Goal: Task Accomplishment & Management: Use online tool/utility

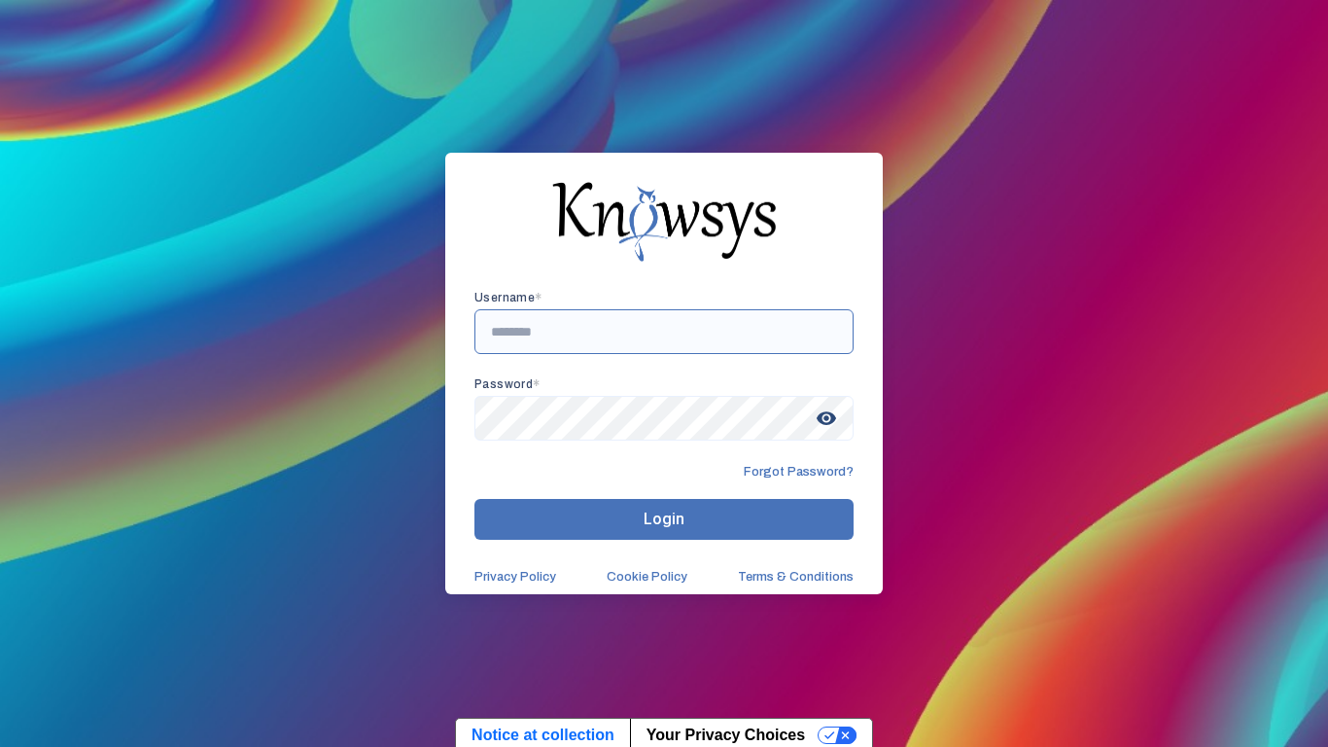
click at [555, 334] on input "text" at bounding box center [664, 331] width 379 height 45
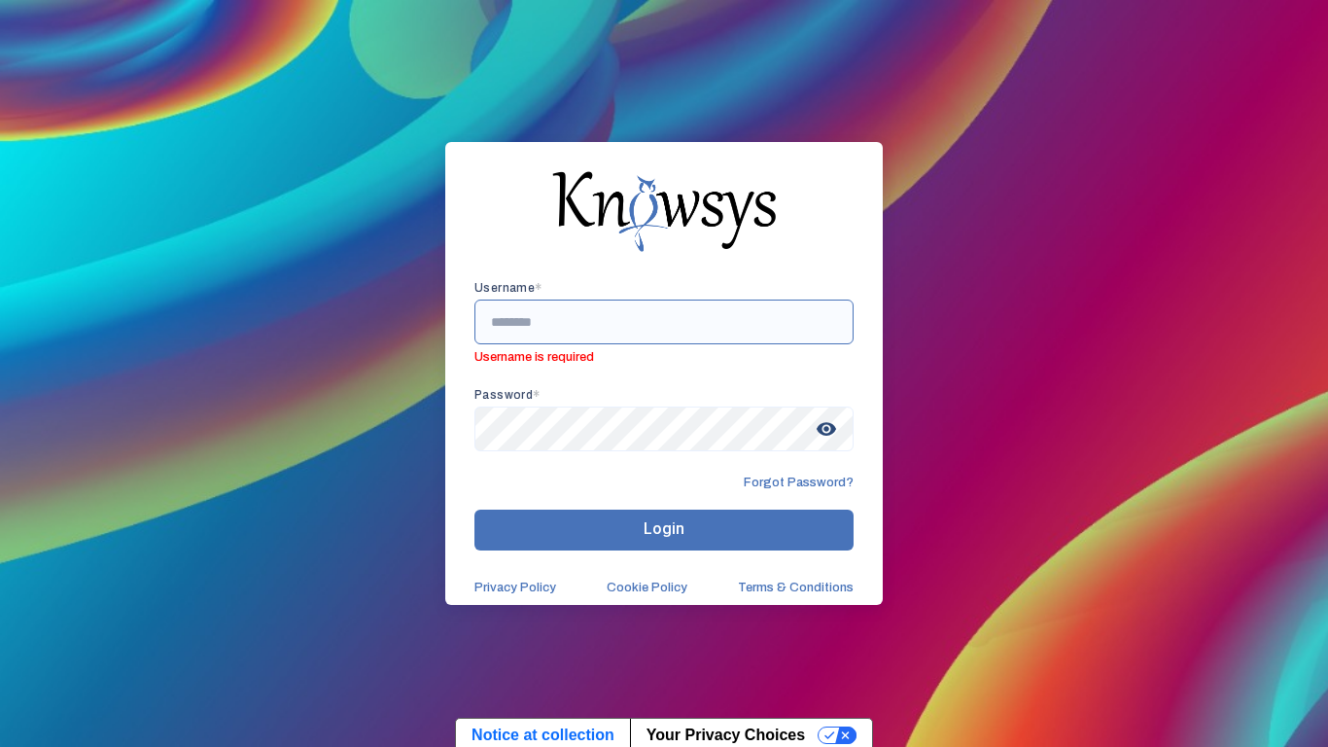
click at [573, 308] on input "text" at bounding box center [664, 321] width 379 height 45
click at [533, 330] on input "text" at bounding box center [664, 321] width 379 height 45
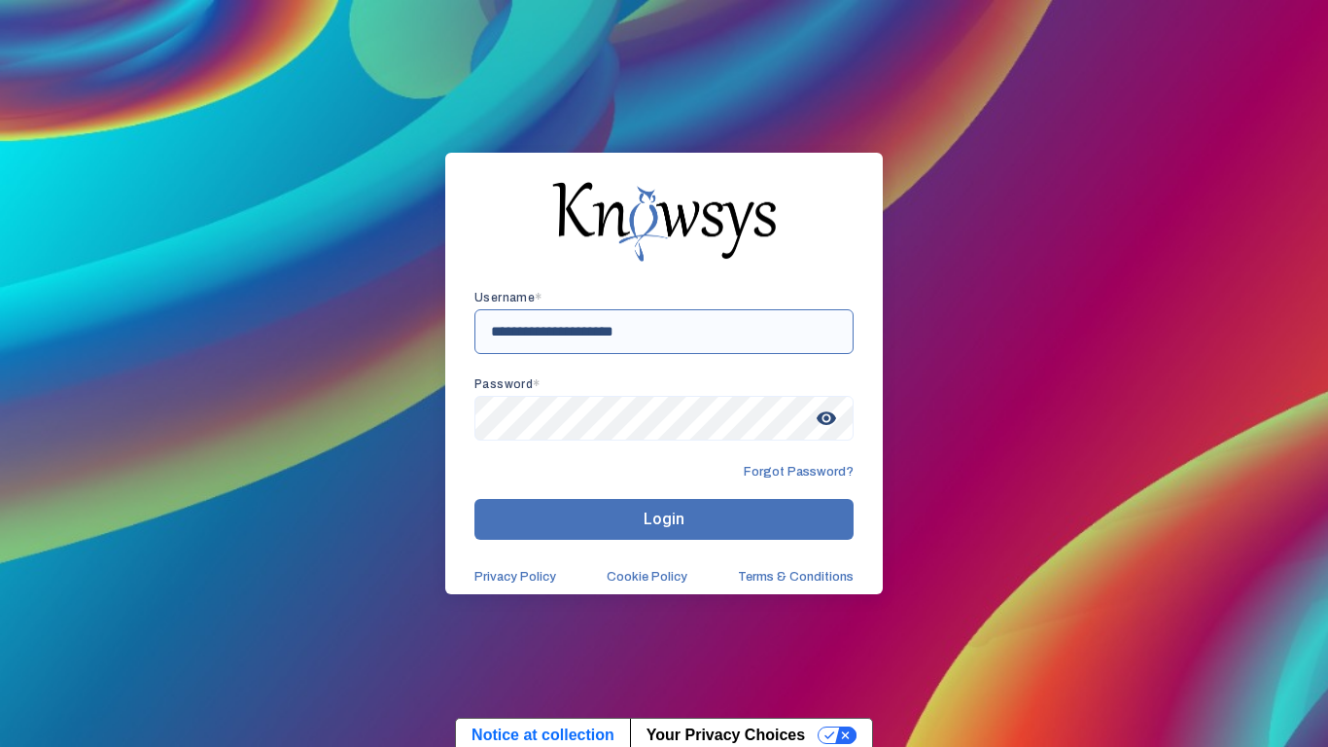
type input "**********"
click at [839, 422] on span "visibility" at bounding box center [826, 418] width 35 height 35
click at [584, 513] on button "Login" at bounding box center [664, 519] width 379 height 41
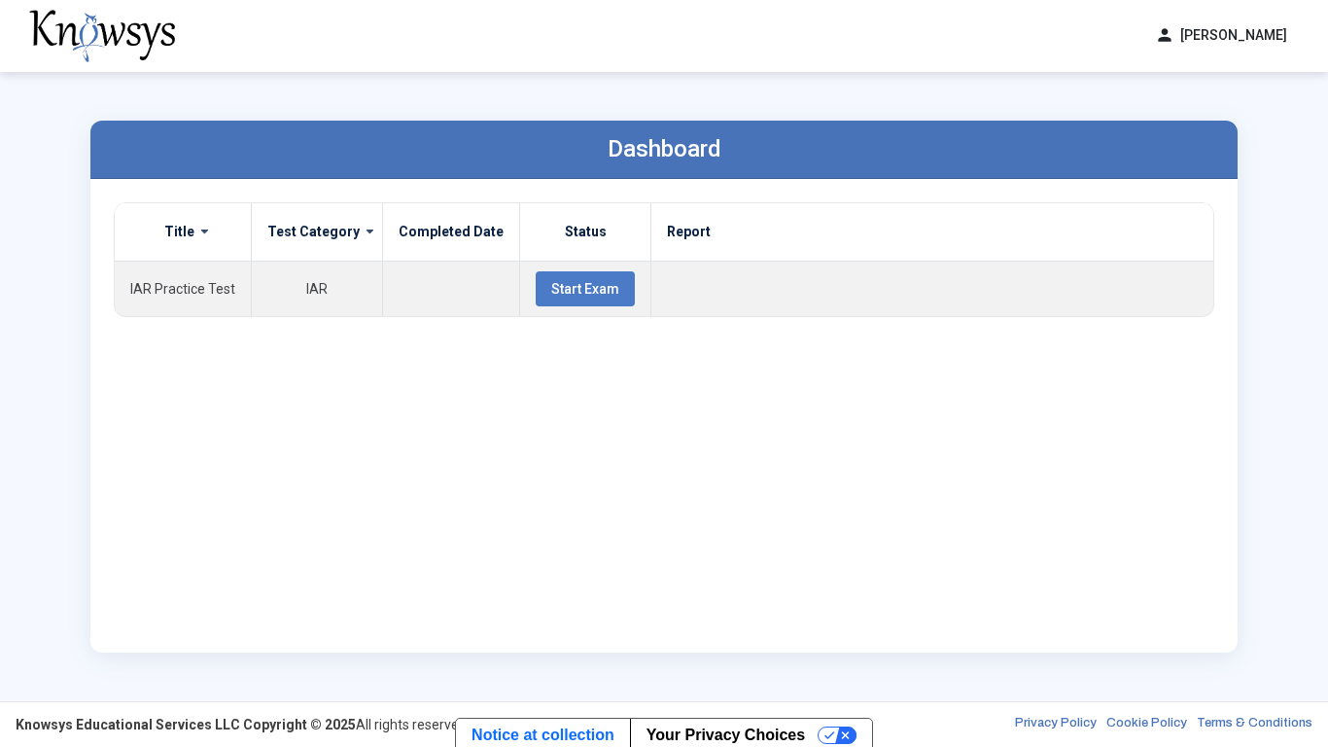
click at [561, 432] on div "Title Test Category Completed Date Status Report IAR Practice Test IAR Start Ex…" at bounding box center [664, 415] width 1101 height 427
click at [568, 276] on button "Start Exam" at bounding box center [585, 288] width 99 height 35
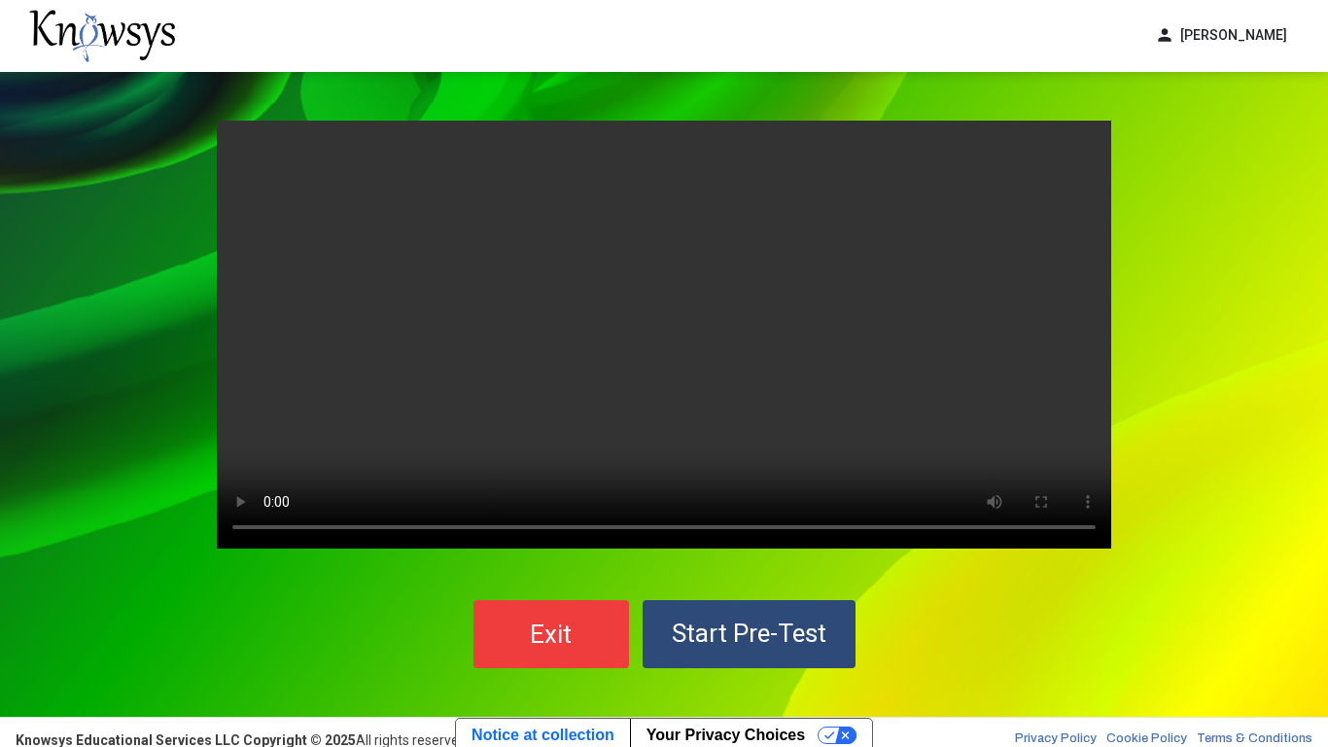
click at [393, 381] on video "Your browser does not support the video tag." at bounding box center [664, 335] width 895 height 428
click at [272, 352] on video "Your browser does not support the video tag." at bounding box center [664, 335] width 895 height 428
click at [80, 534] on div "Your browser does not support the video tag. Exit Start Pre-Test" at bounding box center [664, 394] width 1328 height 645
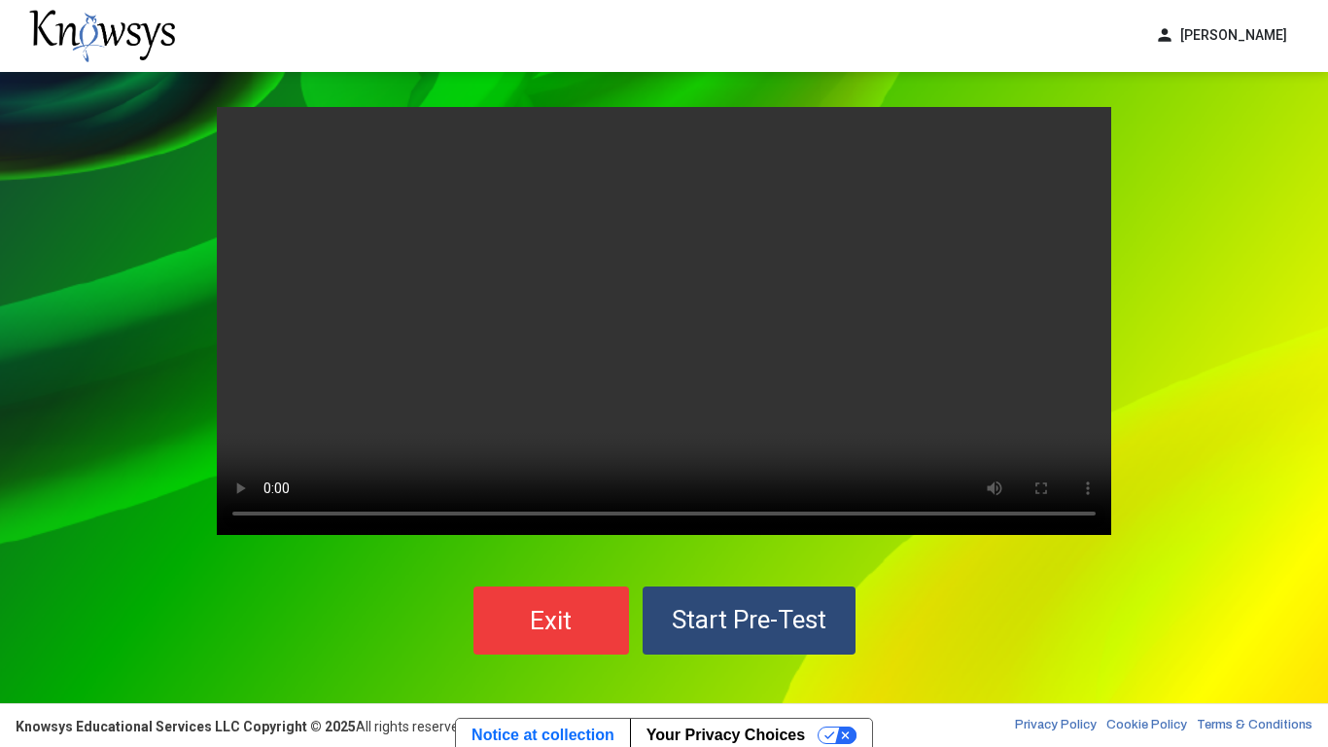
scroll to position [11, 0]
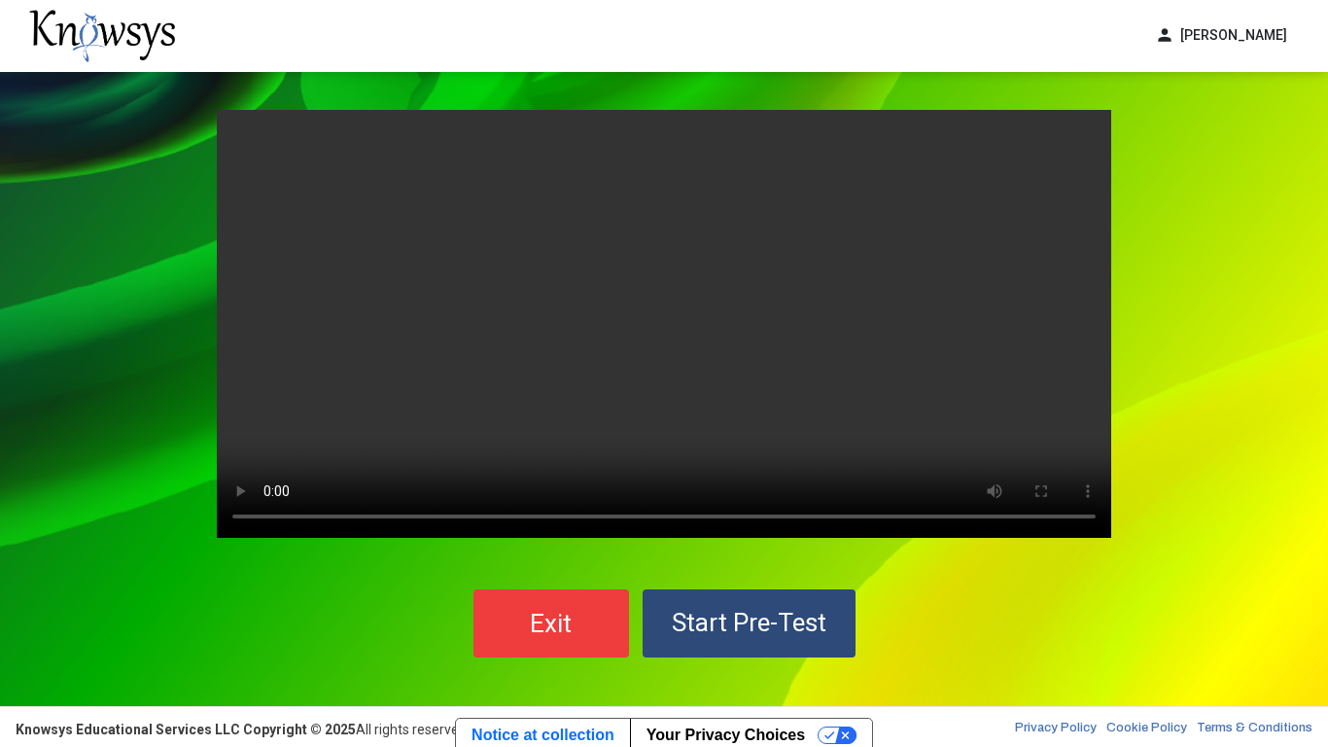
click at [690, 590] on button "Start Pre-Test" at bounding box center [749, 623] width 213 height 68
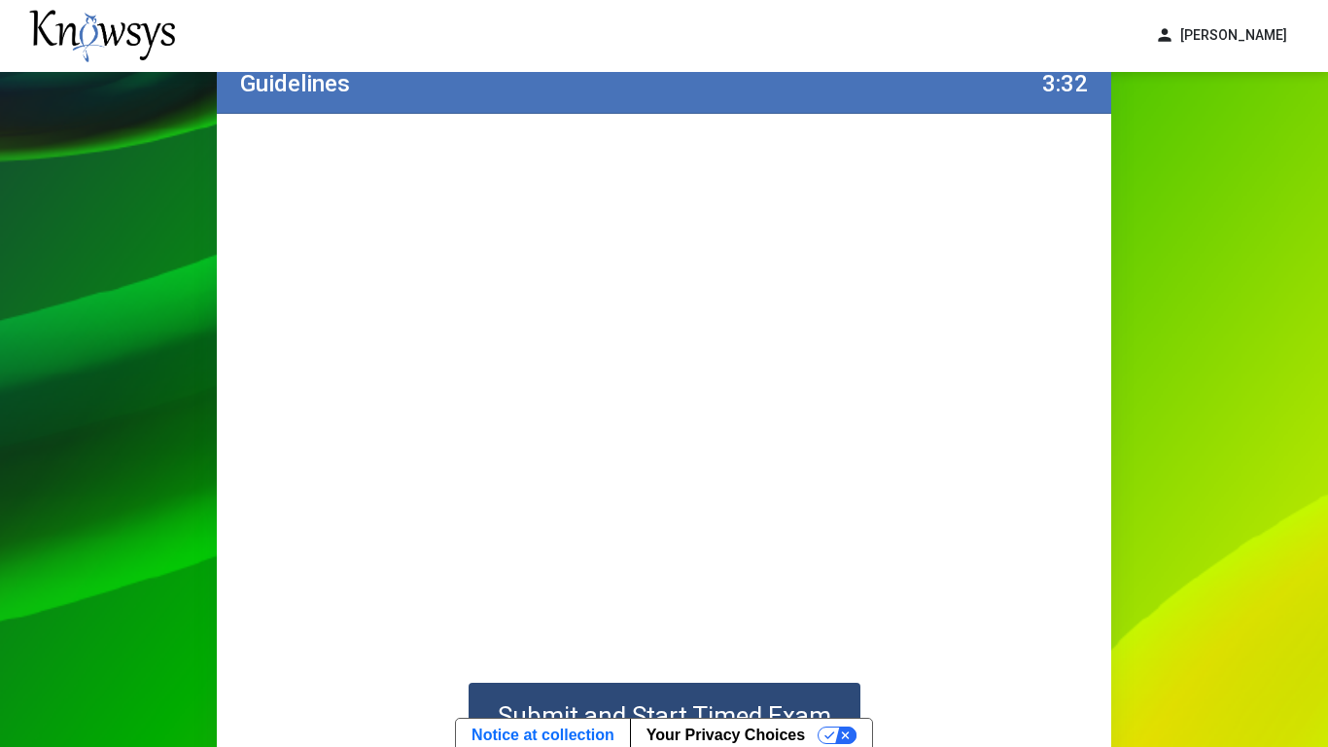
scroll to position [187, 0]
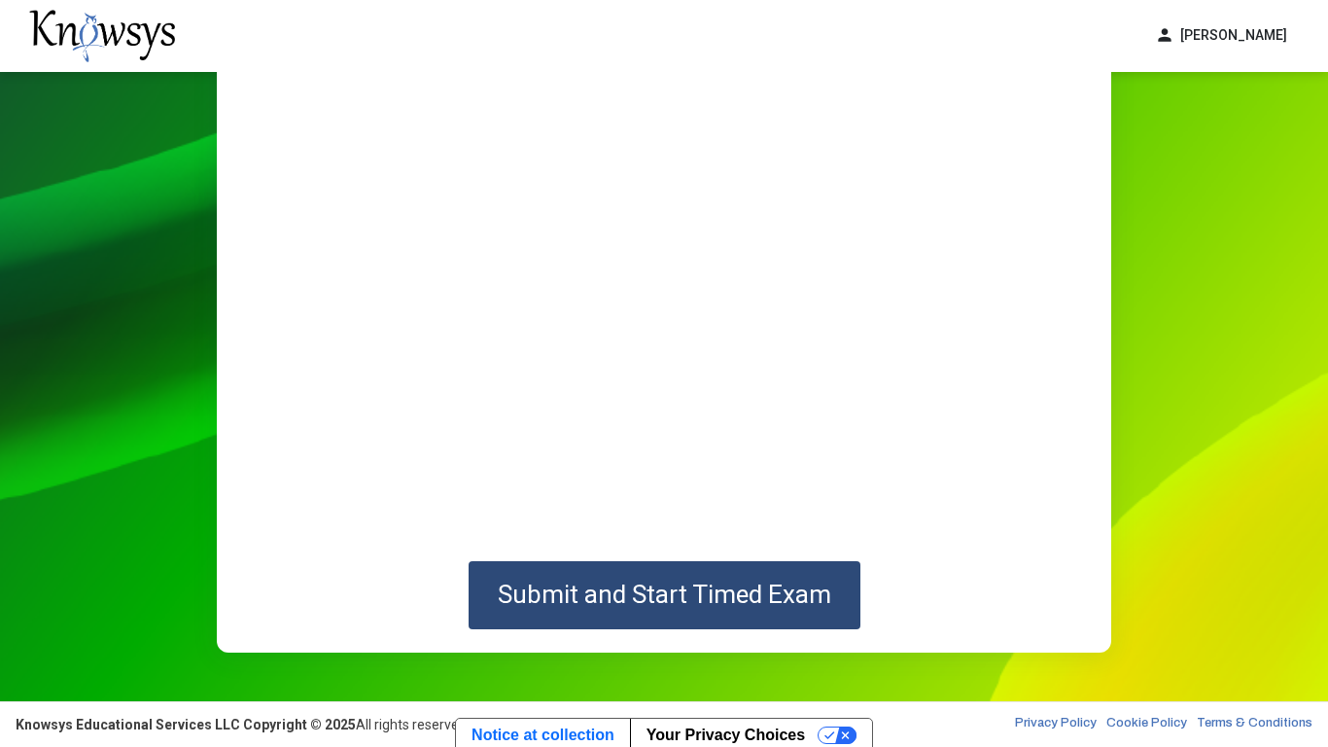
click at [581, 608] on span "Submit and Start Timed Exam" at bounding box center [665, 594] width 334 height 29
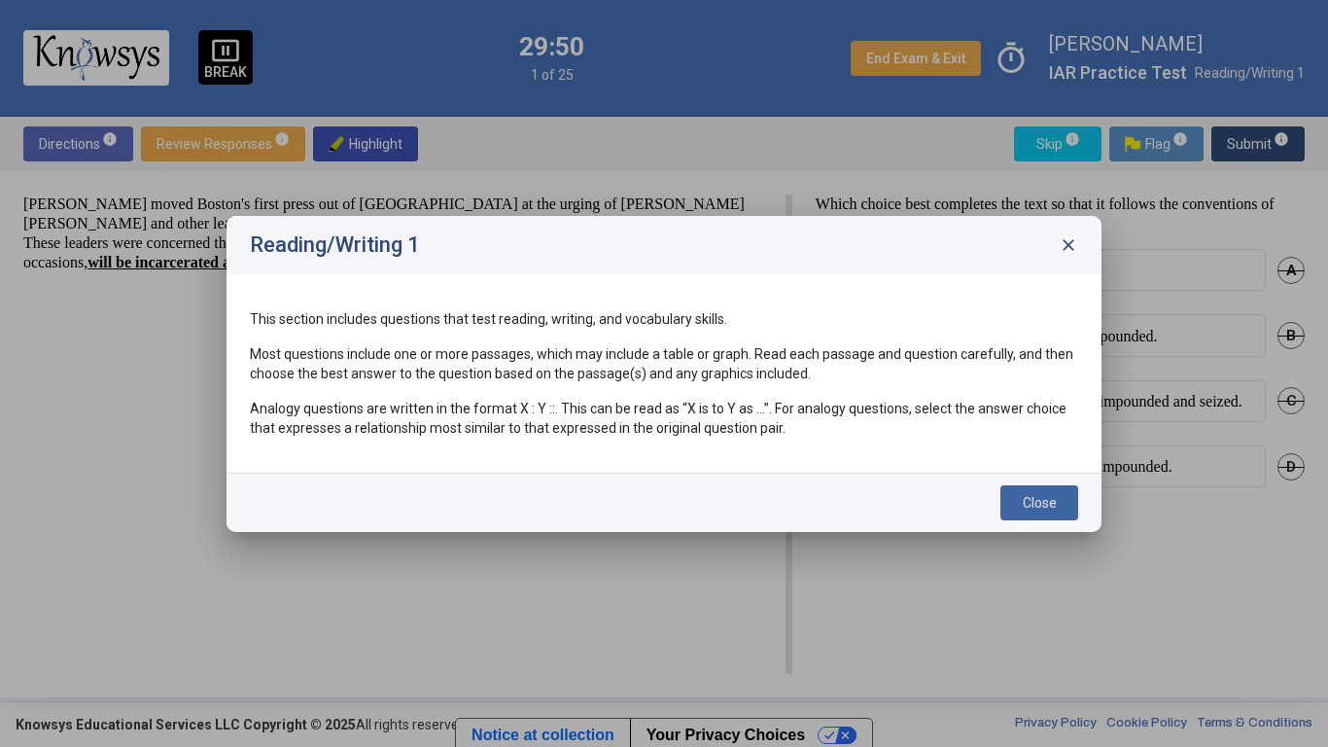
click at [1027, 495] on span "Close" at bounding box center [1040, 503] width 34 height 16
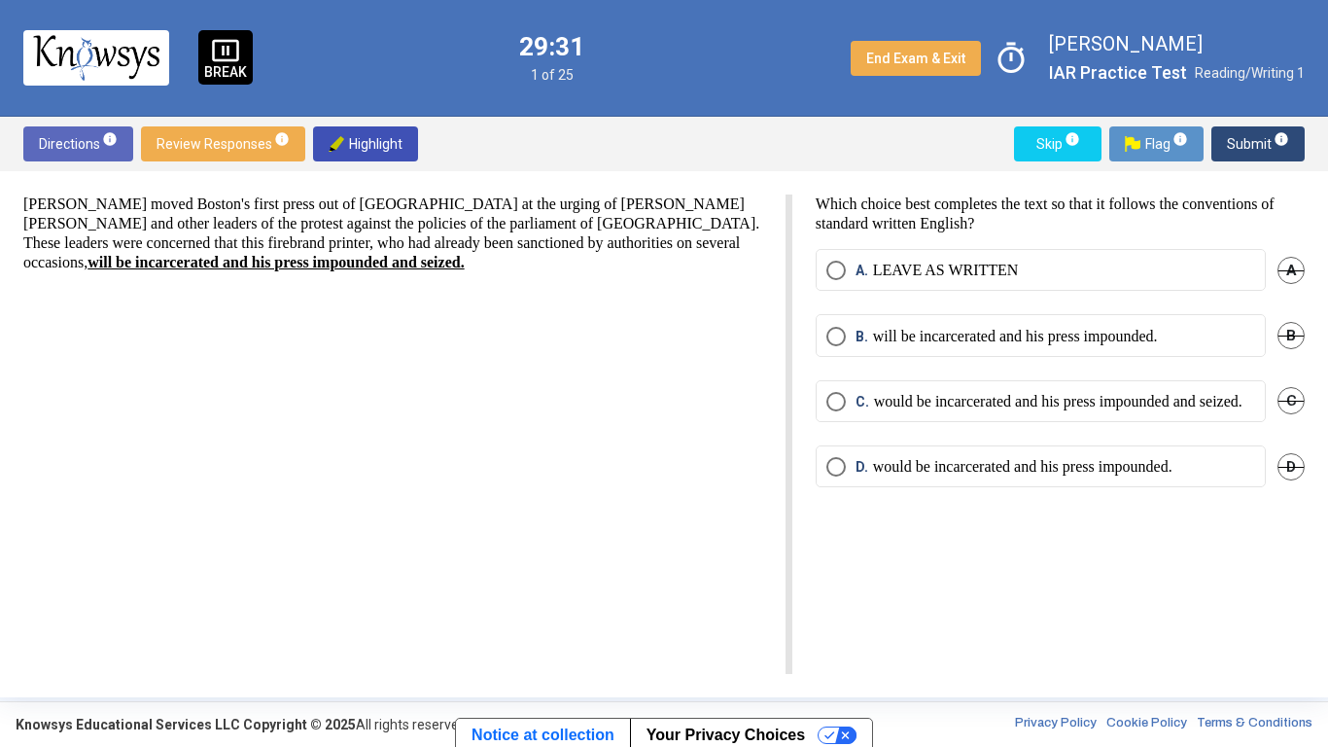
click at [384, 269] on u "will be incarcerated and his press impounded and seized." at bounding box center [276, 262] width 376 height 17
click at [870, 411] on span "C." at bounding box center [865, 401] width 18 height 19
click at [1236, 147] on span "Submit info" at bounding box center [1258, 143] width 62 height 35
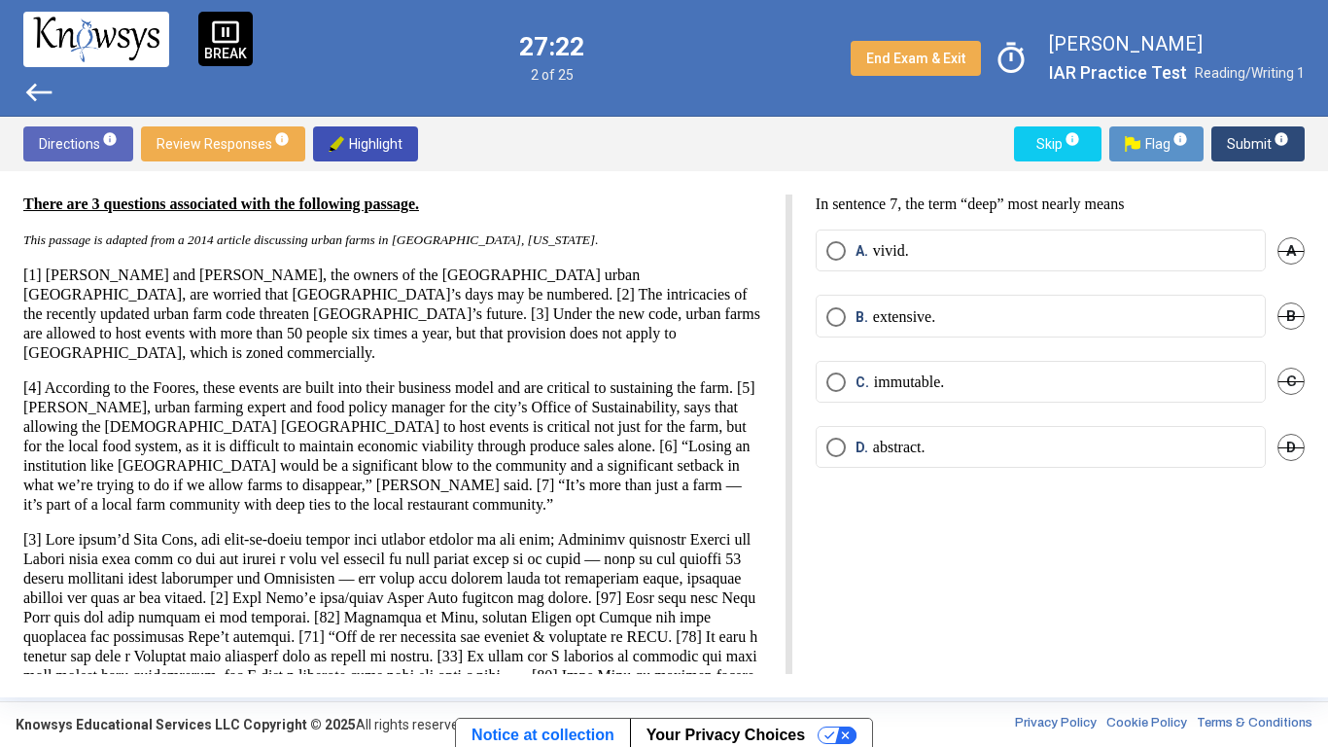
click at [929, 393] on mat-radio-button "C. immutable." at bounding box center [1041, 382] width 450 height 42
click at [928, 391] on p "immutable." at bounding box center [909, 381] width 70 height 19
click at [1257, 138] on span "Submit info" at bounding box center [1258, 143] width 62 height 35
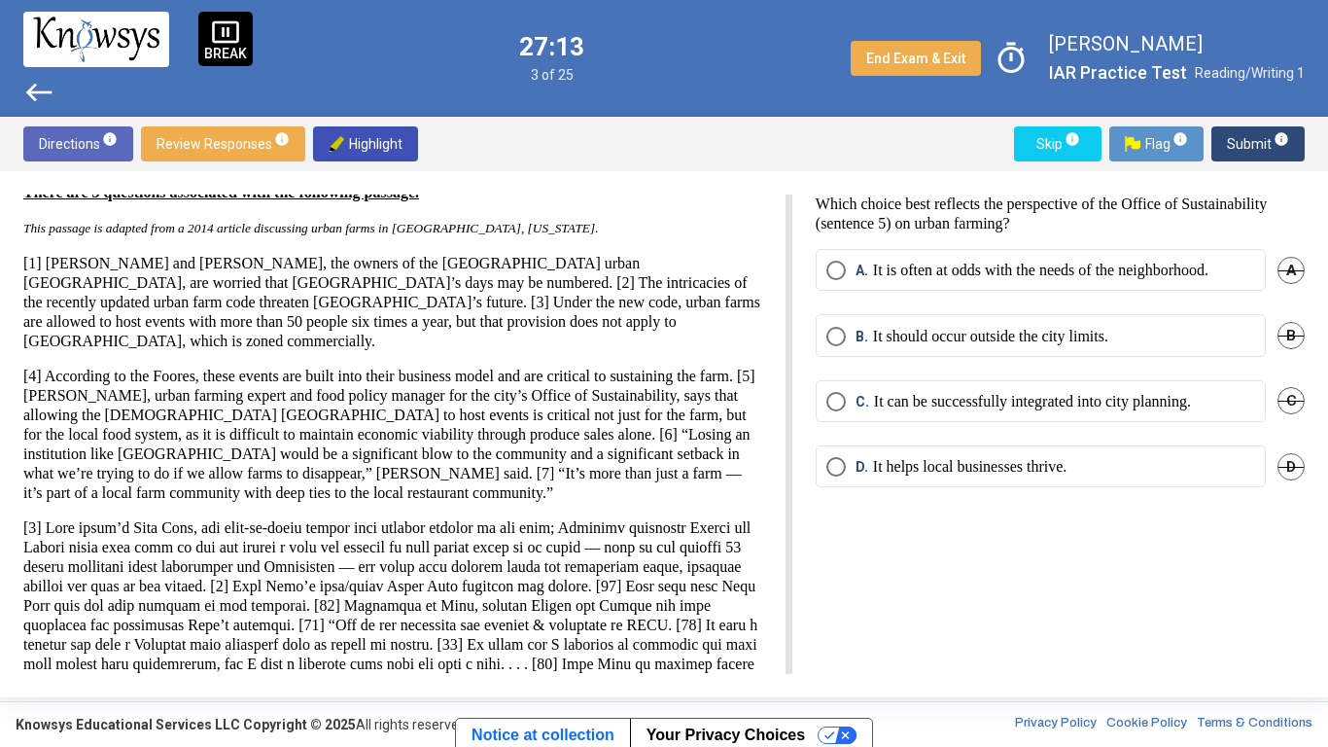
scroll to position [12, 0]
click at [882, 475] on p "It helps local businesses thrive." at bounding box center [970, 466] width 194 height 19
click at [165, 411] on p "[4] According to the Foores, these events are built into their business model a…" at bounding box center [392, 435] width 739 height 136
drag, startPoint x: 115, startPoint y: 393, endPoint x: 69, endPoint y: 456, distance: 78.0
click at [69, 456] on p "[4] According to the Foores, these events are built into their business model a…" at bounding box center [392, 435] width 739 height 136
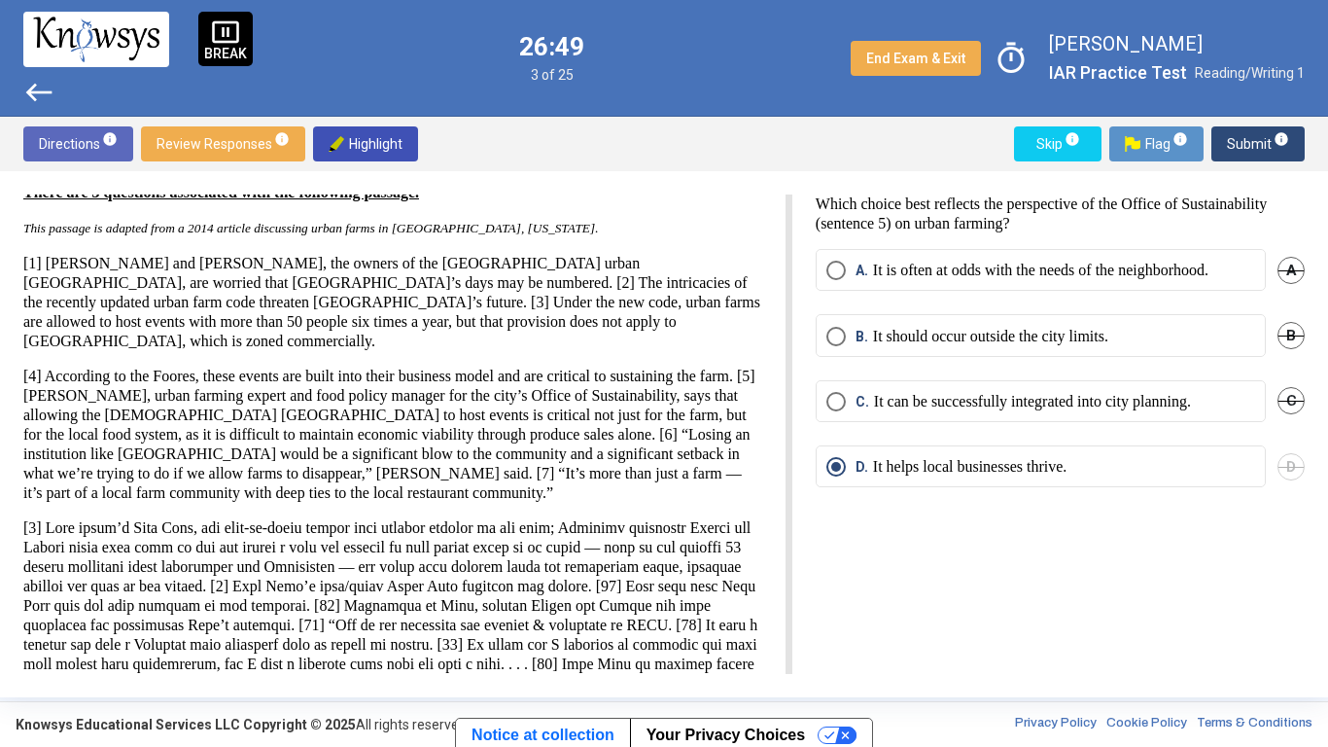
click at [359, 149] on span "Highlight" at bounding box center [366, 143] width 74 height 35
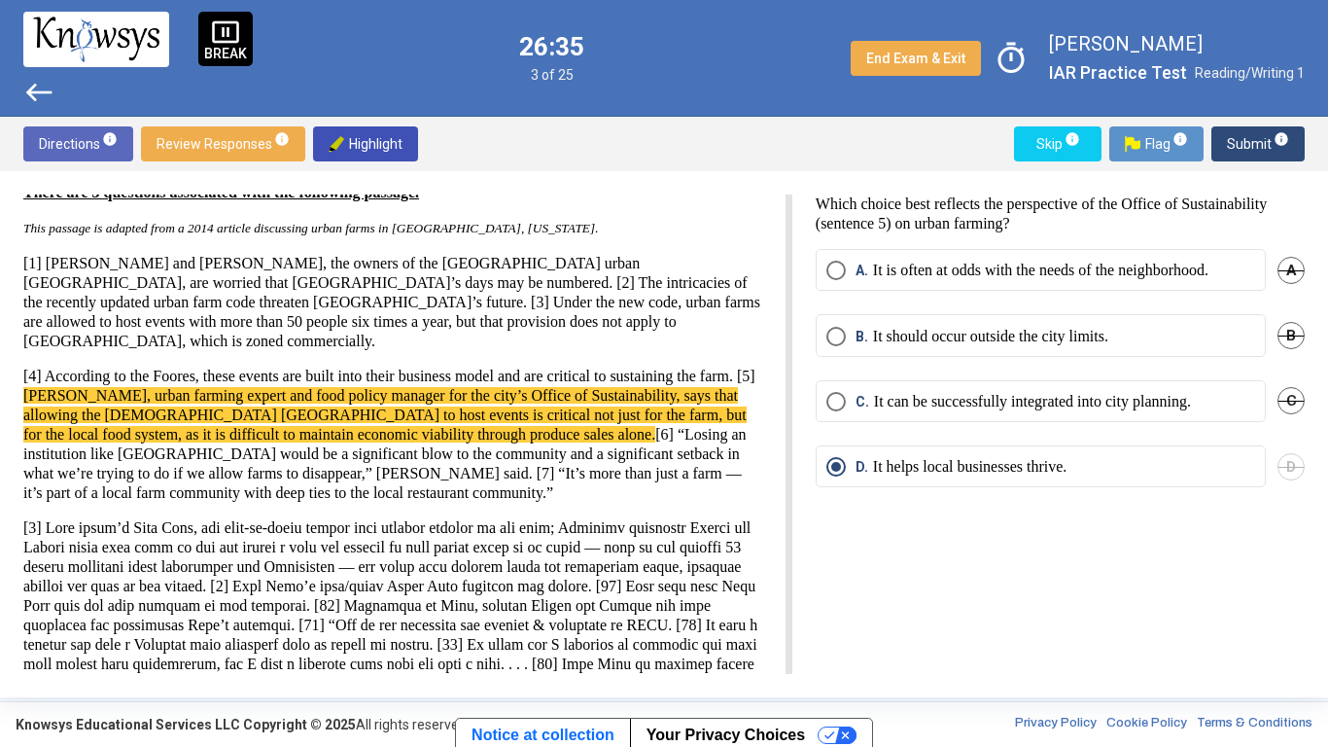
click at [1237, 156] on span "Submit info" at bounding box center [1258, 143] width 62 height 35
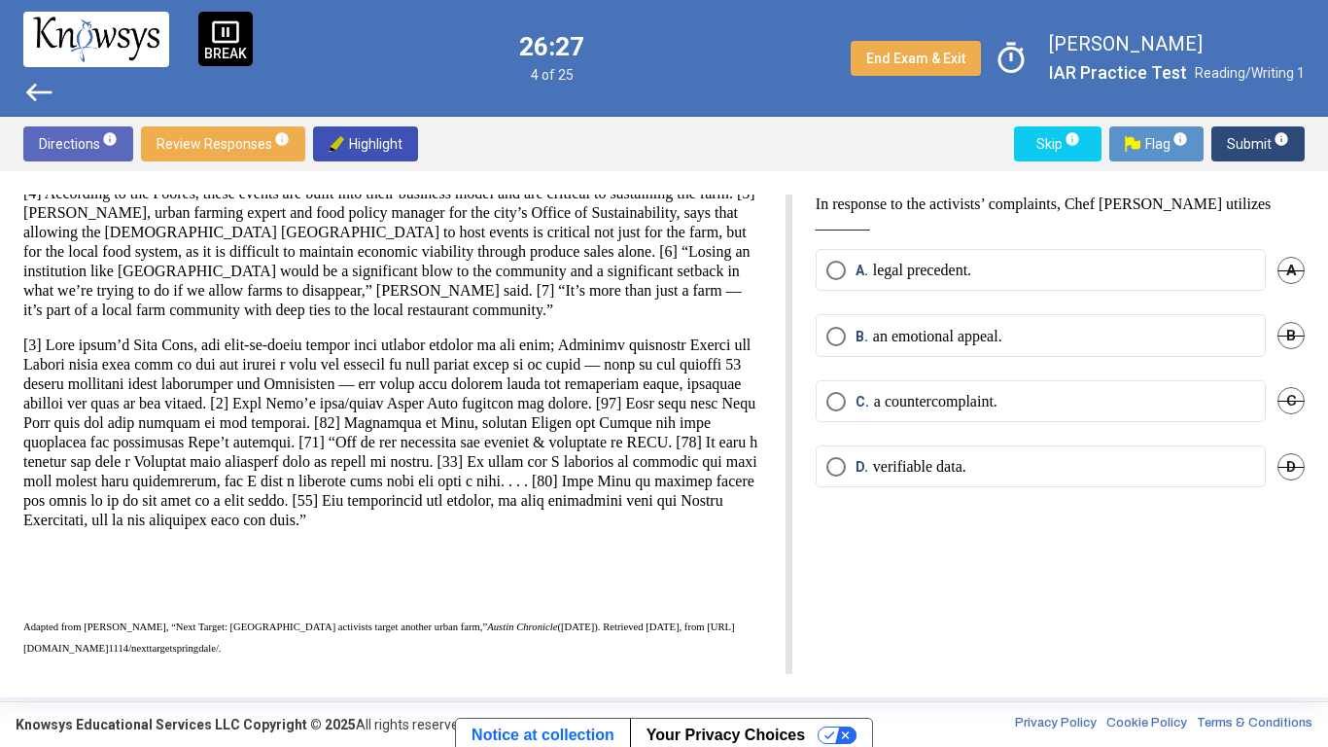
scroll to position [214, 0]
click at [879, 469] on p "verifiable data." at bounding box center [919, 466] width 93 height 19
click at [1142, 139] on span "Flag info" at bounding box center [1156, 143] width 63 height 35
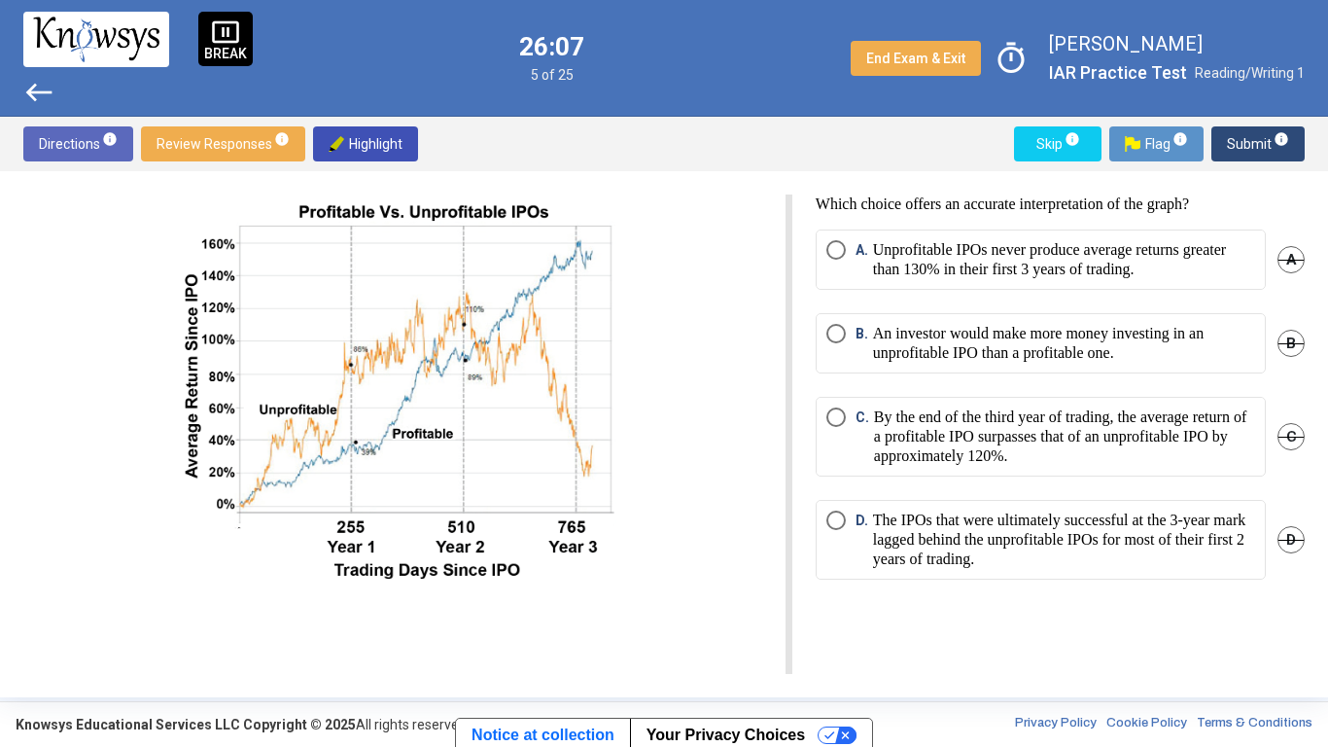
scroll to position [0, 0]
click at [842, 473] on mat-radio-button "C. By the end of the third year of trading, the average return of a profitable …" at bounding box center [1041, 437] width 450 height 80
click at [869, 452] on span "C." at bounding box center [865, 436] width 18 height 58
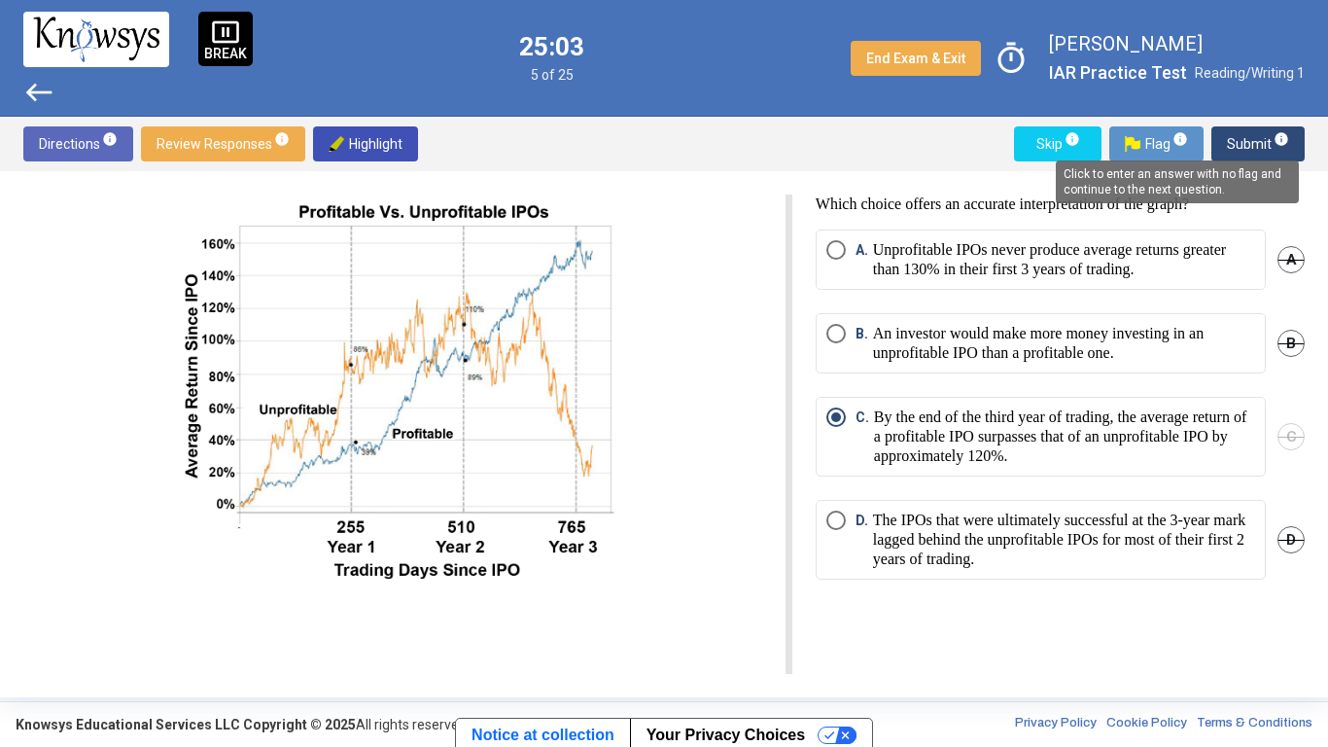
click at [1277, 141] on span "info" at bounding box center [1282, 139] width 16 height 16
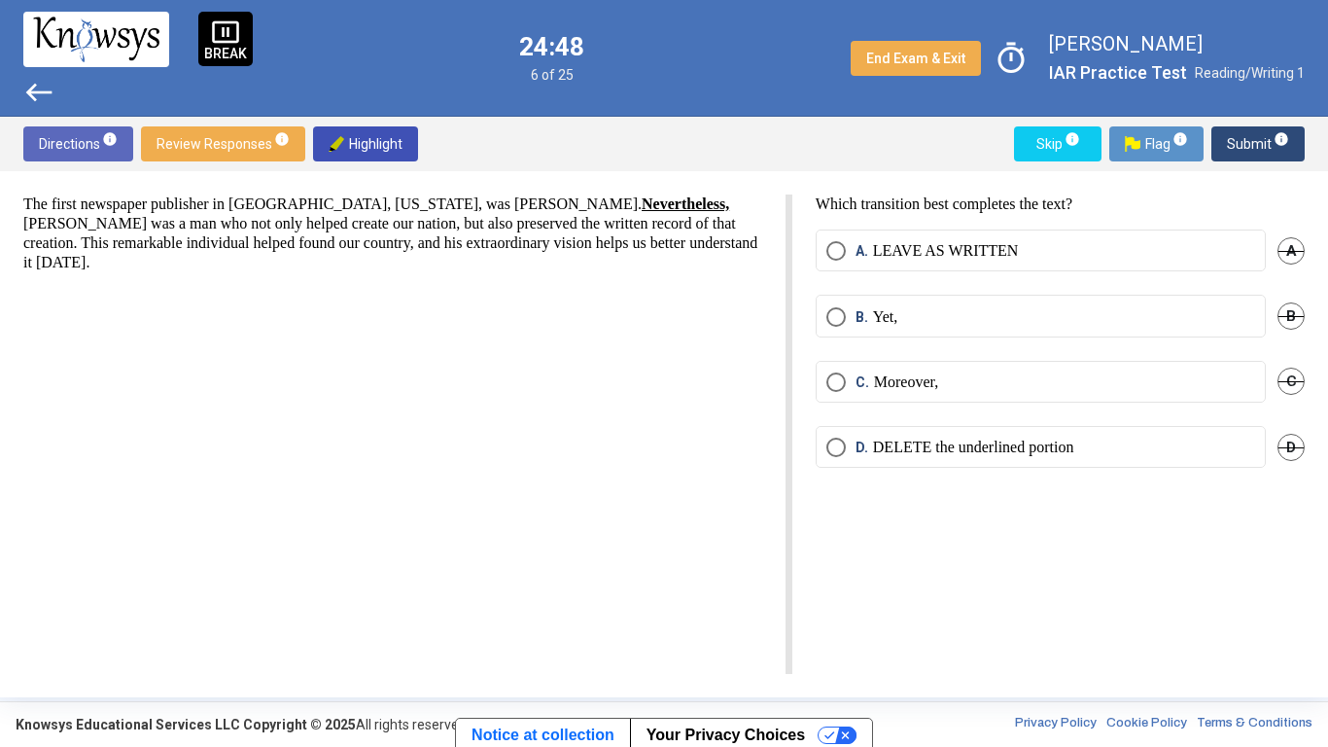
click at [828, 349] on div "B. Yet, B" at bounding box center [1060, 327] width 489 height 65
drag, startPoint x: 828, startPoint y: 349, endPoint x: 740, endPoint y: 286, distance: 108.7
click at [740, 286] on div "The first newspaper publisher in [GEOGRAPHIC_DATA], [US_STATE], was [PERSON_NAM…" at bounding box center [664, 433] width 1282 height 479
click at [740, 286] on div "The first newspaper publisher in [GEOGRAPHIC_DATA], [US_STATE], was [PERSON_NAM…" at bounding box center [407, 433] width 769 height 479
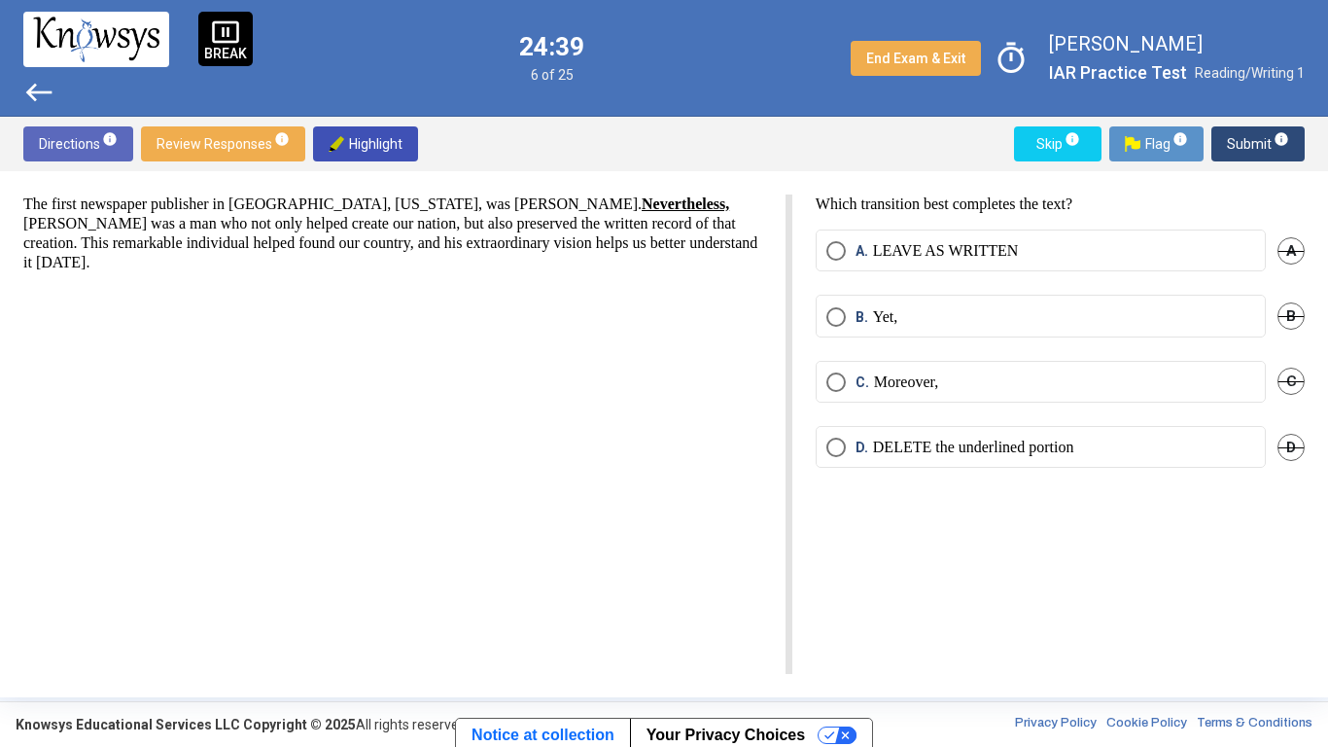
click at [740, 286] on div "The first newspaper publisher in [GEOGRAPHIC_DATA], [US_STATE], was [PERSON_NAM…" at bounding box center [407, 433] width 769 height 479
click at [906, 380] on p "Moreover," at bounding box center [906, 381] width 64 height 19
click at [901, 451] on p "DELETE the underlined portion" at bounding box center [973, 447] width 201 height 19
click at [1266, 154] on span "Submit info" at bounding box center [1258, 143] width 62 height 35
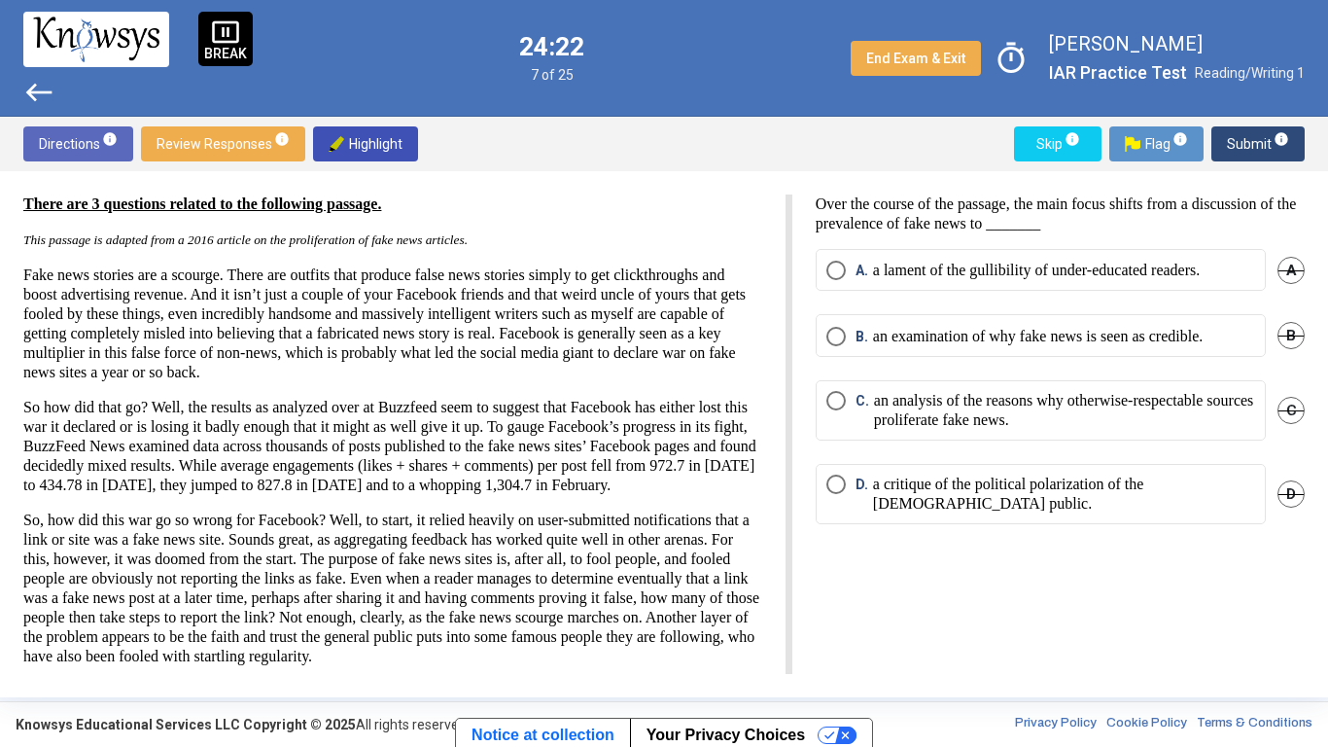
click at [735, 254] on div "There are 3 questions related to the following passage. This passage is adapted…" at bounding box center [392, 483] width 739 height 579
click at [847, 419] on span "C. an analysis of the reasons why otherwise-respectable sources proliferate fak…" at bounding box center [1050, 410] width 409 height 39
click at [1166, 140] on span "Flag info" at bounding box center [1156, 143] width 63 height 35
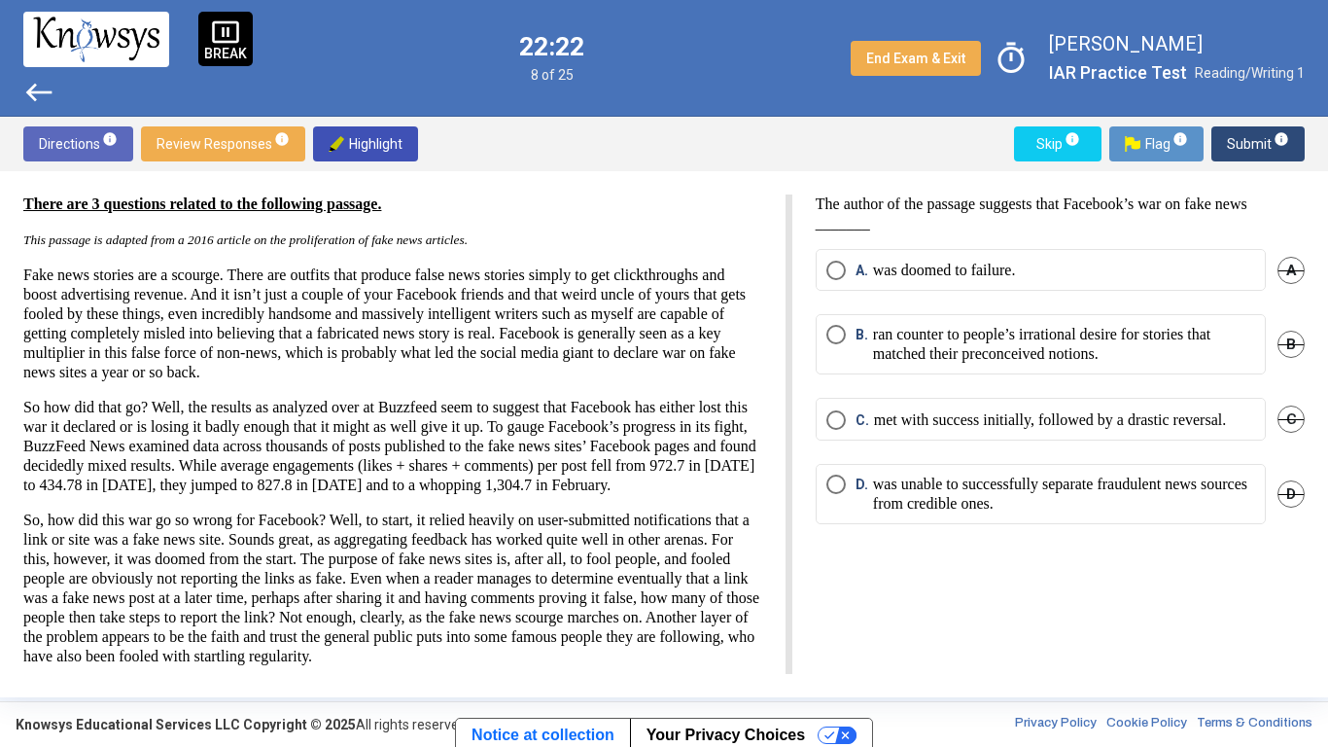
click at [920, 268] on p "was doomed to failure." at bounding box center [944, 270] width 143 height 19
click at [960, 494] on p "was unable to successfully separate fraudulent news sources from credible ones." at bounding box center [1064, 494] width 382 height 39
click at [1254, 159] on span "Submit info" at bounding box center [1258, 143] width 62 height 35
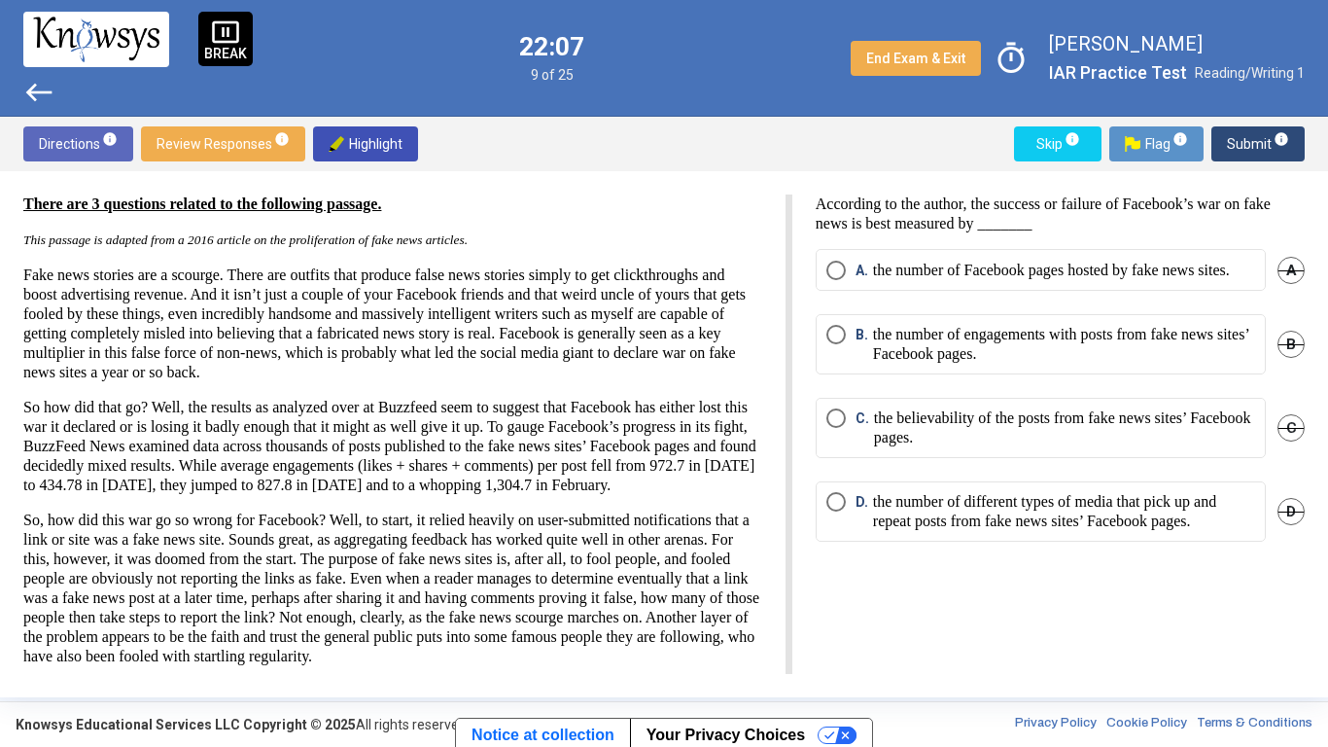
click at [909, 447] on p "the believability of the posts from fake news sites’ Facebook pages." at bounding box center [1064, 427] width 381 height 39
click at [901, 531] on p "the number of different types of media that pick up and repeat posts from fake …" at bounding box center [1064, 511] width 382 height 39
click at [903, 447] on p "the believability of the posts from fake news sites’ Facebook pages." at bounding box center [1064, 427] width 381 height 39
click at [1231, 131] on span "Submit info" at bounding box center [1258, 143] width 62 height 35
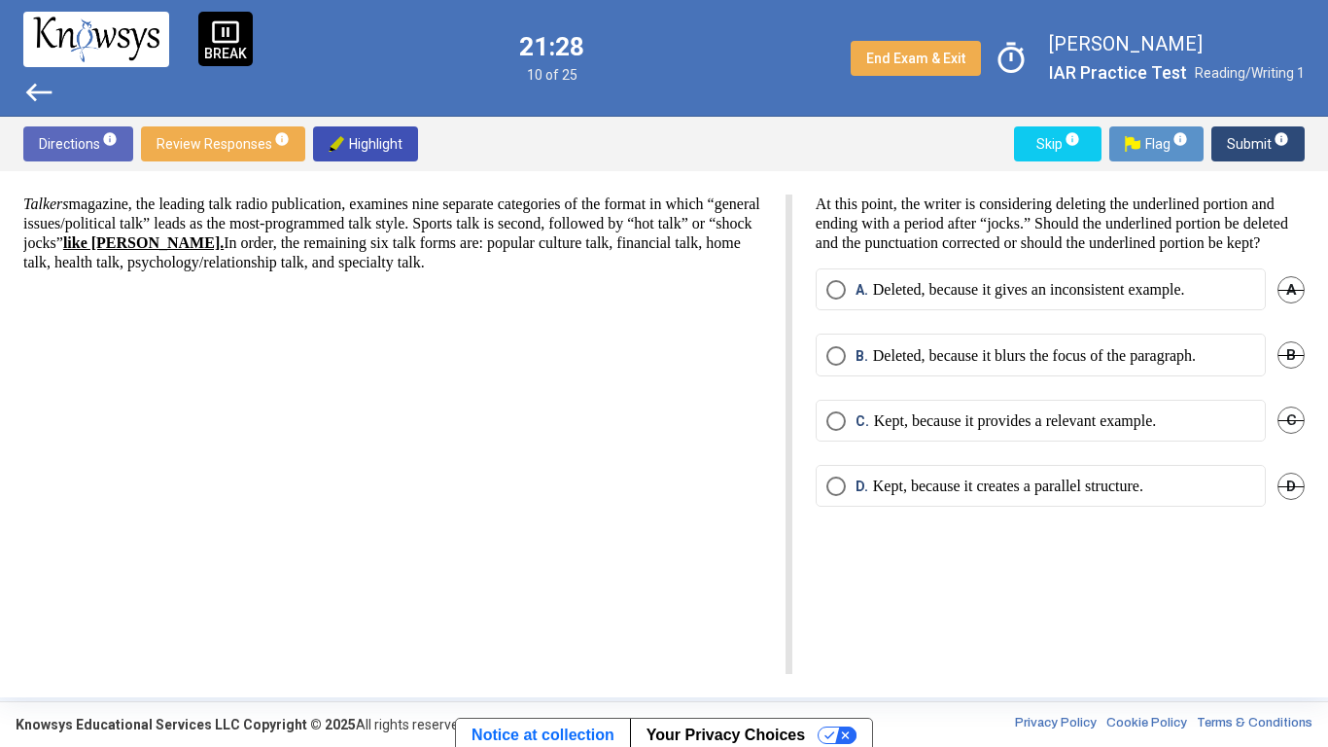
click at [905, 299] on p "Deleted, because it gives an inconsistent example." at bounding box center [1029, 289] width 312 height 19
click at [1252, 151] on span "Submit info" at bounding box center [1258, 143] width 62 height 35
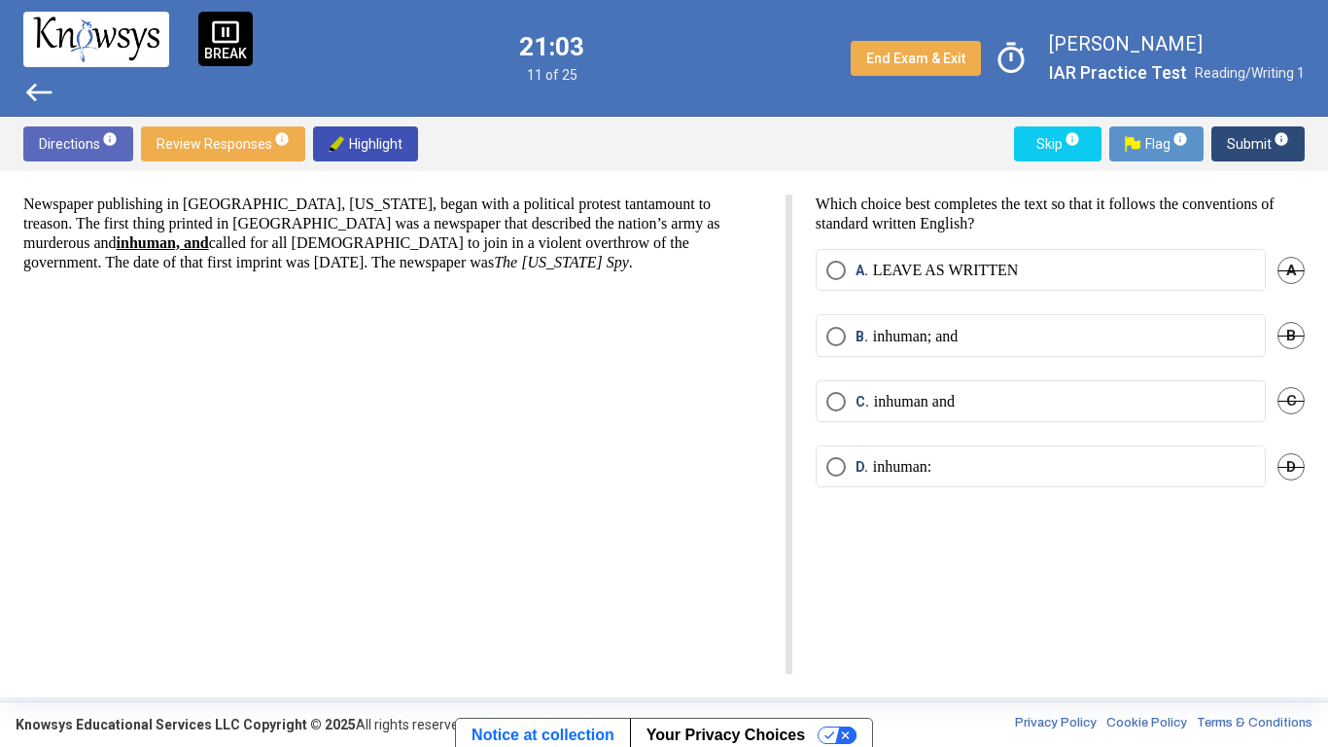
click at [917, 403] on p "inhuman and" at bounding box center [914, 401] width 81 height 19
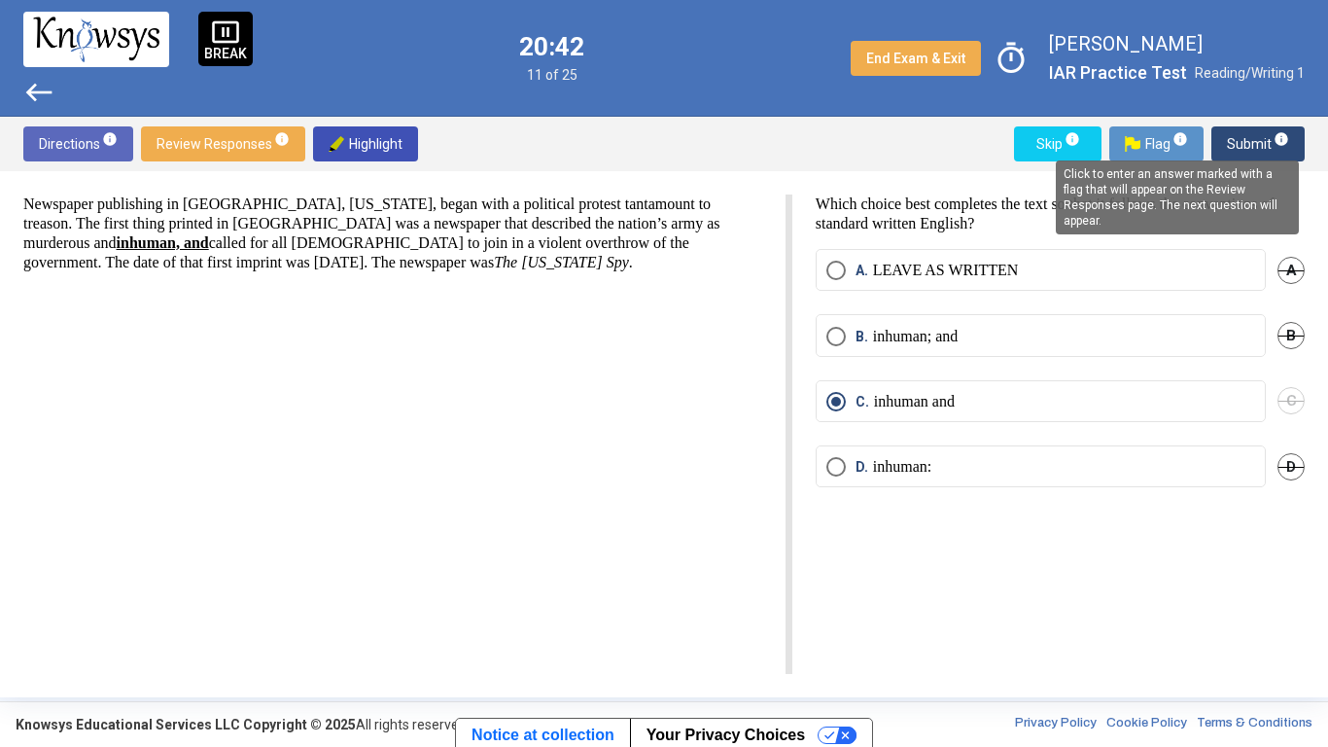
click at [1243, 151] on mat-tooltip-component "Click to enter an answer marked with a flag that will appear on the Review Resp…" at bounding box center [1177, 197] width 270 height 101
click at [1168, 213] on div "Click to enter an answer marked with a flag that will appear on the Review Resp…" at bounding box center [1177, 197] width 243 height 74
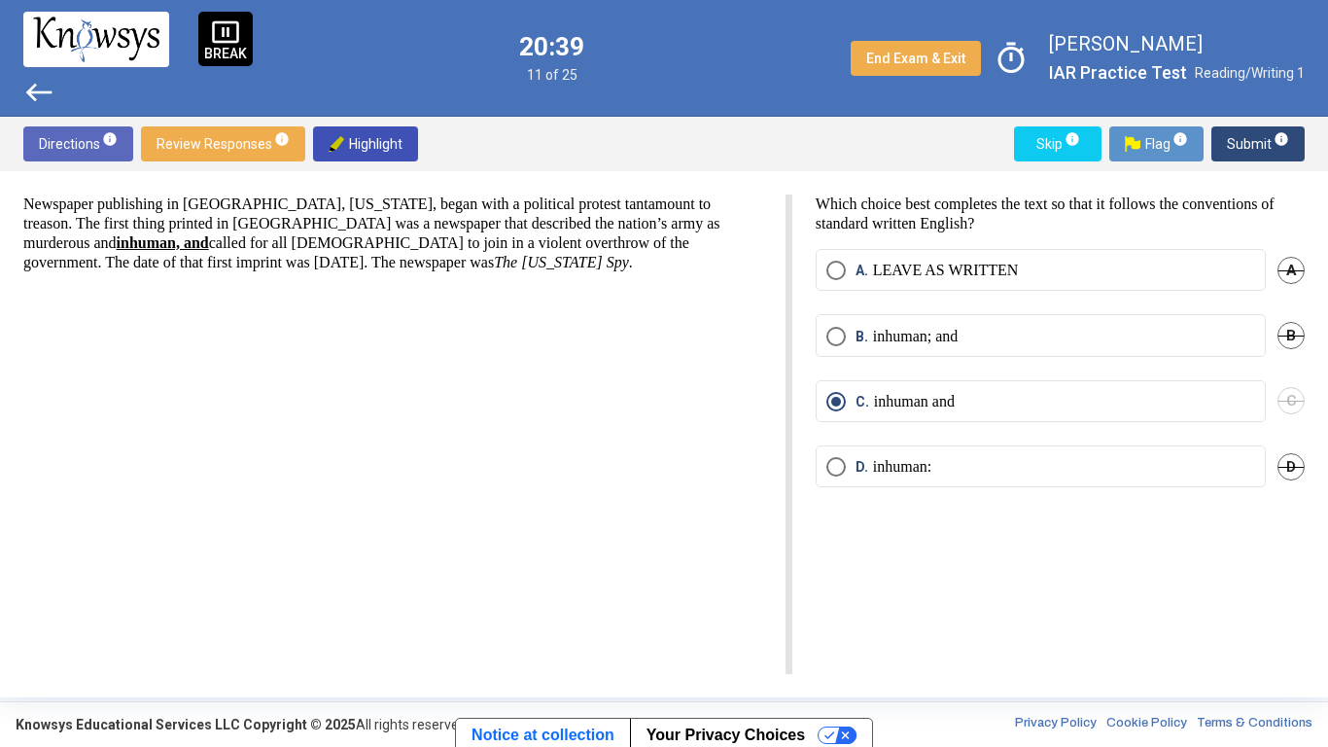
click at [1246, 143] on span "Submit info" at bounding box center [1258, 143] width 62 height 35
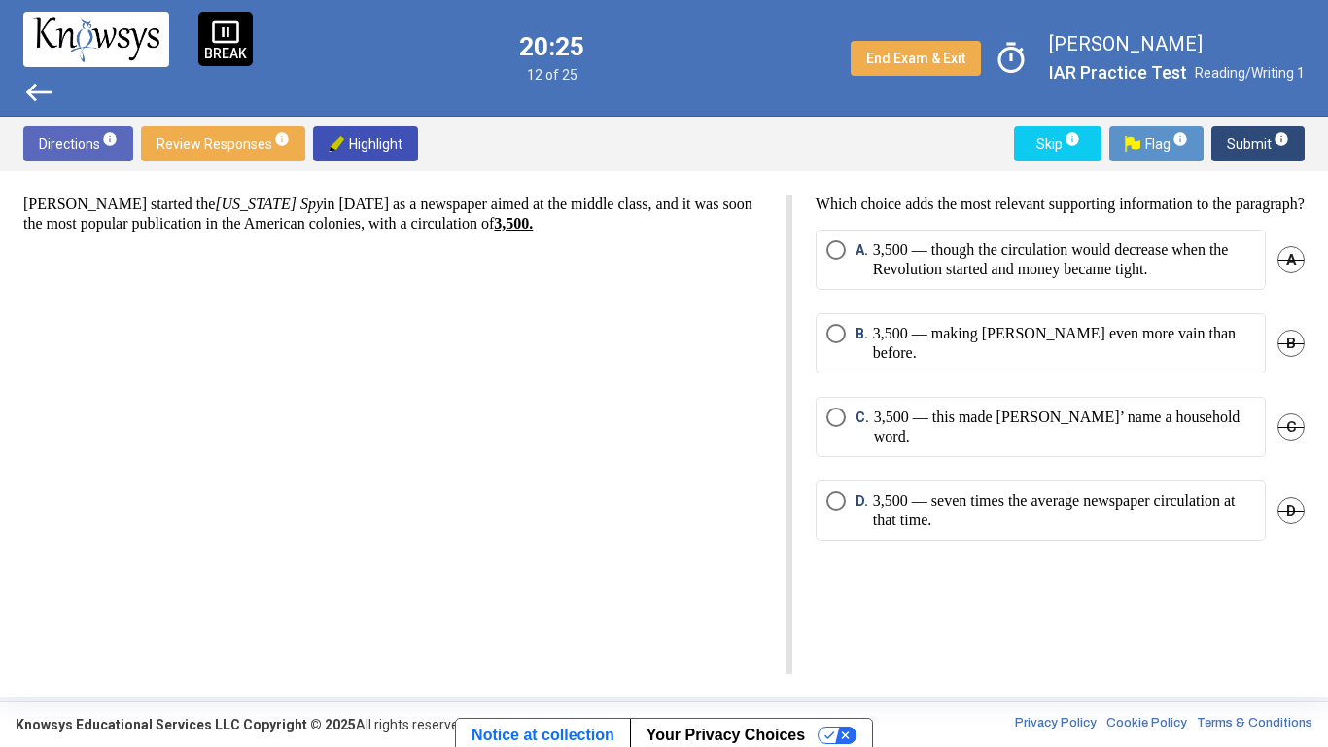
click at [941, 491] on p "3,500 — seven times the average newspaper circulation at that time." at bounding box center [1064, 510] width 382 height 39
click at [1262, 147] on span "Submit info" at bounding box center [1258, 143] width 62 height 35
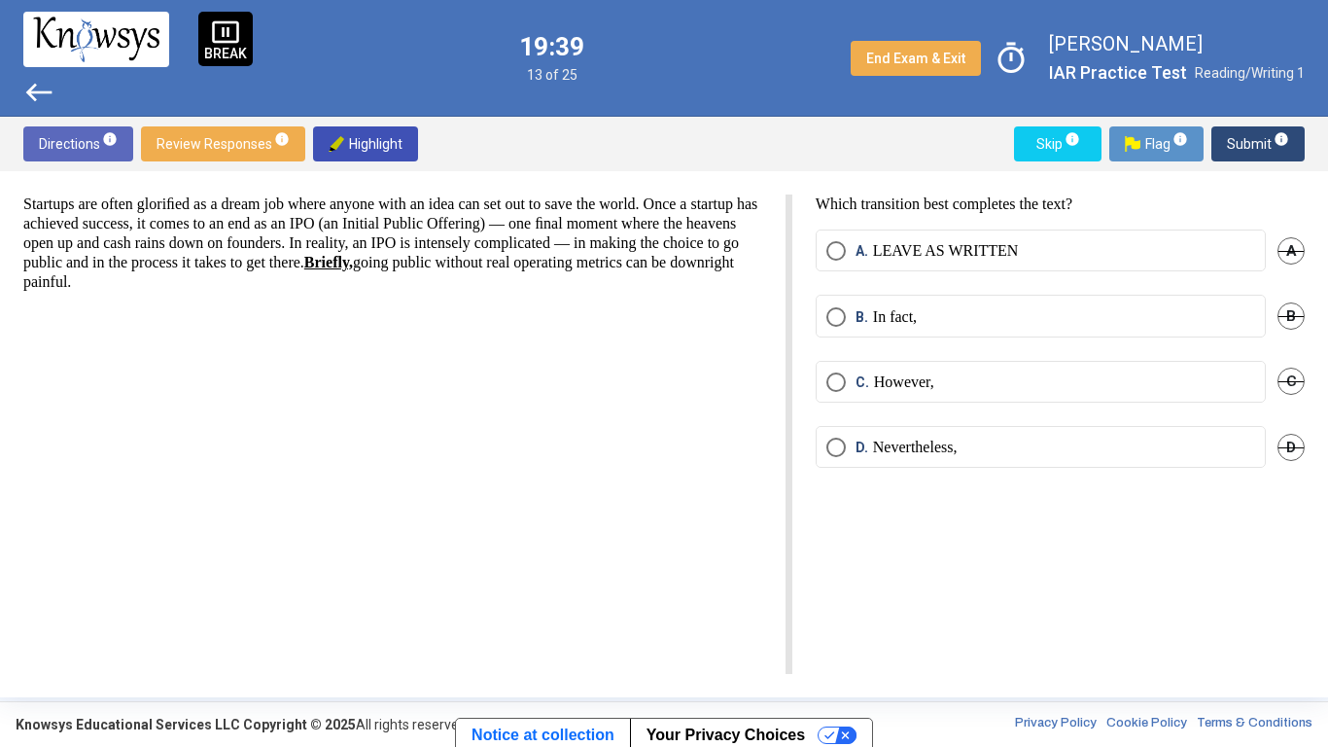
click at [881, 250] on p "LEAVE AS WRITTEN" at bounding box center [946, 250] width 146 height 19
click at [902, 326] on p "In fact," at bounding box center [895, 316] width 44 height 19
click at [1269, 130] on span "Submit info" at bounding box center [1258, 143] width 62 height 35
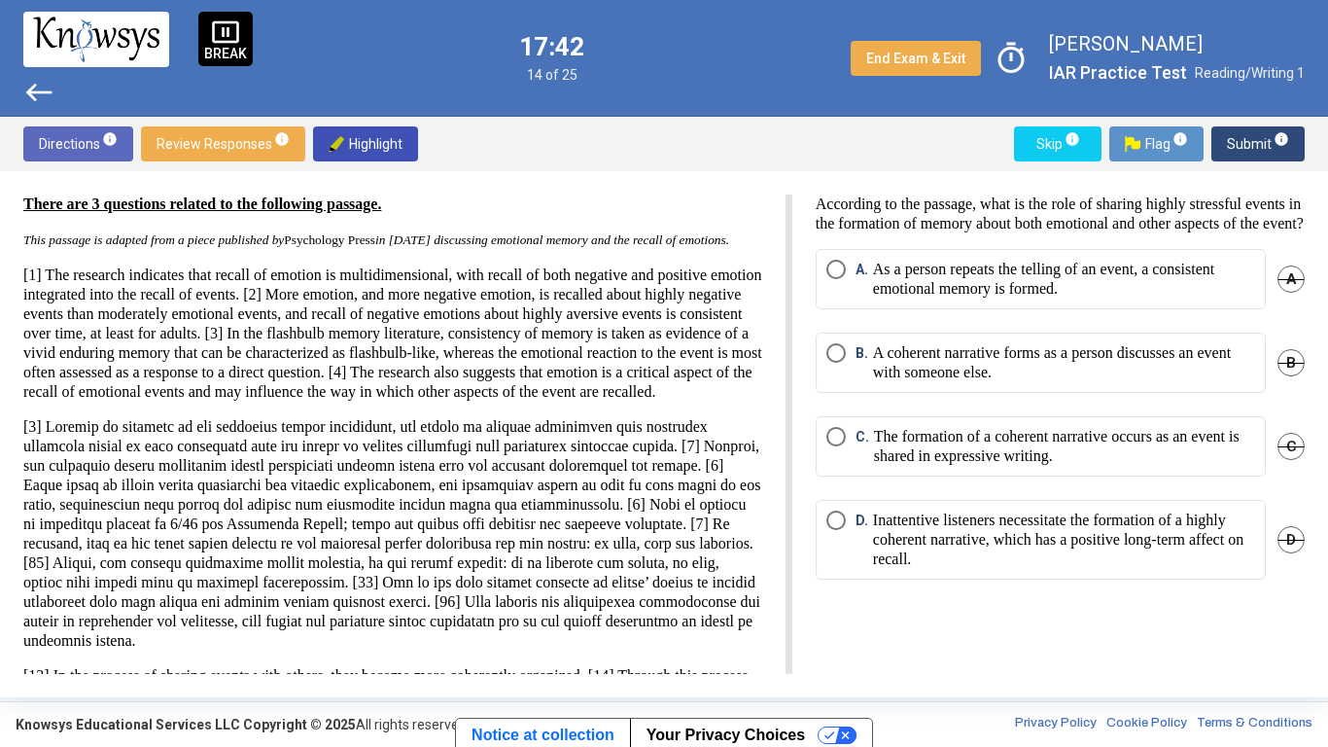
click at [1075, 382] on p "A coherent narrative forms as a person discusses an event with someone else." at bounding box center [1064, 362] width 382 height 39
click at [1053, 466] on p "The formation of a coherent narrative occurs as an event is shared in expressiv…" at bounding box center [1064, 446] width 381 height 39
click at [1073, 382] on p "A coherent narrative forms as a person discusses an event with someone else." at bounding box center [1064, 362] width 382 height 39
click at [1262, 136] on span "Submit info" at bounding box center [1258, 143] width 62 height 35
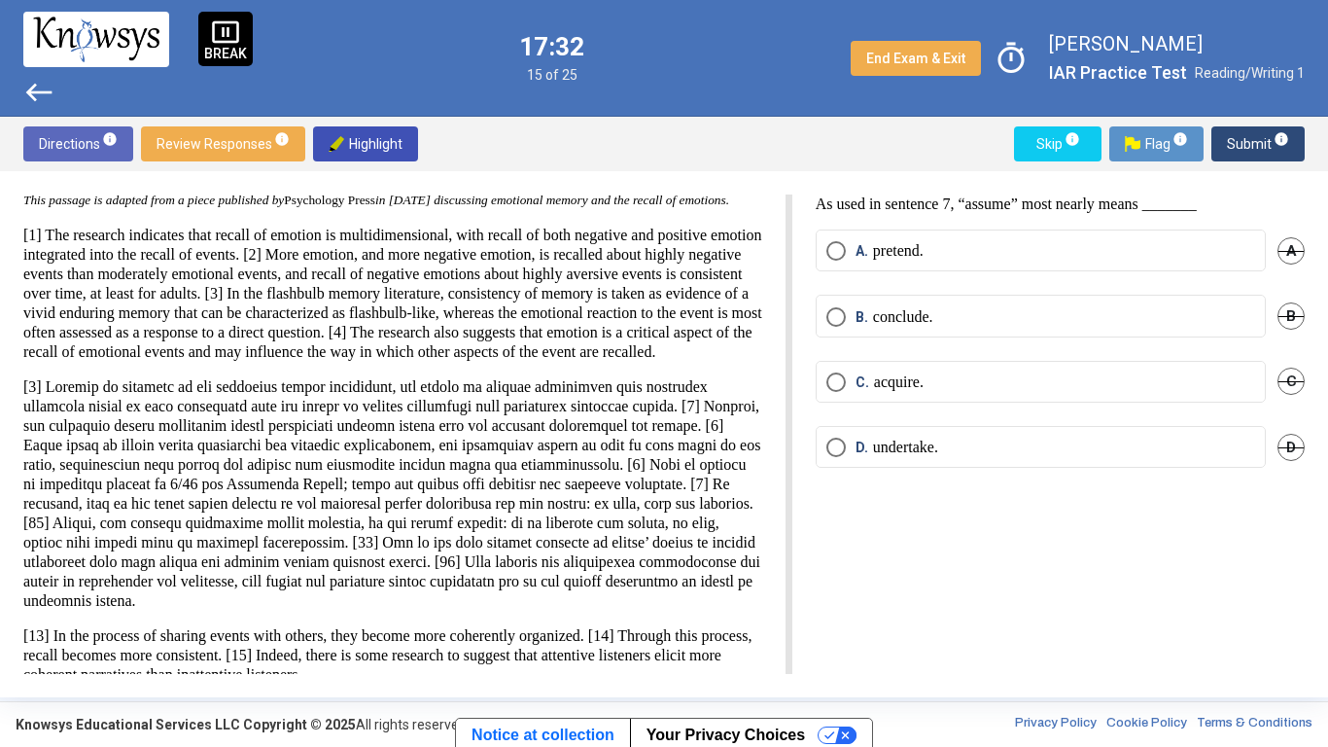
scroll to position [43, 0]
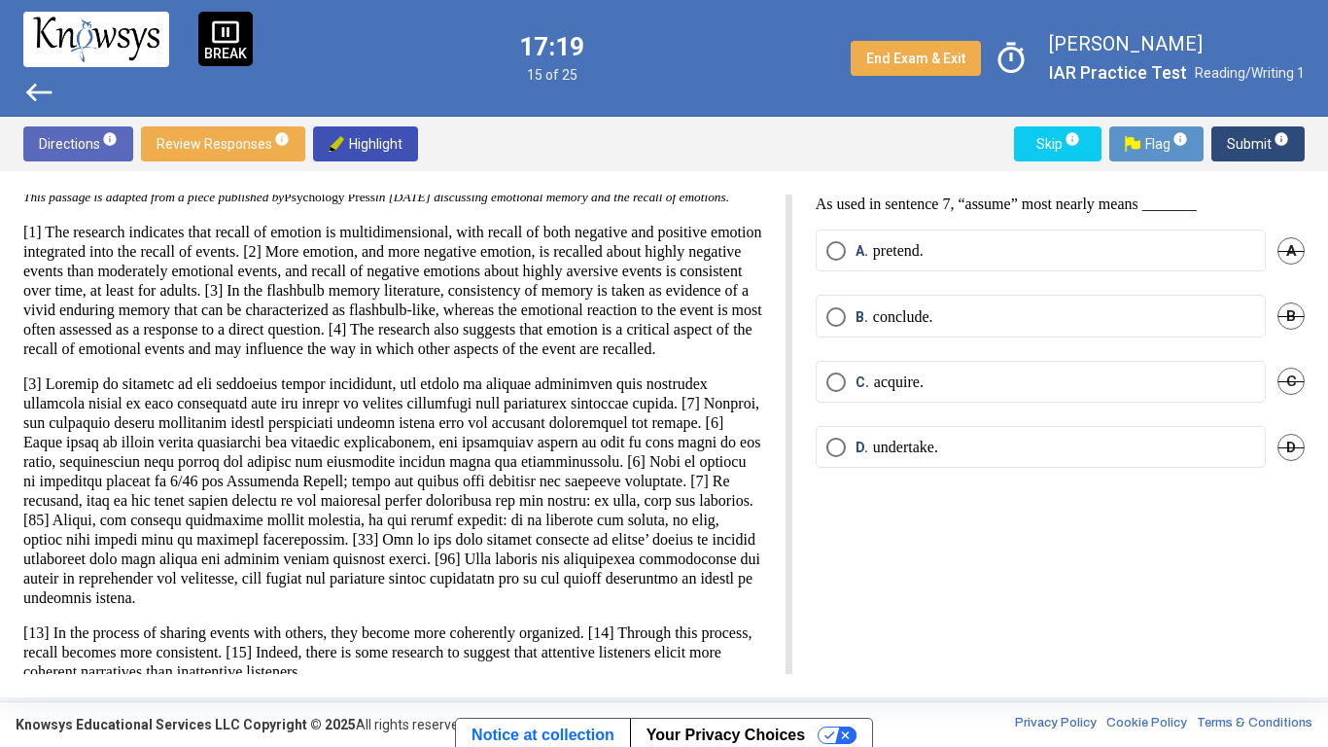
click at [1063, 147] on span "Skip info" at bounding box center [1058, 143] width 56 height 35
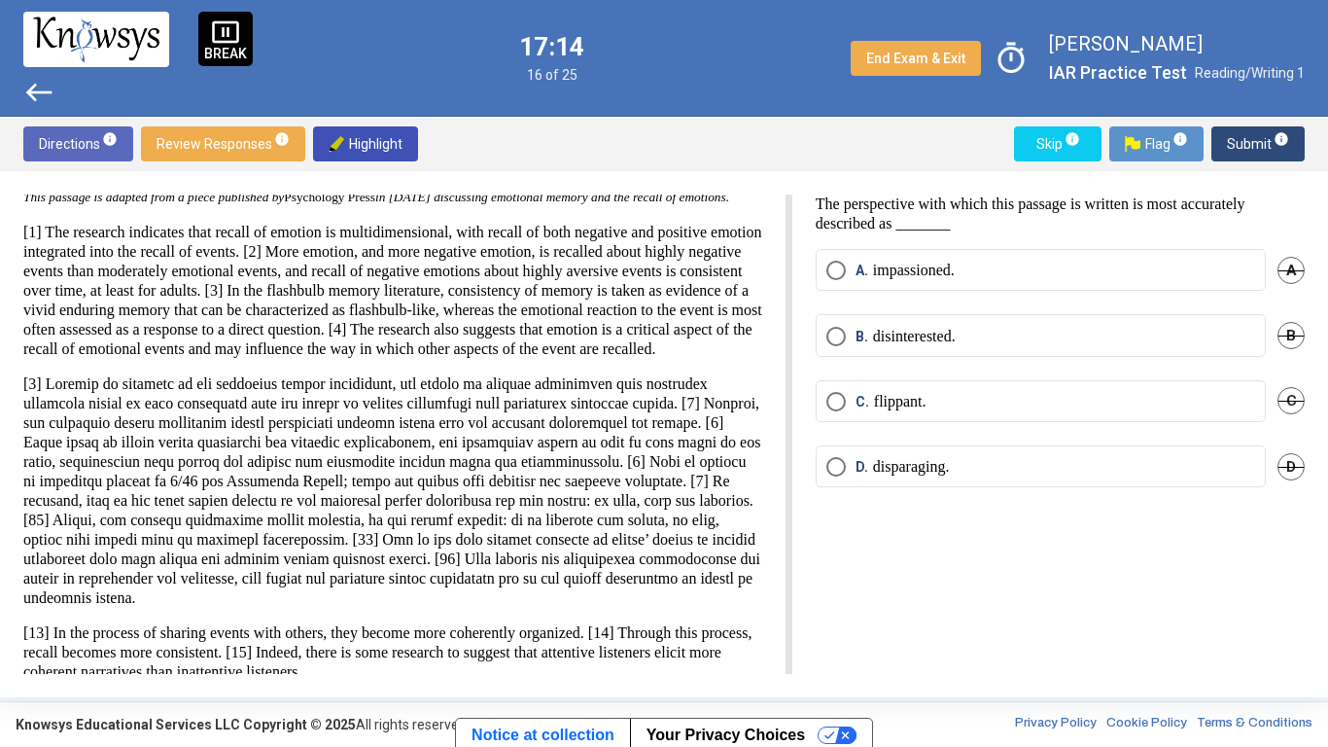
click at [933, 281] on mat-radio-button "A. impassioned." at bounding box center [1041, 270] width 450 height 42
click at [966, 273] on label "A. impassioned." at bounding box center [1041, 270] width 429 height 19
click at [1238, 142] on span "Submit info" at bounding box center [1258, 143] width 62 height 35
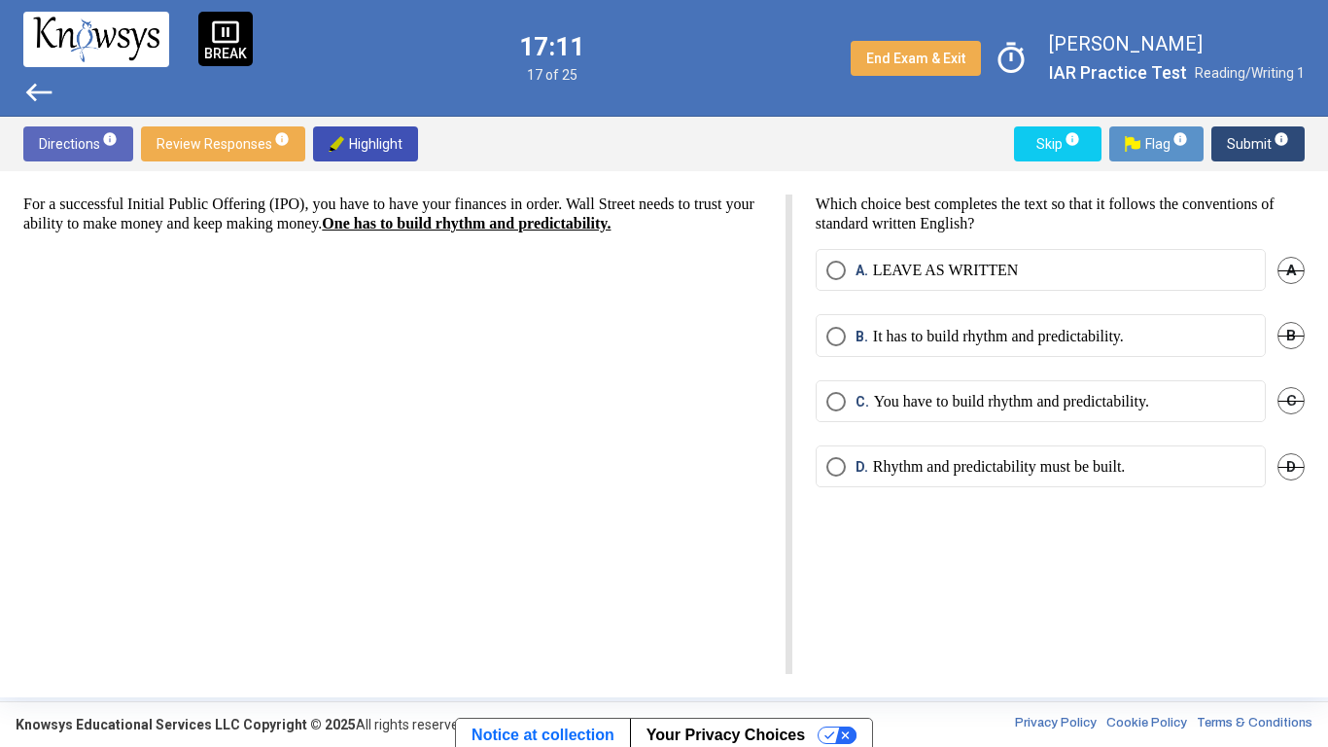
scroll to position [0, 0]
click at [868, 473] on span "D." at bounding box center [865, 466] width 18 height 19
click at [1041, 276] on label "A. LEAVE AS WRITTEN" at bounding box center [1041, 270] width 429 height 19
click at [1254, 133] on span "Submit info" at bounding box center [1258, 143] width 62 height 35
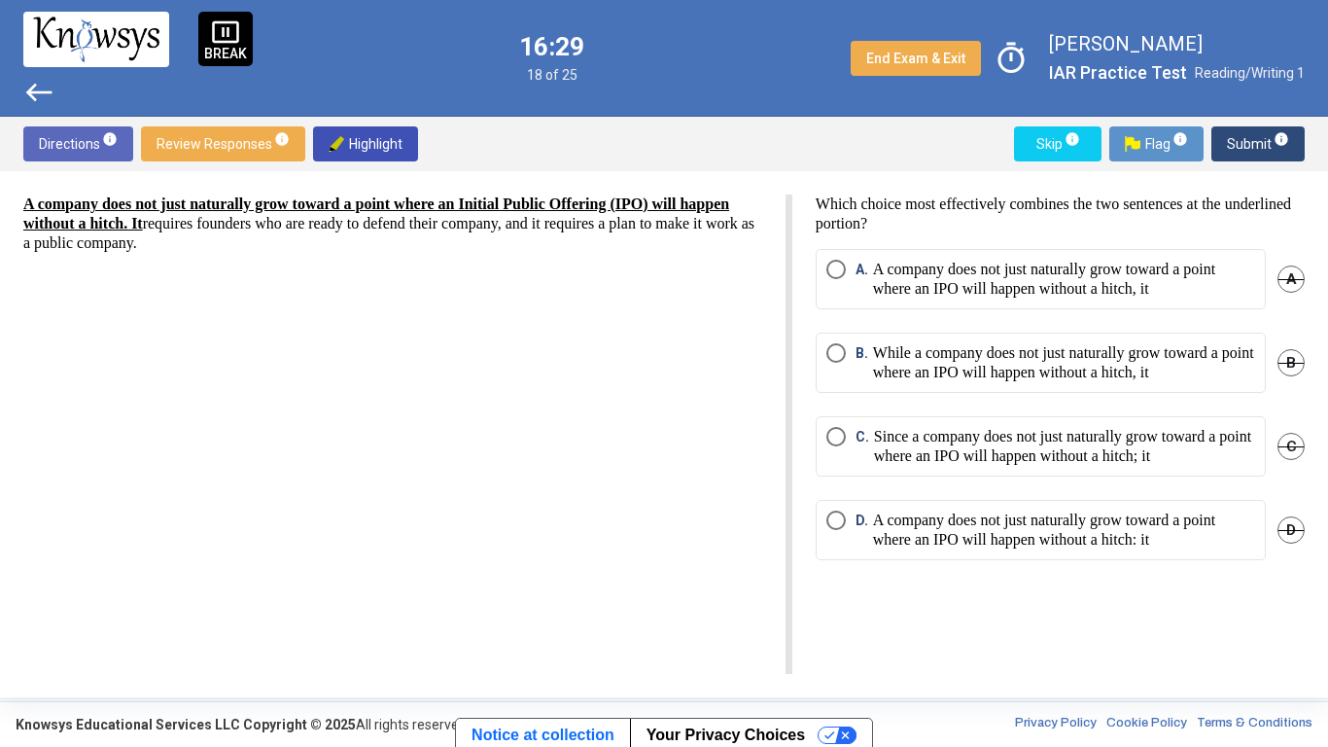
click at [1286, 534] on span "D" at bounding box center [1291, 529] width 27 height 27
click at [1300, 360] on span "B" at bounding box center [1291, 362] width 27 height 27
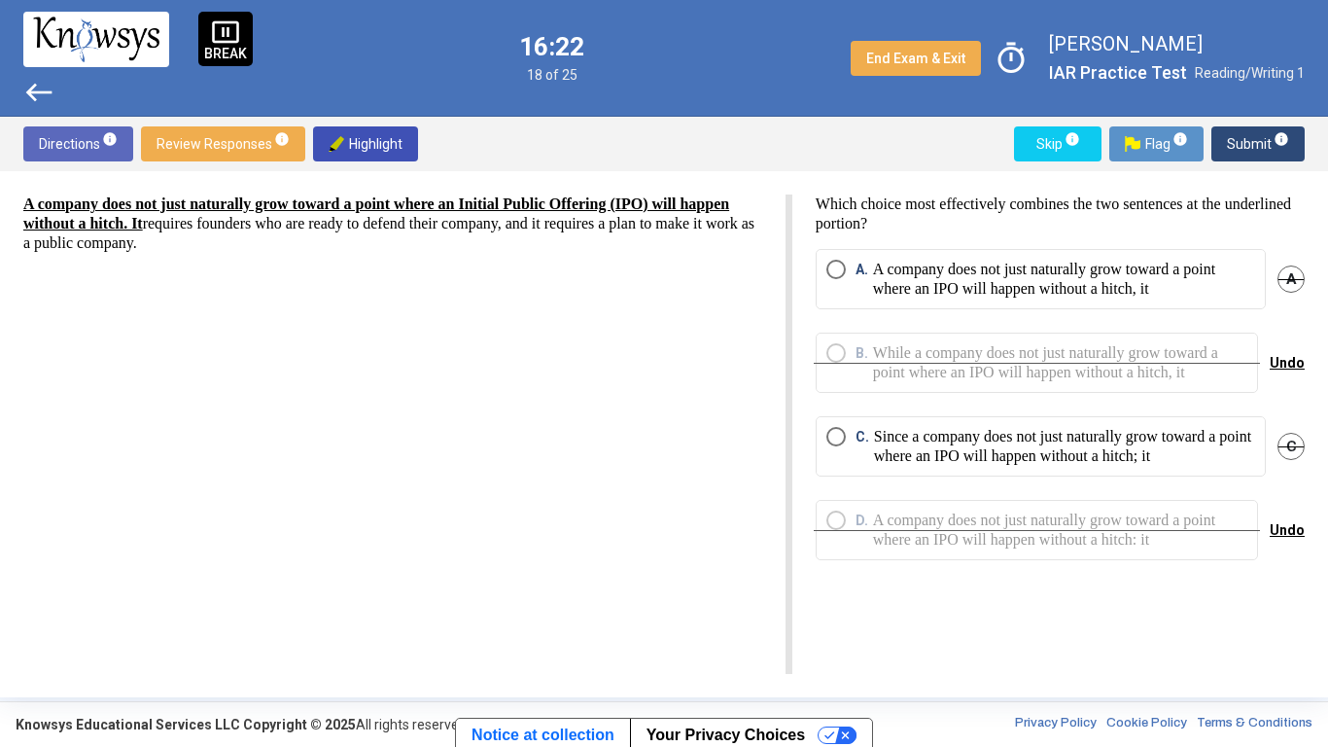
click at [1224, 289] on p "A company does not just naturally grow toward a point where an IPO will happen …" at bounding box center [1064, 279] width 382 height 39
click at [1246, 132] on span "Submit info" at bounding box center [1258, 143] width 62 height 35
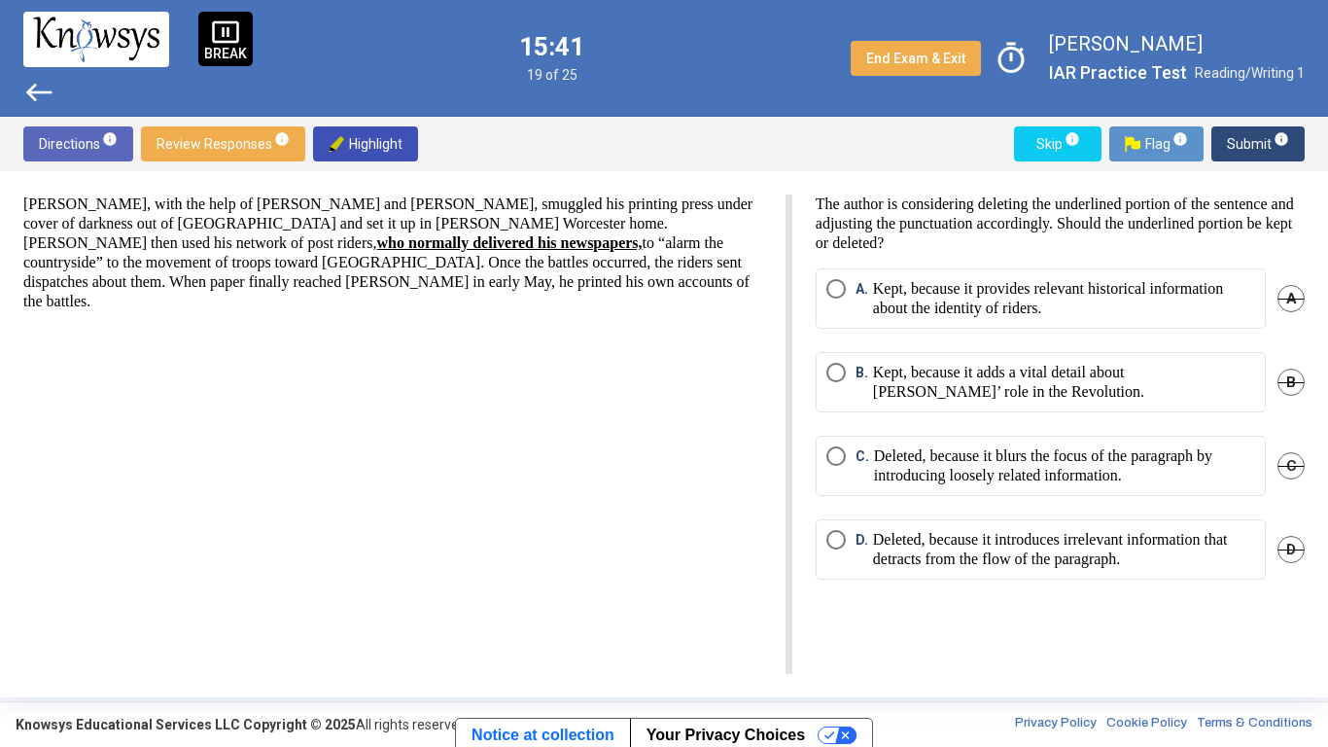
click at [913, 553] on p "Deleted, because it introduces irrelevant information that detracts from the fl…" at bounding box center [1064, 549] width 382 height 39
click at [1152, 138] on span "Flag info" at bounding box center [1156, 143] width 63 height 35
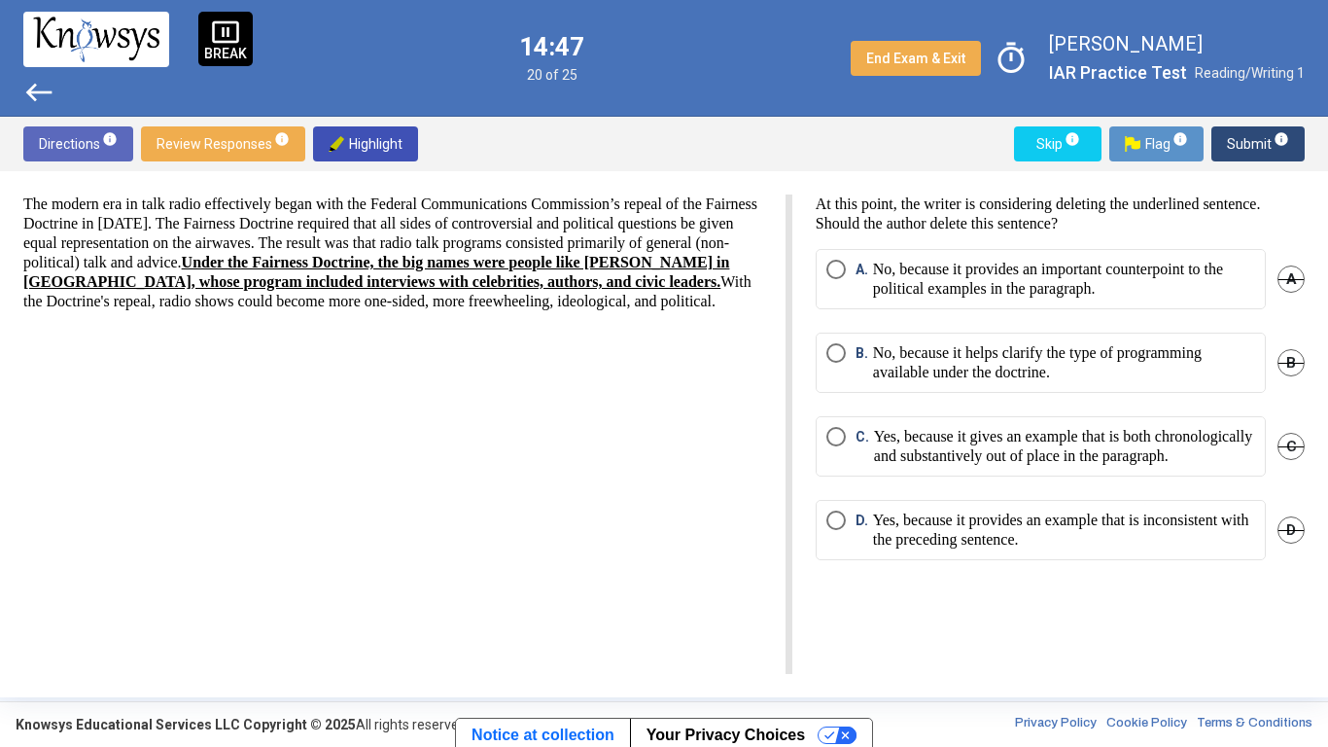
click at [914, 466] on p "Yes, because it gives an example that is both chronologically and substantively…" at bounding box center [1064, 446] width 381 height 39
click at [1250, 150] on span "Submit info" at bounding box center [1258, 143] width 62 height 35
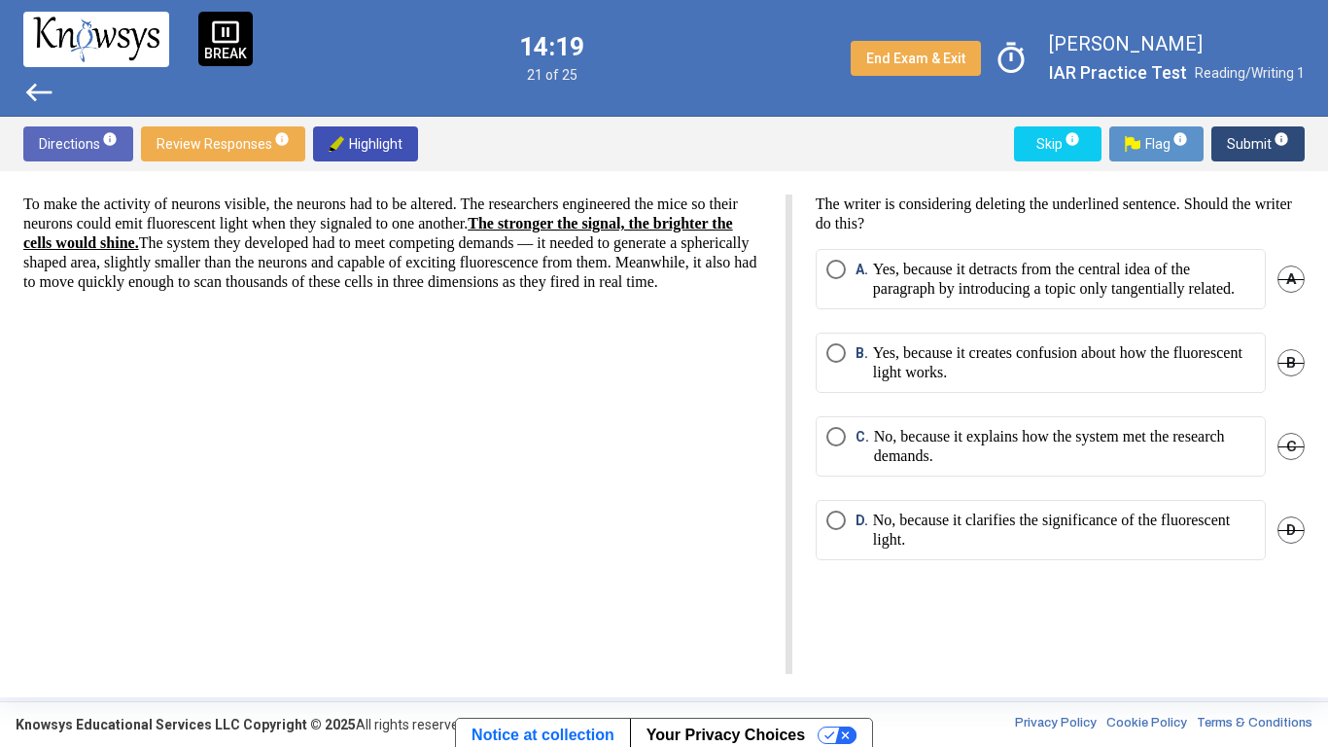
click at [963, 299] on p "Yes, because it detracts from the central idea of the paragraph by introducing …" at bounding box center [1064, 279] width 382 height 39
click at [1277, 150] on span "Submit info" at bounding box center [1258, 143] width 62 height 35
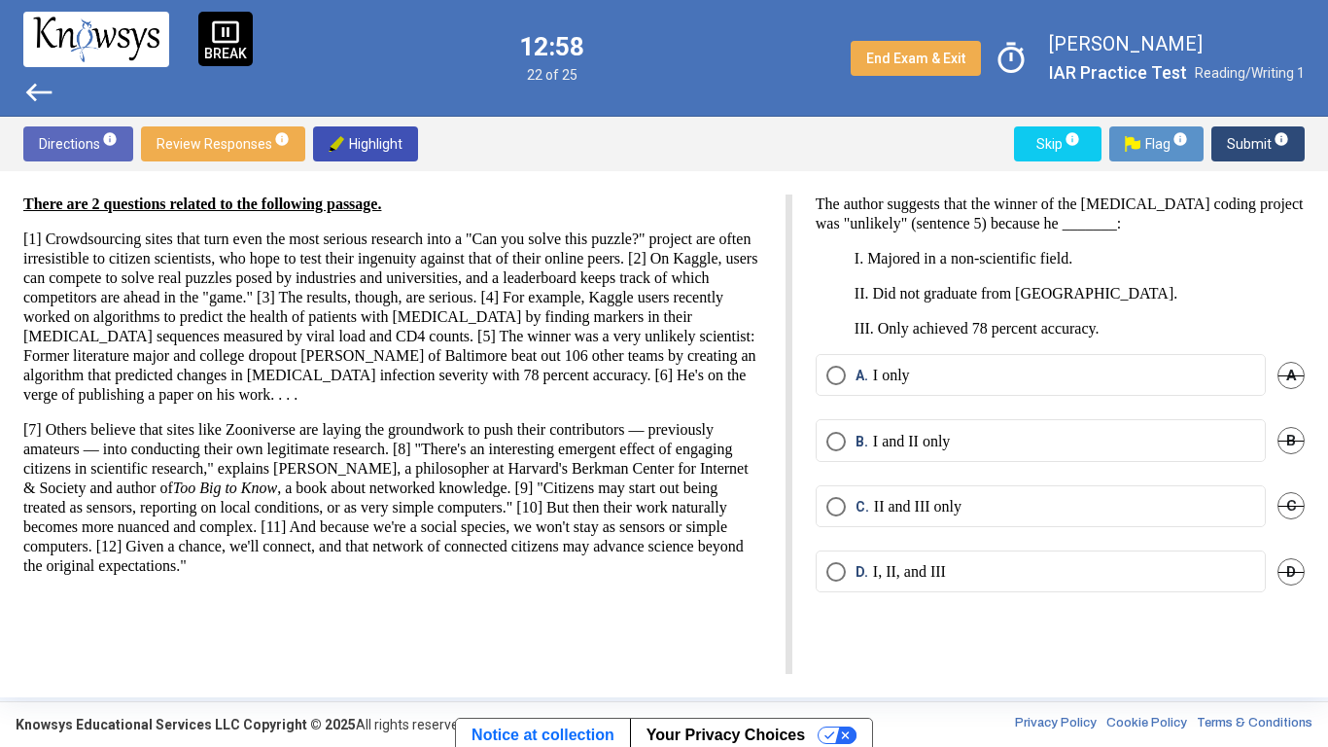
click at [936, 440] on p "I and II only" at bounding box center [912, 441] width 78 height 19
click at [1249, 149] on span "Submit info" at bounding box center [1258, 143] width 62 height 35
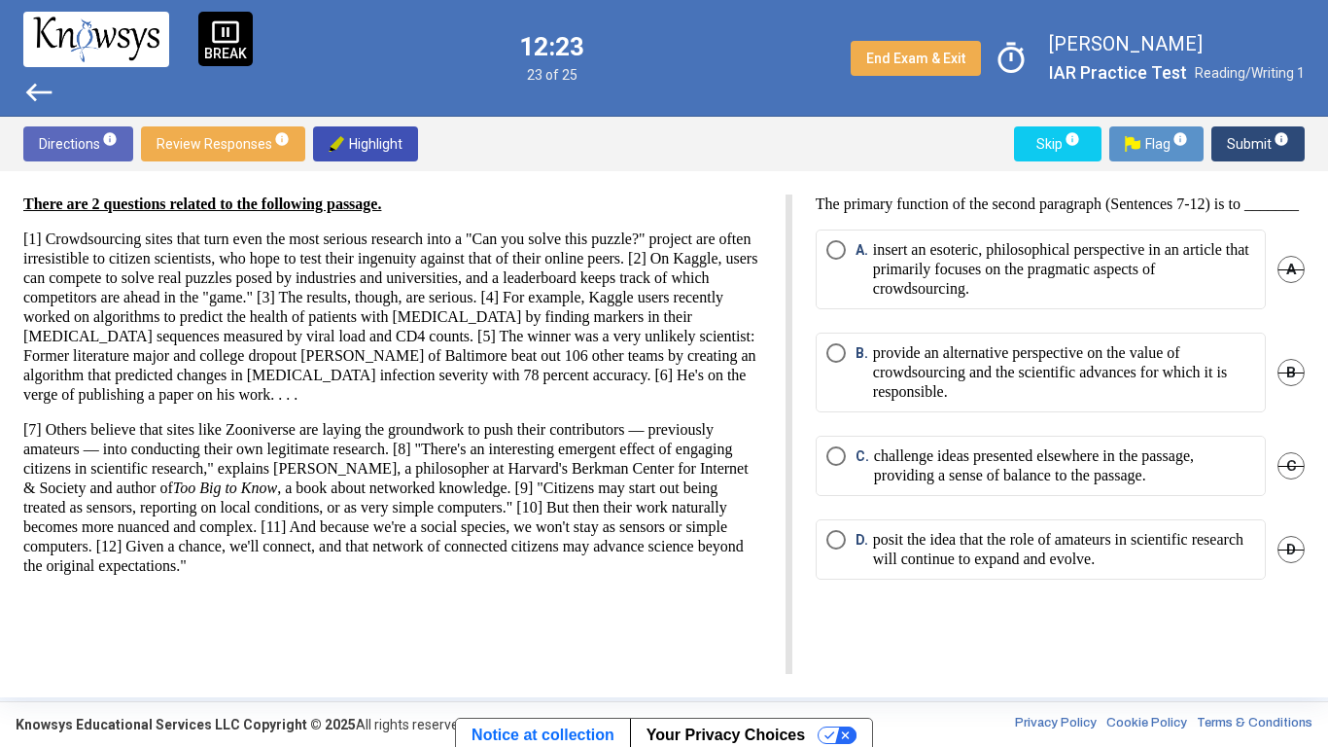
click at [876, 214] on p "The primary function of the second paragraph (Sentences 7-12) is to _______" at bounding box center [1060, 203] width 489 height 19
click at [907, 370] on p "provide an alternative perspective on the value of crowdsourcing and the scient…" at bounding box center [1064, 372] width 382 height 58
click at [884, 471] on p "challenge ideas presented elsewhere in the passage, providing a sense of balanc…" at bounding box center [1064, 465] width 381 height 39
click at [1129, 146] on img at bounding box center [1133, 144] width 16 height 16
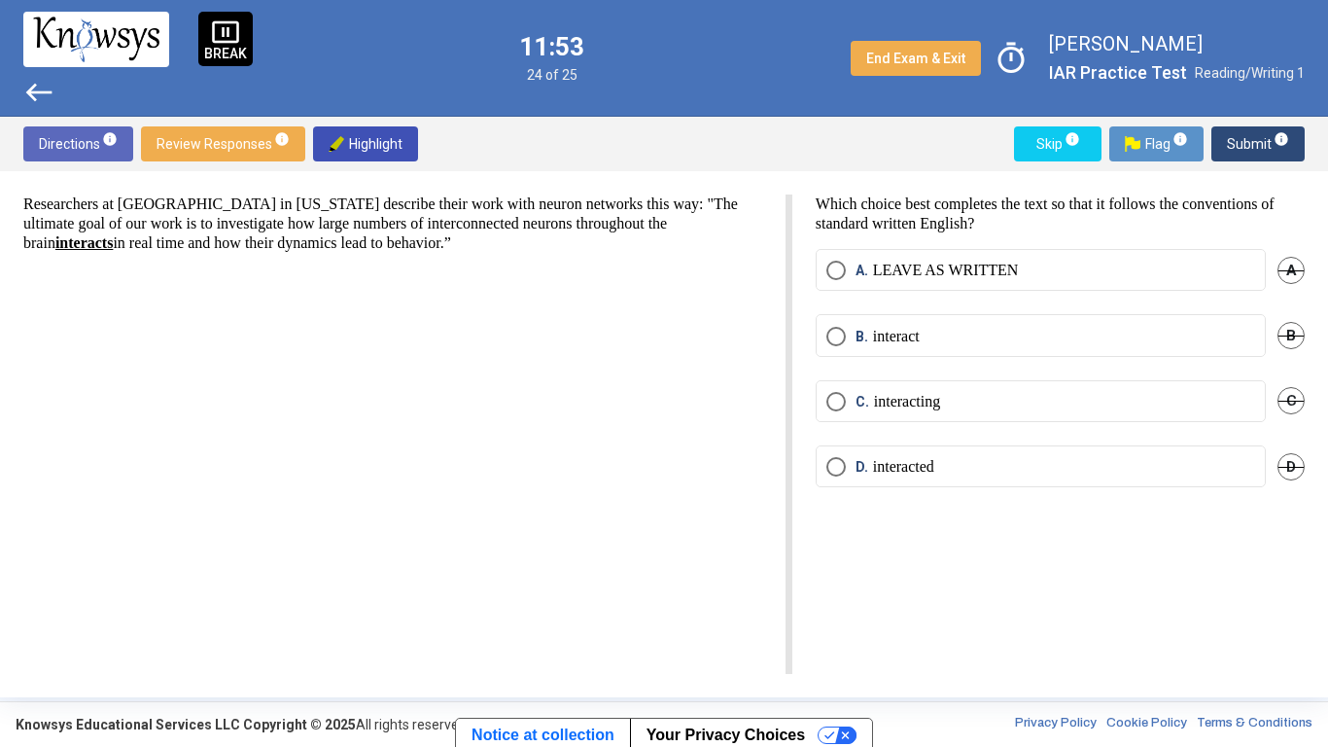
click at [887, 349] on mat-radio-button "B. interact" at bounding box center [1041, 335] width 450 height 42
click at [883, 334] on p "interact" at bounding box center [896, 336] width 47 height 19
click at [1240, 139] on span "Submit info" at bounding box center [1258, 143] width 62 height 35
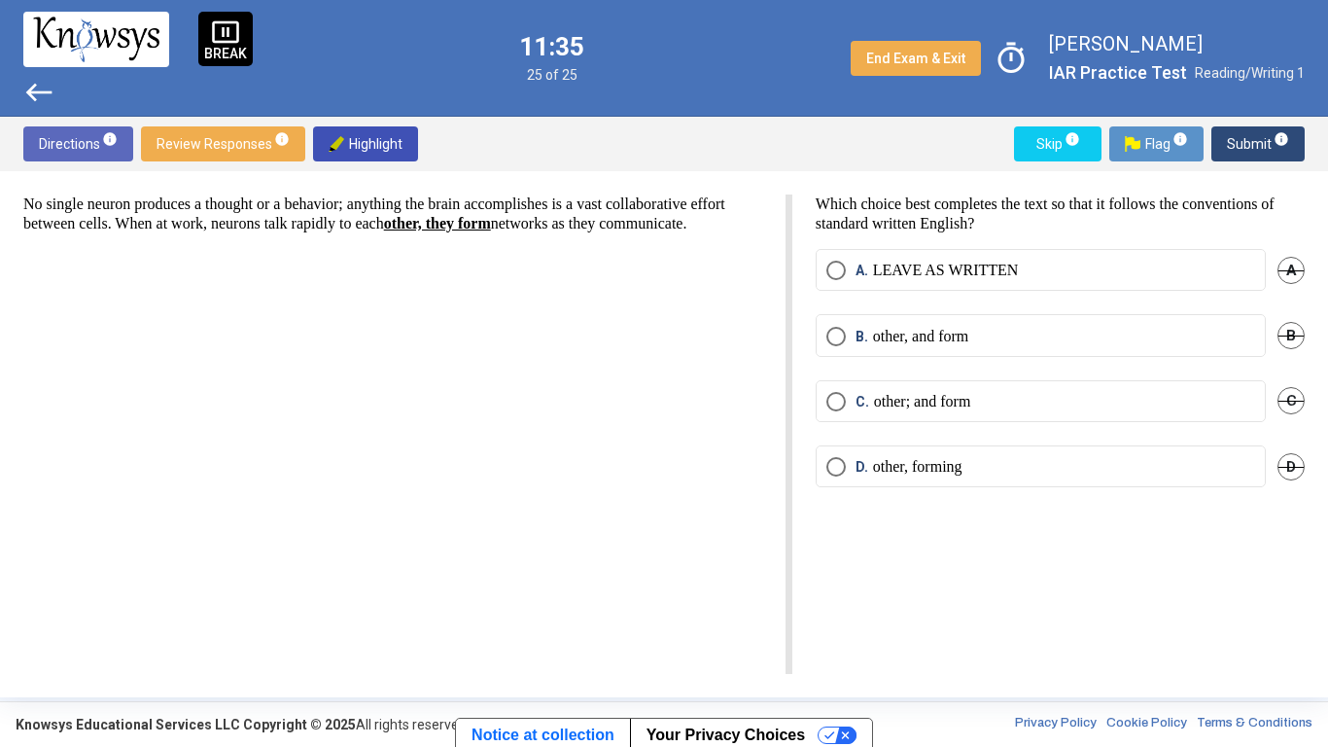
click at [901, 468] on p "other, forming" at bounding box center [917, 466] width 89 height 19
click at [193, 160] on span "Review Responses info" at bounding box center [223, 143] width 133 height 35
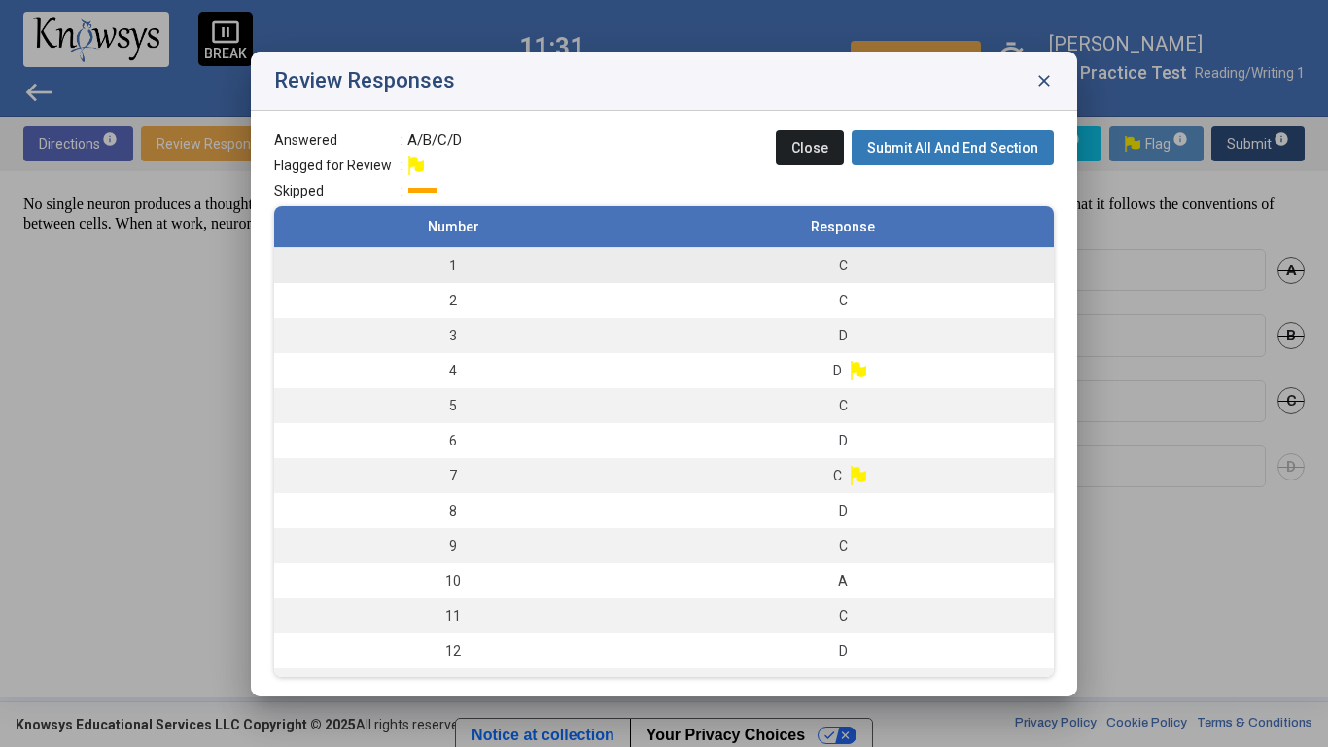
click at [462, 265] on td "1" at bounding box center [453, 265] width 358 height 36
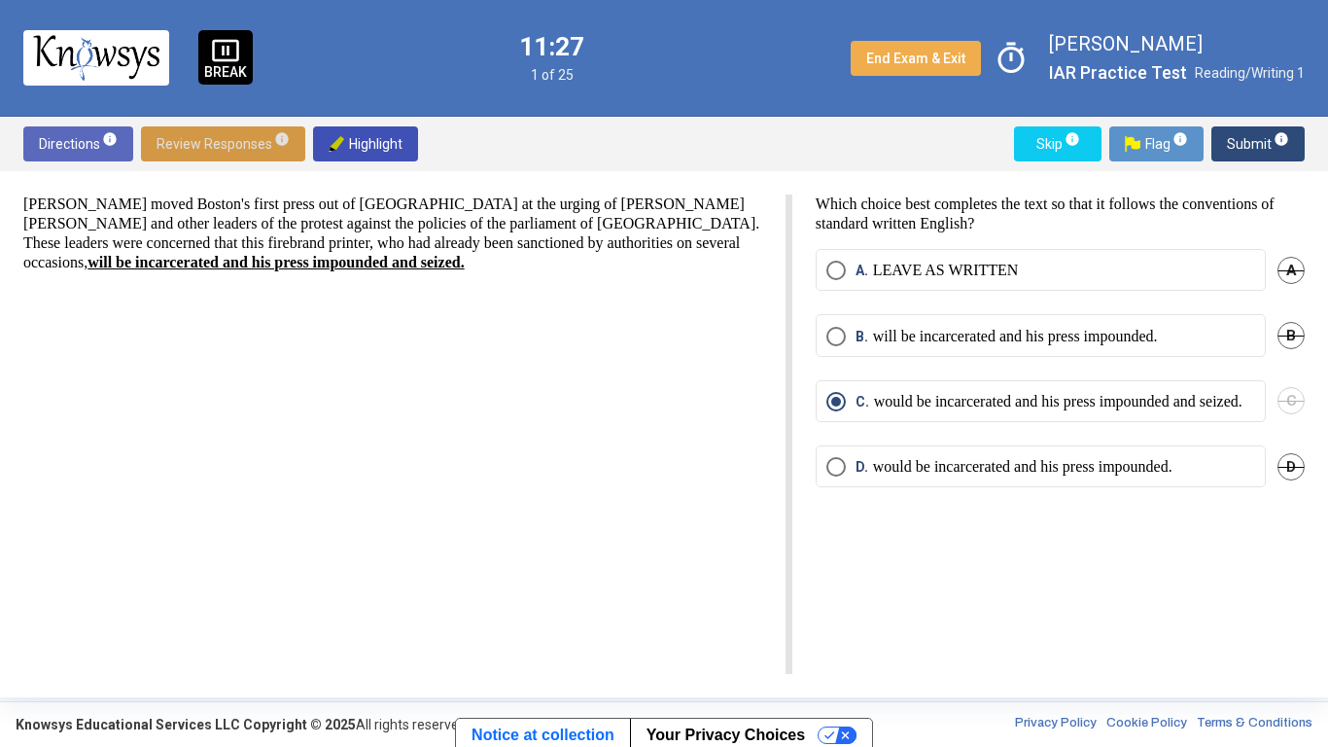
click at [202, 153] on span "Review Responses info" at bounding box center [223, 143] width 133 height 35
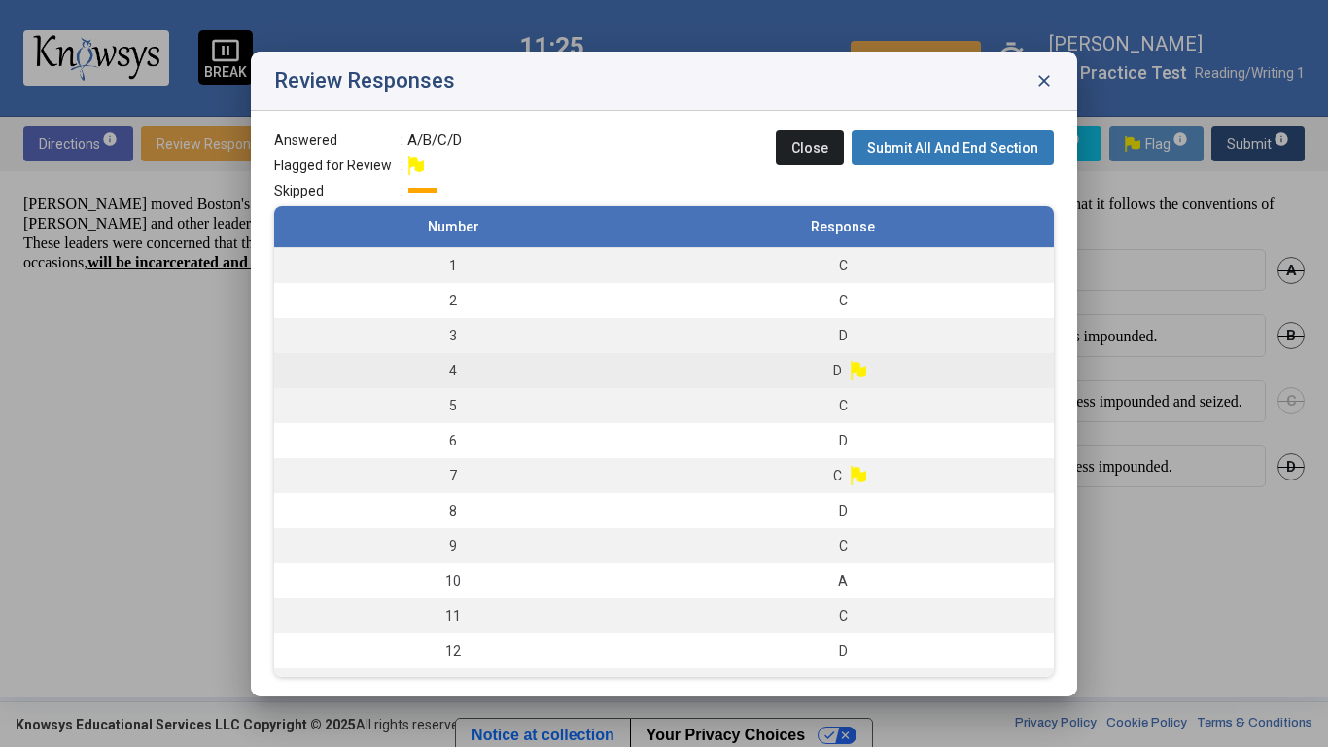
click at [560, 361] on td "4" at bounding box center [453, 370] width 358 height 35
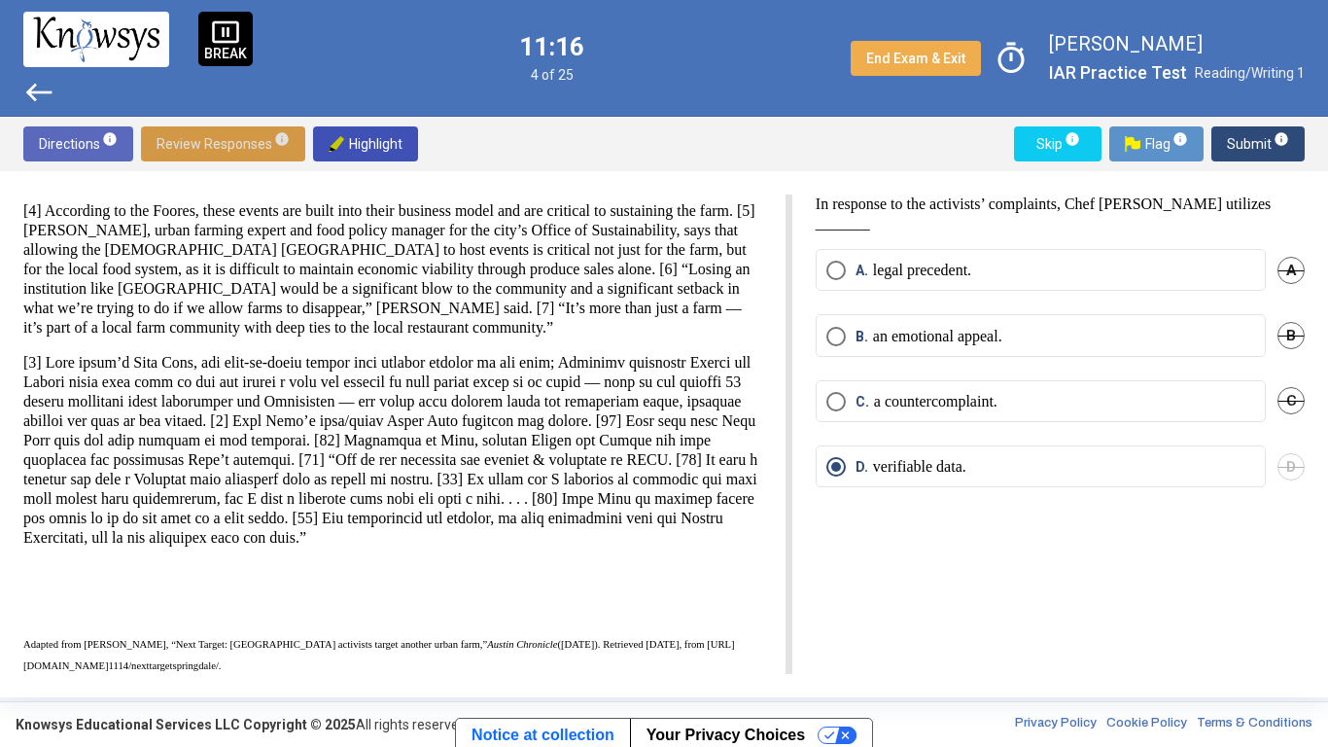
scroll to position [182, 0]
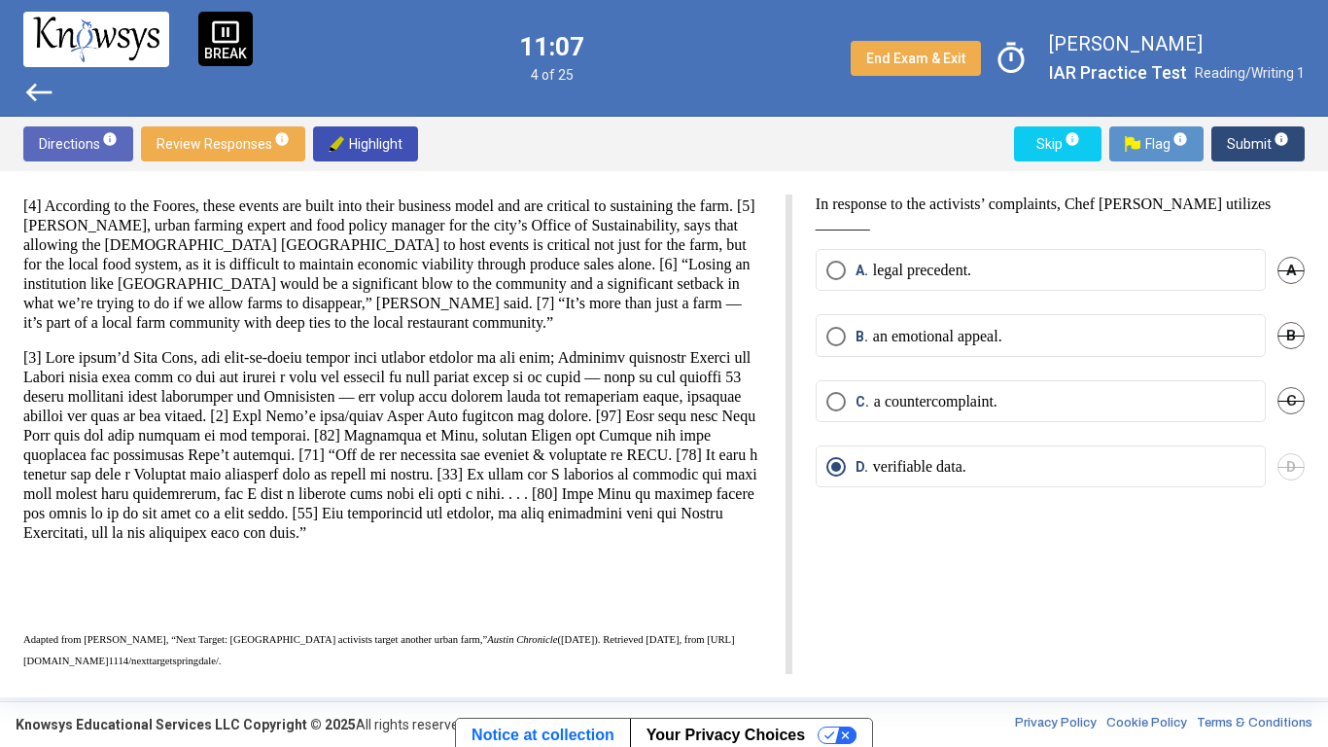
drag, startPoint x: 470, startPoint y: 409, endPoint x: 257, endPoint y: 580, distance: 272.6
click at [257, 580] on div "There are 3 questions associated with the following passage. This passage is ad…" at bounding box center [392, 342] width 739 height 658
click at [388, 144] on span "Highlight" at bounding box center [366, 143] width 74 height 35
drag, startPoint x: 465, startPoint y: 412, endPoint x: 326, endPoint y: 549, distance: 195.3
click at [326, 543] on p at bounding box center [392, 445] width 739 height 194
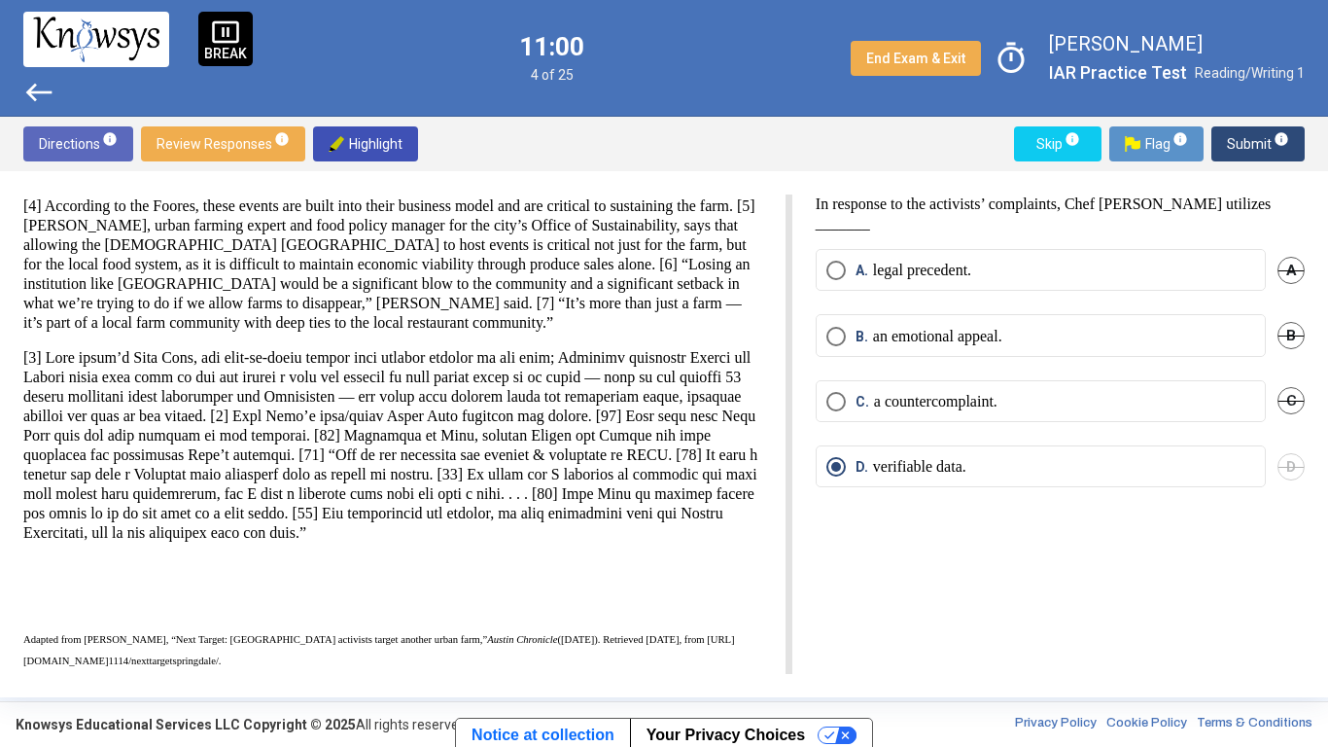
click at [370, 139] on span "Highlight" at bounding box center [366, 143] width 74 height 35
click at [359, 507] on p at bounding box center [392, 445] width 739 height 194
drag, startPoint x: 466, startPoint y: 417, endPoint x: 369, endPoint y: 591, distance: 199.4
click at [369, 591] on div "There are 3 questions associated with the following passage. This passage is ad…" at bounding box center [392, 342] width 739 height 658
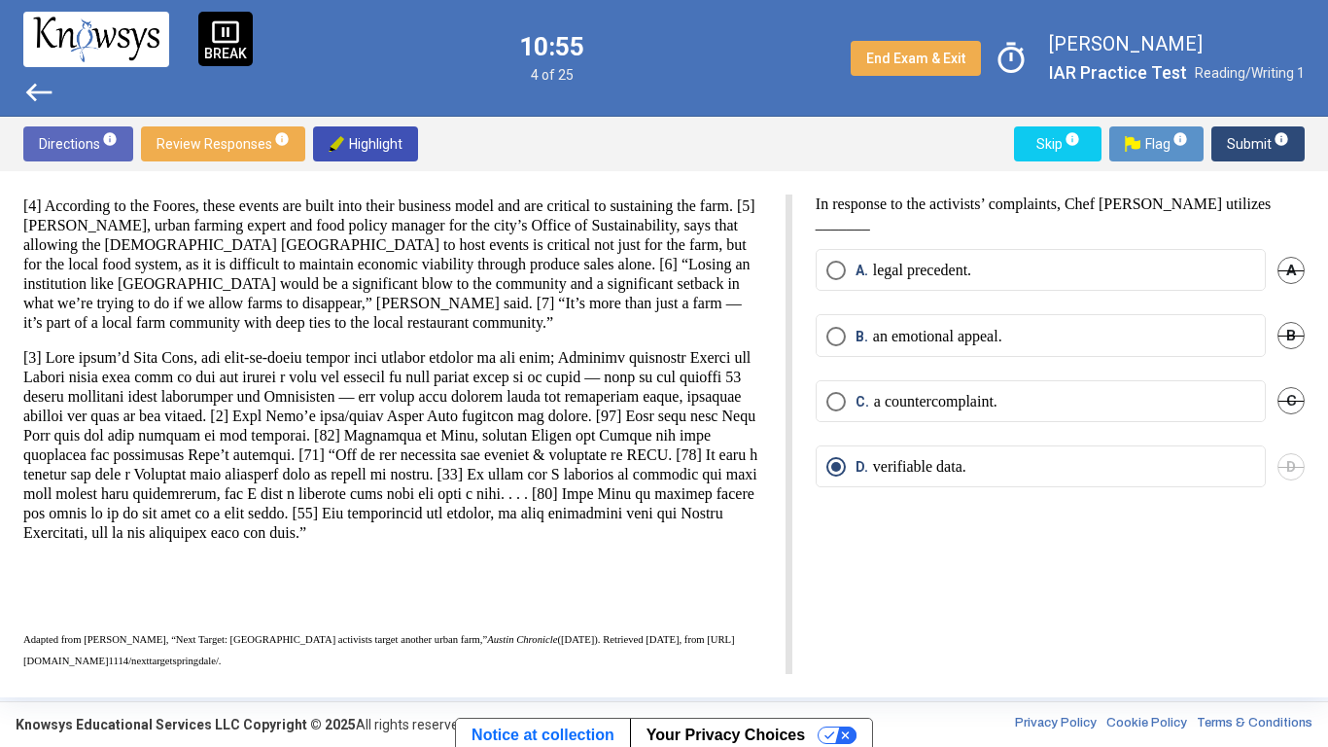
click at [347, 145] on span "Highlight" at bounding box center [366, 143] width 74 height 35
click at [374, 464] on p at bounding box center [392, 445] width 739 height 194
click at [365, 143] on span "Highlight" at bounding box center [366, 143] width 74 height 35
drag, startPoint x: 464, startPoint y: 421, endPoint x: 443, endPoint y: 562, distance: 142.5
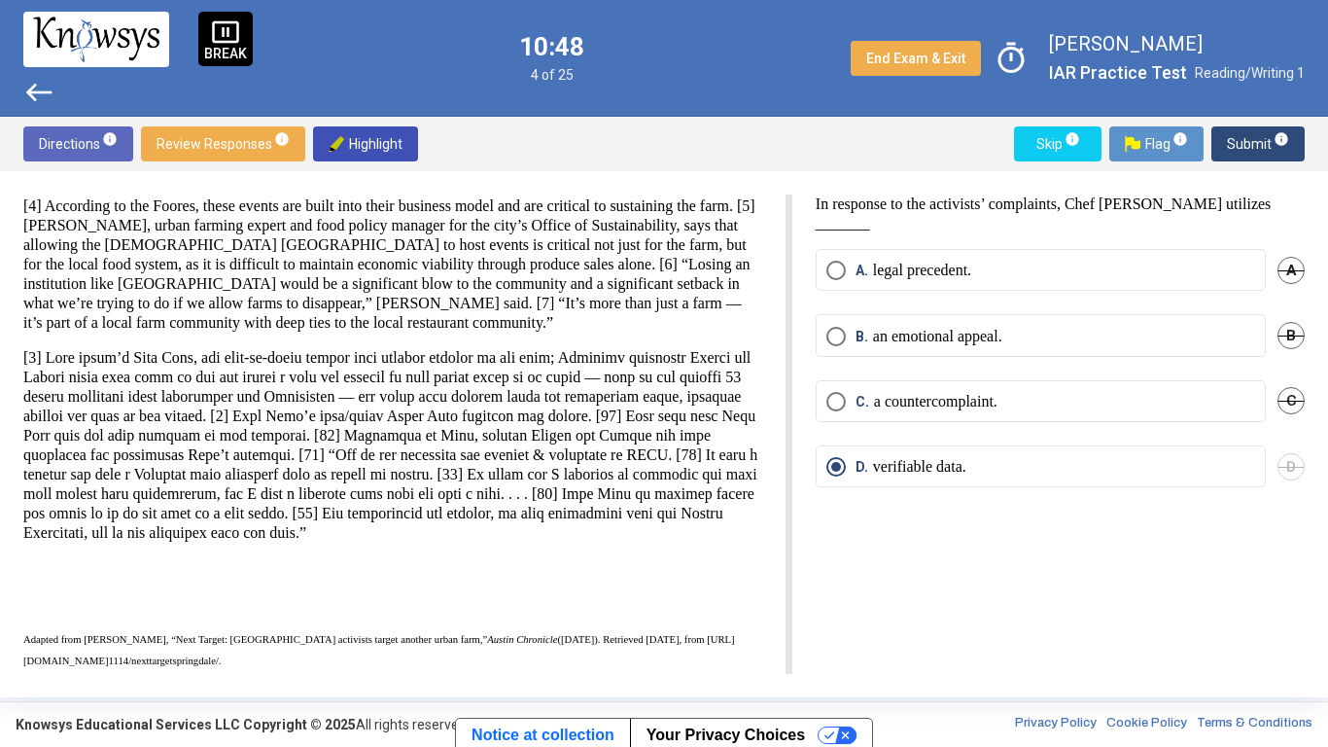
click at [443, 562] on div "There are 3 questions associated with the following passage. This passage is ad…" at bounding box center [392, 342] width 739 height 658
click at [239, 144] on span "Review Responses info" at bounding box center [223, 143] width 133 height 35
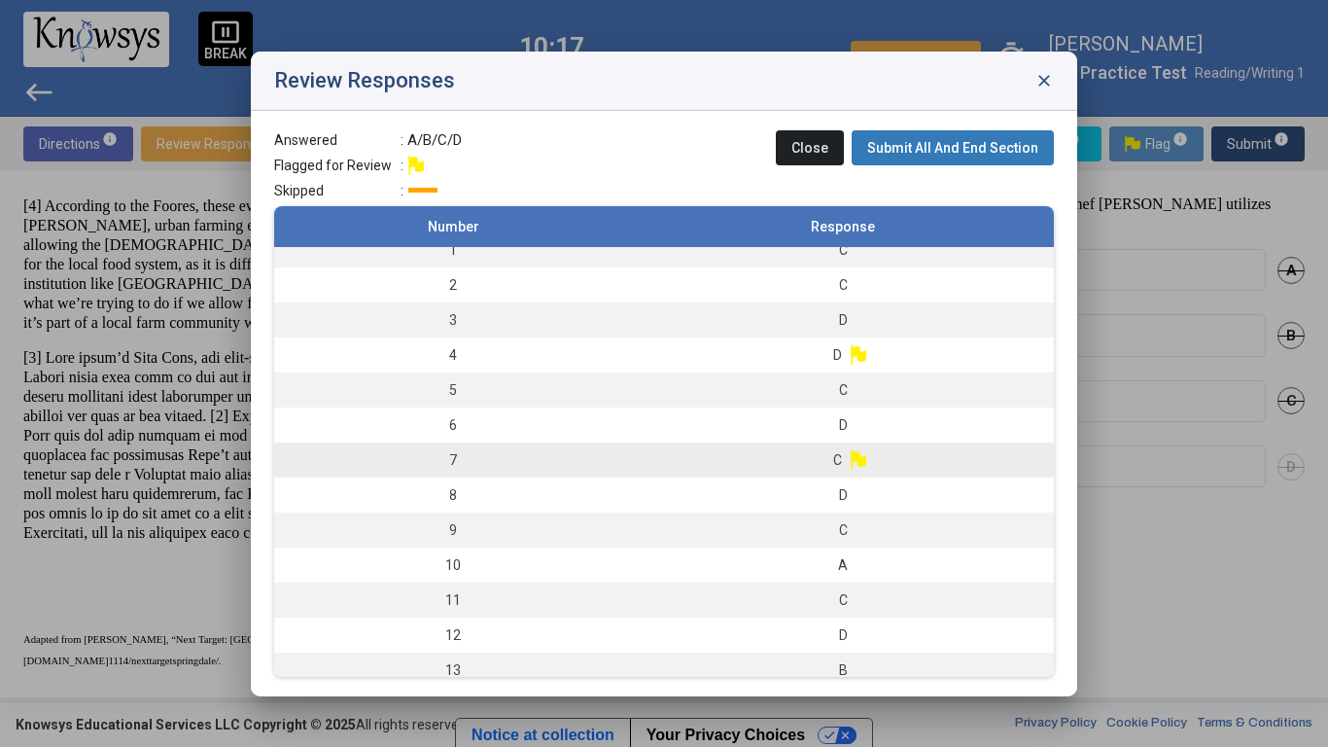
scroll to position [14, 0]
click at [559, 472] on td "7" at bounding box center [453, 461] width 358 height 35
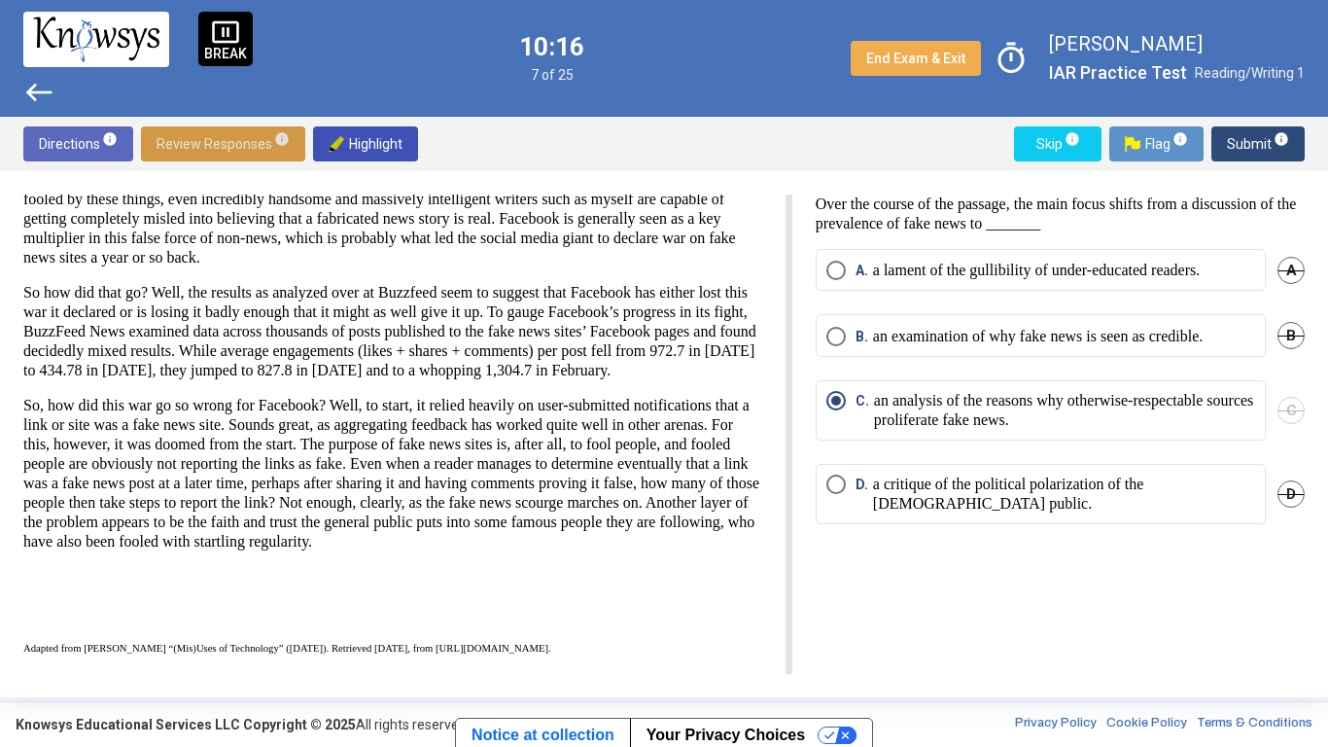
scroll to position [0, 0]
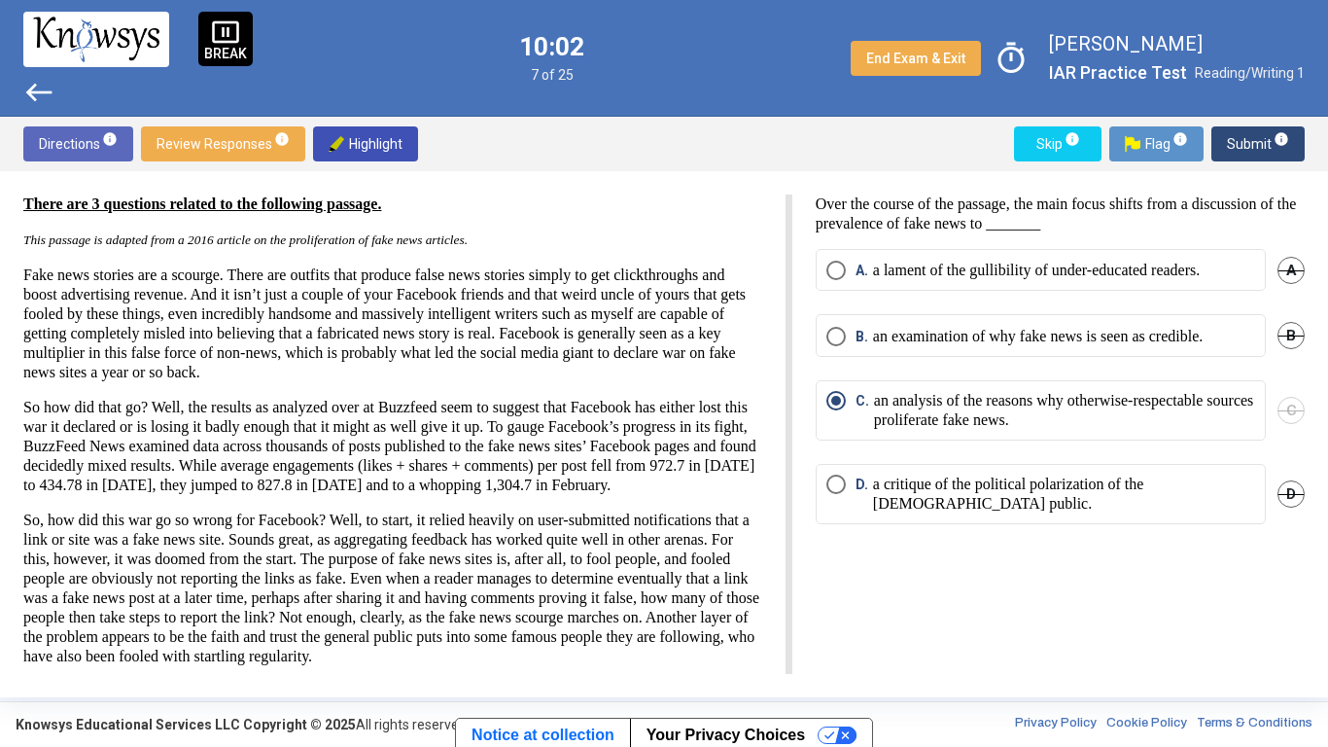
drag, startPoint x: 395, startPoint y: 312, endPoint x: 187, endPoint y: 344, distance: 210.5
click at [187, 344] on p "Fake news stories are a scourge. There are outfits that produce false news stor…" at bounding box center [392, 323] width 739 height 117
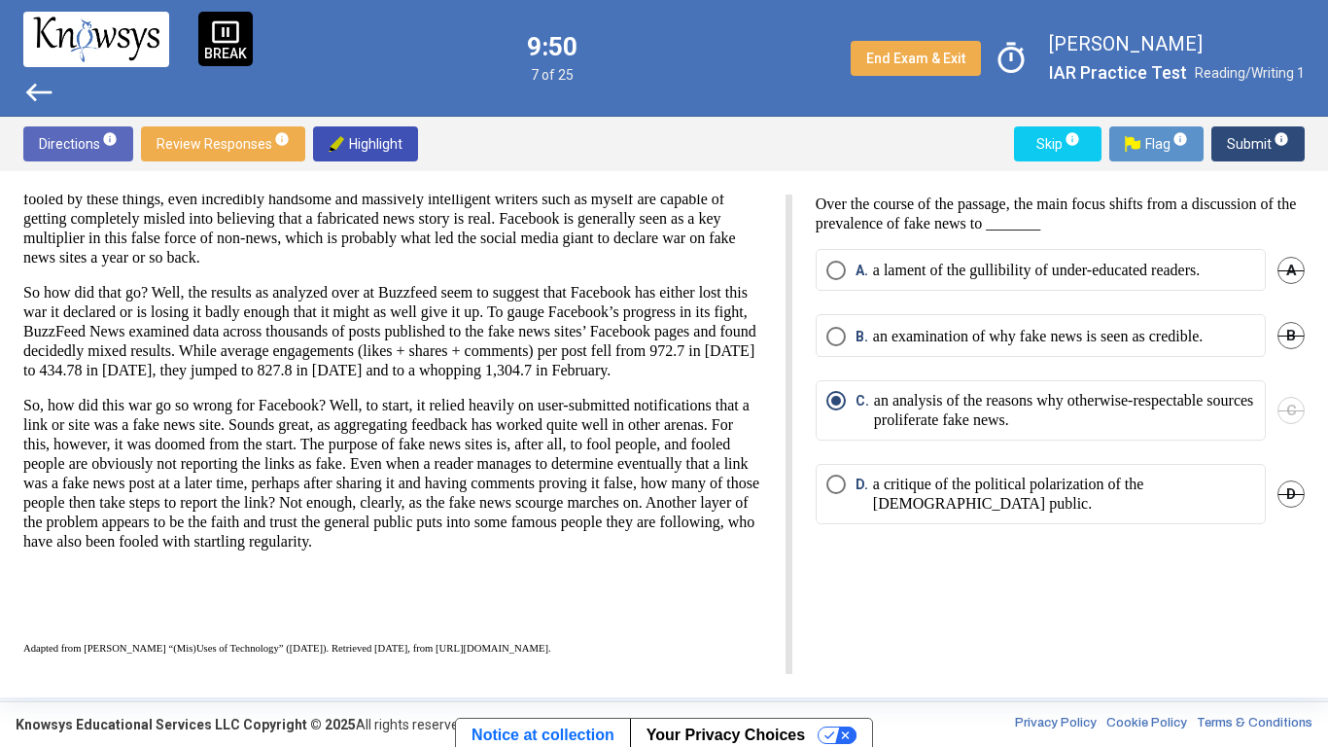
click at [900, 351] on mat-radio-button "B. an examination of why fake news is seen as credible." at bounding box center [1041, 335] width 450 height 42
click at [892, 337] on p "an examination of why fake news is seen as credible." at bounding box center [1038, 336] width 330 height 19
click at [263, 143] on span "Review Responses info" at bounding box center [223, 143] width 133 height 35
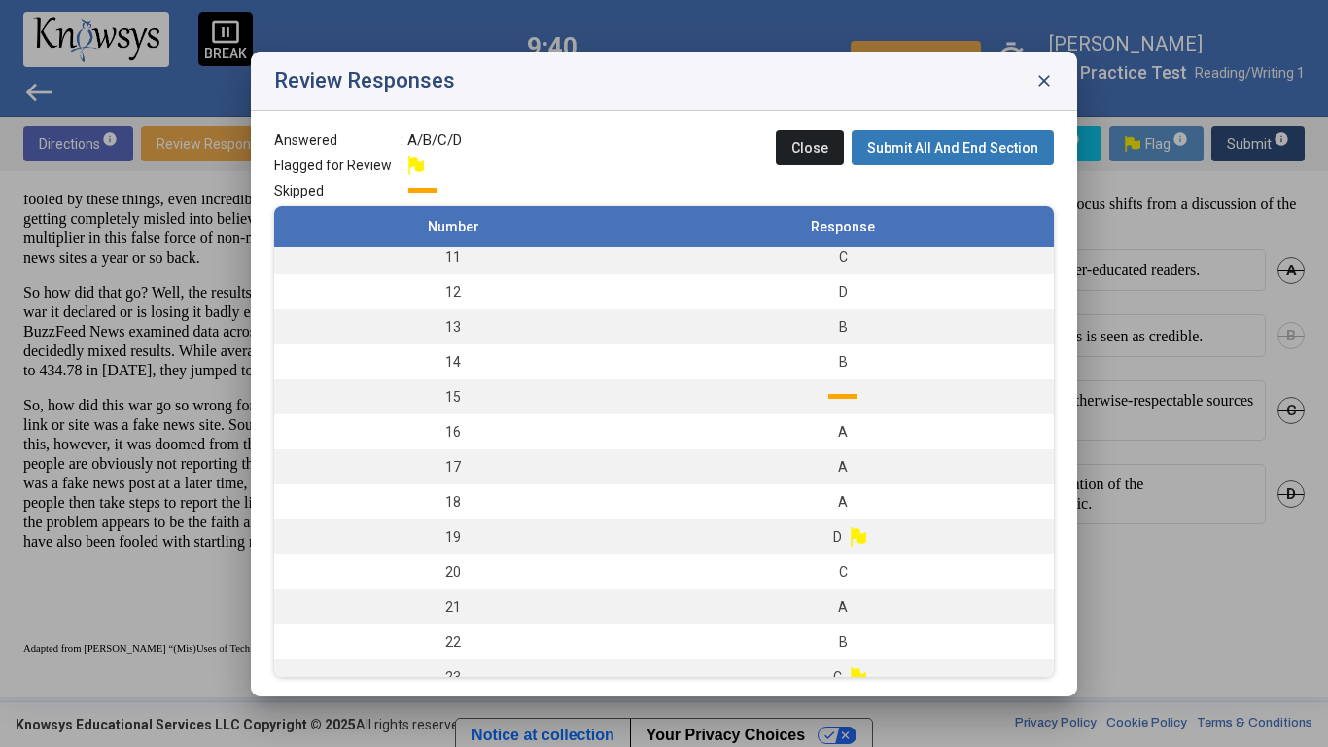
scroll to position [358, 0]
click at [514, 403] on td "15" at bounding box center [453, 397] width 358 height 35
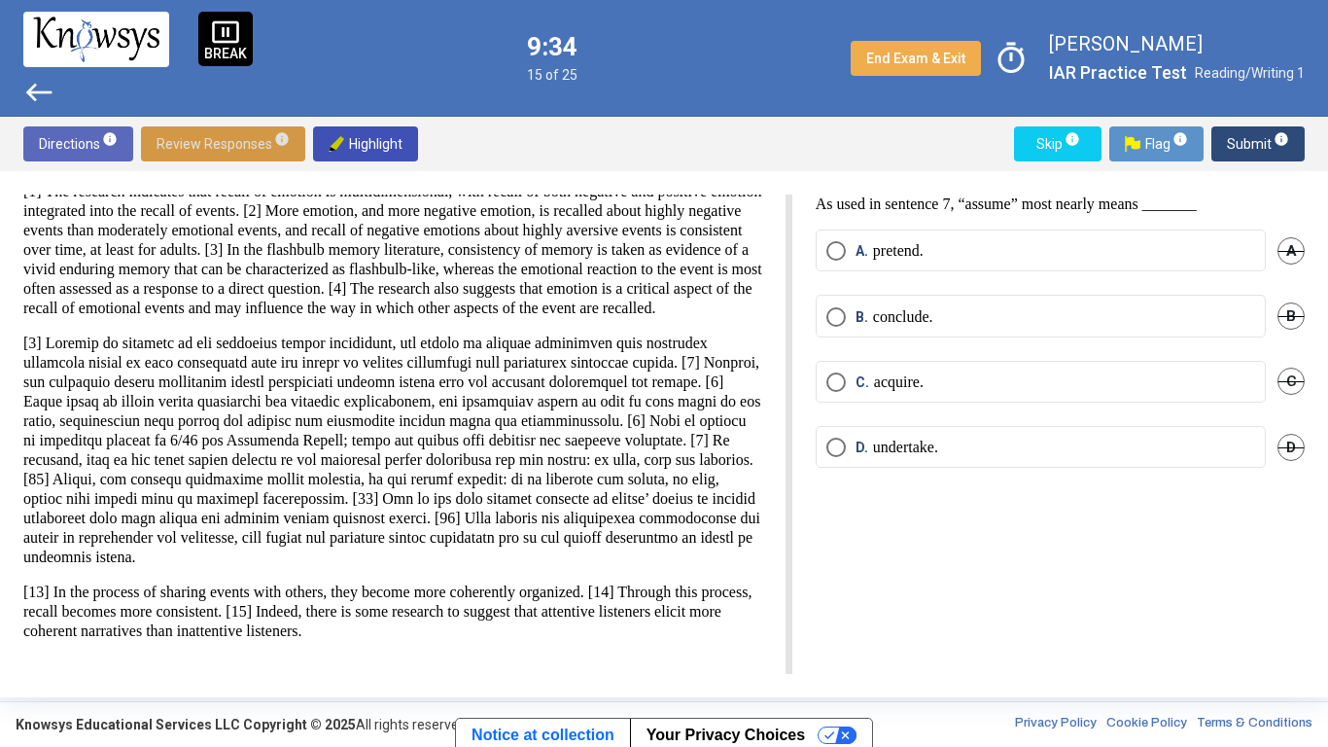
scroll to position [88, 0]
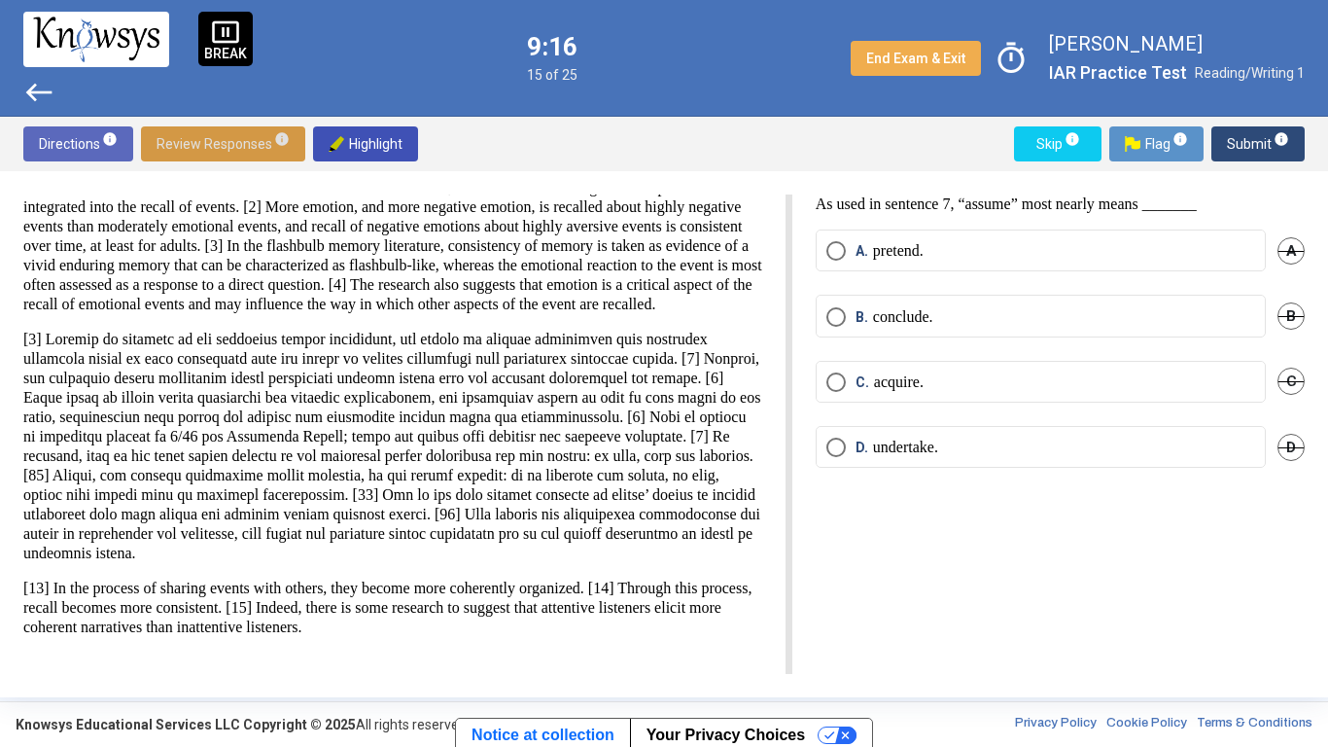
click at [941, 324] on label "B. conclude." at bounding box center [1041, 316] width 429 height 19
click at [190, 143] on span "Review Responses info" at bounding box center [223, 143] width 133 height 35
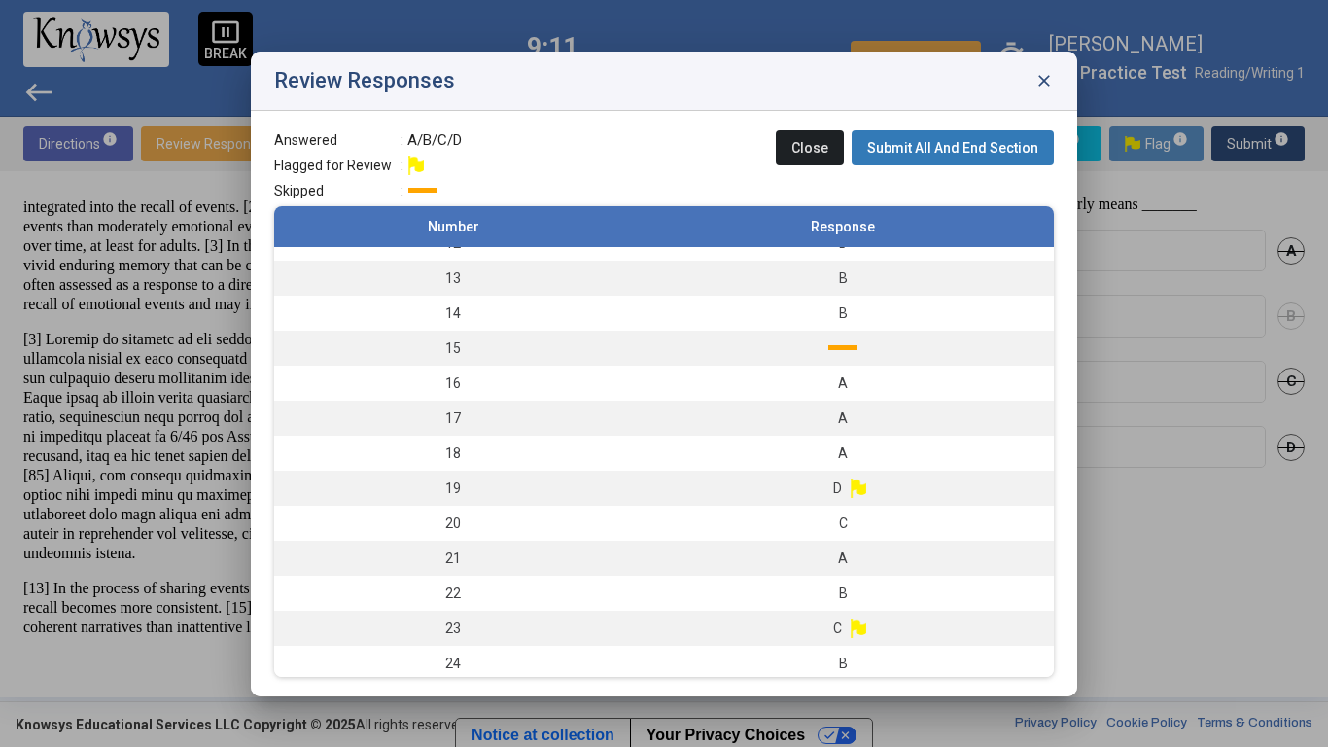
scroll to position [446, 0]
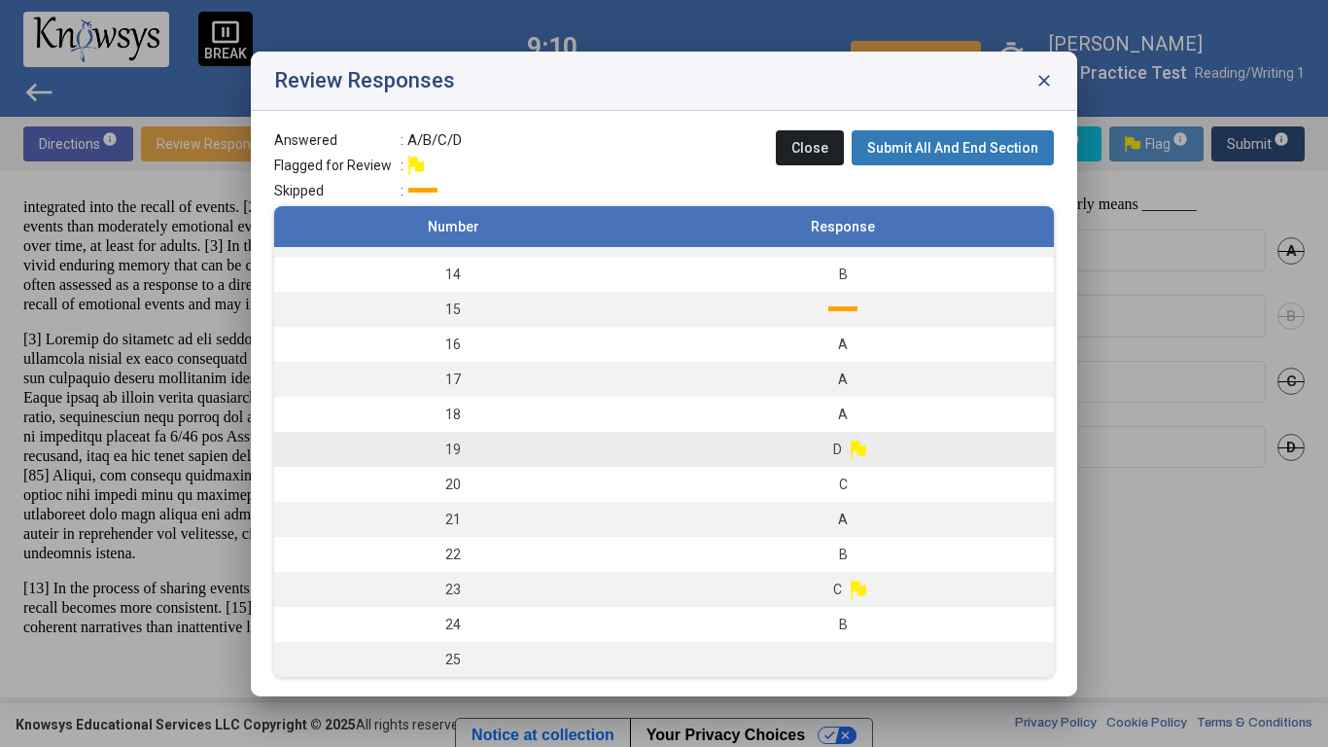
click at [543, 452] on td "19" at bounding box center [453, 449] width 358 height 35
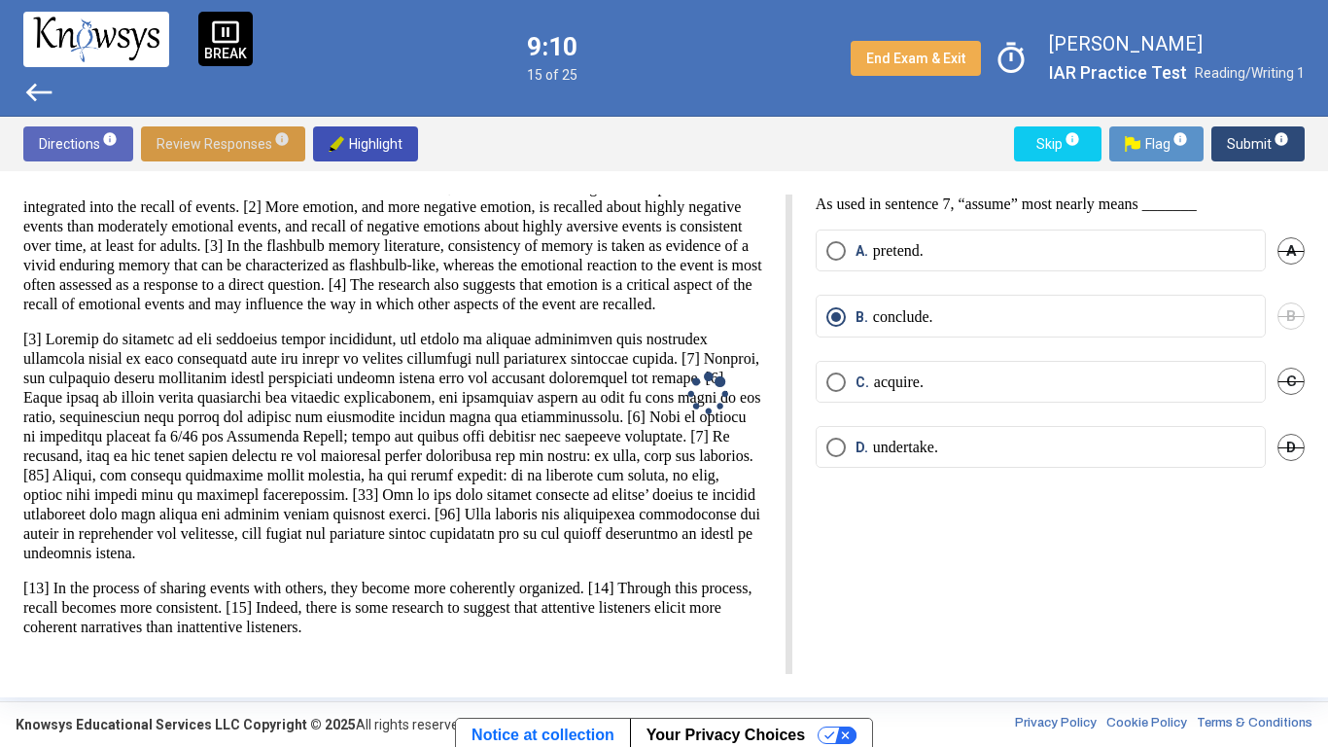
scroll to position [0, 0]
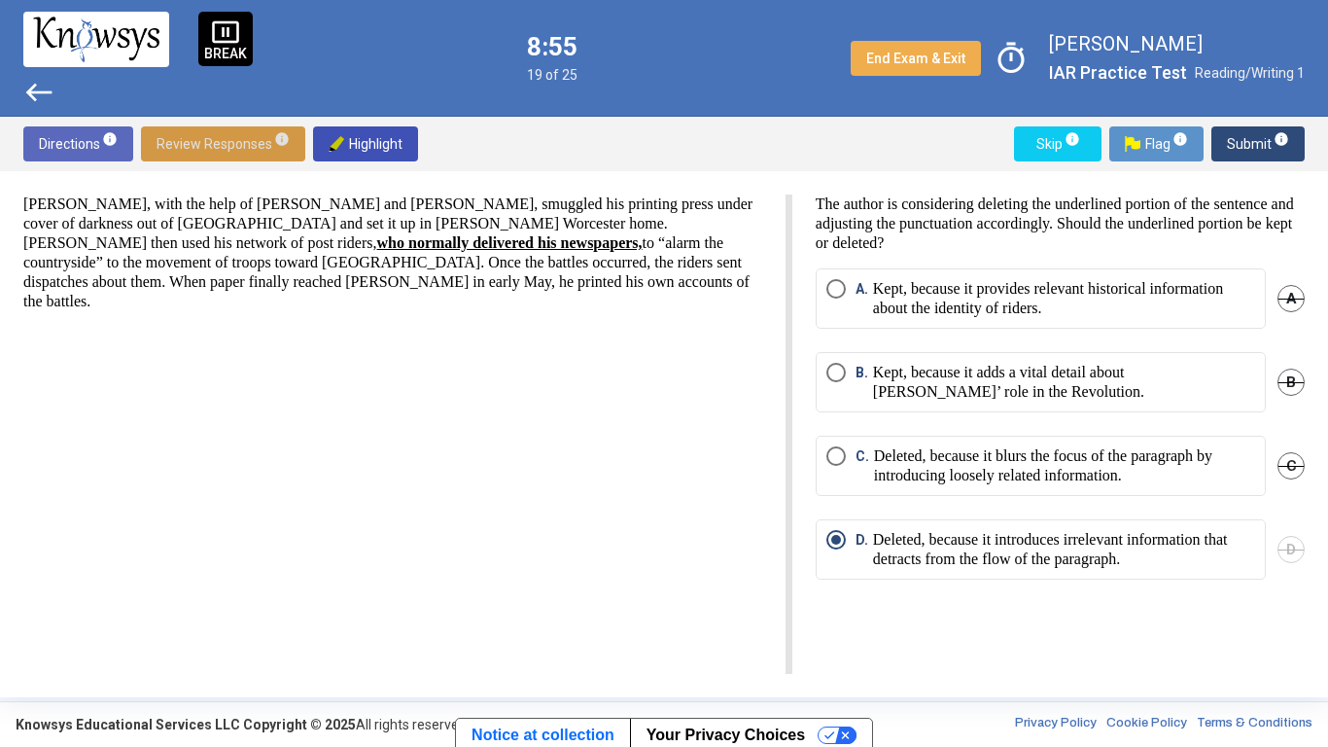
click at [945, 279] on p "Kept, because it provides relevant historical information about the identity of…" at bounding box center [1064, 298] width 382 height 39
click at [1298, 387] on span "B" at bounding box center [1291, 382] width 27 height 27
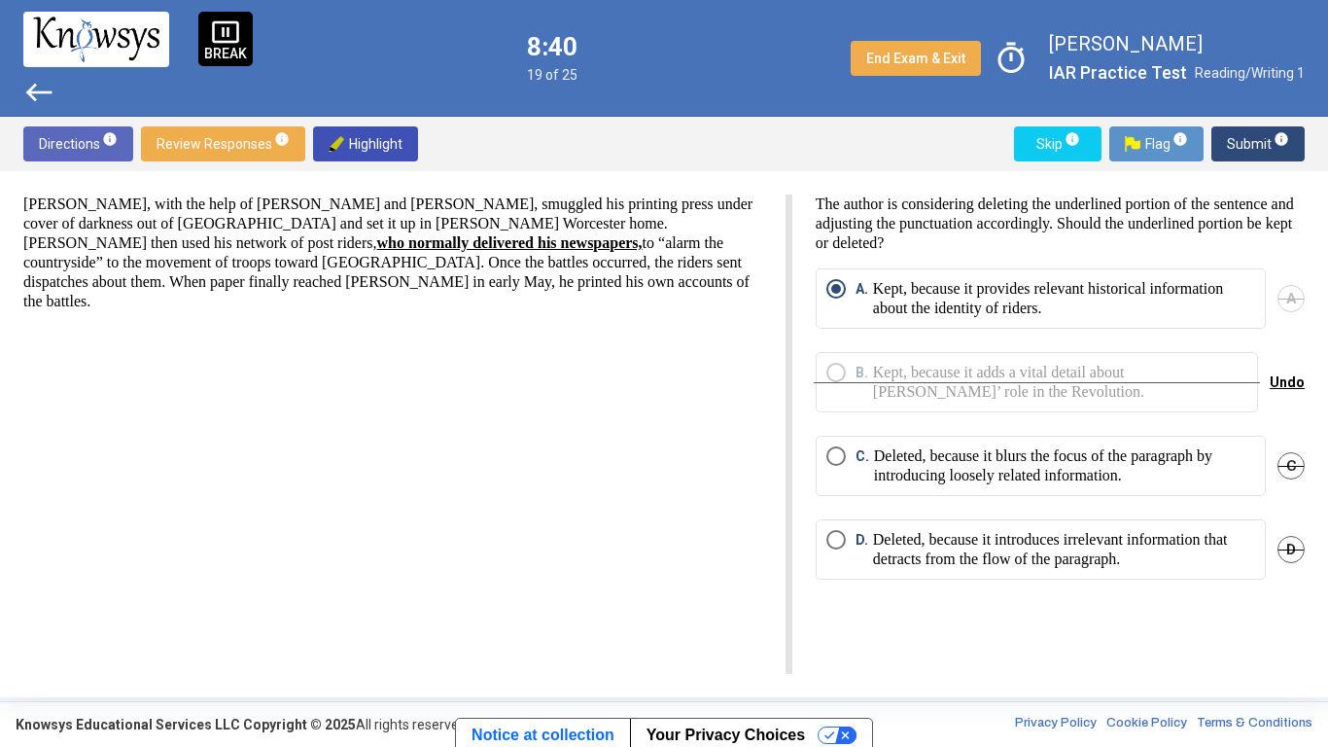
click at [1038, 477] on p "Deleted, because it blurs the focus of the paragraph by introducing loosely rel…" at bounding box center [1064, 465] width 381 height 39
click at [873, 543] on p "Deleted, because it introduces irrelevant information that detracts from the fl…" at bounding box center [1064, 549] width 382 height 39
click at [230, 145] on span "Review Responses info" at bounding box center [223, 143] width 133 height 35
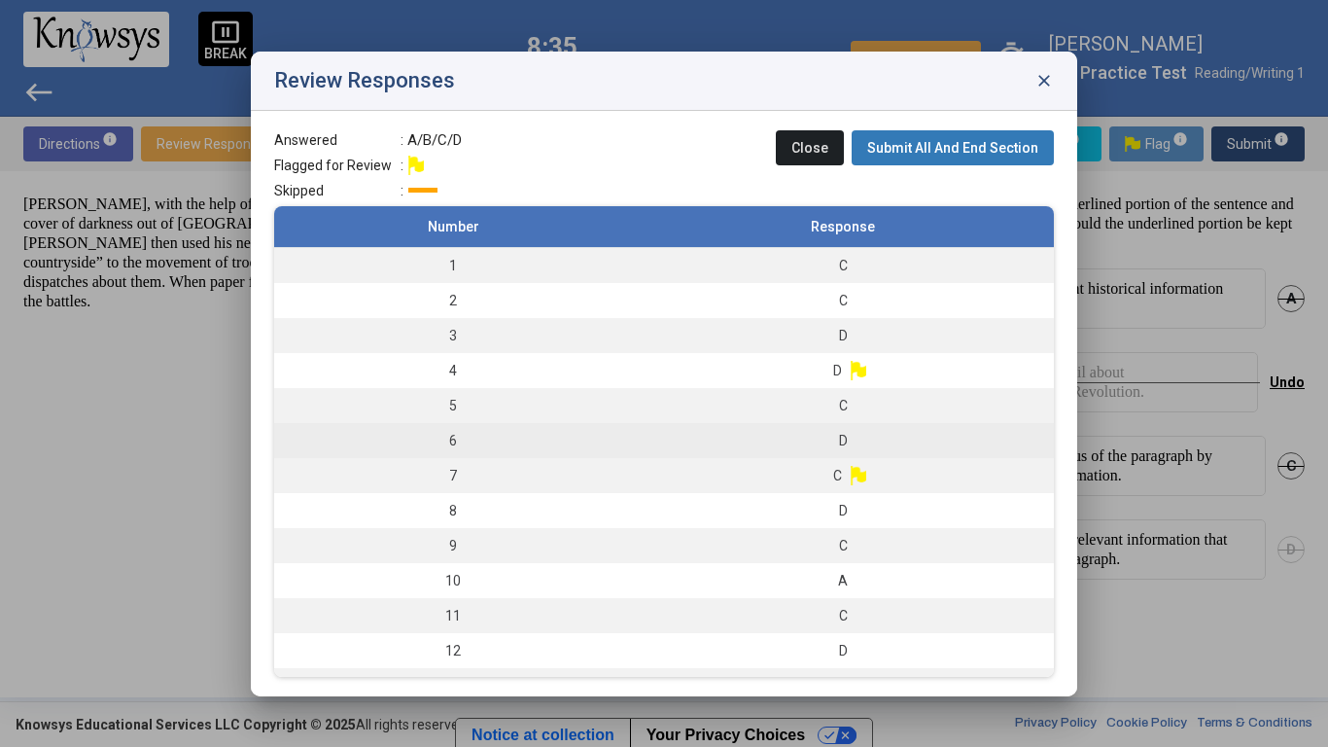
scroll to position [446, 0]
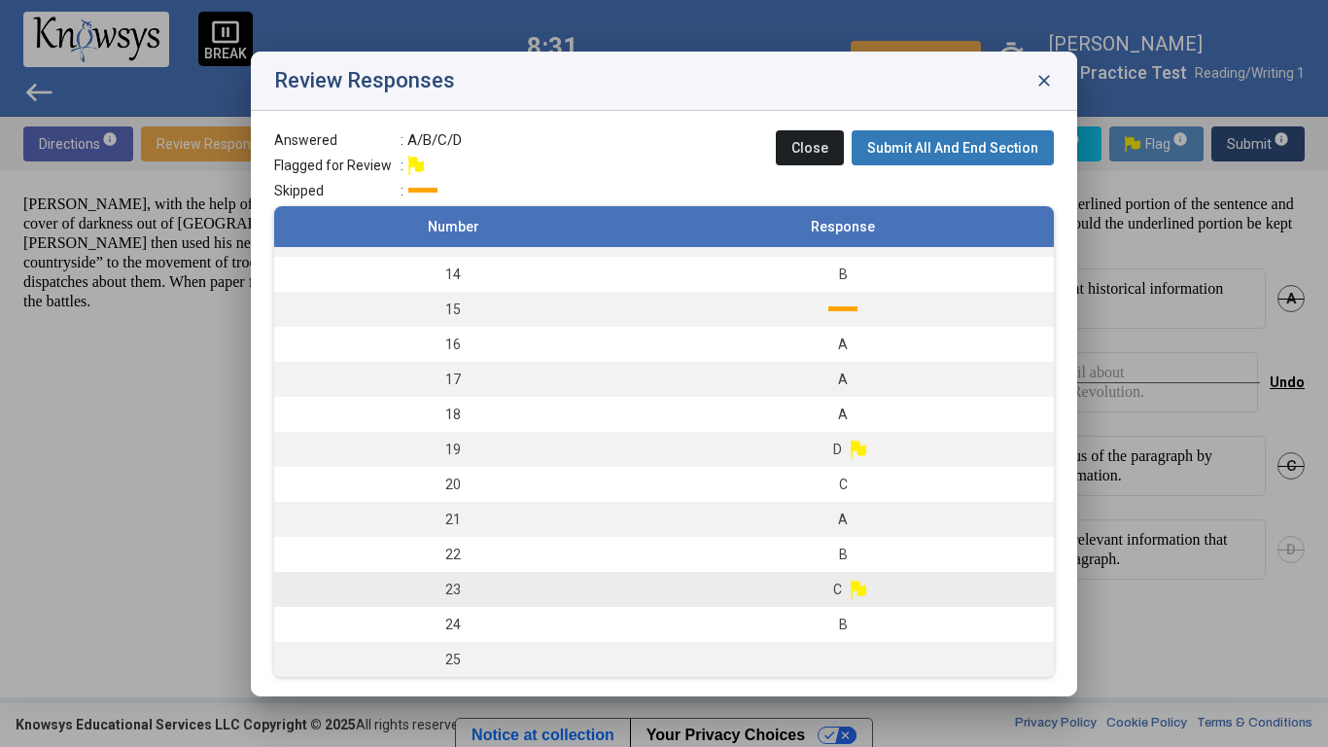
click at [792, 582] on td "C" at bounding box center [843, 589] width 422 height 35
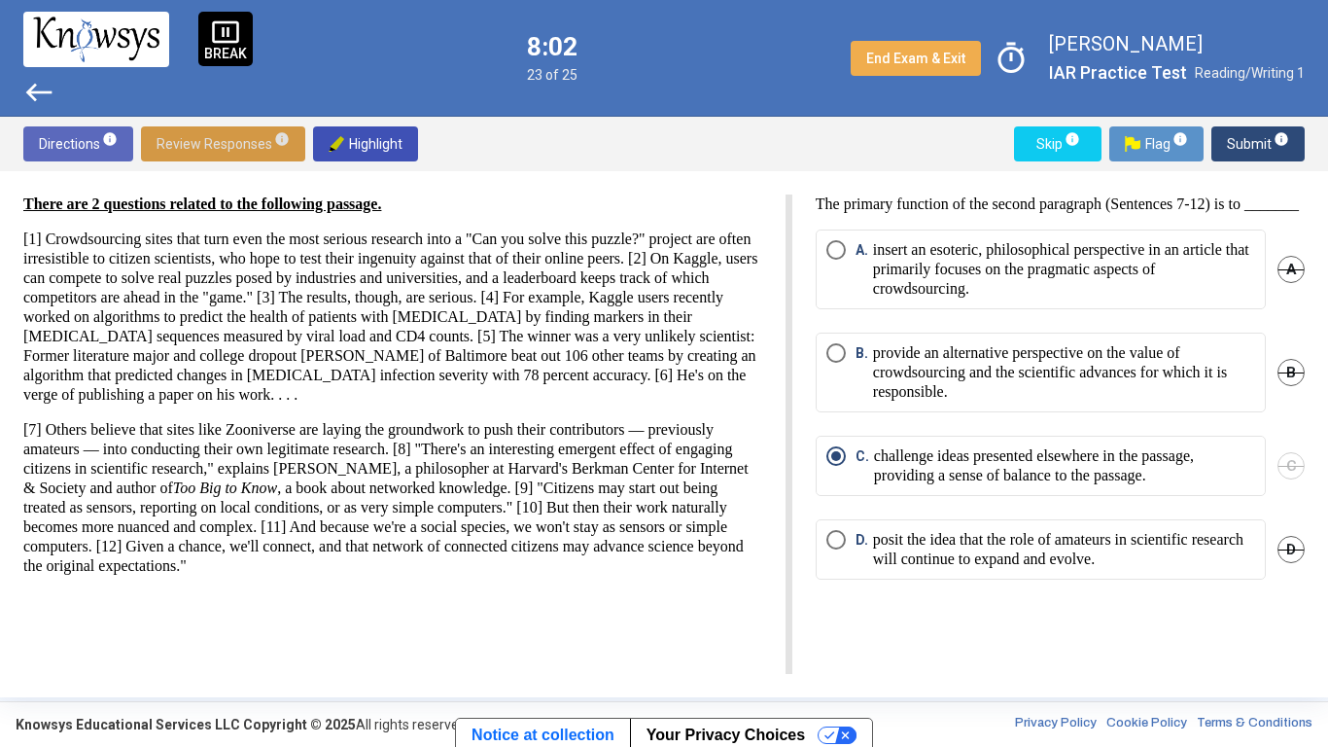
click at [1084, 551] on p "posit the idea that the role of amateurs in scientific research will continue t…" at bounding box center [1064, 549] width 382 height 39
click at [1284, 150] on span "Submit info" at bounding box center [1258, 143] width 62 height 35
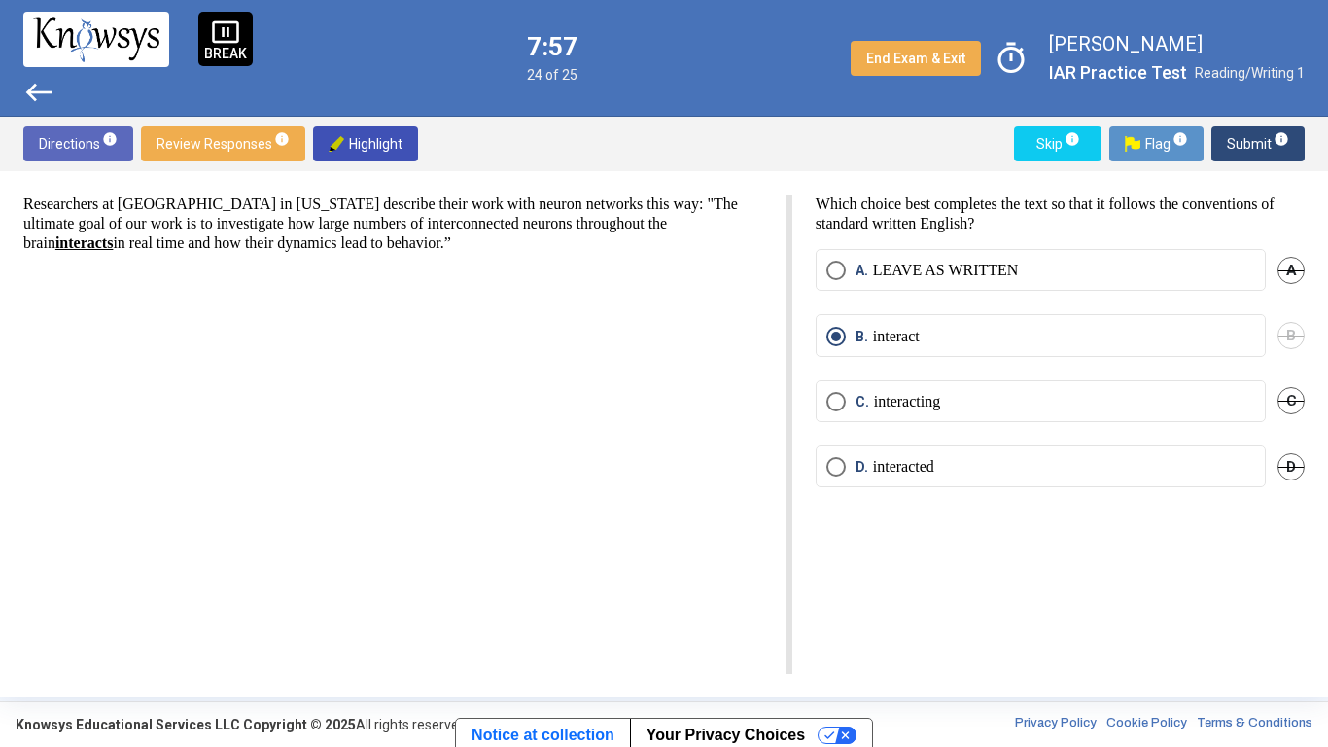
click at [272, 143] on sup "info" at bounding box center [281, 139] width 18 height 16
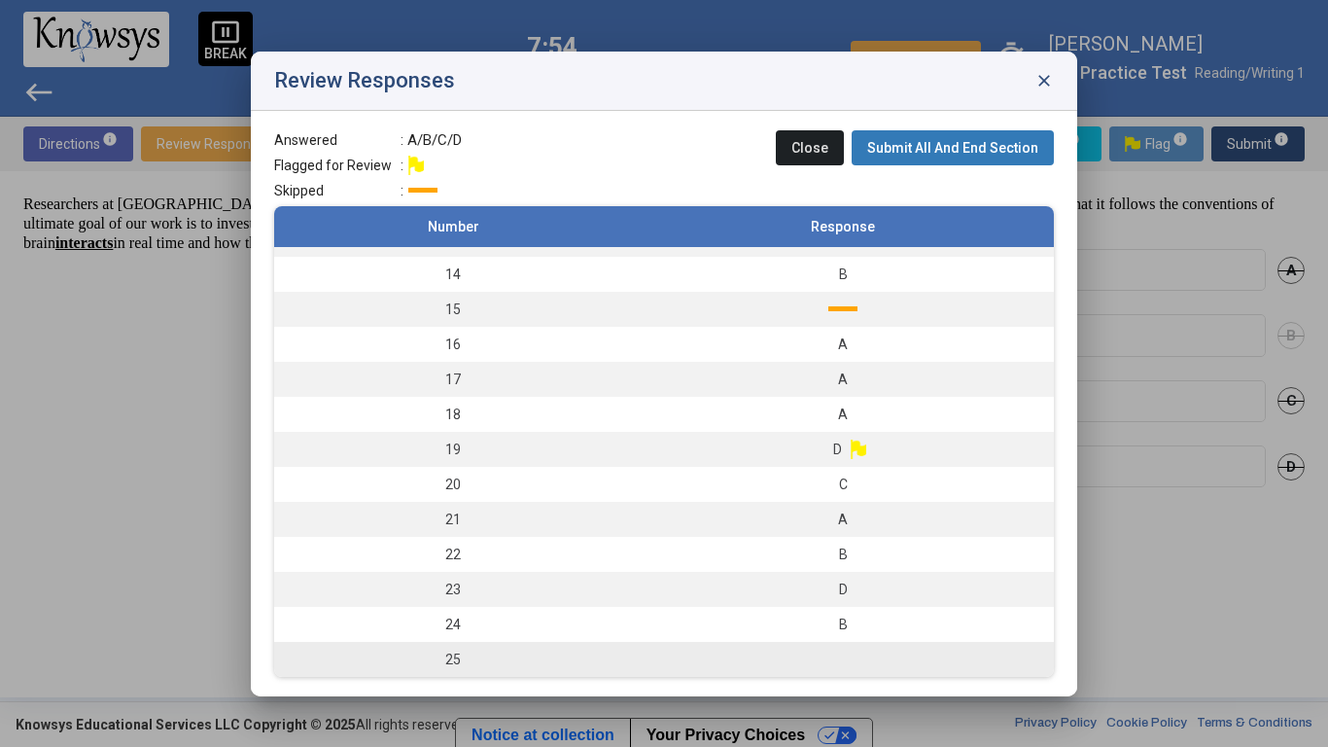
click at [615, 656] on td "25" at bounding box center [453, 659] width 358 height 35
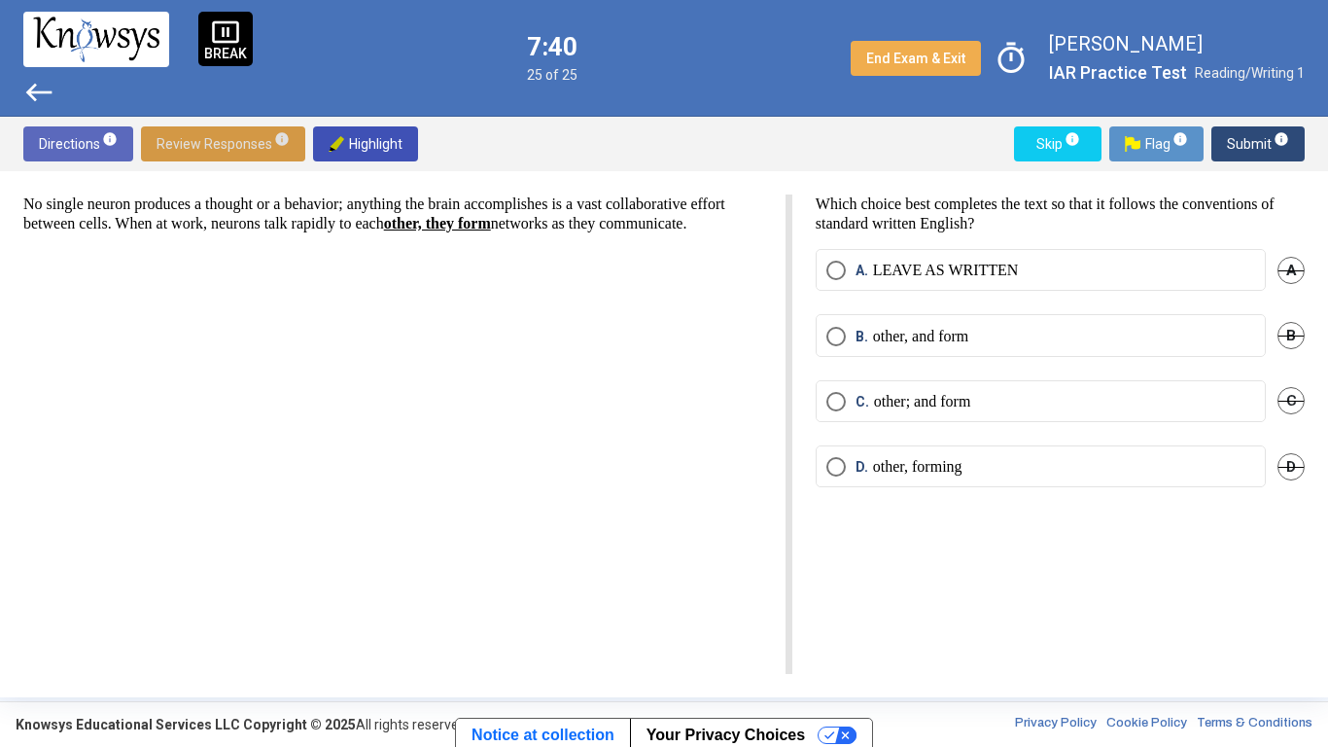
click at [941, 470] on p "other, forming" at bounding box center [917, 466] width 89 height 19
click at [1249, 147] on span "Submit info" at bounding box center [1258, 143] width 62 height 35
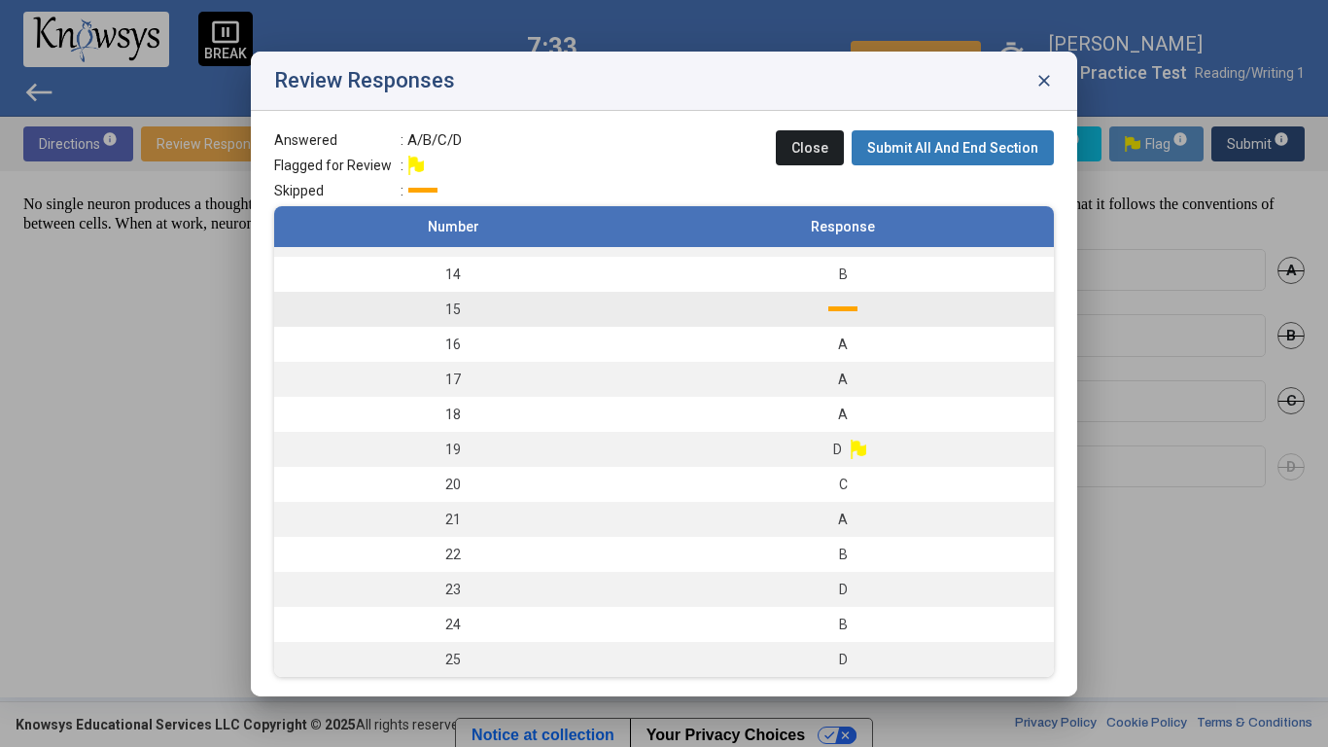
click at [823, 315] on td at bounding box center [843, 309] width 422 height 35
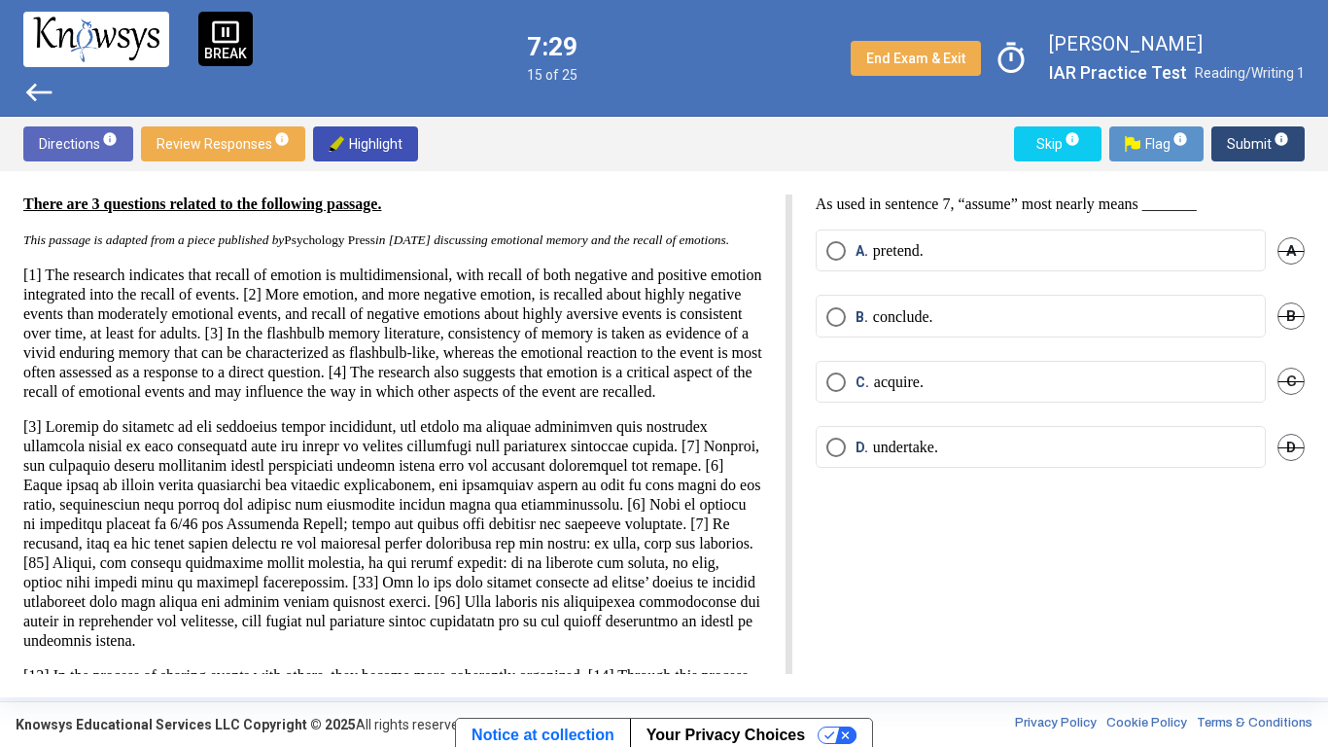
click at [902, 318] on p "conclude." at bounding box center [903, 316] width 60 height 19
click at [1252, 120] on div "Directions info Review Responses info Highlight Skip info Flag info Submit info" at bounding box center [664, 144] width 1328 height 54
click at [1250, 129] on span "Submit info" at bounding box center [1258, 143] width 62 height 35
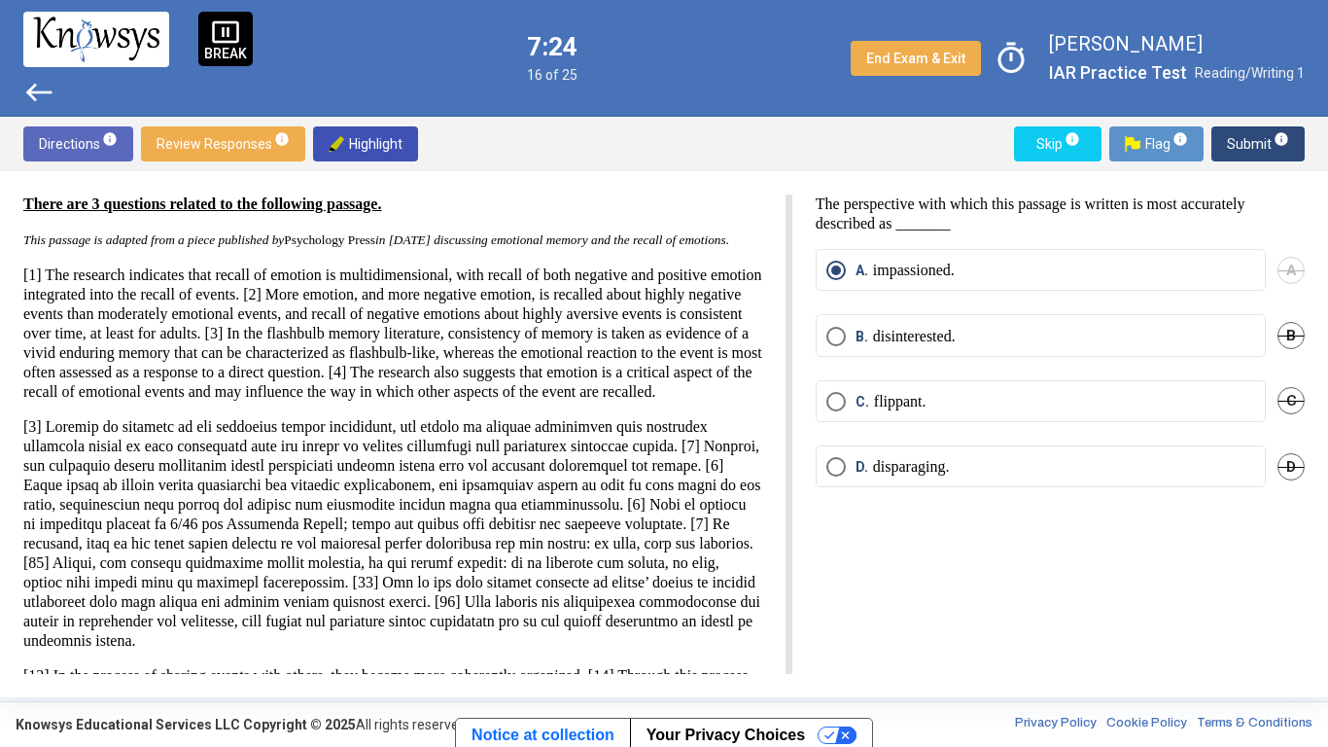
click at [220, 134] on span "Review Responses info" at bounding box center [223, 143] width 133 height 35
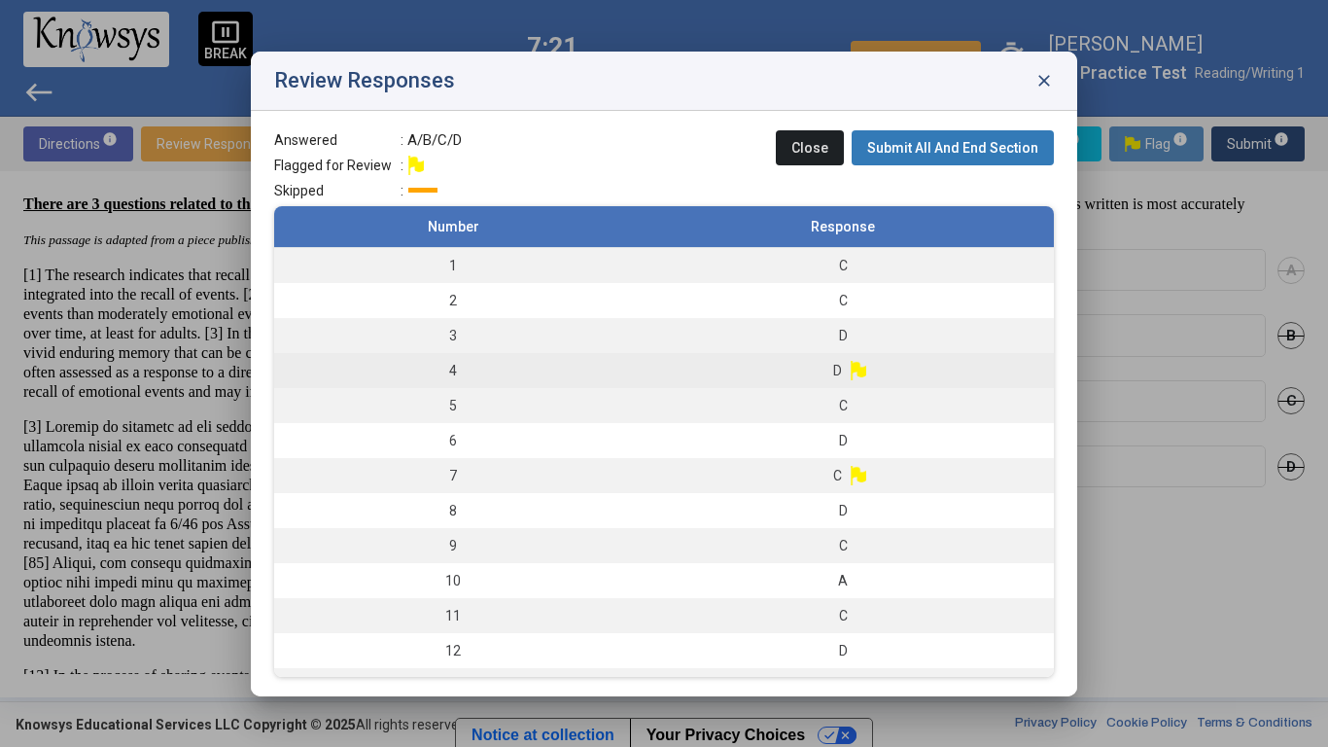
click at [411, 370] on td "4" at bounding box center [453, 370] width 358 height 35
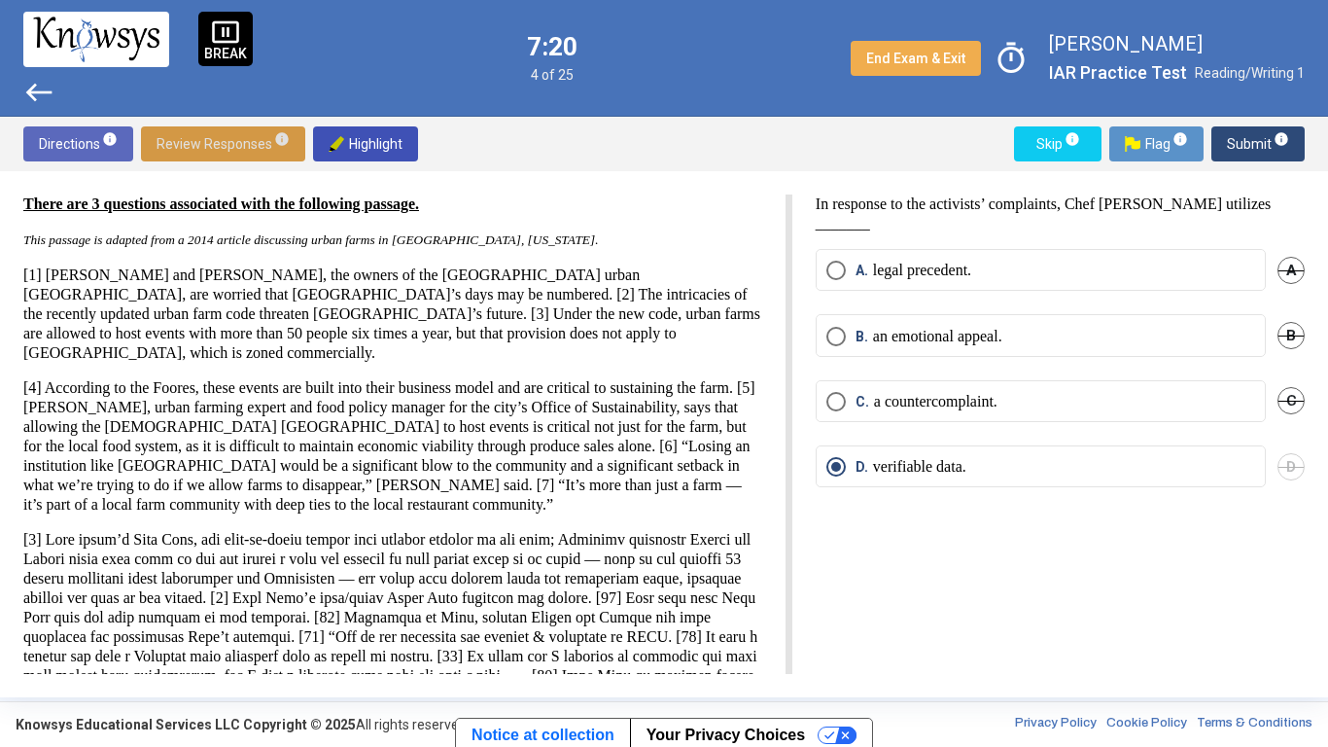
click at [1245, 140] on span "Submit info" at bounding box center [1258, 143] width 62 height 35
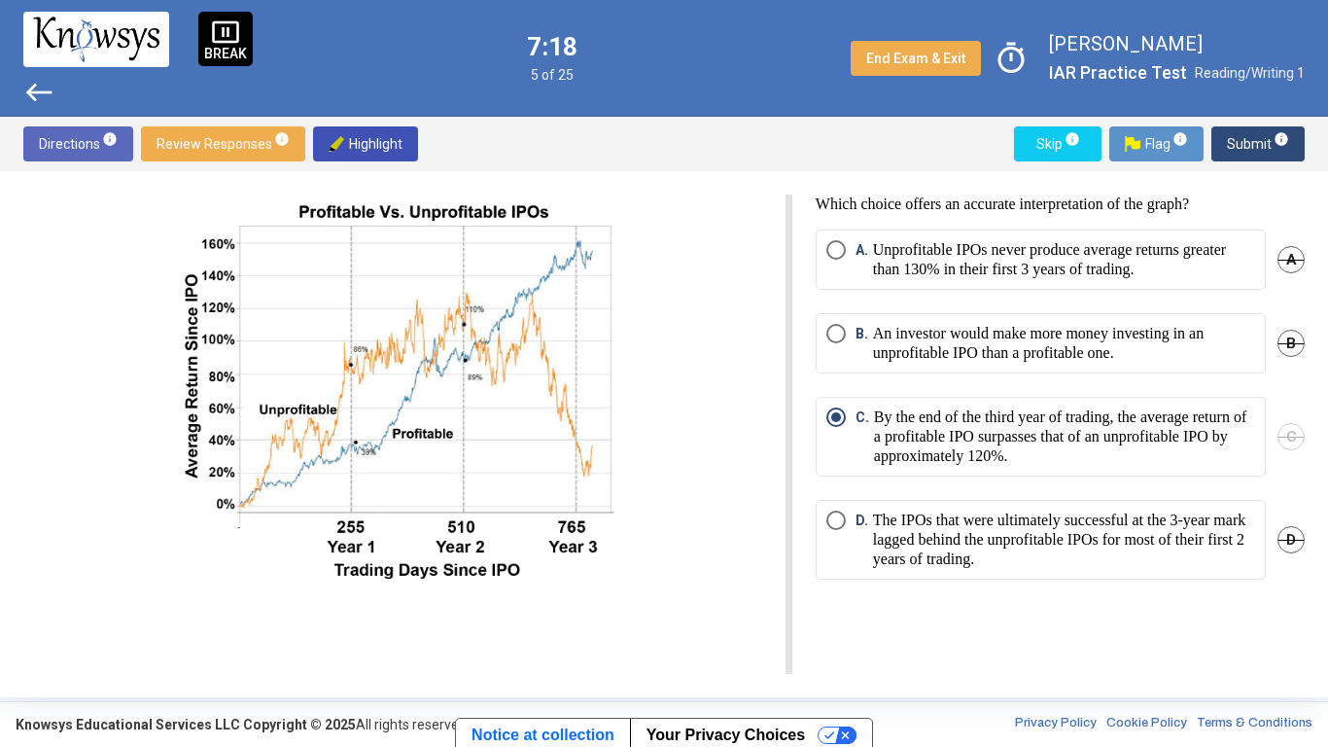
click at [198, 153] on span "Review Responses info" at bounding box center [223, 143] width 133 height 35
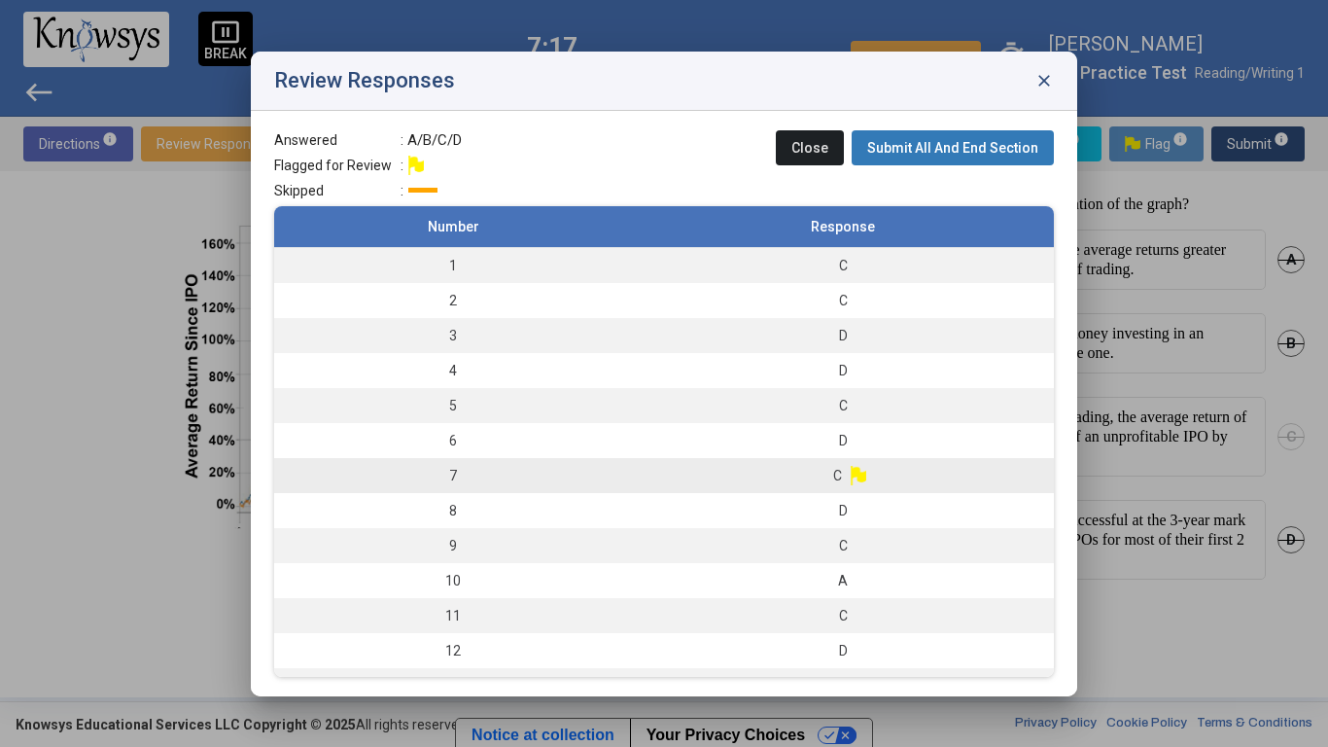
click at [578, 459] on td "7" at bounding box center [453, 475] width 358 height 35
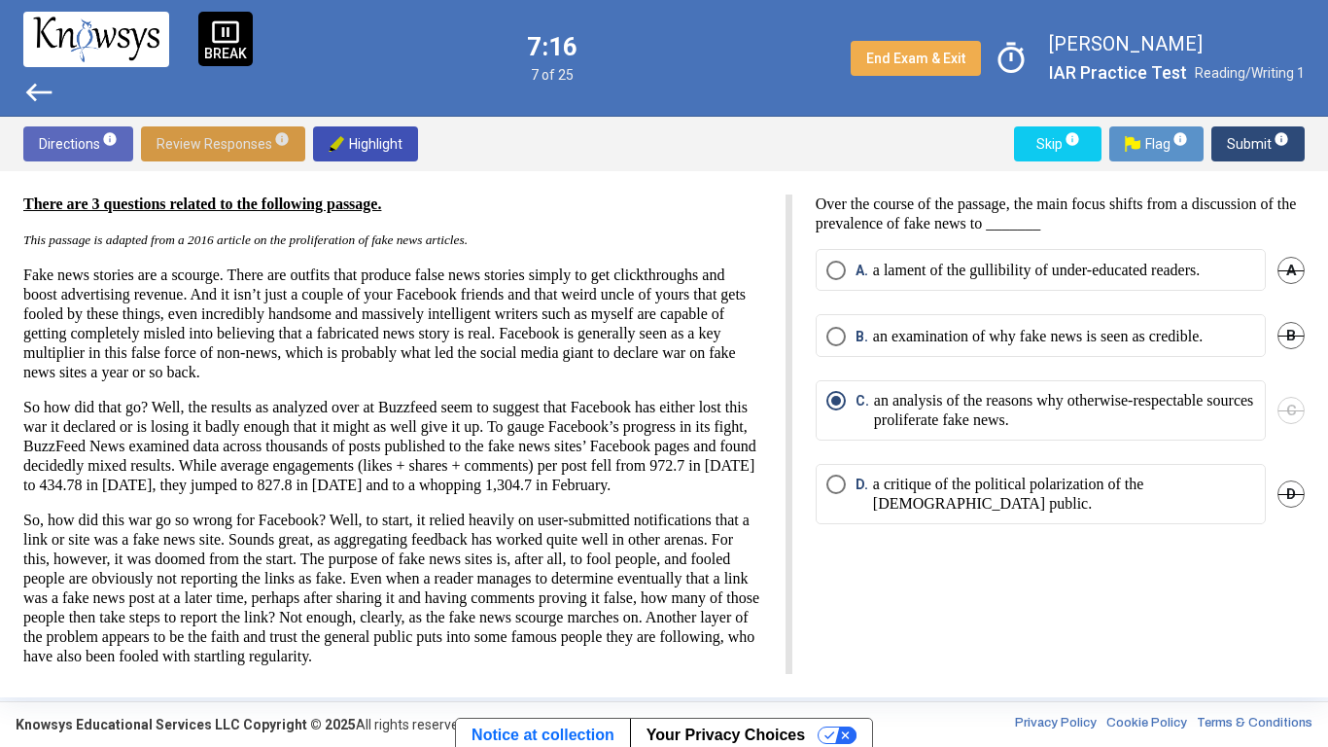
click at [1227, 130] on button "Submit info" at bounding box center [1258, 143] width 93 height 35
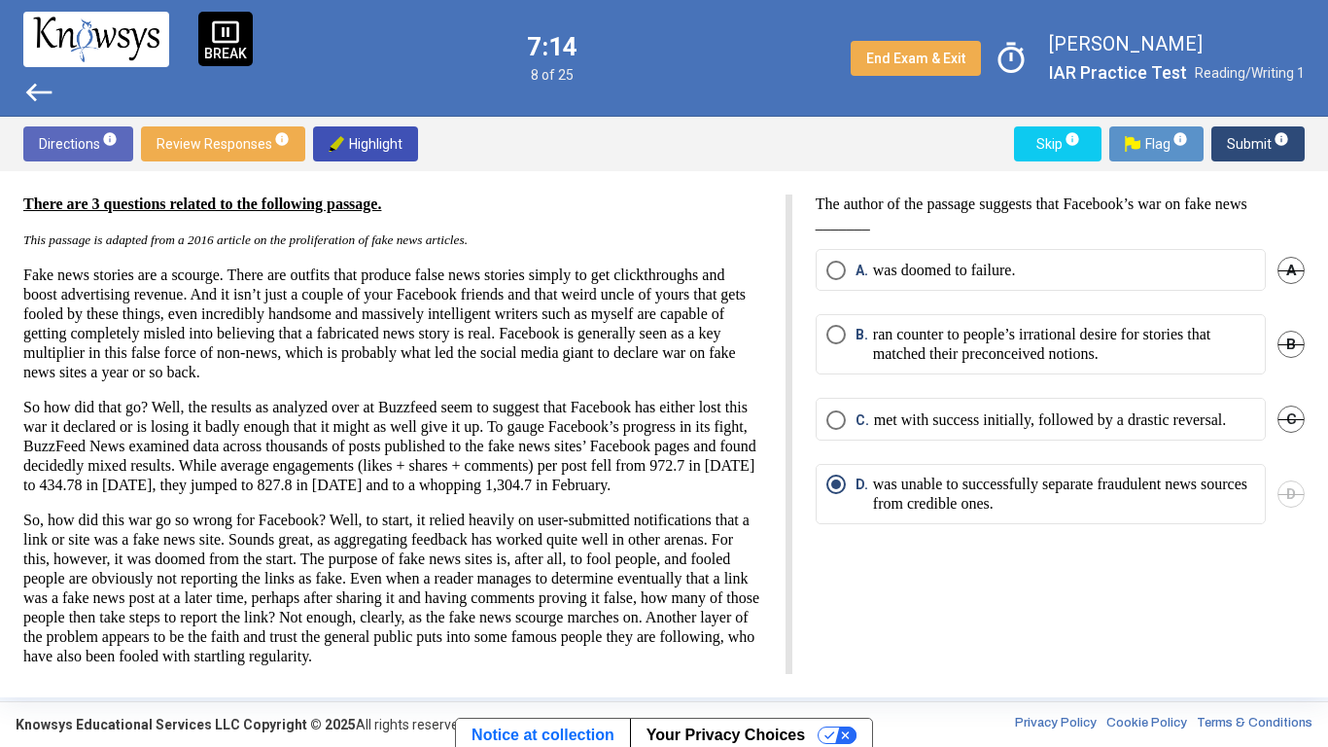
click at [158, 134] on span "Review Responses info" at bounding box center [223, 143] width 133 height 35
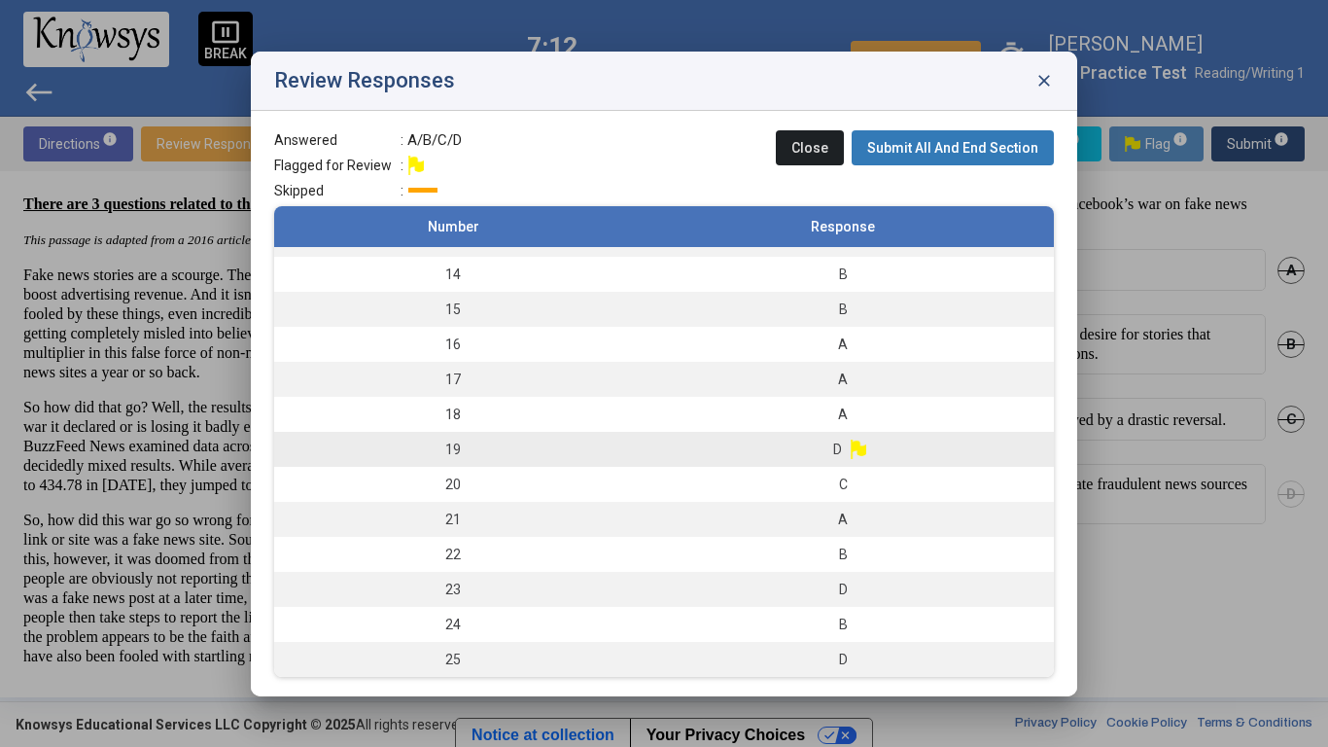
click at [497, 440] on td "19" at bounding box center [453, 449] width 358 height 35
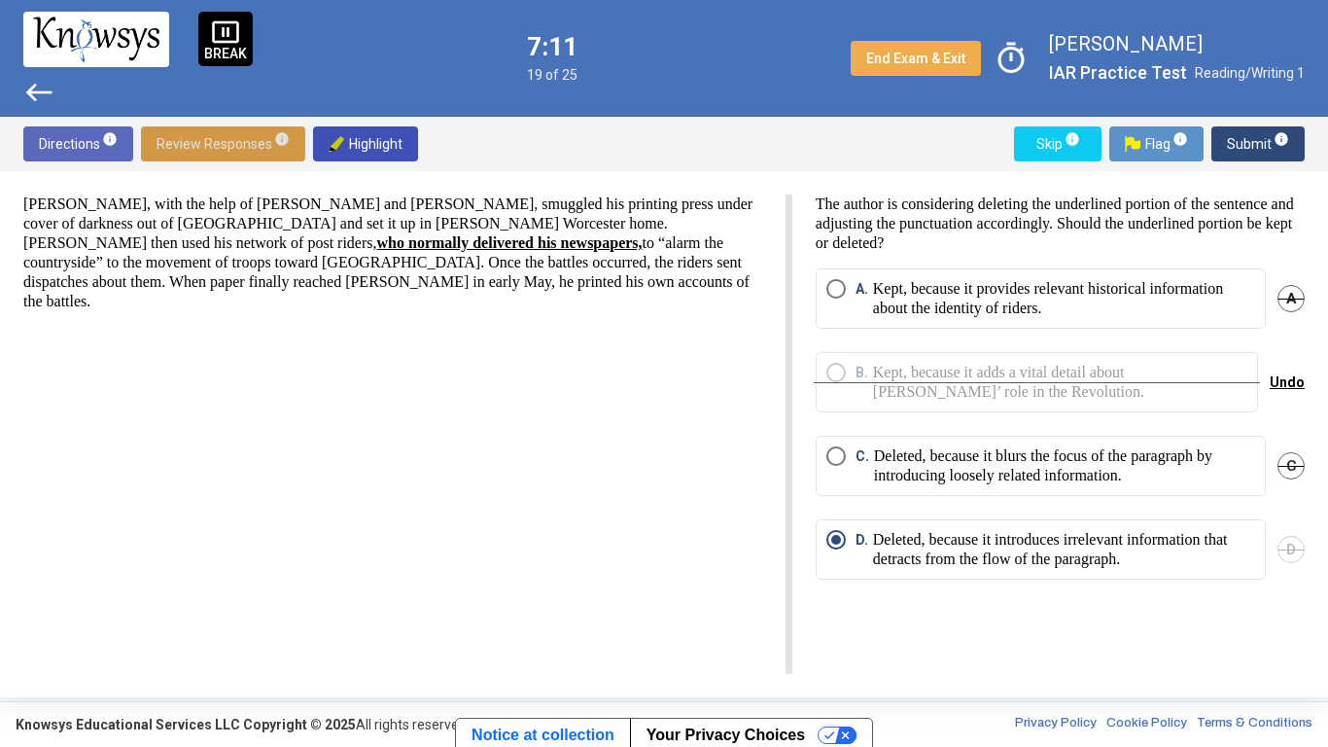
click at [1256, 144] on span "Submit info" at bounding box center [1258, 143] width 62 height 35
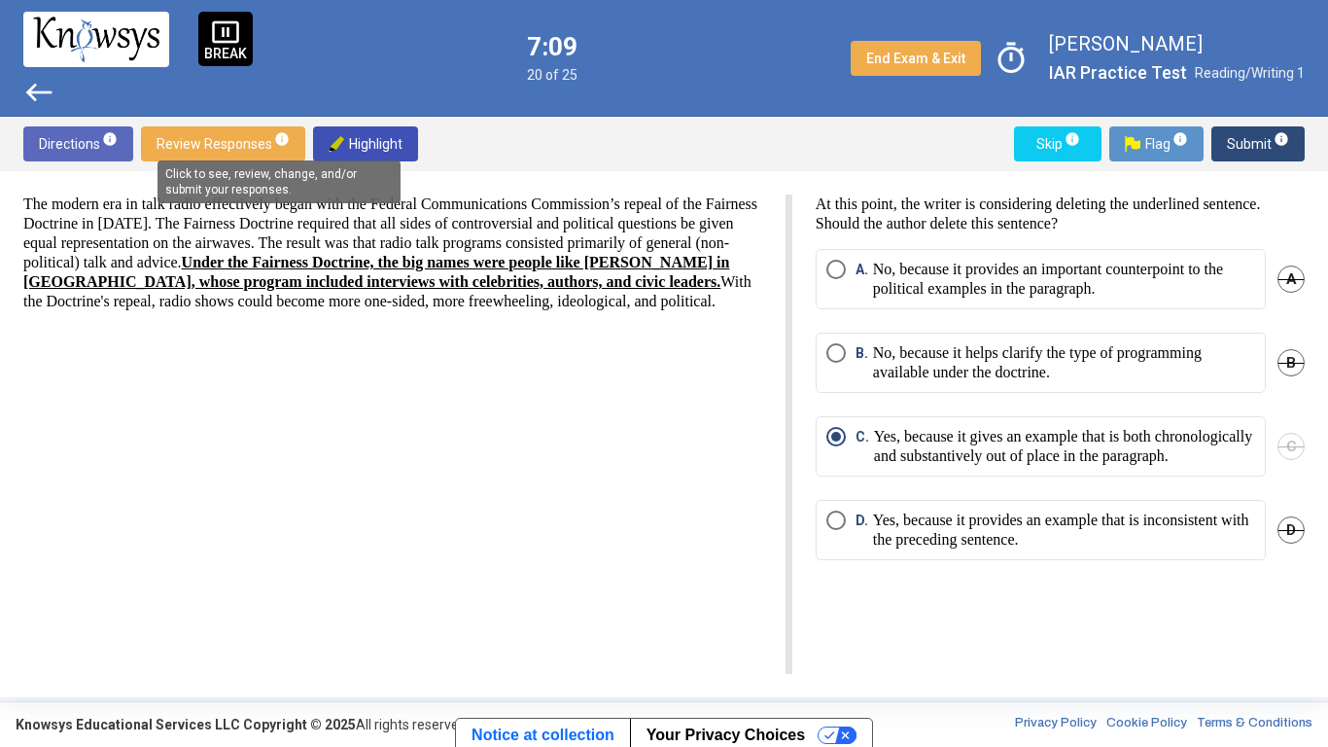
click at [285, 153] on mat-tooltip-component "Click to see, review, change, and/or submit your responses." at bounding box center [279, 182] width 270 height 70
click at [1222, 147] on button "Submit info" at bounding box center [1258, 143] width 93 height 35
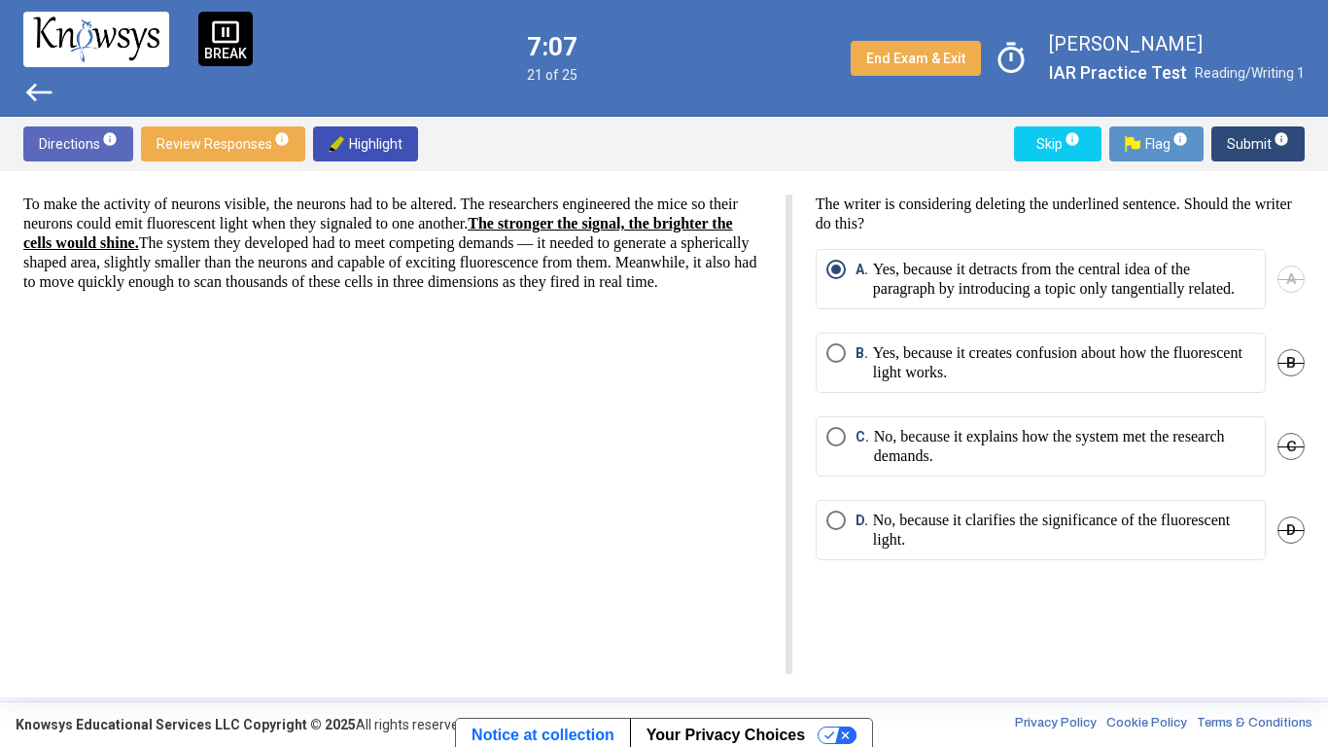
click at [1222, 147] on button "Submit info" at bounding box center [1258, 143] width 93 height 35
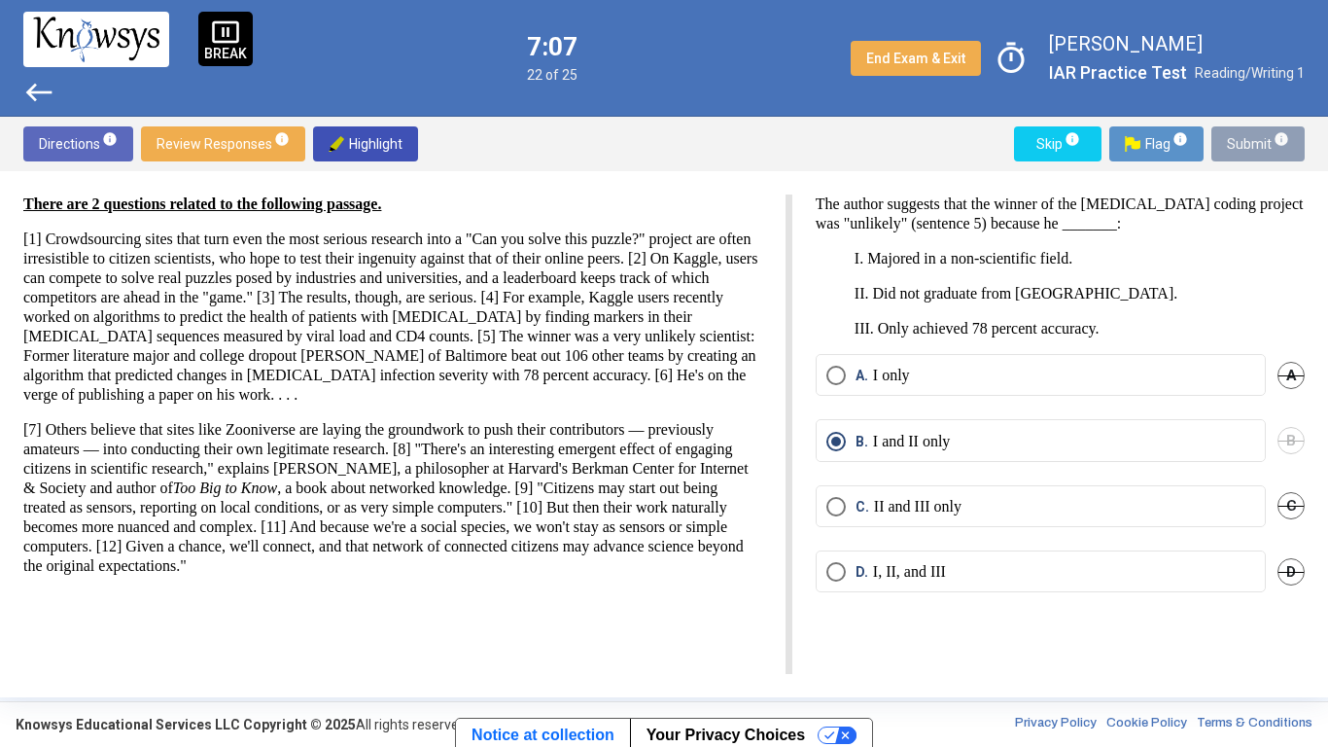
click at [1222, 147] on button "Submit info" at bounding box center [1258, 143] width 93 height 35
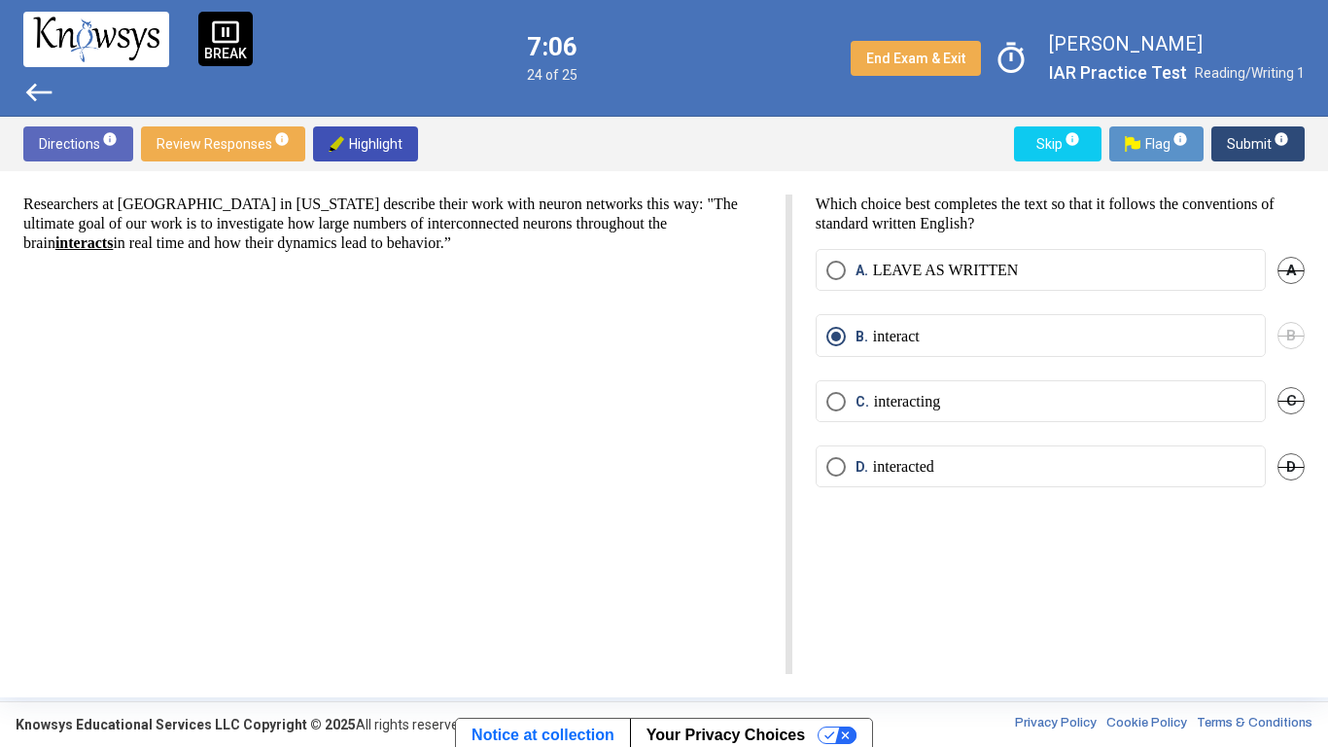
click at [1222, 147] on button "Submit info" at bounding box center [1258, 143] width 93 height 35
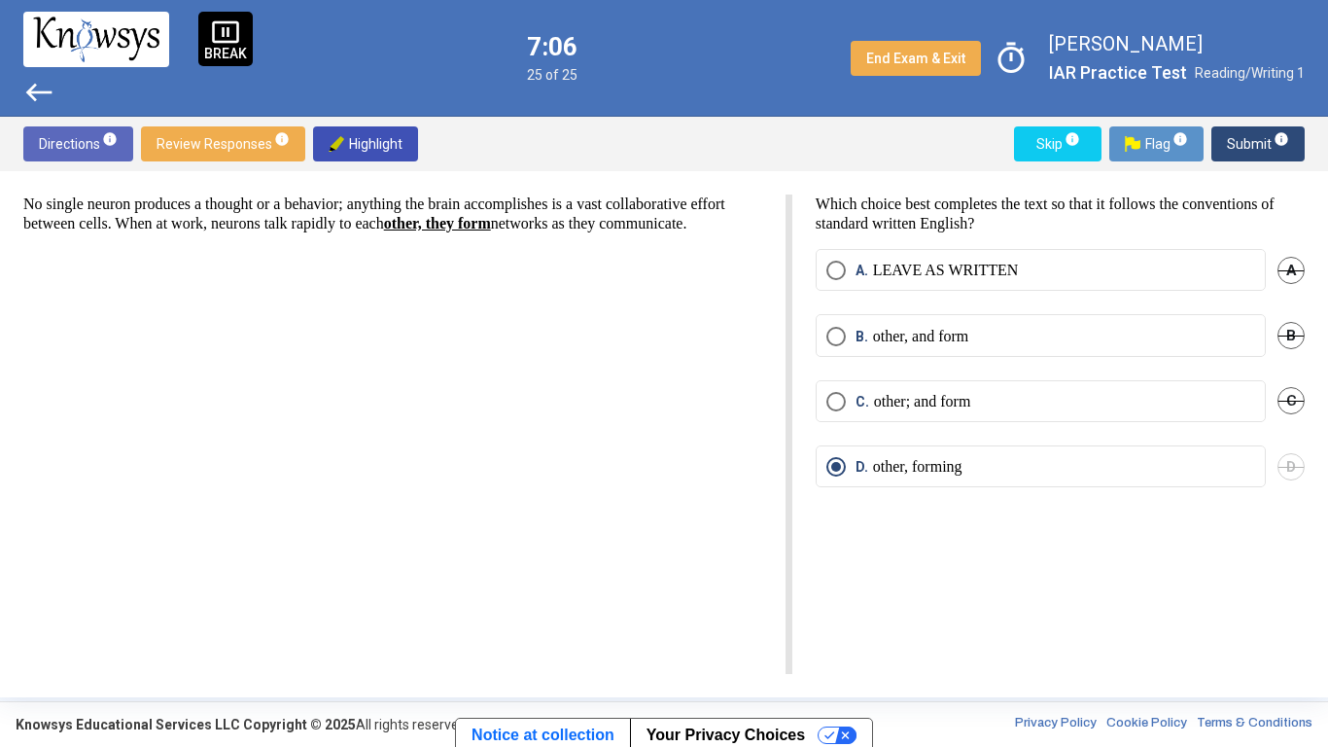
click at [1222, 147] on button "Submit info" at bounding box center [1258, 143] width 93 height 35
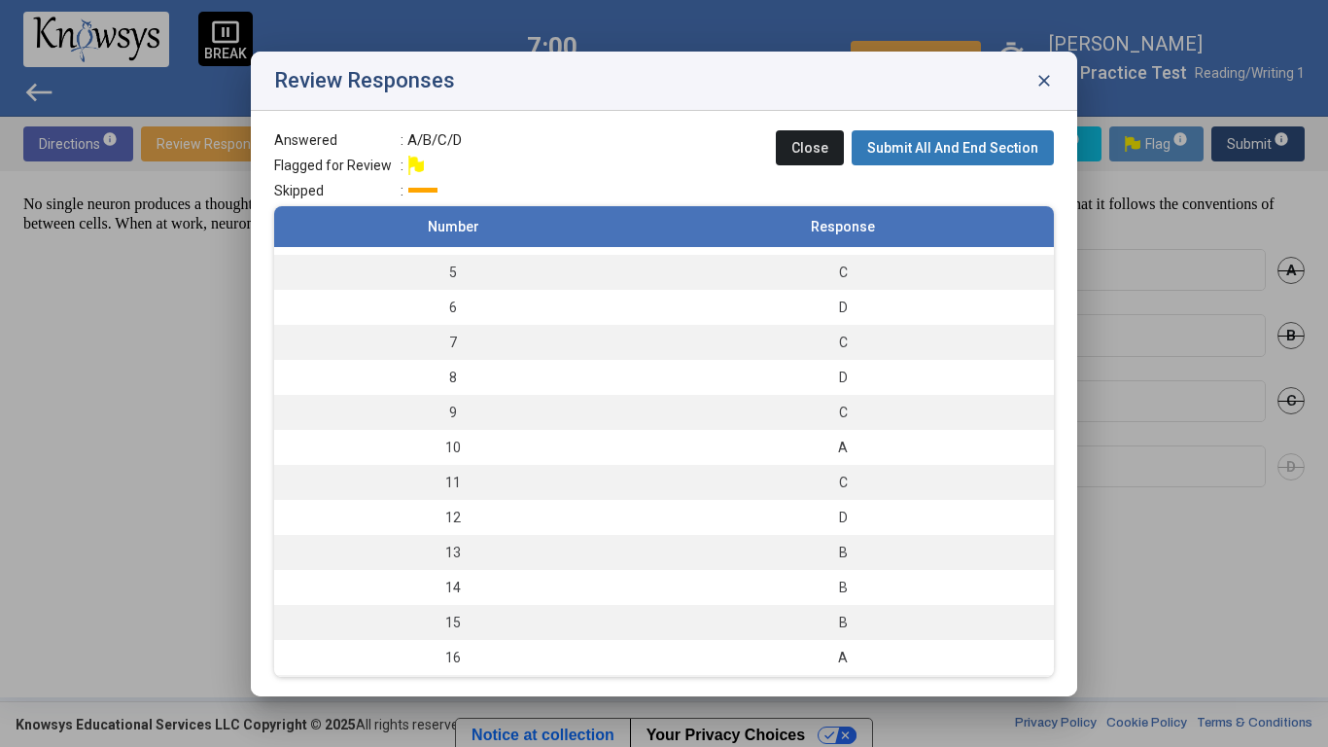
scroll to position [0, 0]
click at [977, 154] on span "Submit All And End Section" at bounding box center [952, 148] width 171 height 16
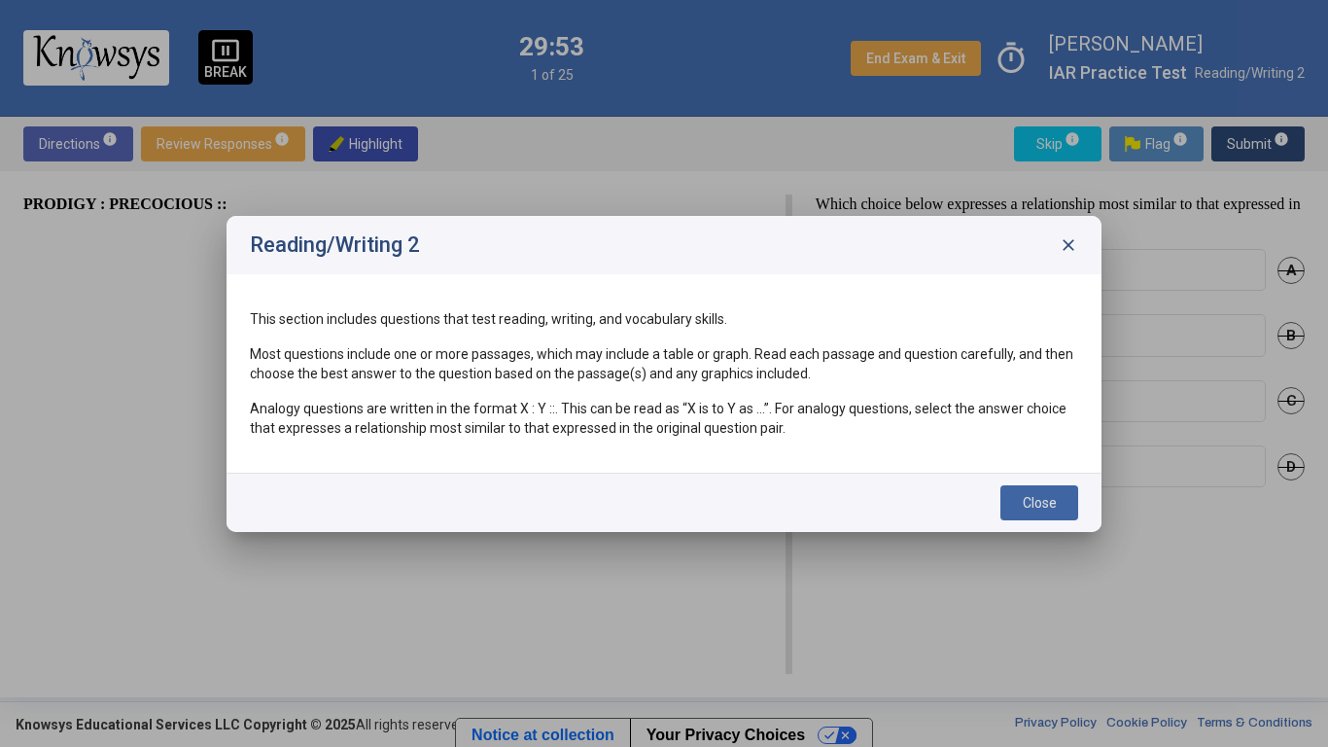
click at [1025, 515] on button "Close" at bounding box center [1040, 502] width 78 height 35
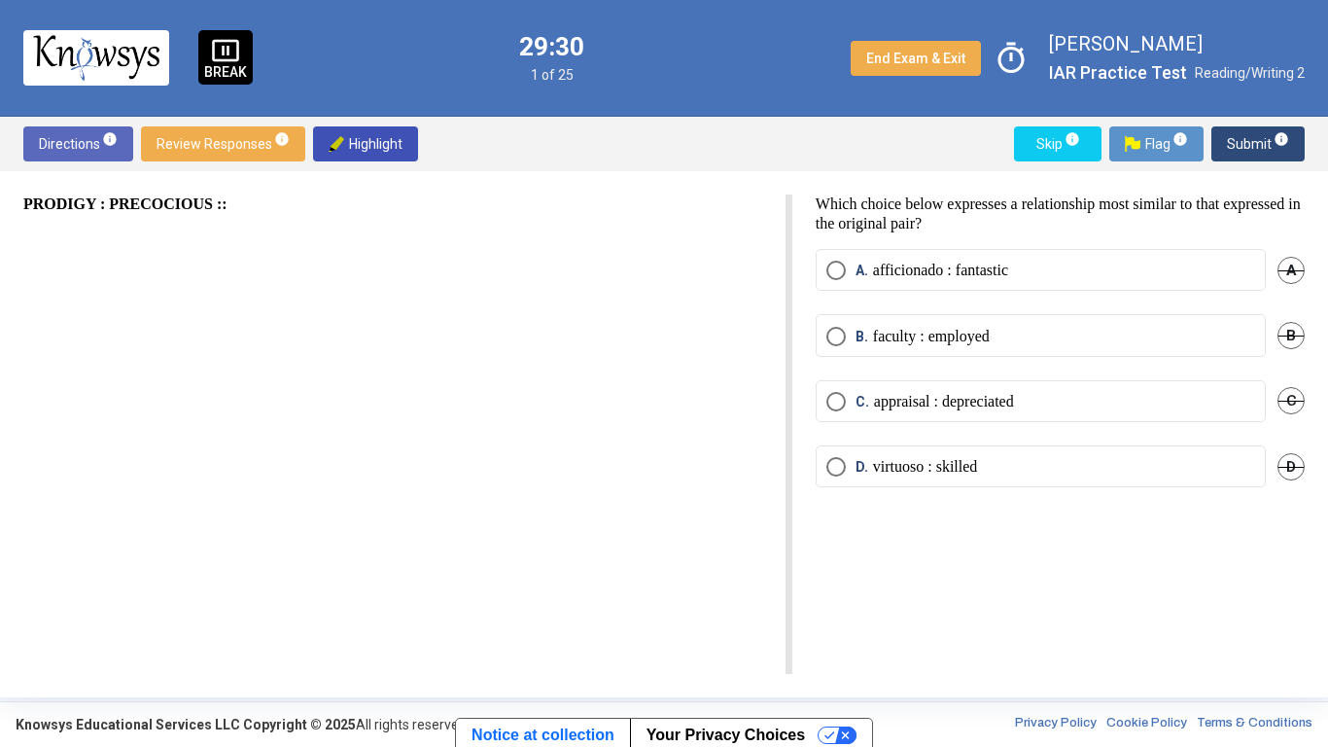
click at [1035, 337] on label "B. faculty : employed" at bounding box center [1041, 336] width 429 height 19
click at [1249, 126] on span "Submit info" at bounding box center [1258, 143] width 62 height 35
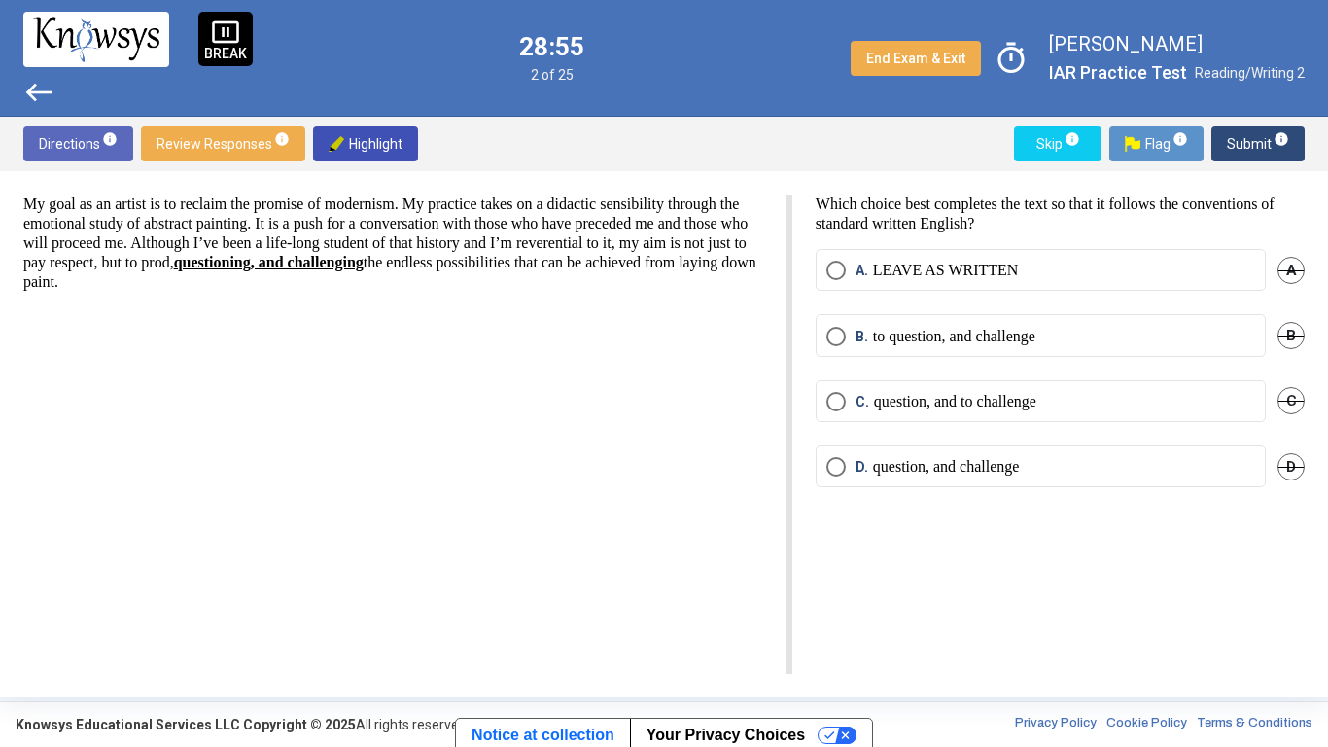
click at [968, 261] on p "LEAVE AS WRITTEN" at bounding box center [946, 270] width 146 height 19
click at [1254, 134] on span "Submit info" at bounding box center [1258, 143] width 62 height 35
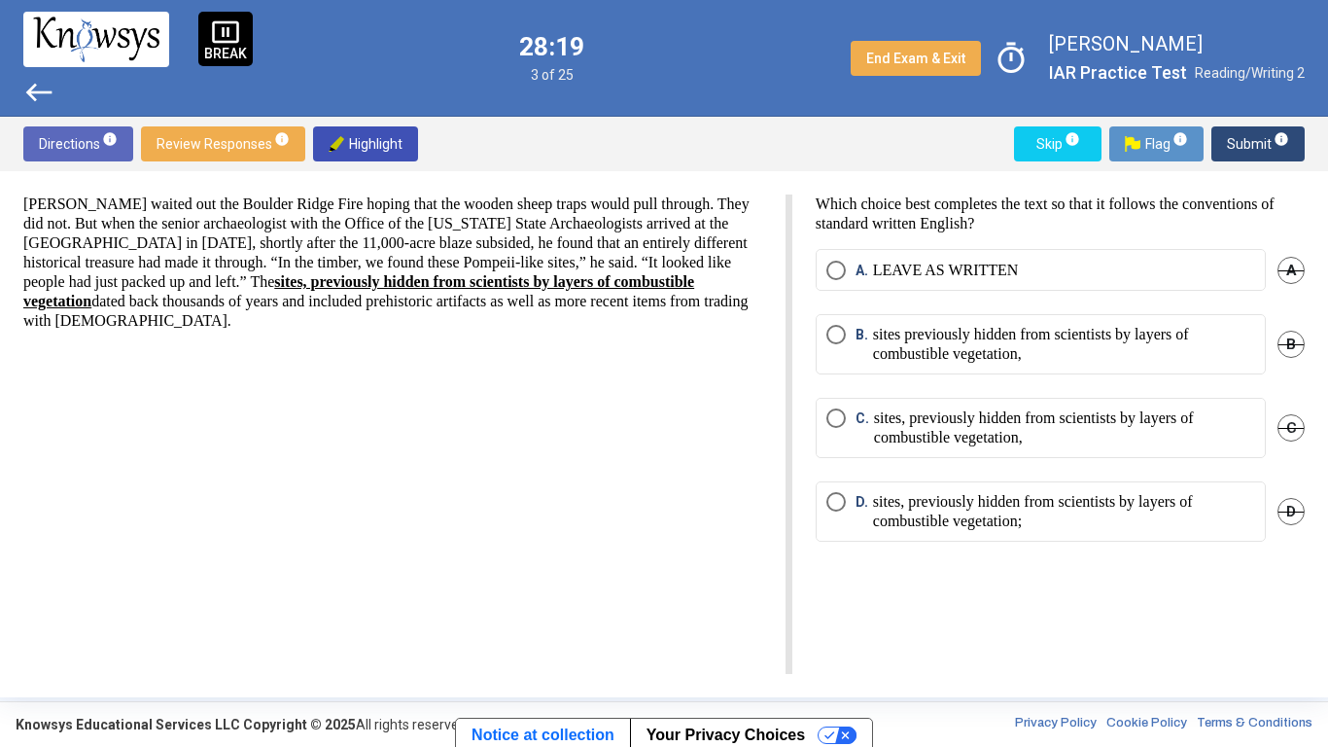
click at [951, 449] on mat-radio-button "C. sites, previously hidden from scientists by layers of combustible vegetation," at bounding box center [1041, 428] width 450 height 60
click at [953, 442] on p "sites, previously hidden from scientists by layers of combustible vegetation," at bounding box center [1064, 427] width 381 height 39
click at [1269, 151] on span "Submit info" at bounding box center [1258, 143] width 62 height 35
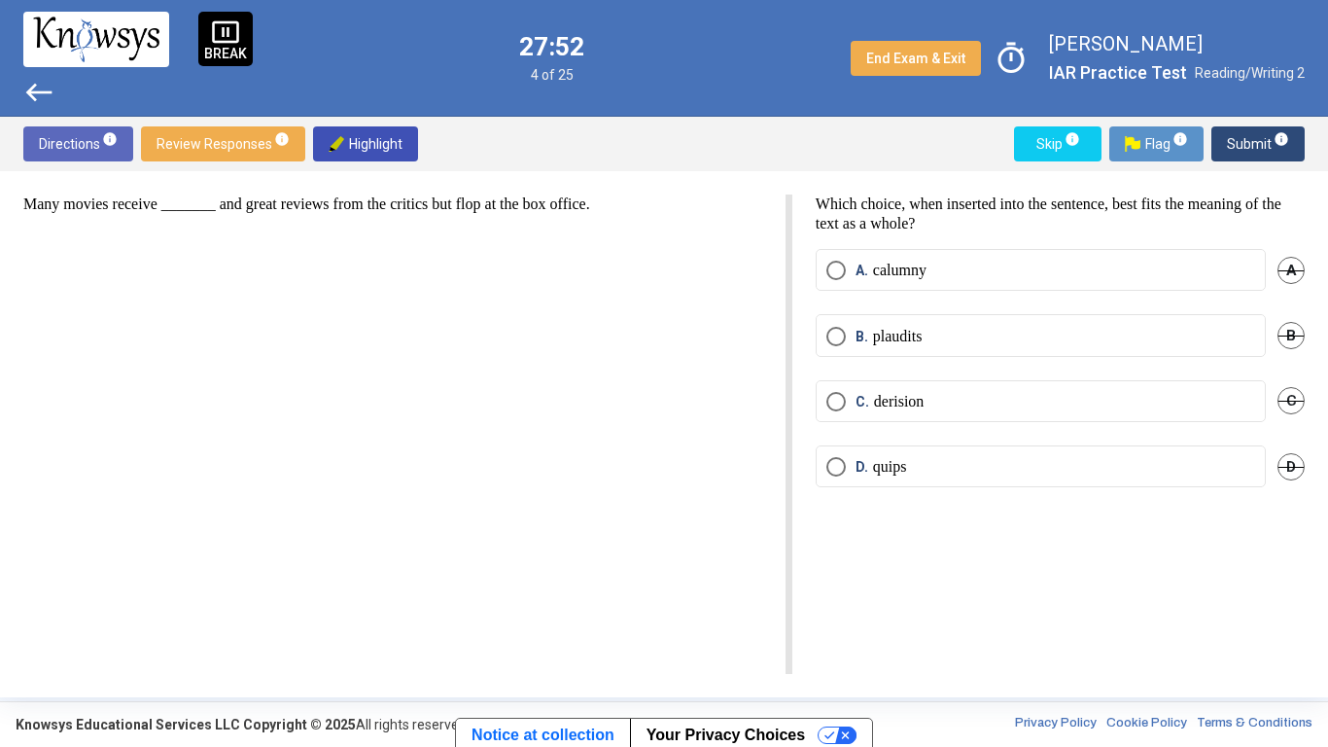
click at [938, 332] on label "B. plaudits" at bounding box center [1041, 336] width 429 height 19
click at [1237, 154] on span "Submit info" at bounding box center [1258, 143] width 62 height 35
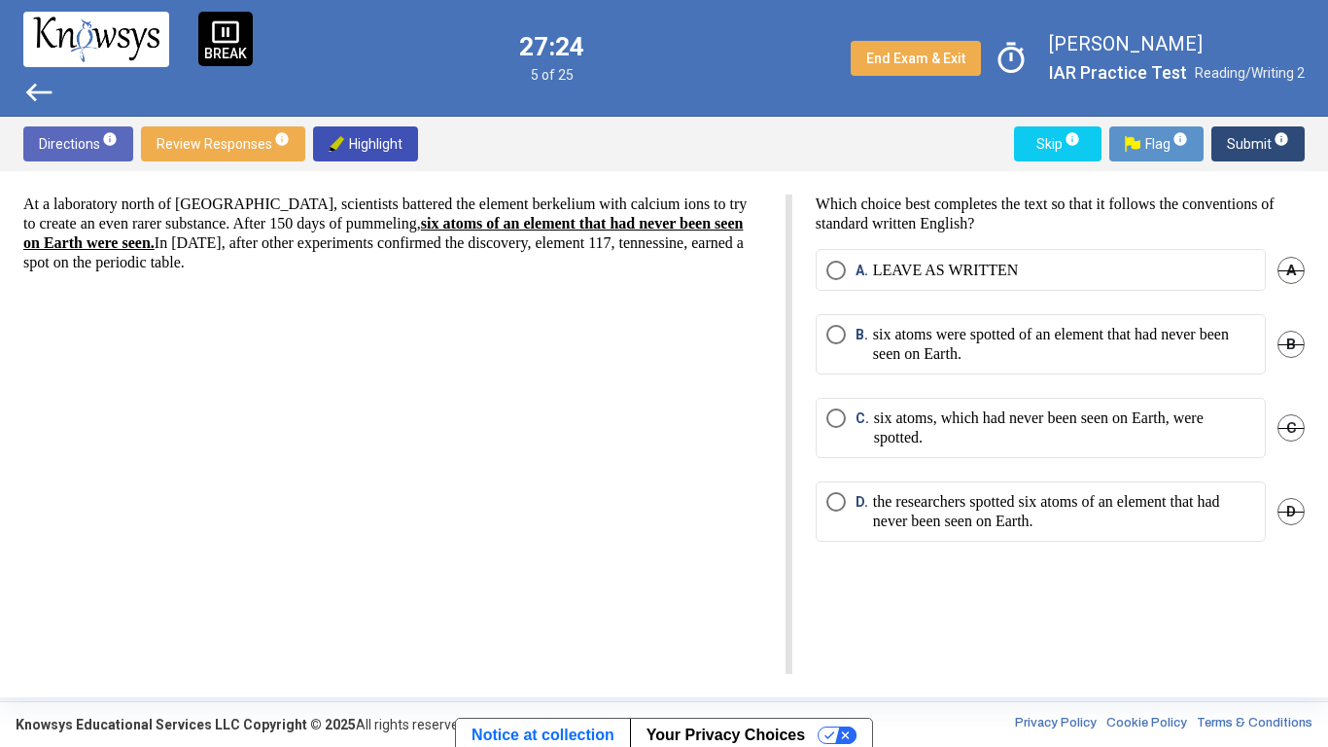
click at [964, 349] on p "six atoms were spotted of an element that had never been seen on Earth." at bounding box center [1064, 344] width 382 height 39
click at [840, 494] on span "Select an option" at bounding box center [836, 501] width 19 height 19
click at [1124, 130] on button "Flag info" at bounding box center [1156, 143] width 94 height 35
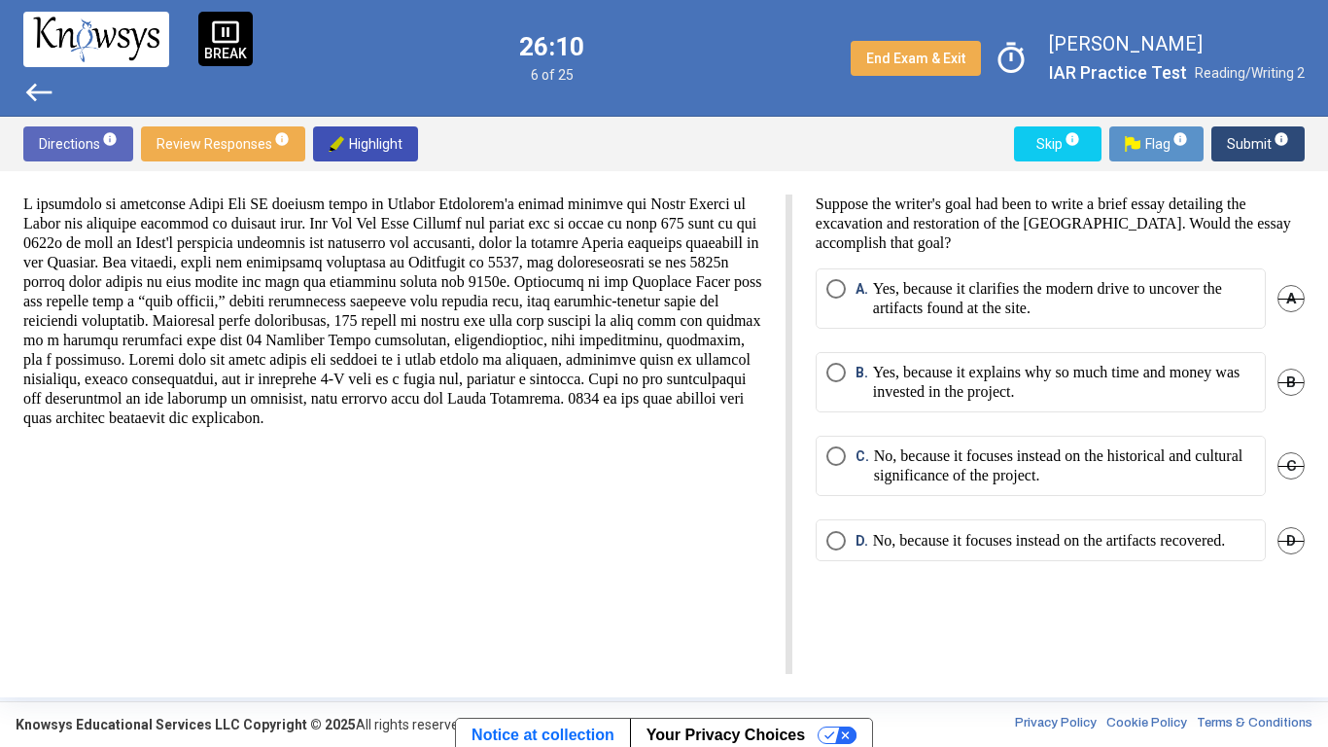
click at [859, 531] on span "D." at bounding box center [865, 540] width 18 height 19
click at [1271, 154] on span "Submit info" at bounding box center [1258, 143] width 62 height 35
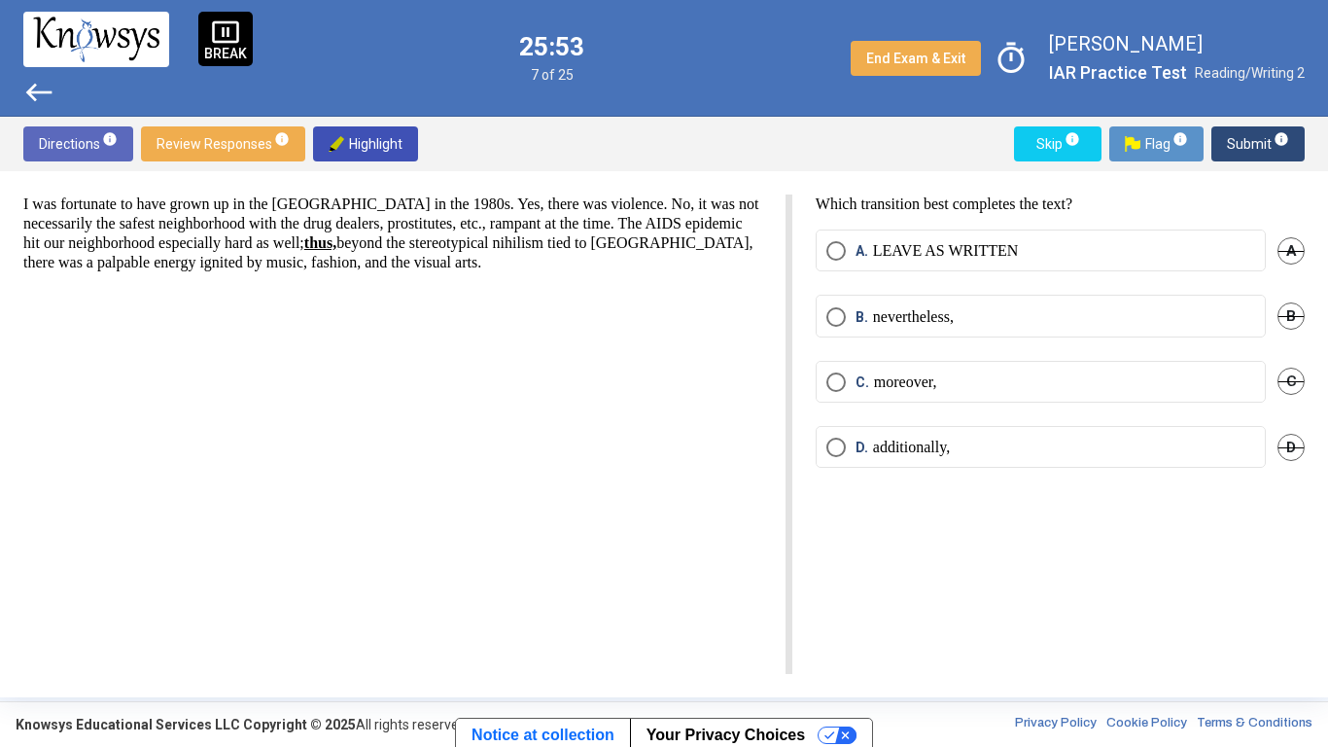
click at [895, 320] on p "nevertheless," at bounding box center [913, 316] width 81 height 19
click at [1232, 135] on span "Submit info" at bounding box center [1258, 143] width 62 height 35
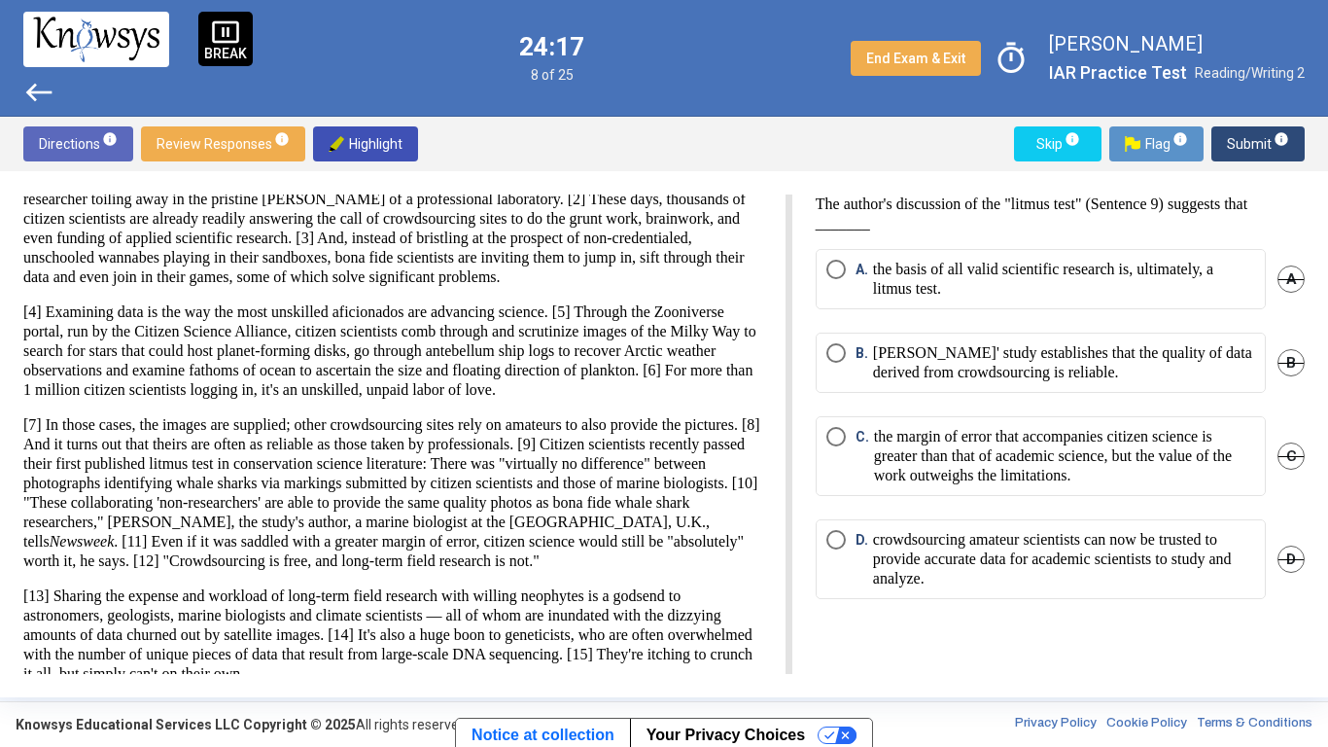
scroll to position [143, 0]
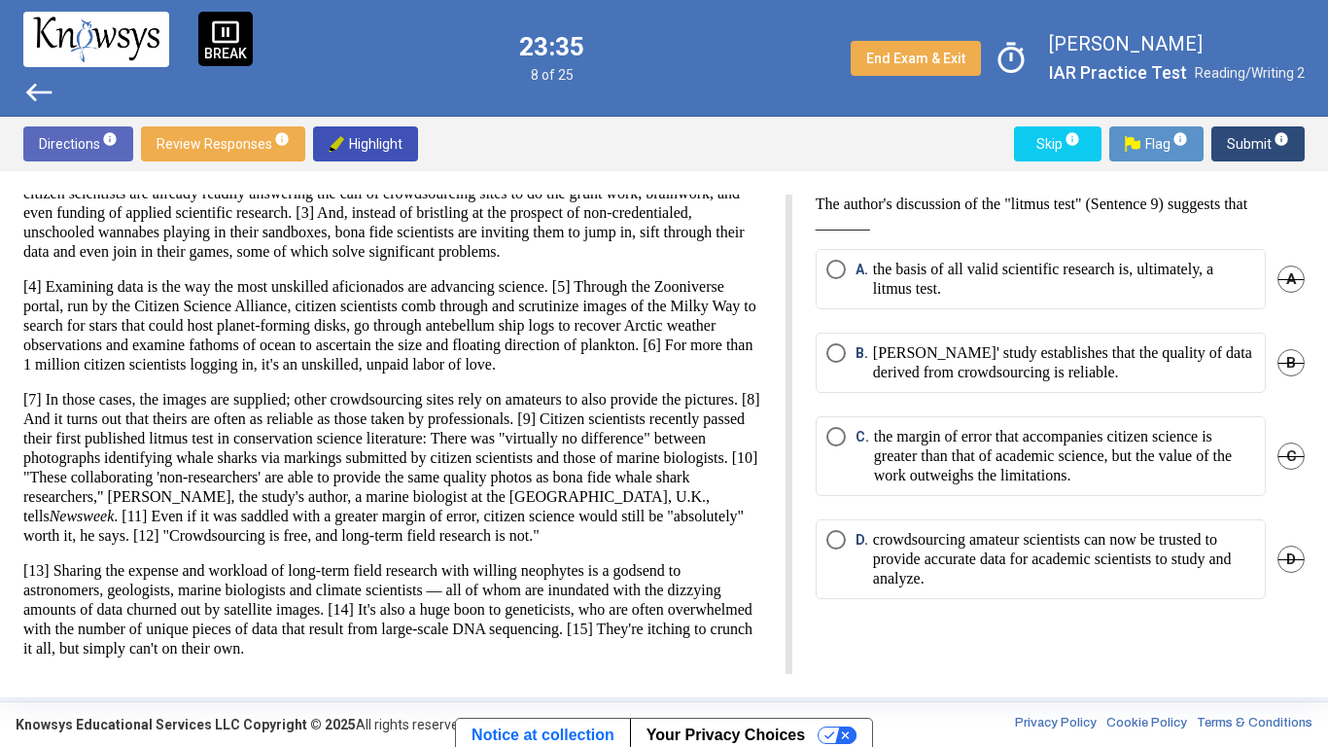
click at [874, 370] on p "[PERSON_NAME]' study establishes that the quality of data derived from crowdsou…" at bounding box center [1064, 362] width 382 height 39
click at [1224, 141] on button "Submit info" at bounding box center [1258, 143] width 93 height 35
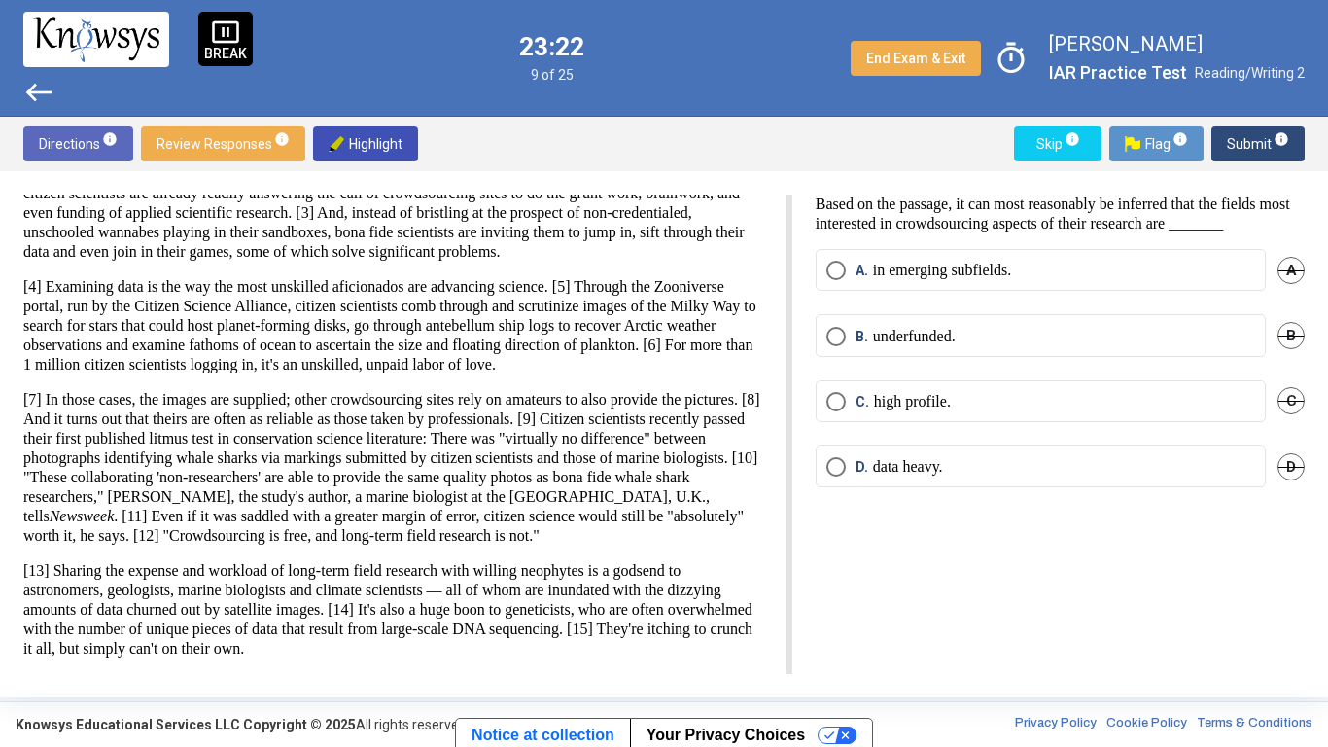
scroll to position [0, 0]
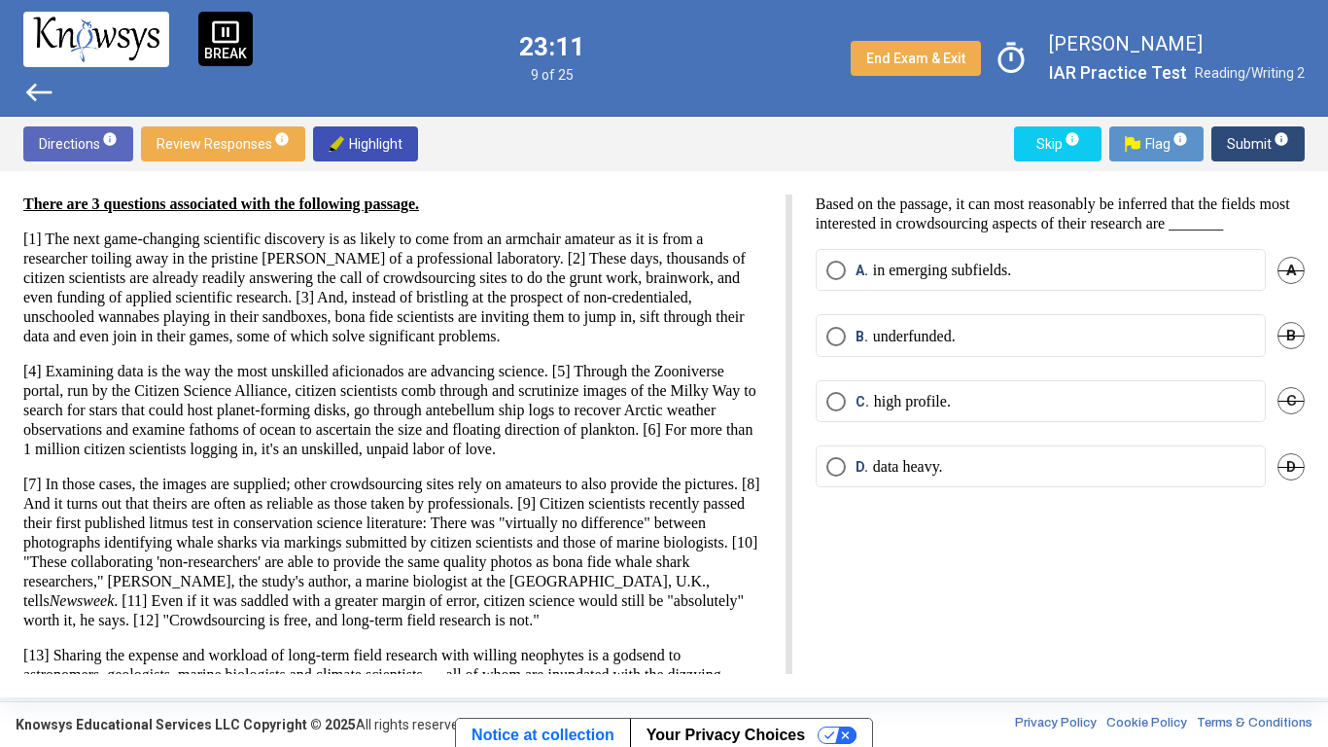
click at [844, 346] on span "Select an option" at bounding box center [836, 336] width 19 height 19
click at [1247, 133] on span "Submit info" at bounding box center [1258, 143] width 62 height 35
click at [970, 344] on label "B. eager." at bounding box center [1041, 336] width 429 height 19
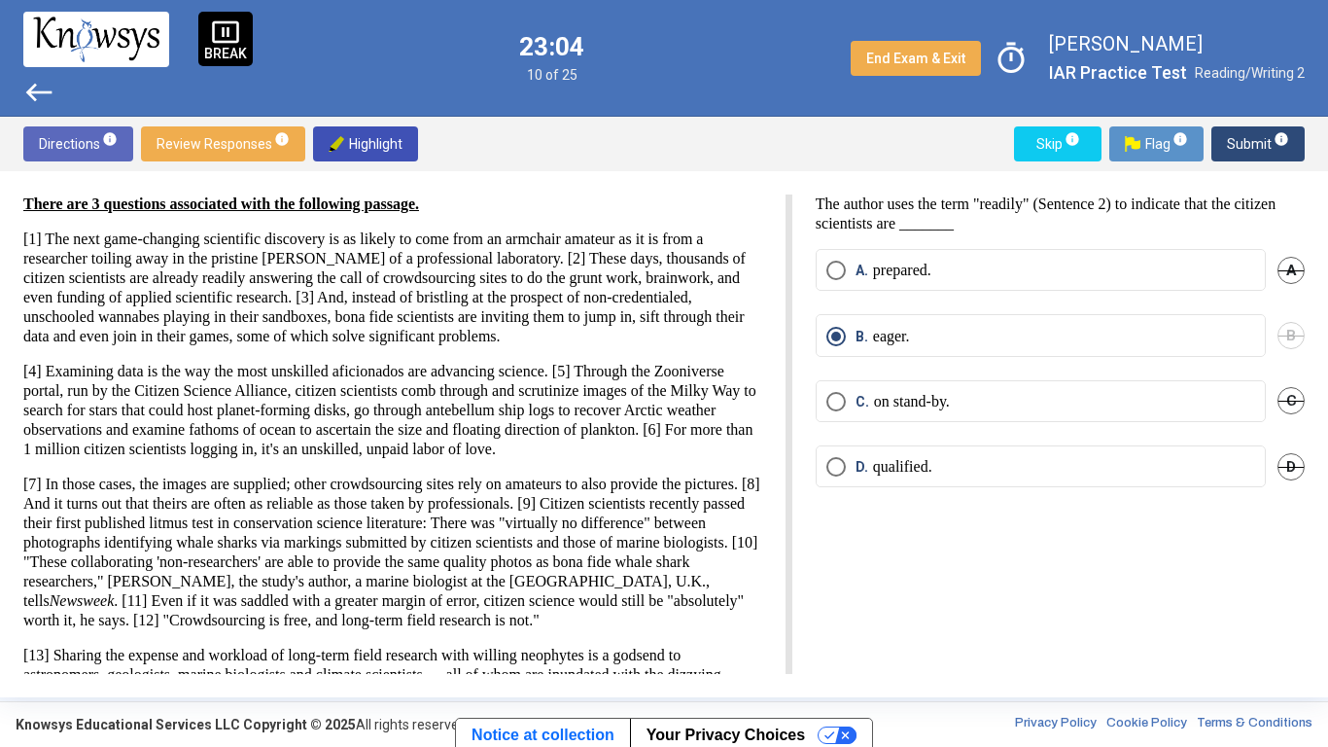
click at [1252, 149] on span "Submit info" at bounding box center [1258, 143] width 62 height 35
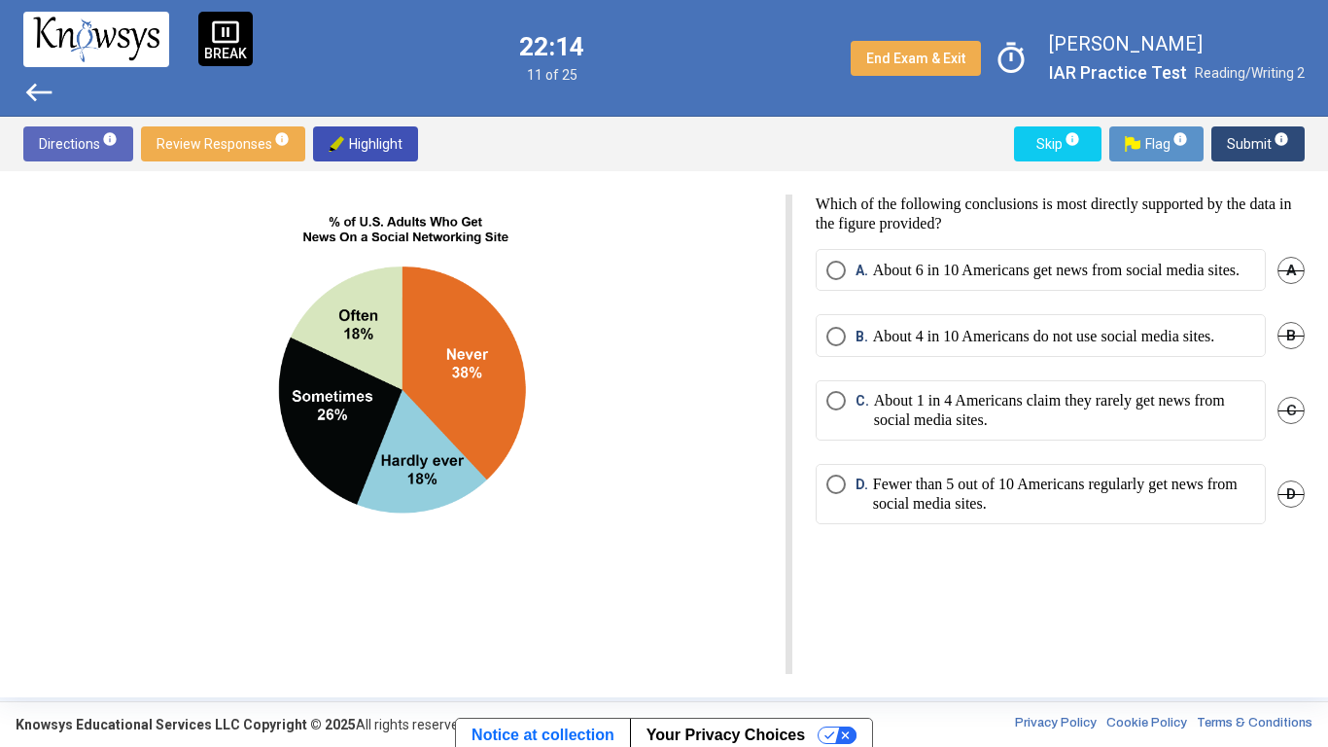
click at [1290, 349] on span "B" at bounding box center [1291, 335] width 27 height 27
click at [1288, 424] on span "C" at bounding box center [1291, 410] width 27 height 27
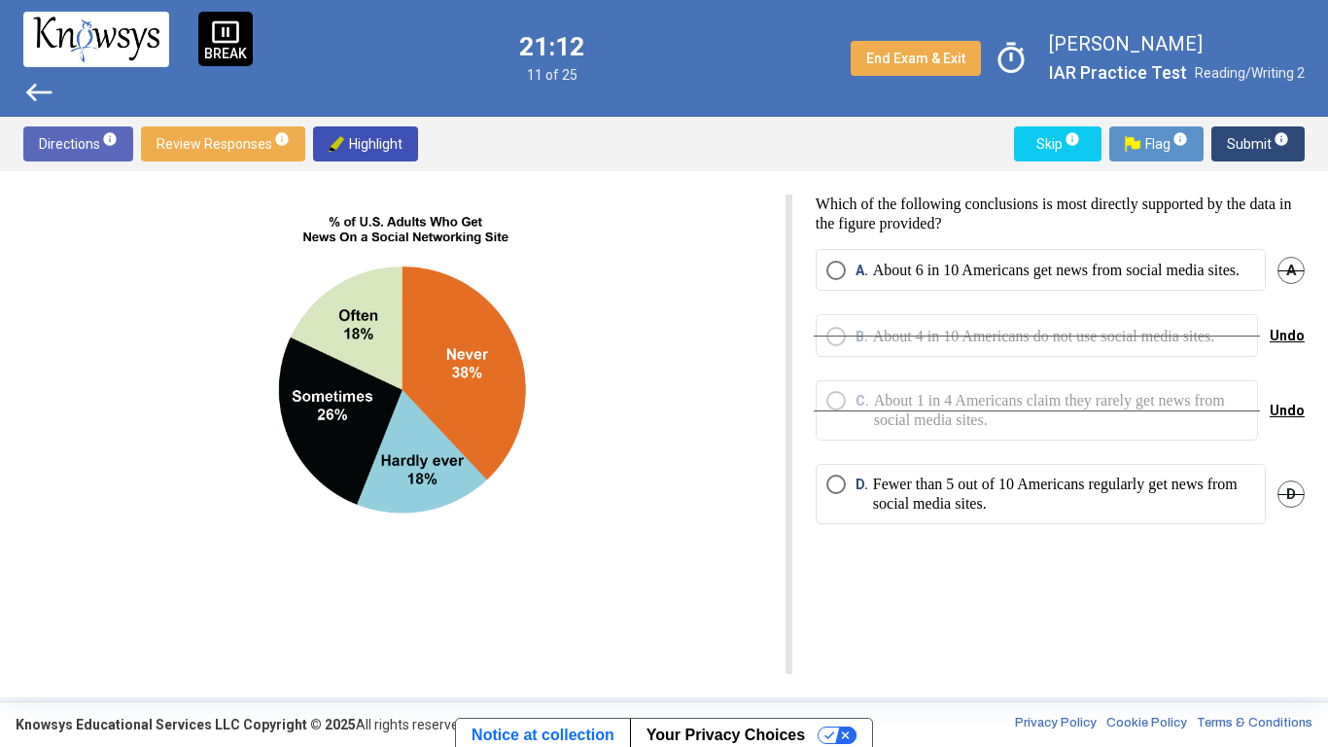
click at [1140, 275] on p "About 6 in 10 Americans get news from social media sites." at bounding box center [1056, 270] width 367 height 19
click at [1236, 156] on span "Submit info" at bounding box center [1258, 143] width 62 height 35
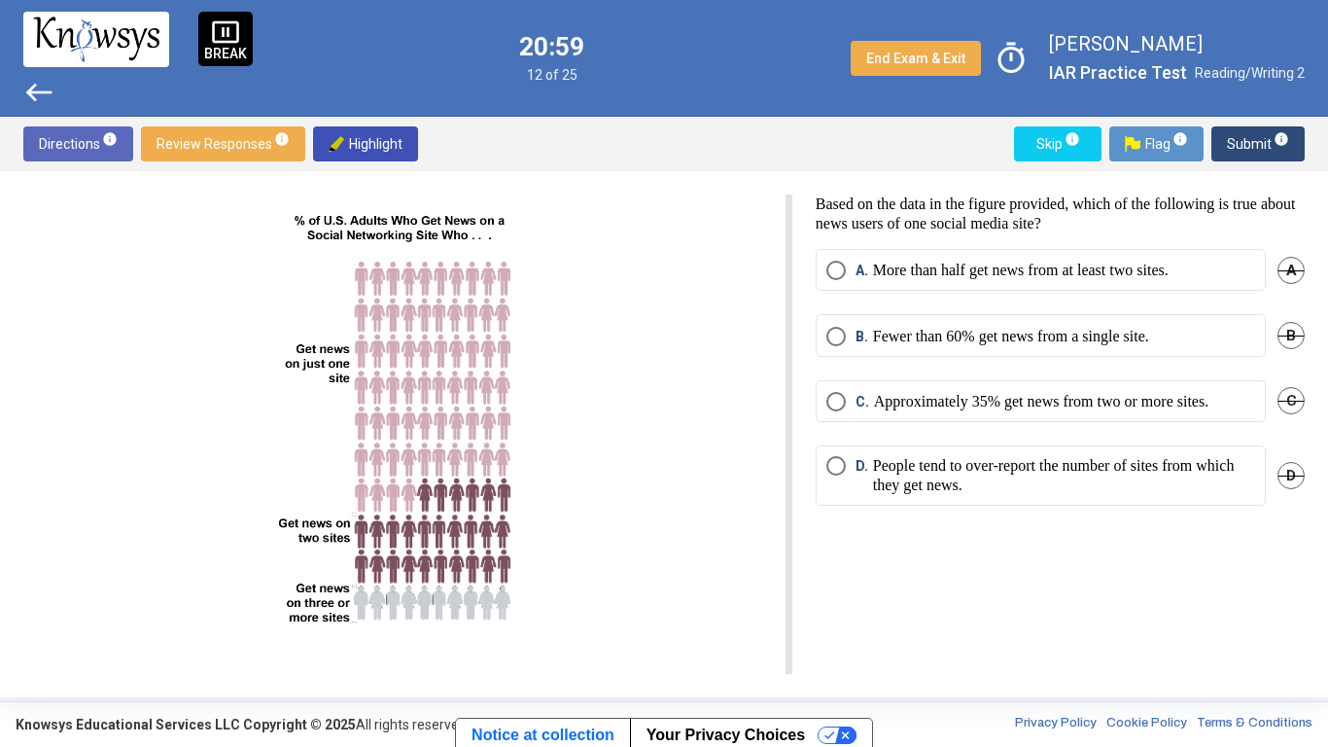
click at [1298, 266] on span "A" at bounding box center [1291, 270] width 27 height 27
click at [1290, 340] on span "B" at bounding box center [1291, 335] width 27 height 27
click at [1111, 396] on p "Approximately 35% get news from two or more sites." at bounding box center [1041, 401] width 334 height 19
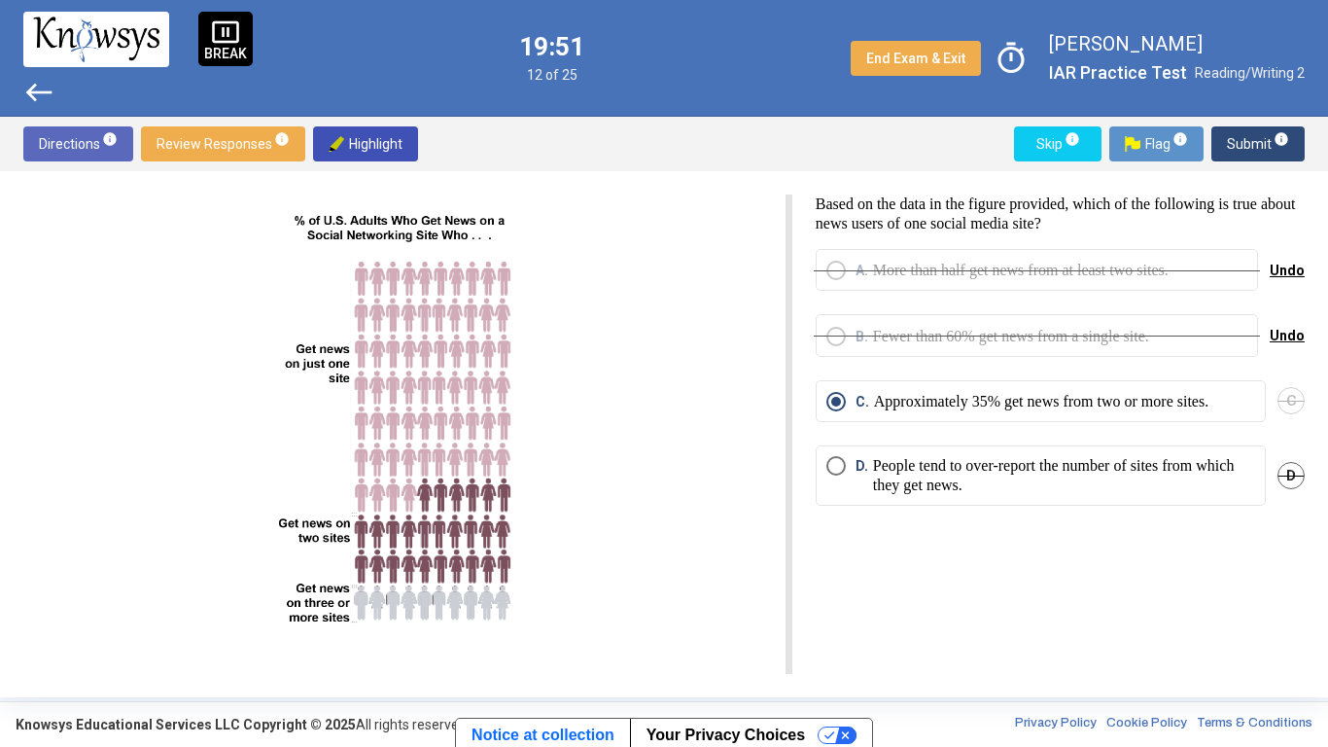
click at [1255, 131] on span "Submit info" at bounding box center [1258, 143] width 62 height 35
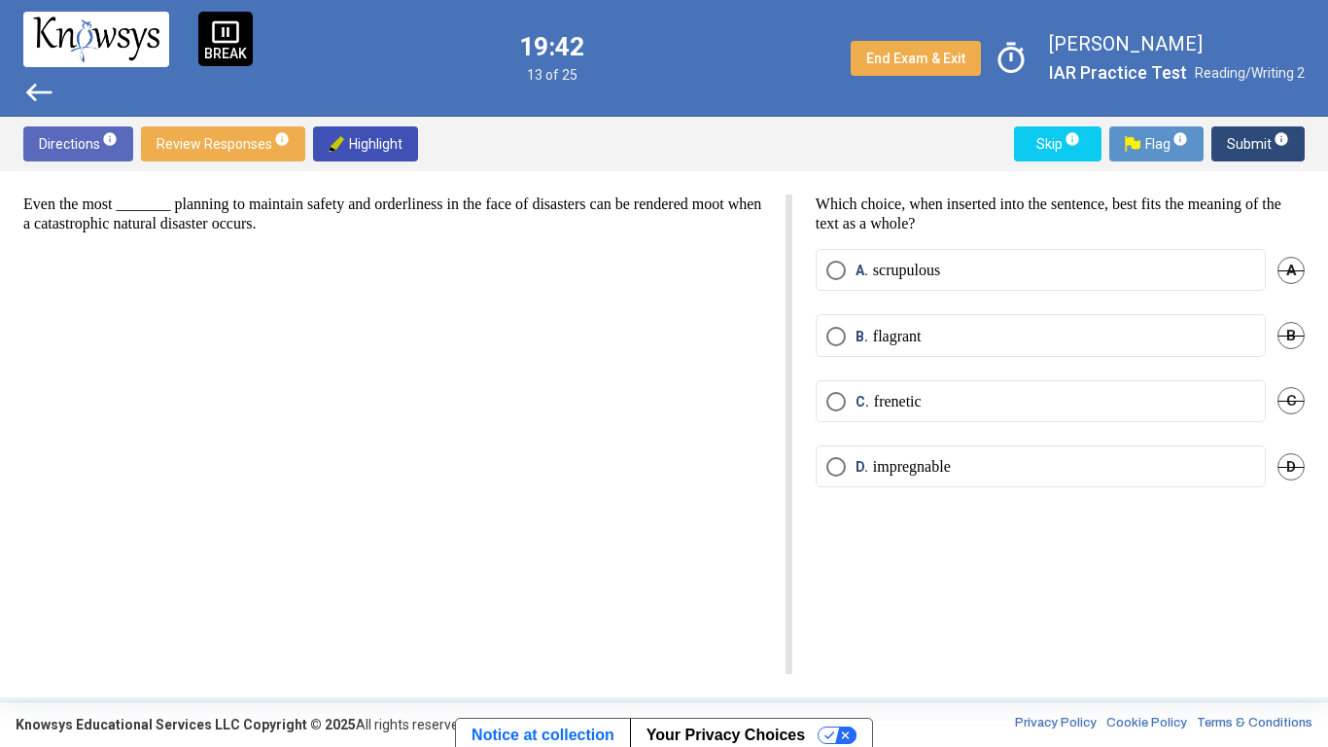
click at [969, 472] on label "D. impregnable" at bounding box center [1041, 466] width 429 height 19
click at [1237, 141] on span "Submit info" at bounding box center [1258, 143] width 62 height 35
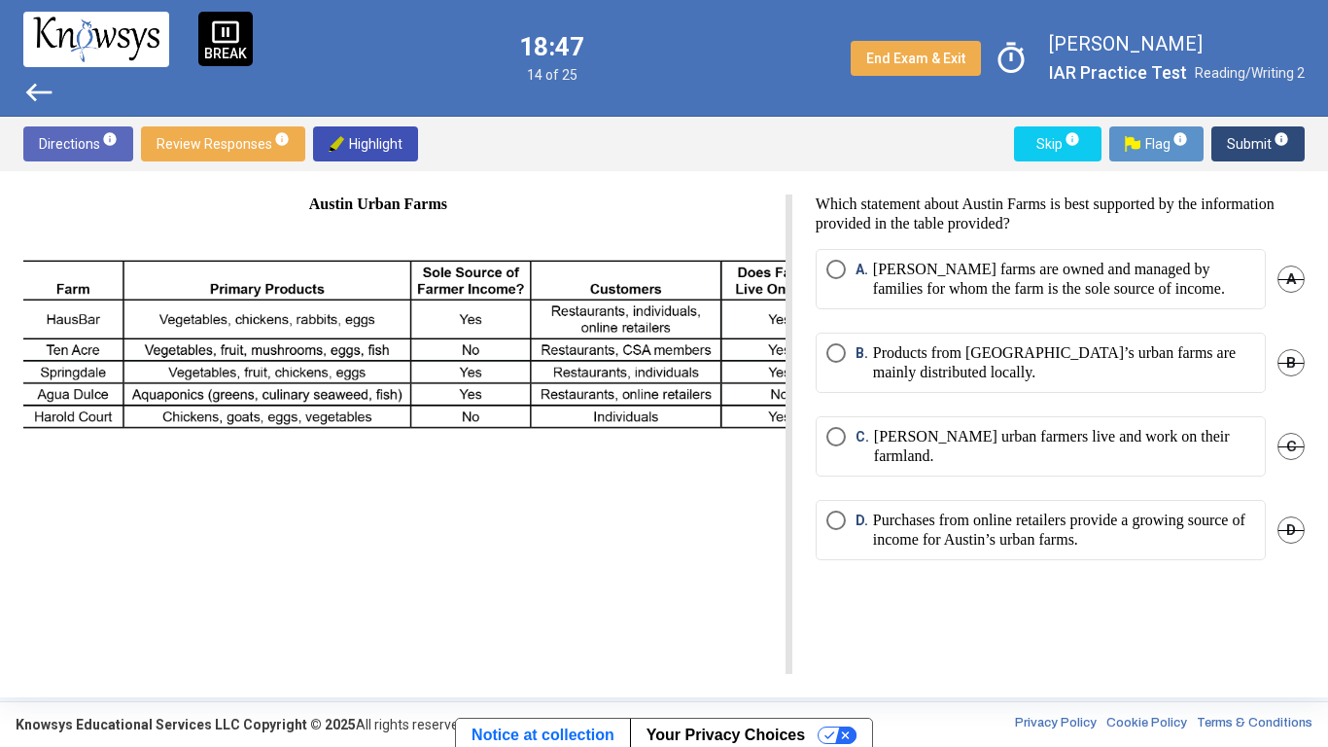
scroll to position [0, 14]
click at [905, 359] on p "Products from [GEOGRAPHIC_DATA]’s urban farms are mainly distributed locally." at bounding box center [1064, 362] width 382 height 39
click at [1245, 149] on span "Submit info" at bounding box center [1258, 143] width 62 height 35
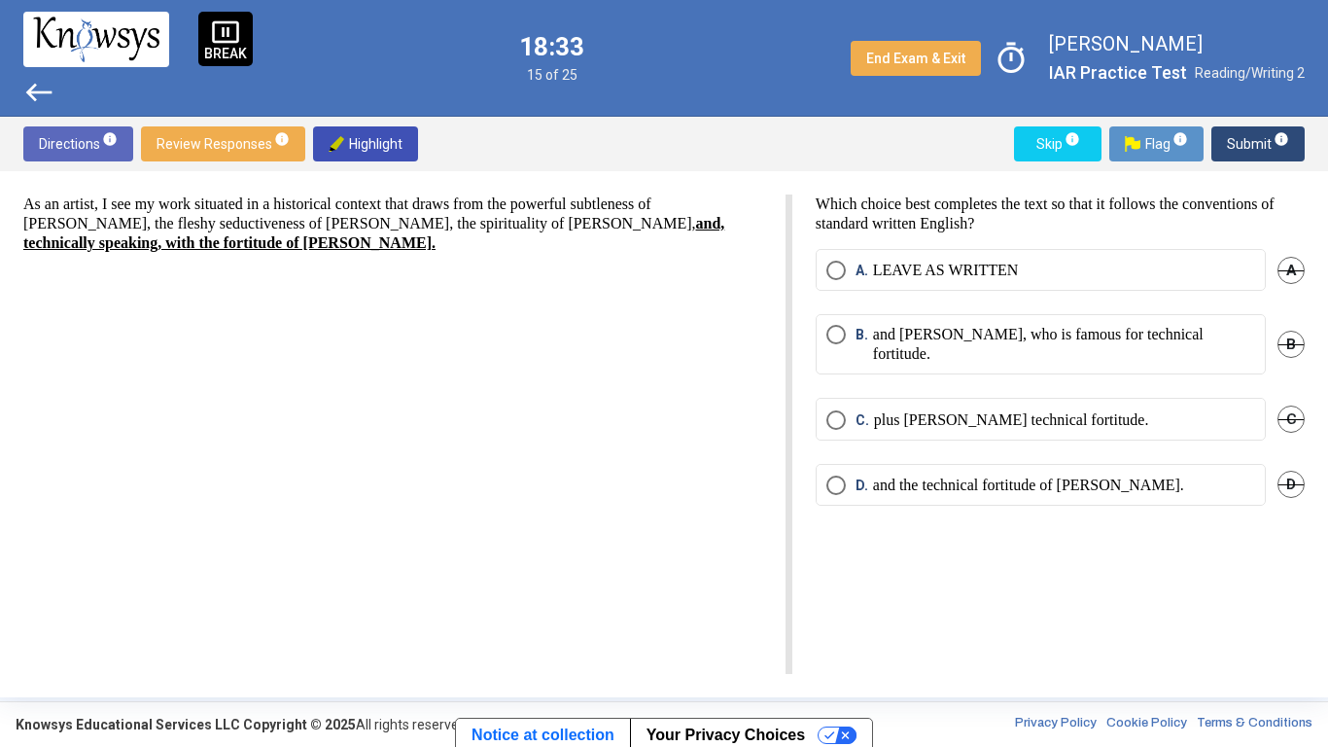
scroll to position [0, 0]
click at [963, 475] on p "and the technical fortitude of [PERSON_NAME]." at bounding box center [1028, 484] width 311 height 19
click at [1222, 142] on button "Submit info" at bounding box center [1258, 143] width 93 height 35
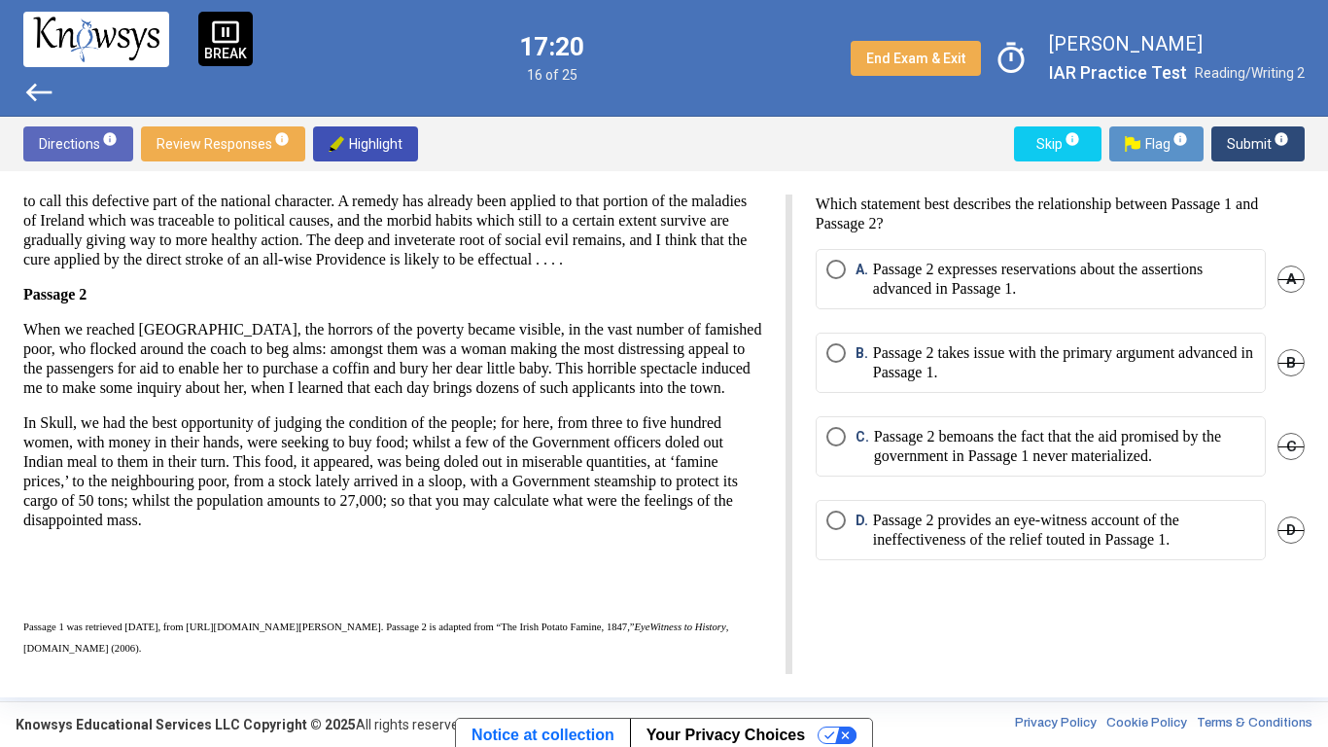
scroll to position [342, 0]
click at [896, 505] on mat-radio-button "D. Passage 2 provides an eye-witness account of the ineffectiveness of the reli…" at bounding box center [1041, 530] width 450 height 60
click at [919, 524] on p "Passage 2 provides an eye-witness account of the ineffectiveness of the relief …" at bounding box center [1064, 529] width 382 height 39
click at [1144, 160] on span "Flag info" at bounding box center [1156, 143] width 63 height 35
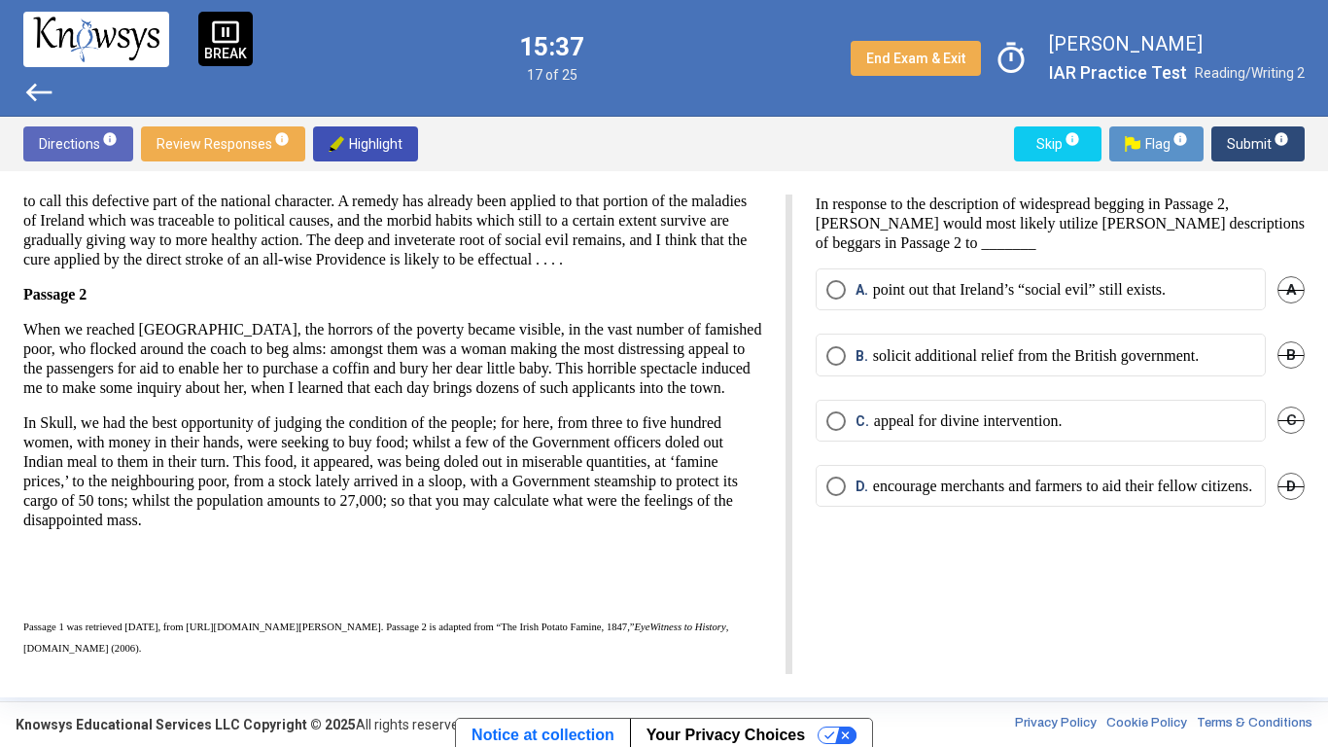
click at [1041, 359] on p "solicit additional relief from the British government." at bounding box center [1036, 355] width 326 height 19
click at [1249, 137] on span "Submit info" at bounding box center [1258, 143] width 62 height 35
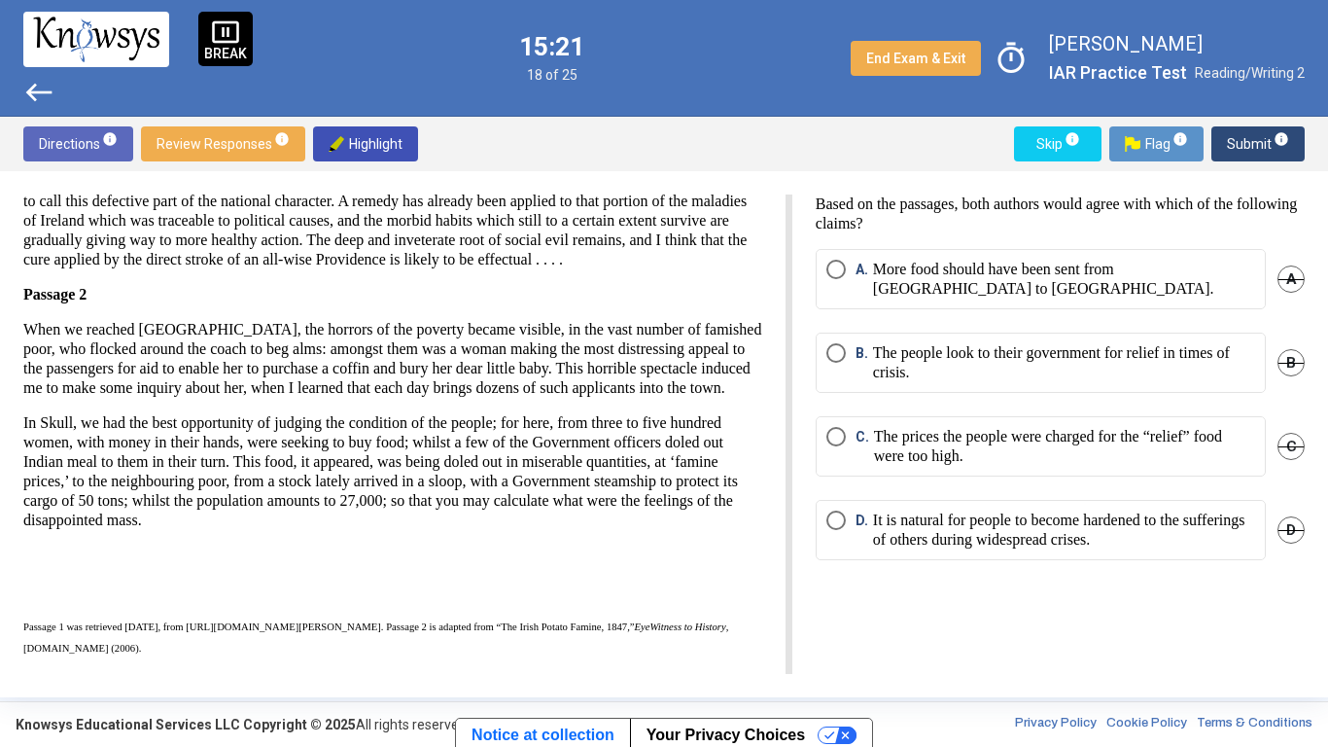
click at [963, 298] on p "More food should have been sent from [GEOGRAPHIC_DATA] to [GEOGRAPHIC_DATA]." at bounding box center [1064, 279] width 382 height 39
click at [1231, 140] on span "Submit info" at bounding box center [1258, 143] width 62 height 35
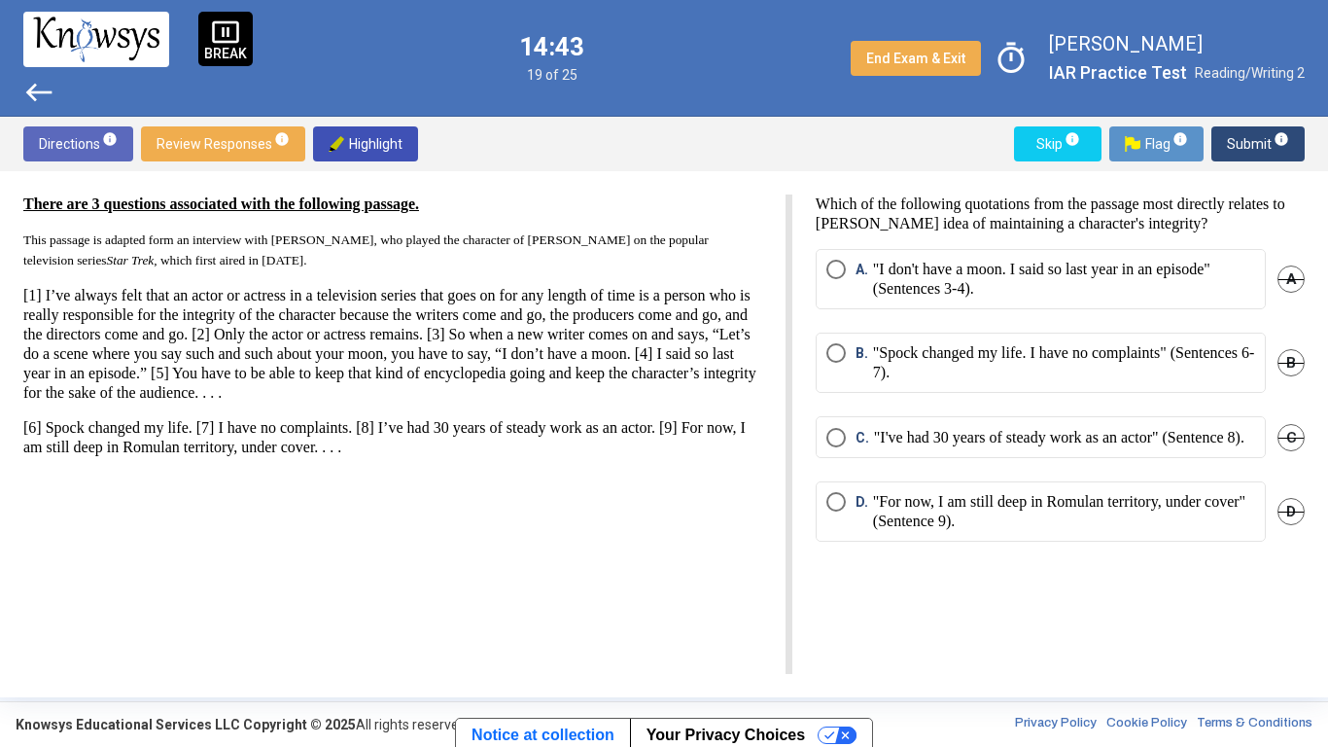
click at [987, 296] on p ""I don't have a moon. I said so last year in an episode" (Sentences 3-4)." at bounding box center [1064, 279] width 382 height 39
click at [1248, 145] on span "Submit info" at bounding box center [1258, 143] width 62 height 35
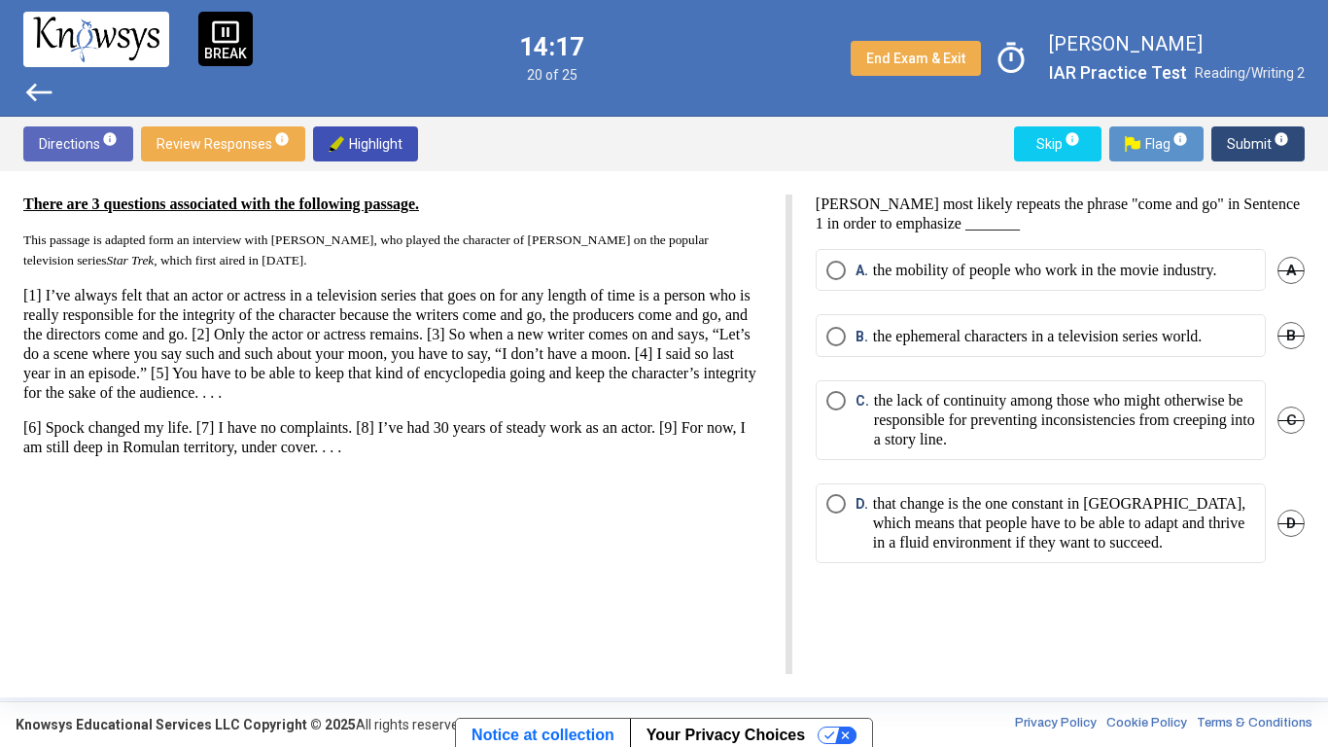
click at [1073, 447] on p "the lack of continuity among those who might otherwise be responsible for preve…" at bounding box center [1064, 420] width 381 height 58
click at [1250, 138] on span "Submit info" at bounding box center [1258, 143] width 62 height 35
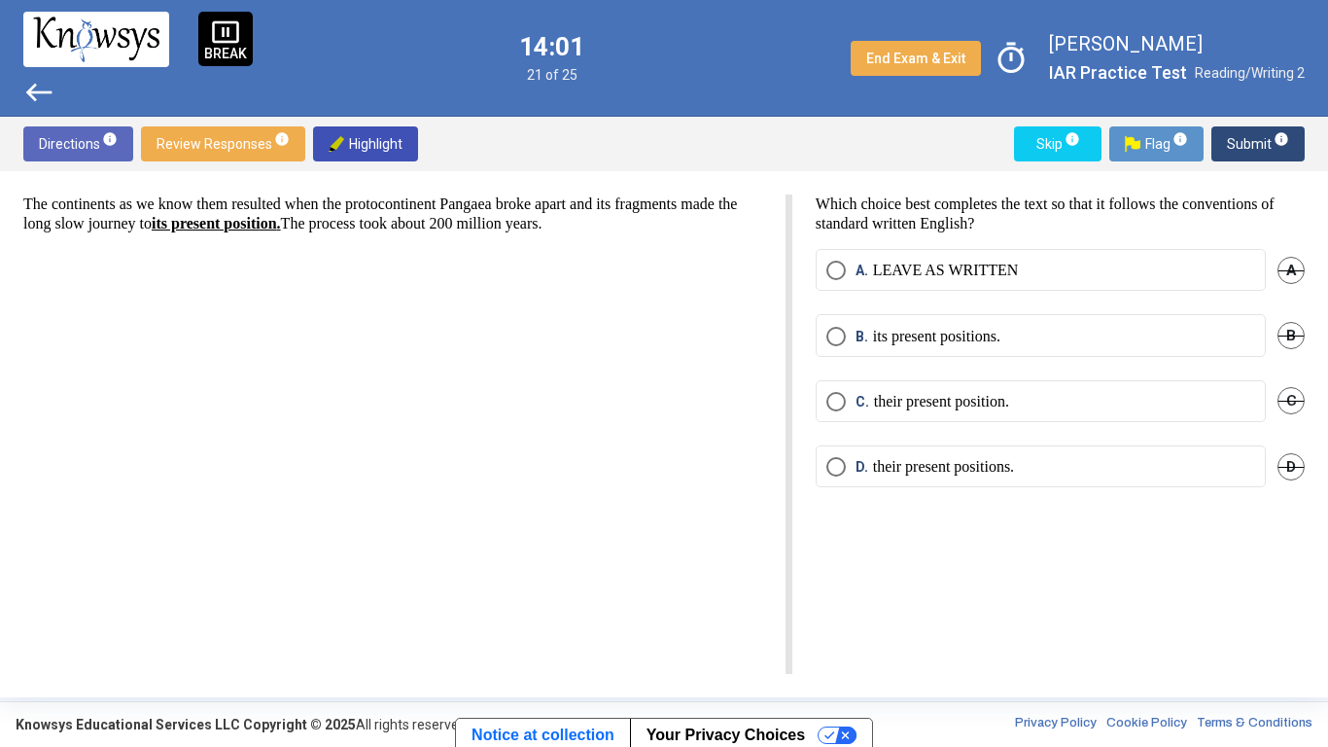
click at [891, 470] on p "their present positions." at bounding box center [943, 466] width 141 height 19
click at [1250, 126] on span "Submit info" at bounding box center [1258, 143] width 62 height 35
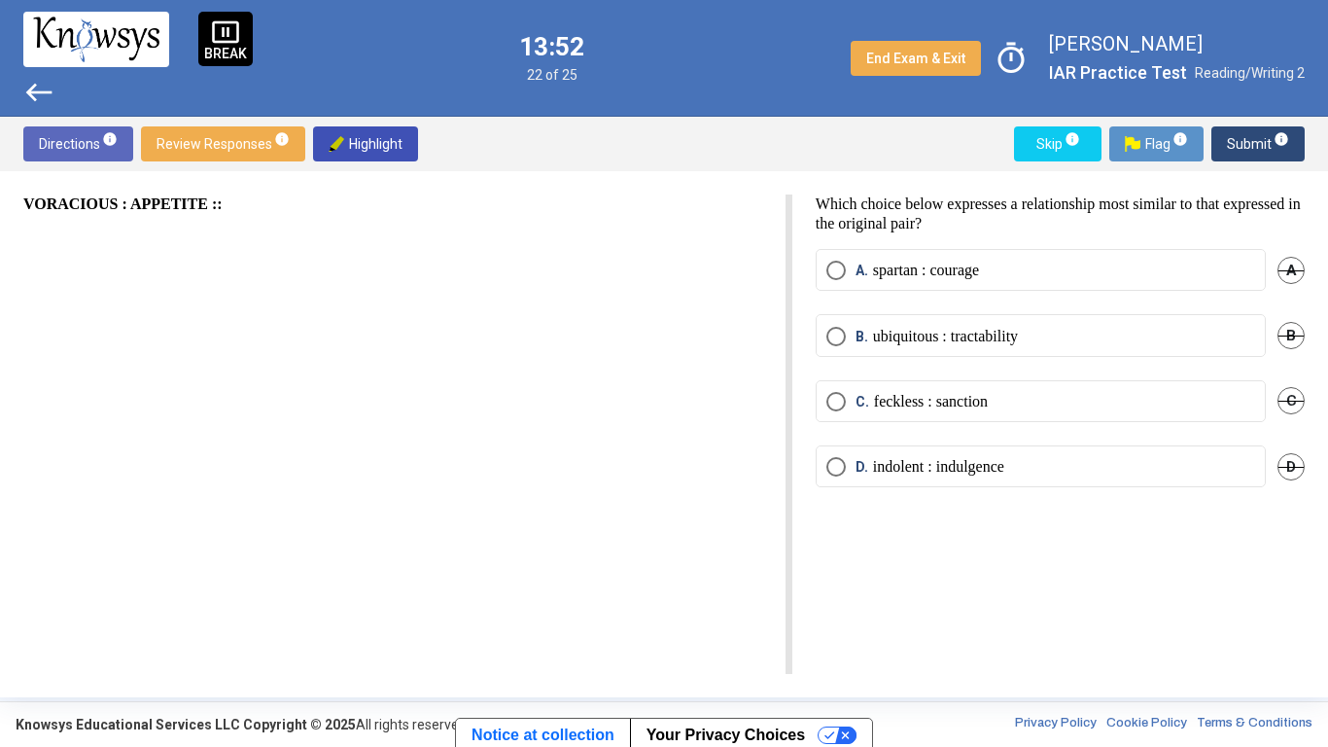
click at [914, 278] on p "spartan : courage" at bounding box center [926, 270] width 106 height 19
click at [1244, 152] on span "Submit info" at bounding box center [1258, 143] width 62 height 35
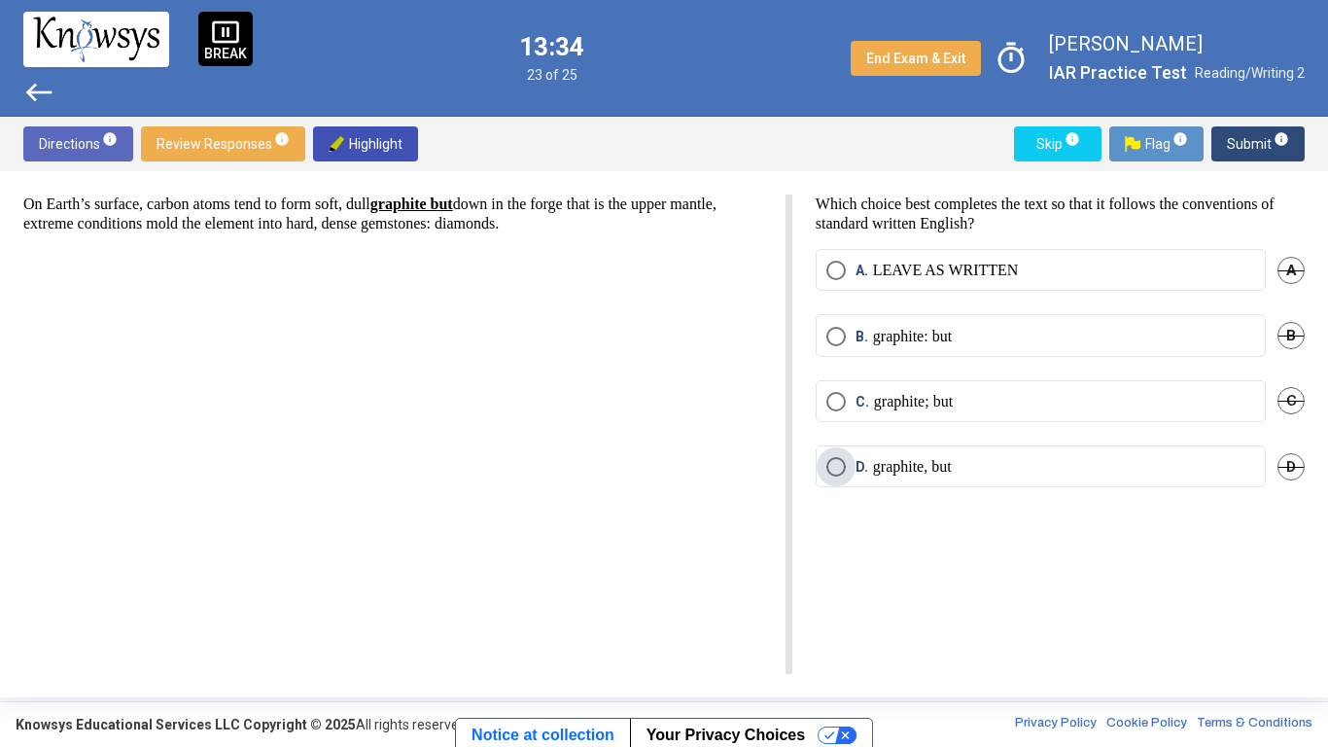
click at [852, 460] on span "D. graphite, but" at bounding box center [899, 466] width 106 height 19
click at [1240, 150] on span "Submit info" at bounding box center [1258, 143] width 62 height 35
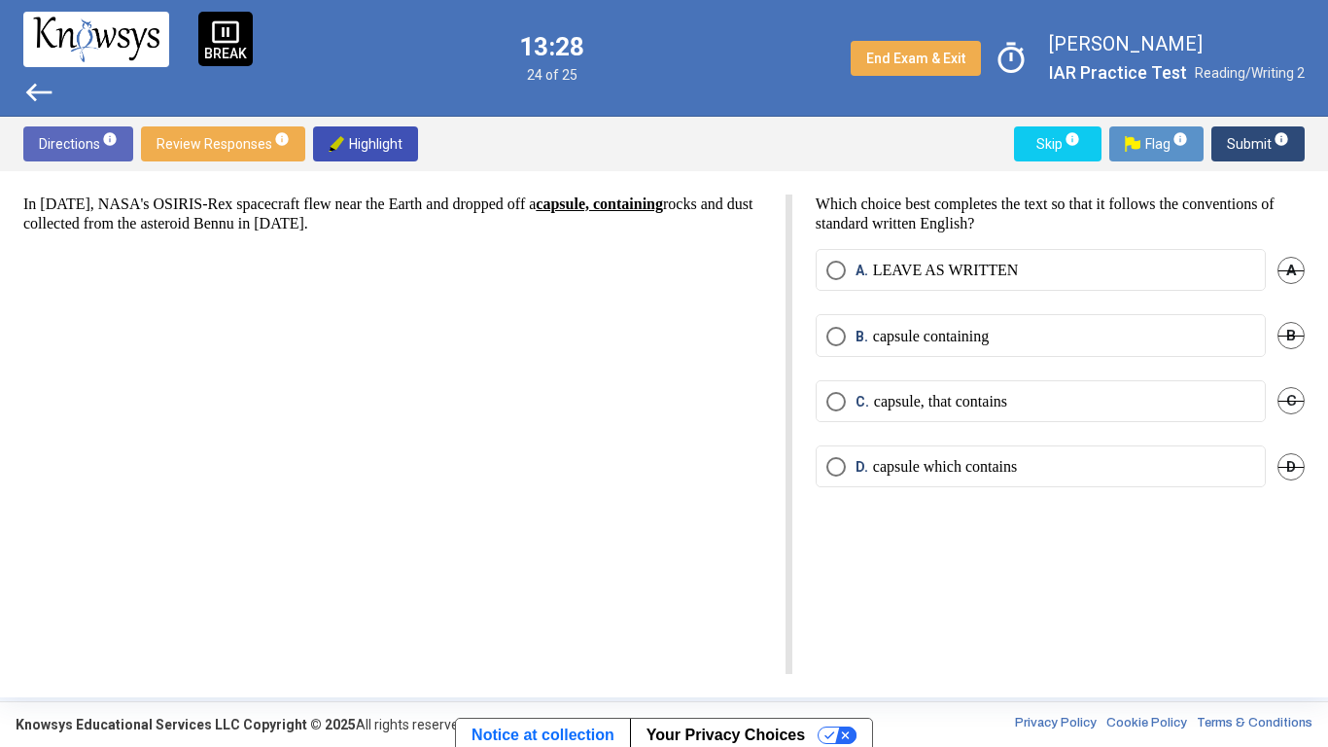
click at [1240, 150] on span "Submit info" at bounding box center [1258, 143] width 62 height 35
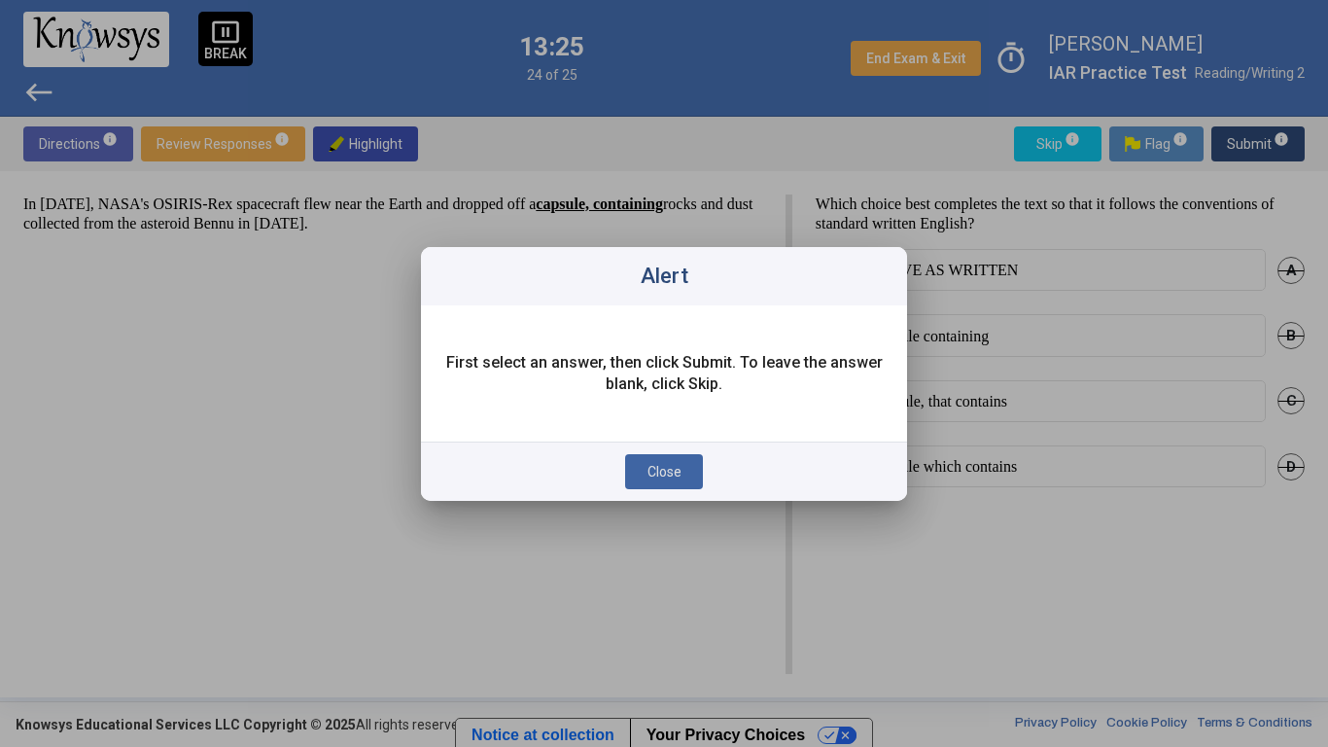
click at [689, 471] on button "Close" at bounding box center [664, 471] width 78 height 35
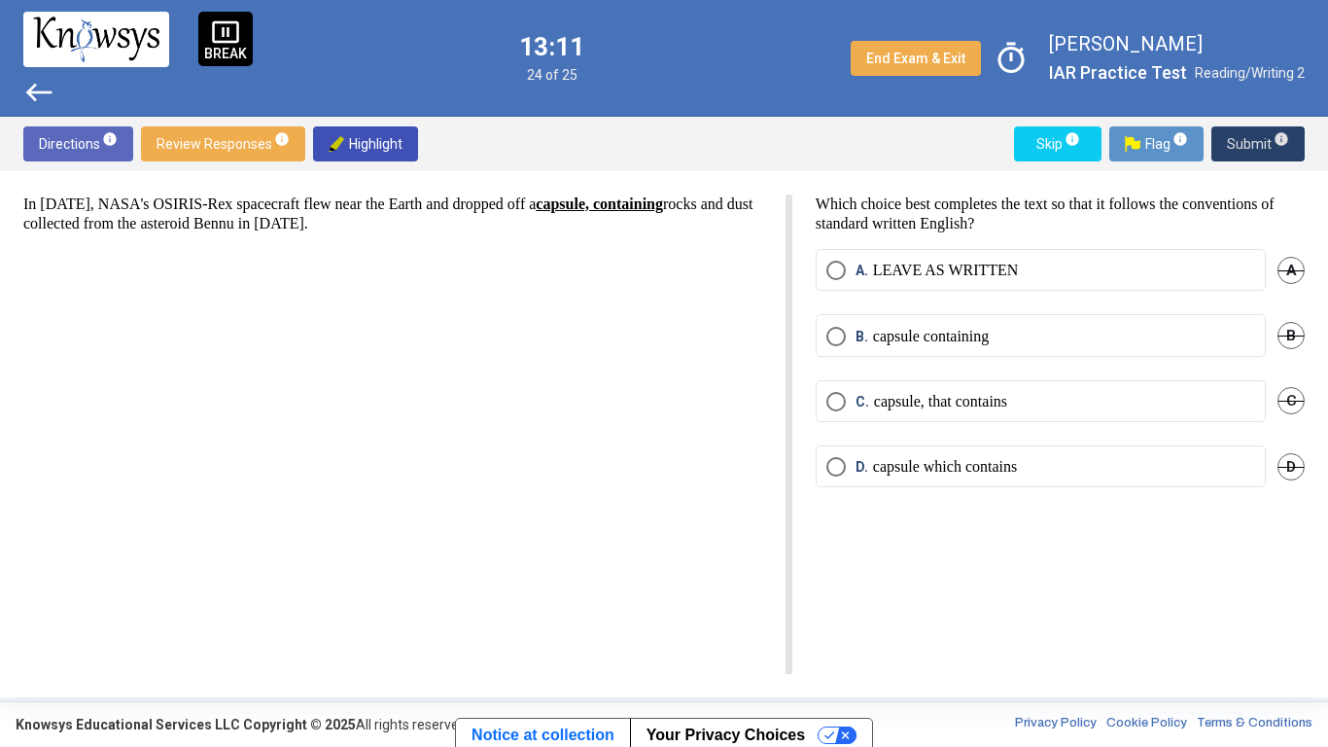
click at [960, 278] on p "LEAVE AS WRITTEN" at bounding box center [946, 270] width 146 height 19
click at [1246, 128] on span "Submit info" at bounding box center [1258, 143] width 62 height 35
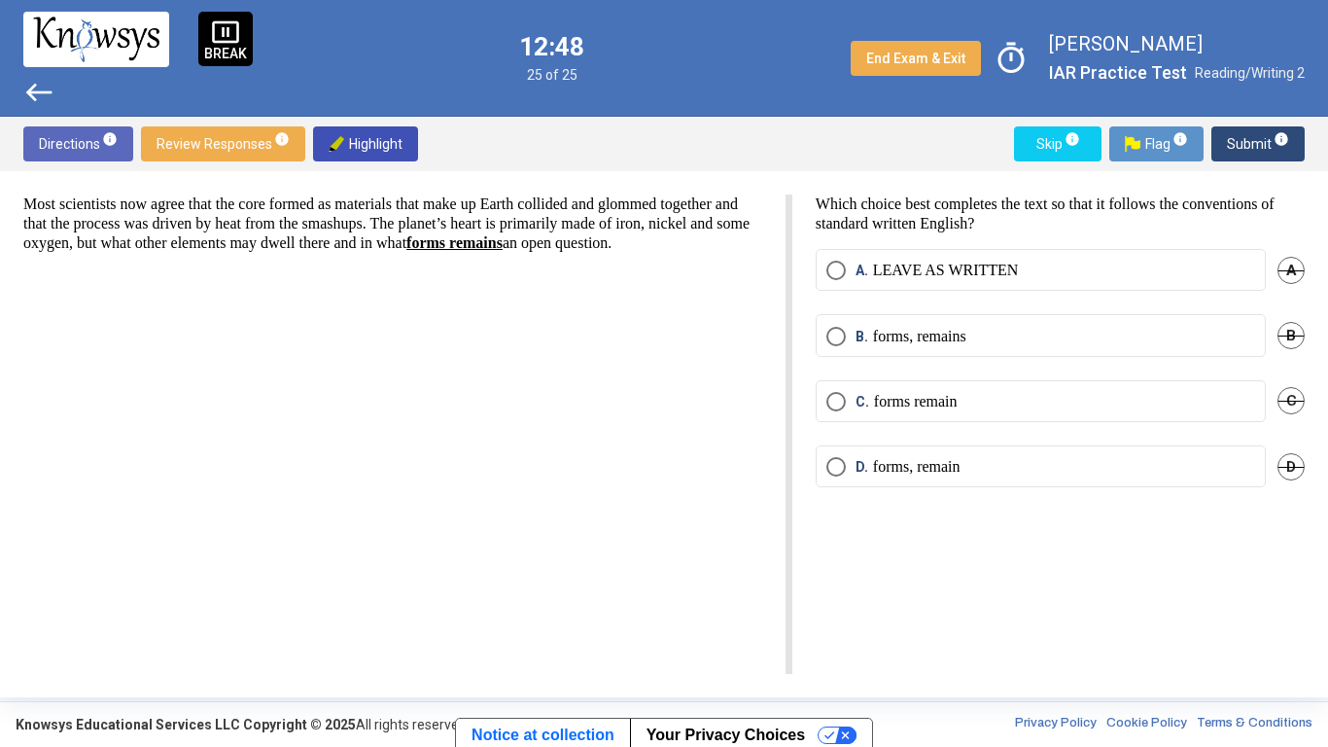
click at [930, 327] on p "forms, remains" at bounding box center [919, 336] width 93 height 19
click at [1252, 129] on span "Submit info" at bounding box center [1258, 143] width 62 height 35
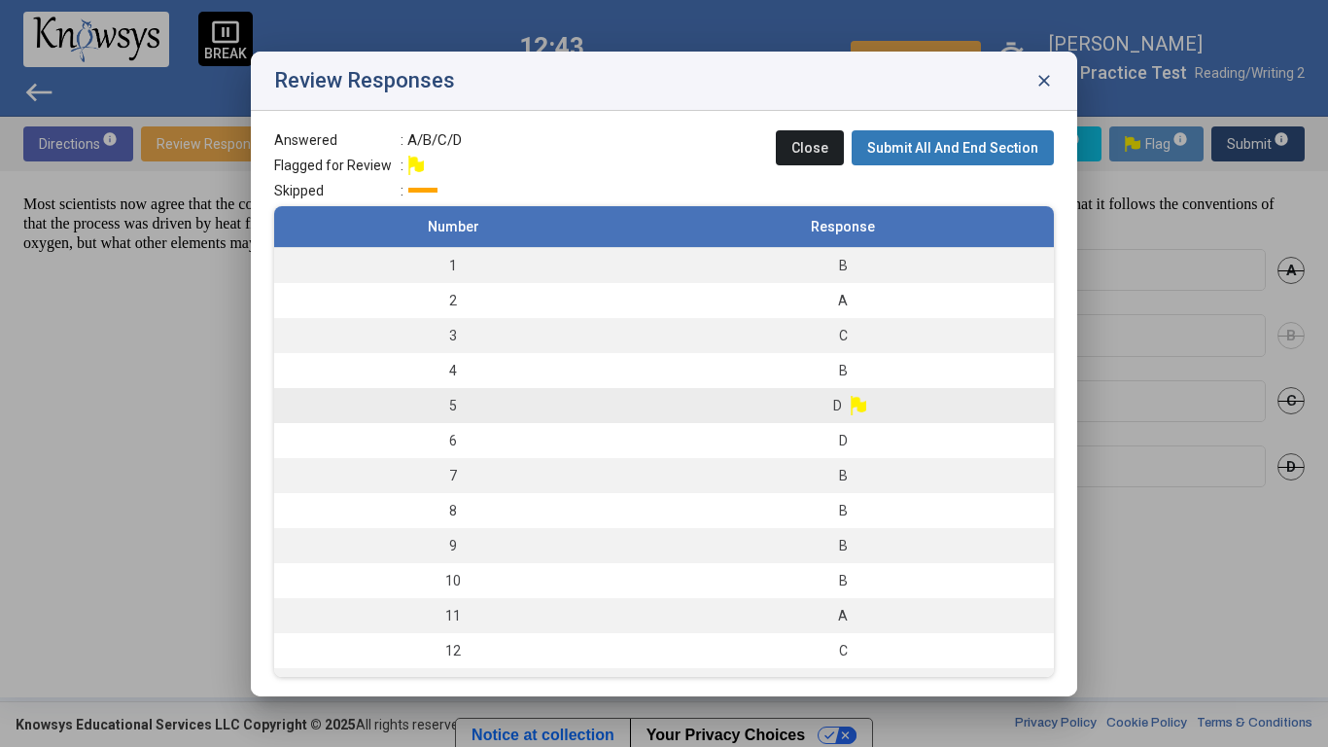
click at [756, 405] on td "D" at bounding box center [843, 405] width 422 height 35
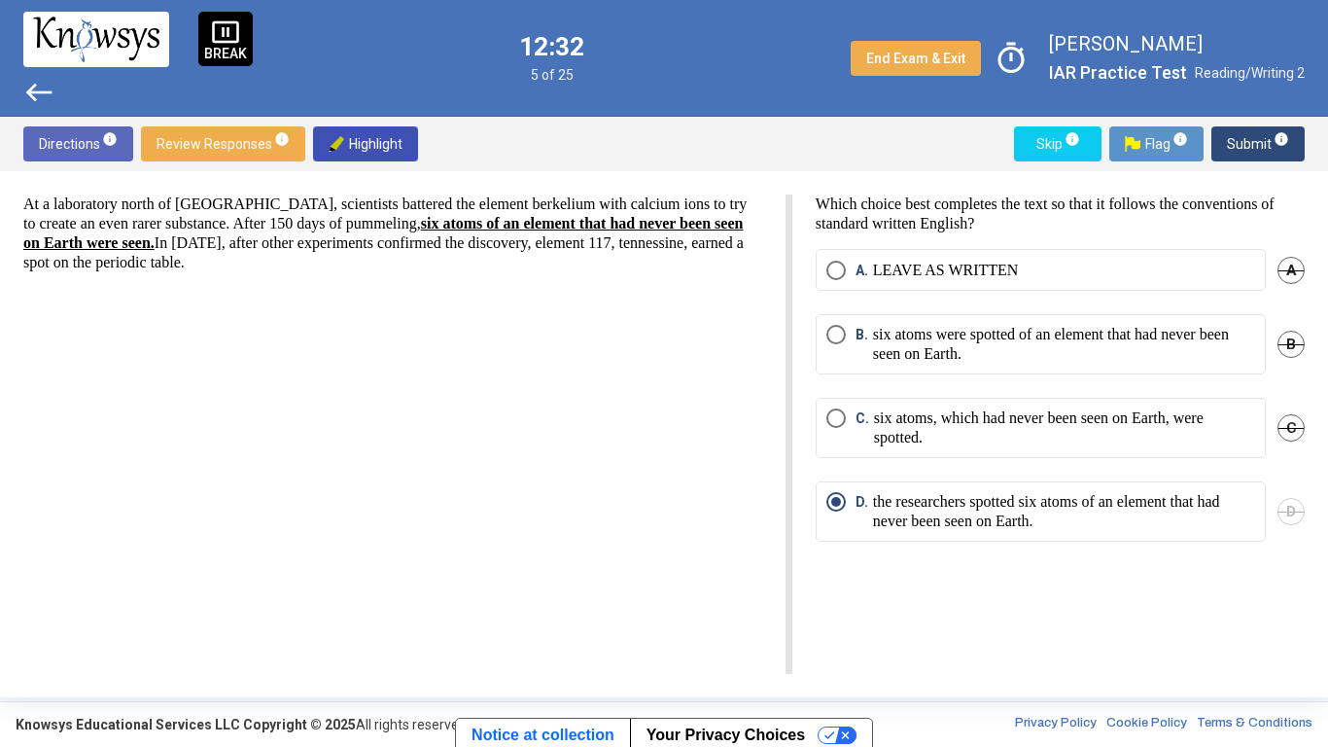
click at [1290, 260] on span "A" at bounding box center [1291, 270] width 27 height 27
click at [1286, 348] on span "B" at bounding box center [1291, 344] width 27 height 27
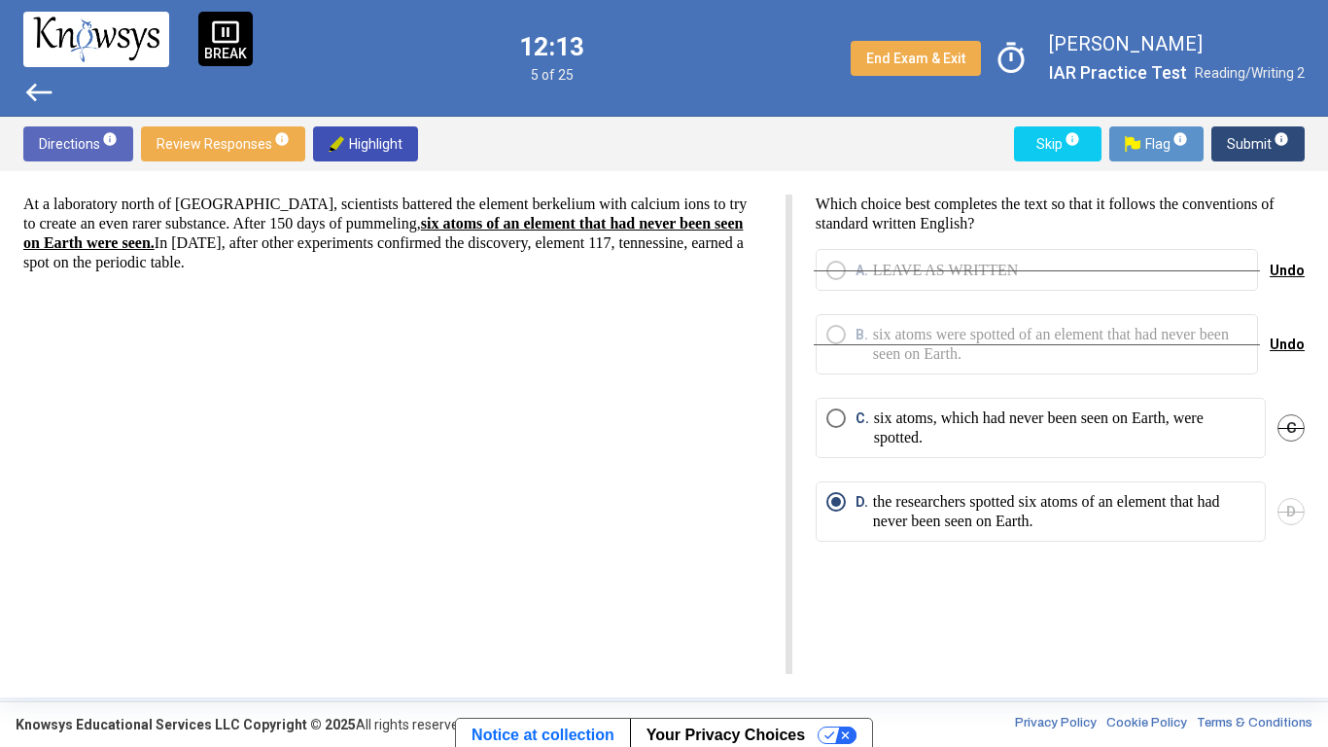
click at [1179, 444] on p "six atoms, which had never been seen on Earth, were spotted." at bounding box center [1064, 427] width 381 height 39
click at [1160, 525] on p "the researchers spotted six atoms of an element that had never been seen on Ear…" at bounding box center [1064, 511] width 382 height 39
click at [1230, 134] on span "Submit info" at bounding box center [1258, 143] width 62 height 35
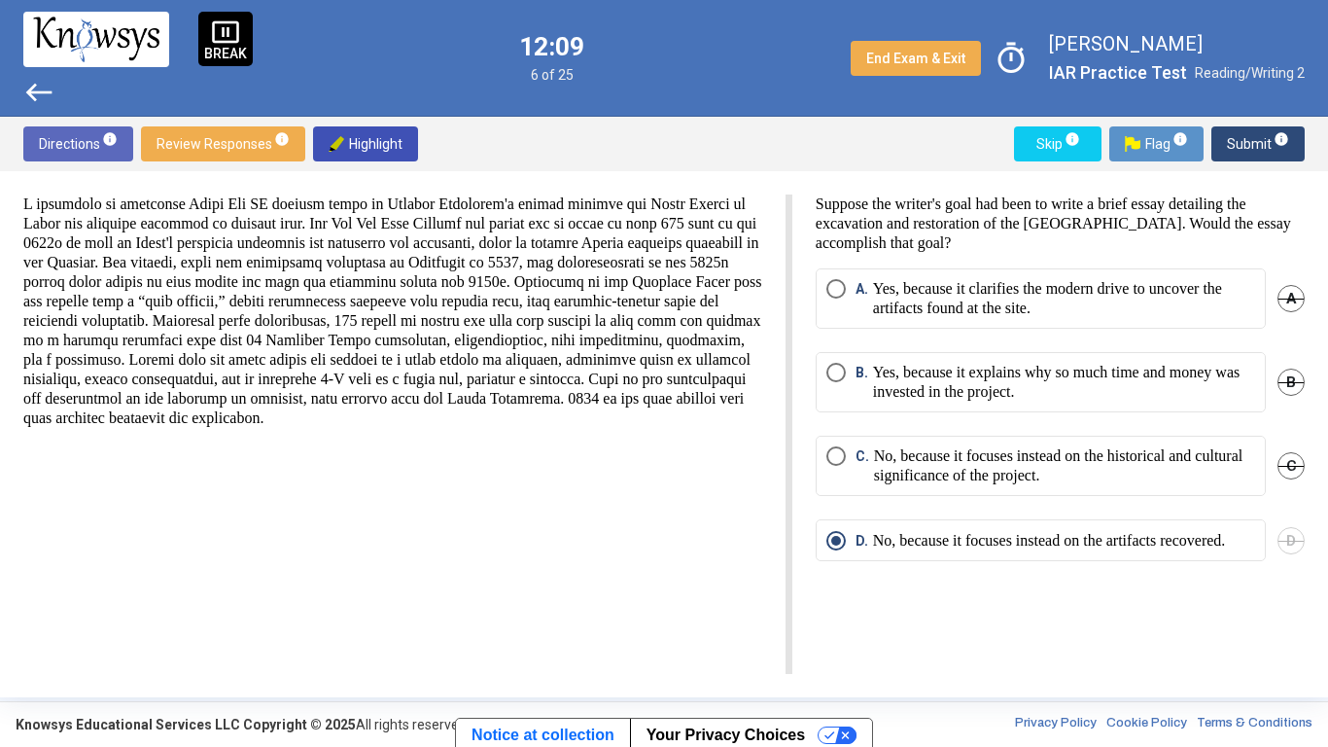
click at [218, 146] on span "Review Responses info" at bounding box center [223, 143] width 133 height 35
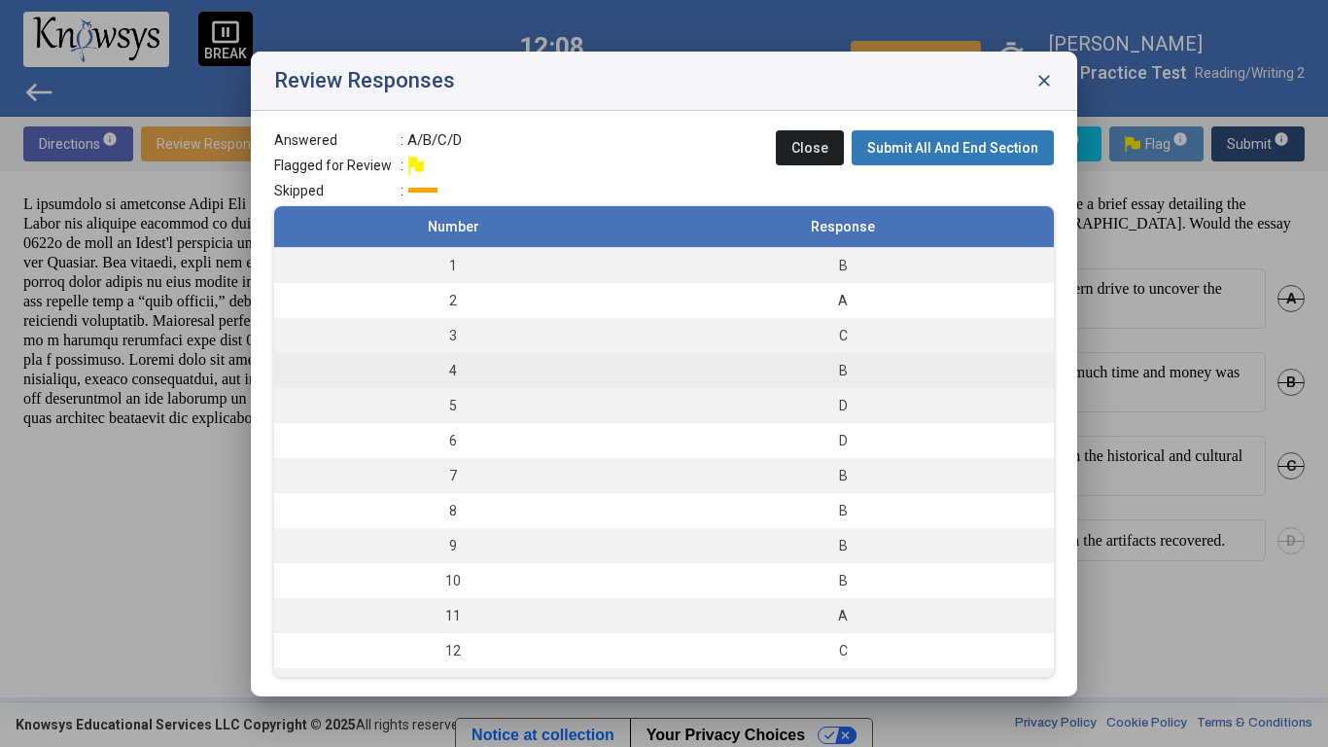
scroll to position [446, 0]
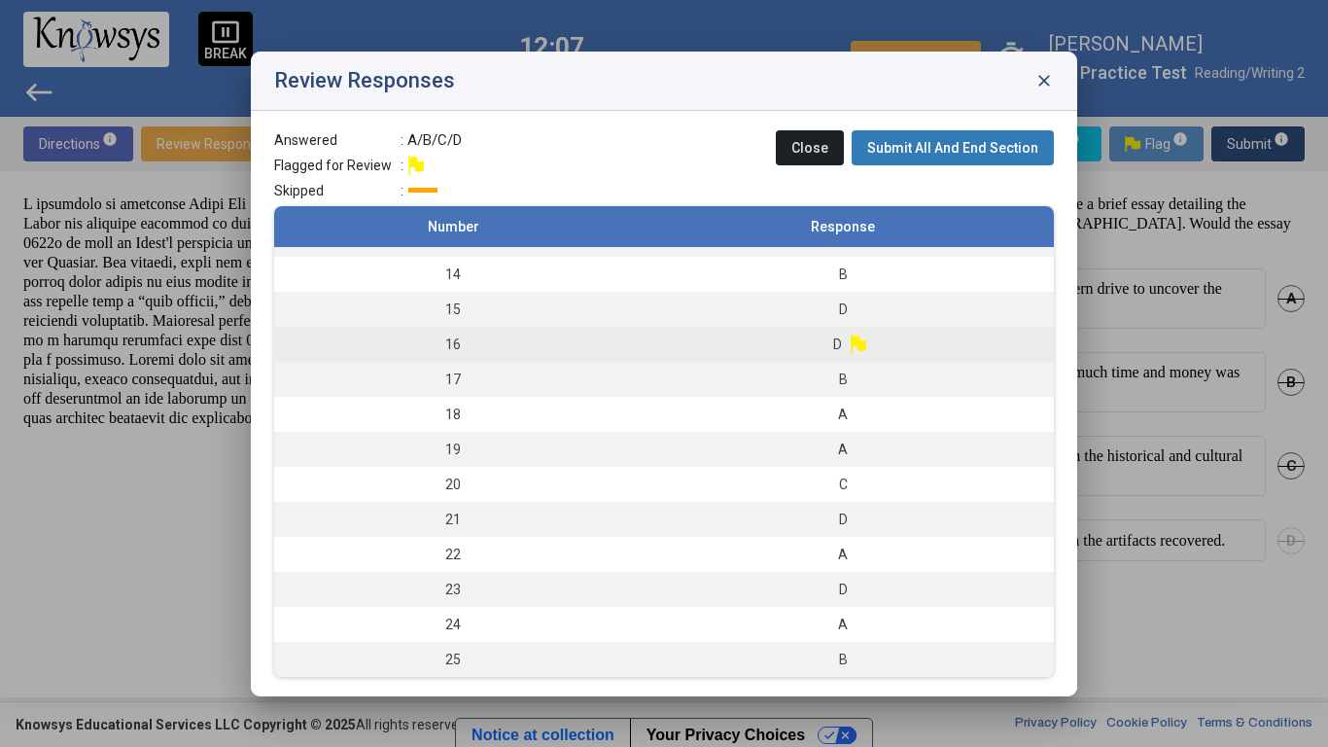
click at [653, 353] on td "D" at bounding box center [843, 344] width 422 height 35
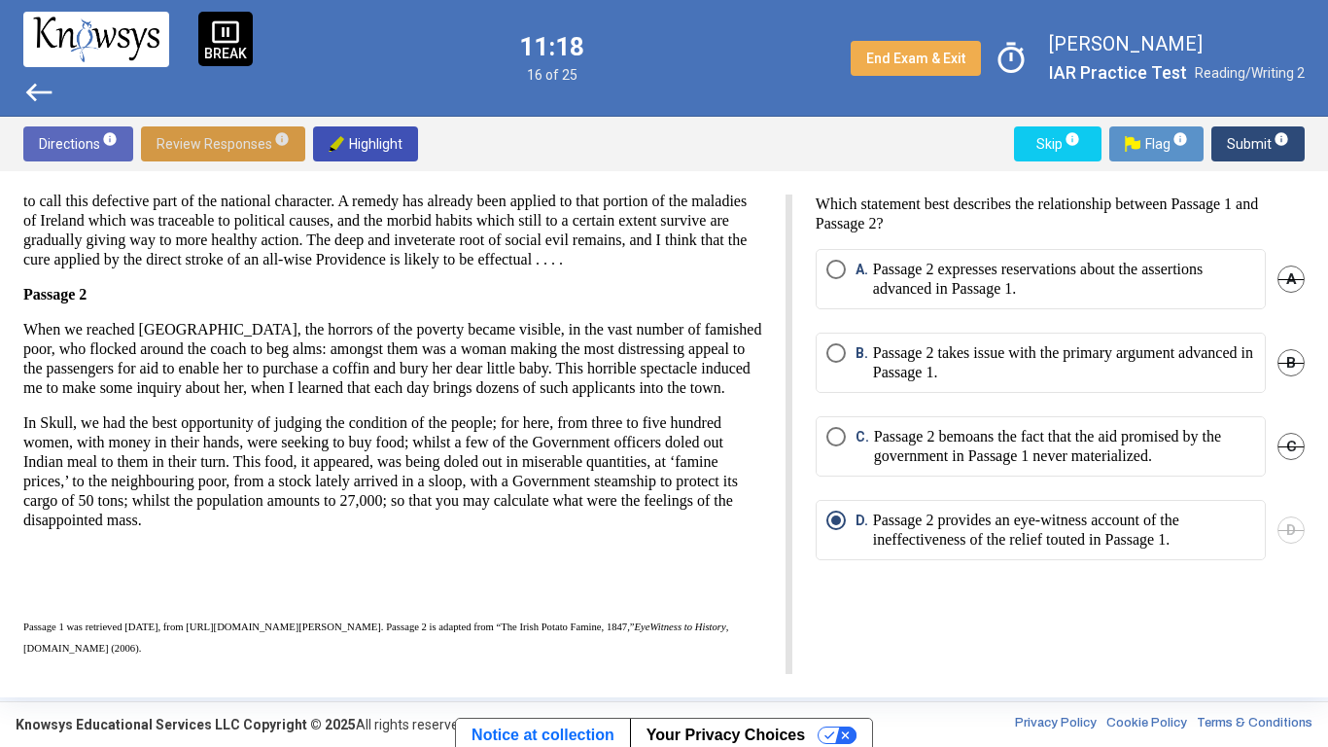
scroll to position [342, 0]
click at [736, 292] on div "There are 3 questions associated with the following passages. Passage 1 is adap…" at bounding box center [392, 275] width 739 height 766
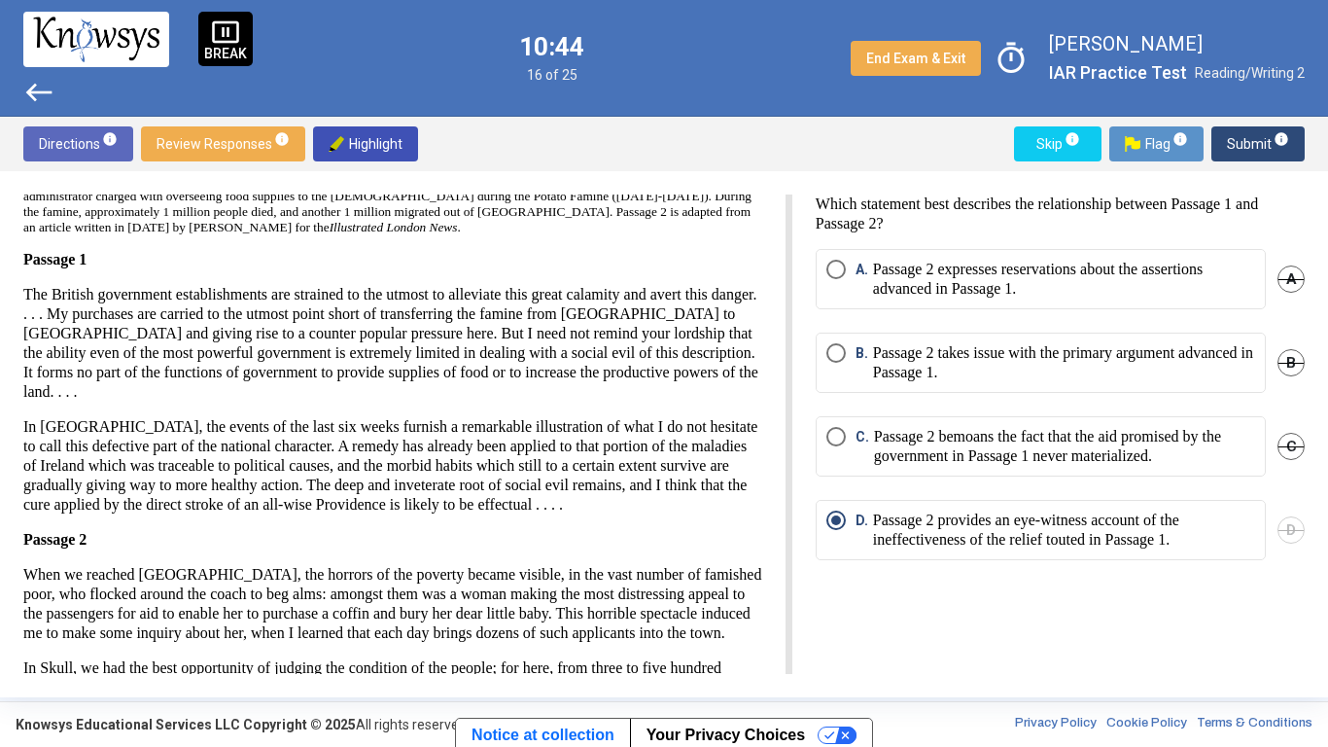
scroll to position [0, 0]
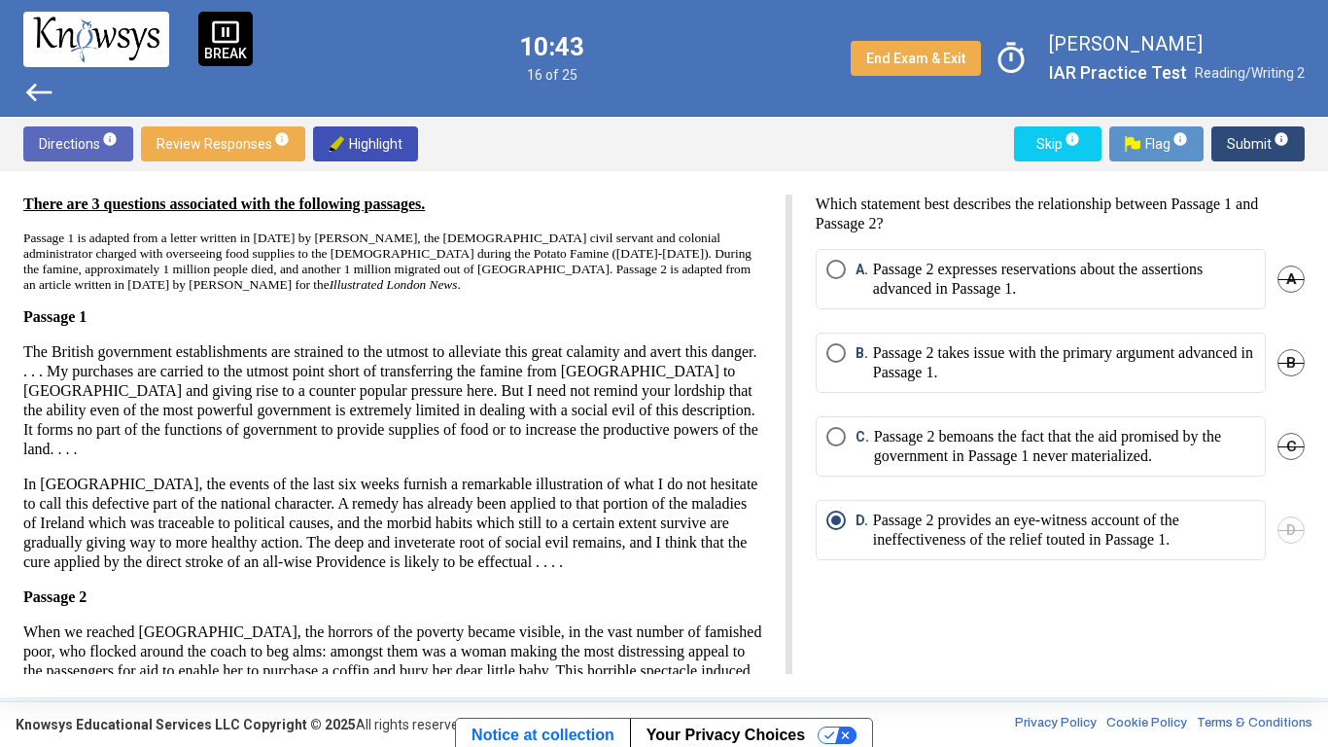
click at [962, 275] on p "Passage 2 expresses reservations about the assertions advanced in Passage 1." at bounding box center [1064, 279] width 382 height 39
click at [947, 373] on p "Passage 2 takes issue with the primary argument advanced in Passage 1." at bounding box center [1064, 362] width 382 height 39
click at [1140, 510] on p "Passage 2 provides an eye-witness account of the ineffectiveness of the relief …" at bounding box center [1064, 529] width 382 height 39
click at [1223, 152] on button "Submit info" at bounding box center [1258, 143] width 93 height 35
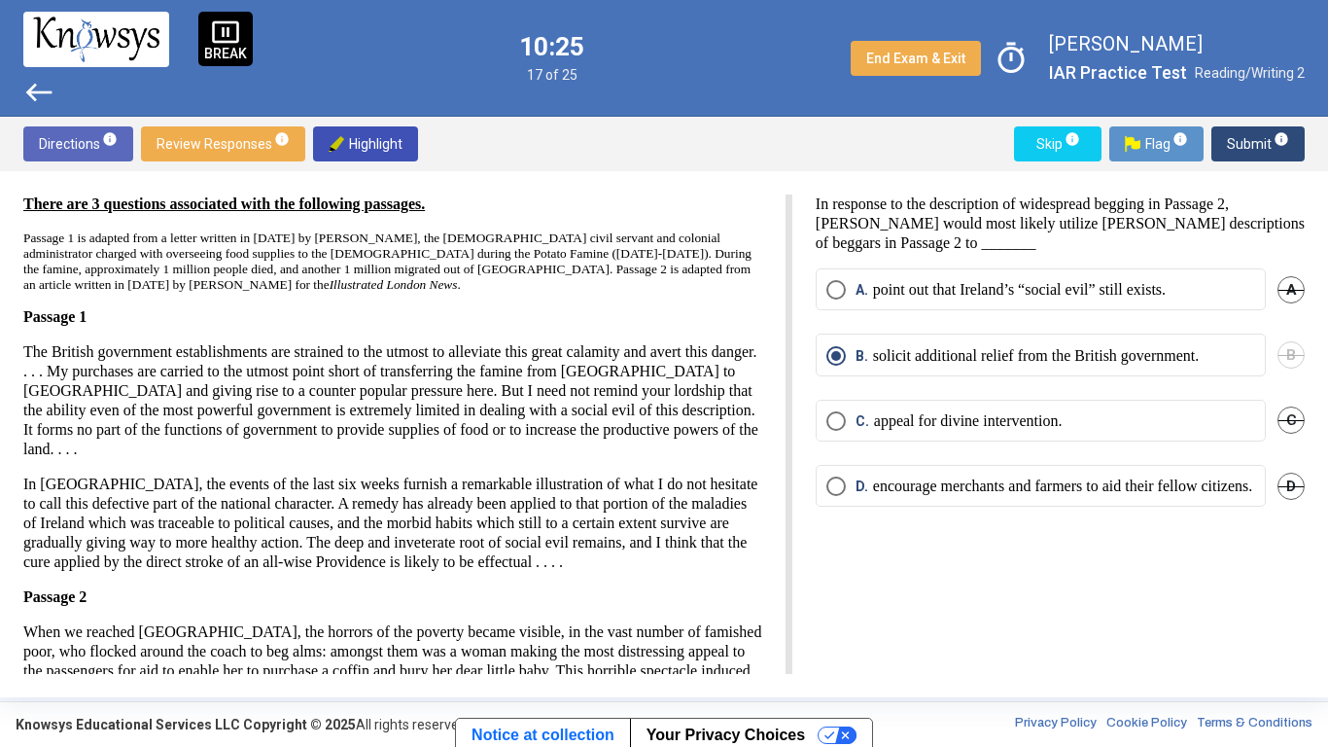
click at [152, 132] on button "Review Responses info" at bounding box center [223, 143] width 164 height 35
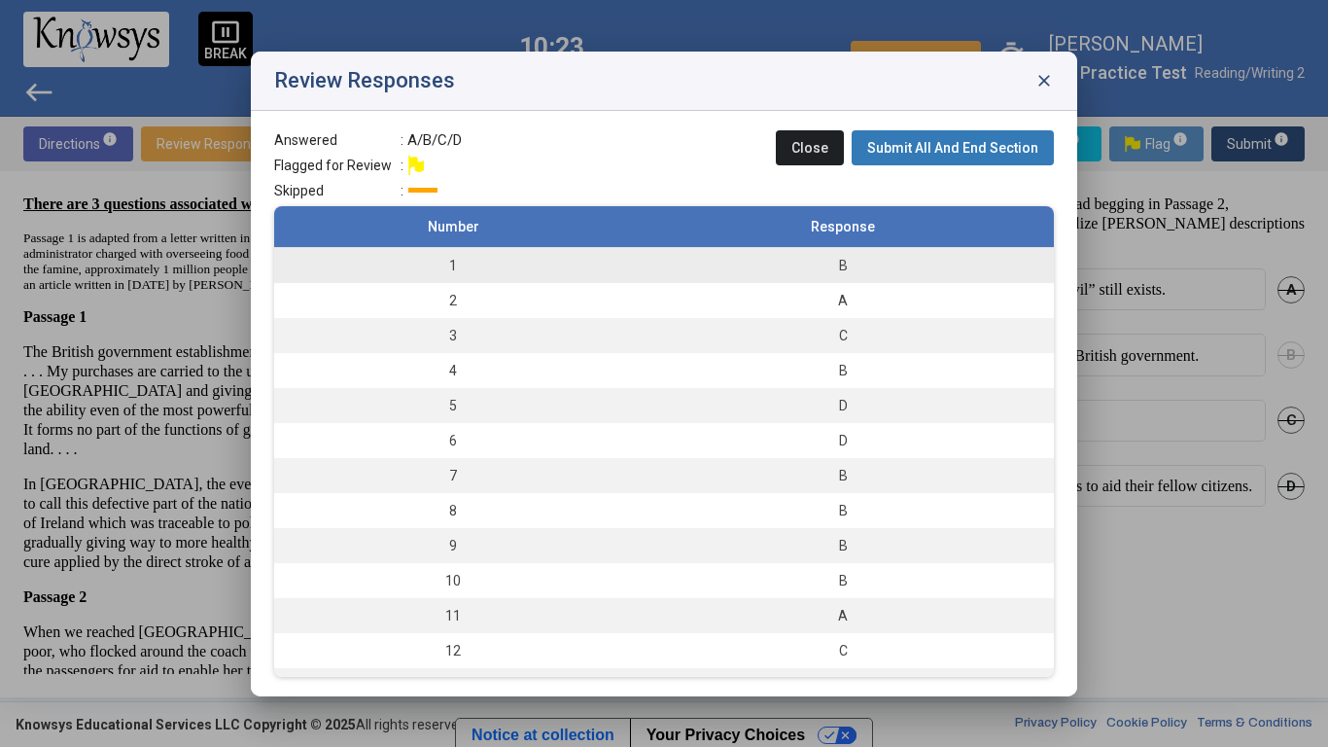
click at [465, 253] on td "1" at bounding box center [453, 265] width 358 height 36
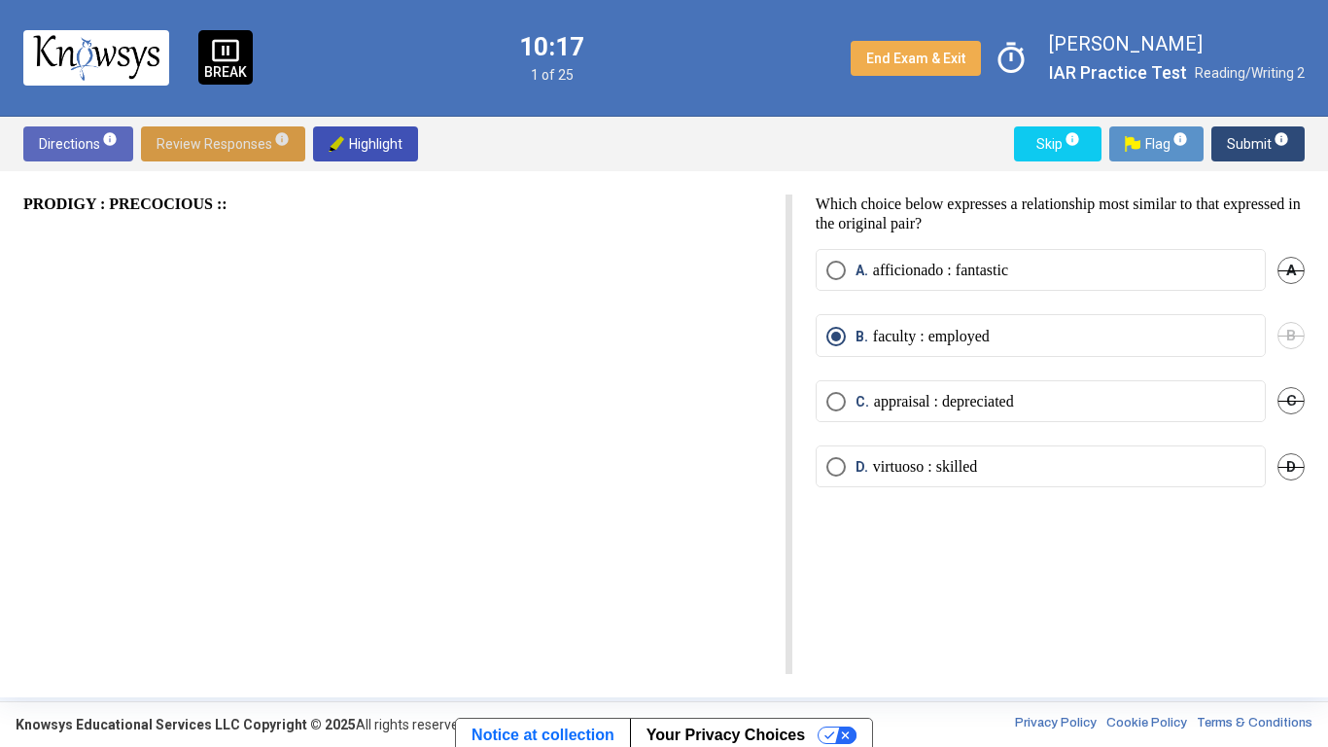
click at [1248, 146] on span "Submit info" at bounding box center [1258, 143] width 62 height 35
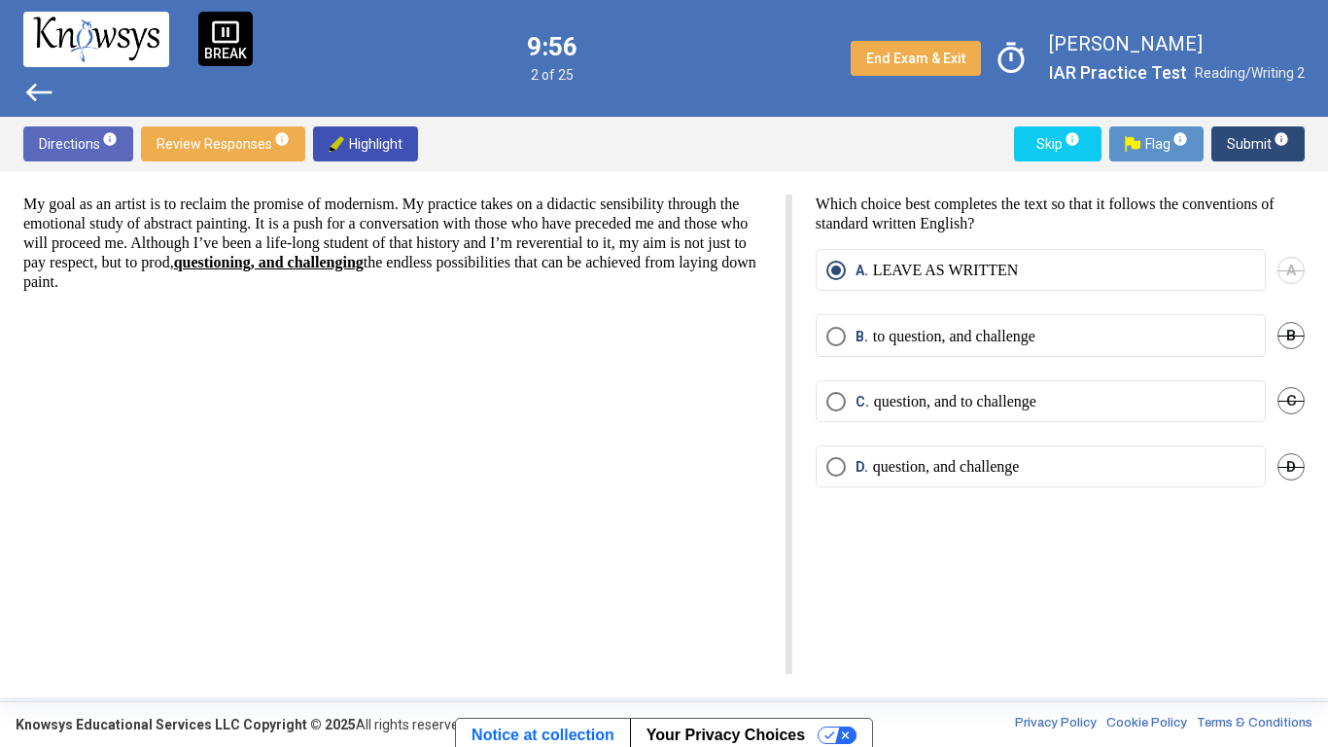
click at [1146, 354] on mat-radio-button "B. to question, and challenge" at bounding box center [1041, 335] width 450 height 42
click at [1144, 348] on mat-radio-button "B. to question, and challenge" at bounding box center [1041, 335] width 450 height 42
click at [1140, 339] on label "B. to question, and challenge" at bounding box center [1041, 336] width 429 height 19
click at [1258, 140] on span "Submit info" at bounding box center [1258, 143] width 62 height 35
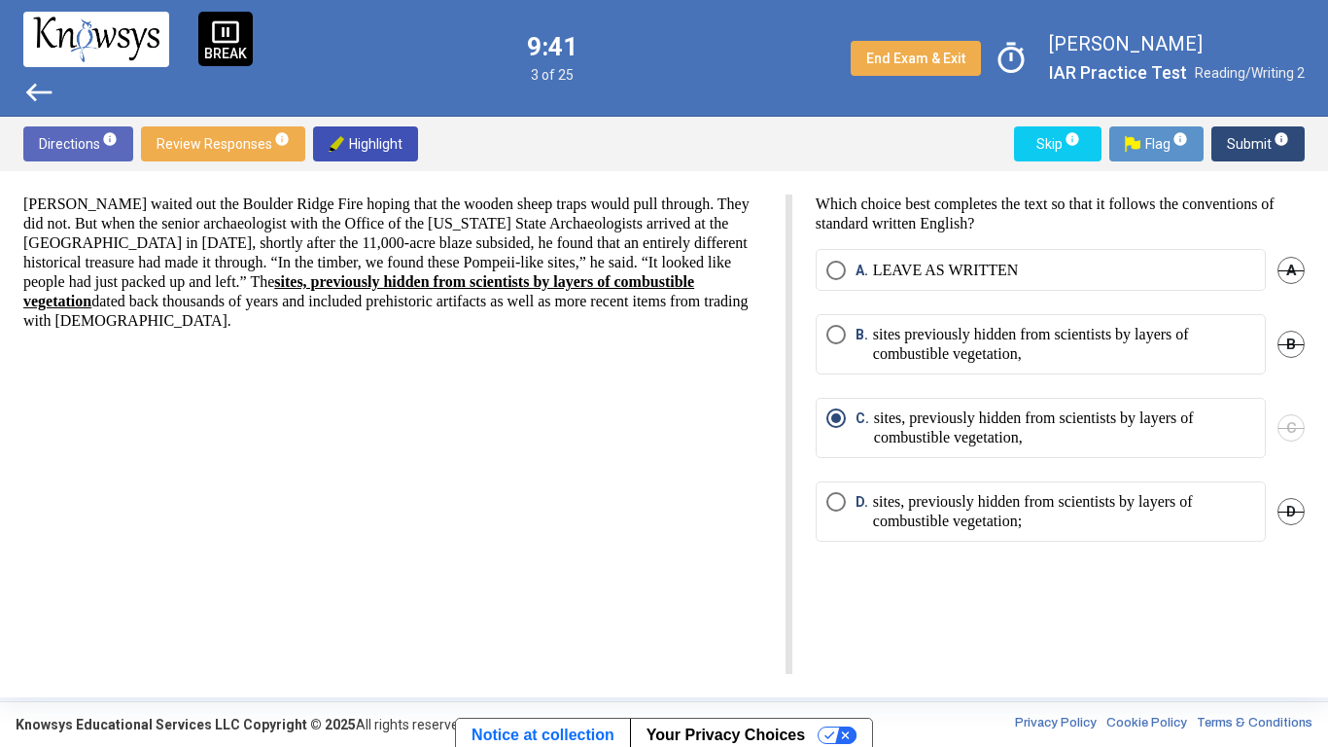
click at [1258, 140] on span "Submit info" at bounding box center [1258, 143] width 62 height 35
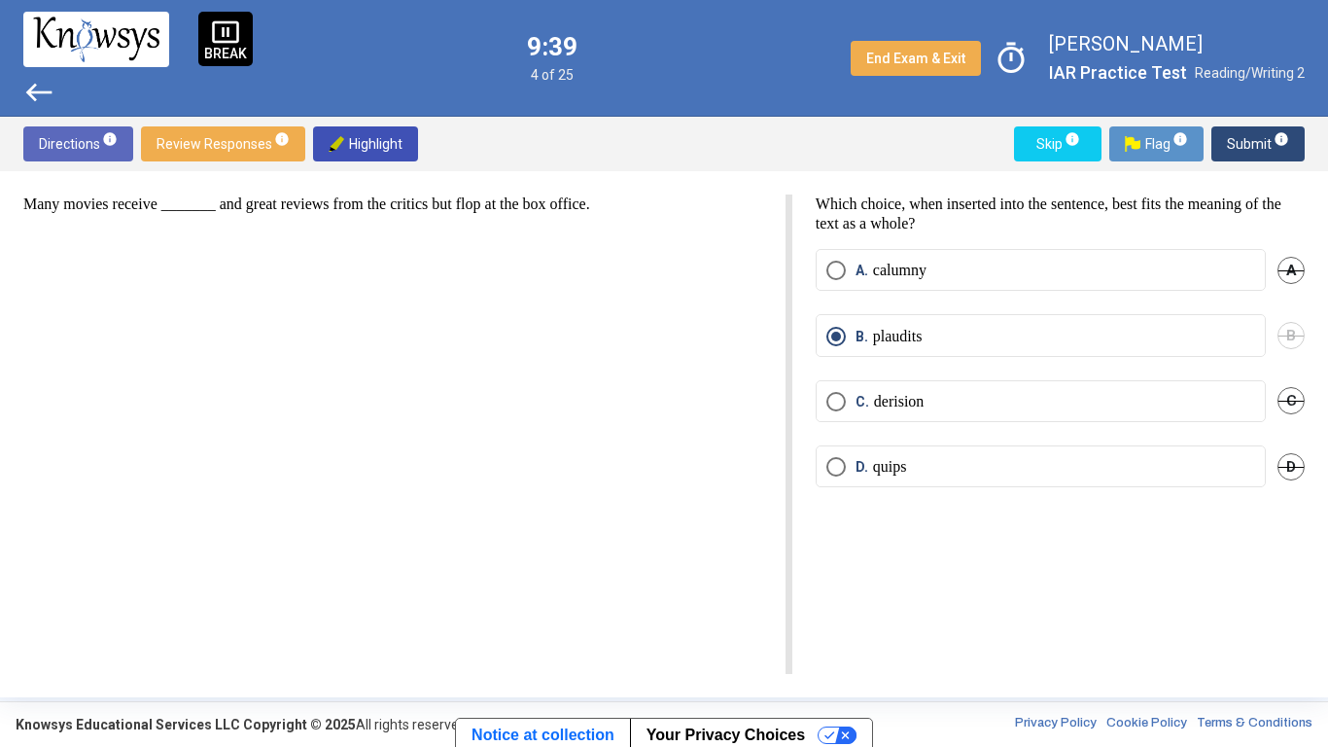
click at [1258, 140] on span "Submit info" at bounding box center [1258, 143] width 62 height 35
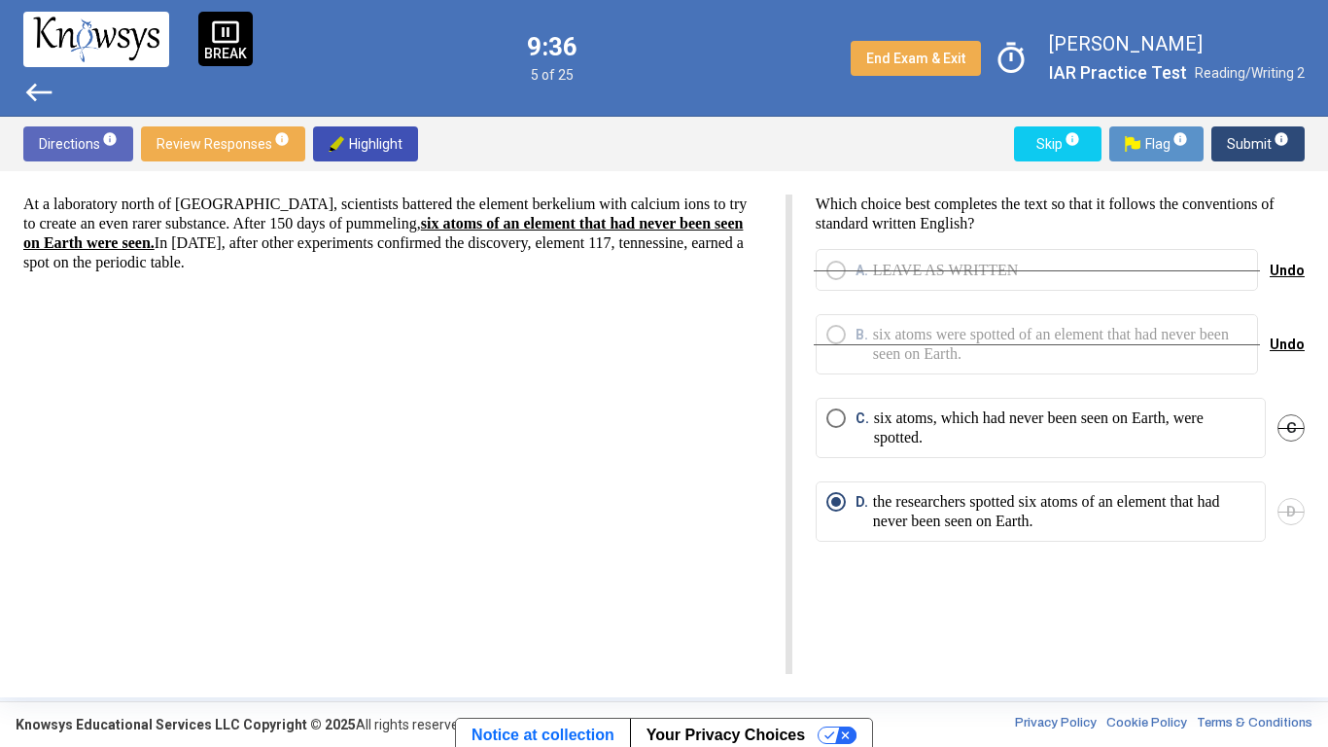
click at [1258, 140] on span "Submit info" at bounding box center [1258, 143] width 62 height 35
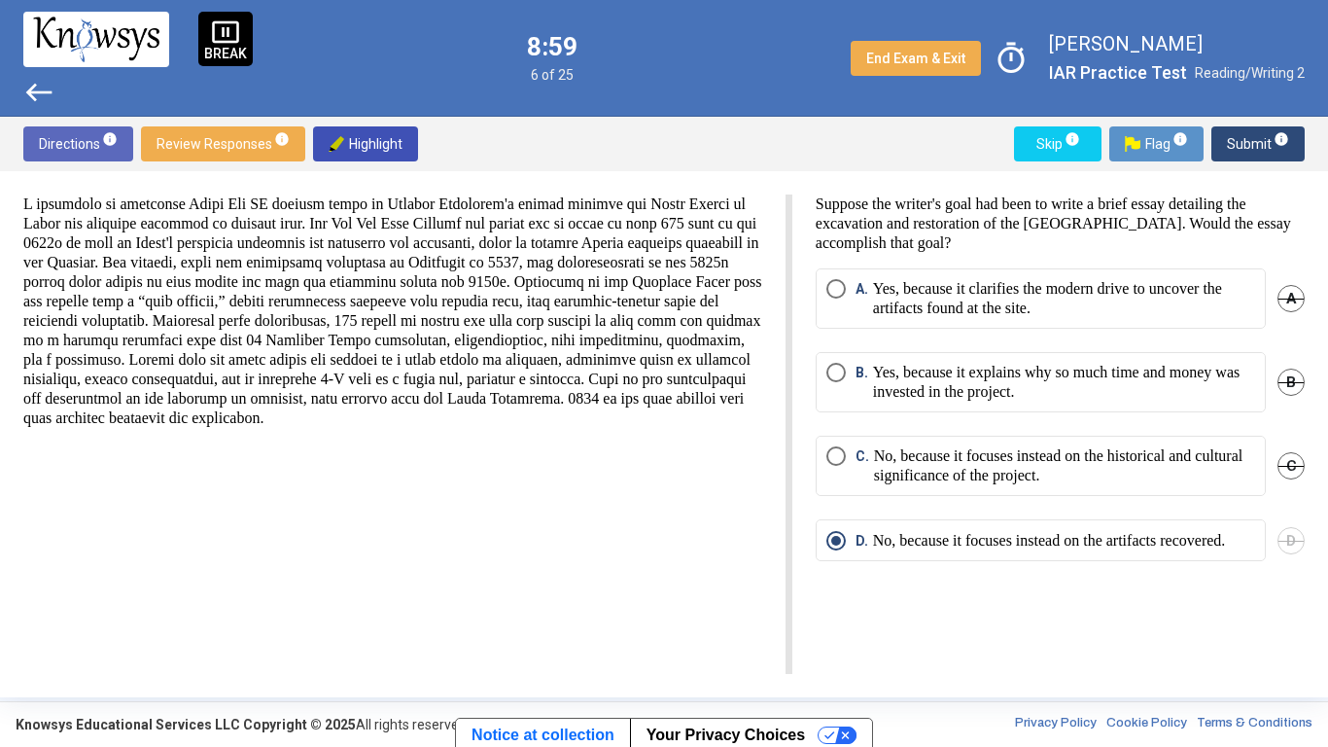
click at [1297, 297] on span "A" at bounding box center [1291, 298] width 27 height 27
click at [1292, 381] on span "B" at bounding box center [1291, 382] width 27 height 27
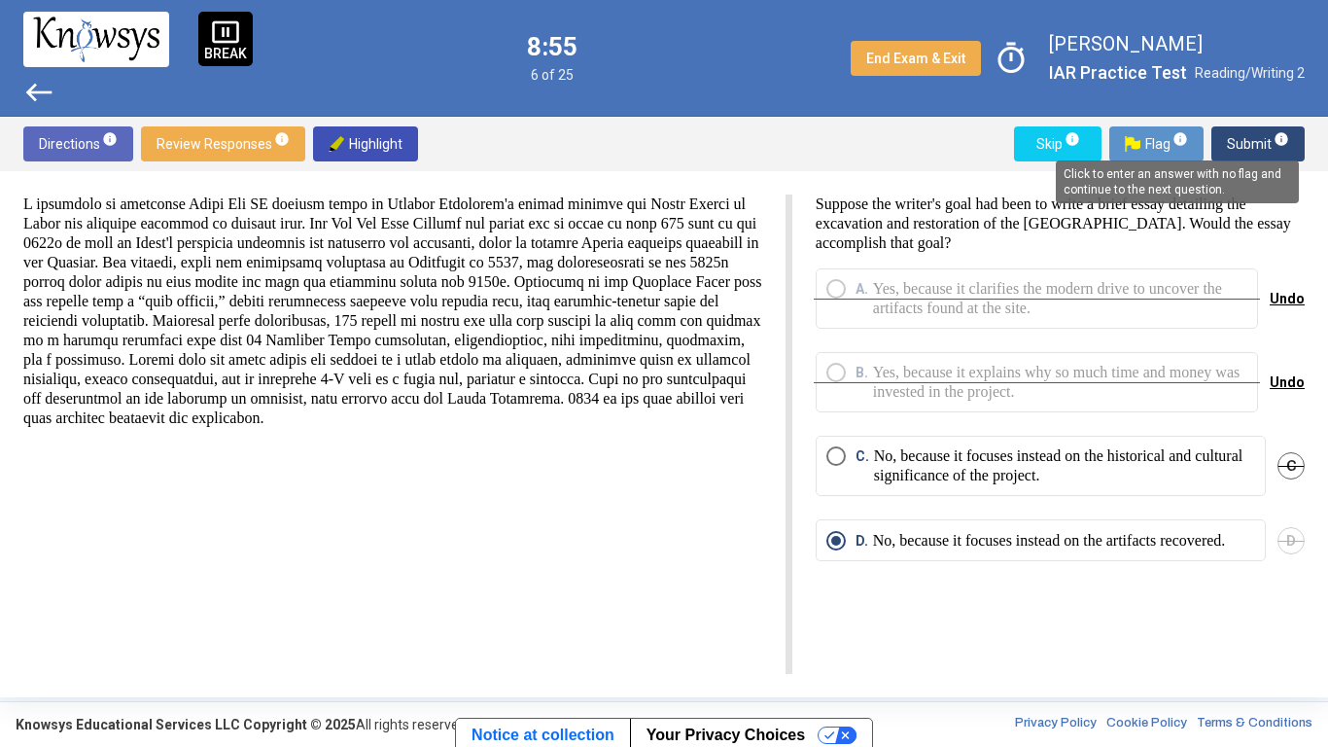
click at [1277, 138] on span "info" at bounding box center [1282, 139] width 16 height 16
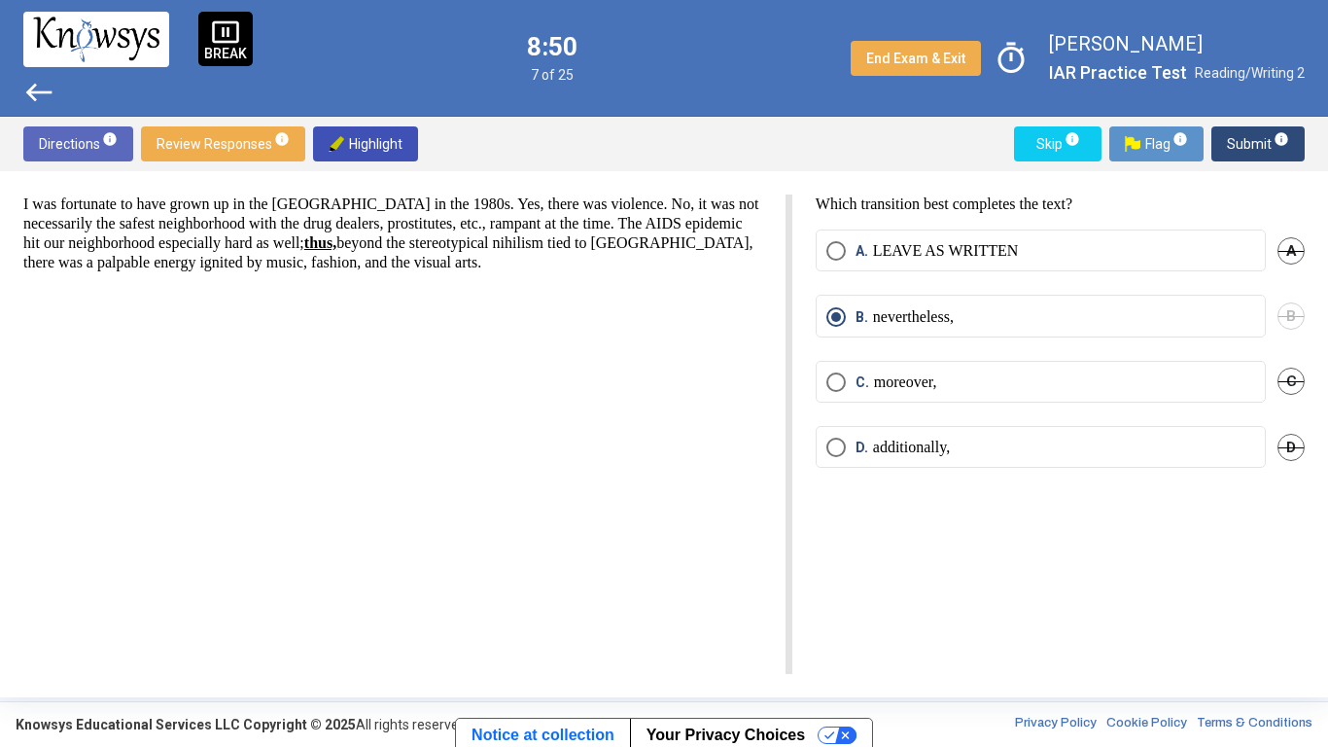
click at [1277, 138] on span "info" at bounding box center [1282, 139] width 16 height 16
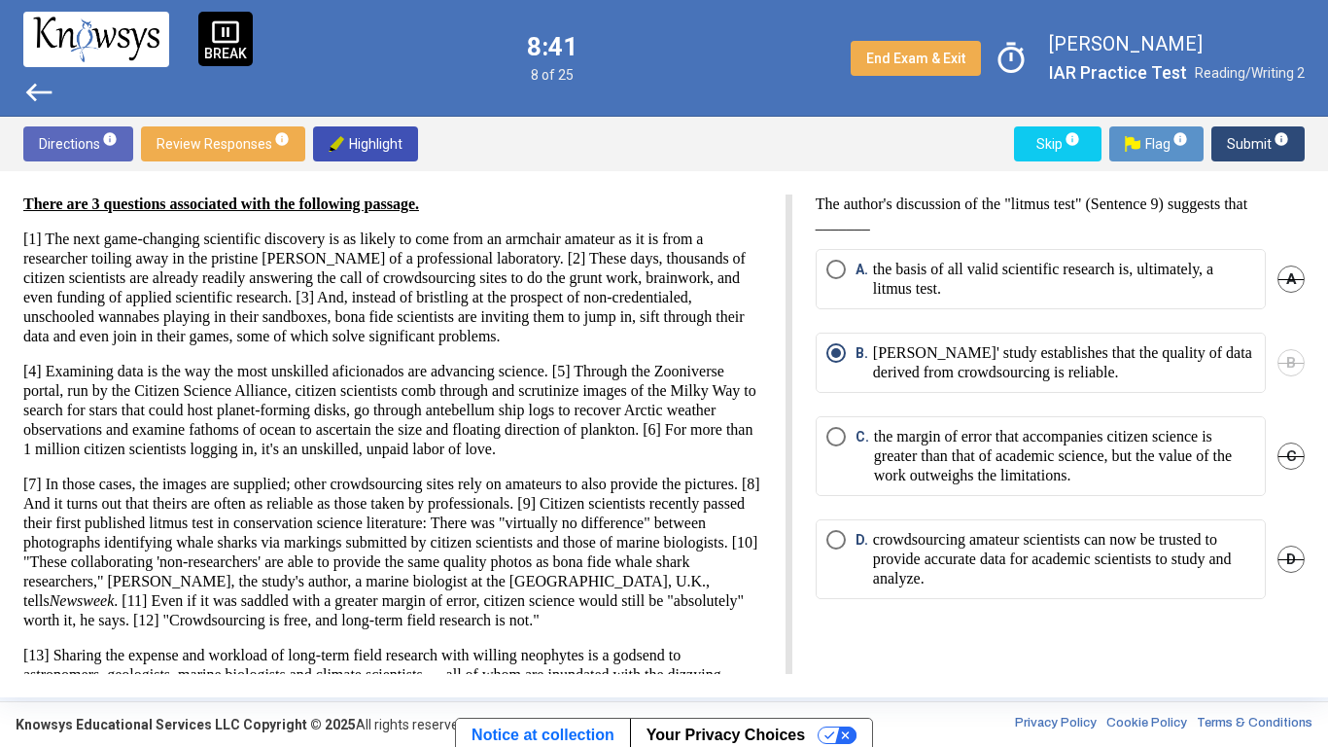
click at [1277, 138] on span "info" at bounding box center [1282, 139] width 16 height 16
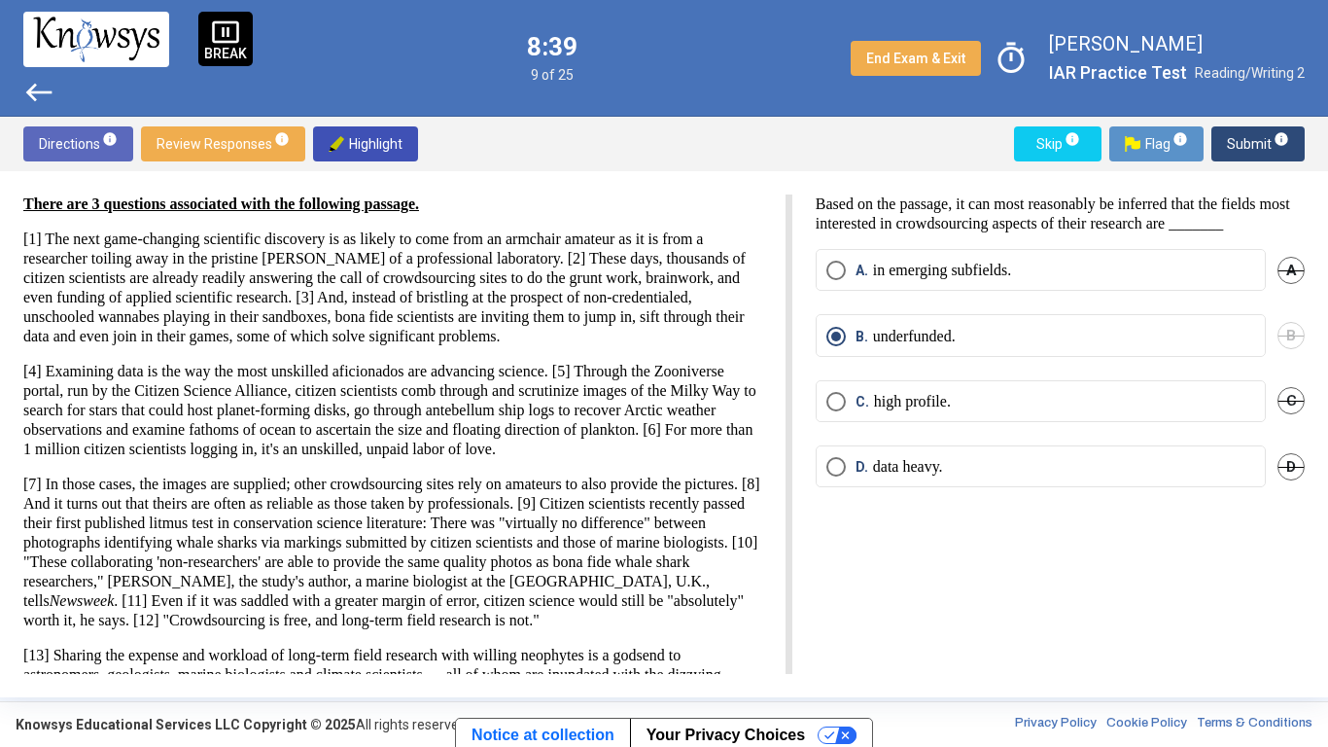
click at [1277, 138] on span "info" at bounding box center [1282, 139] width 16 height 16
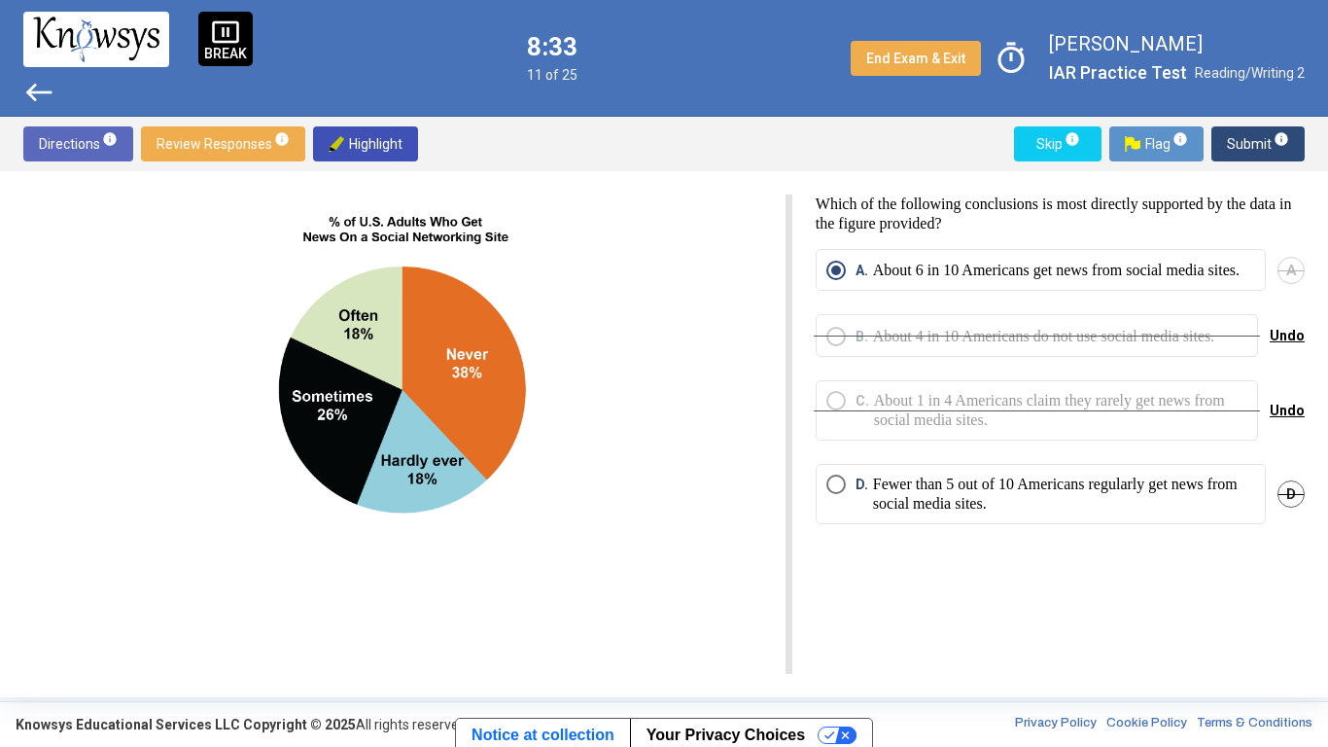
click at [1277, 138] on span "info" at bounding box center [1282, 139] width 16 height 16
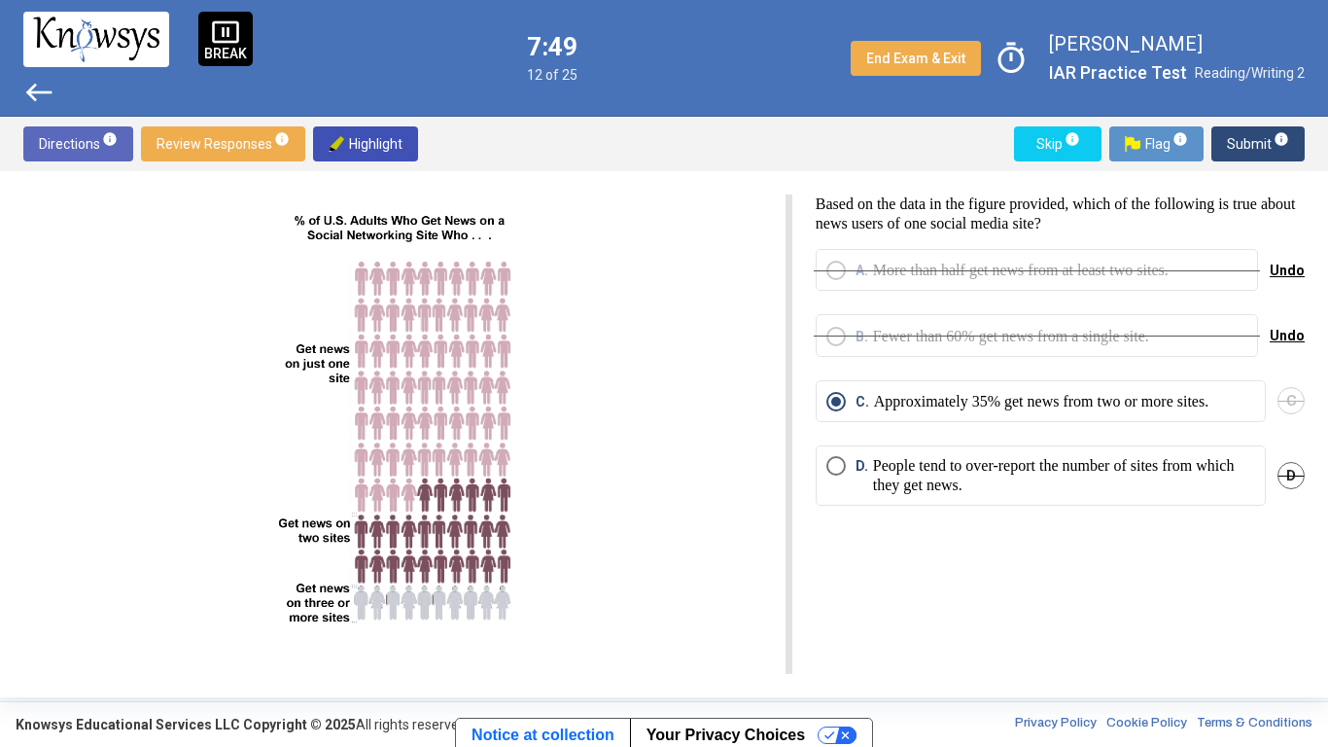
click at [1258, 140] on span "Submit info" at bounding box center [1258, 143] width 62 height 35
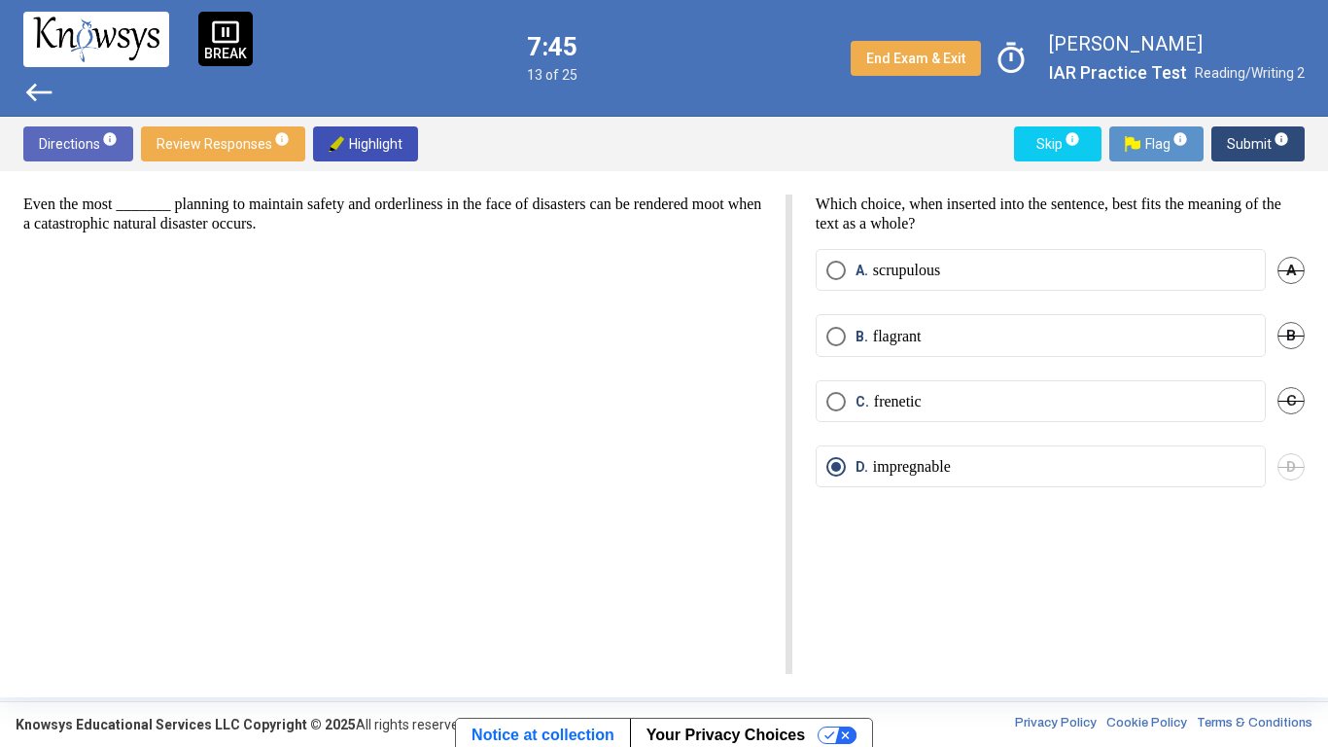
click at [1258, 140] on span "Submit info" at bounding box center [1258, 143] width 62 height 35
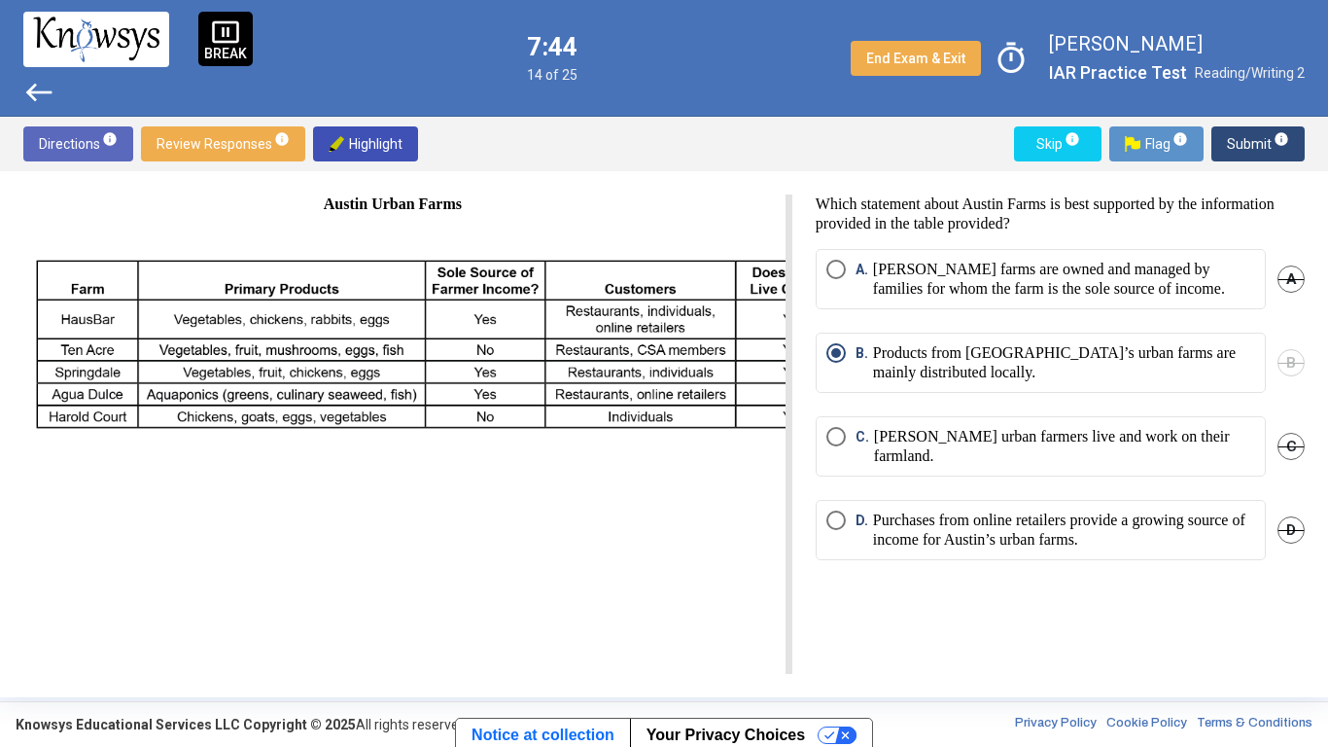
click at [1258, 140] on span "Submit info" at bounding box center [1258, 143] width 62 height 35
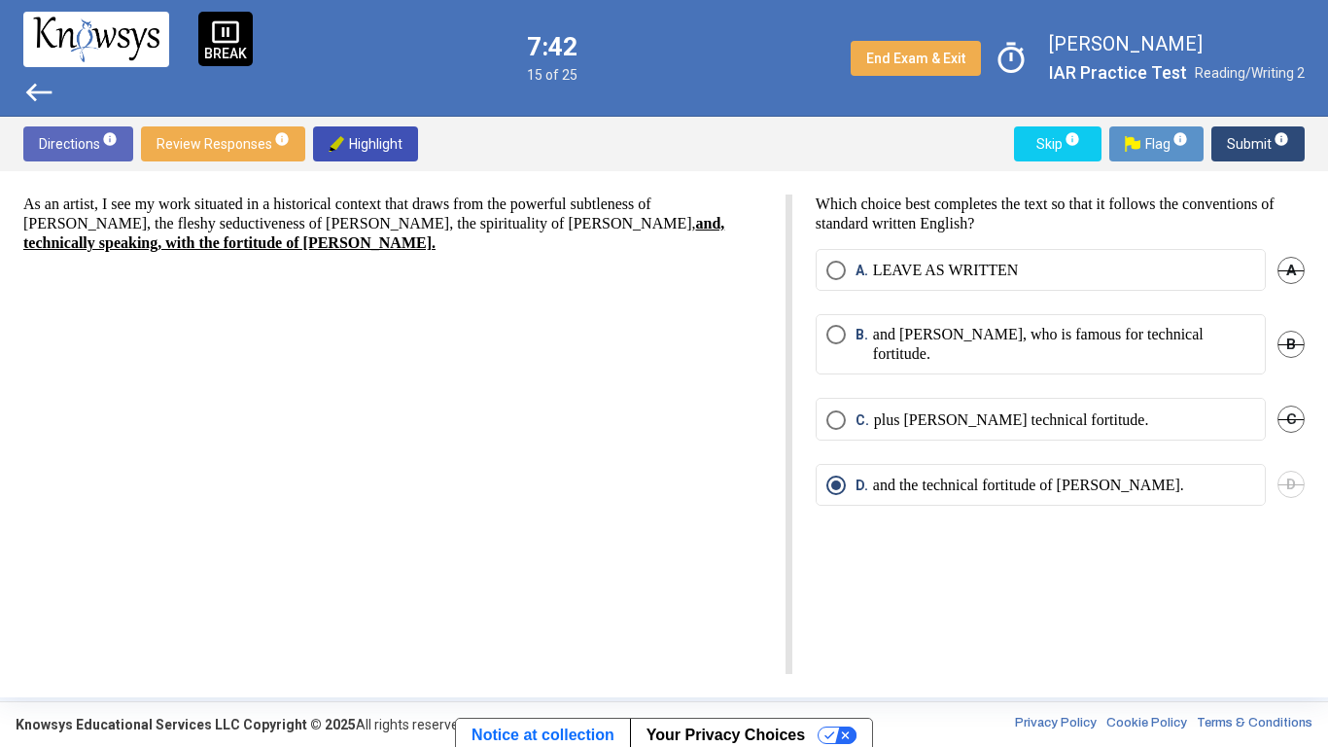
click at [259, 128] on span "Review Responses info" at bounding box center [223, 143] width 133 height 35
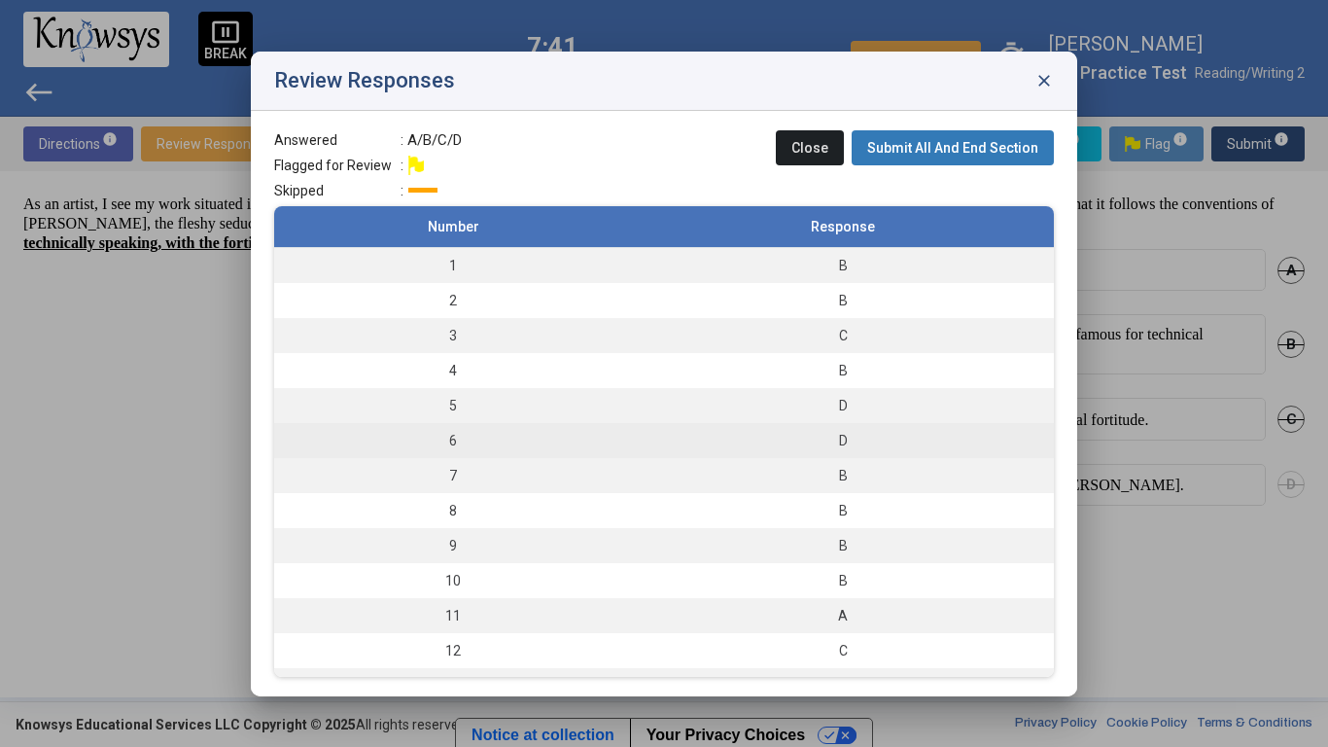
scroll to position [446, 0]
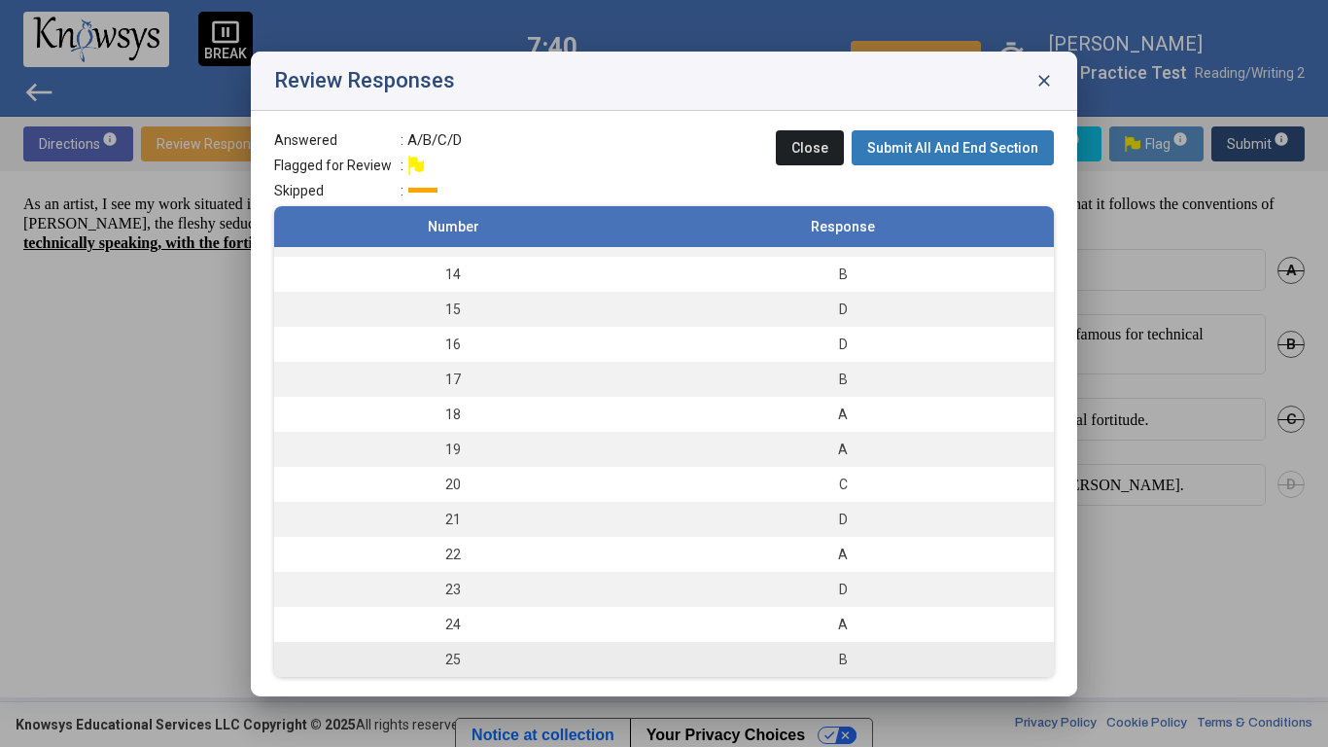
click at [546, 648] on td "25" at bounding box center [453, 659] width 358 height 35
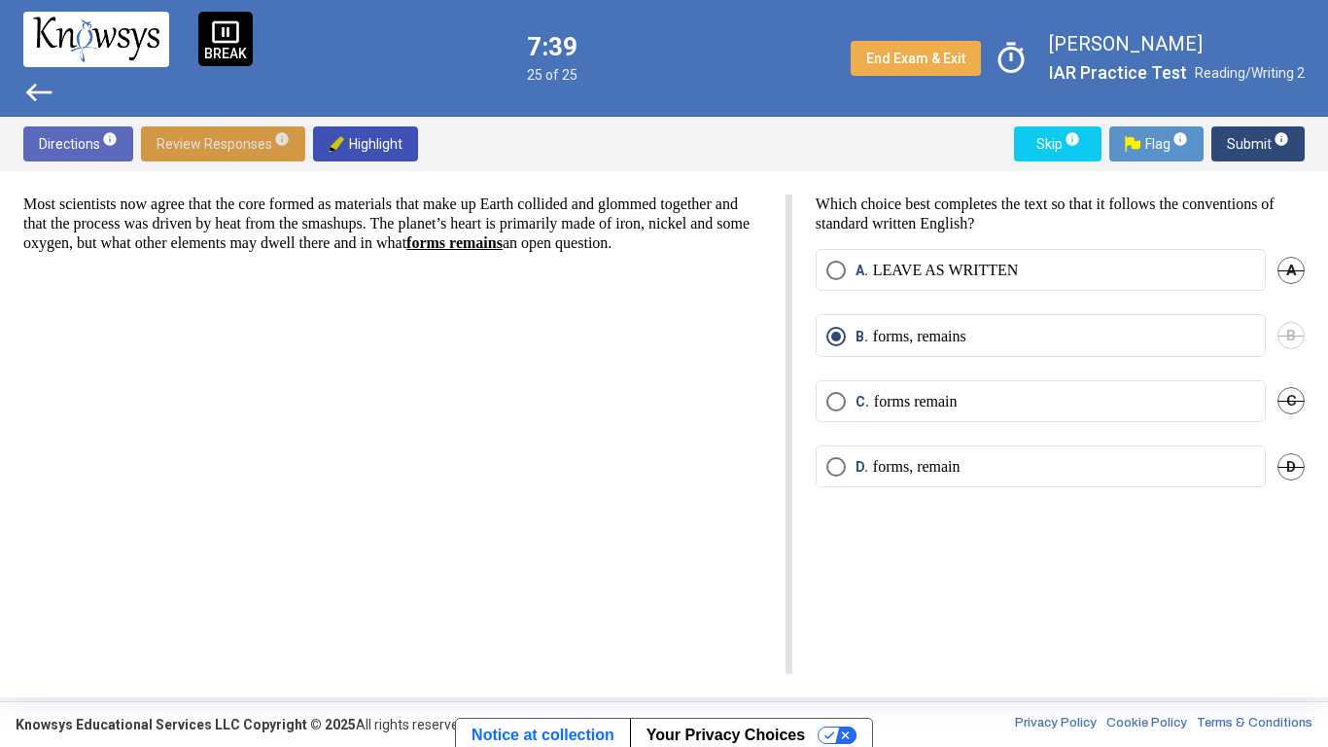
click at [1268, 146] on span "Submit info" at bounding box center [1258, 143] width 62 height 35
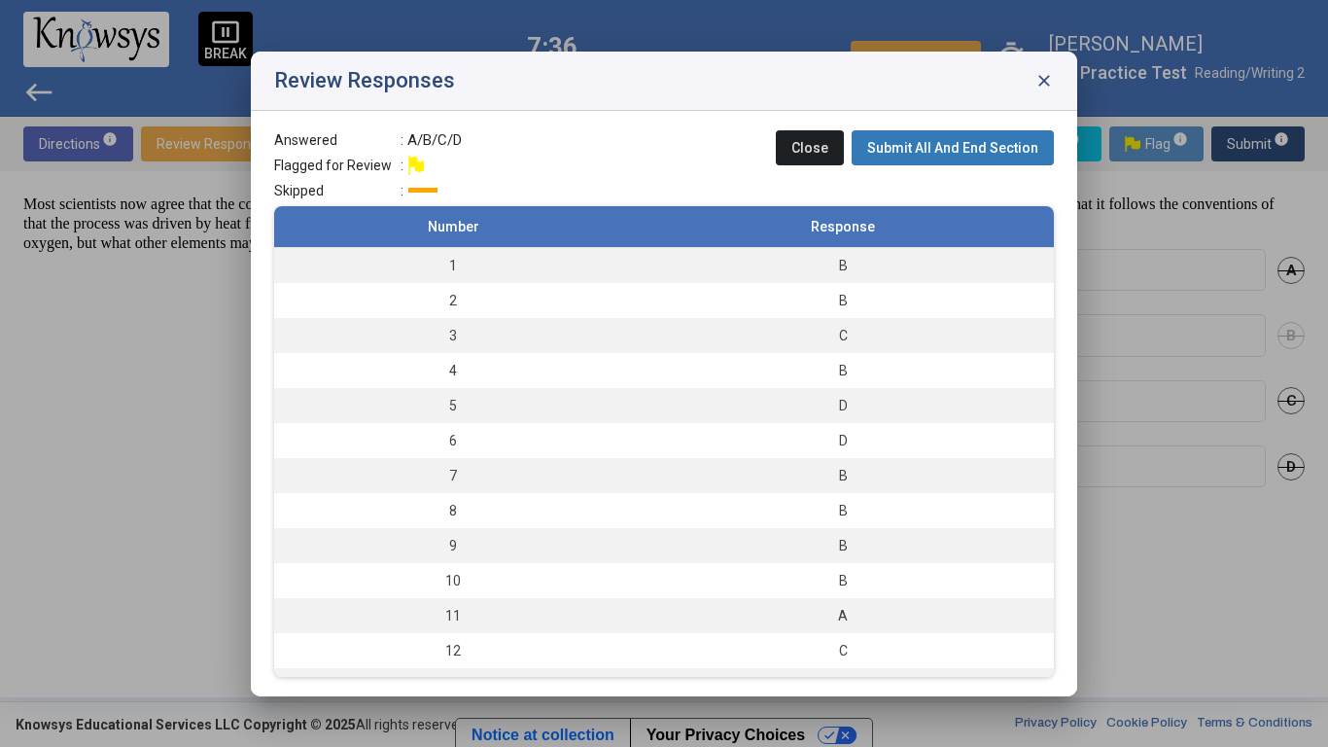
click at [886, 145] on span "Submit All And End Section" at bounding box center [952, 148] width 171 height 16
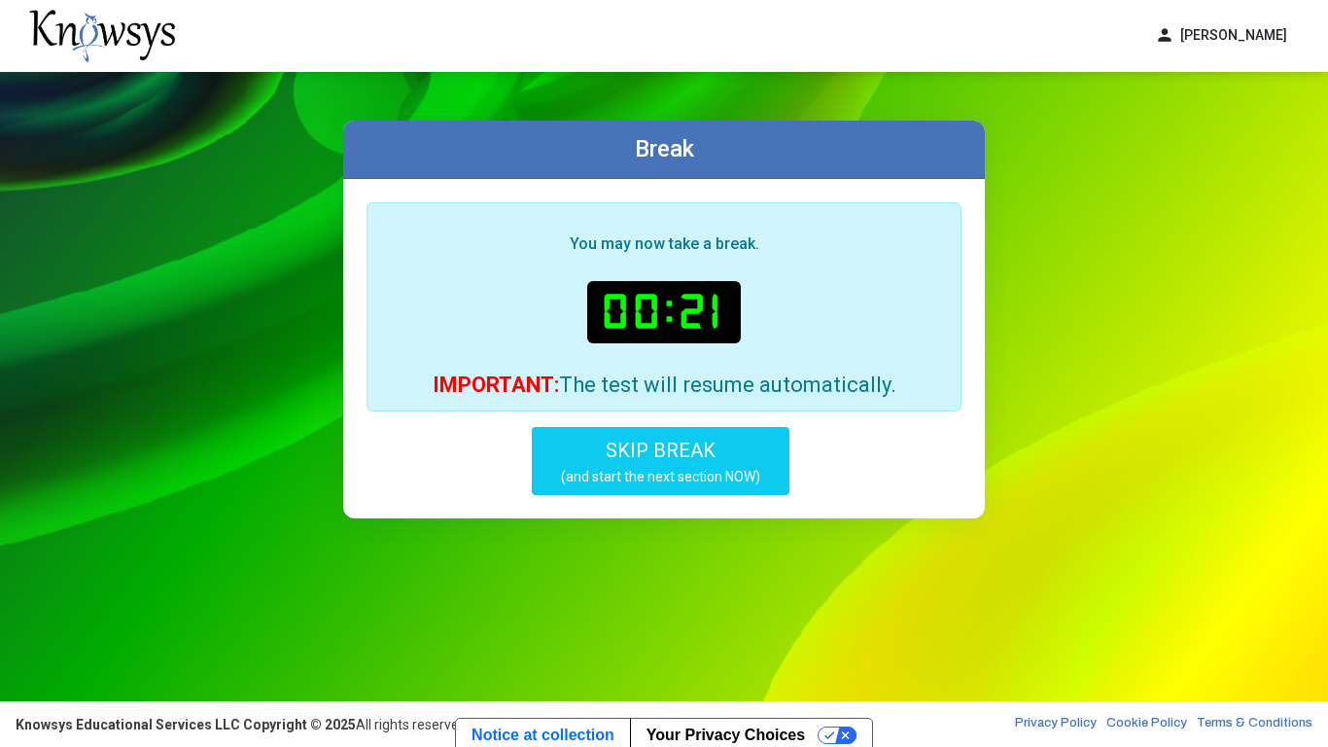
click at [758, 454] on button "SKIP BREAK (and start the next section NOW)" at bounding box center [661, 461] width 258 height 68
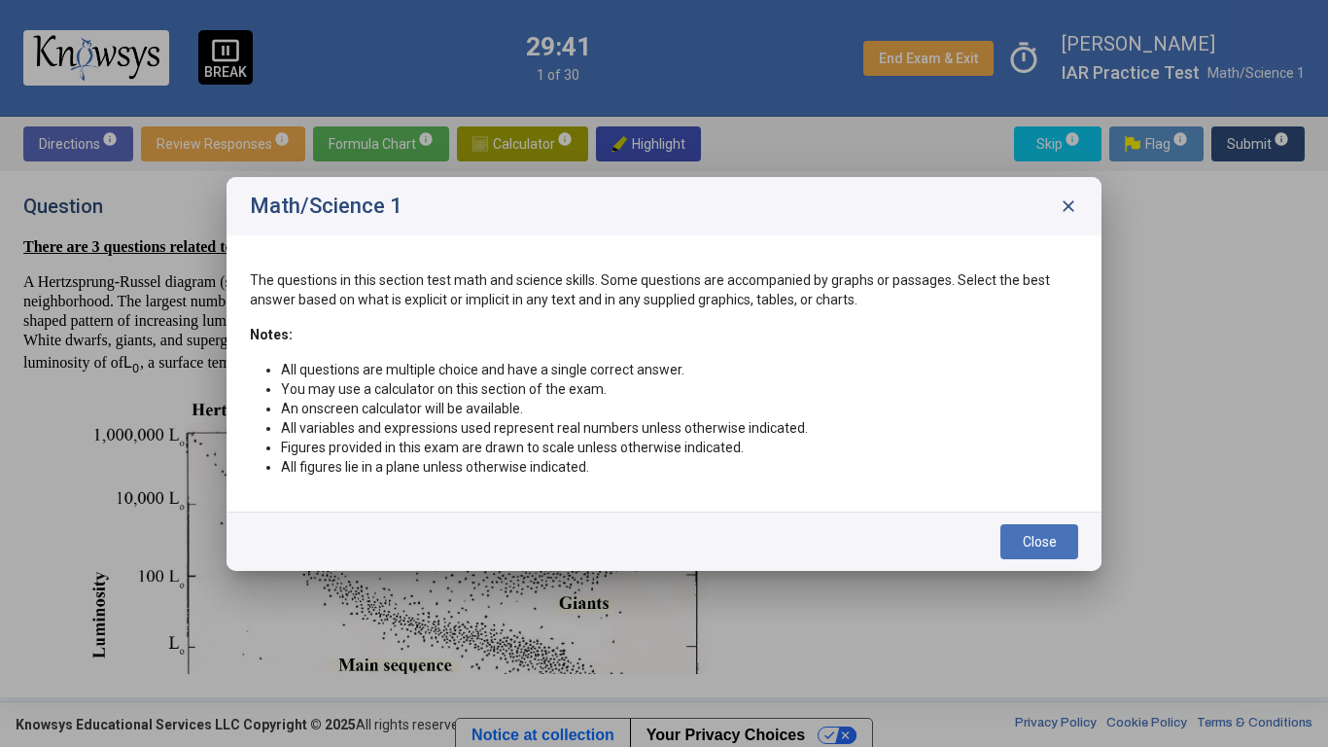
click at [1031, 534] on span "Close" at bounding box center [1040, 542] width 34 height 16
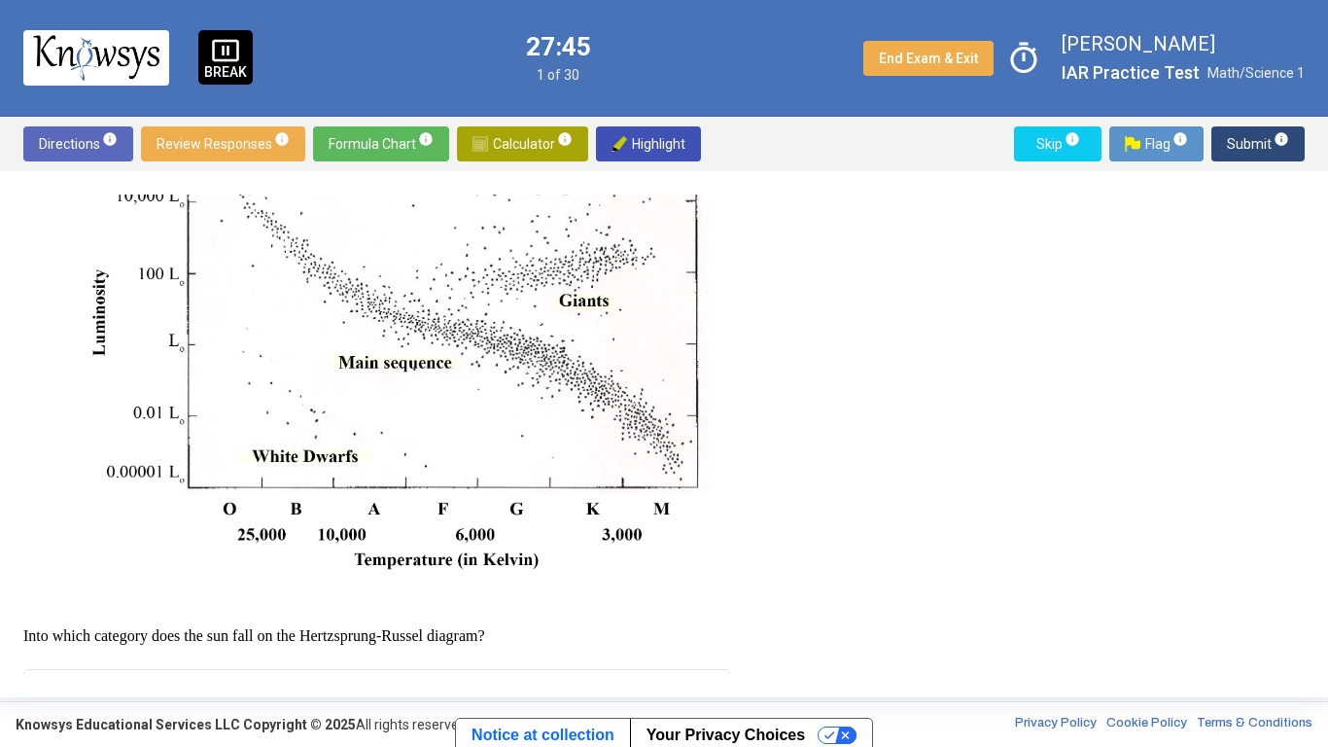
scroll to position [579, 0]
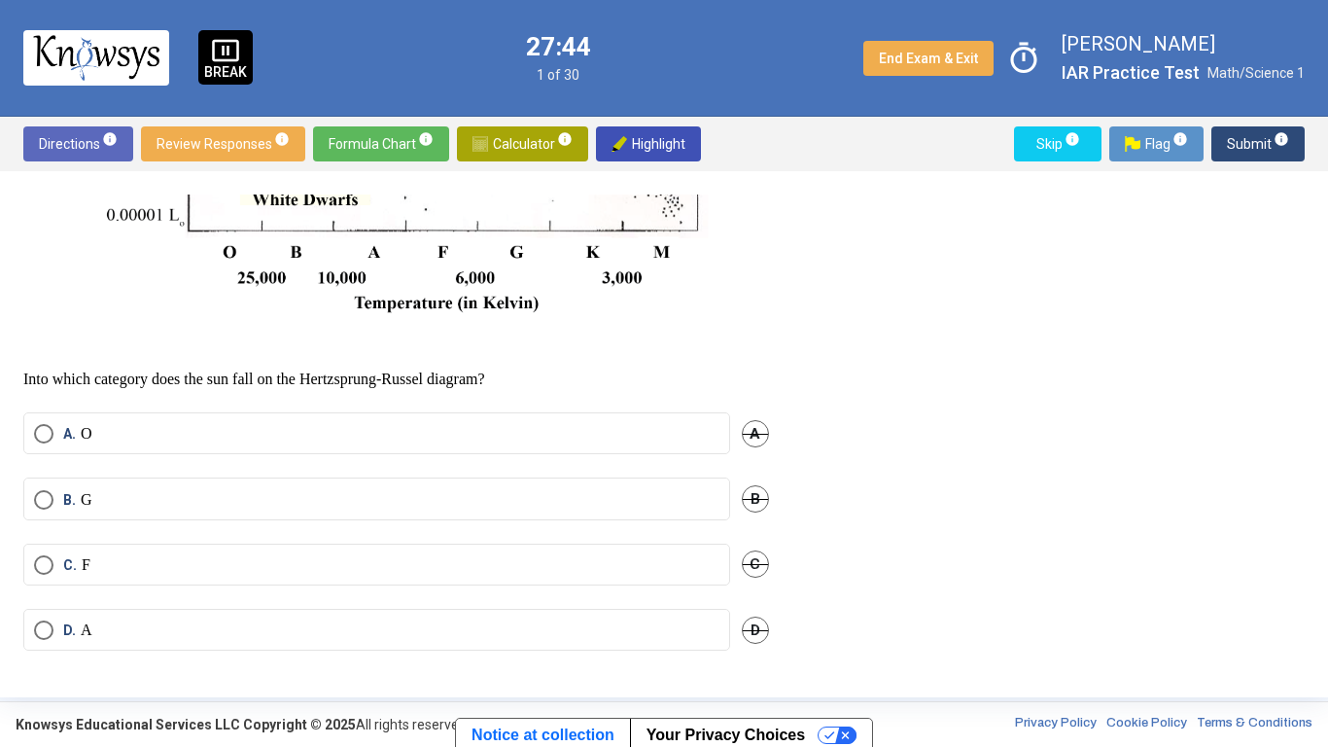
click at [381, 488] on mat-radio-button "B. G" at bounding box center [376, 498] width 707 height 42
click at [251, 510] on mat-radio-button "B. G" at bounding box center [376, 498] width 707 height 42
click at [139, 488] on mat-radio-button "B. G" at bounding box center [376, 498] width 707 height 42
click at [136, 495] on label "B. G" at bounding box center [377, 499] width 686 height 19
click at [1230, 137] on span "Submit info" at bounding box center [1258, 143] width 62 height 35
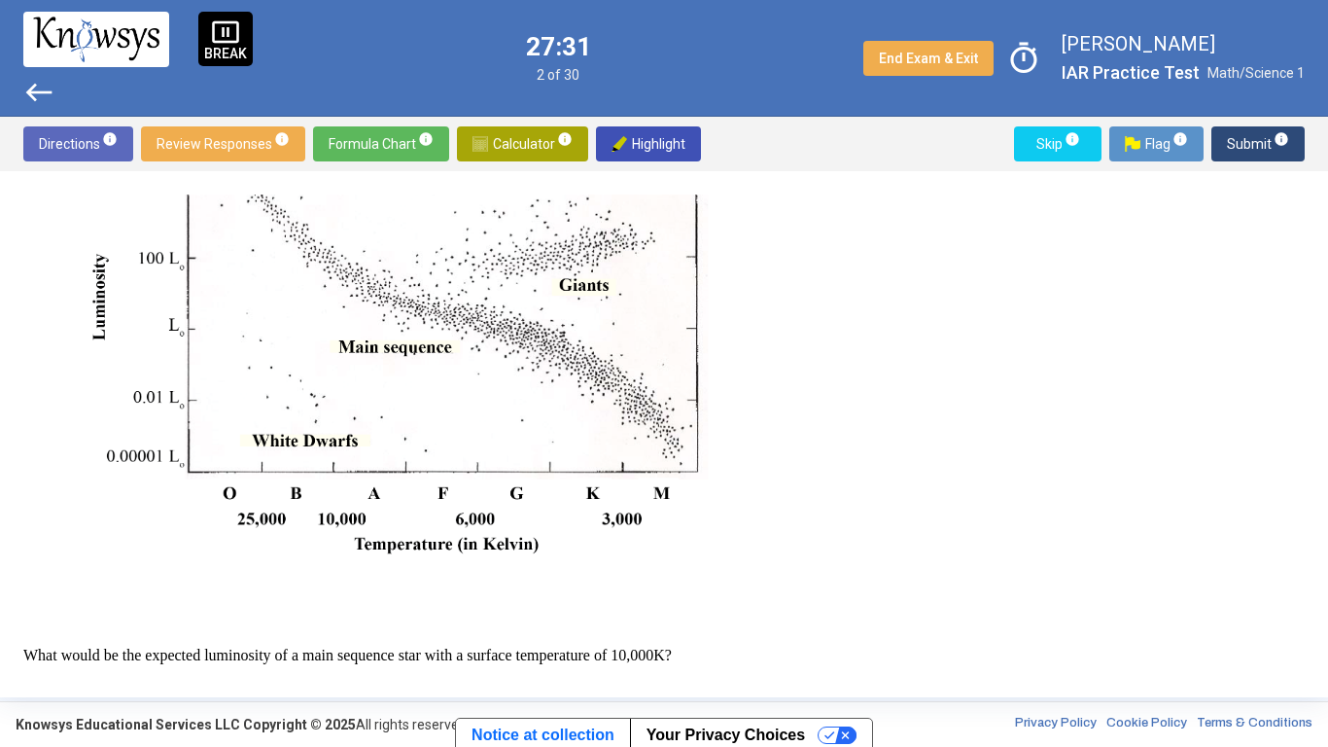
scroll to position [628, 0]
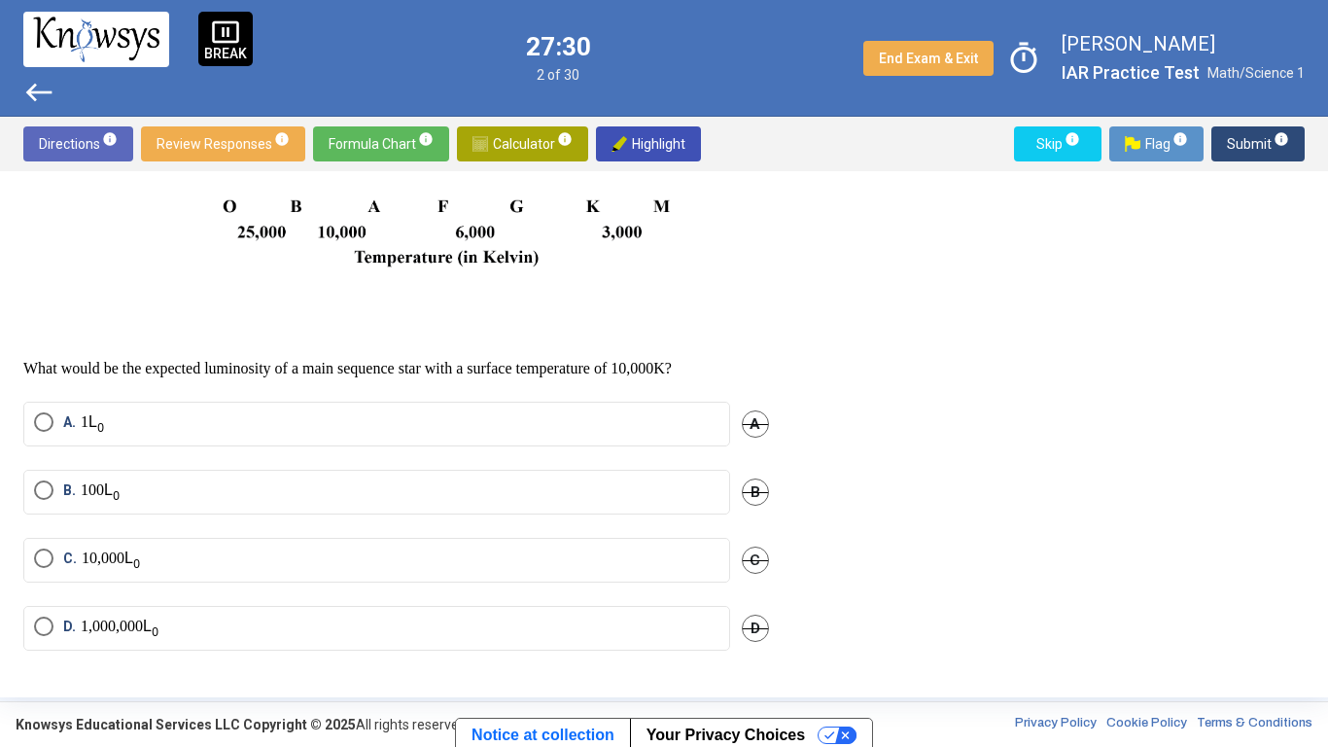
click at [335, 480] on label "B. 100" at bounding box center [377, 491] width 686 height 23
click at [1260, 143] on span "Submit info" at bounding box center [1258, 143] width 62 height 35
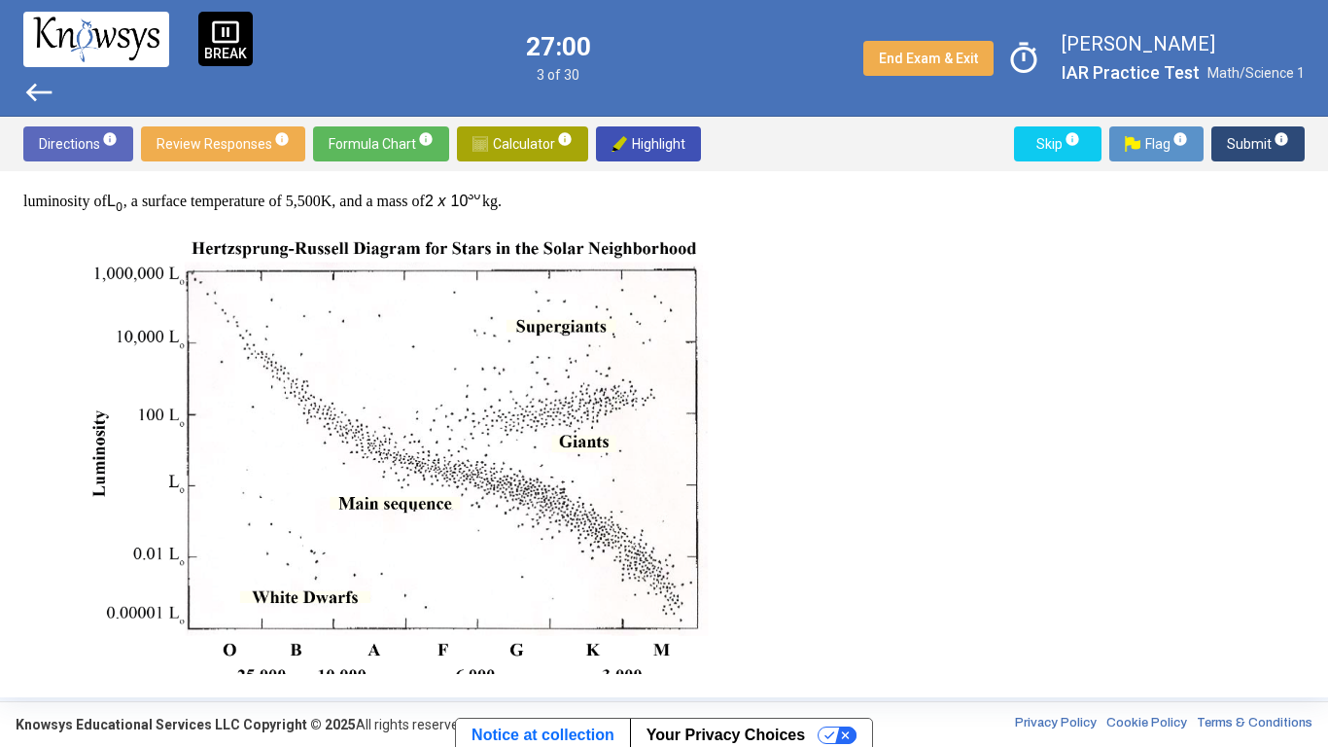
scroll to position [703, 0]
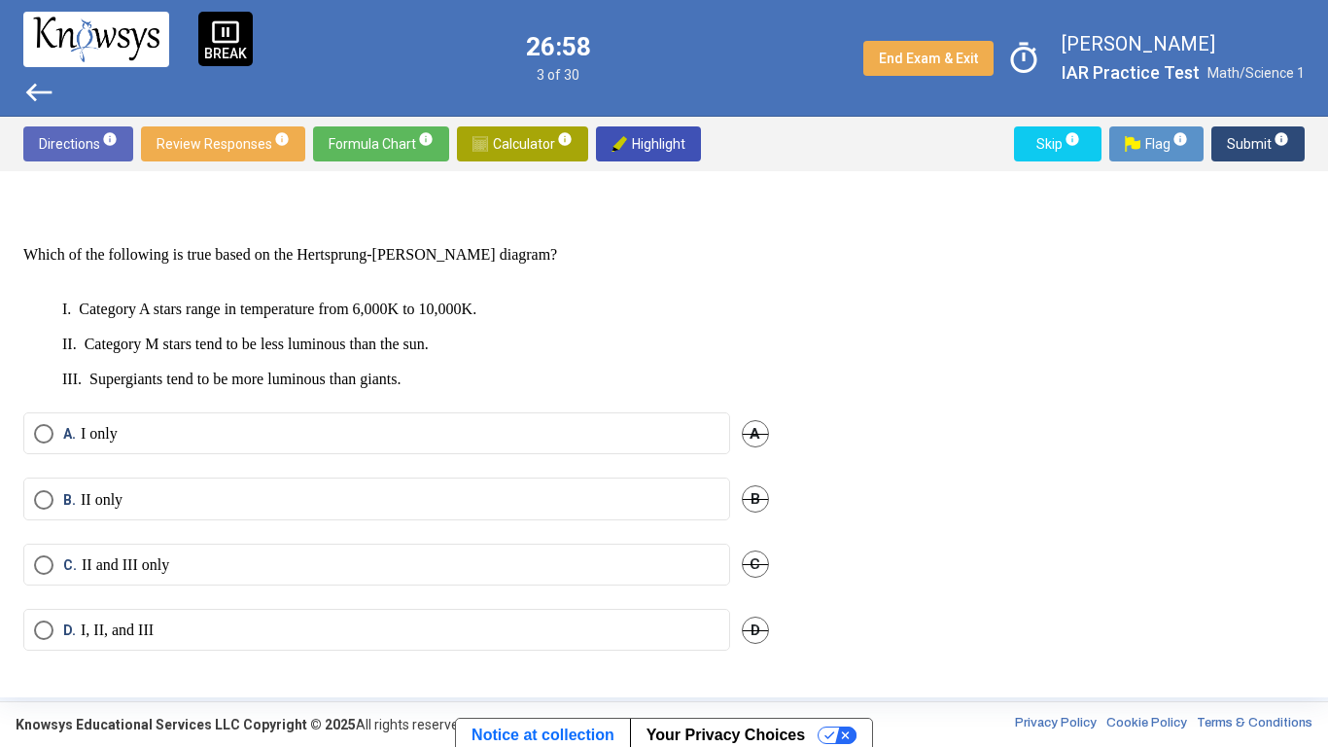
click at [169, 580] on mat-radio-button "C. II and III only" at bounding box center [376, 565] width 707 height 42
click at [164, 571] on p "II and III only" at bounding box center [126, 564] width 88 height 19
click at [1248, 144] on span "Submit info" at bounding box center [1258, 143] width 62 height 35
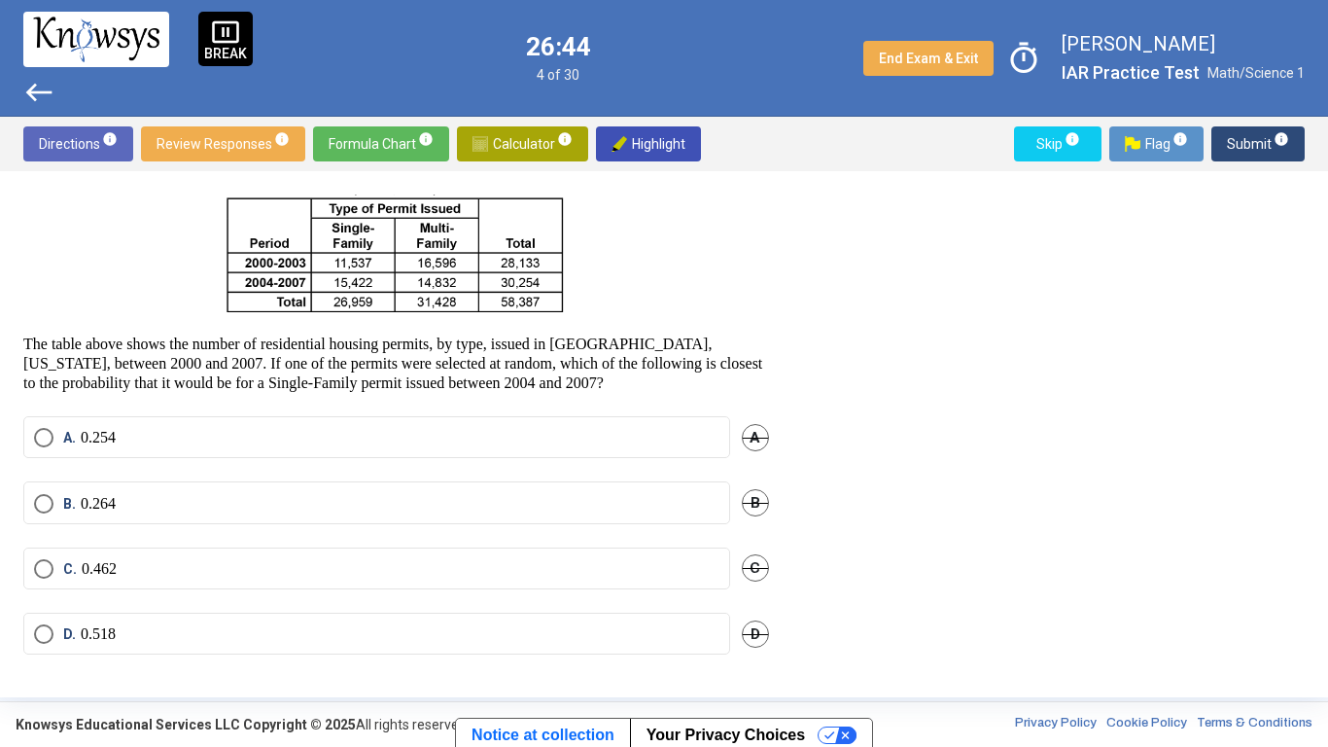
scroll to position [92, 0]
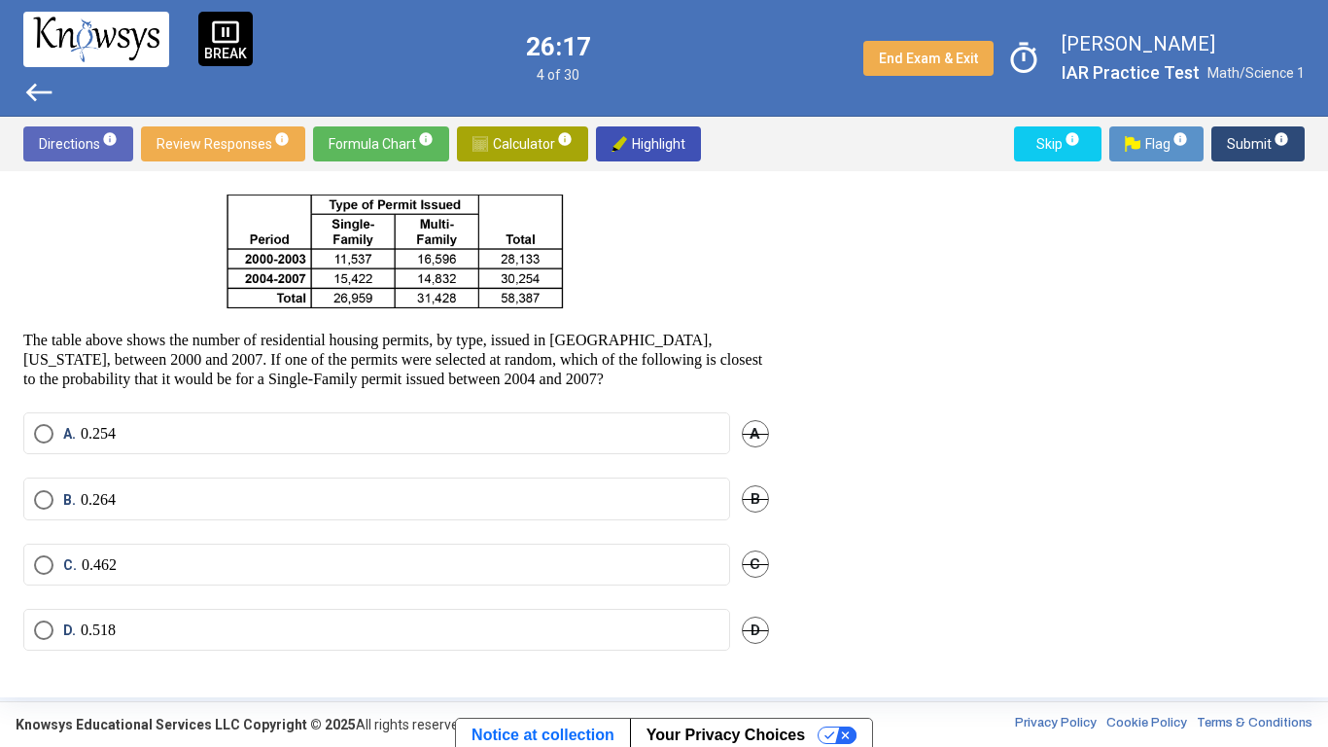
click at [380, 137] on span "Formula Chart info" at bounding box center [381, 143] width 105 height 35
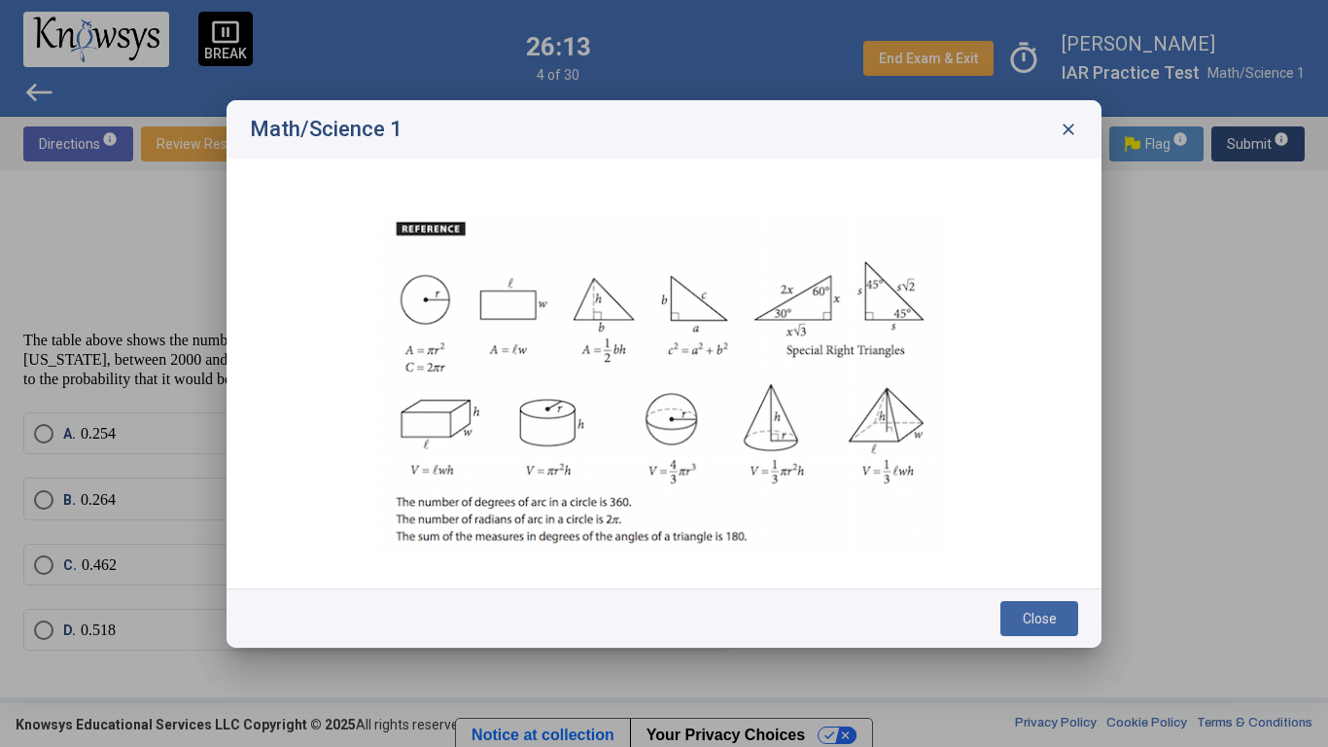
click at [1024, 616] on span "Close" at bounding box center [1040, 619] width 34 height 16
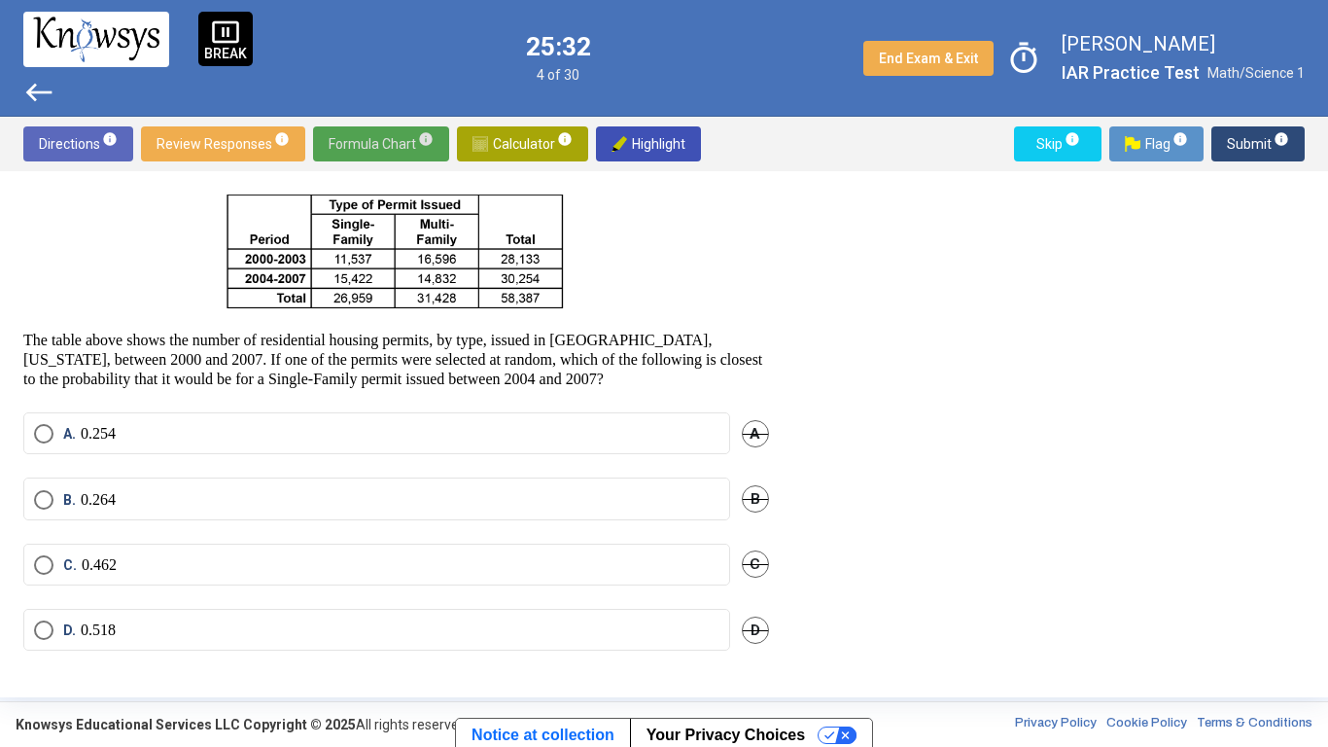
click at [535, 158] on span "Calculator info" at bounding box center [523, 143] width 100 height 35
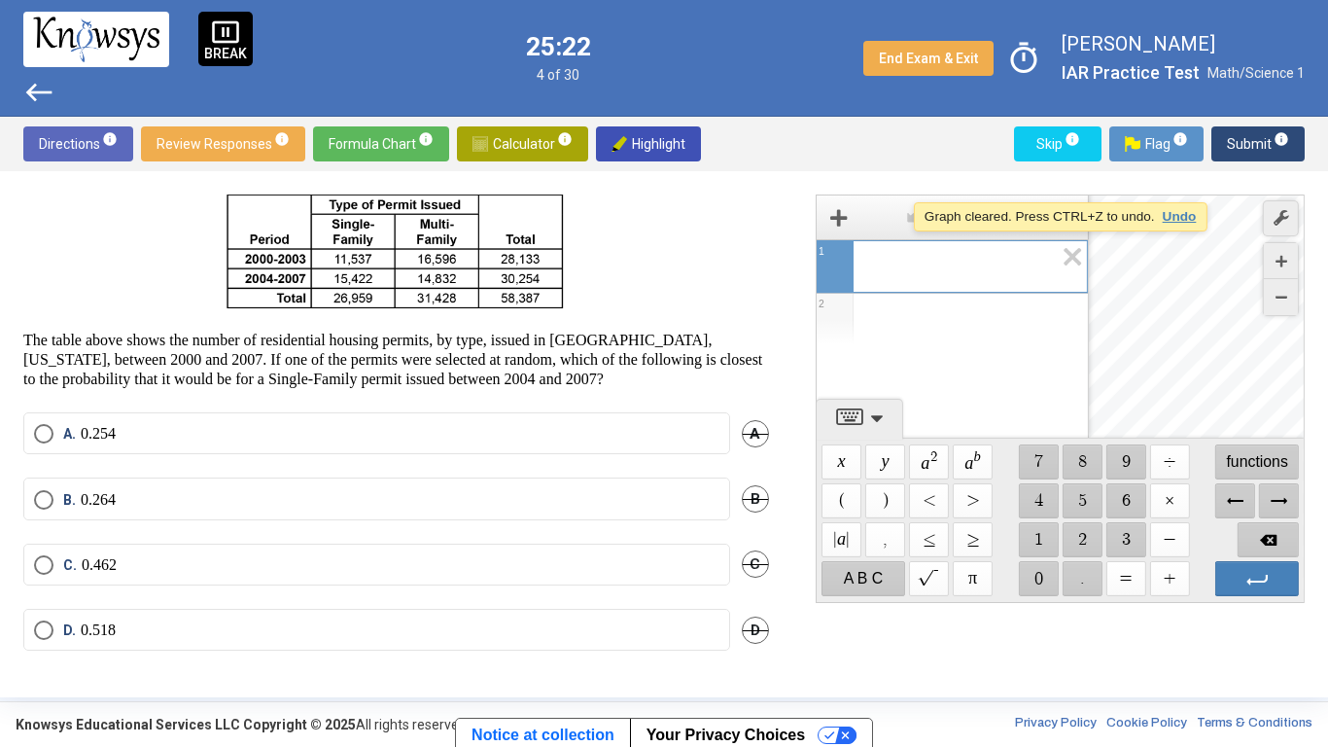
click at [734, 217] on p at bounding box center [396, 230] width 746 height 170
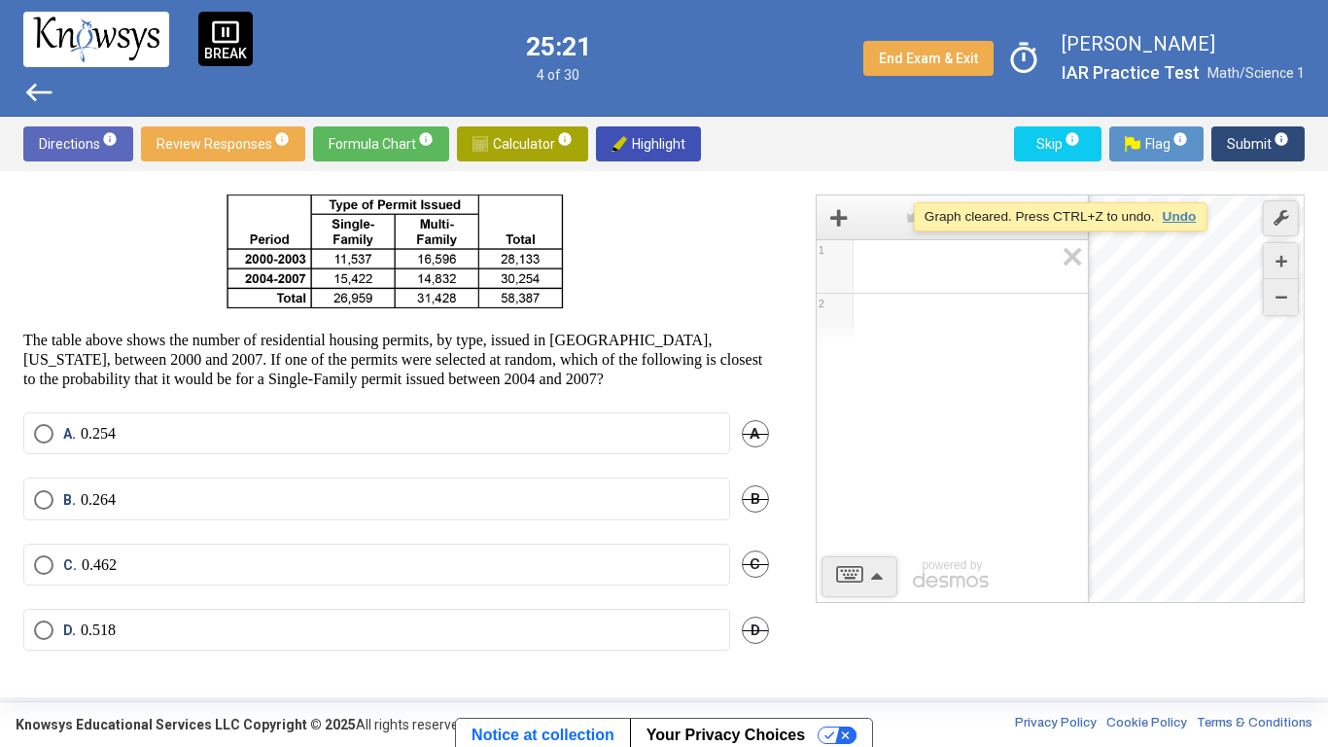
click at [475, 145] on img at bounding box center [481, 144] width 16 height 16
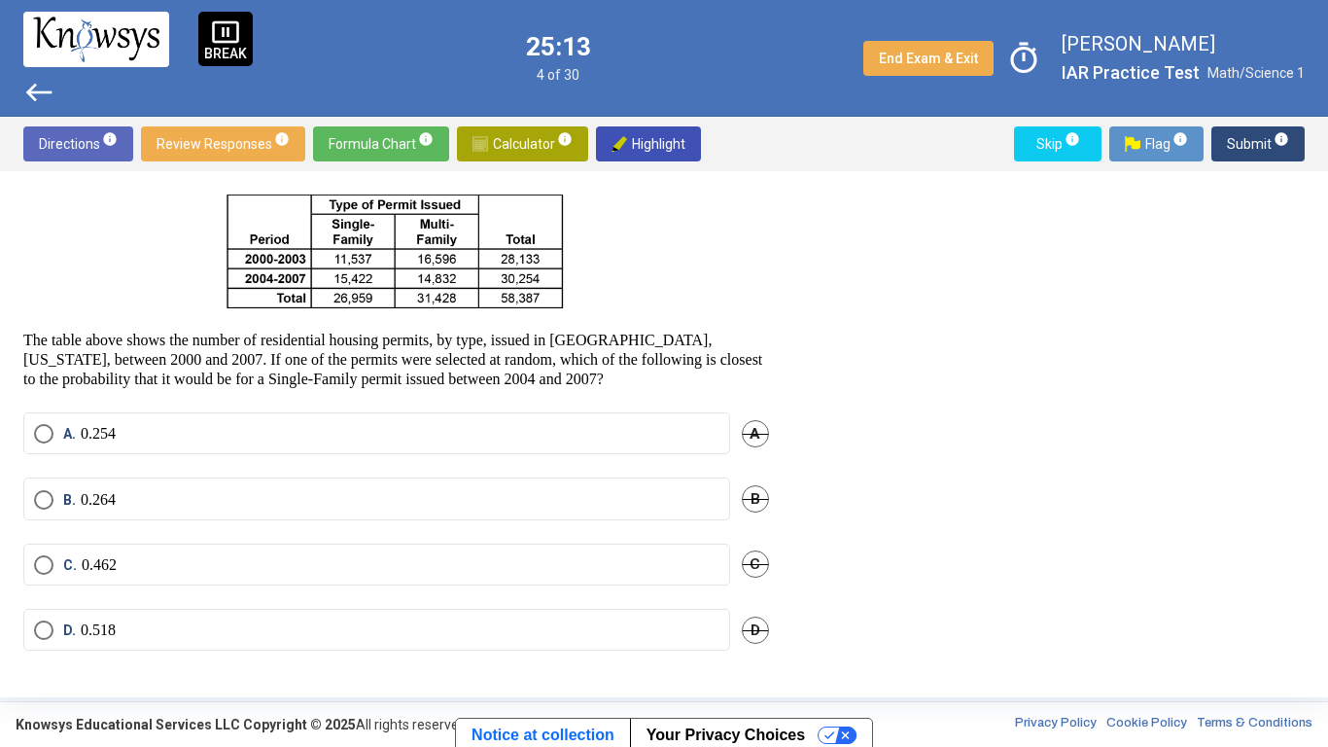
click at [1087, 134] on button "Skip info" at bounding box center [1058, 143] width 88 height 35
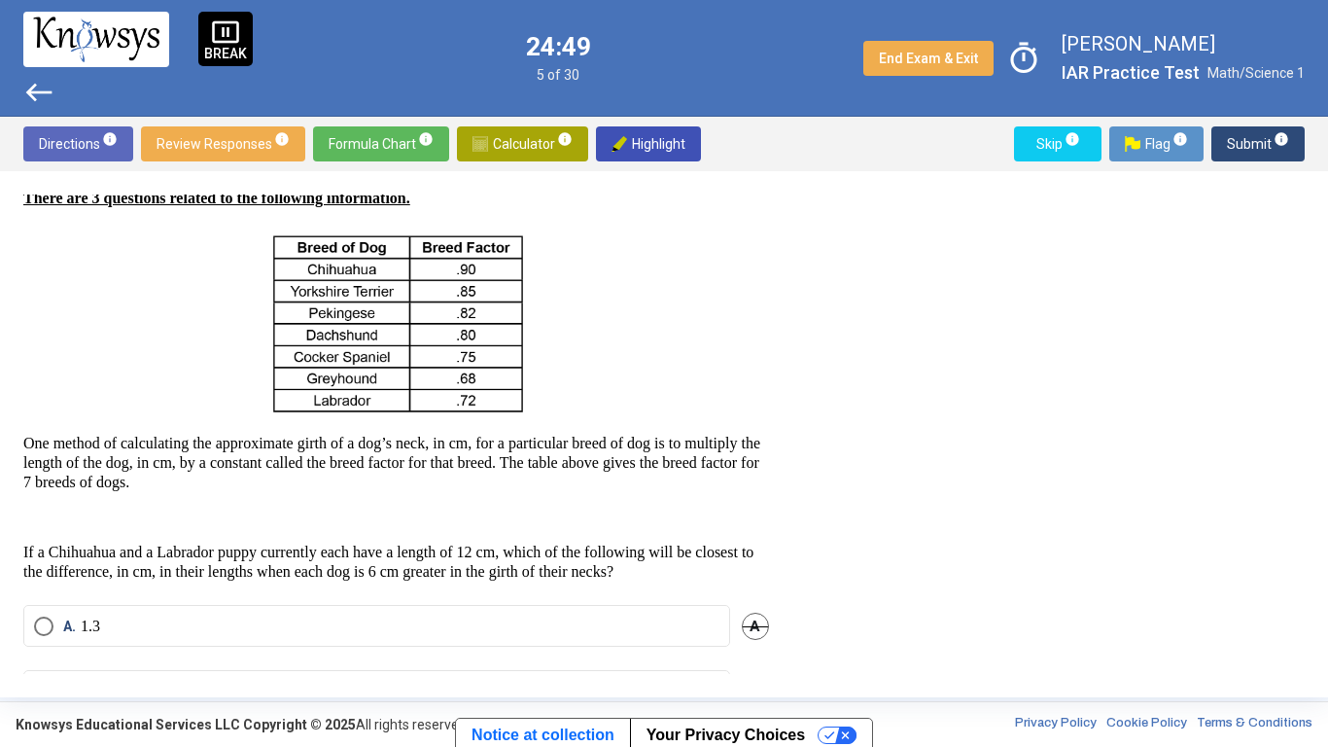
scroll to position [48, 0]
click at [495, 150] on span "Calculator info" at bounding box center [523, 143] width 100 height 35
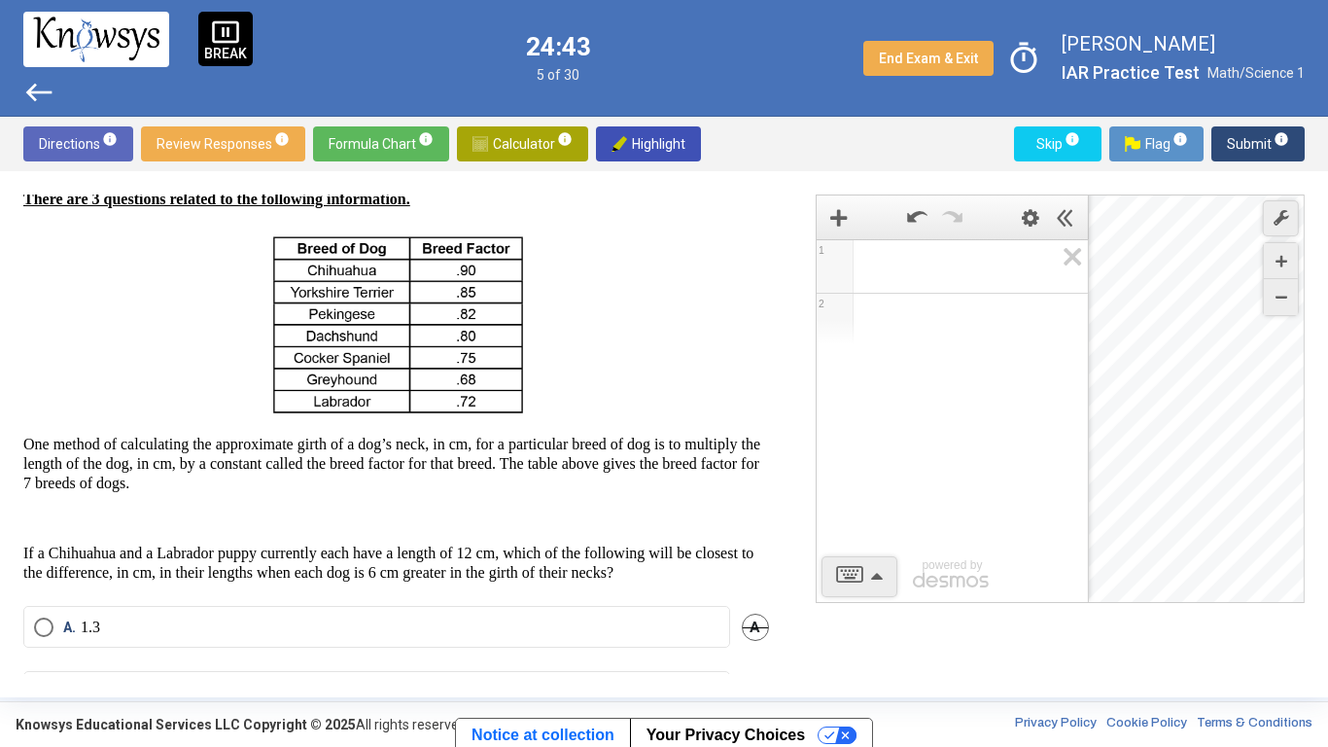
click at [897, 266] on span "Math Input:" at bounding box center [961, 266] width 186 height 23
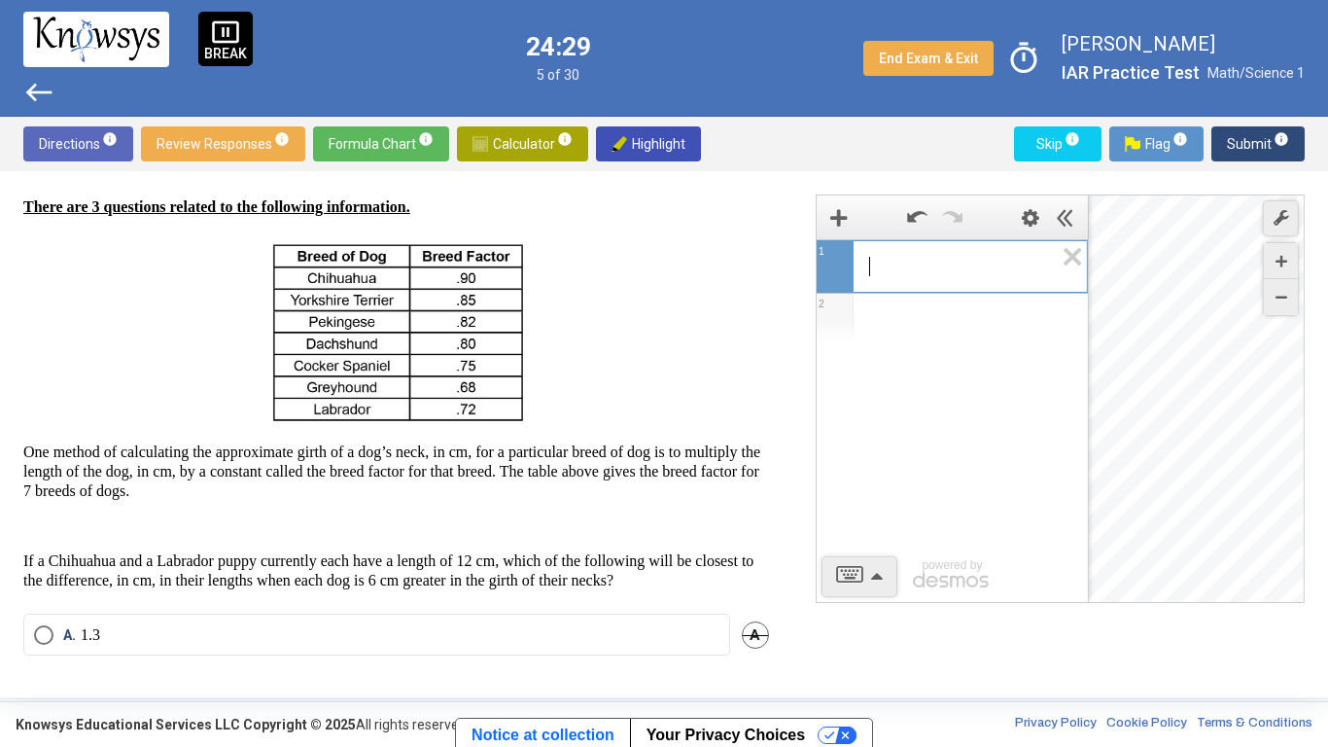
scroll to position [34, 0]
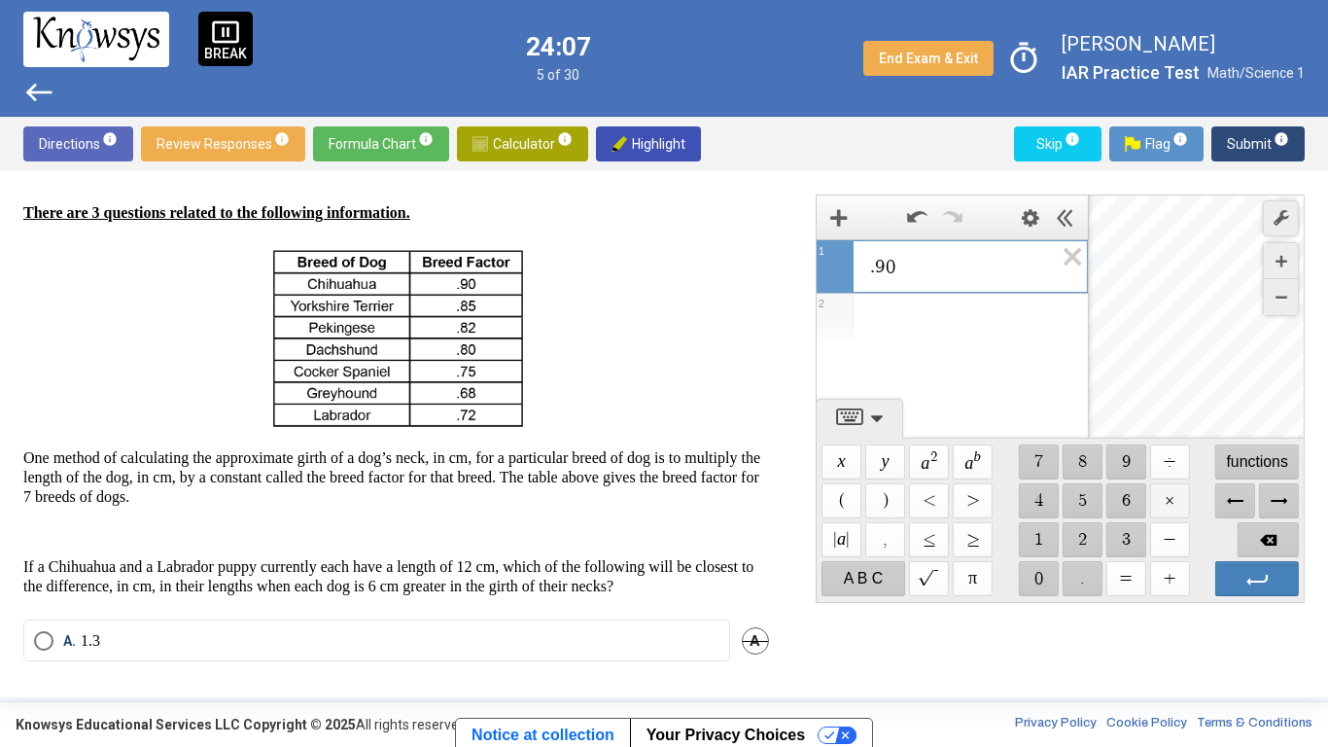
click at [1170, 493] on span "$$ ×" at bounding box center [1169, 500] width 40 height 35
click at [923, 350] on div "Expression List" at bounding box center [952, 352] width 271 height 51
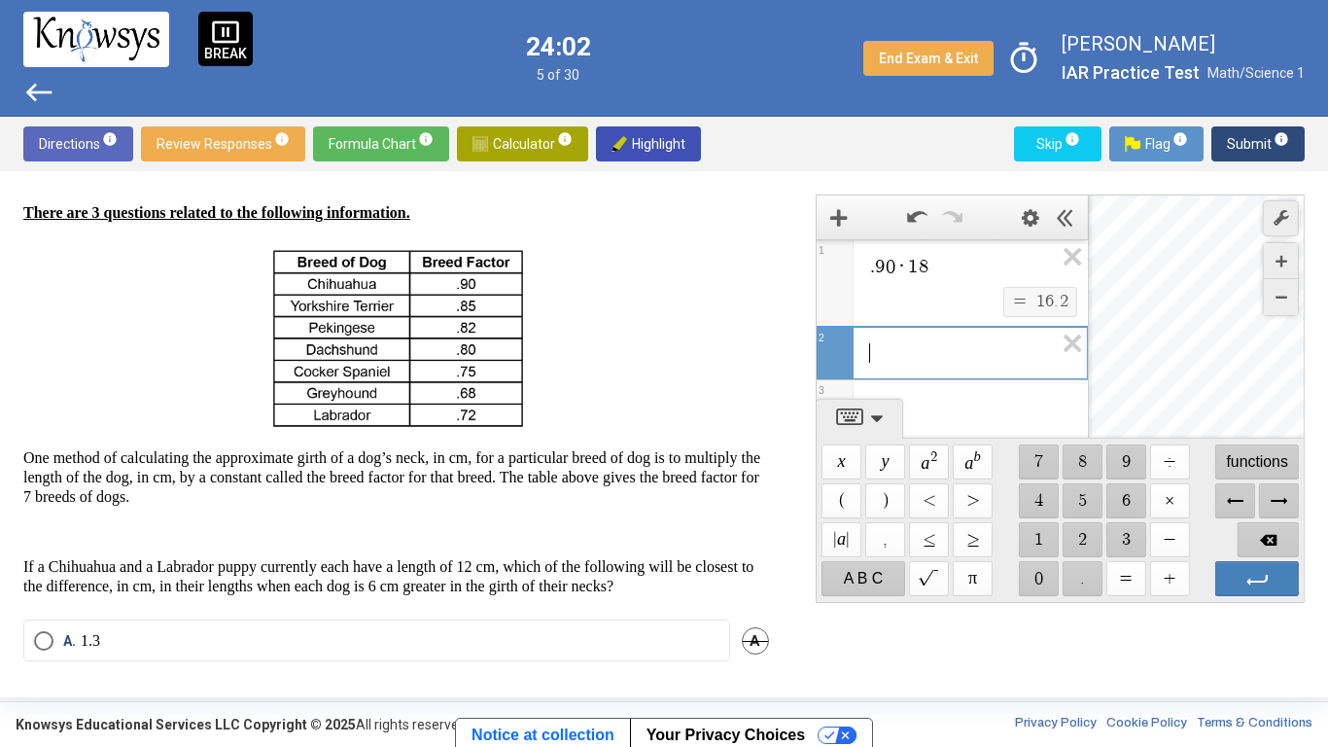
scroll to position [12, 0]
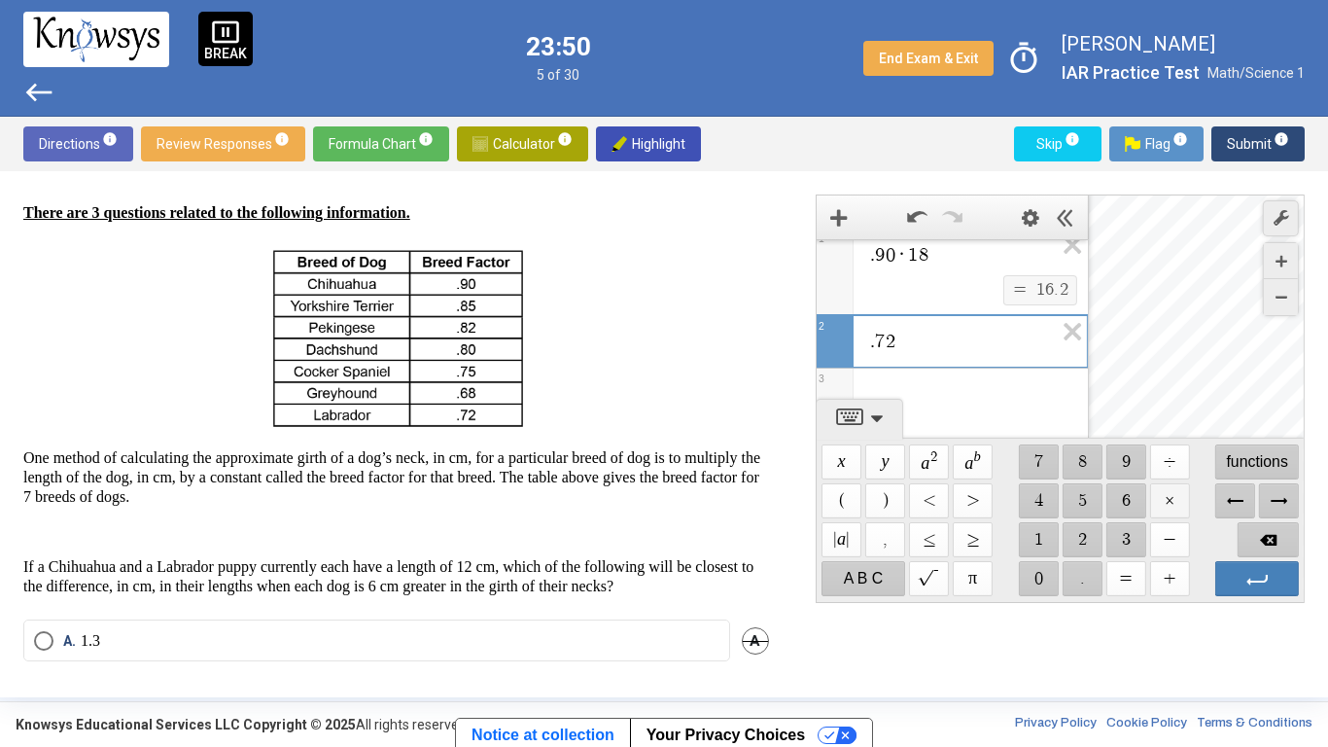
click at [1164, 494] on span "$$ ×" at bounding box center [1169, 500] width 40 height 35
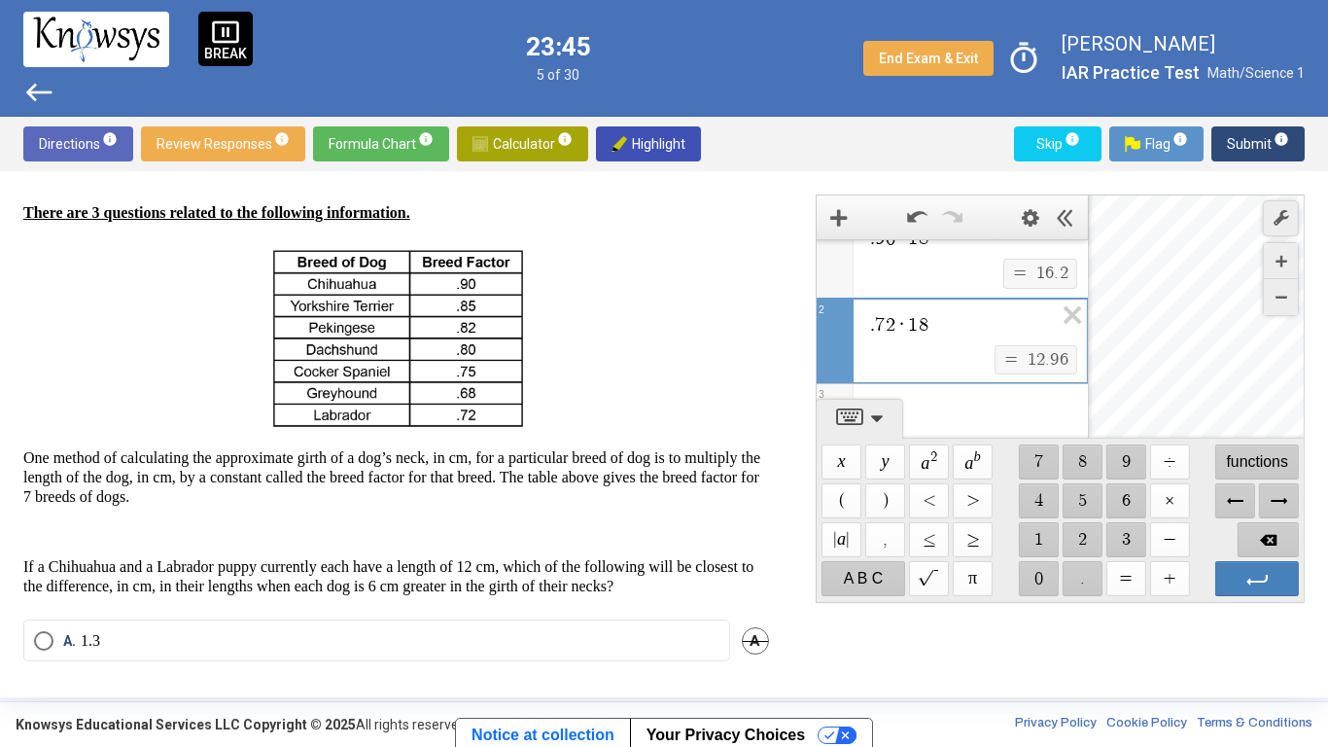
click at [930, 405] on div "Expression List" at bounding box center [952, 409] width 271 height 51
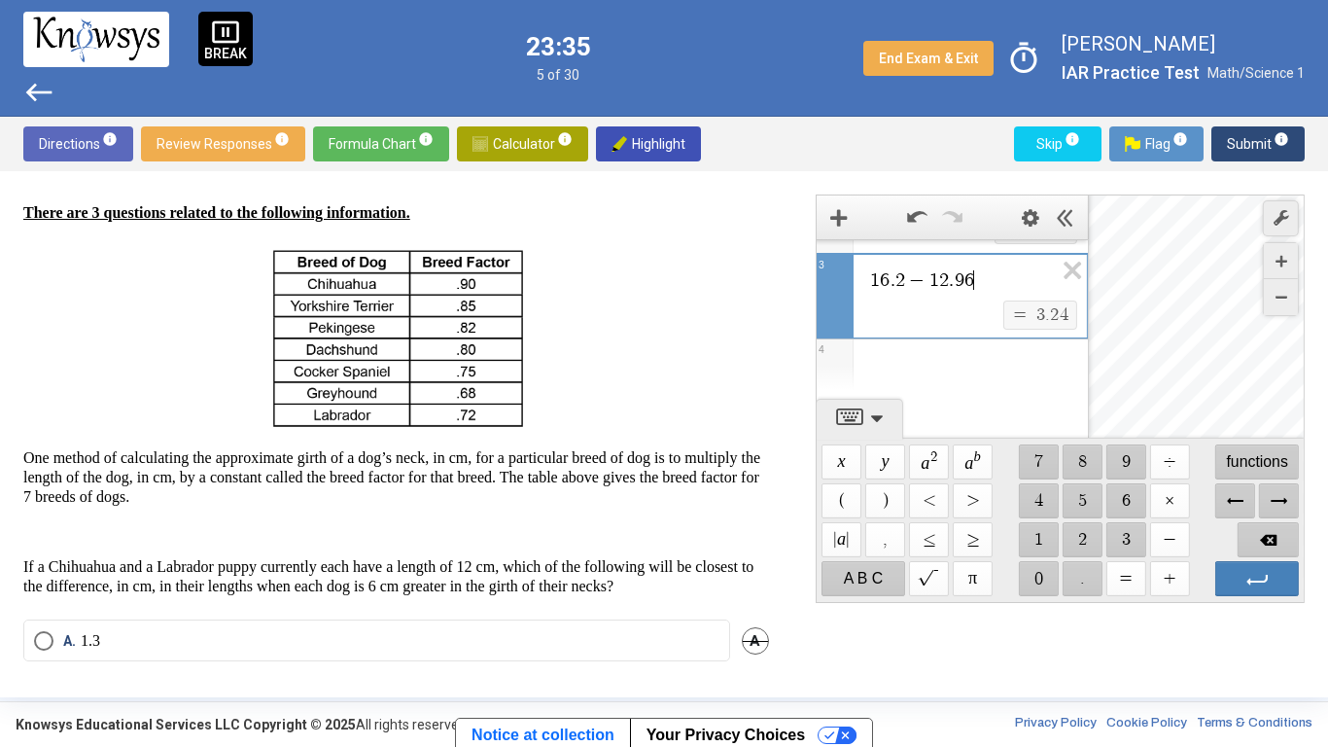
scroll to position [241, 0]
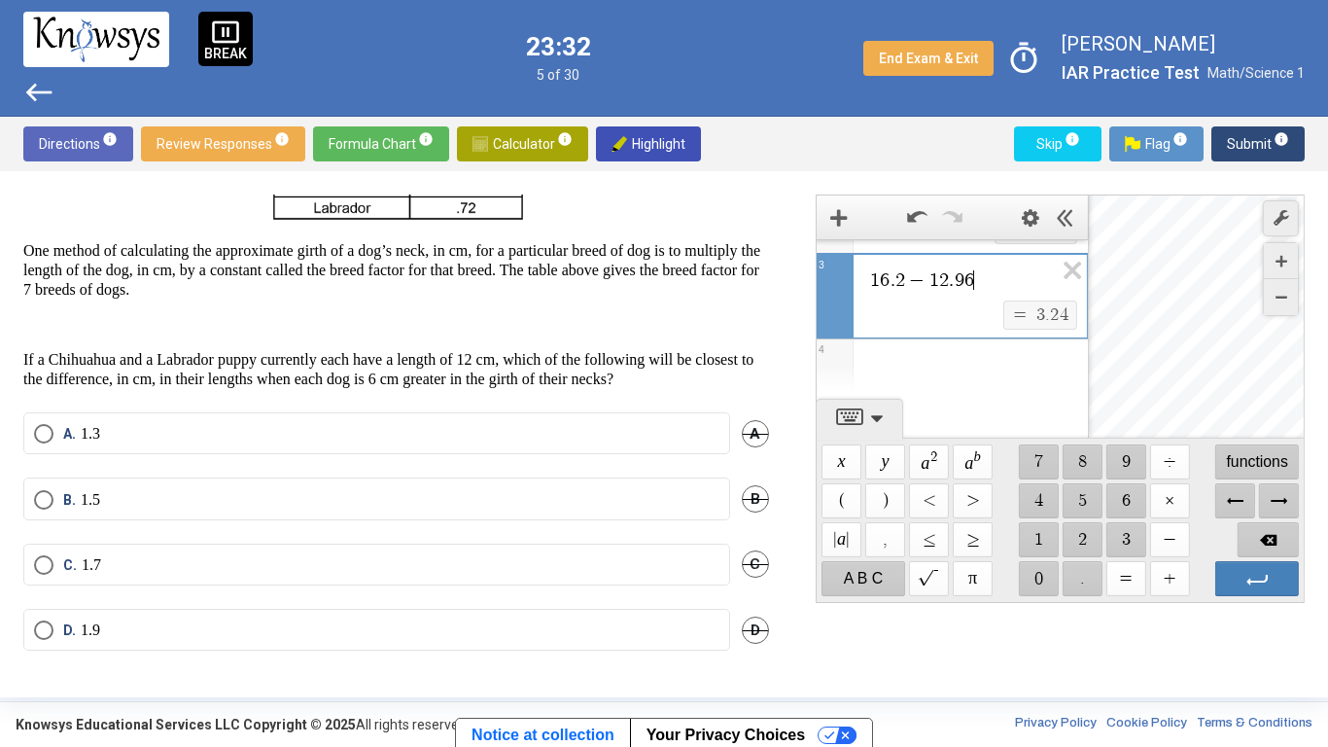
click at [335, 558] on label "C. 1.7" at bounding box center [377, 564] width 686 height 19
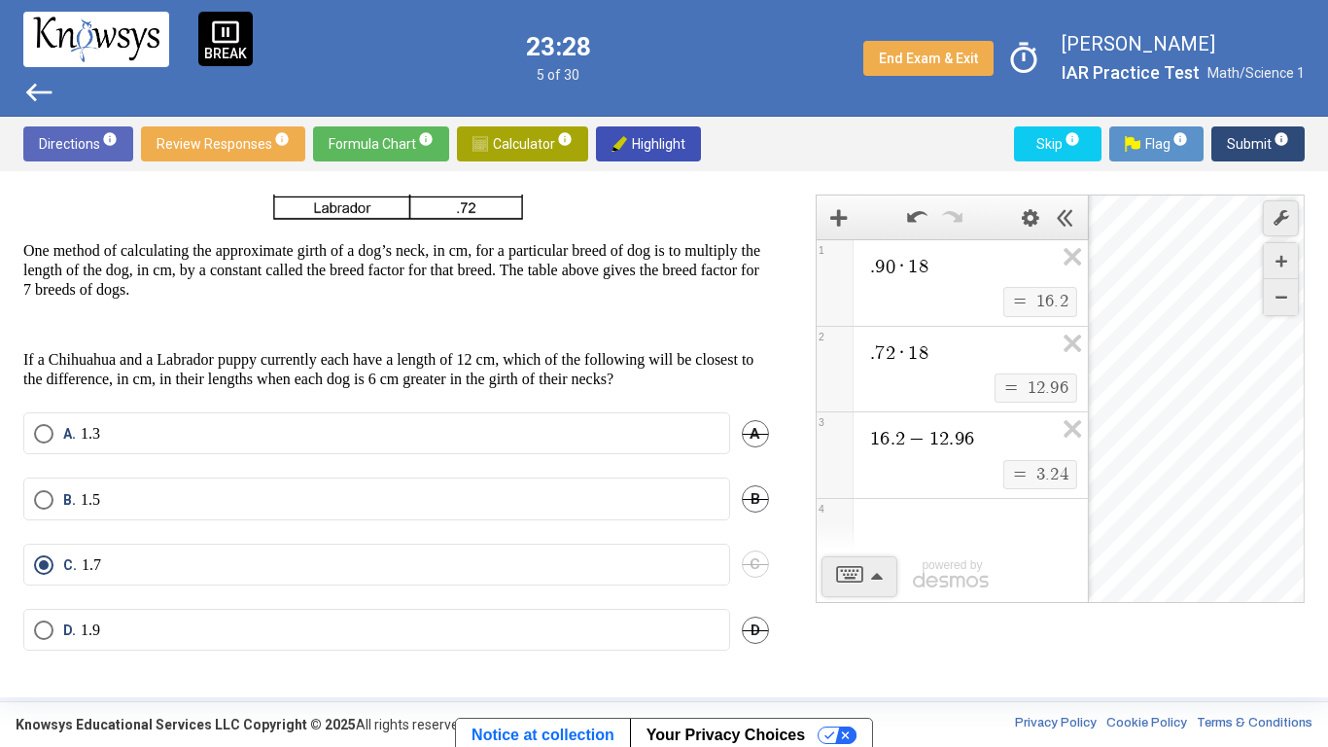
click at [1263, 141] on span "Submit info" at bounding box center [1258, 143] width 62 height 35
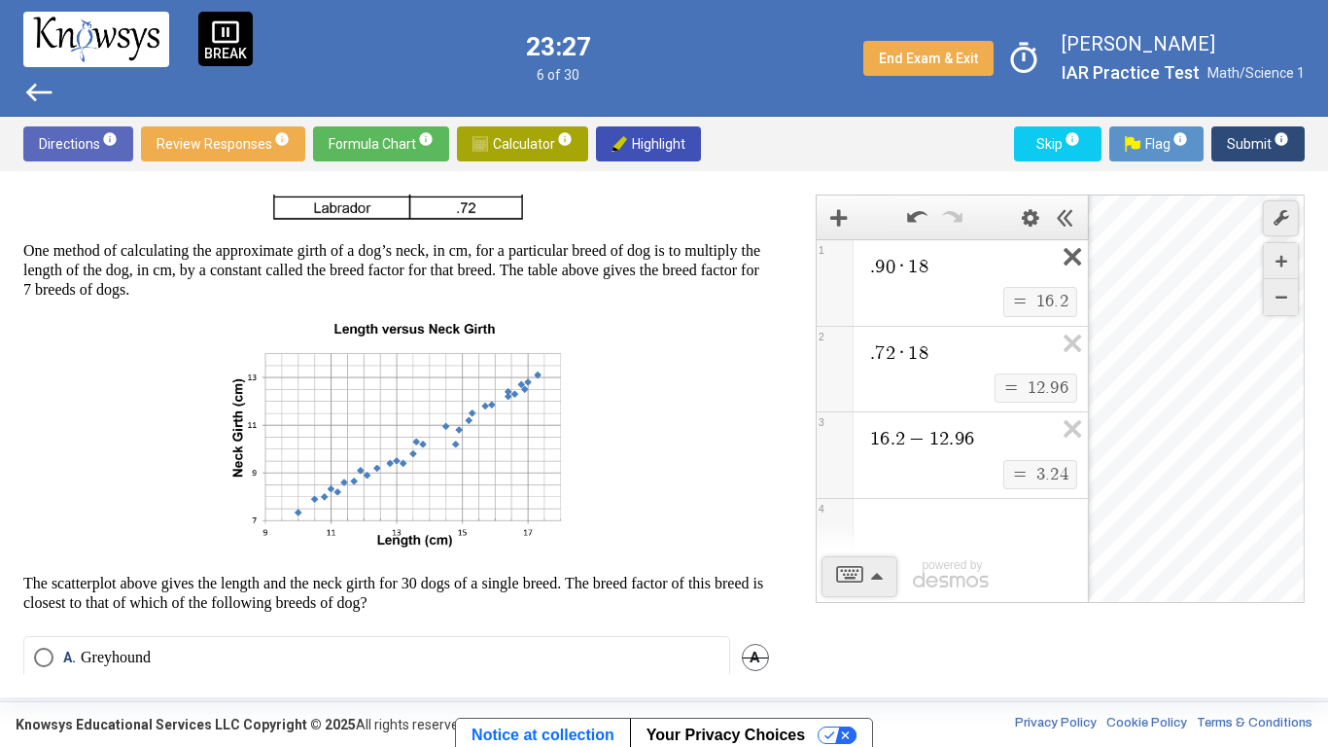
click at [1066, 261] on icon "Expression List" at bounding box center [1066, 262] width 44 height 45
click at [1066, 261] on span ". 9 0 · 1 8 $$ = $$ 1 6 . 2 1 . 7 2 · 1 8 $$ = $$ 1 2 . 9 6 2 1 6 . 2 − 1 2 . 9…" at bounding box center [952, 369] width 271 height 260
click at [1066, 261] on icon "Expression List" at bounding box center [1066, 262] width 44 height 45
click at [1066, 261] on span ". 7 2 · 1 8 $$ = $$ 1 2 . 9 6 1 1 6 . 2 − 1 2 . 9 6 $$ = $$ 3 . 2 4 2" at bounding box center [952, 325] width 271 height 173
click at [1066, 261] on icon "Expression List" at bounding box center [1066, 262] width 44 height 45
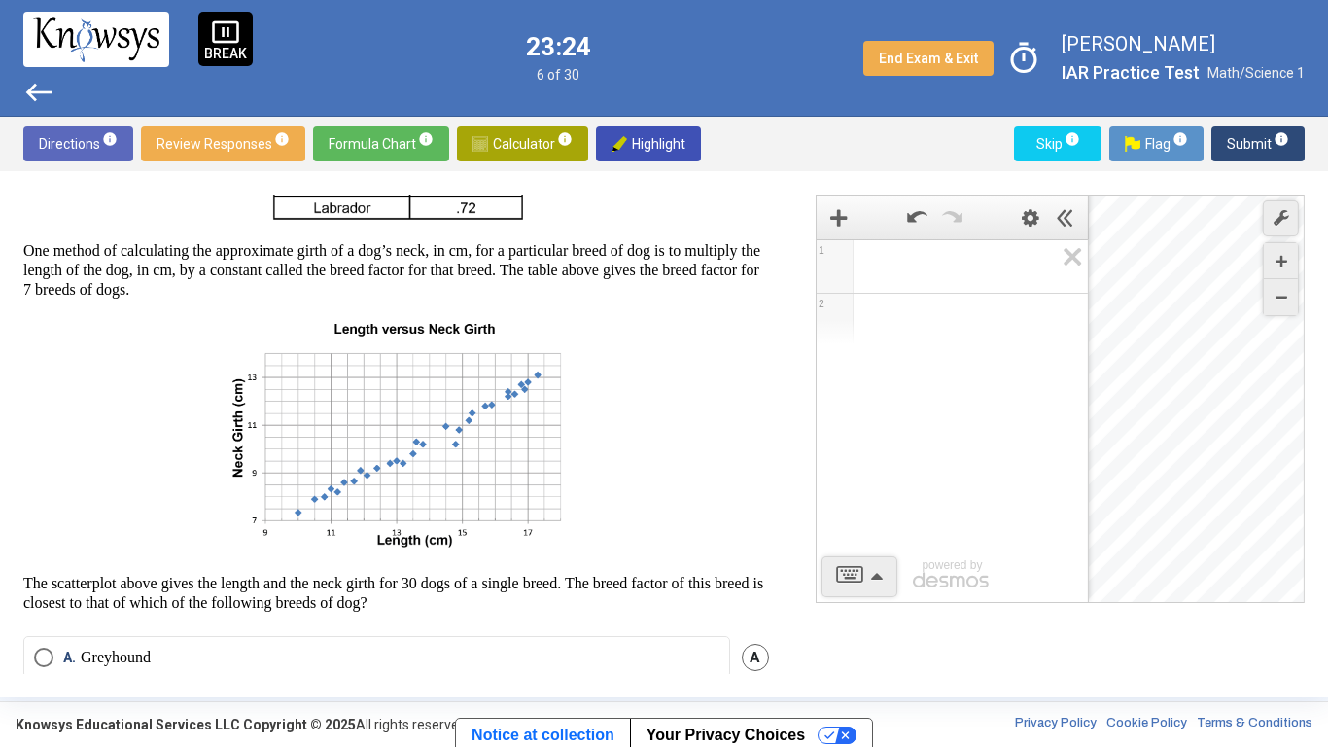
click at [729, 173] on div "Question There are 3 questions related to the following information. One method…" at bounding box center [664, 434] width 1328 height 526
click at [534, 143] on span "Calculator info" at bounding box center [523, 143] width 100 height 35
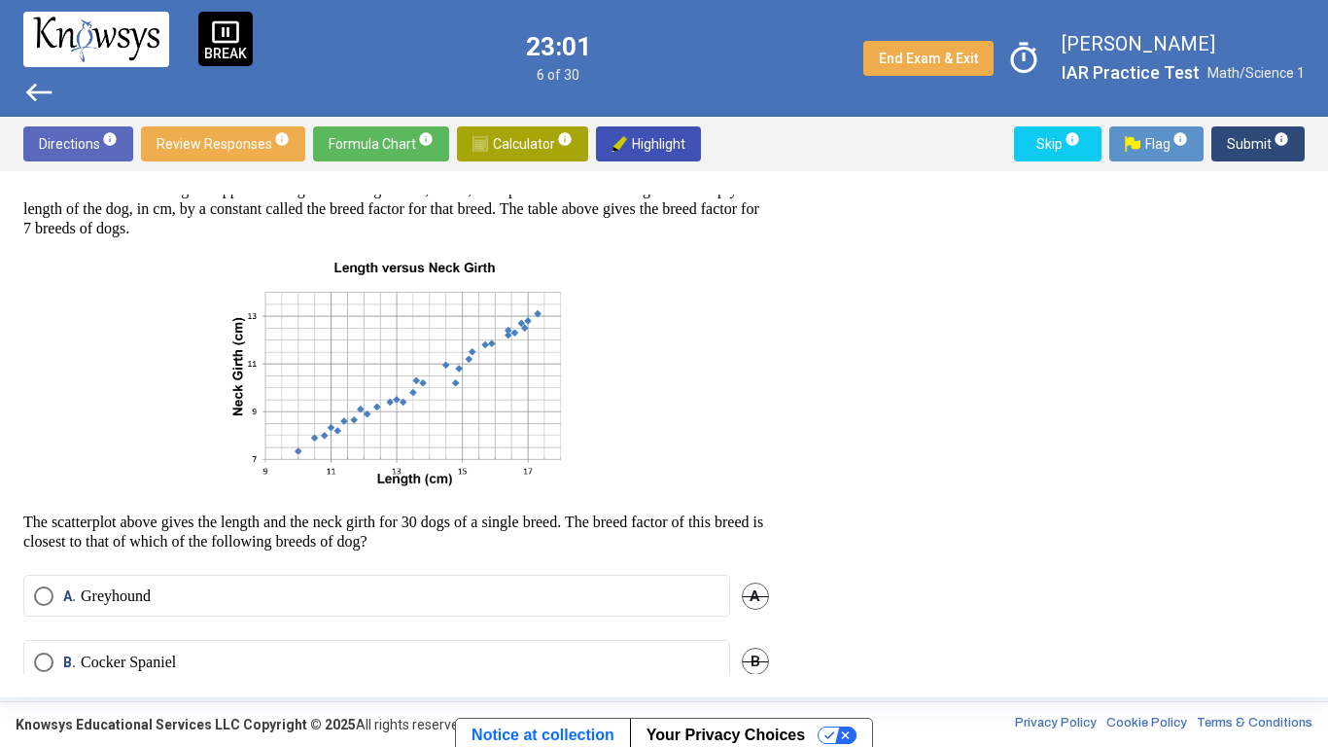
scroll to position [323, 0]
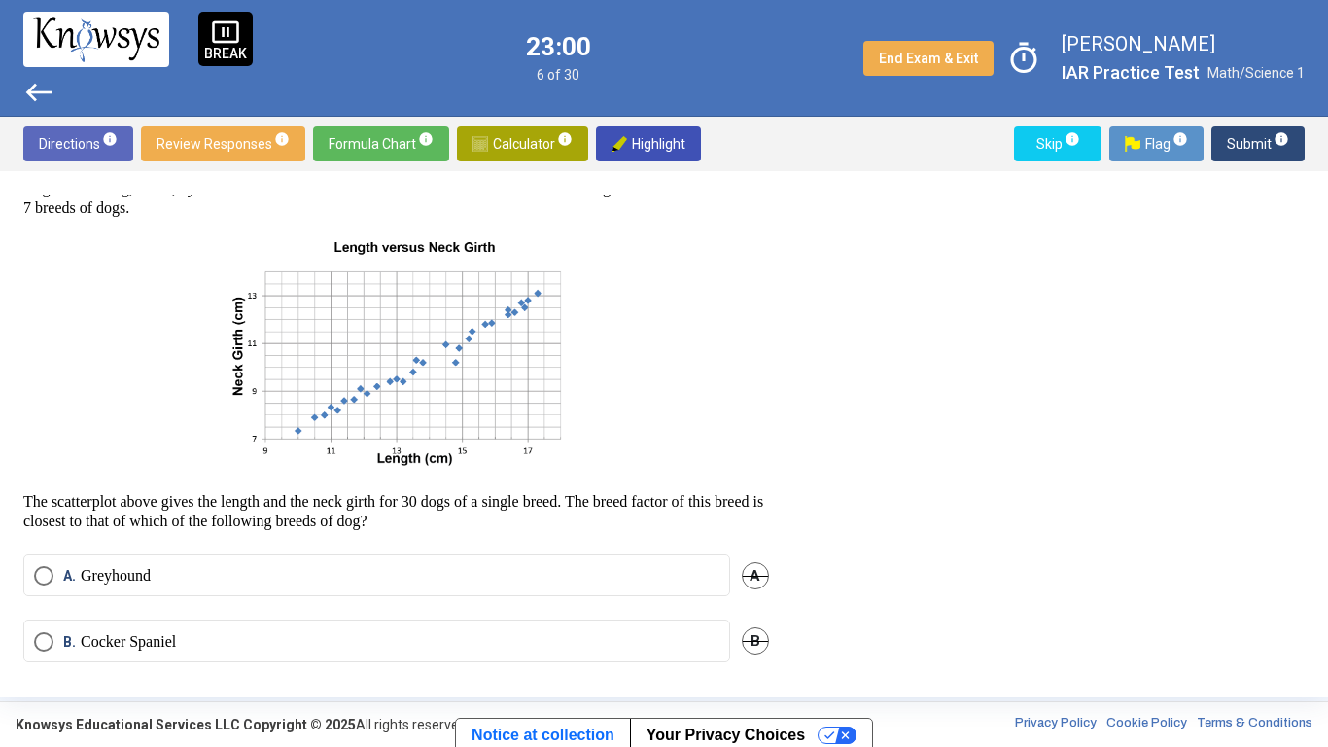
click at [293, 429] on img at bounding box center [398, 354] width 349 height 243
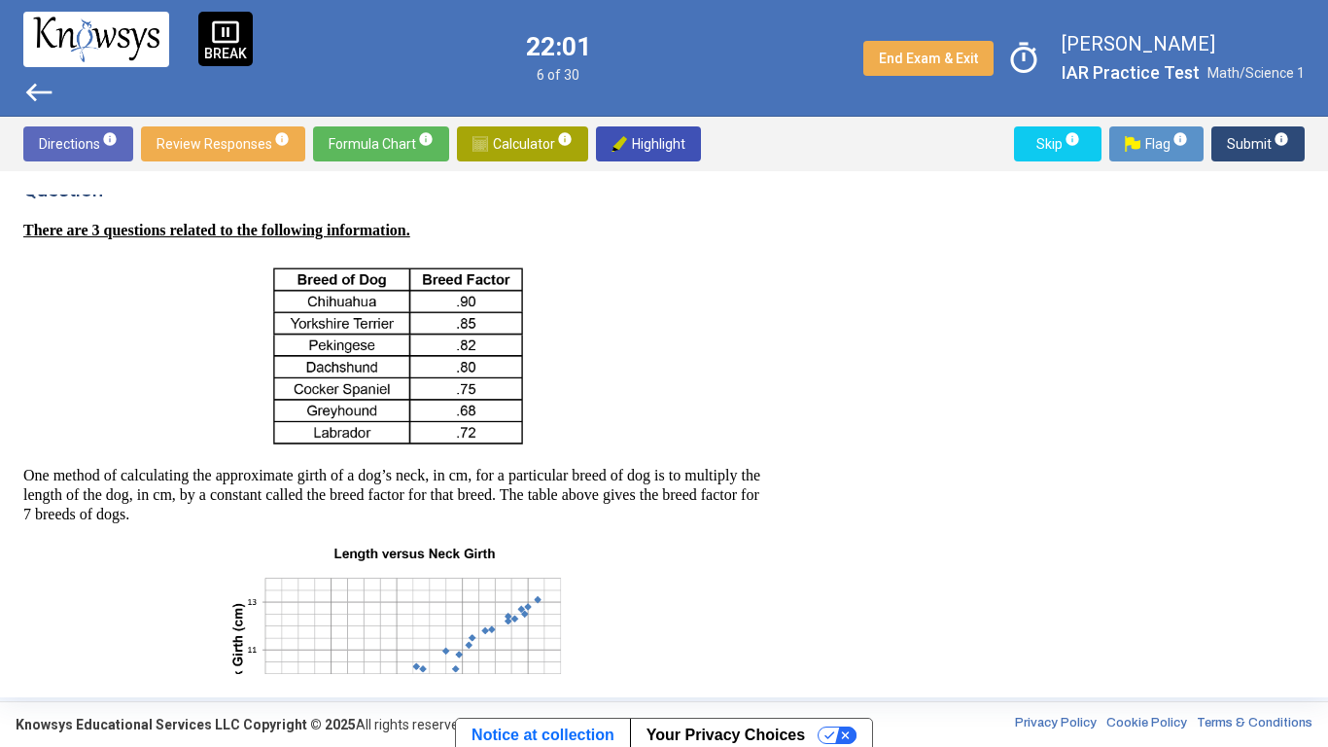
scroll to position [465, 0]
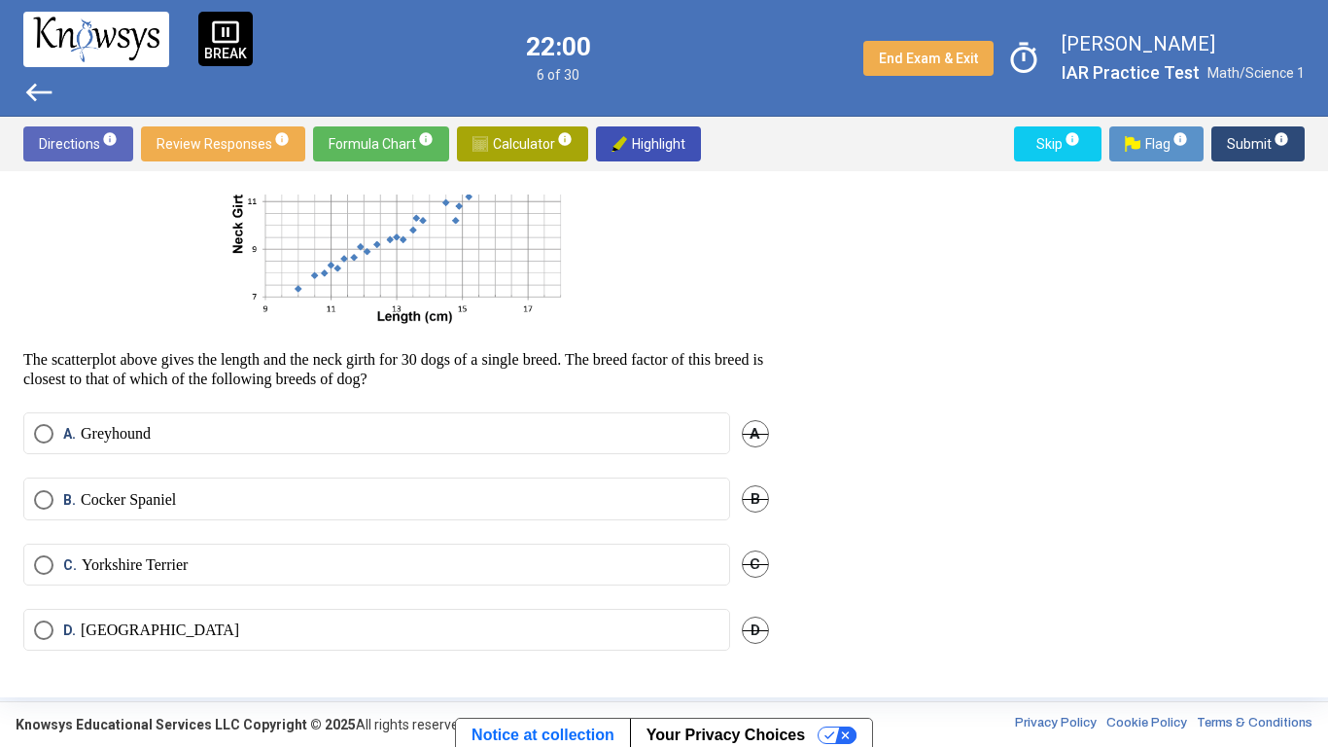
click at [276, 581] on mat-radio-button "C. Yorkshire Terrier" at bounding box center [376, 565] width 707 height 42
click at [277, 559] on label "C. Yorkshire Terrier" at bounding box center [377, 564] width 686 height 19
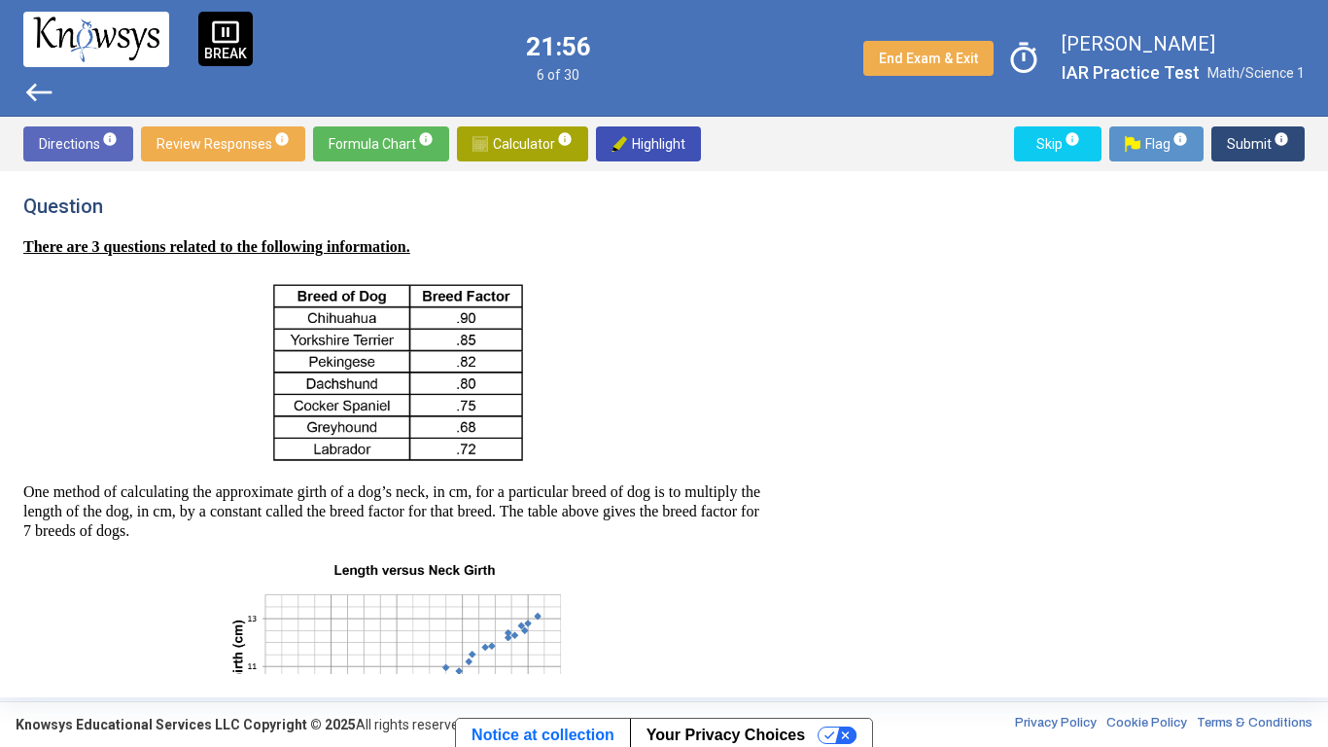
click at [1225, 135] on button "Submit info" at bounding box center [1258, 143] width 93 height 35
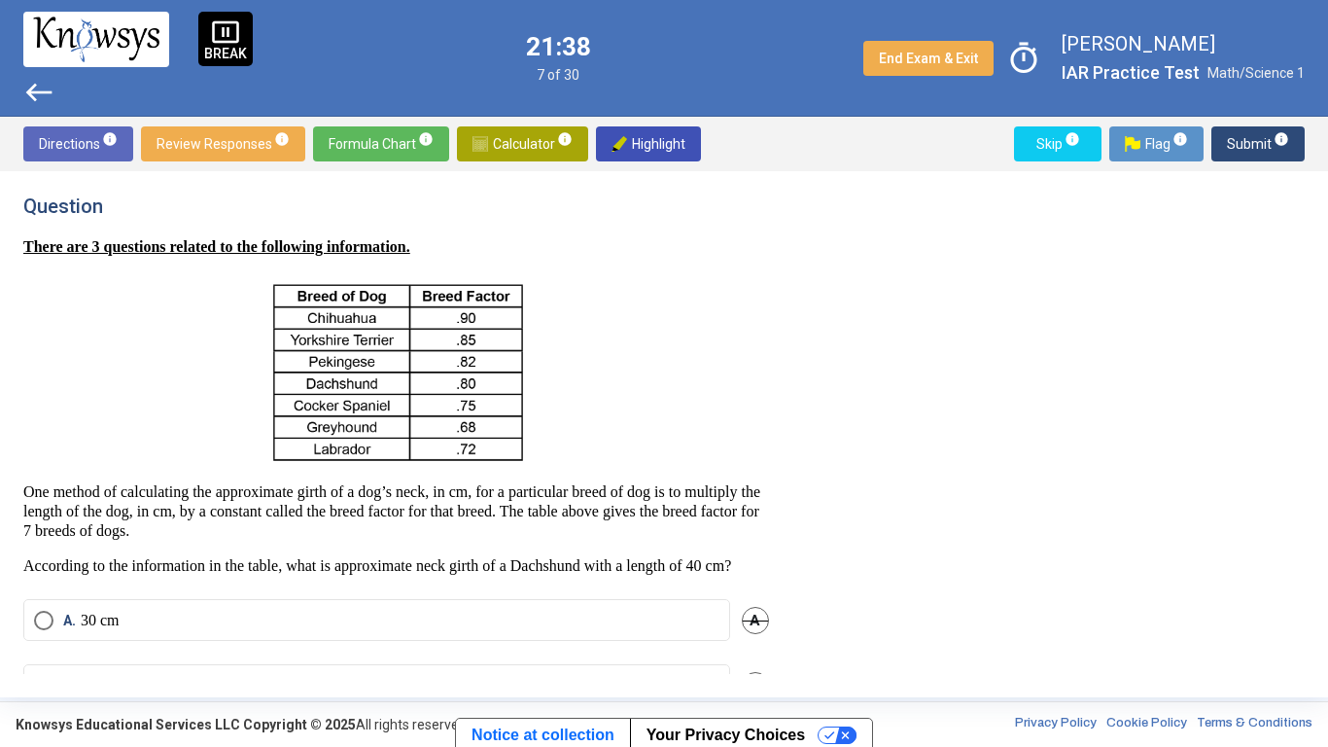
click at [510, 141] on span "Calculator info" at bounding box center [523, 143] width 100 height 35
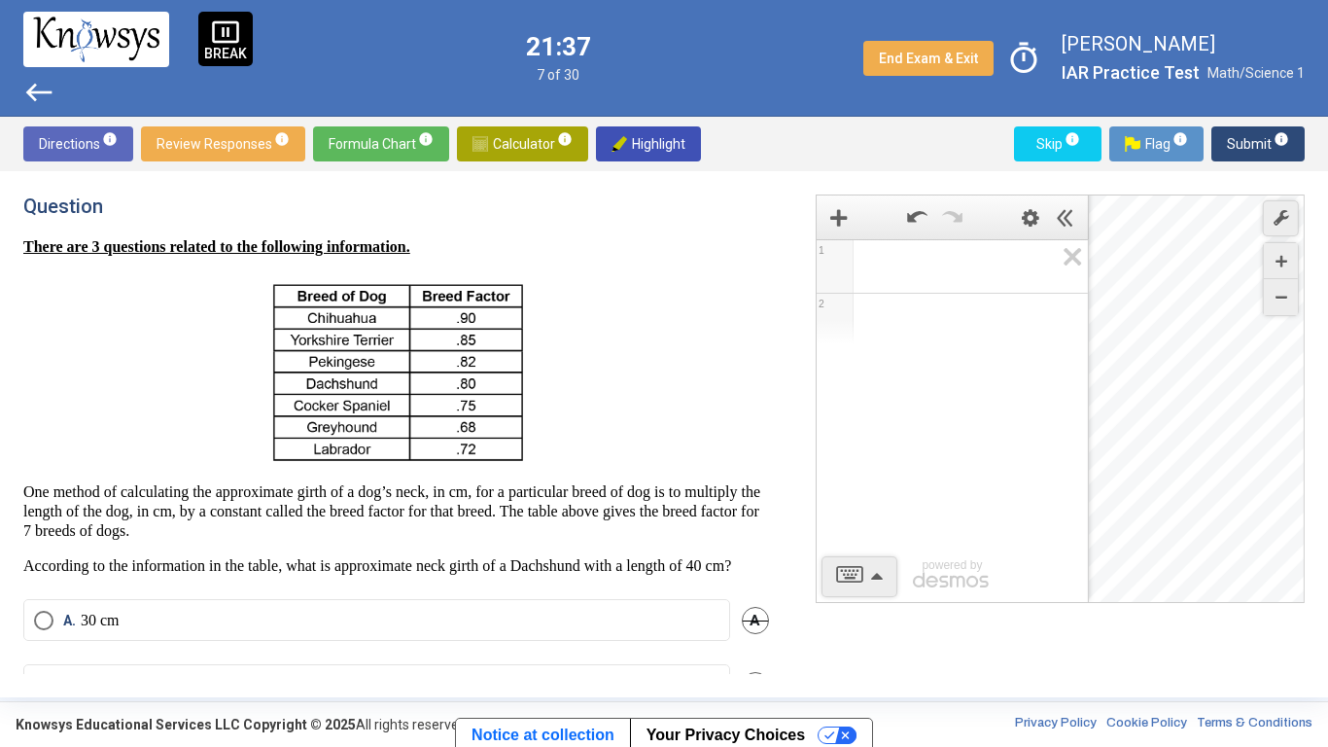
click at [893, 272] on span "Math Input:" at bounding box center [961, 266] width 186 height 23
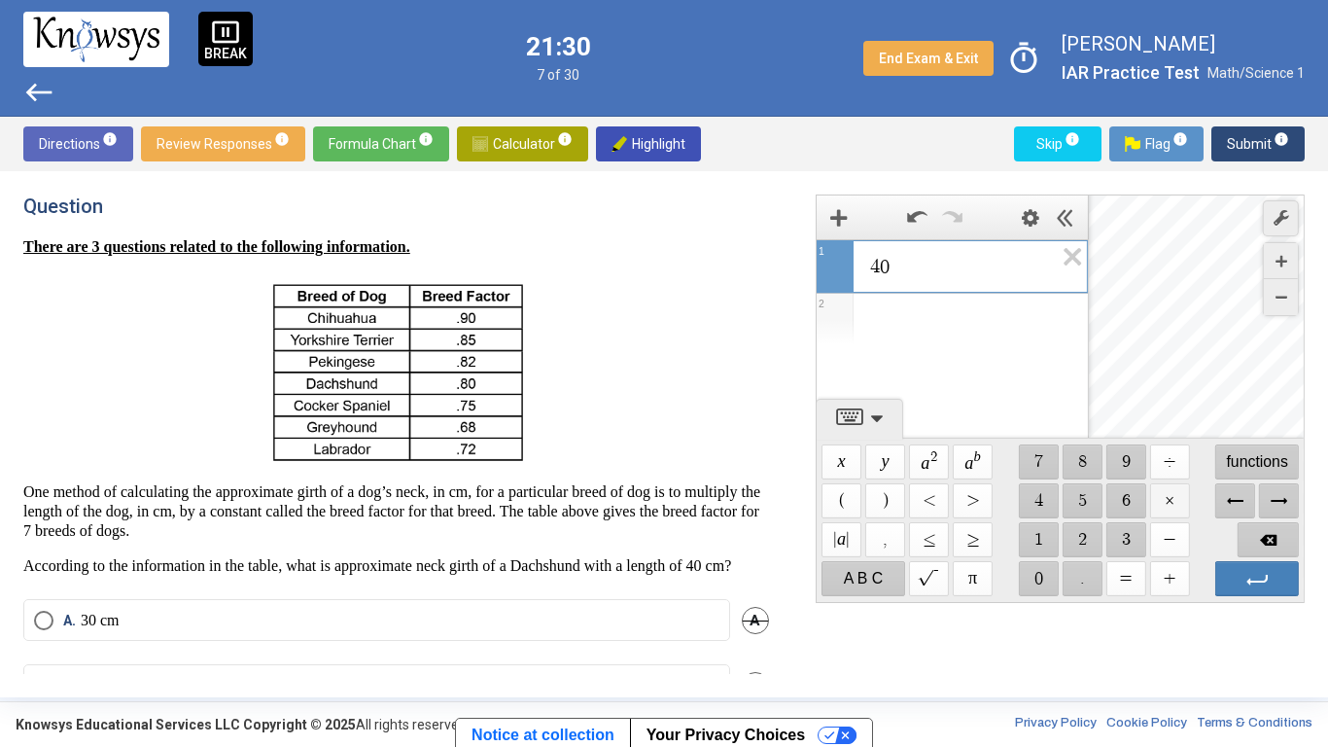
click at [1159, 506] on span "$$ ×" at bounding box center [1169, 500] width 40 height 35
click at [1074, 581] on span "$$ ." at bounding box center [1082, 578] width 40 height 35
click at [1079, 458] on span "$$ 8" at bounding box center [1082, 461] width 40 height 35
click at [1031, 583] on span "$$ 0" at bounding box center [1038, 578] width 40 height 35
click at [648, 238] on p "There are 3 questions related to the following information." at bounding box center [396, 246] width 746 height 19
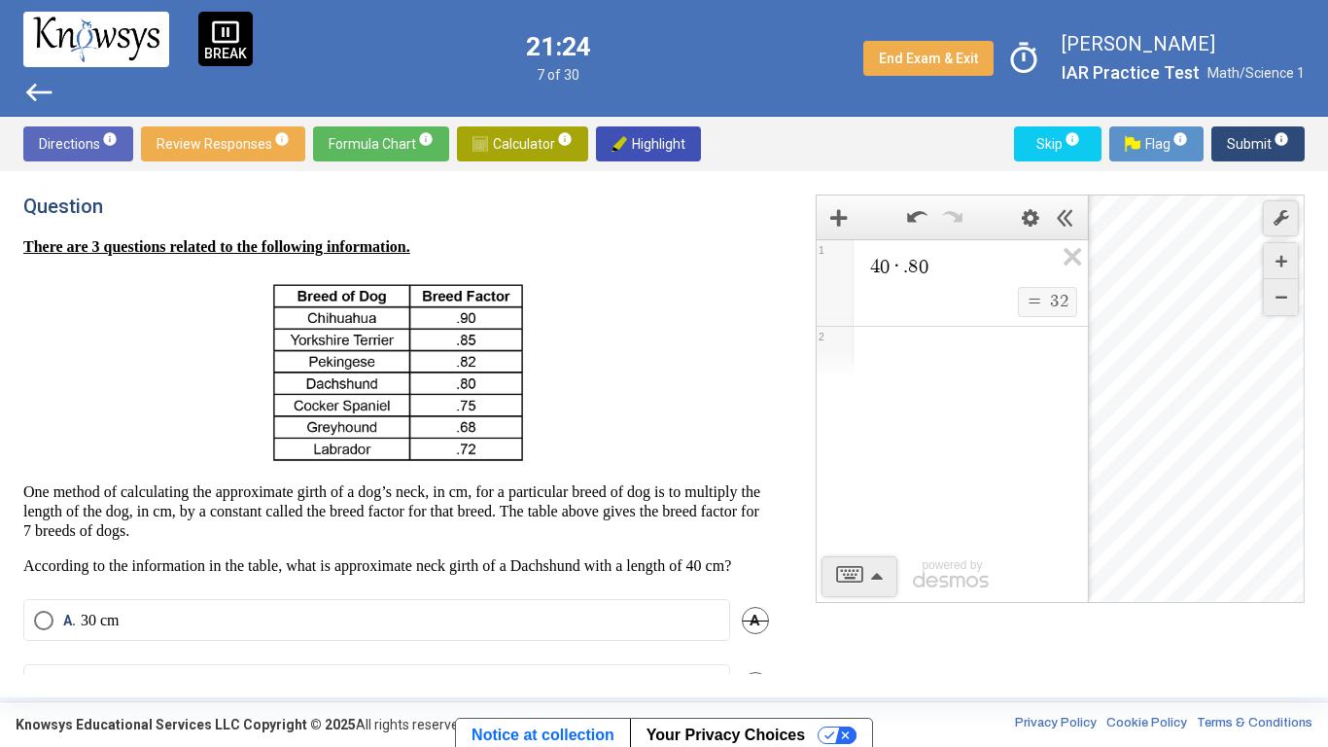
scroll to position [206, 0]
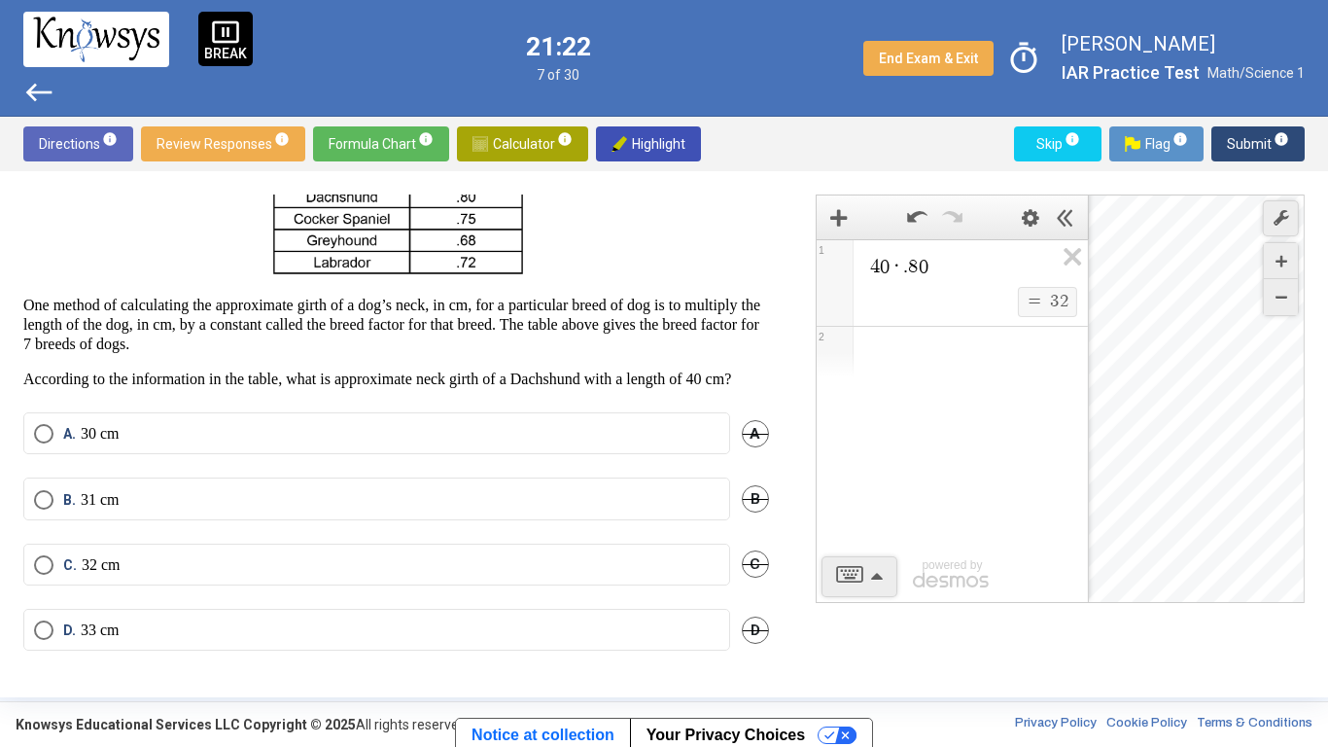
click at [154, 555] on label "C. 32 cm" at bounding box center [377, 564] width 686 height 19
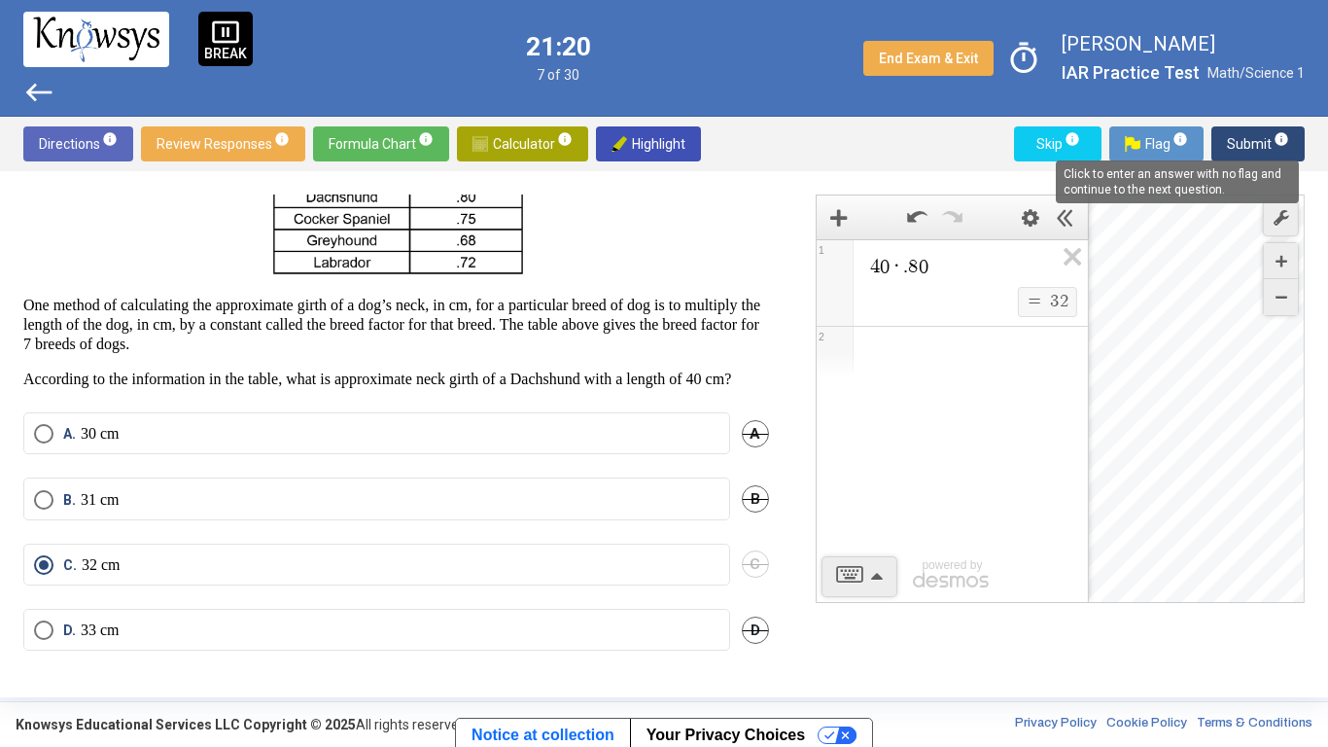
click at [1260, 148] on mat-tooltip-component "Click to enter an answer with no flag and continue to the next question." at bounding box center [1177, 182] width 270 height 70
click at [1058, 252] on icon "Expression List" at bounding box center [1066, 262] width 44 height 45
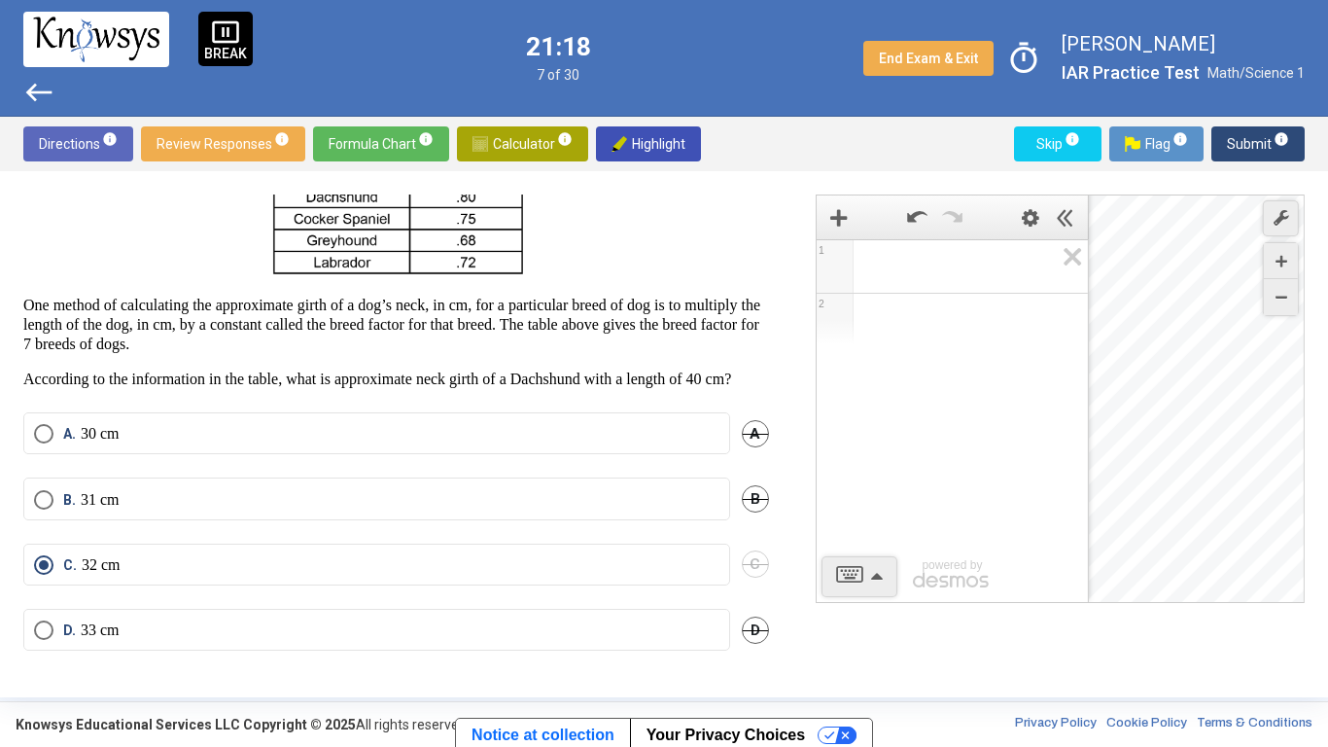
click at [1253, 146] on span "Submit info" at bounding box center [1258, 143] width 62 height 35
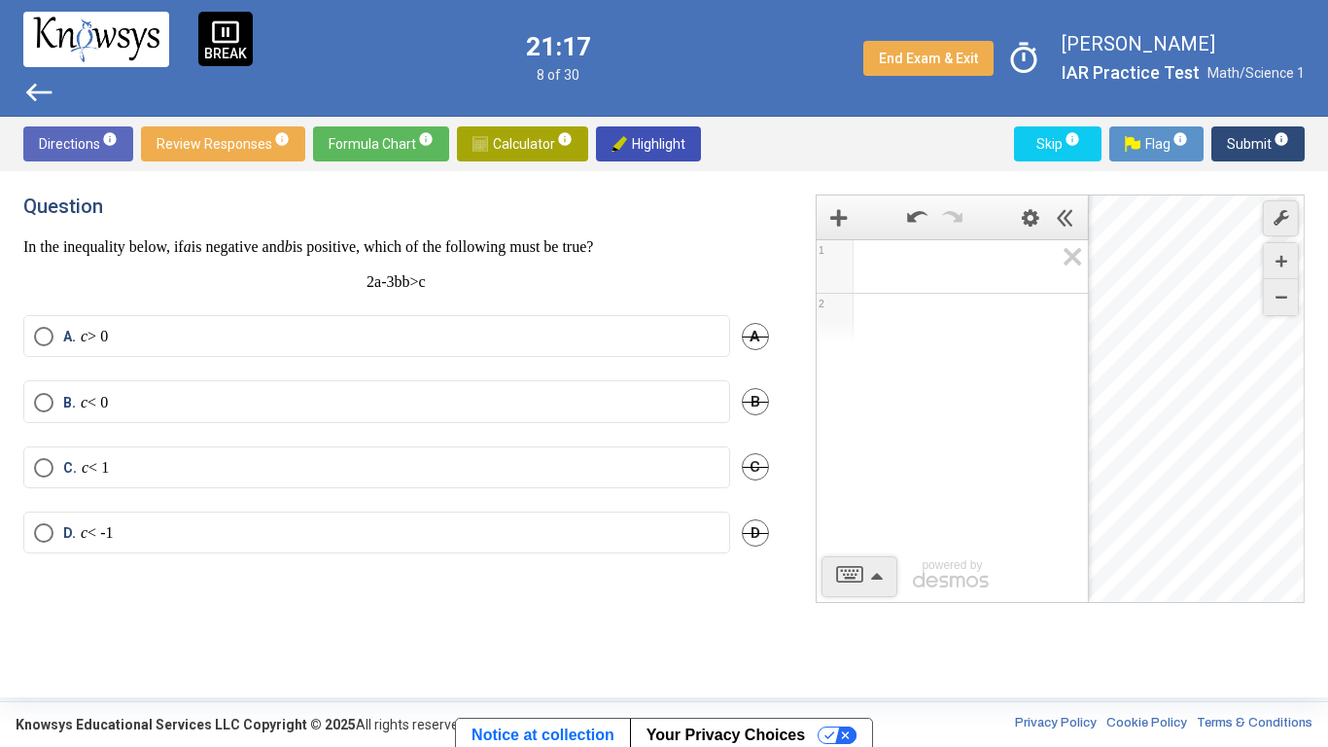
scroll to position [0, 0]
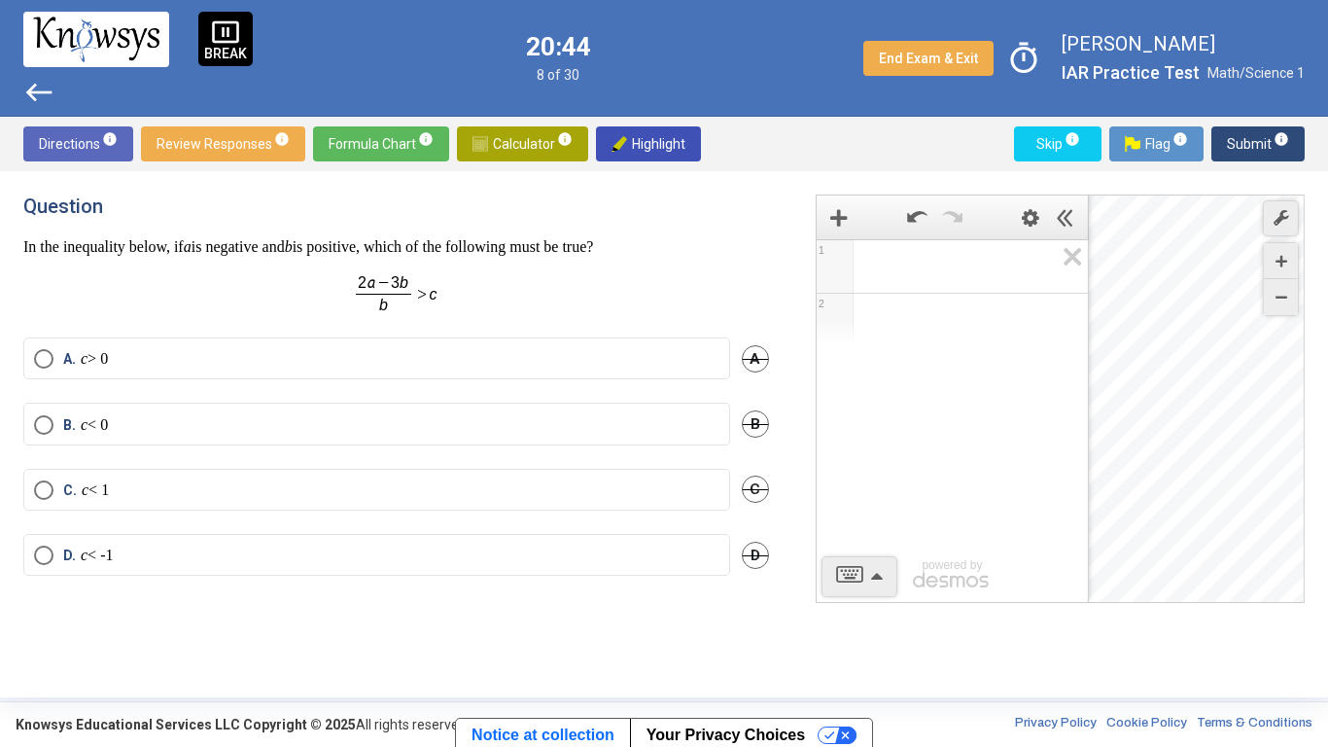
click at [965, 264] on span "Math Input:" at bounding box center [961, 266] width 186 height 23
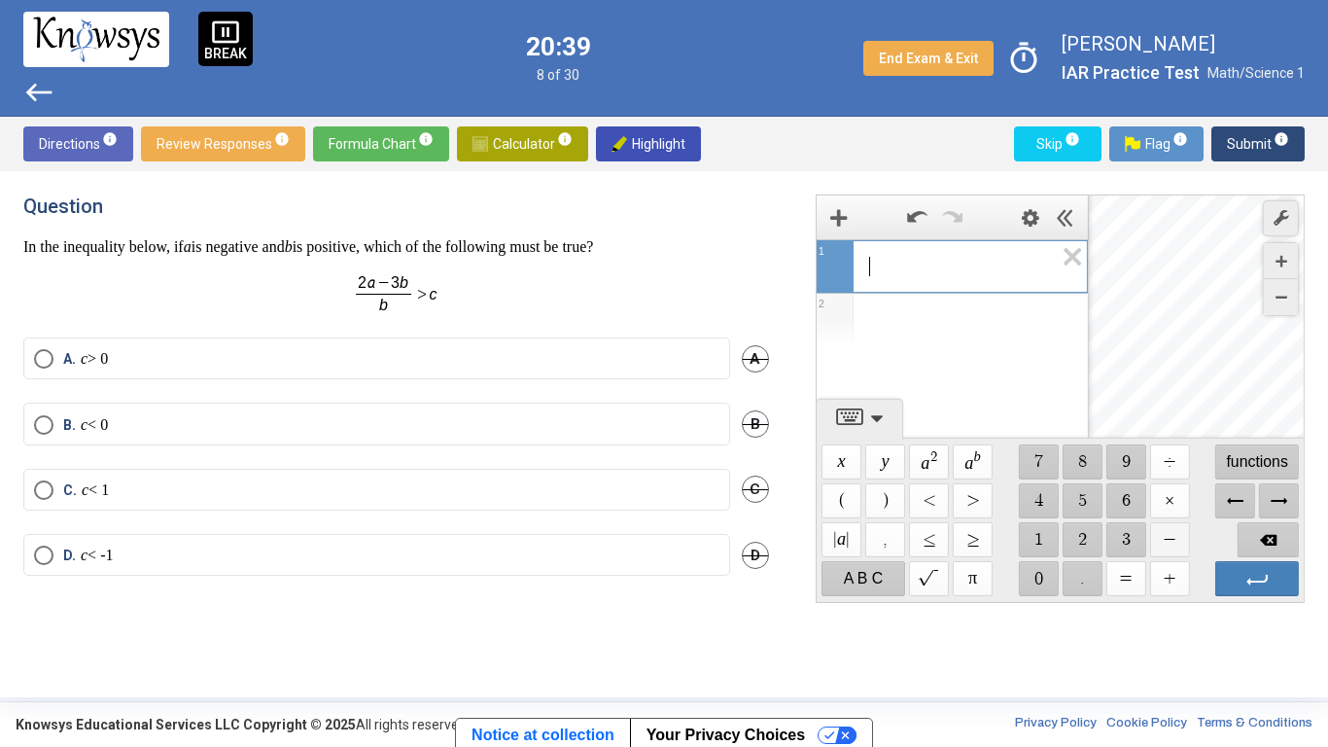
click at [1173, 535] on span "$$ −" at bounding box center [1169, 539] width 40 height 35
click at [1078, 528] on span "$$ 2" at bounding box center [1082, 539] width 40 height 35
click at [1179, 532] on span "$$ −" at bounding box center [1169, 539] width 40 height 35
click at [1118, 534] on span "$$ 3" at bounding box center [1126, 539] width 40 height 35
click at [1071, 265] on icon "Expression List" at bounding box center [1066, 262] width 44 height 45
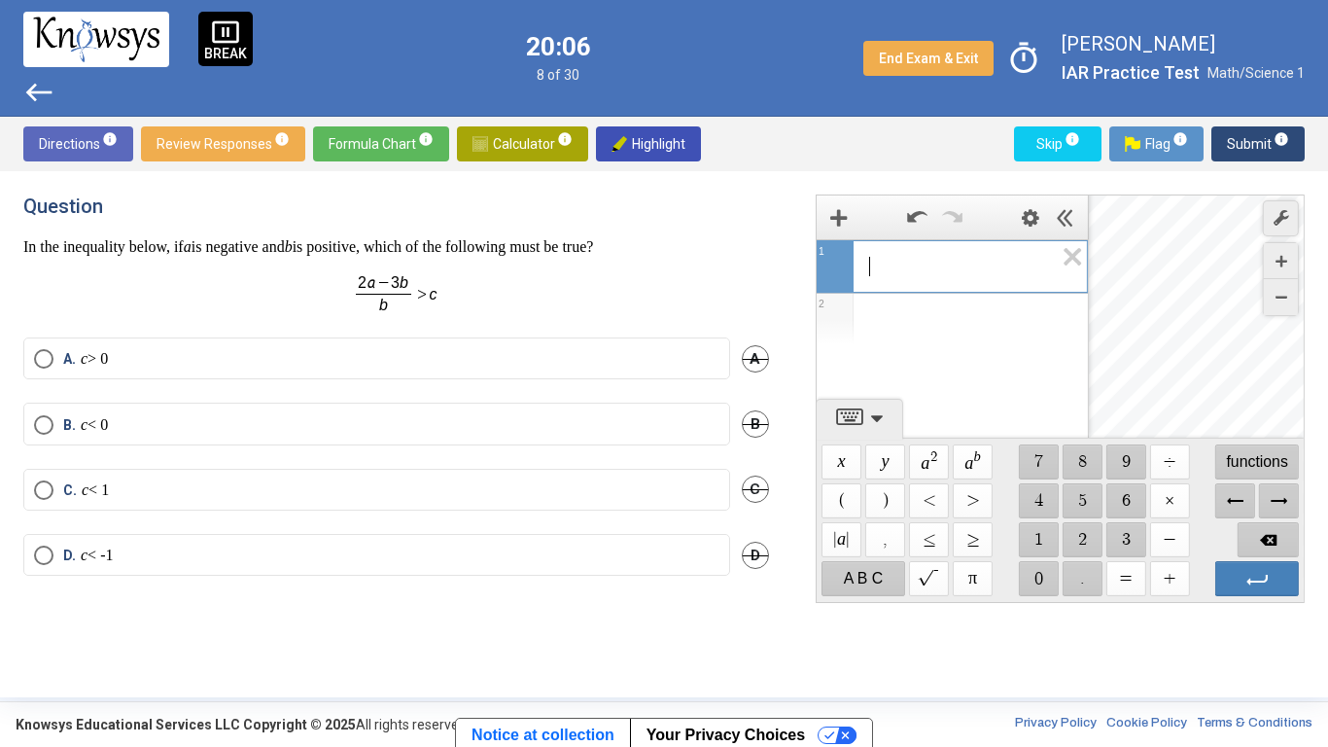
click at [291, 541] on mat-radio-button "D. c < -1" at bounding box center [376, 555] width 707 height 42
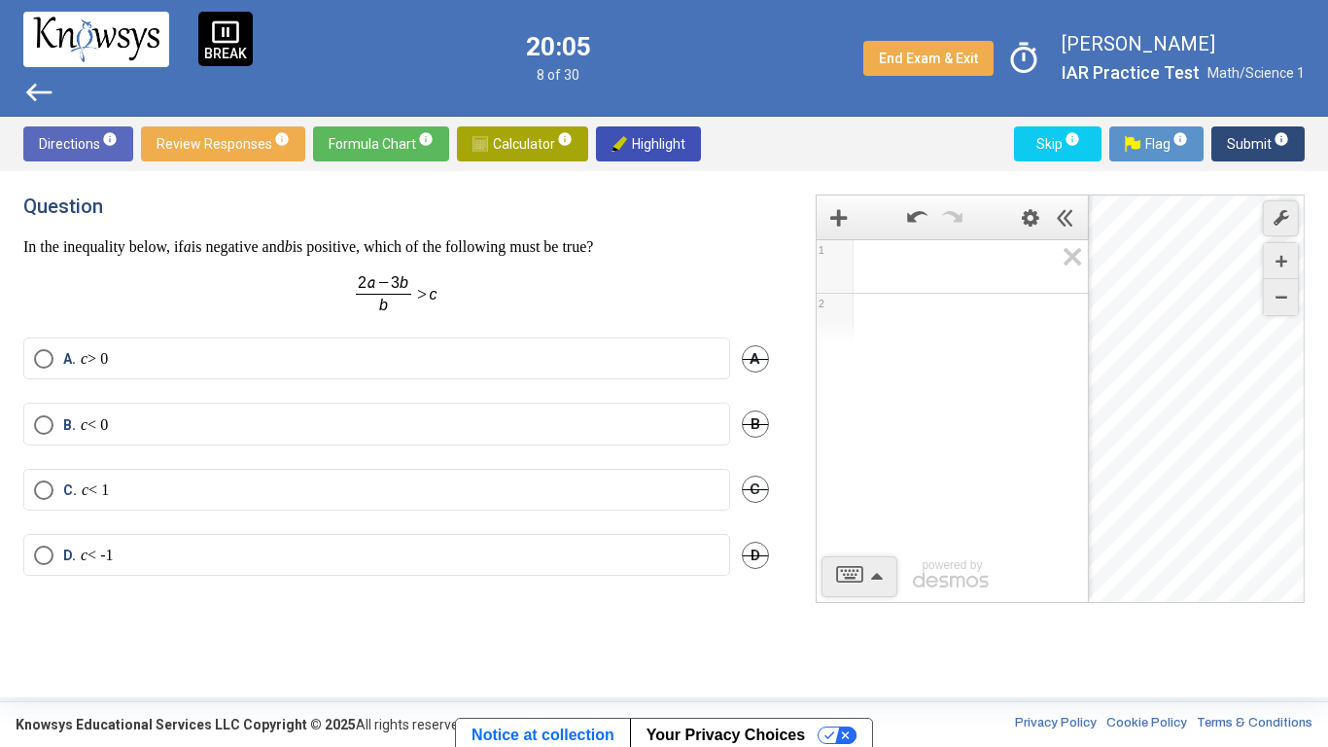
click at [288, 547] on label "D. c < -1" at bounding box center [377, 554] width 686 height 19
click at [1068, 260] on icon "Expression List" at bounding box center [1066, 262] width 44 height 45
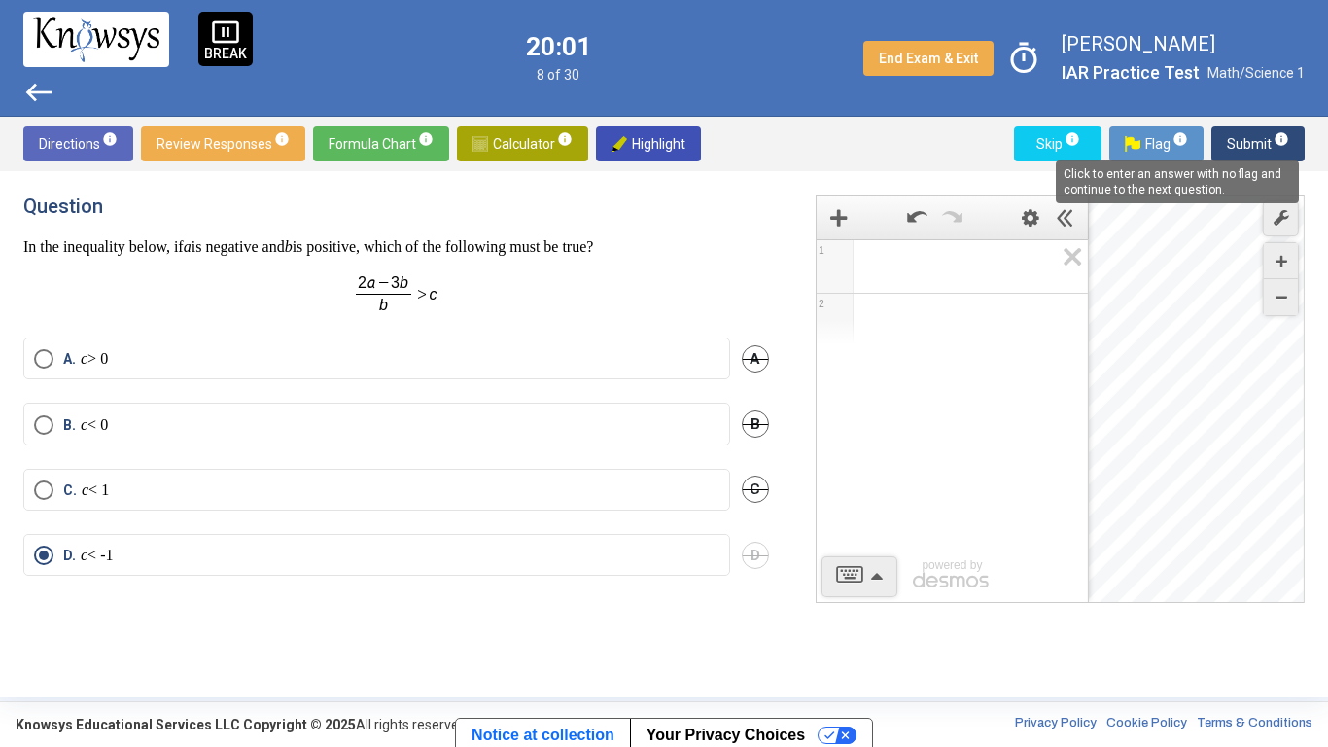
click at [1276, 141] on span "info" at bounding box center [1282, 139] width 16 height 16
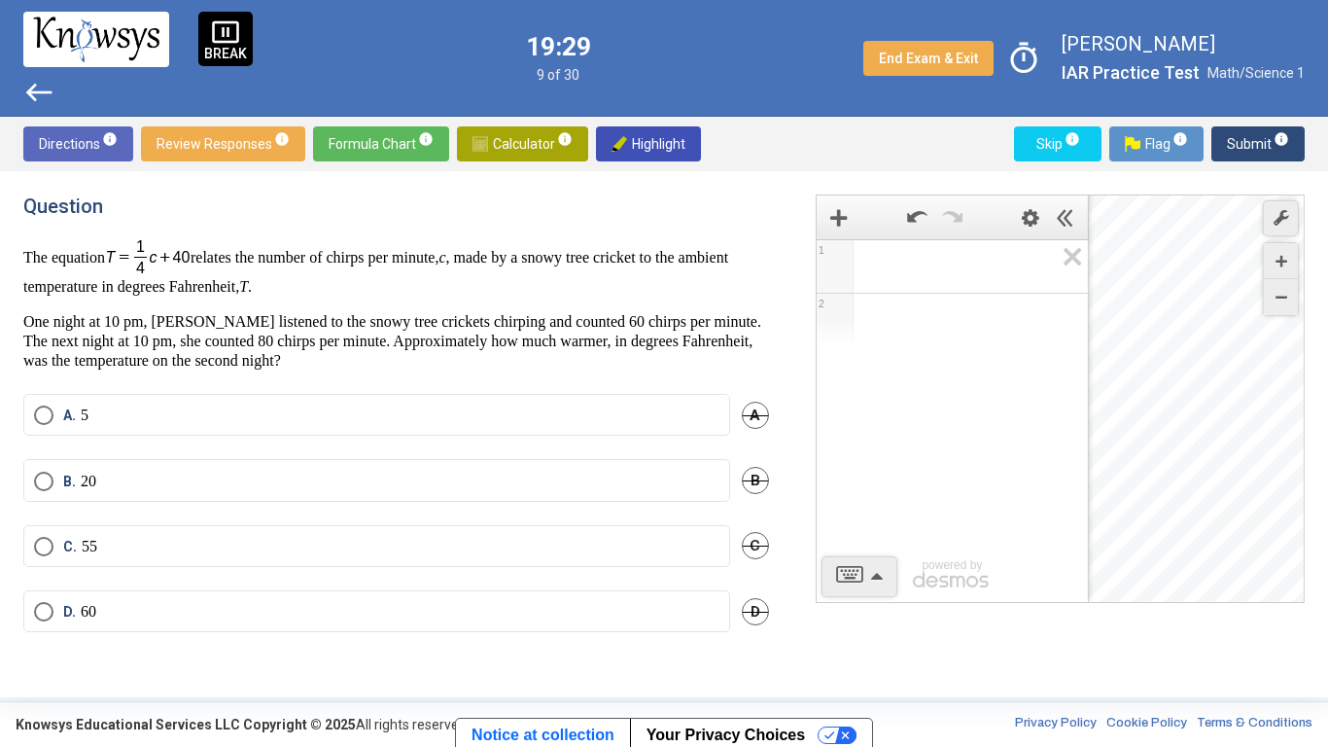
click at [898, 265] on span "Math Input:" at bounding box center [961, 266] width 186 height 23
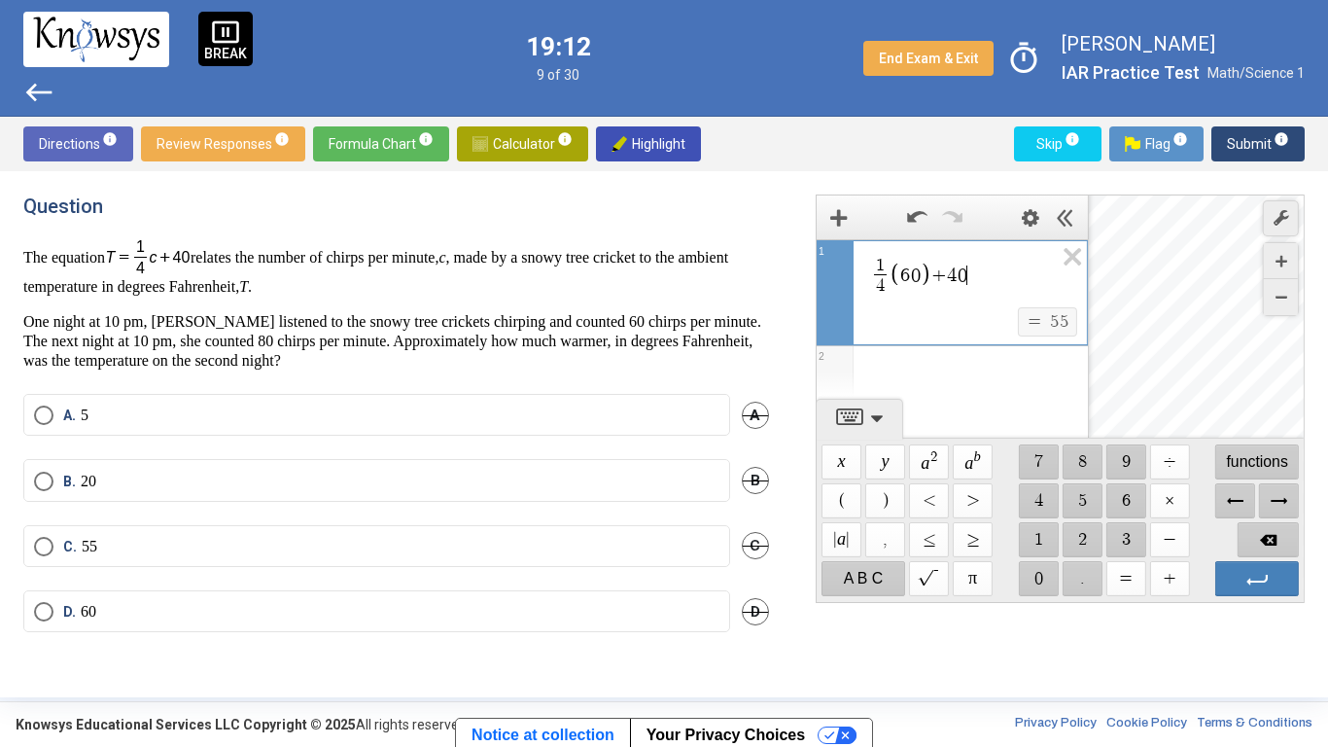
click at [906, 367] on div "Expression List" at bounding box center [952, 371] width 271 height 51
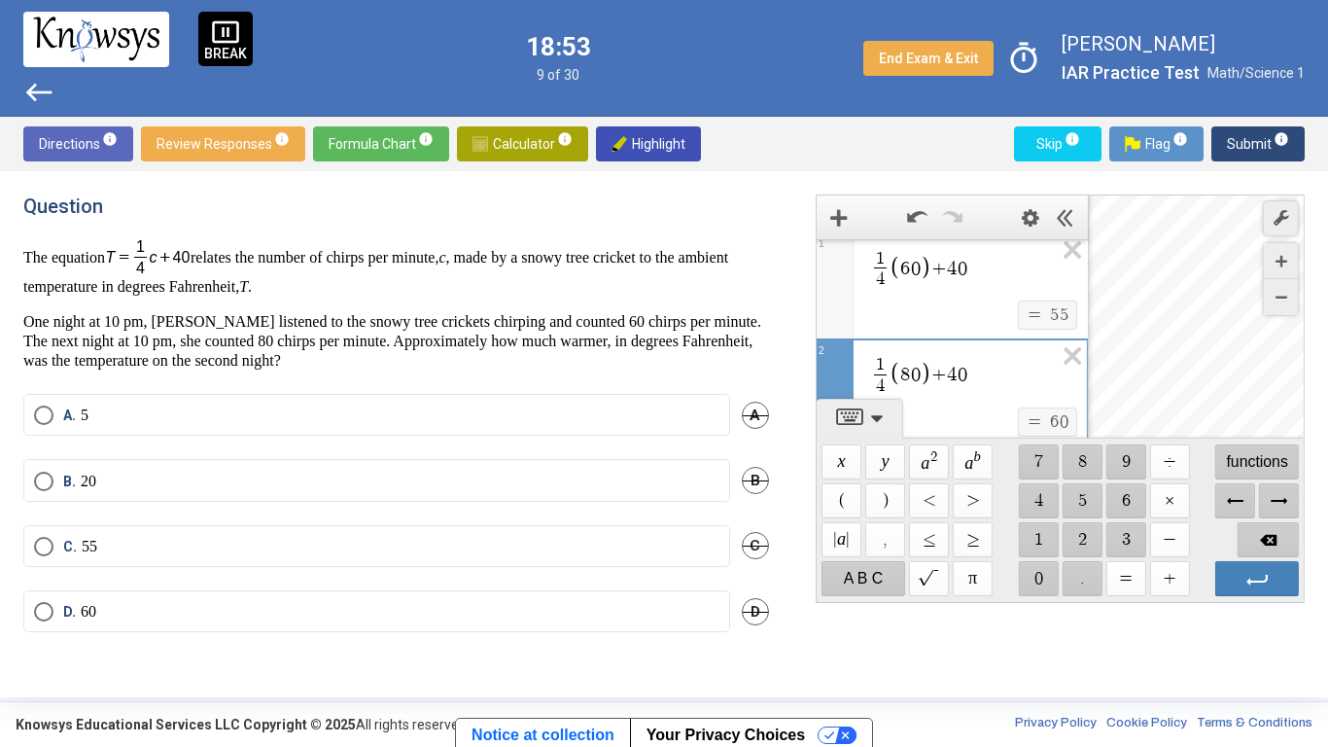
scroll to position [8, 0]
click at [573, 405] on label "A. 5" at bounding box center [377, 414] width 686 height 19
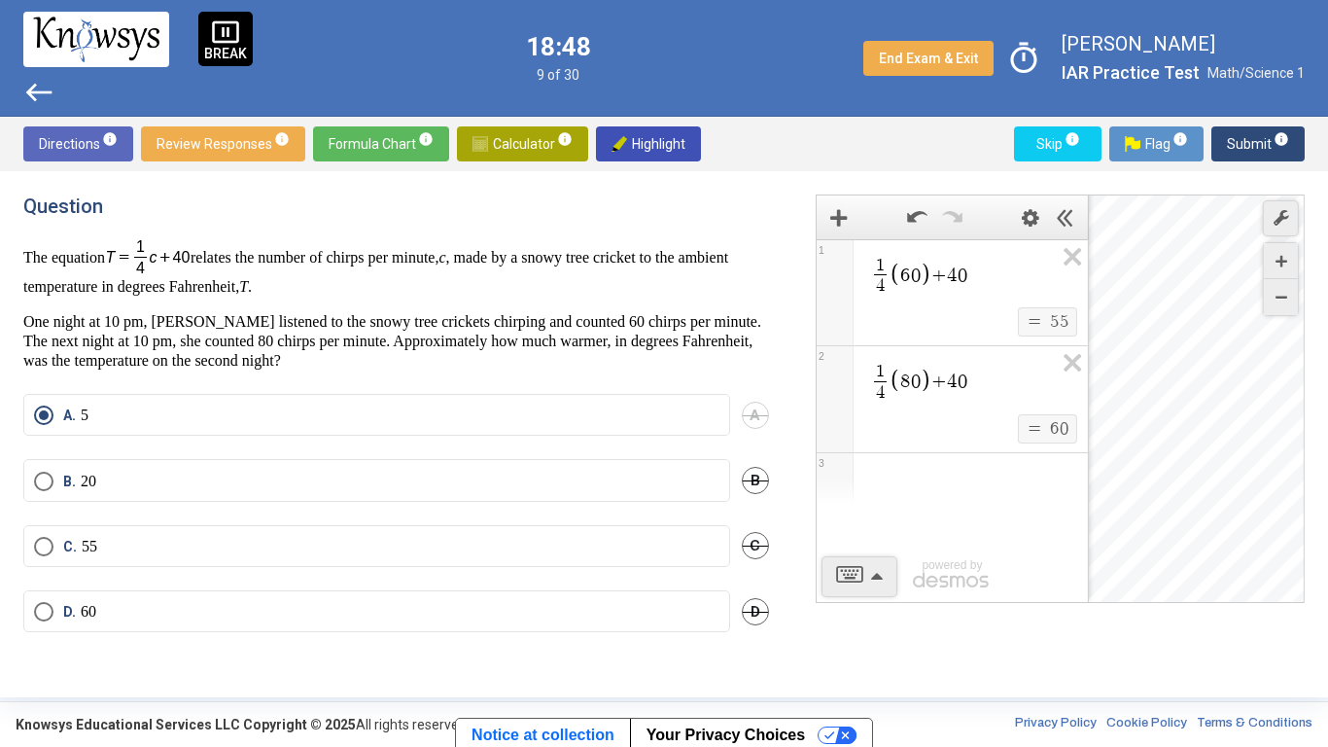
click at [1249, 140] on span "Submit info" at bounding box center [1258, 143] width 62 height 35
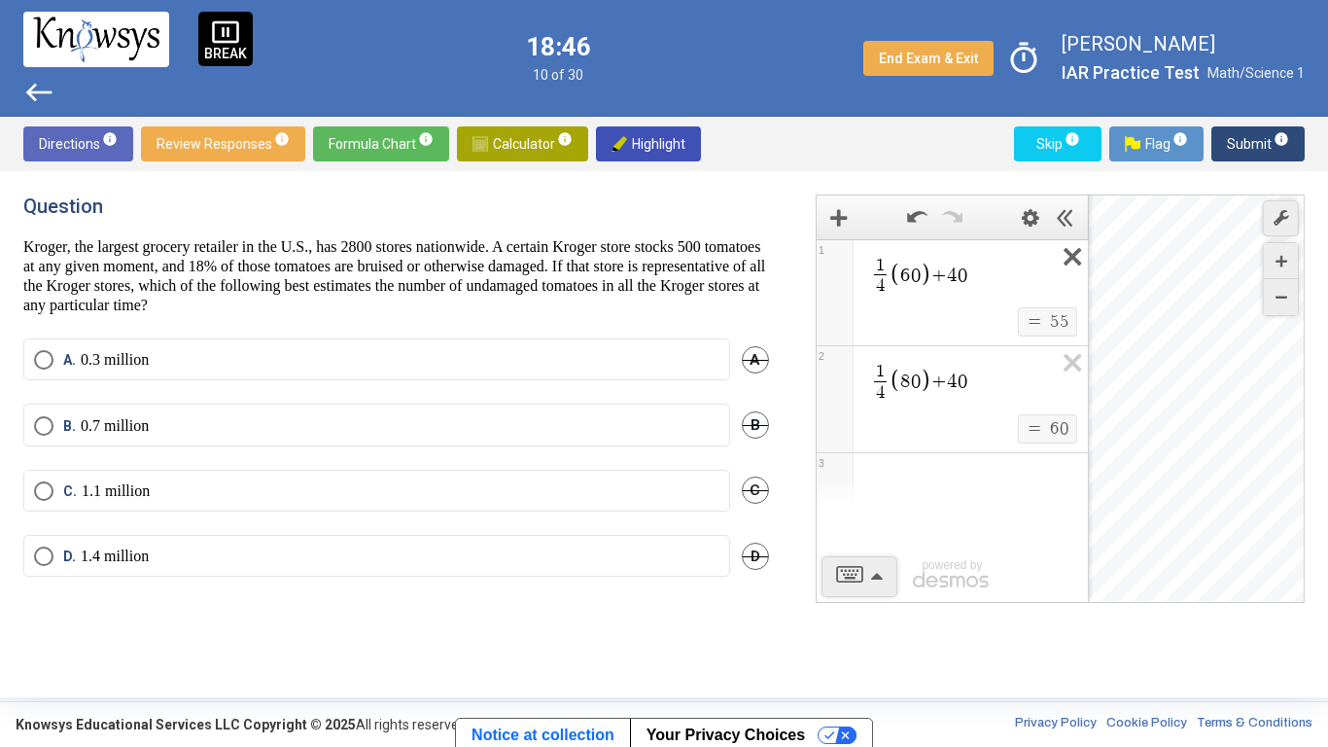
click at [1064, 262] on icon "Expression List" at bounding box center [1066, 262] width 44 height 45
click at [1064, 346] on icon "Expression List" at bounding box center [1066, 368] width 44 height 45
drag, startPoint x: 877, startPoint y: 214, endPoint x: 936, endPoint y: 303, distance: 107.3
click at [936, 303] on div "1 2 powered by" at bounding box center [953, 399] width 272 height 408
click at [870, 271] on span "Math Input:" at bounding box center [961, 266] width 186 height 23
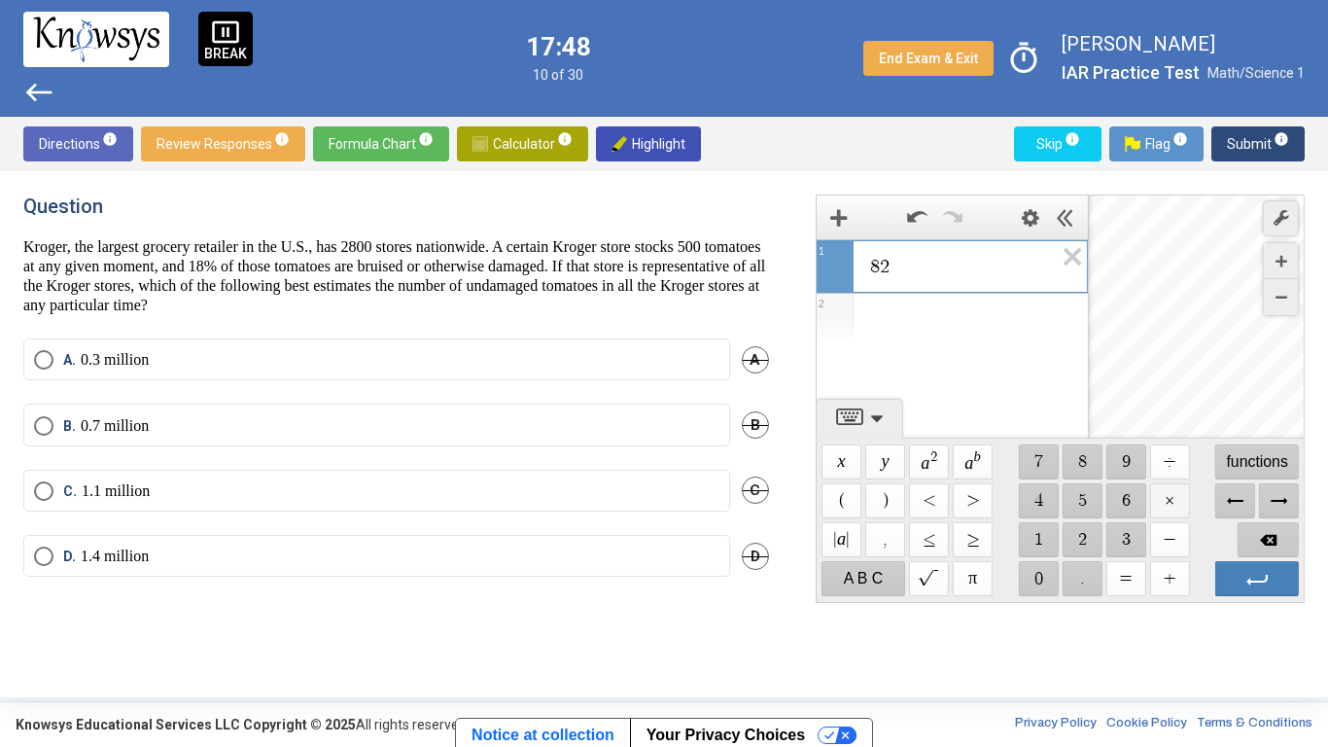
click at [1170, 504] on span "$$ ×" at bounding box center [1169, 500] width 40 height 35
click at [325, 338] on mat-radio-button "A. 0.3 million" at bounding box center [376, 359] width 707 height 42
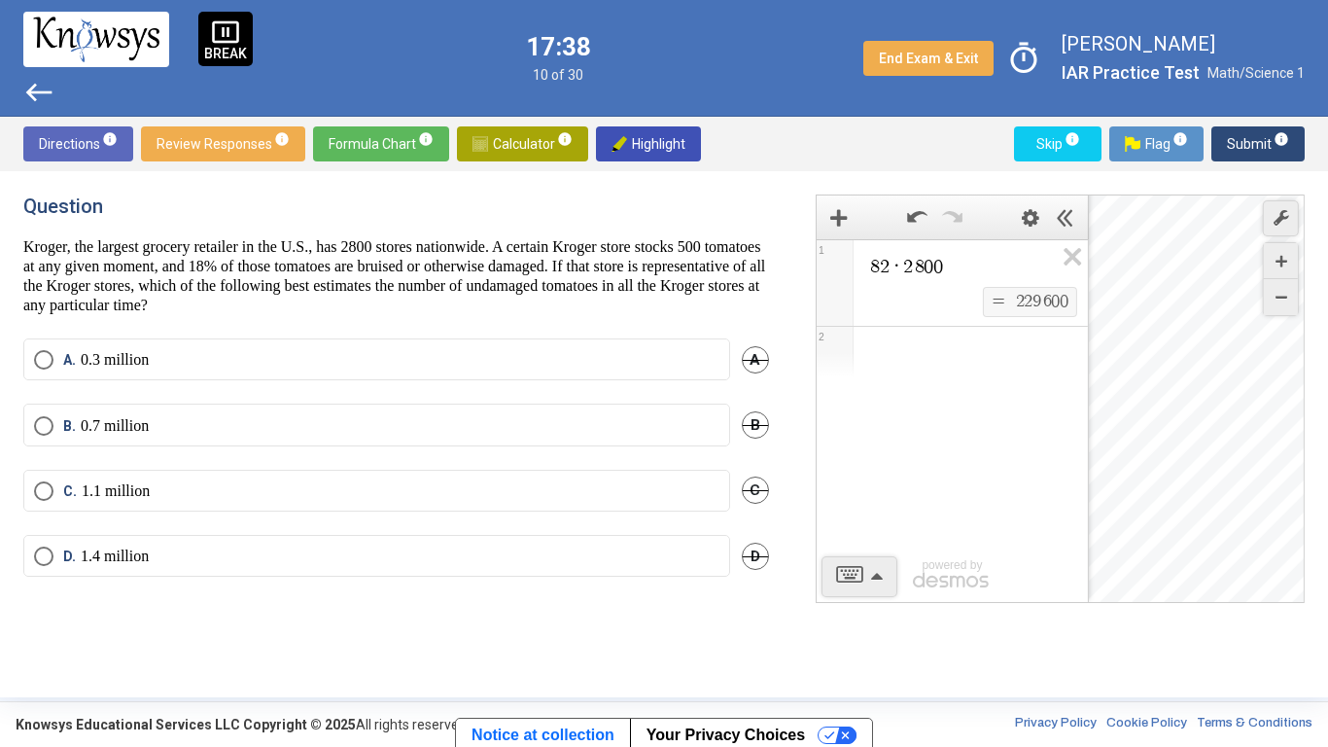
click at [325, 351] on label "A. 0.3 million" at bounding box center [377, 359] width 686 height 19
click at [1249, 138] on span "Submit info" at bounding box center [1258, 143] width 62 height 35
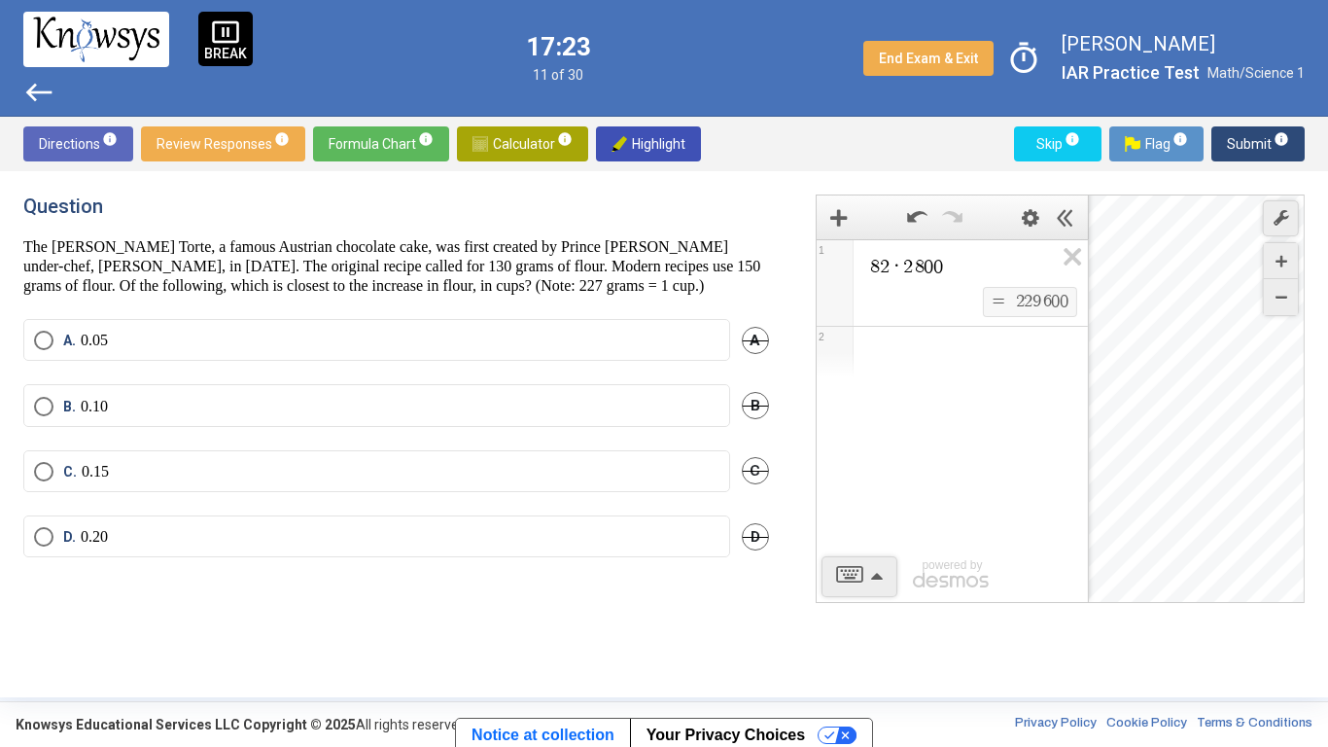
click at [948, 264] on span "8 2 · 2 8 0 0" at bounding box center [961, 266] width 186 height 23
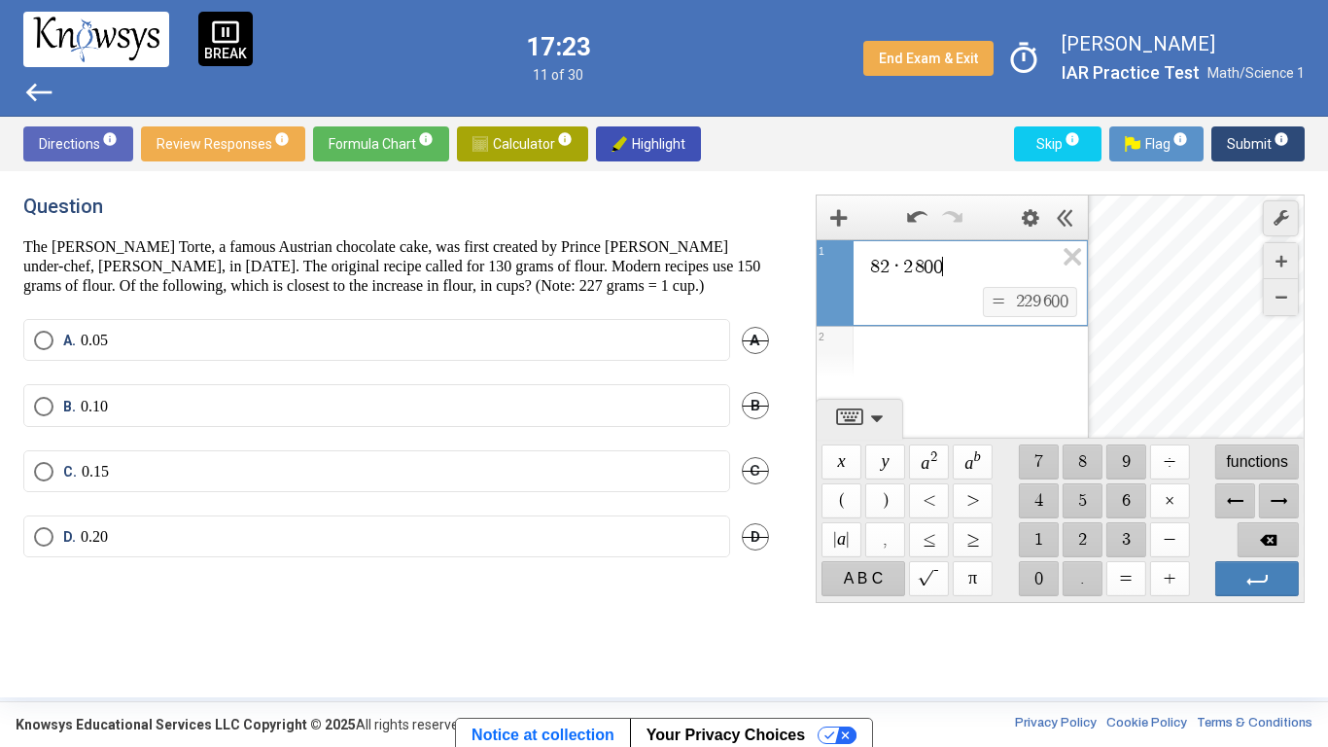
click at [948, 264] on span "8 2 · 2 8 0 0 ​" at bounding box center [960, 266] width 185 height 23
click at [604, 410] on mat-radio-button "B. 0.10" at bounding box center [376, 405] width 707 height 42
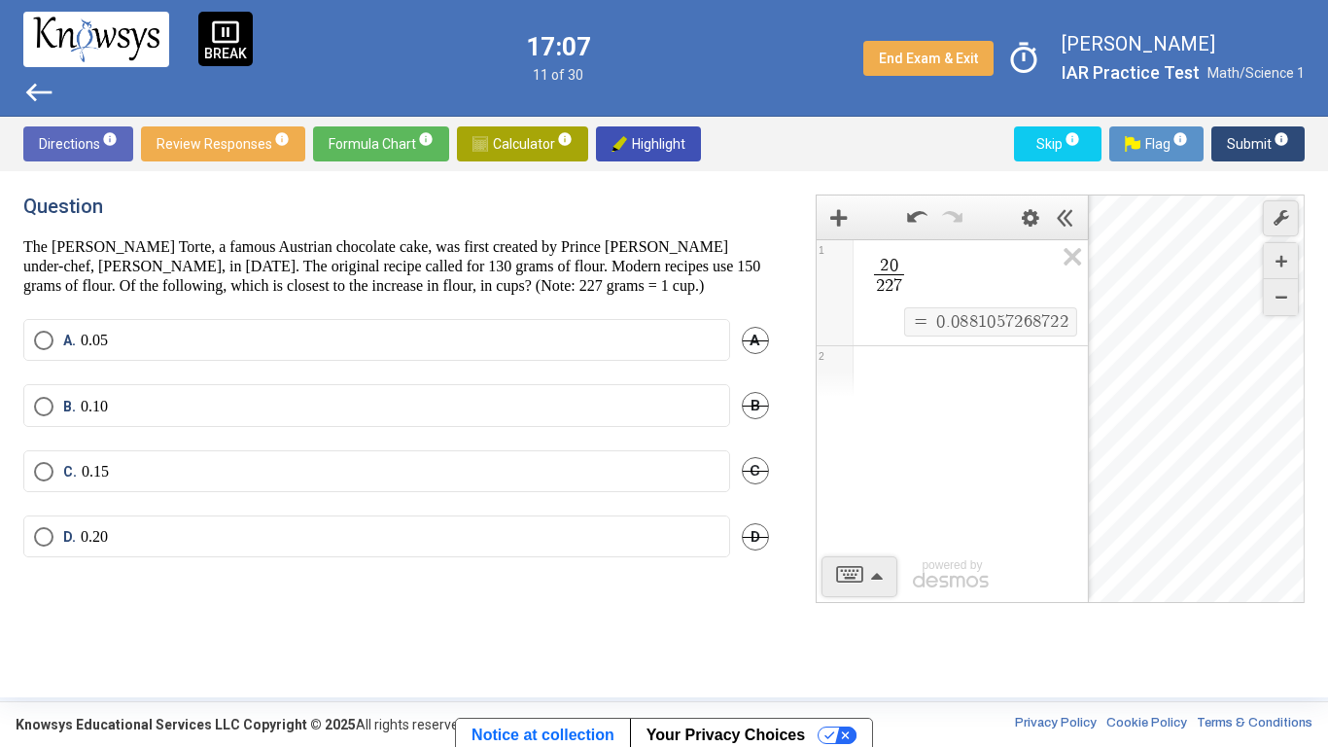
click at [552, 409] on mat-radio-button "B. 0.10" at bounding box center [376, 405] width 707 height 42
click at [524, 416] on label "B. 0.10" at bounding box center [377, 406] width 686 height 19
click at [1266, 158] on span "Submit info" at bounding box center [1258, 143] width 62 height 35
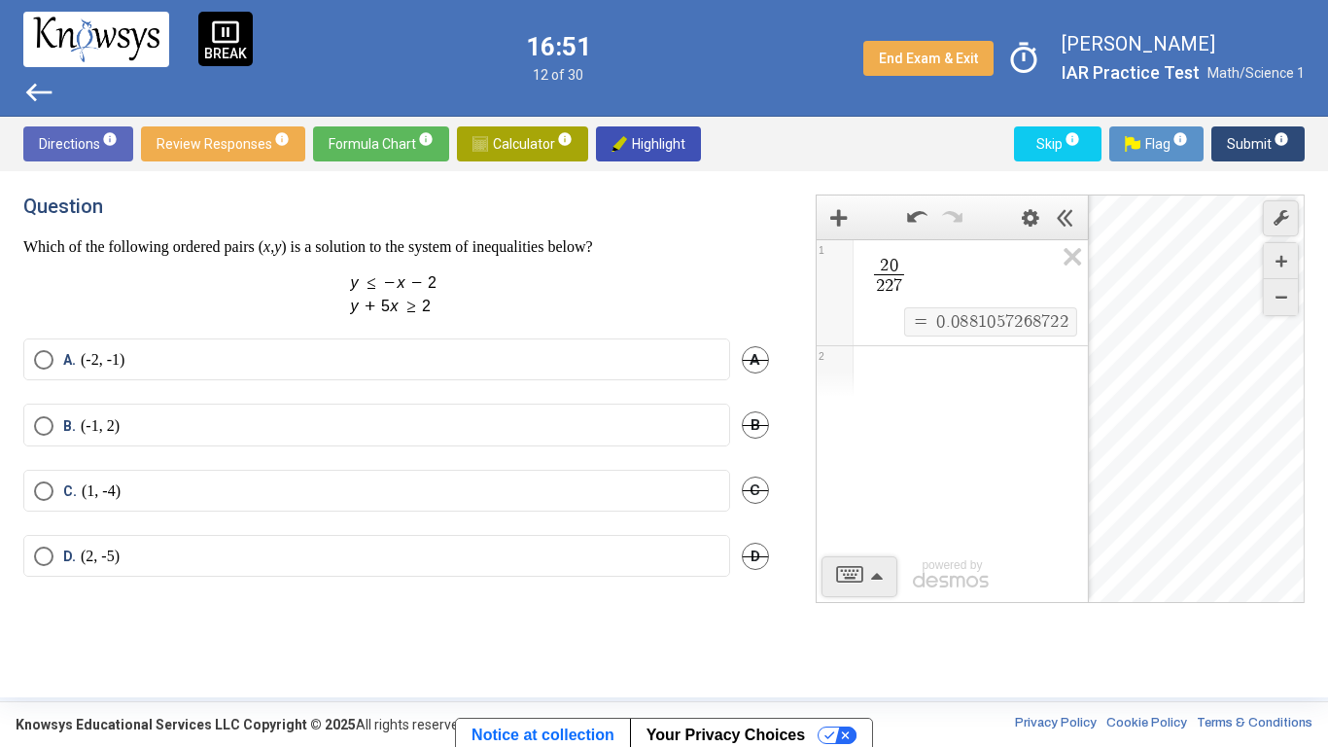
click at [1062, 137] on span "Skip info" at bounding box center [1058, 143] width 56 height 35
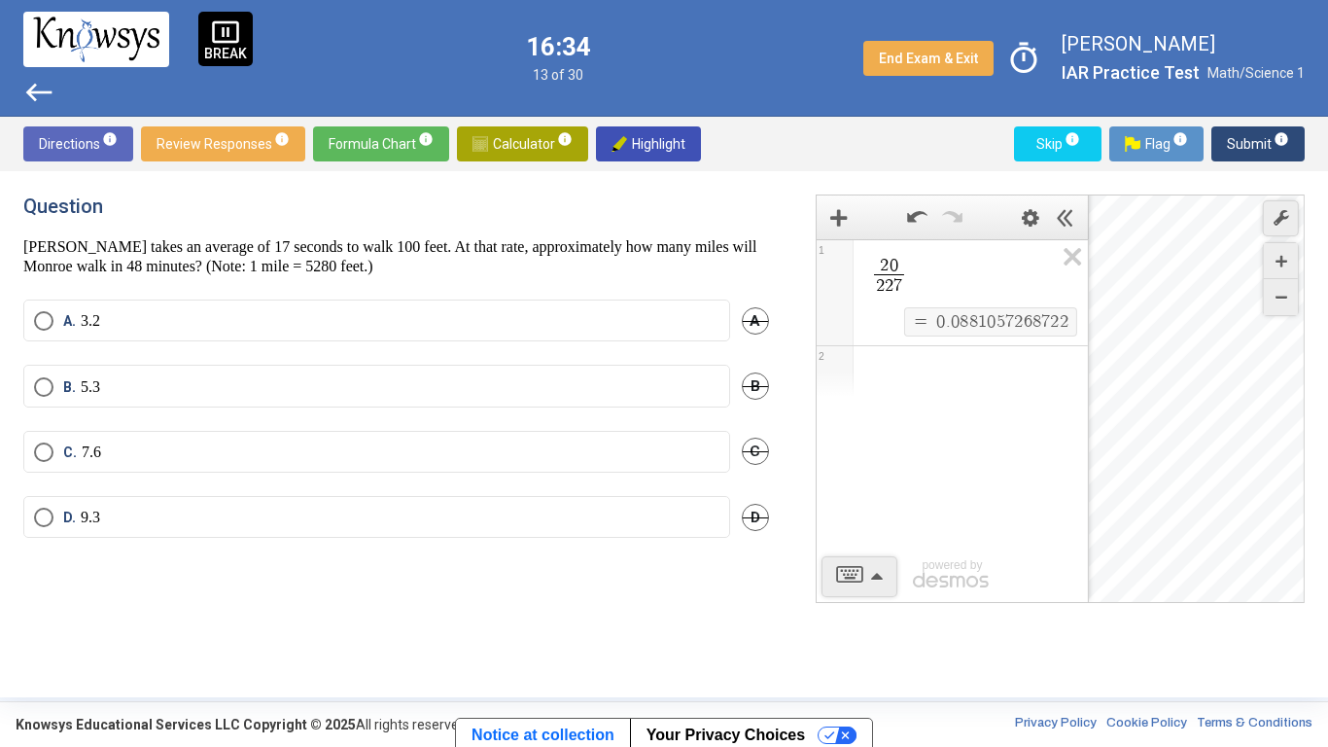
click at [967, 271] on span "2 0 2 2 7 ​" at bounding box center [961, 277] width 186 height 44
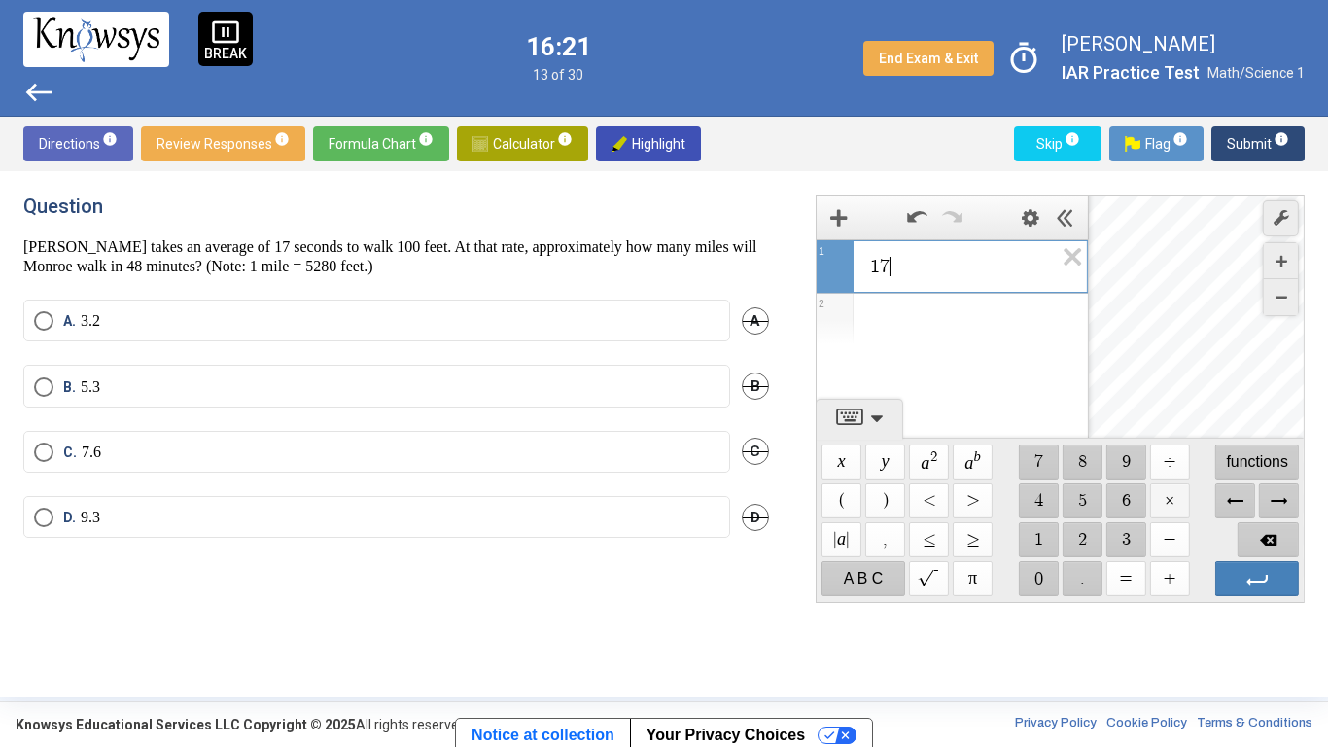
click at [1178, 507] on span "$$ ×" at bounding box center [1169, 500] width 40 height 35
click at [955, 345] on div "Expression List" at bounding box center [952, 352] width 271 height 51
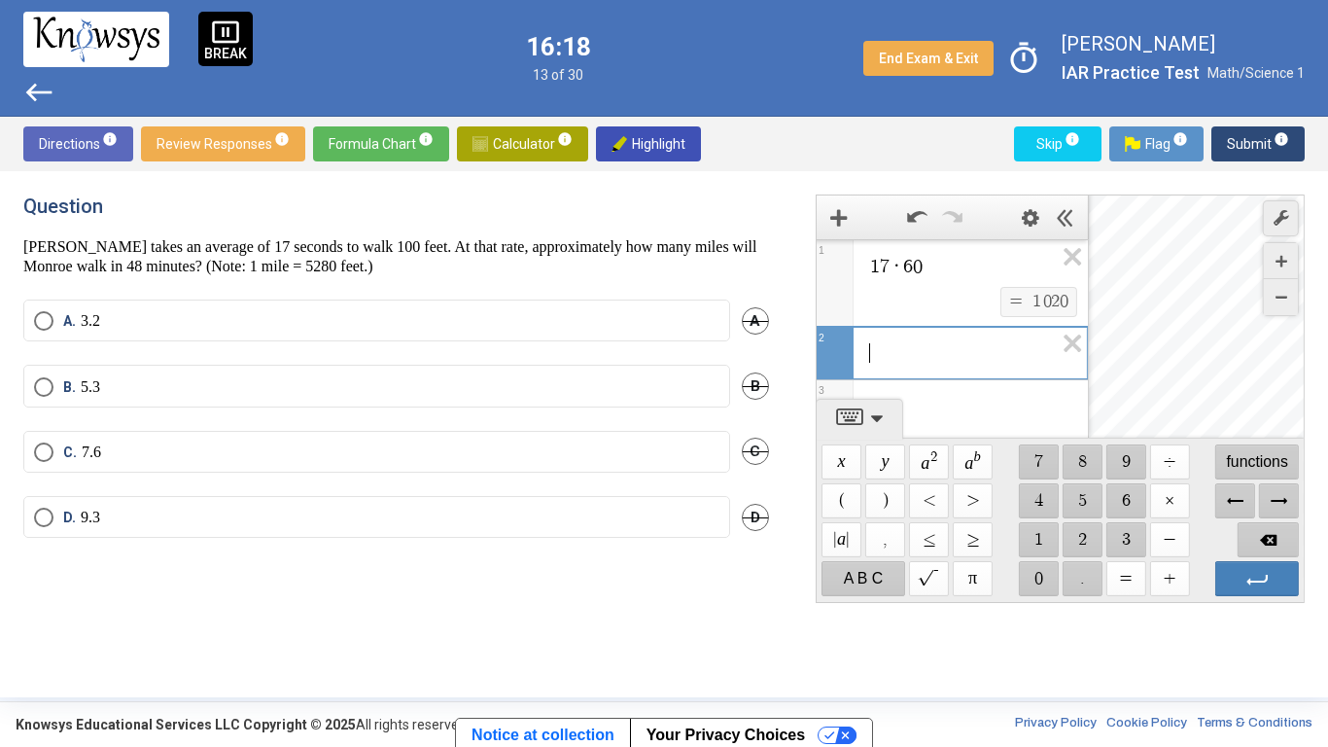
scroll to position [12, 0]
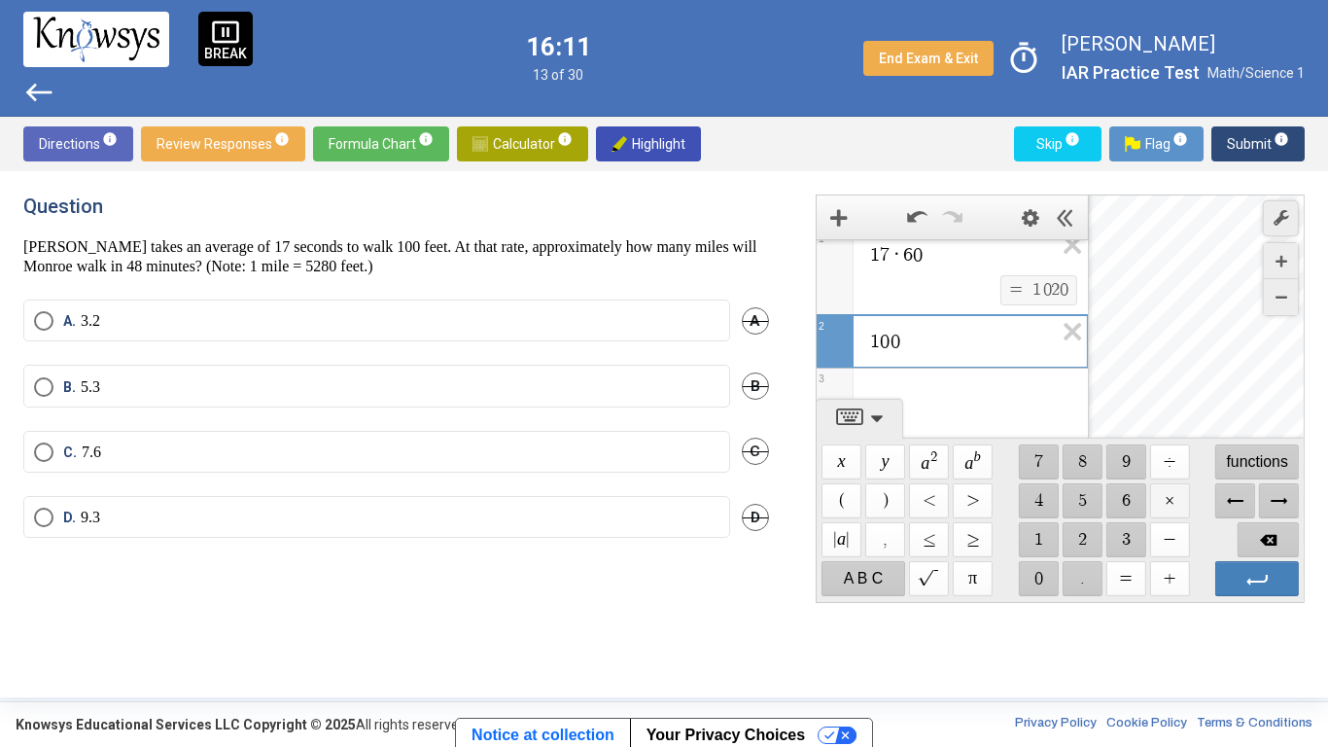
click at [1167, 503] on span "$$ ×" at bounding box center [1169, 500] width 40 height 35
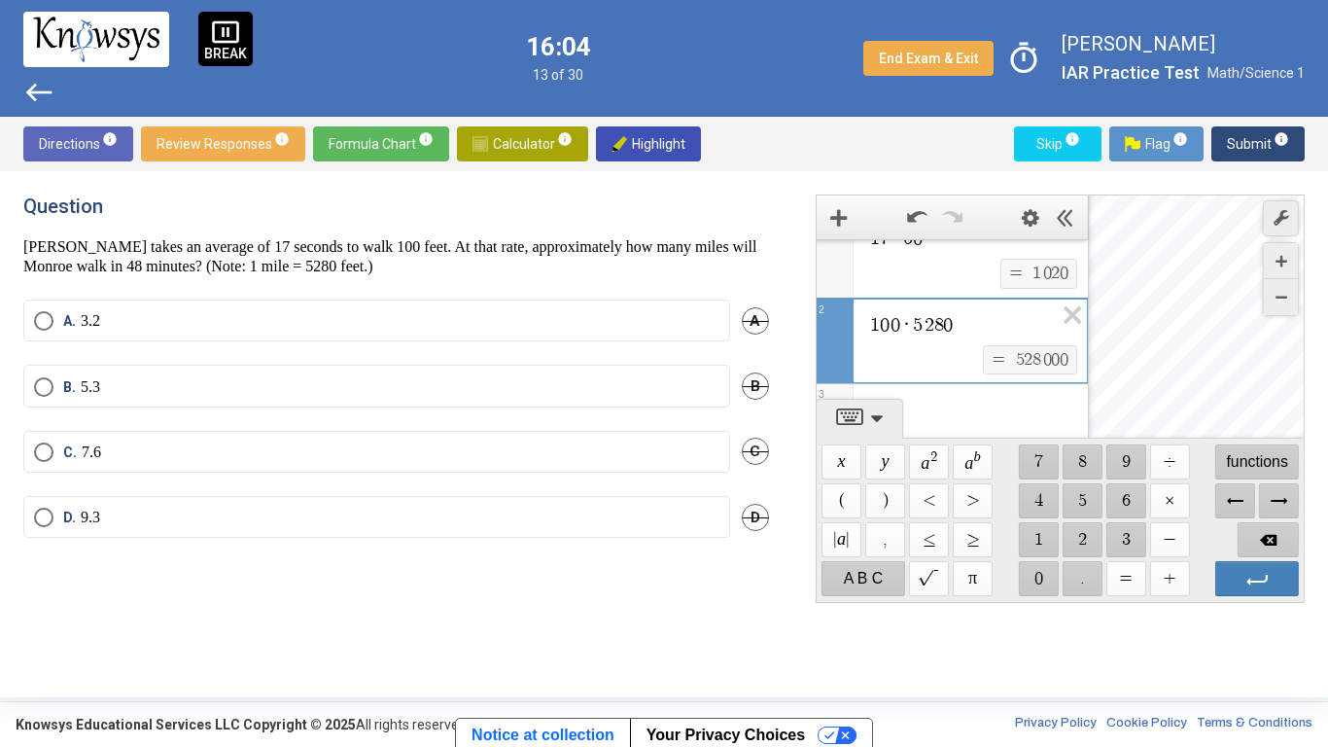
click at [1036, 405] on div "Expression List" at bounding box center [952, 409] width 271 height 51
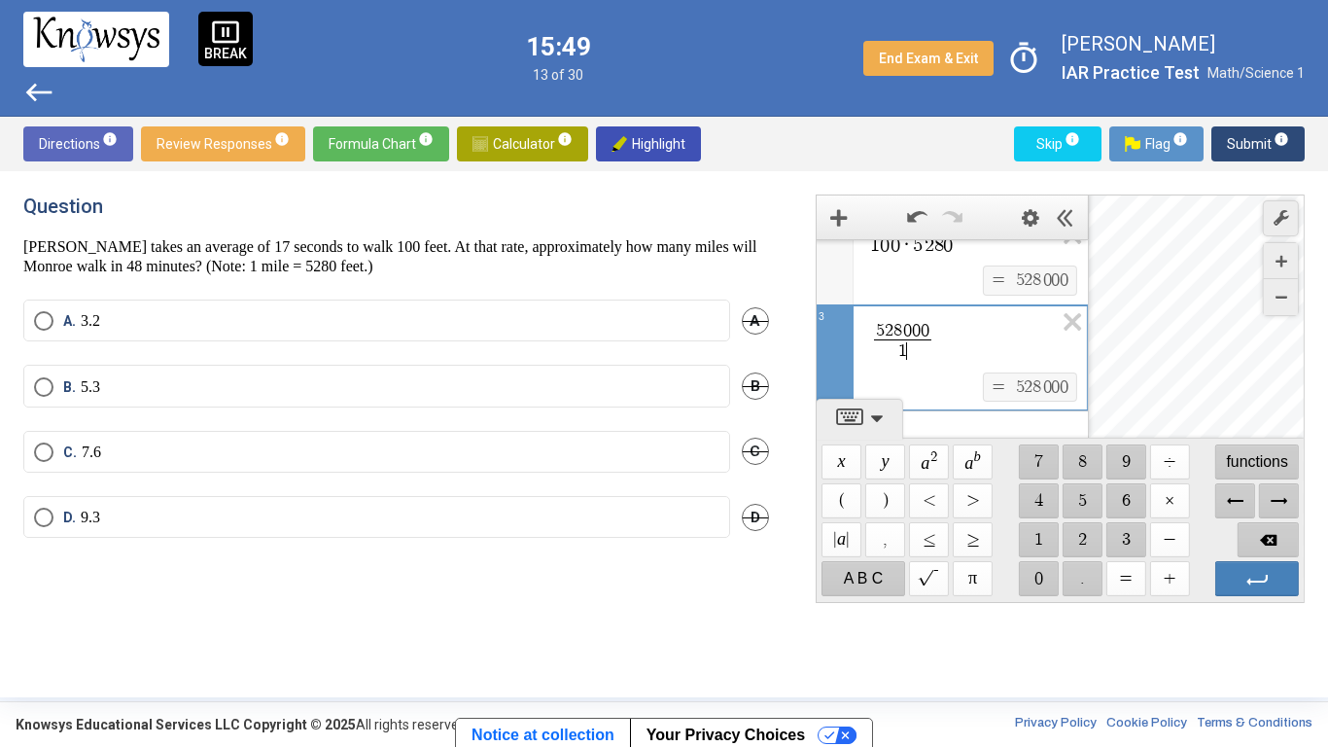
scroll to position [124, 0]
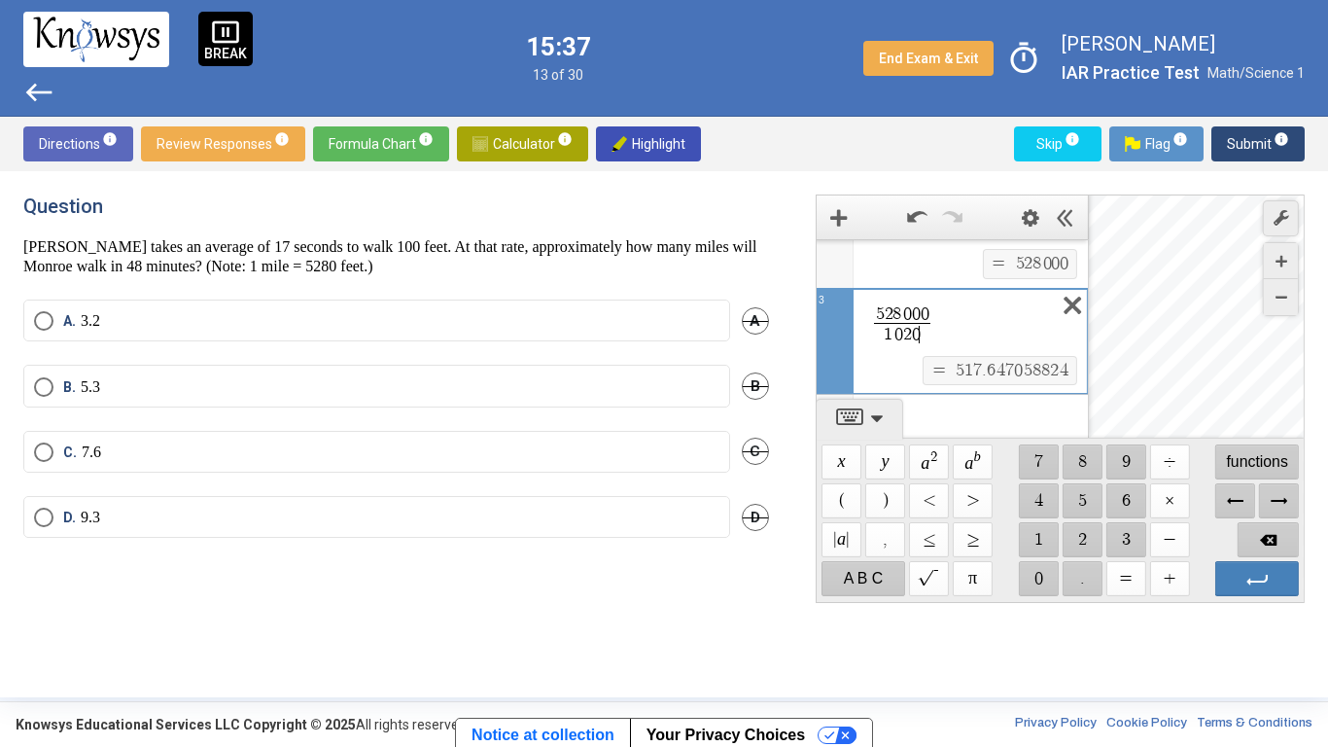
click at [1064, 306] on icon "Expression List" at bounding box center [1066, 311] width 44 height 45
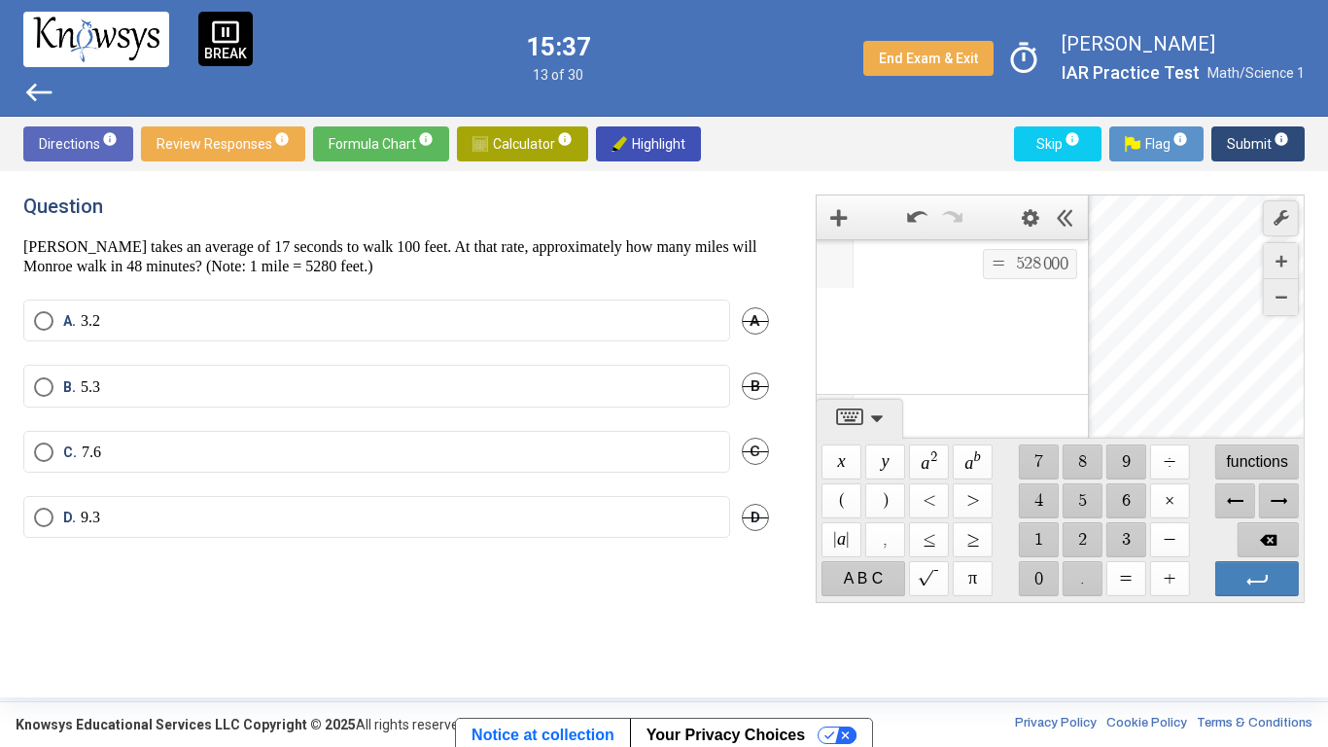
click at [1064, 247] on icon "Expression List" at bounding box center [1066, 224] width 44 height 45
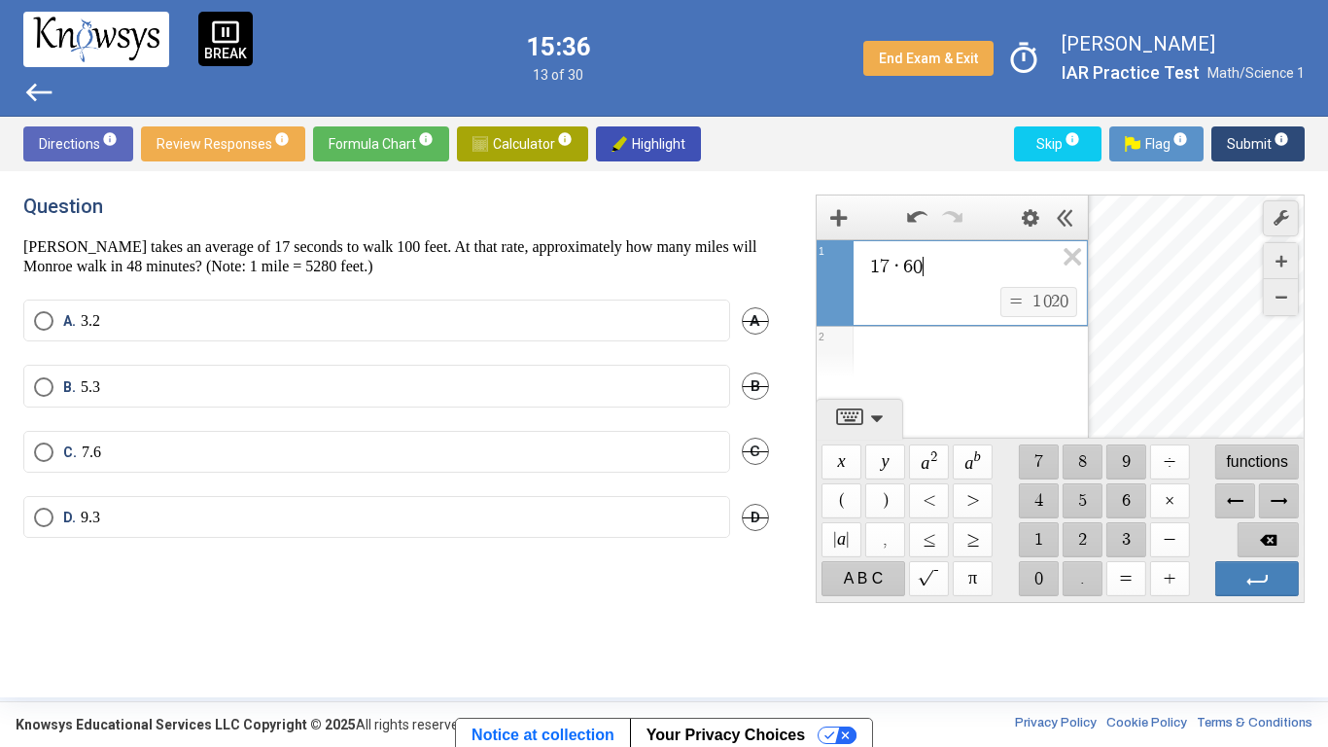
click at [1064, 306] on span "0" at bounding box center [1064, 302] width 9 height 18
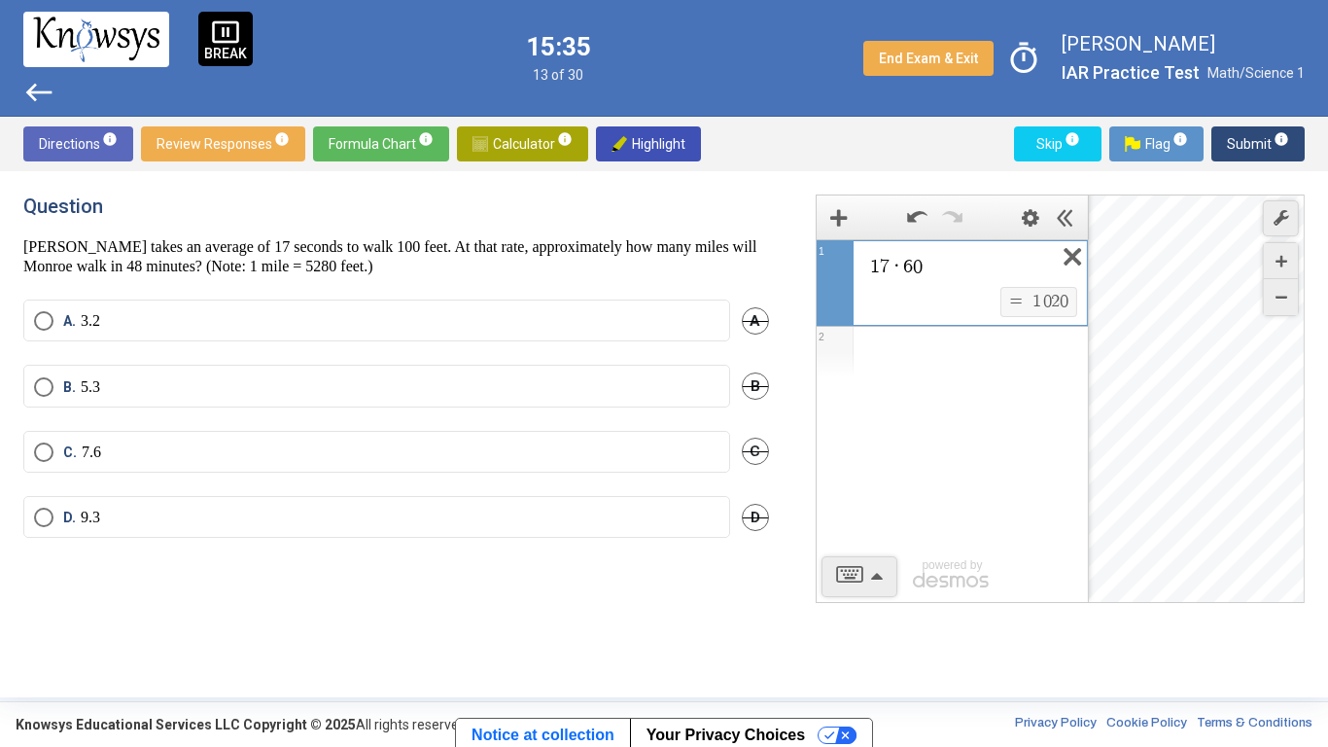
click at [1070, 272] on icon "Expression List" at bounding box center [1066, 262] width 44 height 45
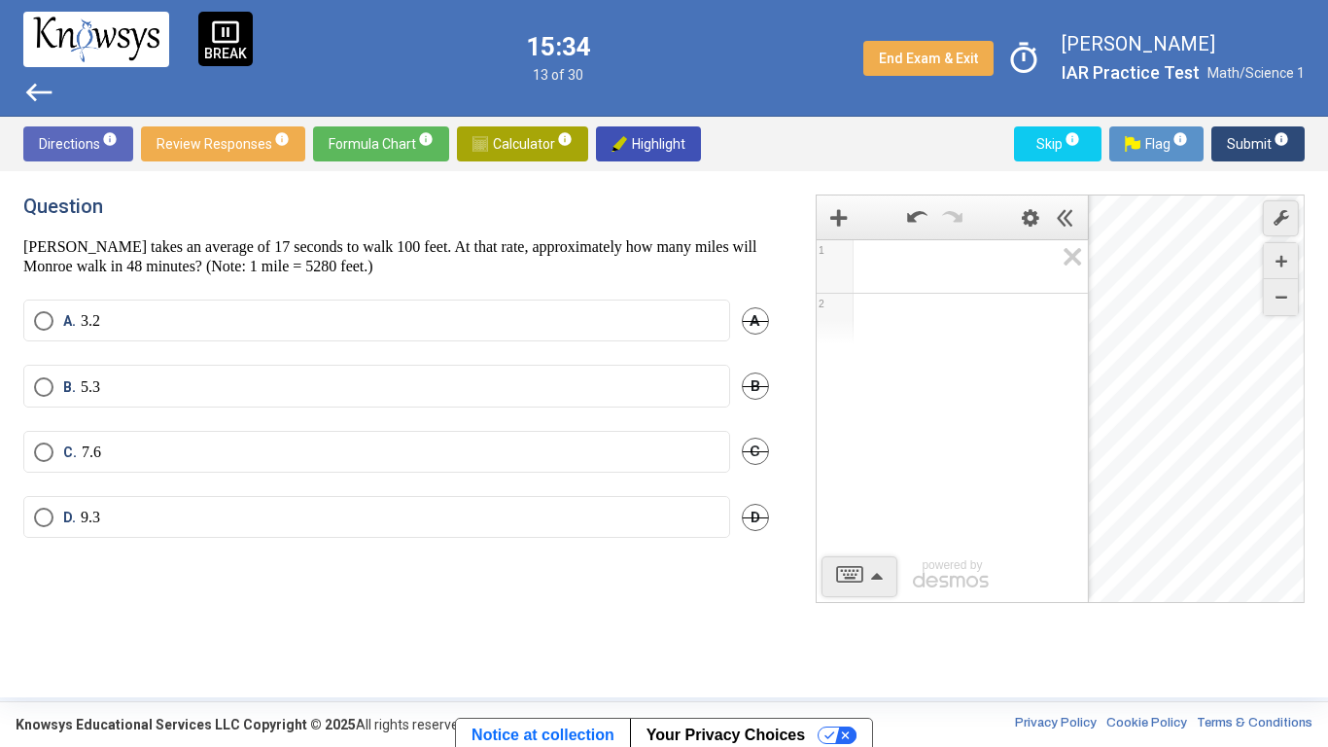
click at [599, 388] on label "B. 5.3" at bounding box center [377, 386] width 686 height 19
click at [1256, 134] on span "Submit info" at bounding box center [1258, 143] width 62 height 35
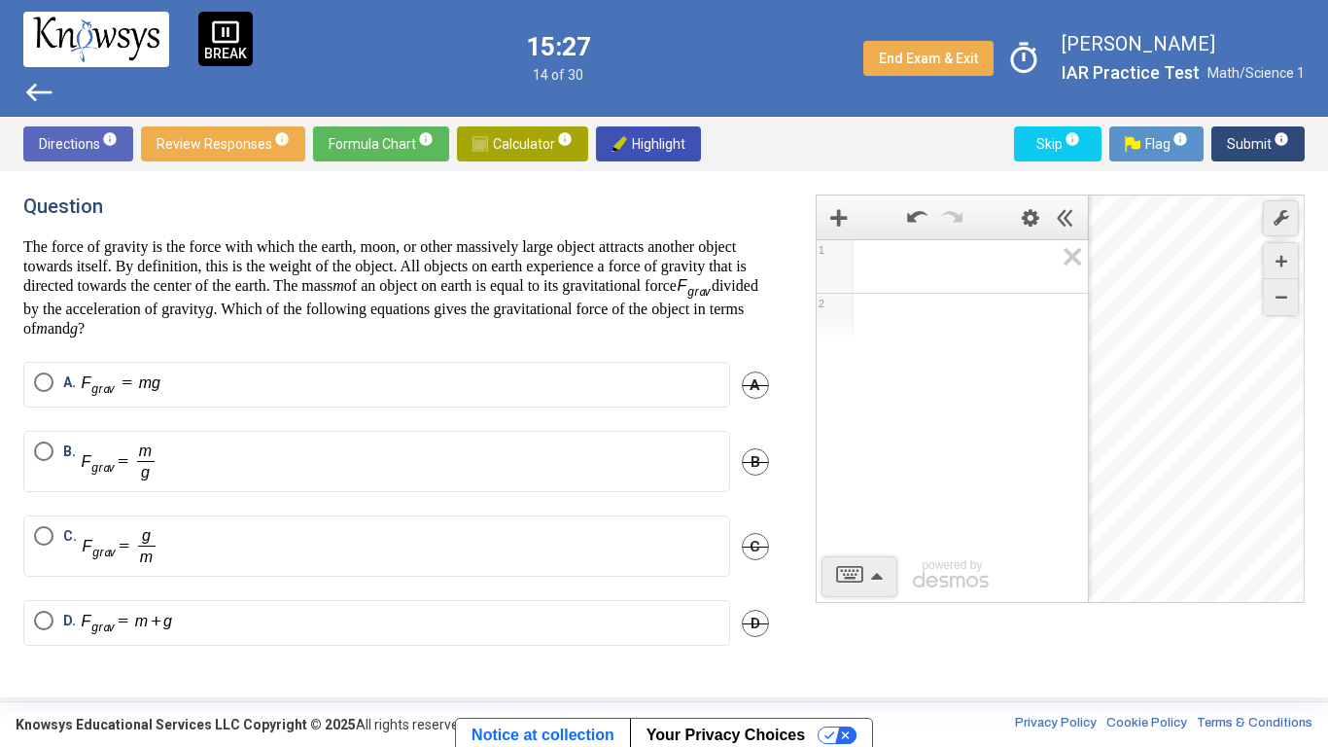
click at [1047, 146] on span "Skip info" at bounding box center [1058, 143] width 56 height 35
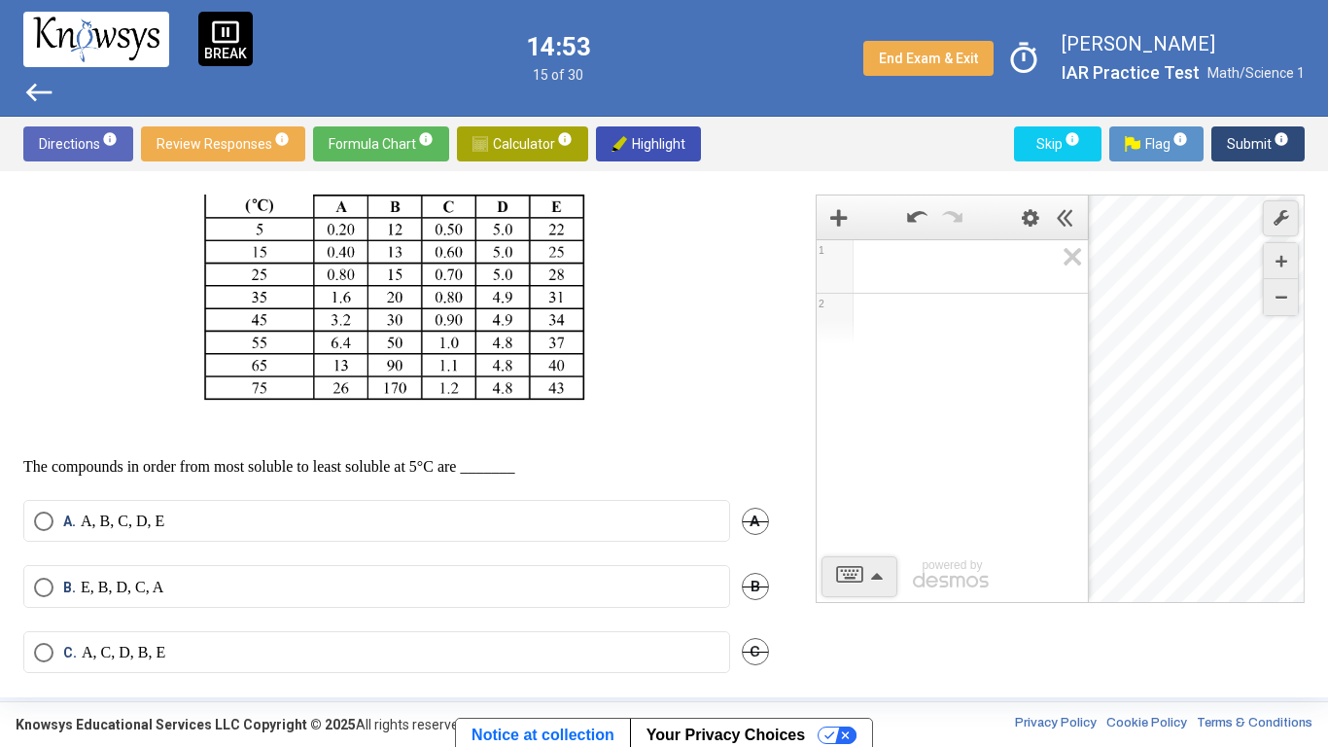
scroll to position [368, 0]
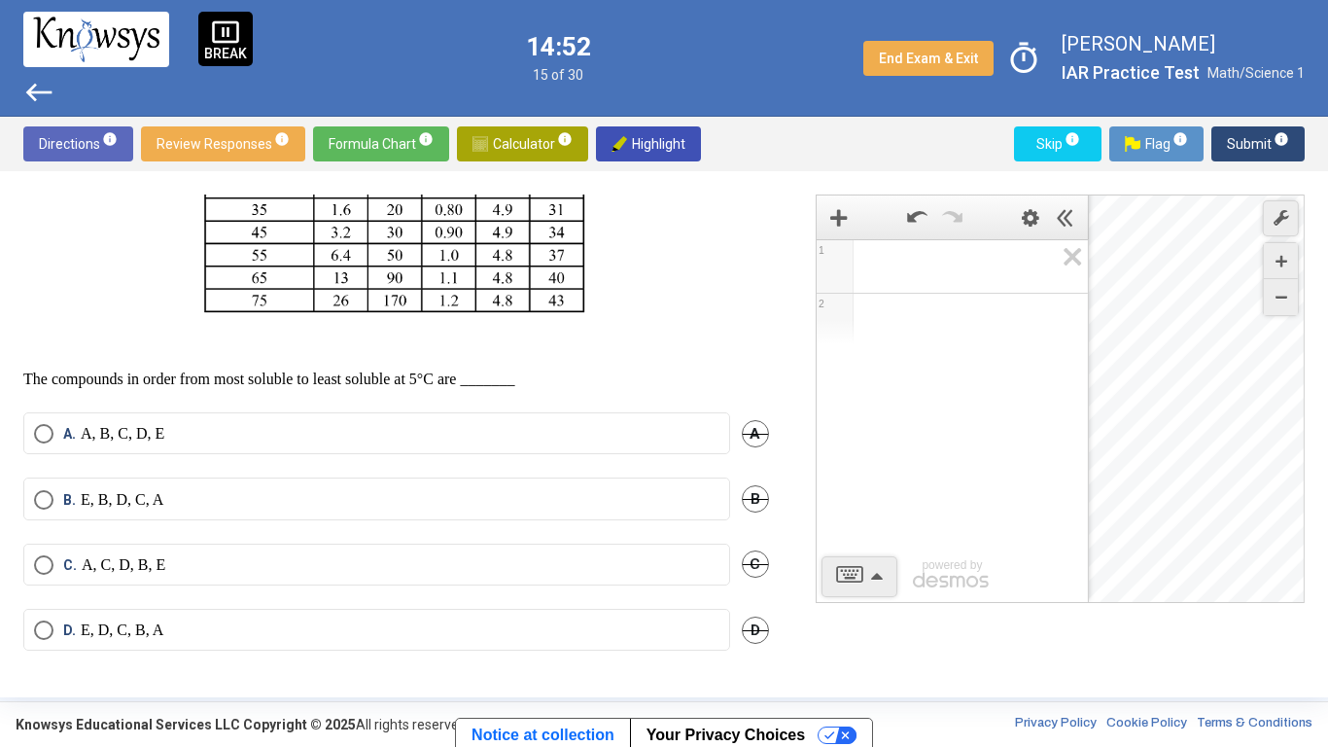
click at [430, 513] on mat-radio-button "B. E, B, D, C, A" at bounding box center [376, 498] width 707 height 42
click at [444, 501] on label "B. E, B, D, C, A" at bounding box center [377, 499] width 686 height 19
click at [1249, 135] on span "Submit info" at bounding box center [1258, 143] width 62 height 35
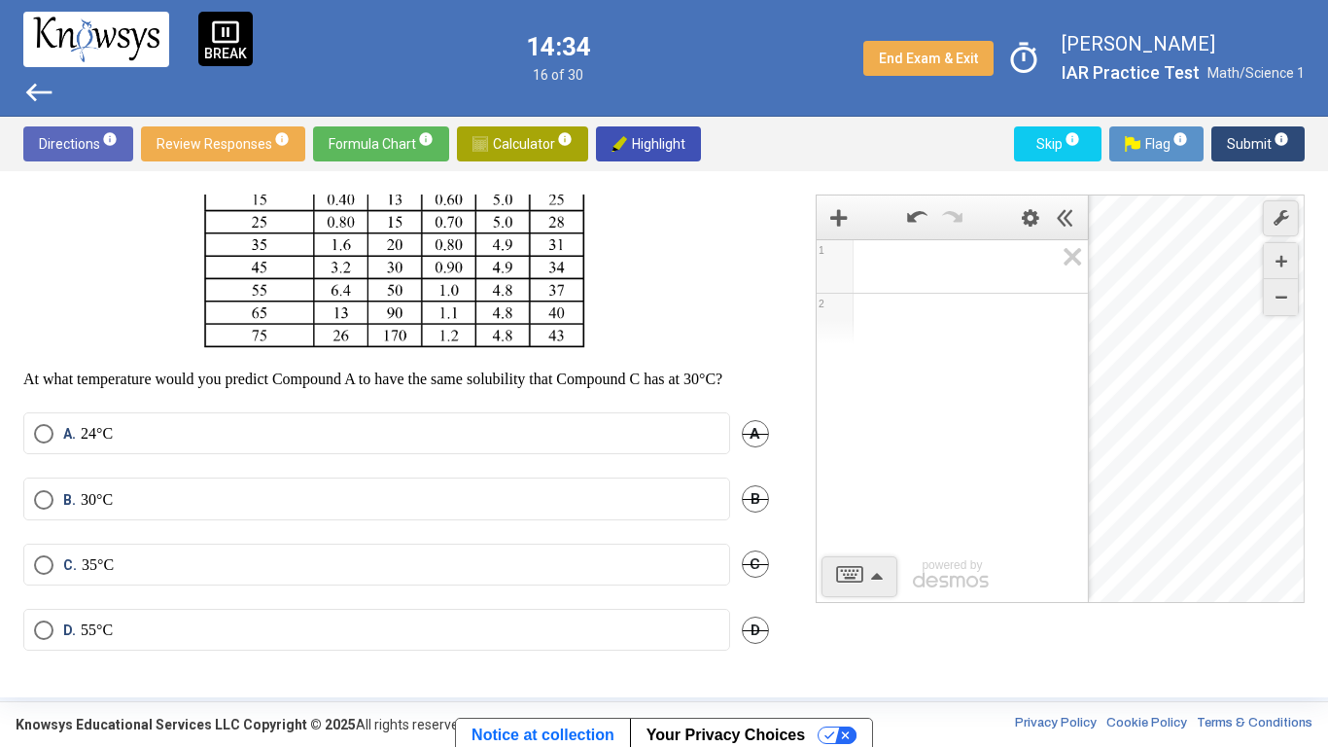
scroll to position [327, 0]
click at [257, 443] on label "A. 24°C" at bounding box center [377, 433] width 686 height 19
click at [1239, 133] on span "Submit info" at bounding box center [1258, 143] width 62 height 35
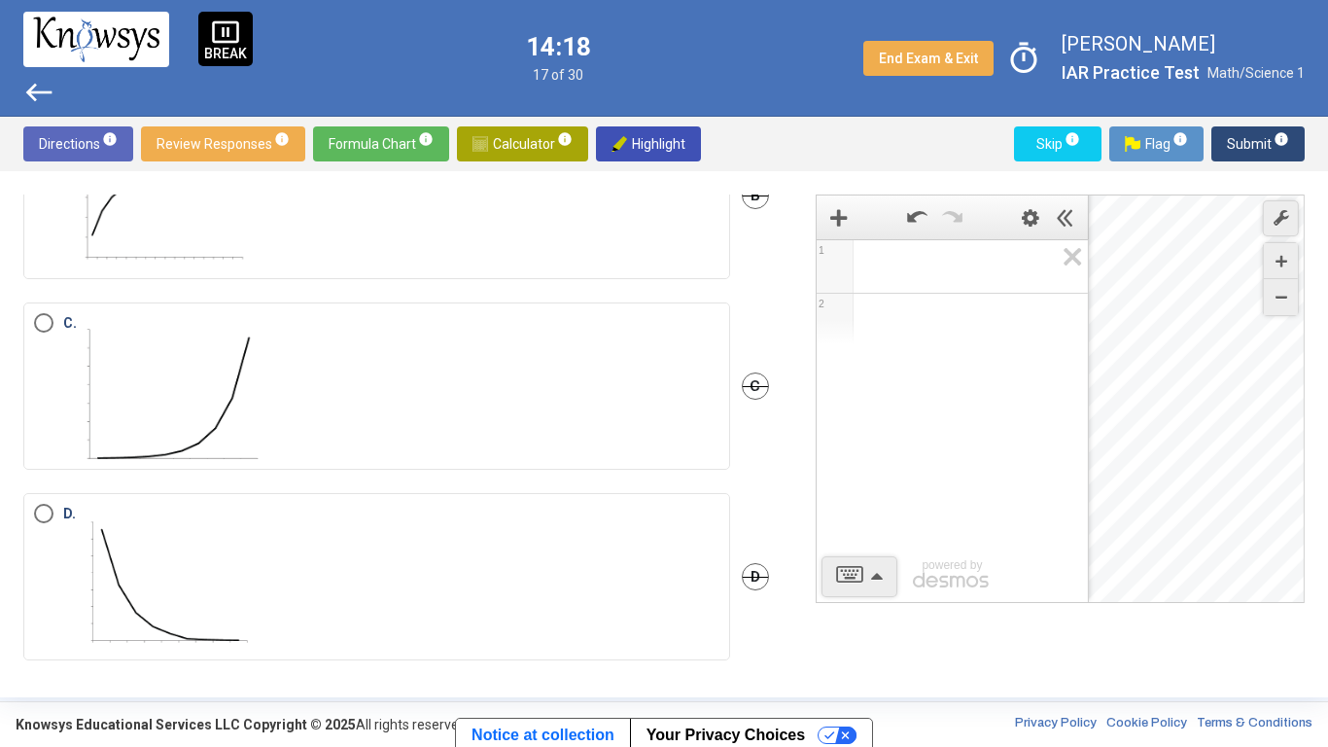
scroll to position [868, 0]
click at [334, 334] on label "C." at bounding box center [377, 376] width 686 height 146
click at [1267, 136] on span "Submit info" at bounding box center [1258, 143] width 62 height 35
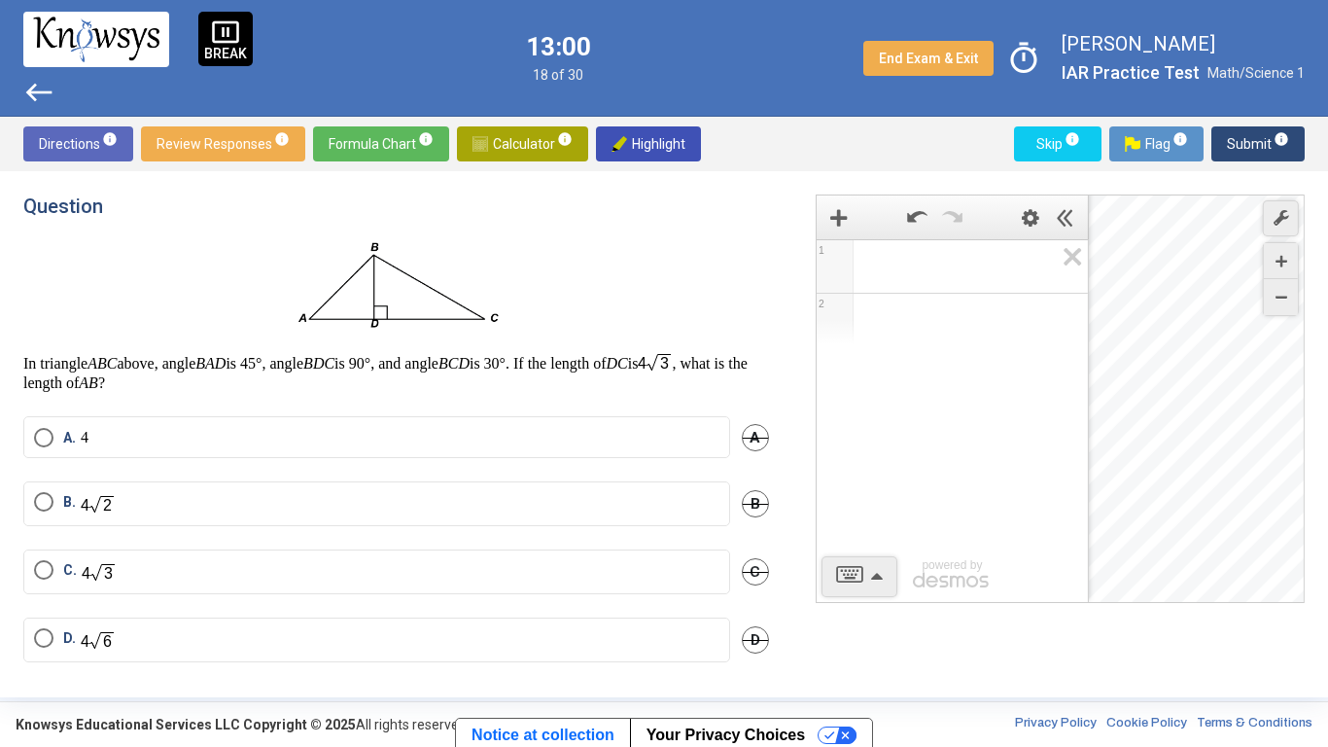
click at [53, 499] on span "Select an option" at bounding box center [43, 501] width 19 height 19
click at [1259, 160] on span "Submit info" at bounding box center [1258, 143] width 62 height 35
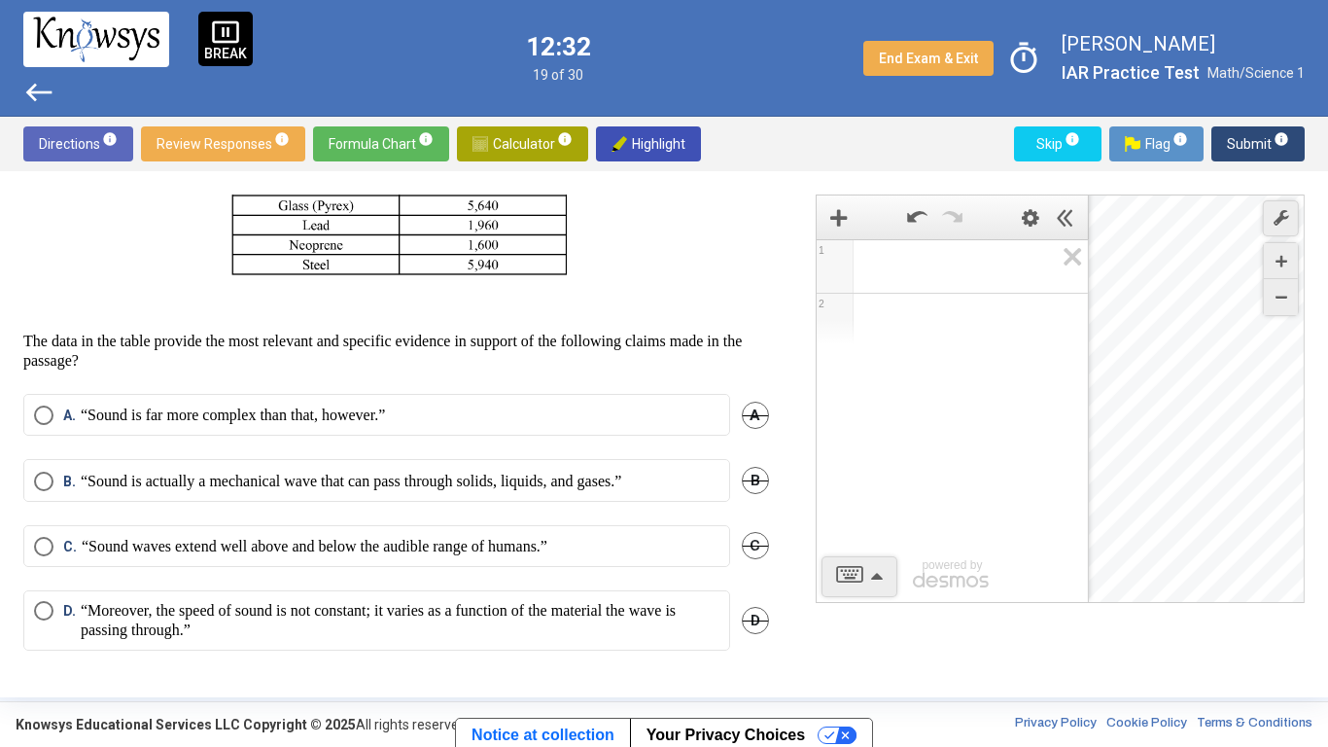
scroll to position [532, 0]
click at [123, 434] on mat-radio-button "A. “Sound is far more complex than that, however.”" at bounding box center [376, 415] width 707 height 42
click at [132, 423] on p "“Sound is far more complex than that, however.”" at bounding box center [233, 414] width 304 height 19
click at [434, 605] on p "“Moreover, the speed of sound is not constant; it varies as a function of the m…" at bounding box center [400, 620] width 639 height 39
click at [1261, 134] on span "Submit info" at bounding box center [1258, 143] width 62 height 35
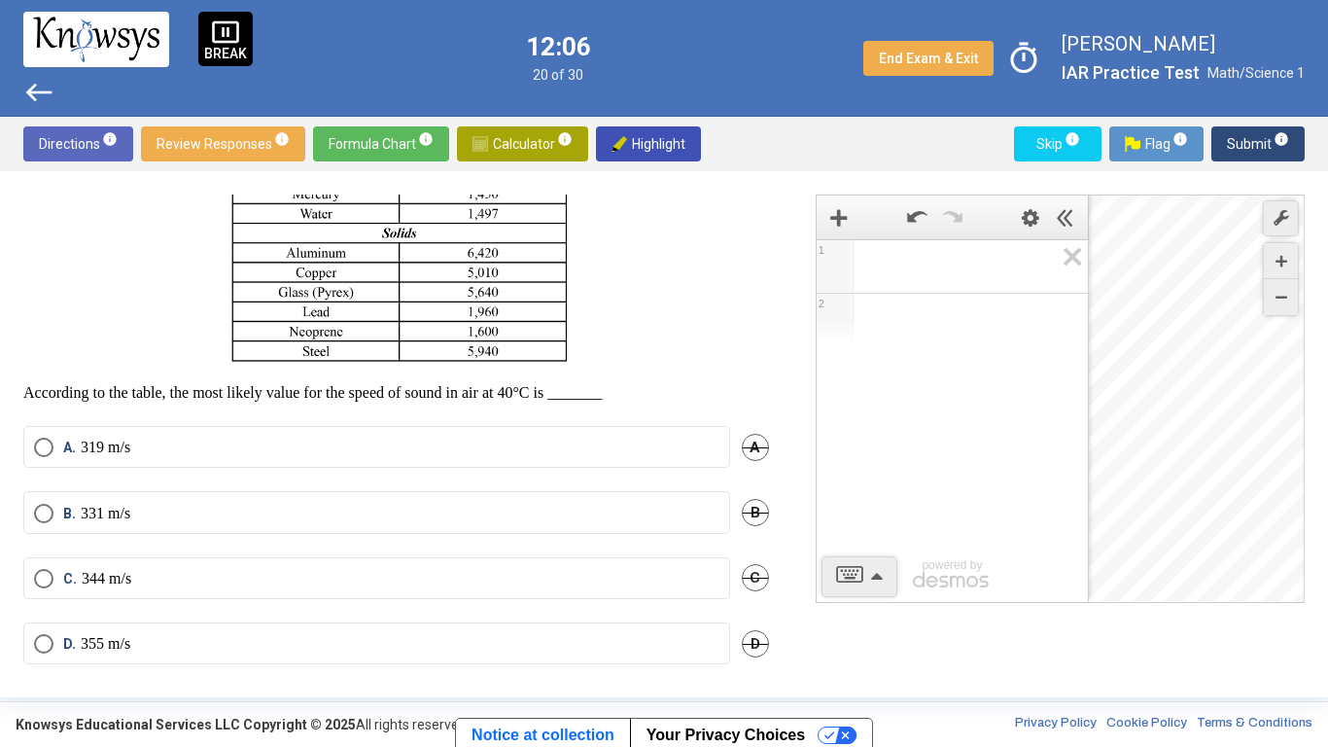
scroll to position [459, 0]
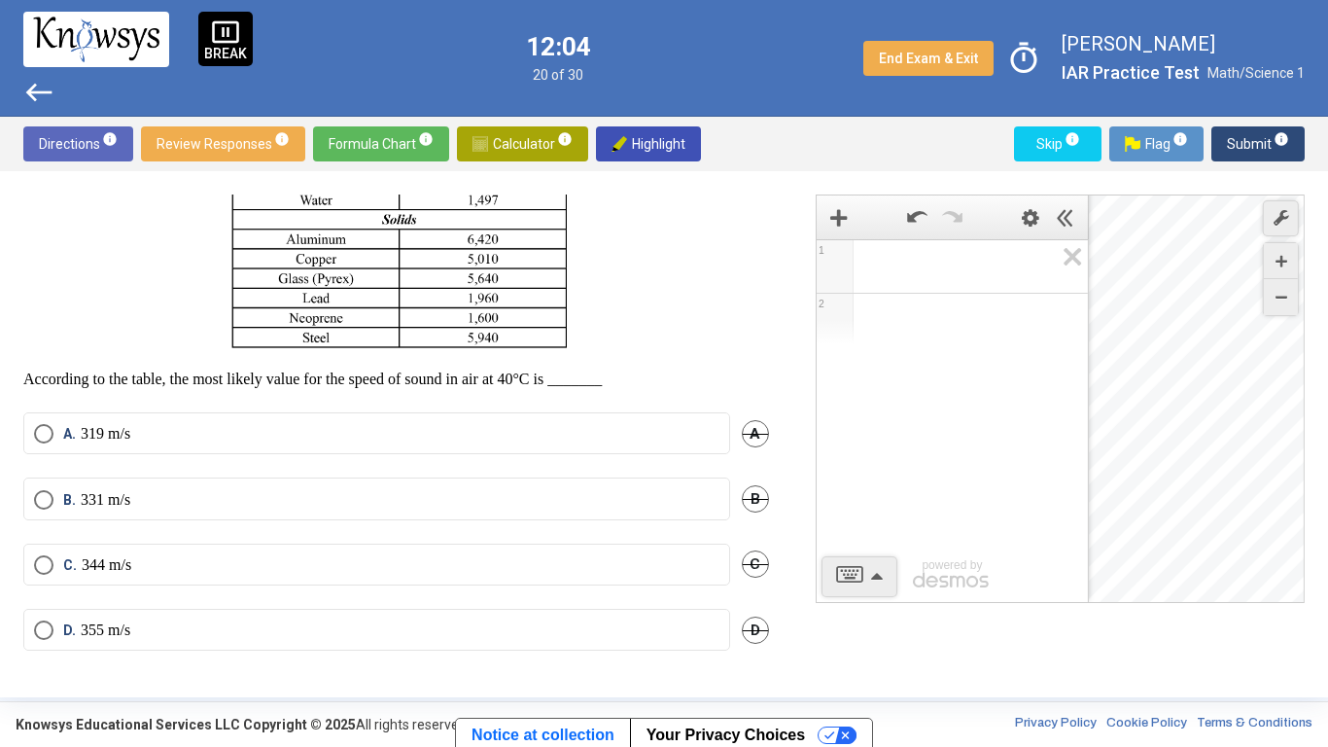
click at [446, 553] on mat-radio-button "C. 344 m/s" at bounding box center [376, 565] width 707 height 42
click at [467, 567] on label "C. 344 m/s" at bounding box center [377, 564] width 686 height 19
click at [1247, 138] on span "Submit info" at bounding box center [1258, 143] width 62 height 35
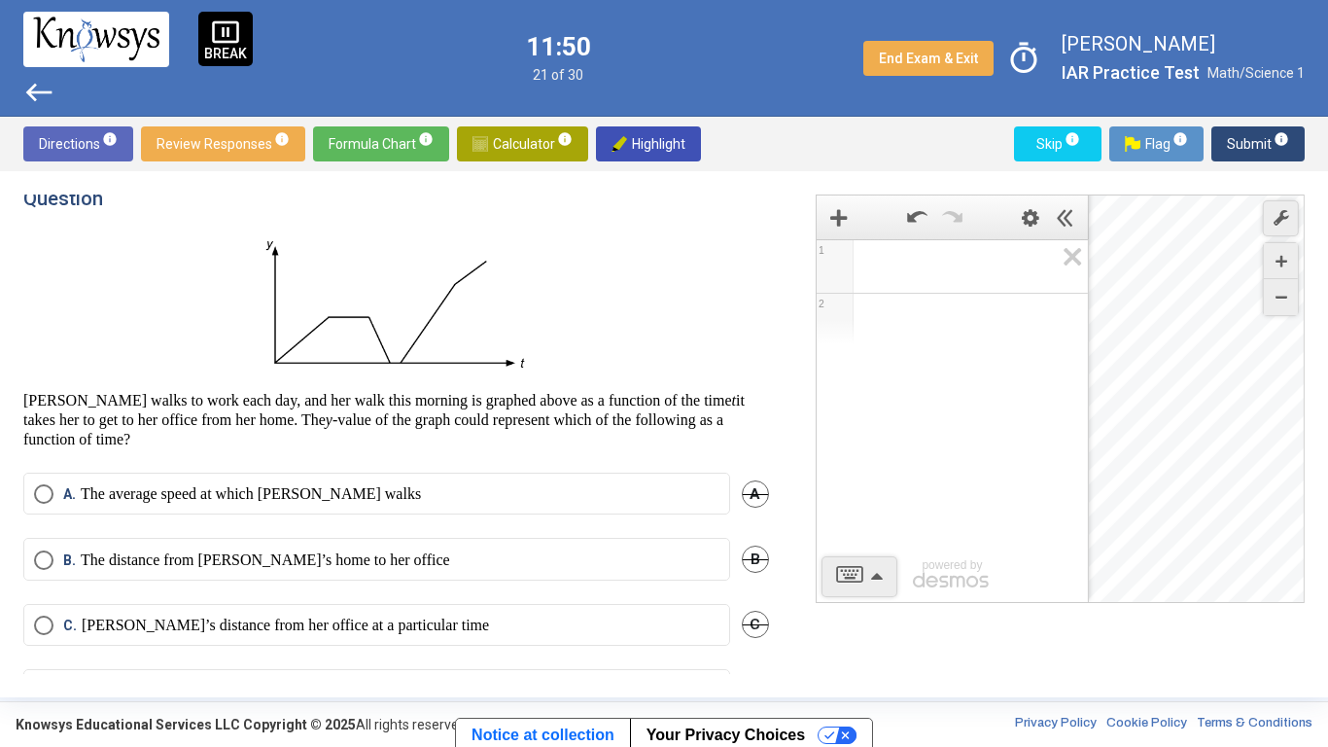
scroll to position [0, 0]
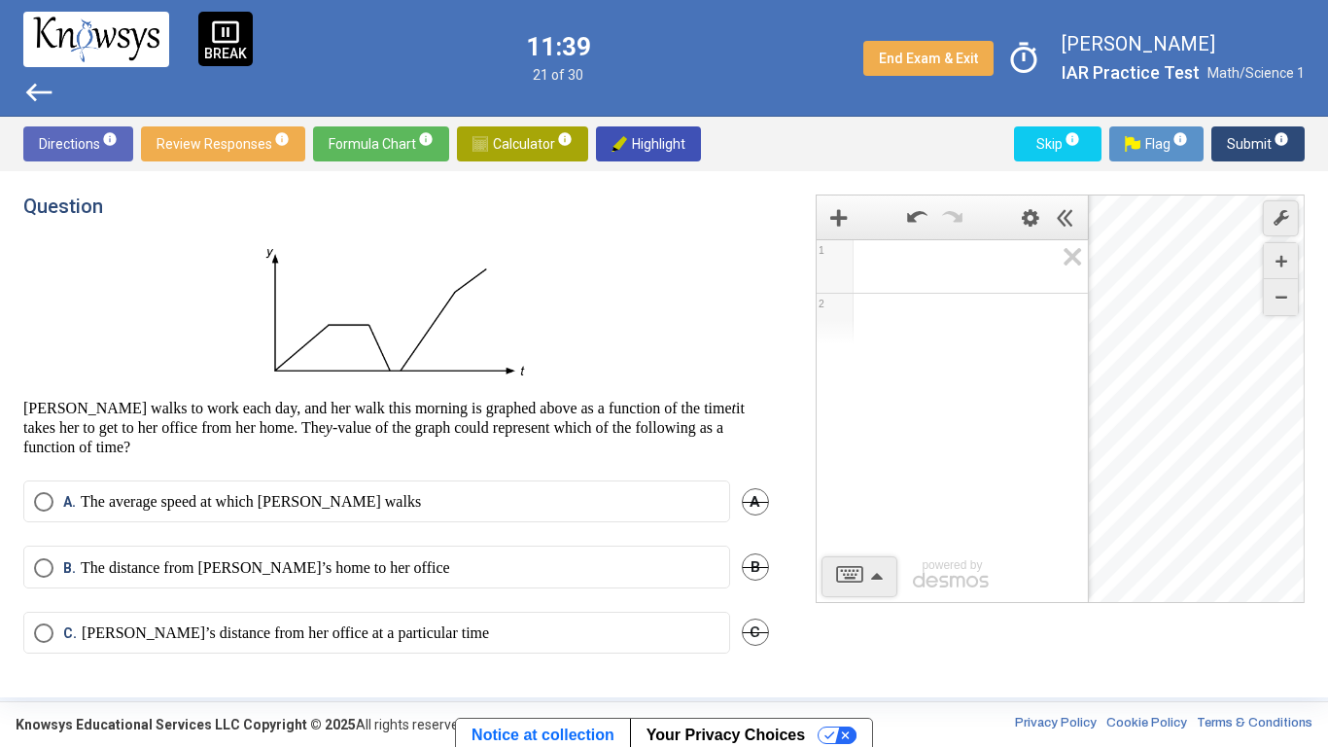
click at [294, 571] on p "The distance from [PERSON_NAME]’s home to her office" at bounding box center [265, 567] width 369 height 19
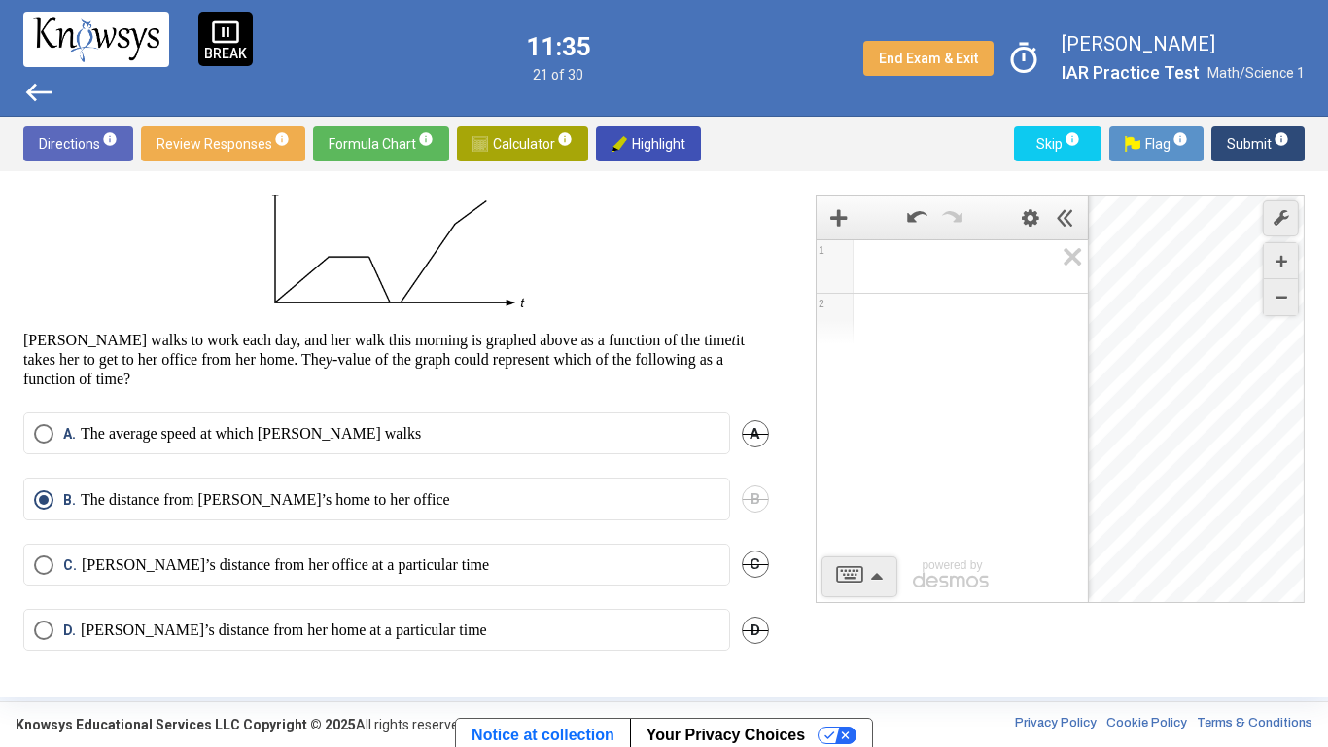
scroll to position [66, 0]
click at [424, 573] on p "[PERSON_NAME]’s distance from her office at a particular time" at bounding box center [285, 566] width 407 height 19
click at [1260, 139] on span "Submit info" at bounding box center [1258, 143] width 62 height 35
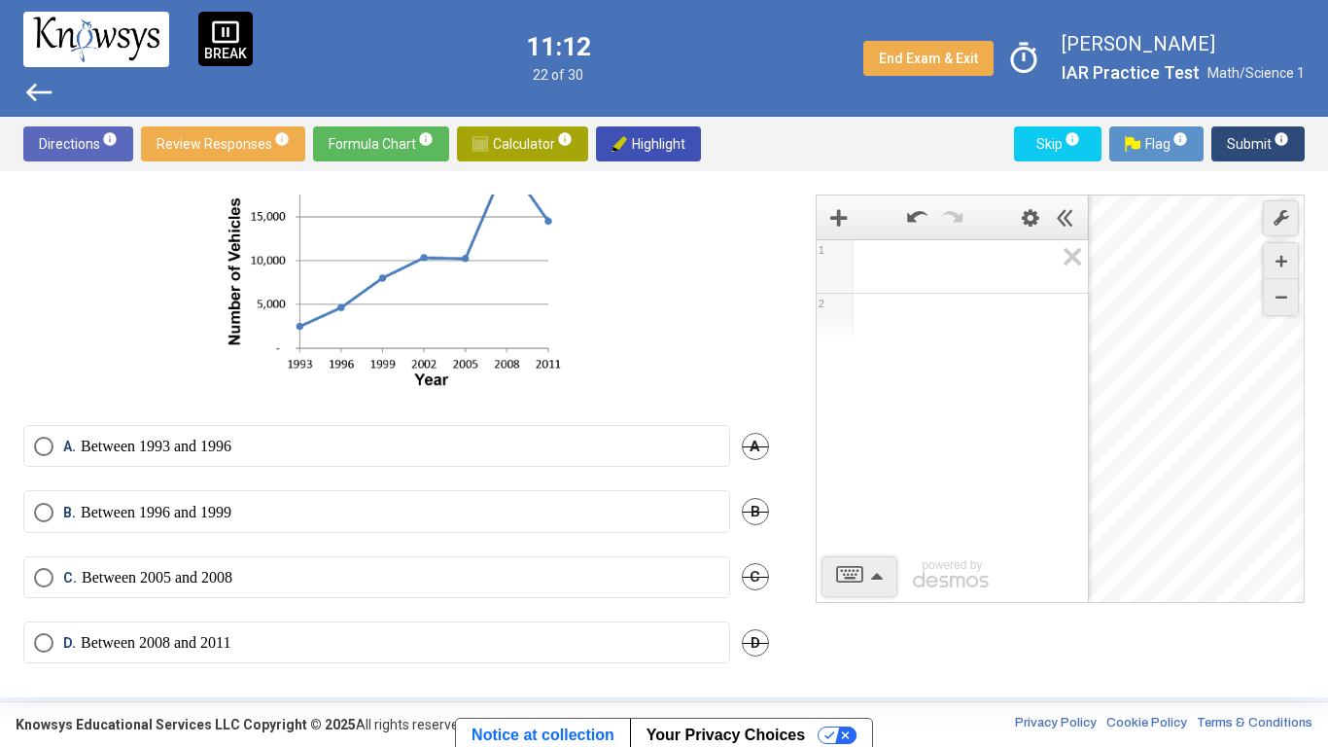
scroll to position [194, 0]
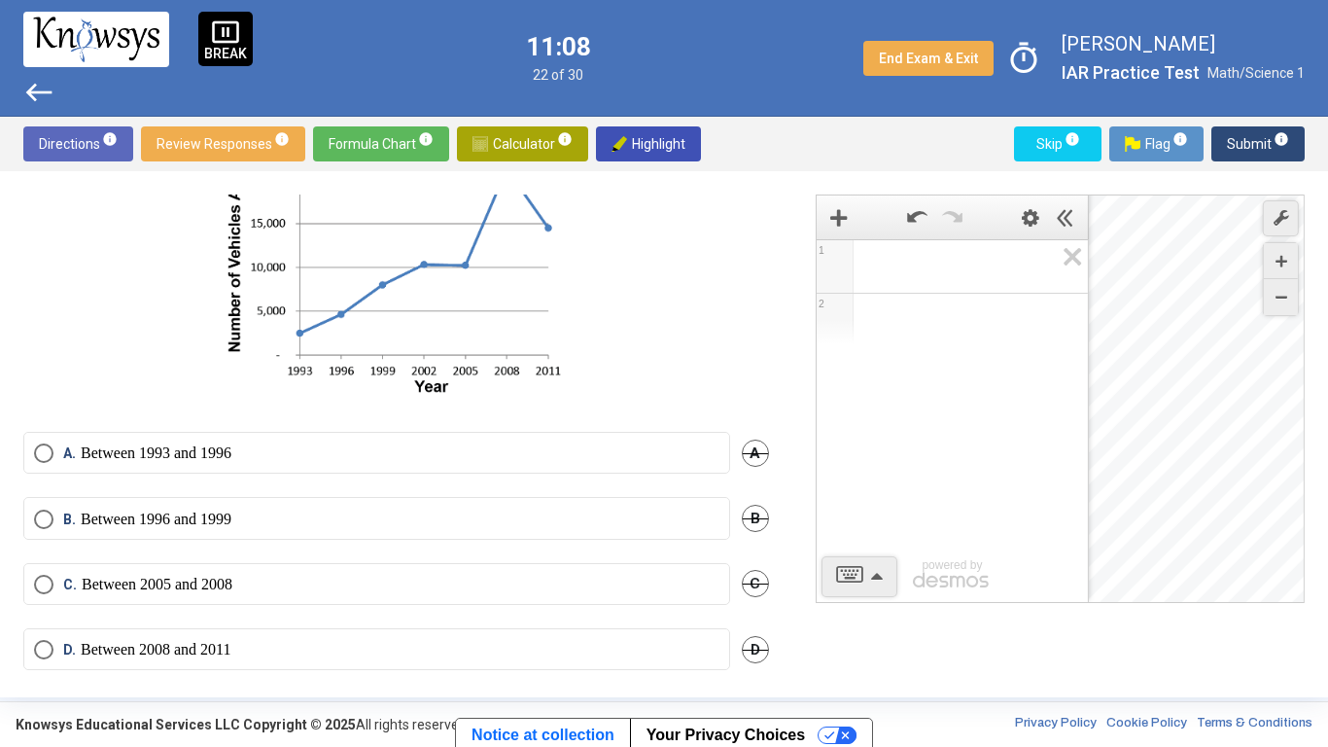
click at [516, 143] on span "Calculator info" at bounding box center [523, 143] width 100 height 35
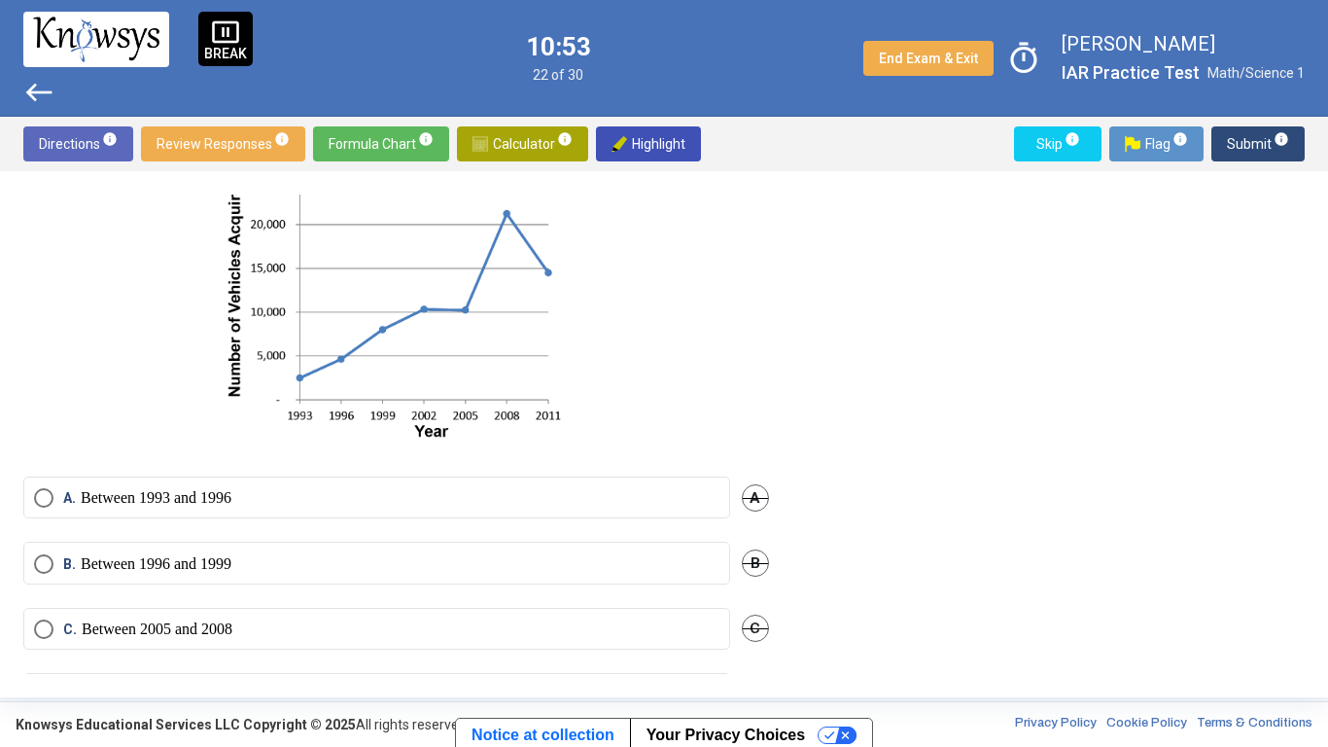
scroll to position [160, 0]
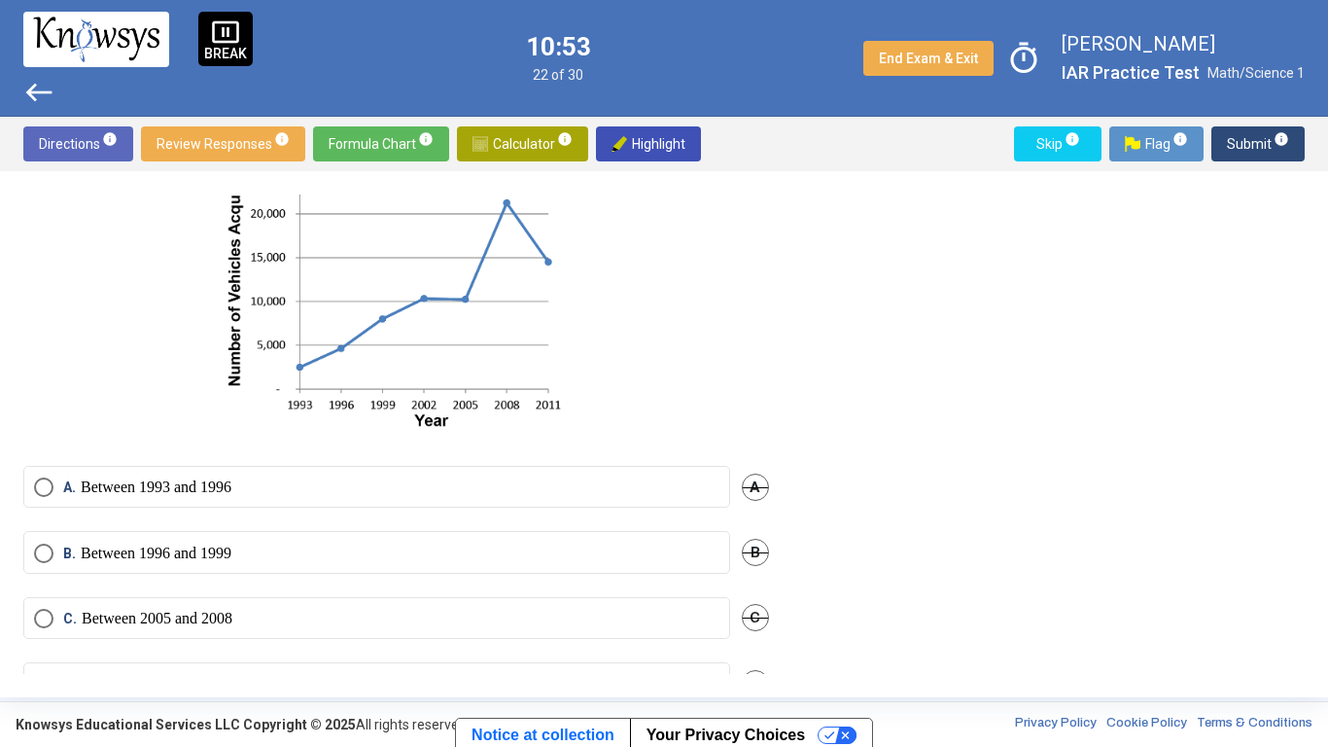
click at [259, 638] on mat-radio-button "C. Between 2005 and 2008" at bounding box center [376, 618] width 707 height 42
click at [255, 614] on label "C. Between 2005 and 2008" at bounding box center [377, 618] width 686 height 19
click at [1255, 141] on span "Submit info" at bounding box center [1258, 143] width 62 height 35
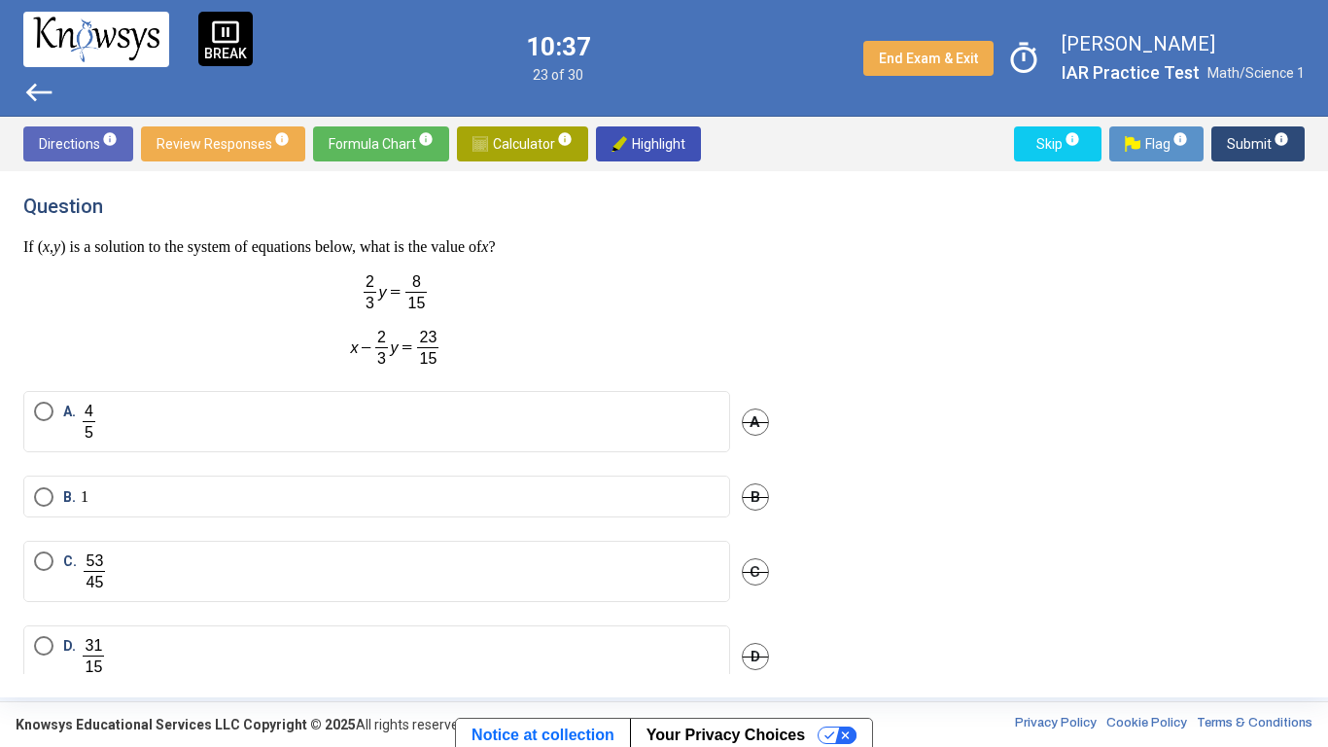
click at [1026, 131] on button "Skip info" at bounding box center [1058, 143] width 88 height 35
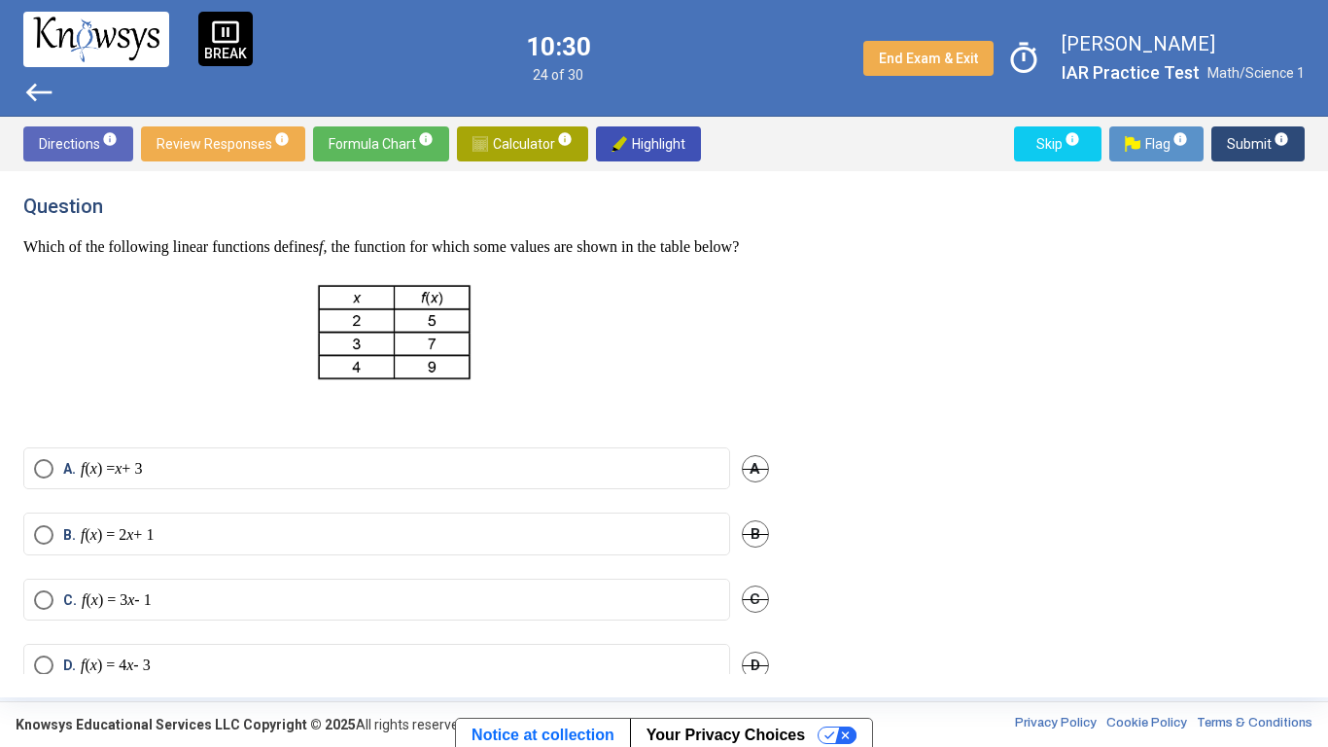
click at [1029, 131] on button "Skip info" at bounding box center [1058, 143] width 88 height 35
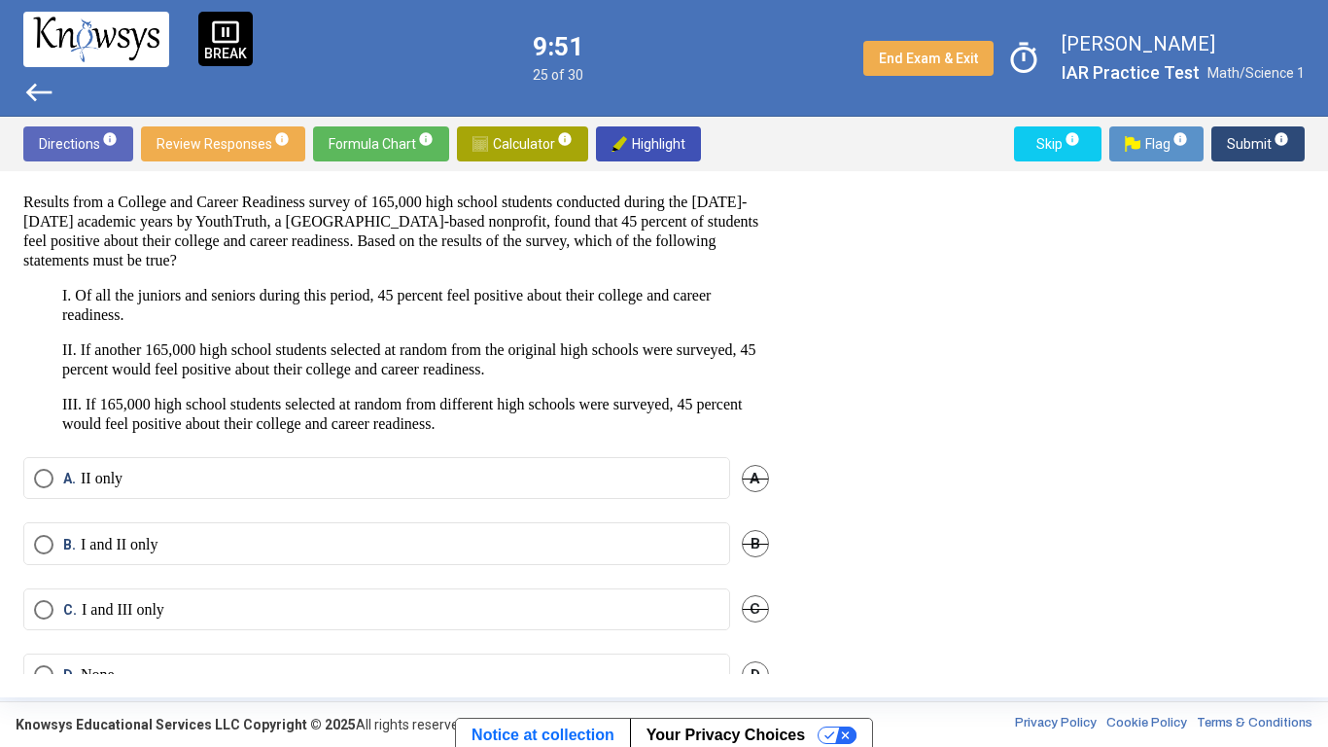
scroll to position [85, 0]
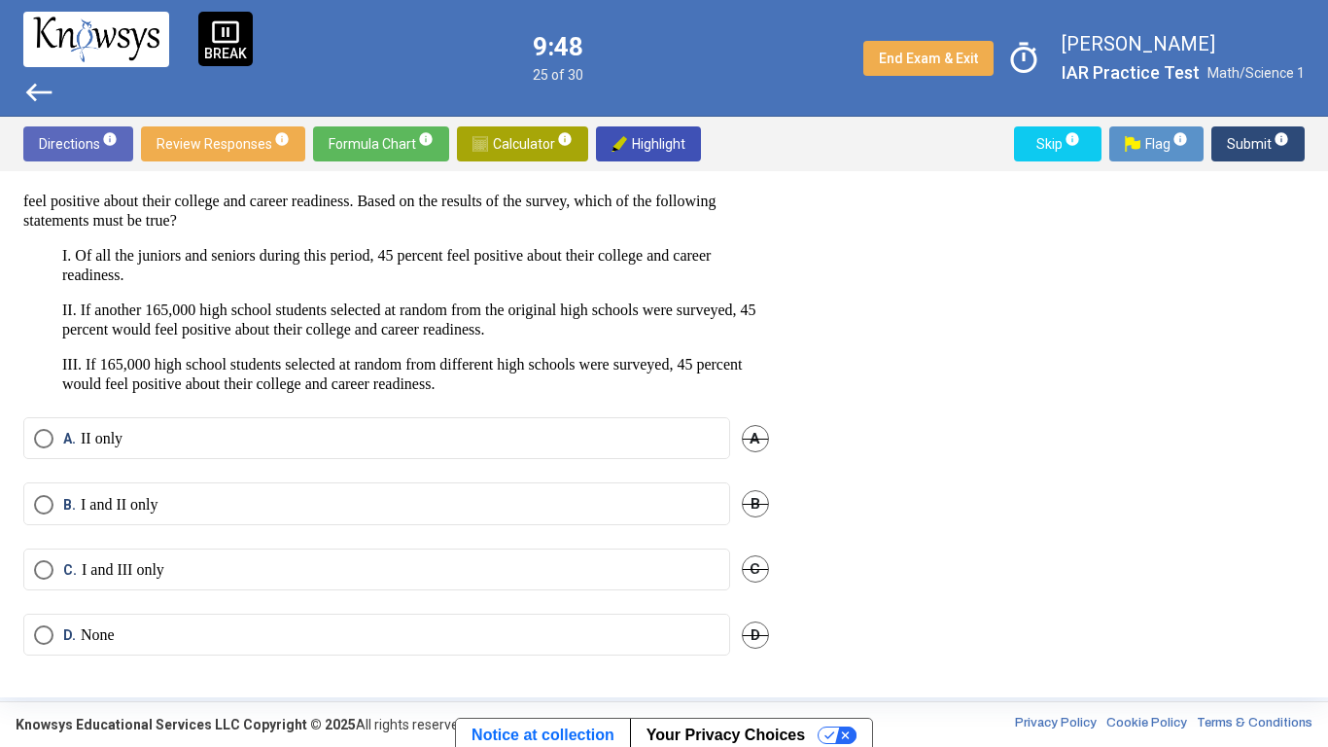
click at [219, 635] on label "D. None" at bounding box center [377, 634] width 686 height 19
click at [1242, 146] on span "Submit info" at bounding box center [1258, 143] width 62 height 35
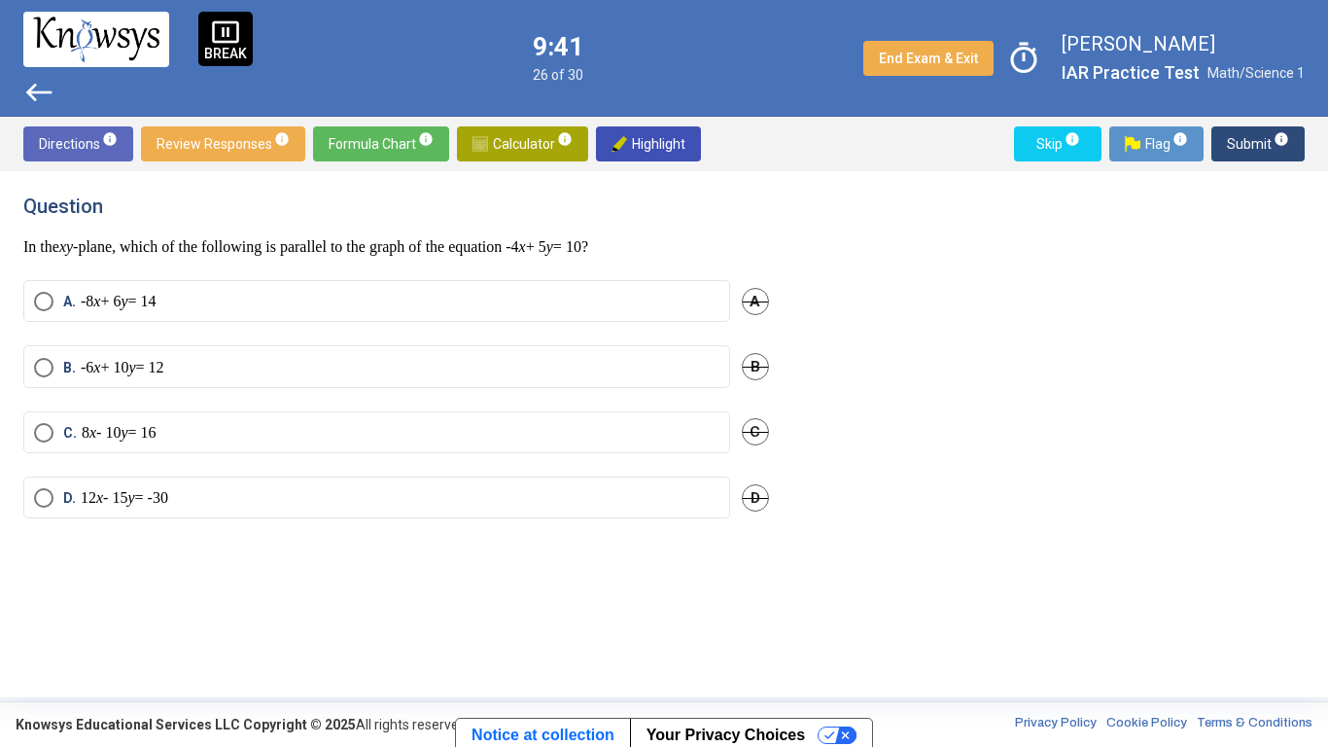
click at [530, 134] on span "Calculator info" at bounding box center [523, 143] width 100 height 35
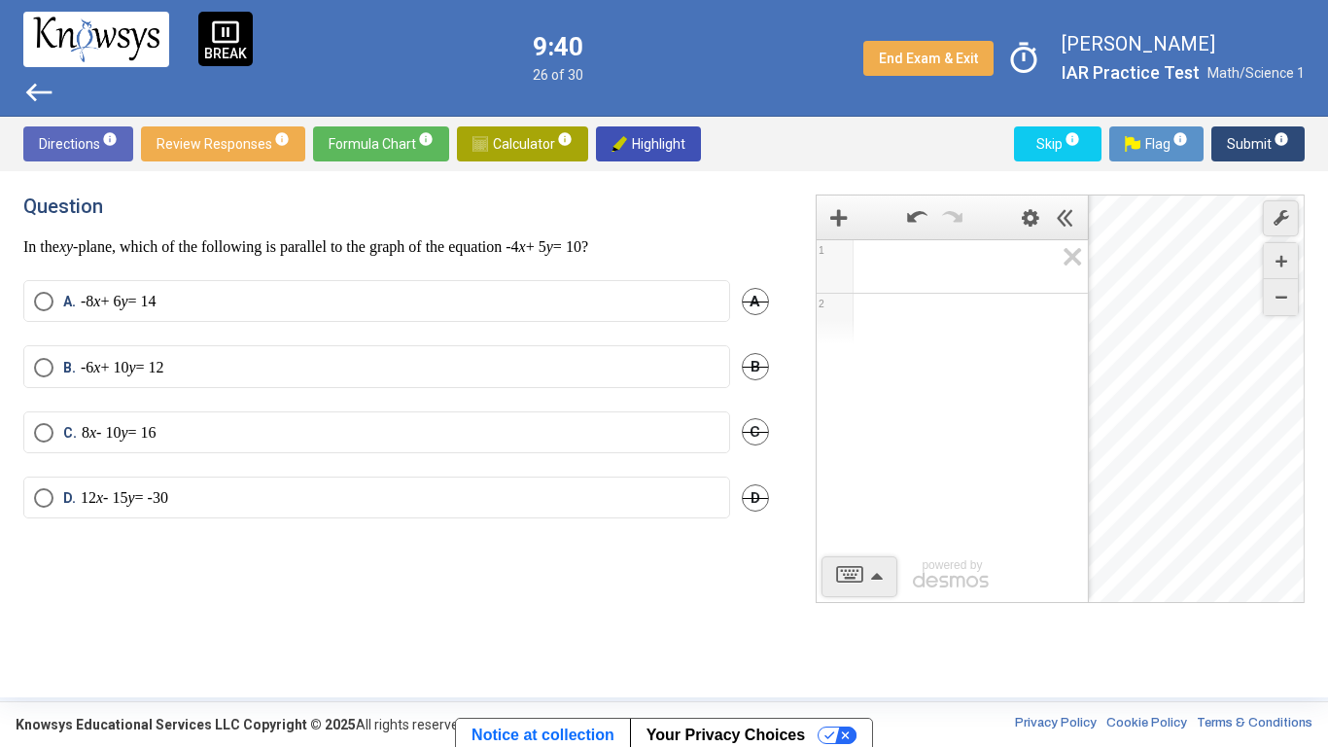
click at [940, 277] on span "Math Input:" at bounding box center [961, 266] width 186 height 23
drag, startPoint x: 1253, startPoint y: 444, endPoint x: 1240, endPoint y: 446, distance: 13.8
click at [1240, 446] on div "$$ 0 , 2" at bounding box center [1197, 399] width 217 height 408
drag, startPoint x: 1287, startPoint y: 506, endPoint x: 1229, endPoint y: 456, distance: 76.6
click at [1229, 456] on div "Desmos Graphing Calculator" at bounding box center [1197, 399] width 217 height 408
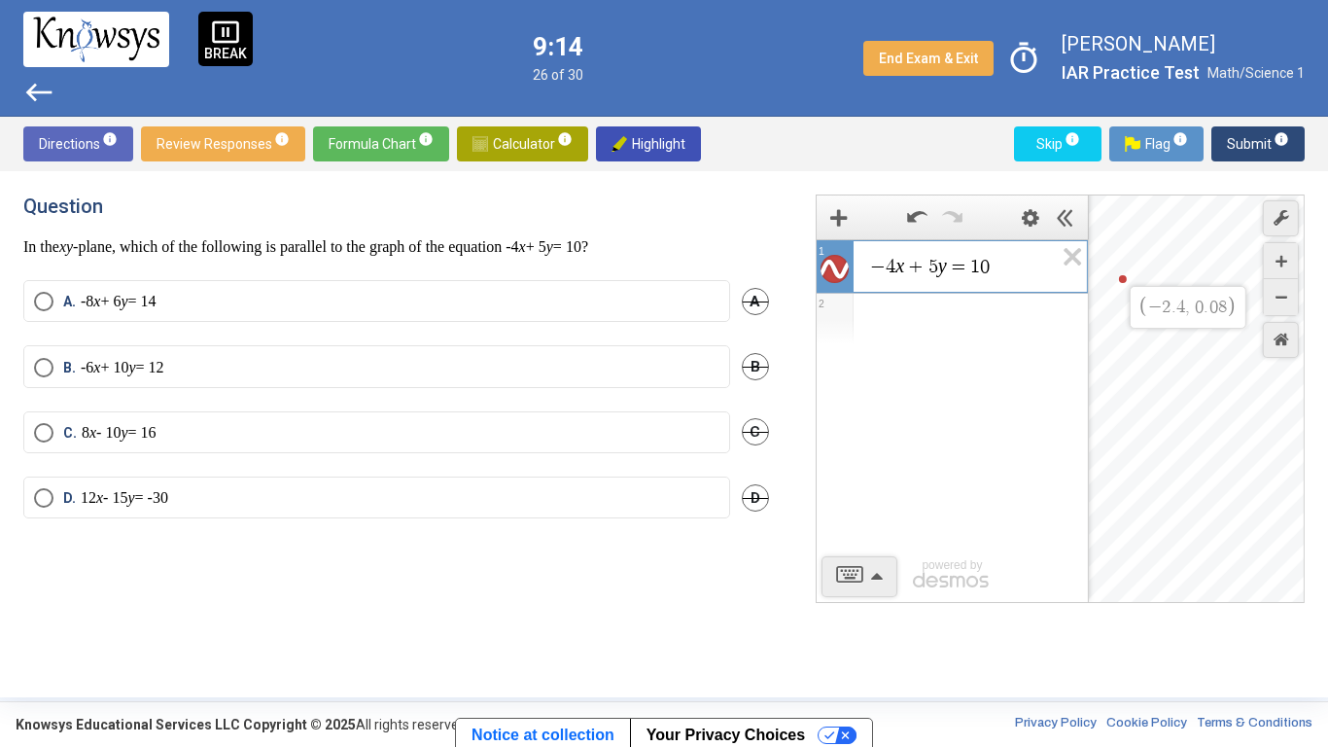
drag, startPoint x: 1119, startPoint y: 280, endPoint x: 1143, endPoint y: 303, distance: 33.0
click at [1143, 303] on div "$$ − 2 . 4 , 0 . 0 8" at bounding box center [1197, 399] width 217 height 408
drag, startPoint x: 1115, startPoint y: 377, endPoint x: 1181, endPoint y: 507, distance: 145.2
click at [1181, 507] on div "Desmos Graphing Calculator" at bounding box center [1197, 399] width 217 height 408
click at [900, 315] on div "Expression List" at bounding box center [952, 319] width 271 height 51
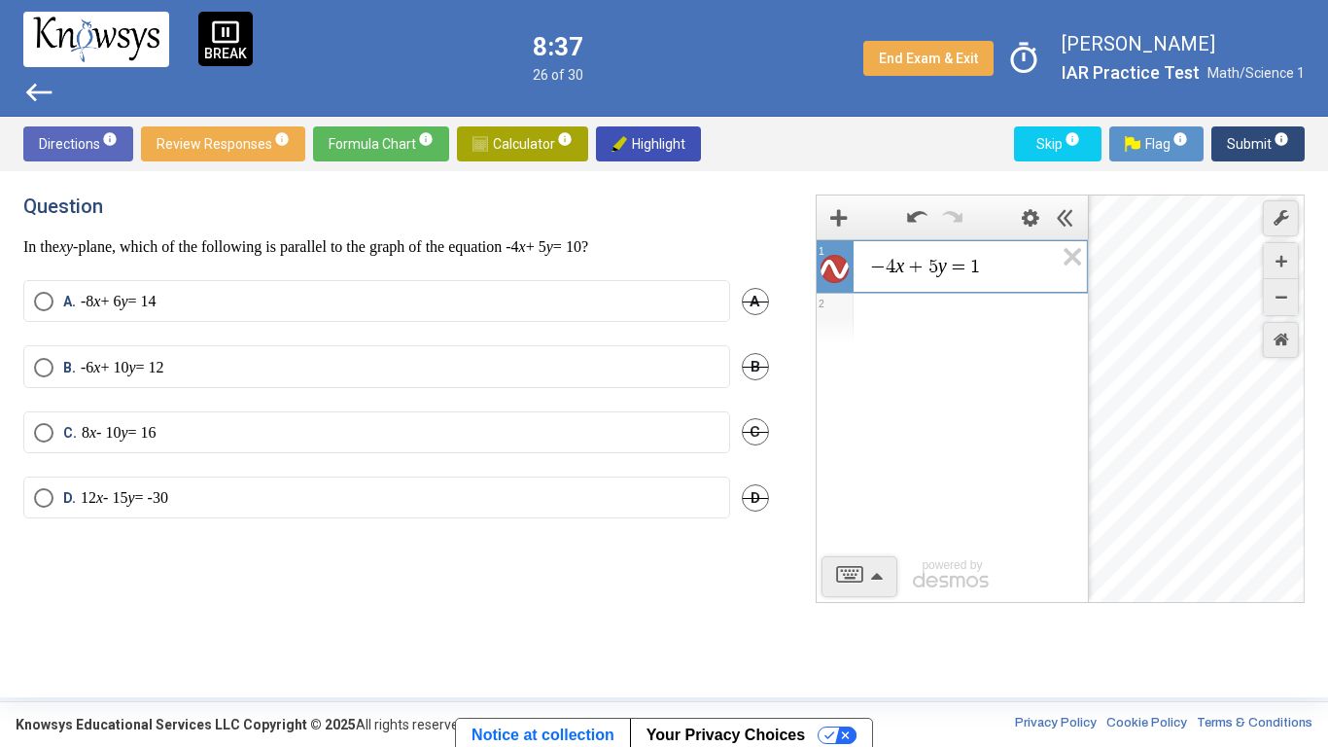
click at [916, 322] on div "Expression List" at bounding box center [952, 319] width 271 height 51
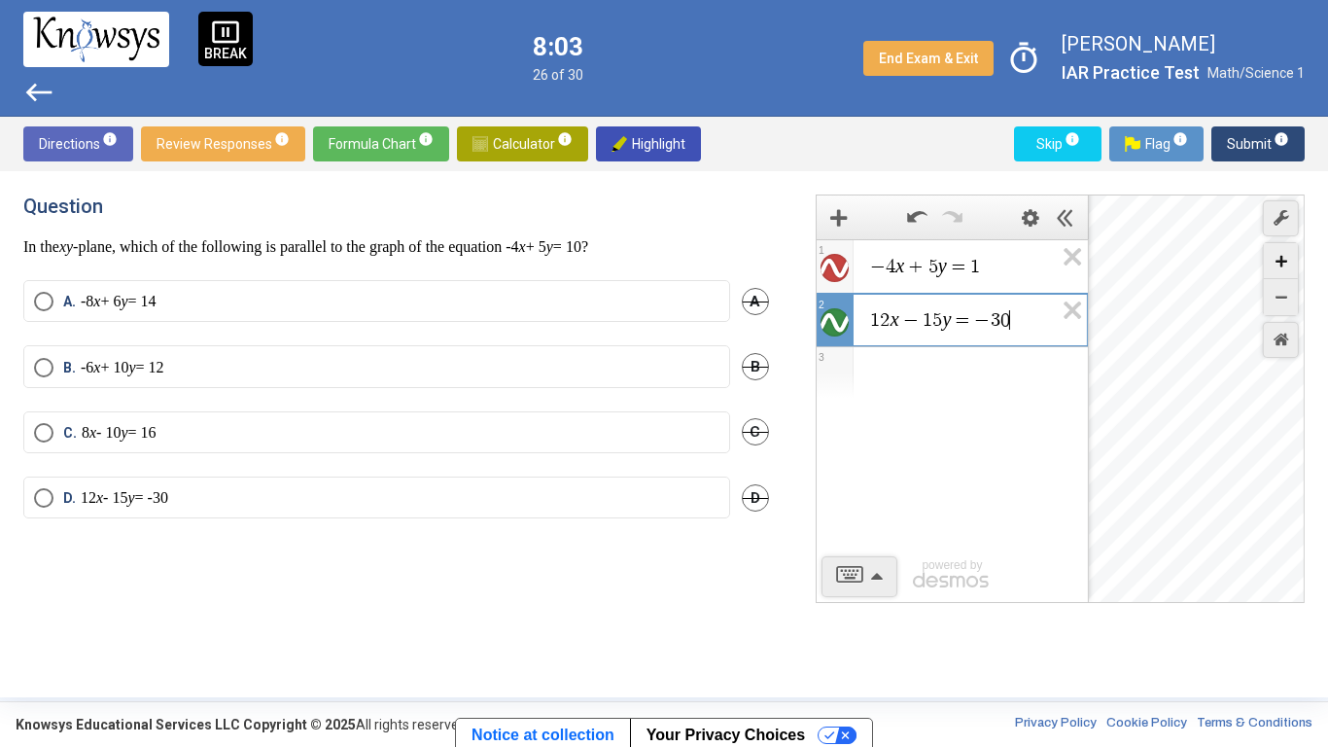
click at [1291, 267] on div "Zoom In" at bounding box center [1281, 261] width 34 height 36
click at [1284, 286] on div "Zoom Out" at bounding box center [1281, 297] width 34 height 36
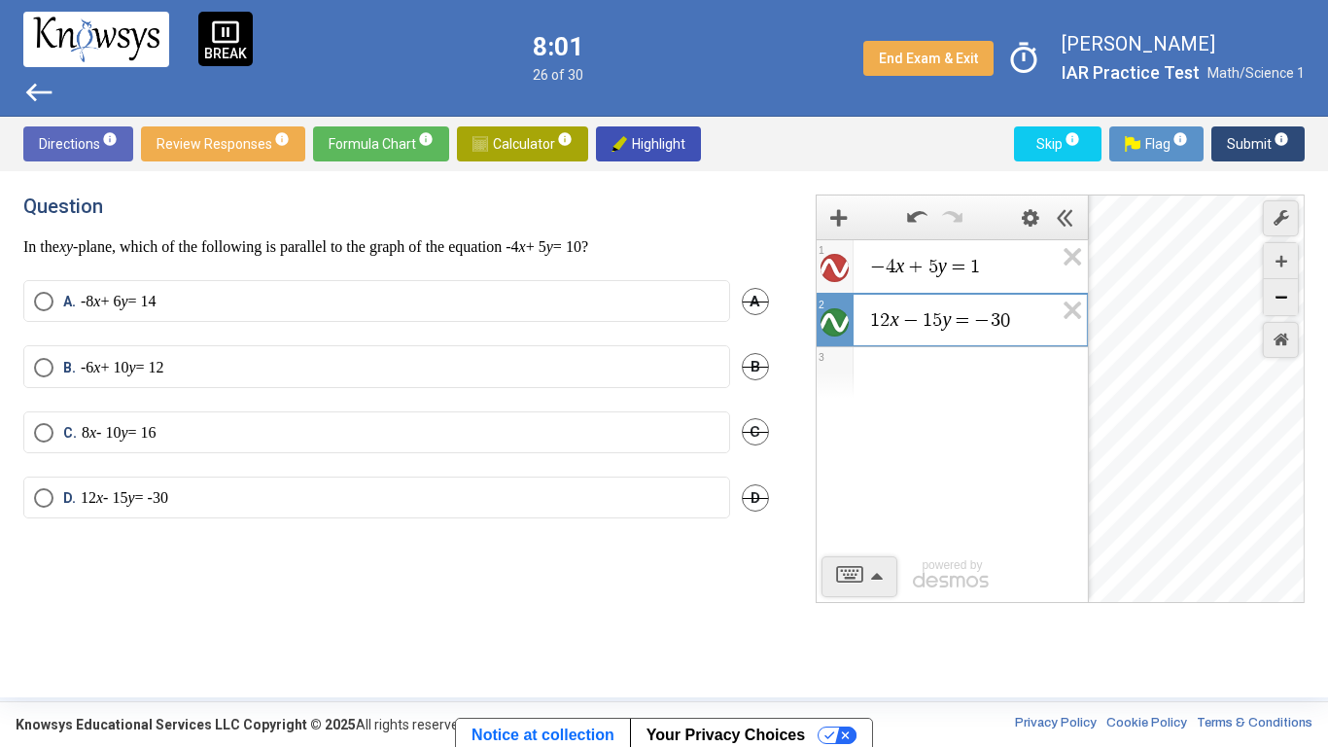
click at [1284, 286] on div "Zoom Out" at bounding box center [1281, 297] width 34 height 36
click at [1024, 282] on div "− 4 x + 5 y = 1" at bounding box center [952, 263] width 271 height 47
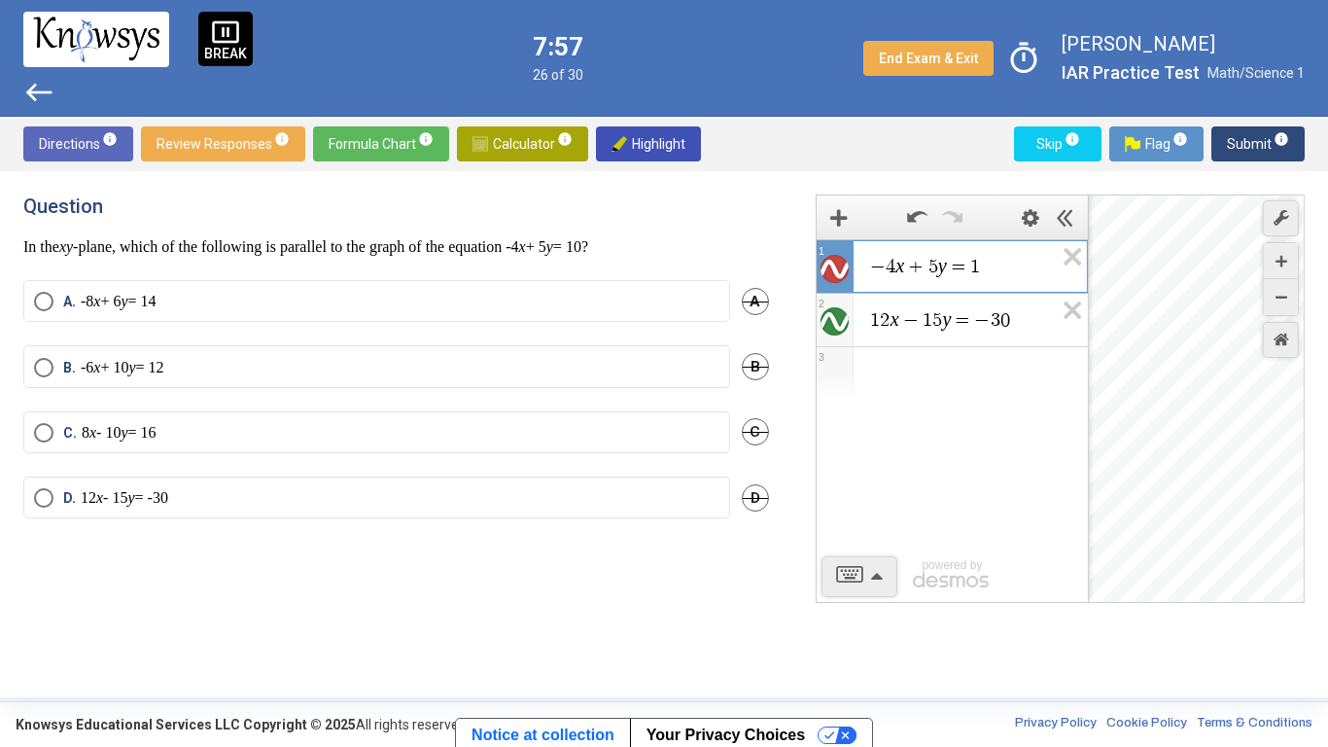
click at [1019, 331] on span "1 2 x − 1 5 y = − 3 0" at bounding box center [961, 319] width 186 height 23
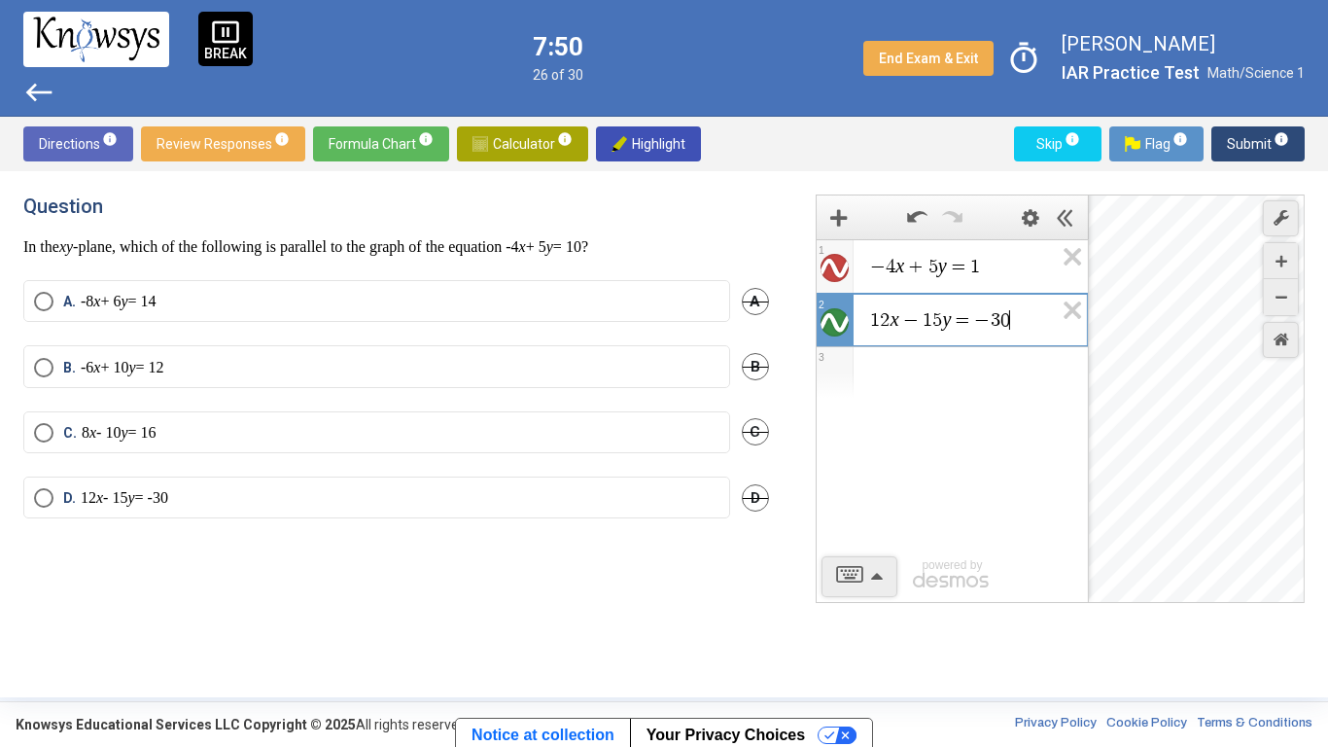
click at [553, 420] on mat-radio-button "C. 8 x - 10 y = 16" at bounding box center [376, 432] width 707 height 42
click at [575, 424] on label "C. 8 x - 10 y = 16" at bounding box center [377, 432] width 686 height 19
click at [1272, 135] on sup "info" at bounding box center [1281, 139] width 18 height 16
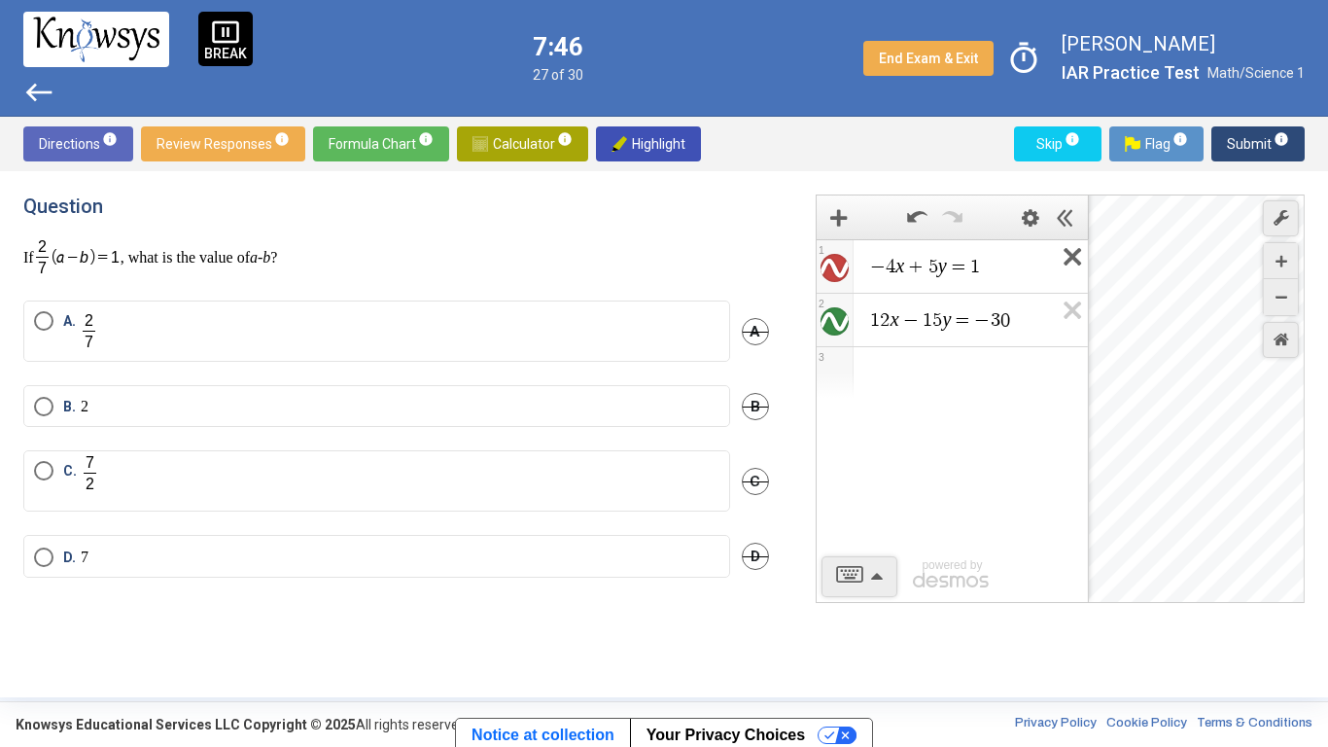
click at [1073, 245] on icon "Expression List" at bounding box center [1066, 262] width 44 height 45
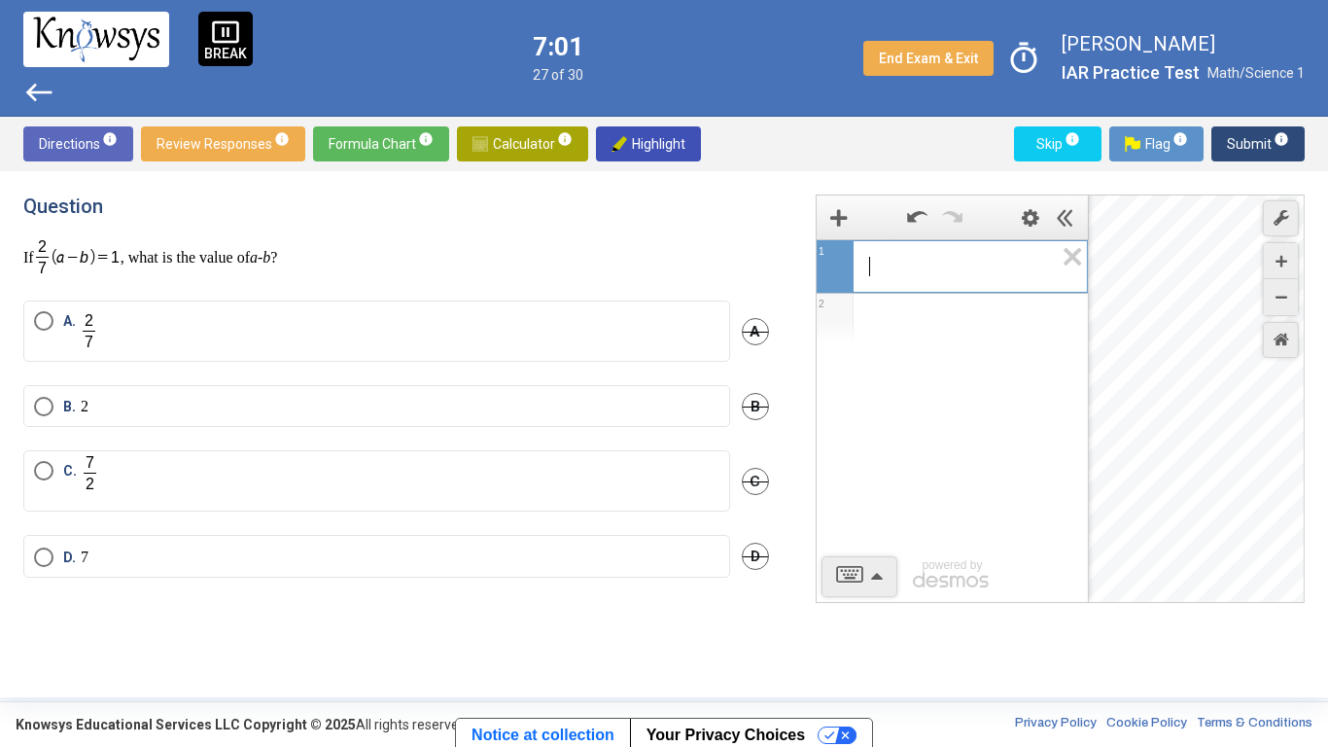
click at [989, 273] on span "​" at bounding box center [960, 266] width 185 height 23
click at [481, 471] on label "C." at bounding box center [377, 481] width 686 height 40
click at [1231, 151] on span "Submit info" at bounding box center [1258, 143] width 62 height 35
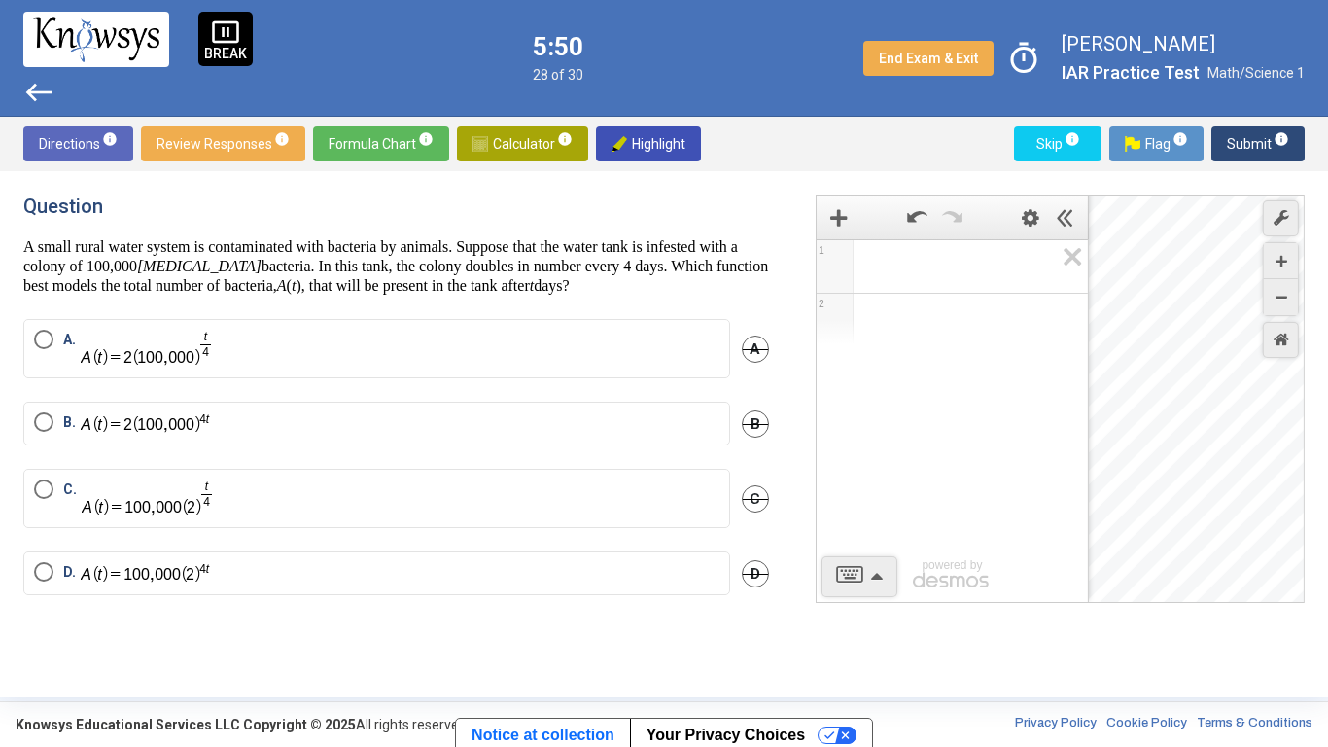
click at [476, 333] on label "A." at bounding box center [377, 349] width 686 height 38
click at [1237, 149] on span "Submit info" at bounding box center [1258, 143] width 62 height 35
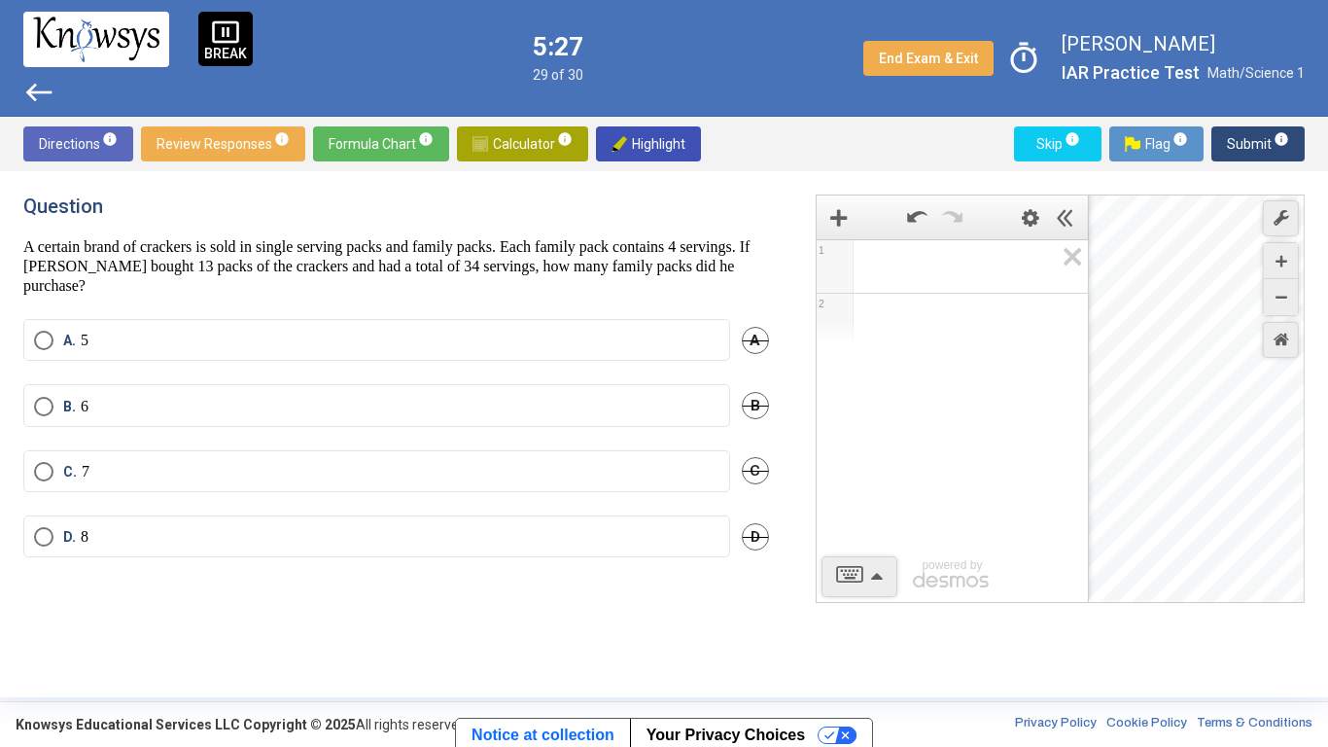
click at [883, 259] on span "Expression 1:" at bounding box center [961, 266] width 186 height 23
click at [585, 296] on div "Question A certain brand of crackers is sold in single serving packs and family…" at bounding box center [407, 433] width 769 height 479
click at [579, 340] on label "A. 5" at bounding box center [377, 340] width 686 height 19
click at [1237, 151] on span "Submit info" at bounding box center [1258, 143] width 62 height 35
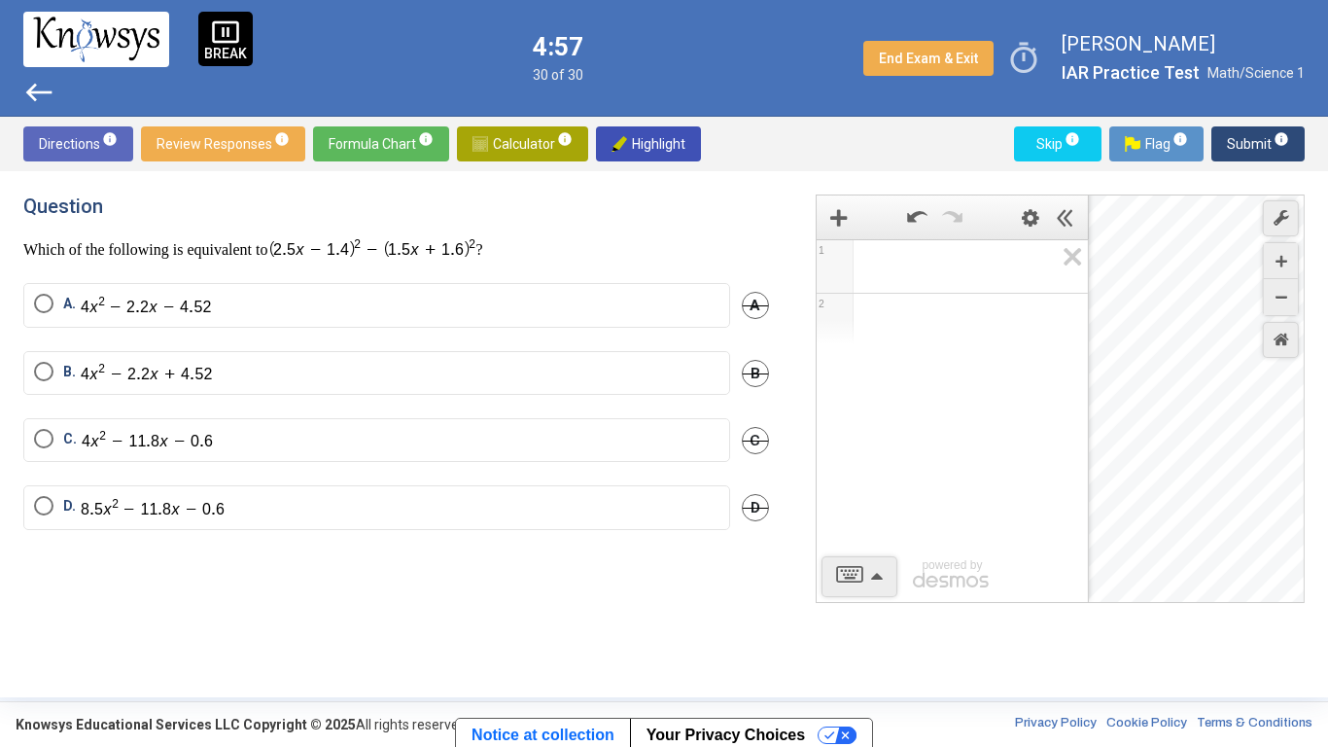
click at [29, 95] on span "west" at bounding box center [38, 92] width 31 height 31
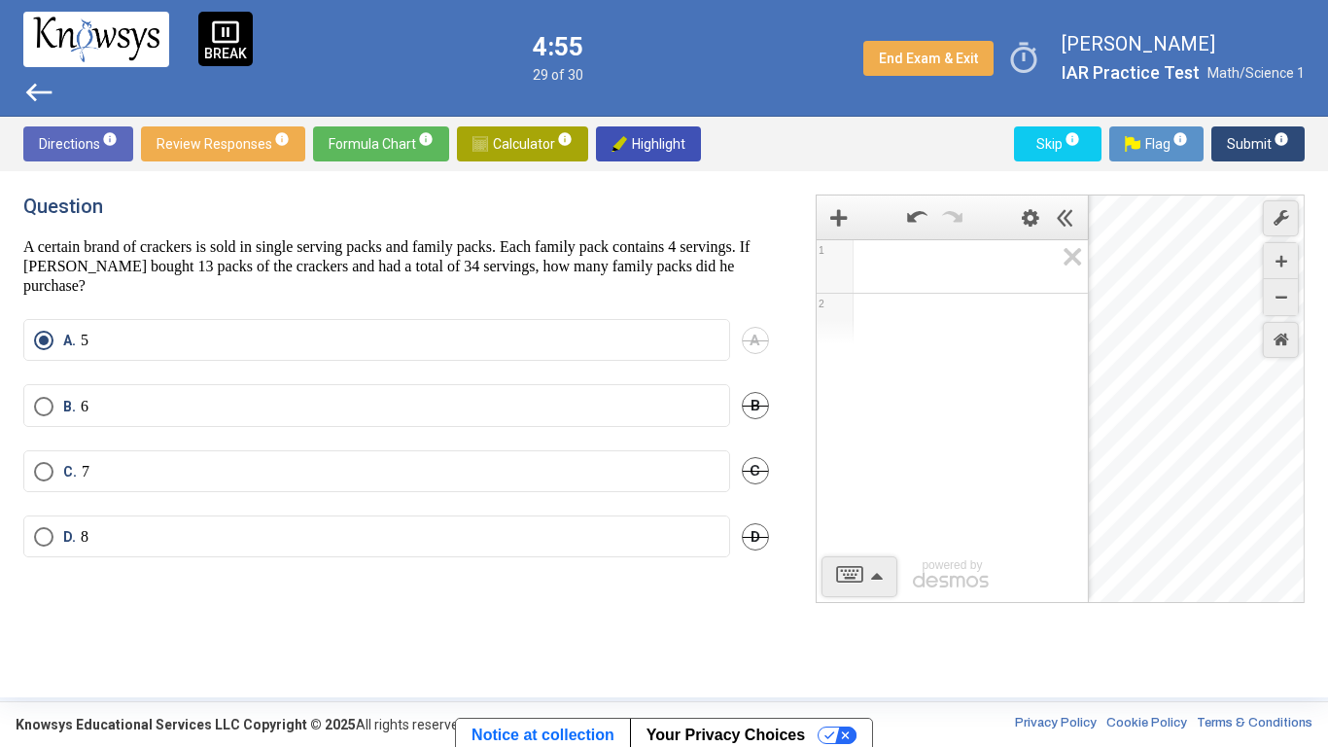
click at [1153, 140] on span "Flag info" at bounding box center [1156, 143] width 63 height 35
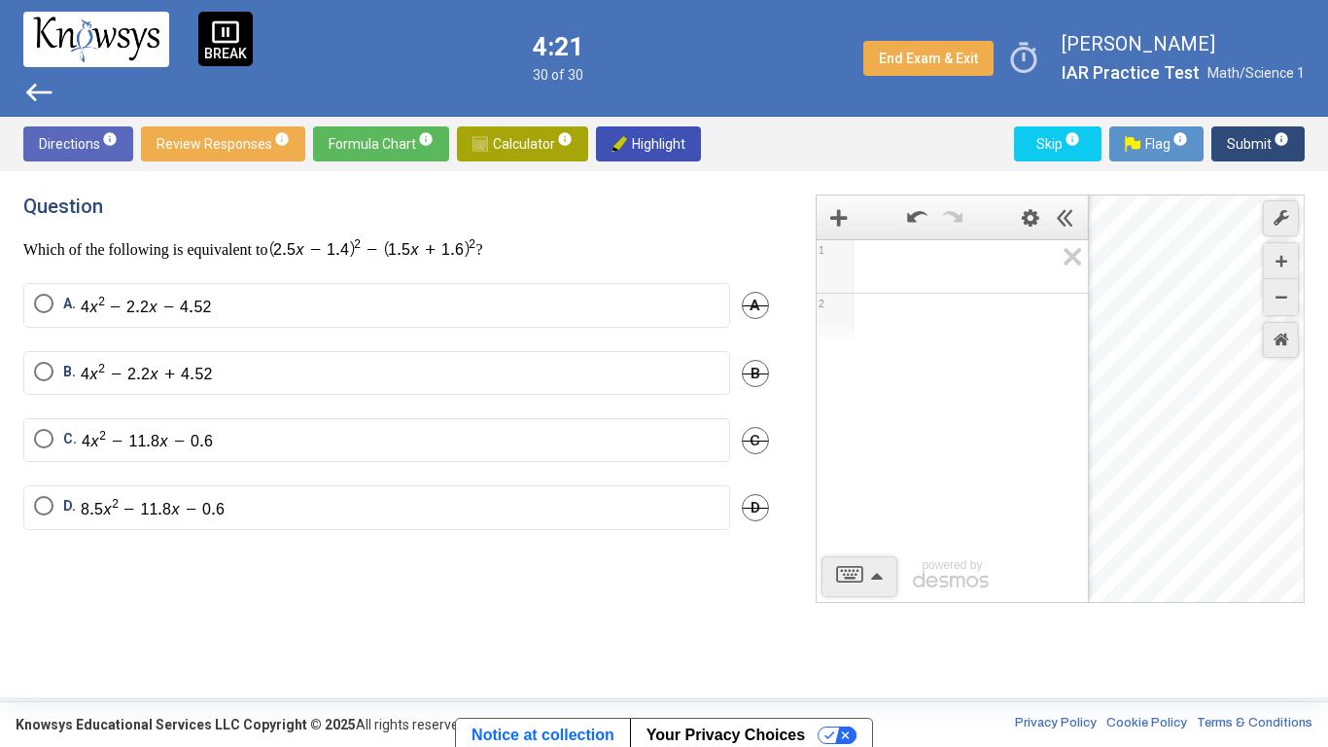
click at [897, 277] on span "Expression 1:" at bounding box center [961, 266] width 186 height 23
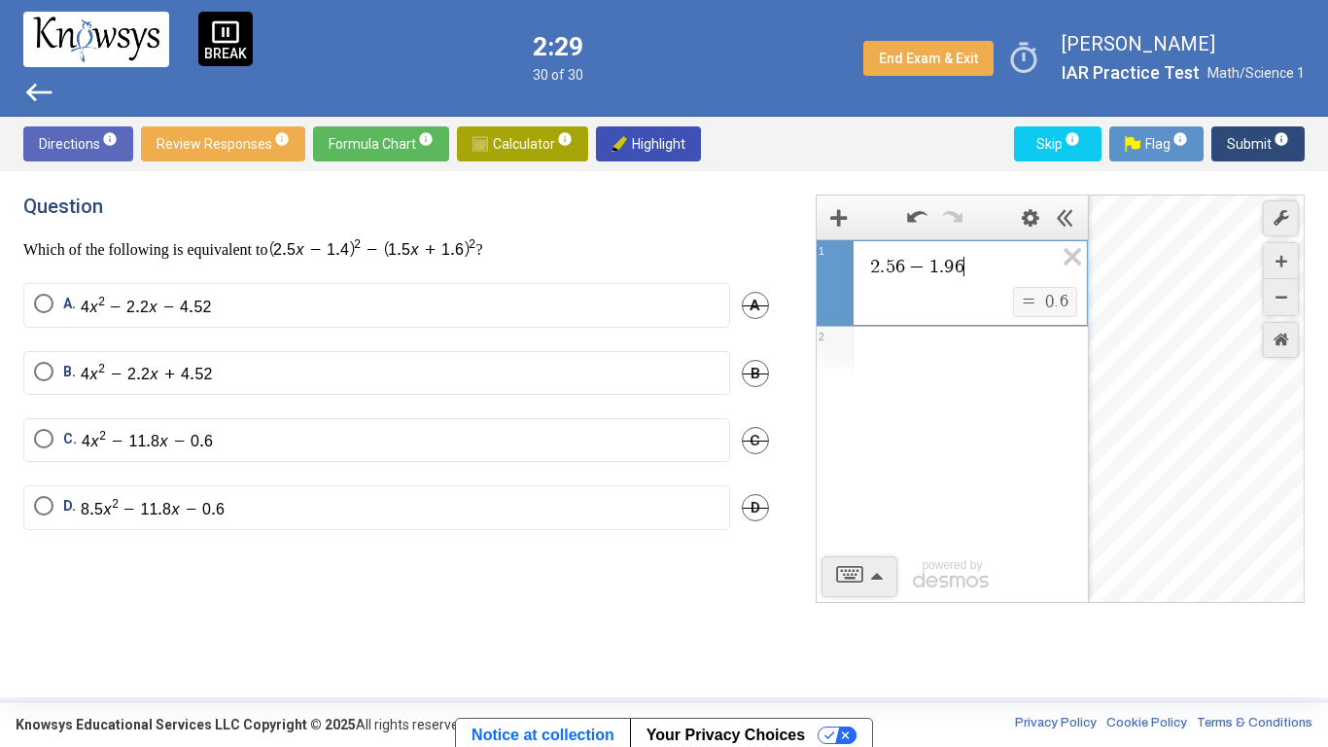
click at [344, 485] on mat-radio-button "D." at bounding box center [376, 507] width 707 height 45
click at [539, 312] on label "A." at bounding box center [377, 305] width 686 height 23
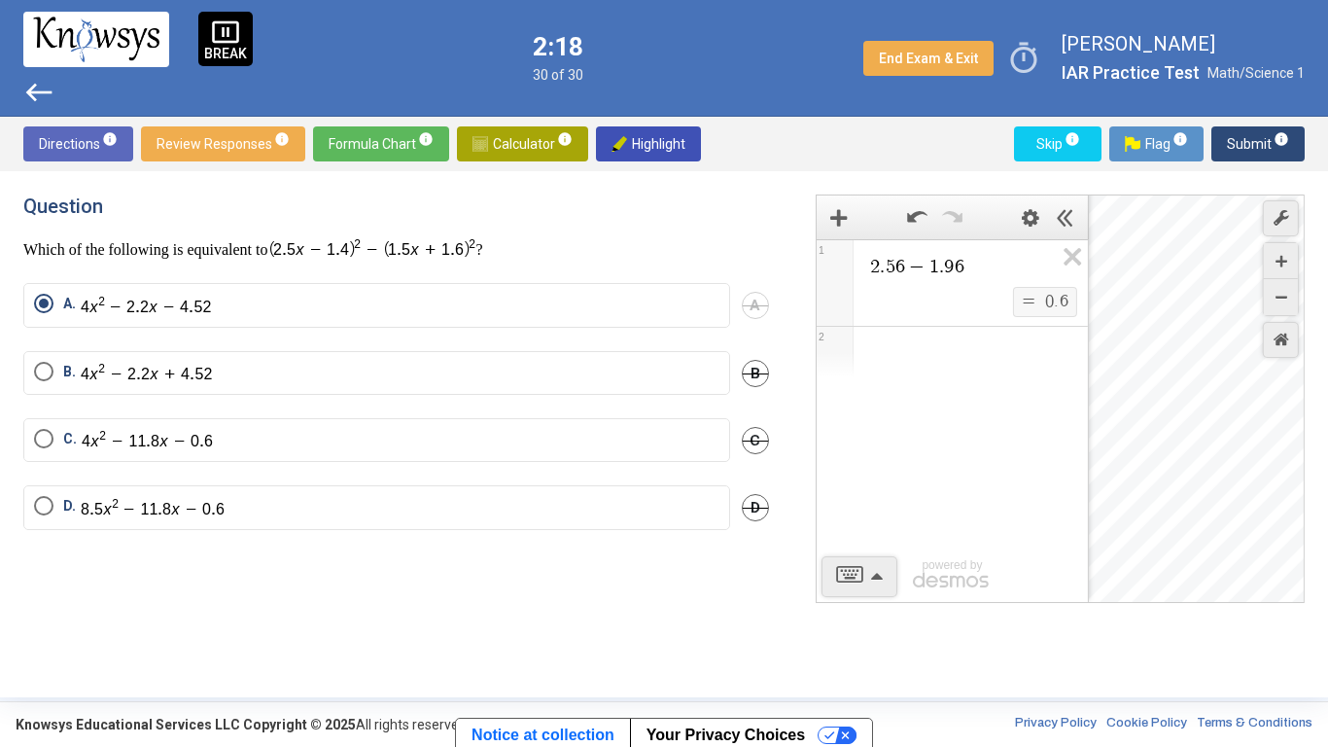
click at [1265, 153] on span "Submit info" at bounding box center [1258, 143] width 62 height 35
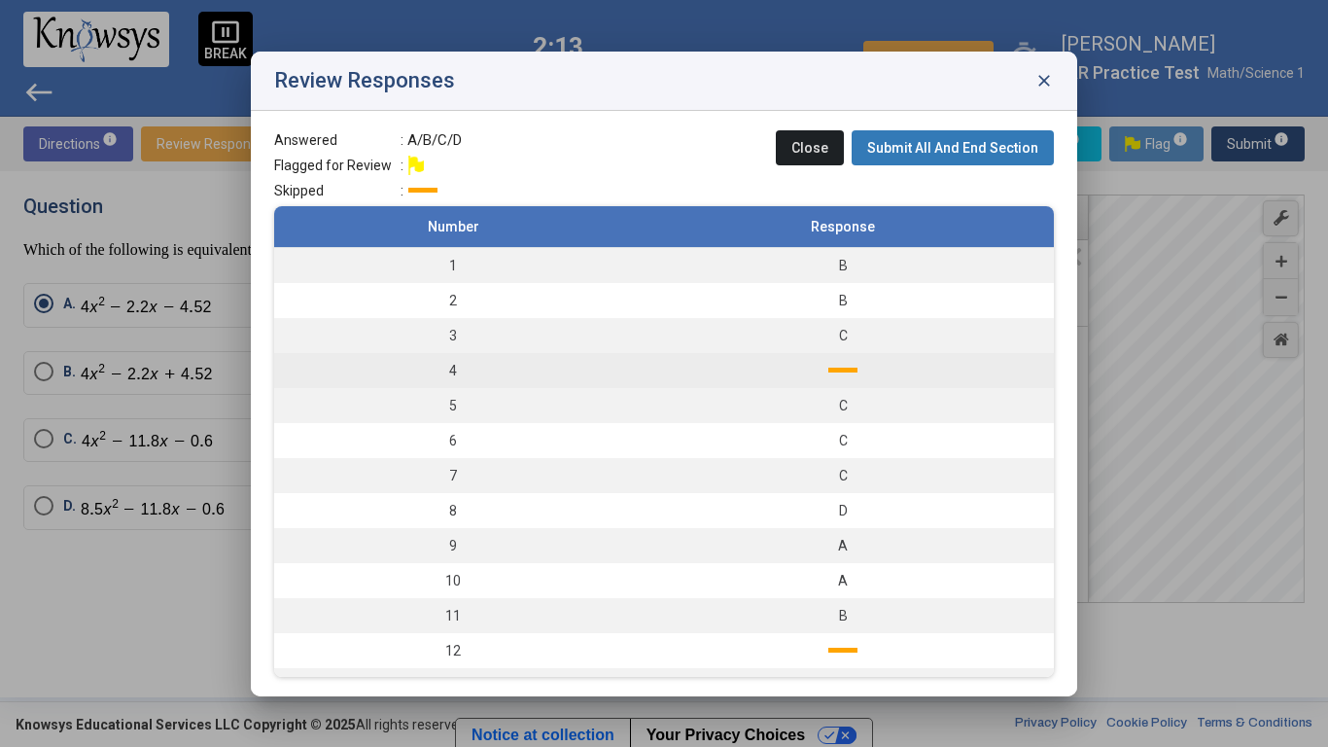
click at [777, 365] on td at bounding box center [843, 370] width 422 height 35
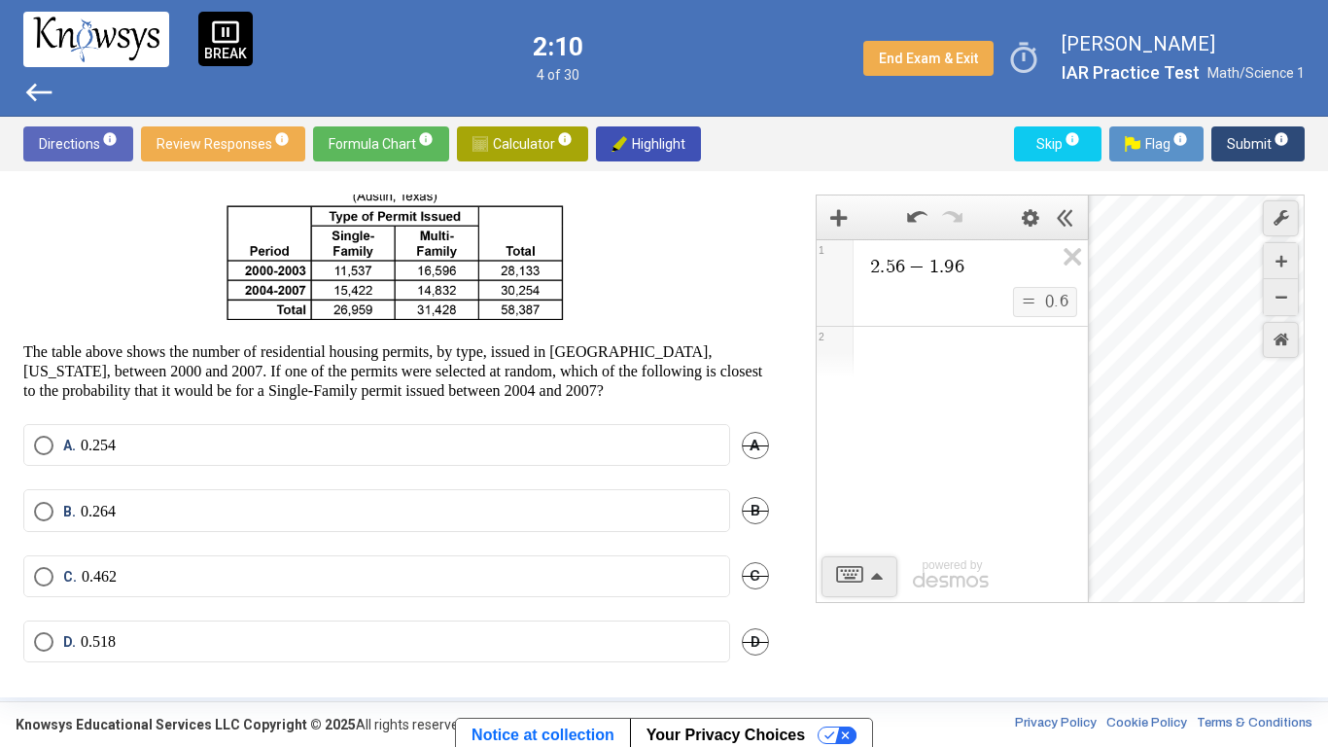
scroll to position [92, 0]
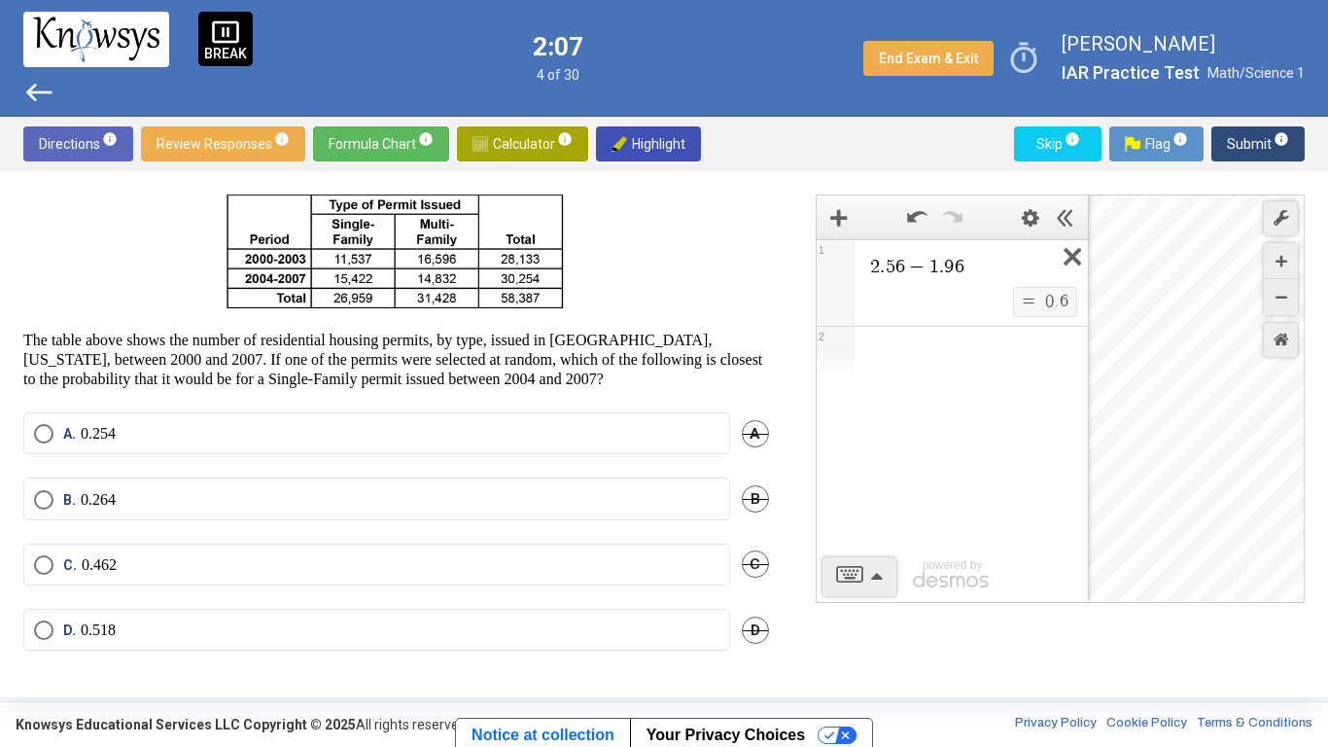
click at [1069, 250] on icon "Expression List" at bounding box center [1066, 262] width 44 height 45
click at [249, 142] on span "Review Responses info" at bounding box center [223, 143] width 133 height 35
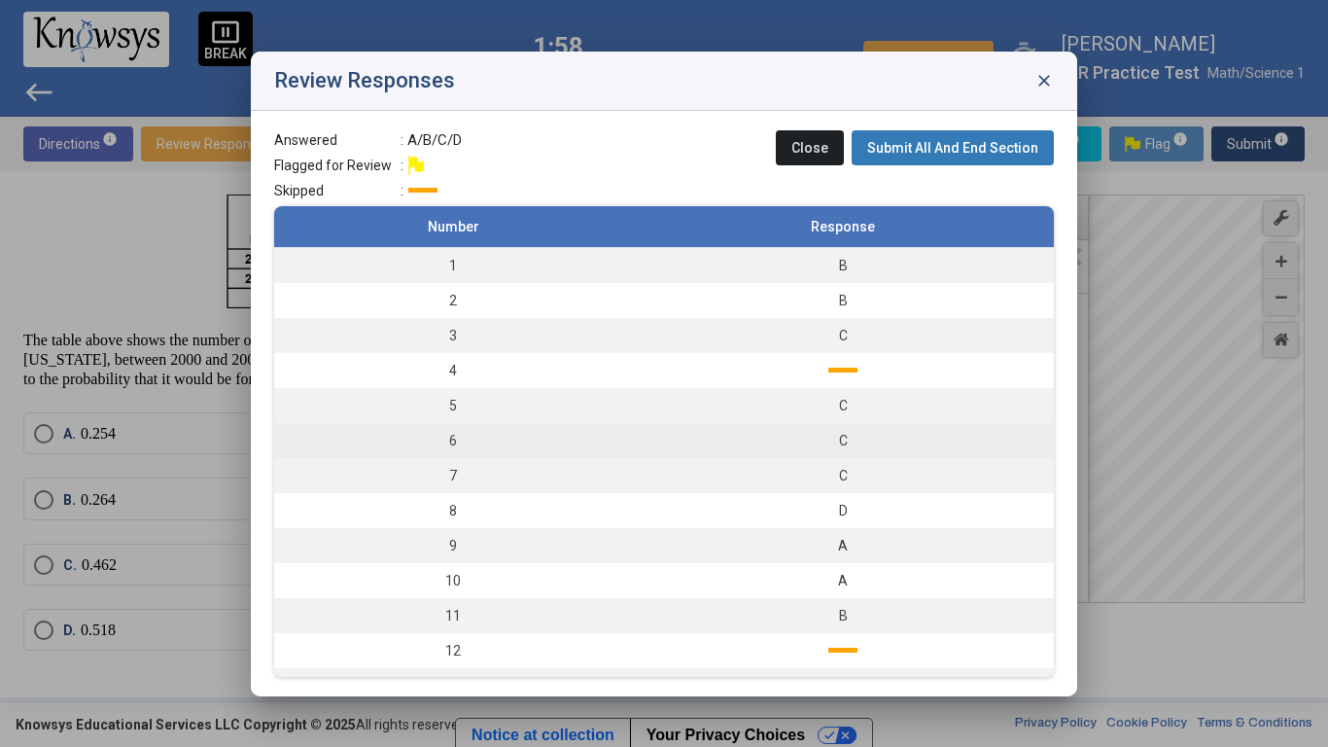
scroll to position [63, 0]
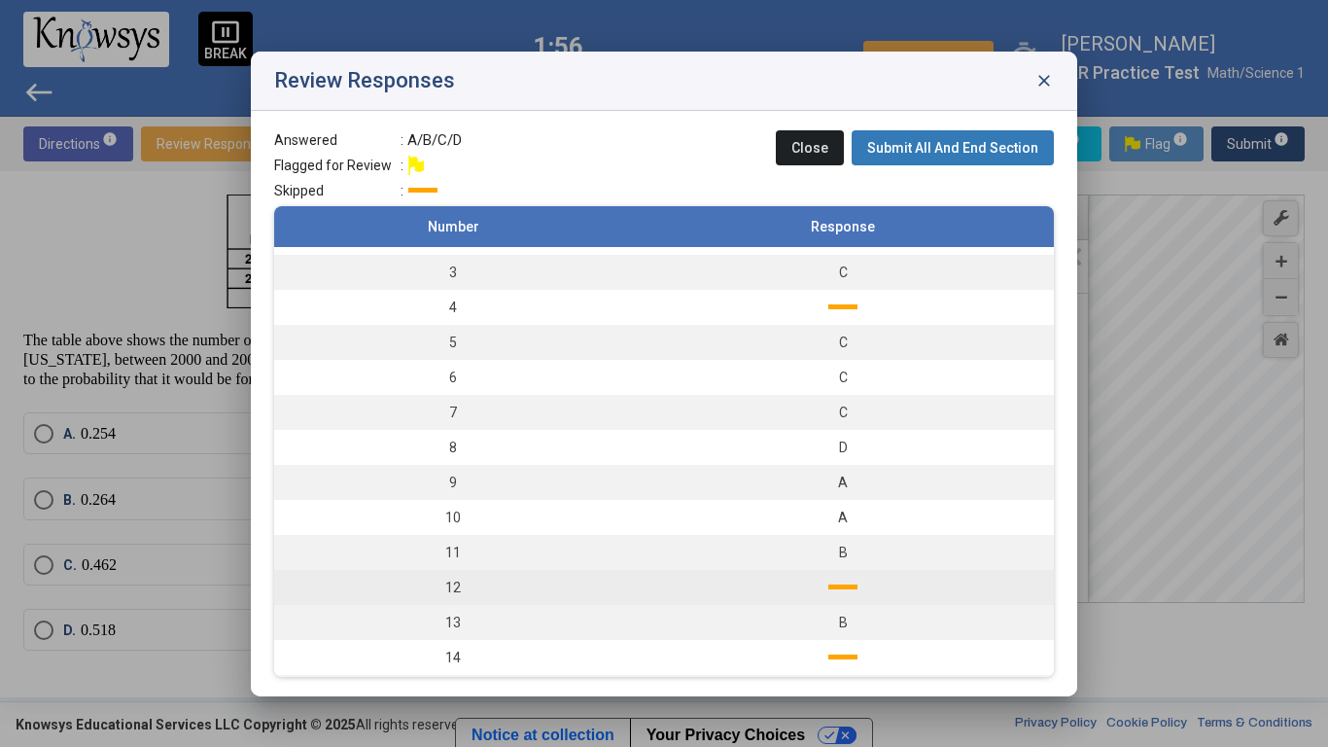
click at [630, 587] on td "12" at bounding box center [453, 587] width 358 height 35
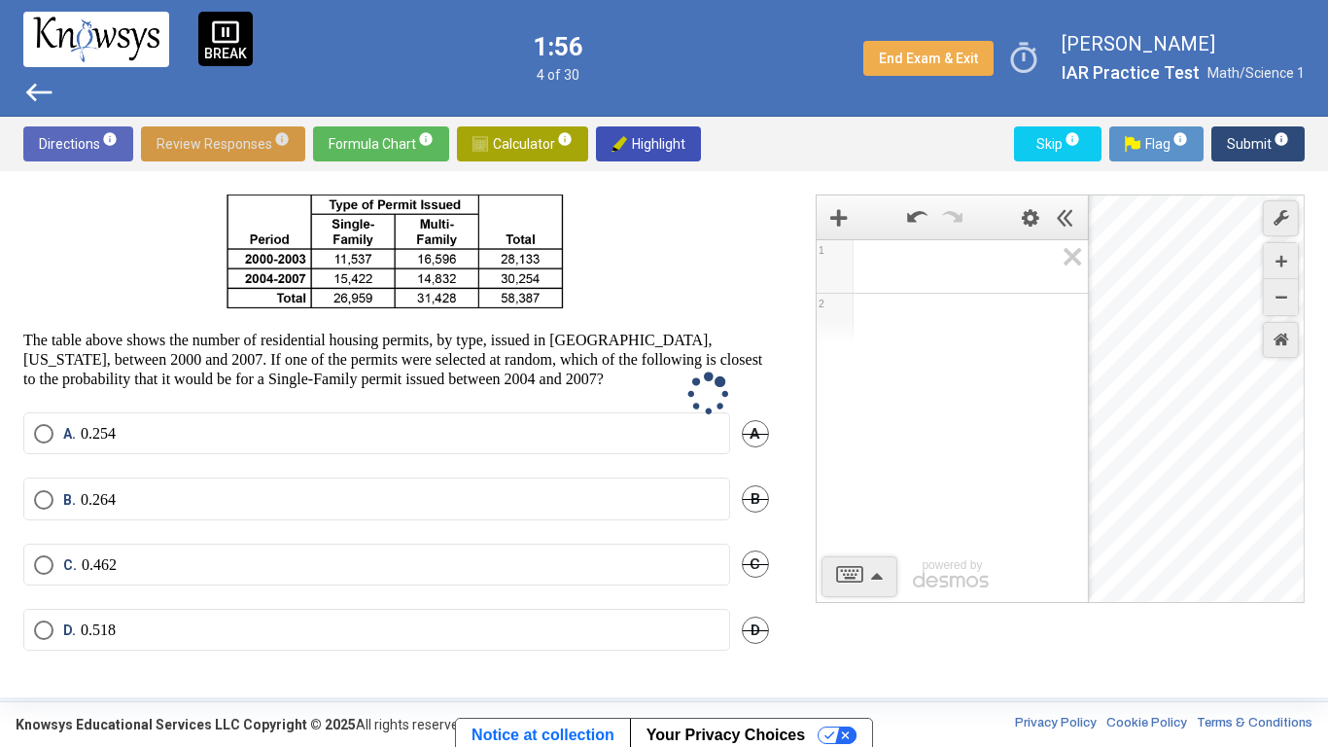
scroll to position [0, 0]
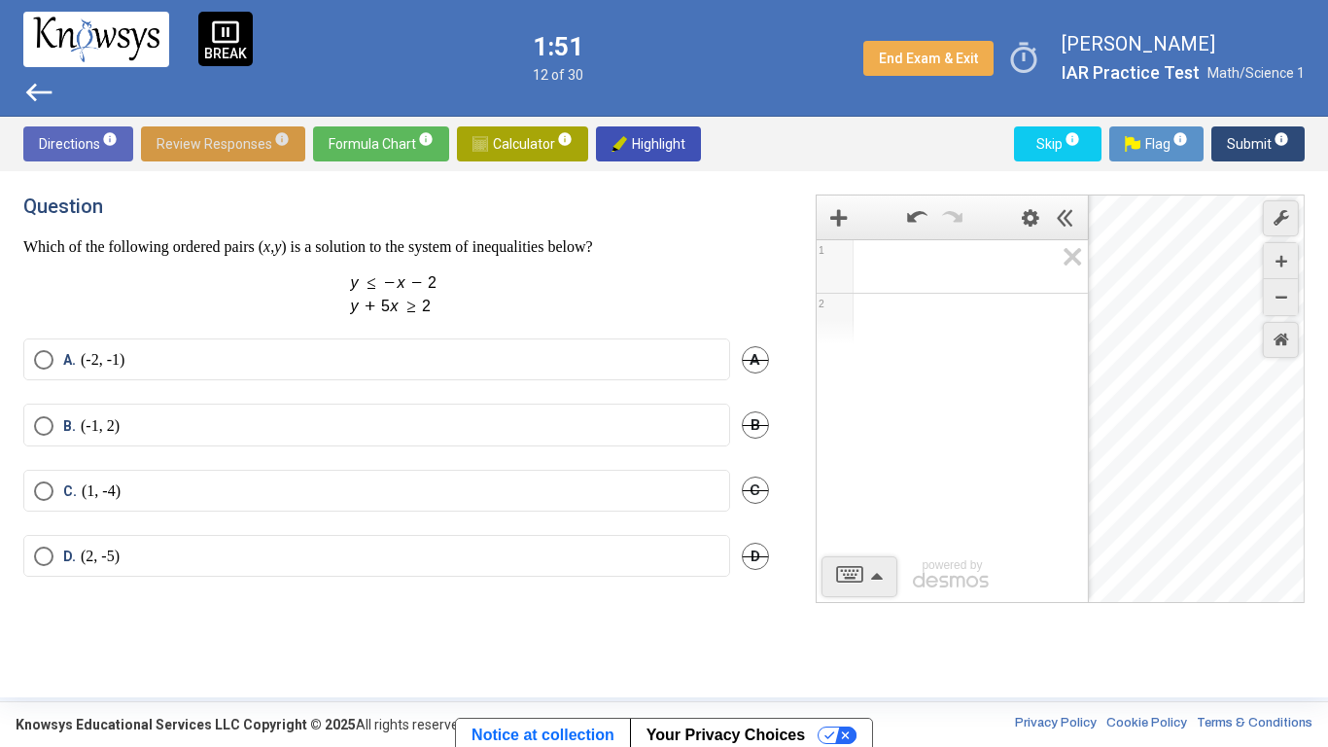
click at [513, 558] on label "D. (2, -5)" at bounding box center [377, 555] width 686 height 19
click at [918, 263] on span "Math Input:" at bounding box center [961, 266] width 186 height 23
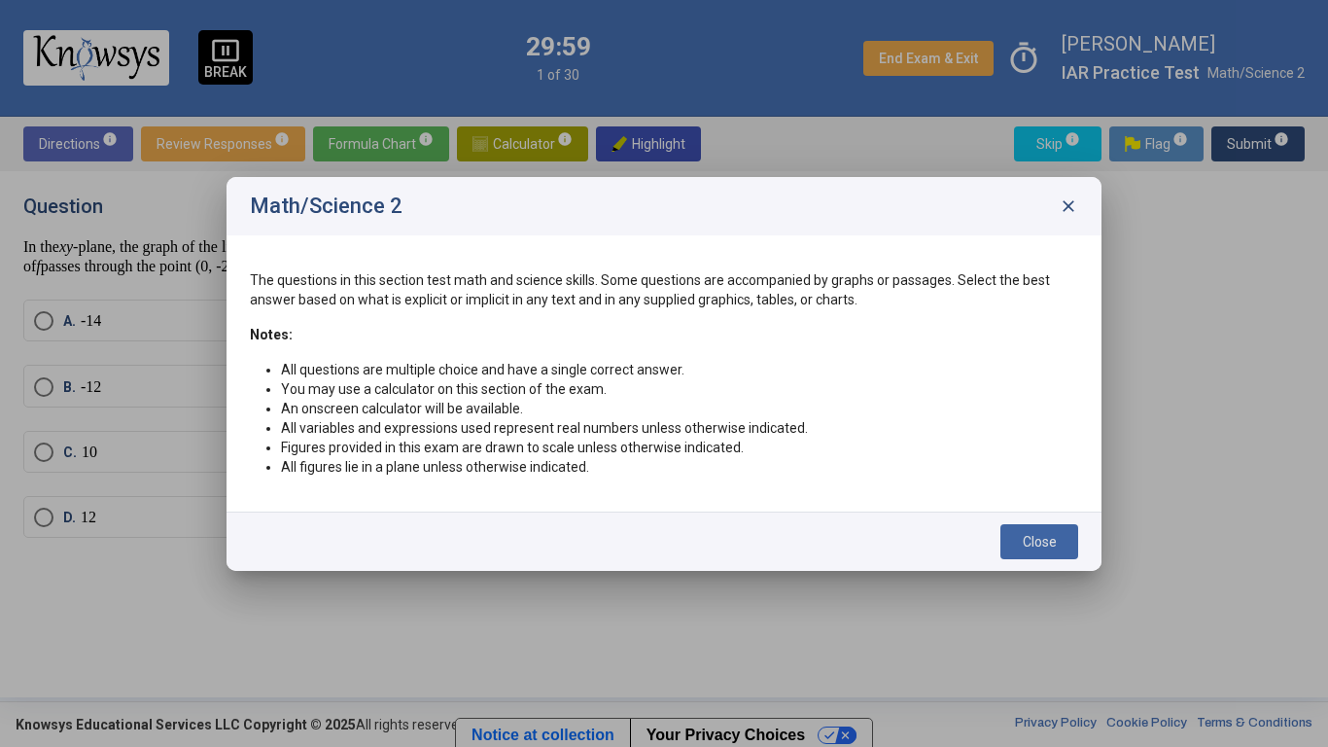
click at [1070, 206] on span "close" at bounding box center [1068, 205] width 19 height 19
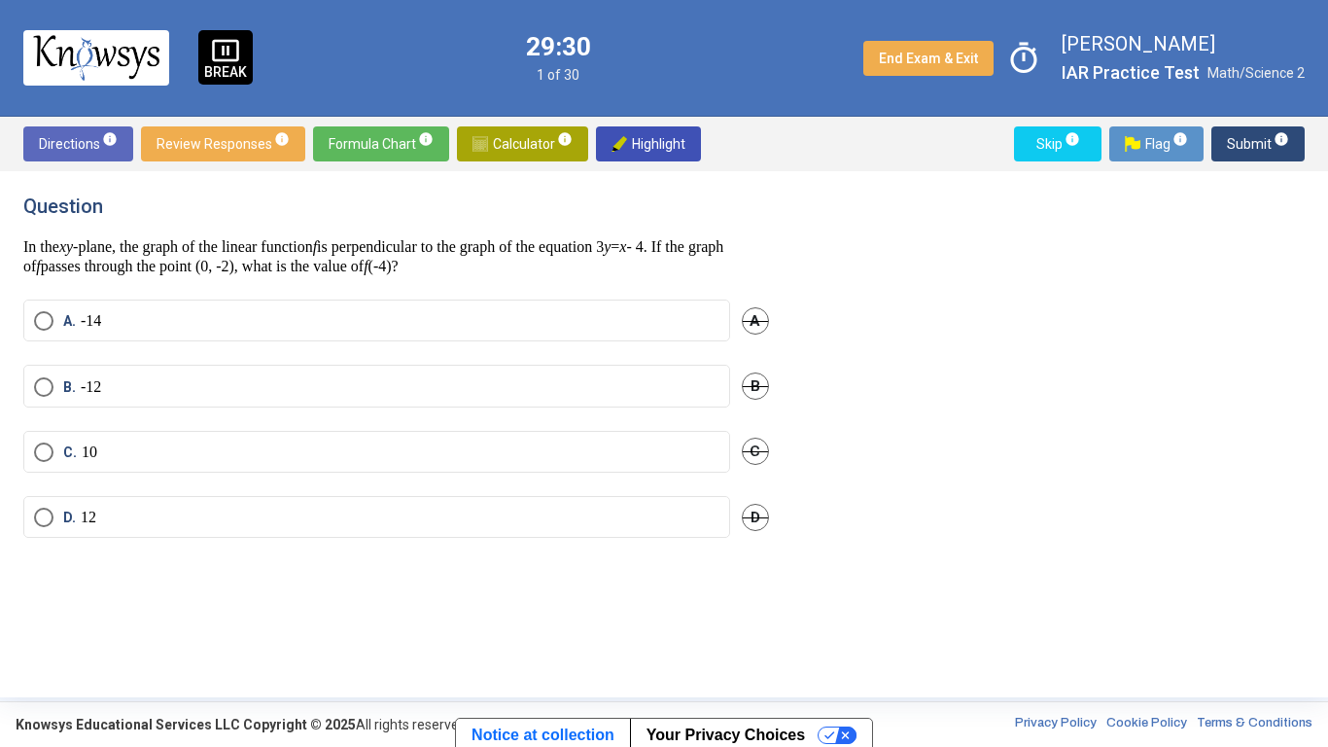
click at [502, 126] on span "Calculator info" at bounding box center [523, 143] width 100 height 35
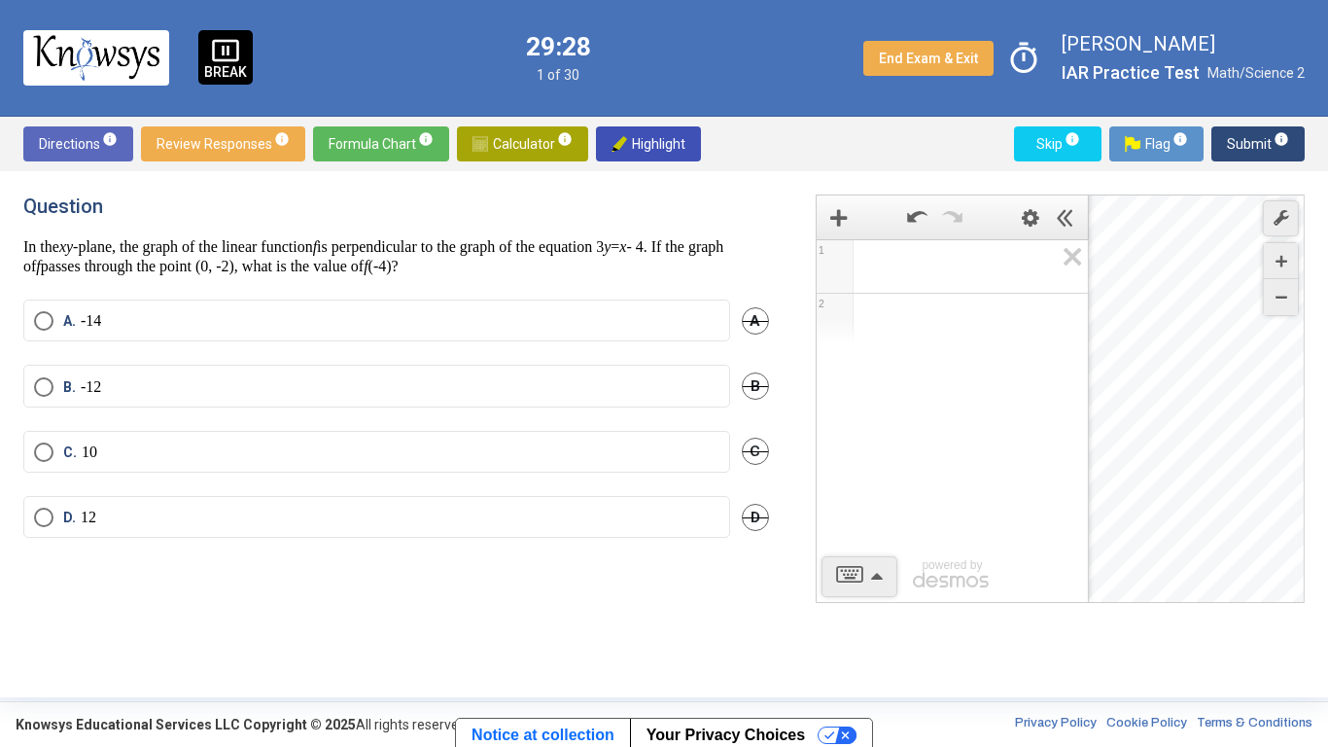
click at [888, 270] on span "Math Input:" at bounding box center [961, 266] width 186 height 23
drag, startPoint x: 1244, startPoint y: 475, endPoint x: 1208, endPoint y: 461, distance: 38.8
click at [1208, 461] on div "Desmos Graphing Calculator" at bounding box center [1197, 399] width 217 height 408
drag, startPoint x: 1284, startPoint y: 482, endPoint x: 1237, endPoint y: 491, distance: 48.4
click at [1237, 491] on div "Desmos Graphing Calculator" at bounding box center [1197, 399] width 217 height 408
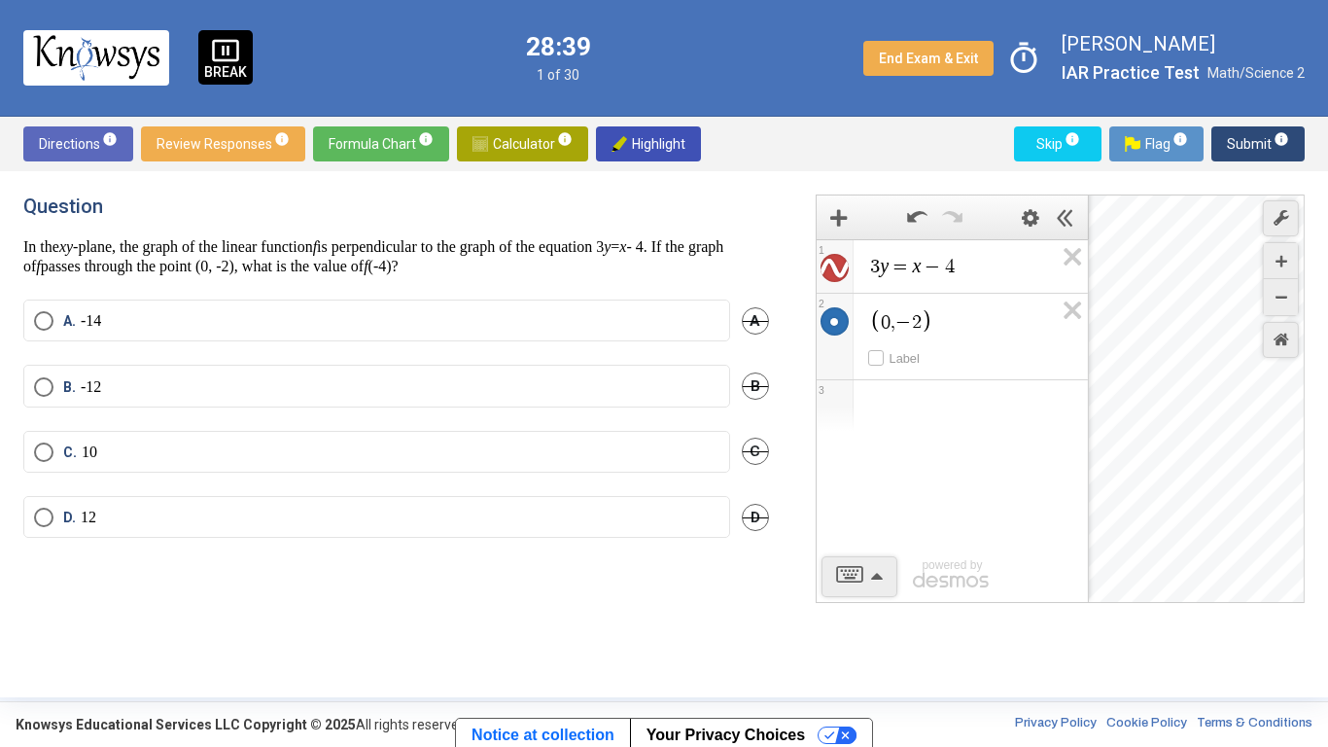
click at [969, 320] on span "0 , − 2" at bounding box center [961, 321] width 186 height 27
click at [851, 556] on div "Show Keypad" at bounding box center [860, 576] width 76 height 41
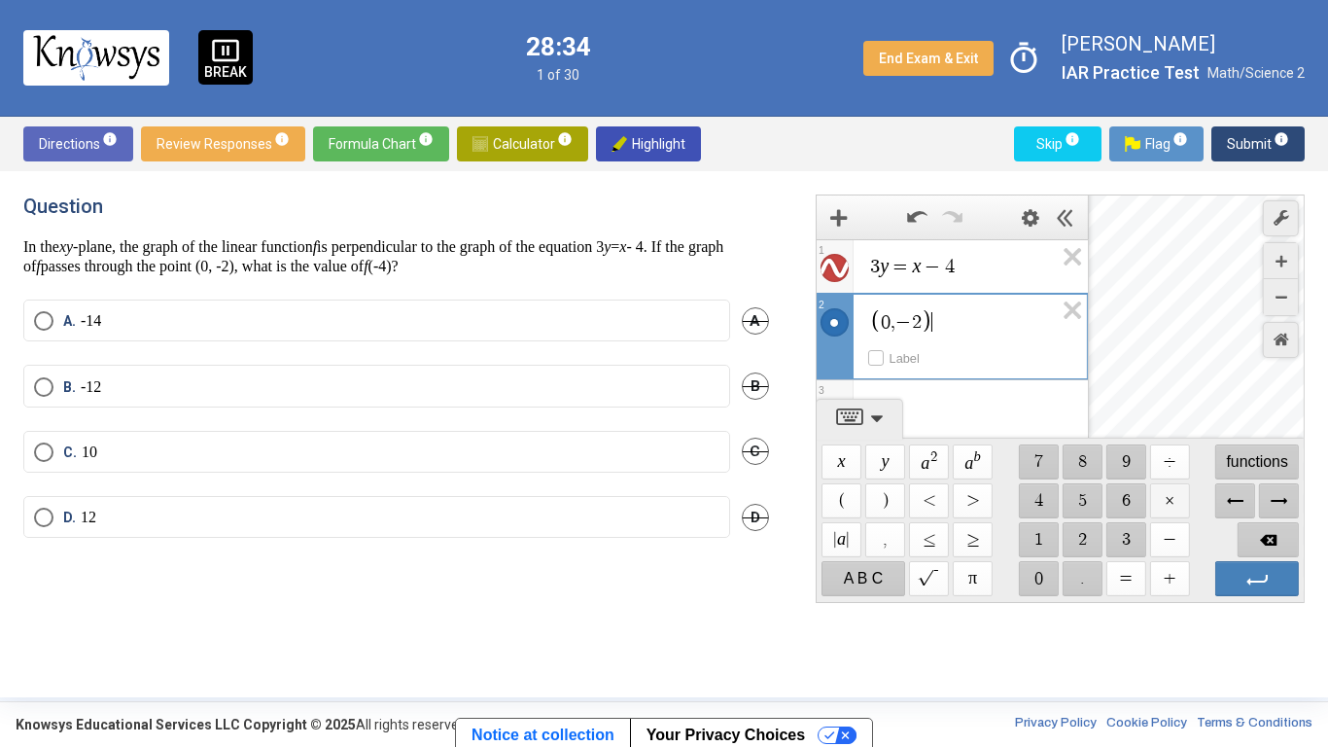
click at [1170, 504] on span "$$ ×" at bounding box center [1169, 500] width 40 height 35
click at [1176, 540] on span "$$ −" at bounding box center [1169, 539] width 40 height 35
click at [1038, 509] on span "$$ 4" at bounding box center [1038, 500] width 40 height 35
click at [1025, 396] on div "Expression List" at bounding box center [952, 377] width 271 height 51
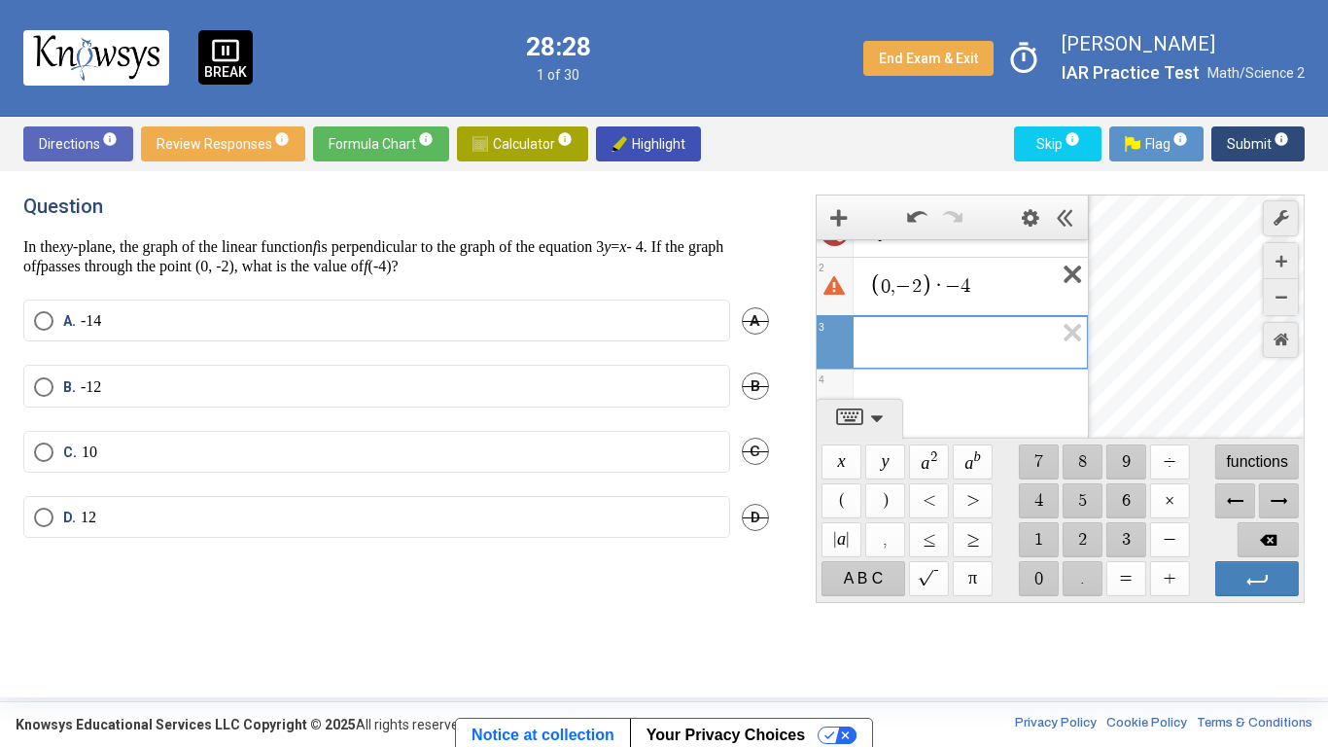
click at [1079, 275] on icon "Expression List" at bounding box center [1066, 280] width 44 height 45
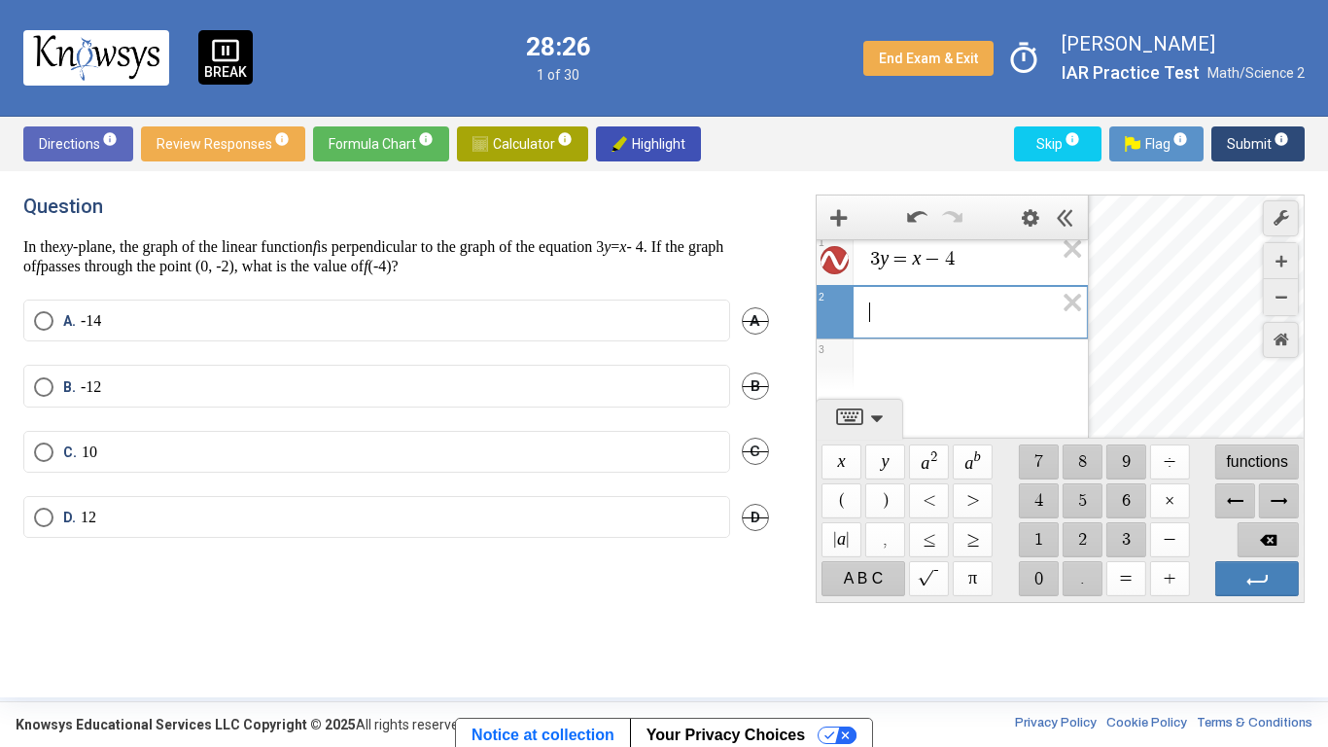
click at [1249, 421] on div "Desmos Graphing Calculator" at bounding box center [1197, 399] width 217 height 408
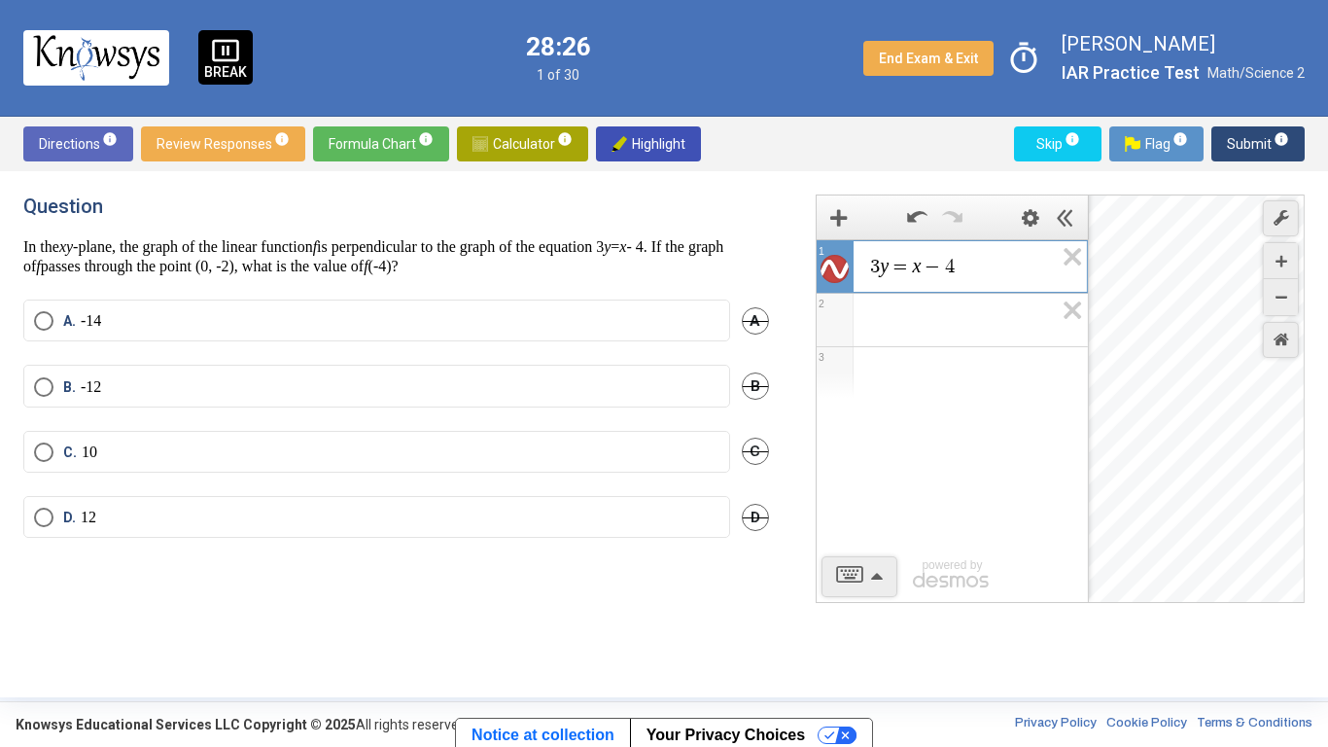
scroll to position [0, 0]
click at [1066, 132] on span "info" at bounding box center [1073, 139] width 16 height 16
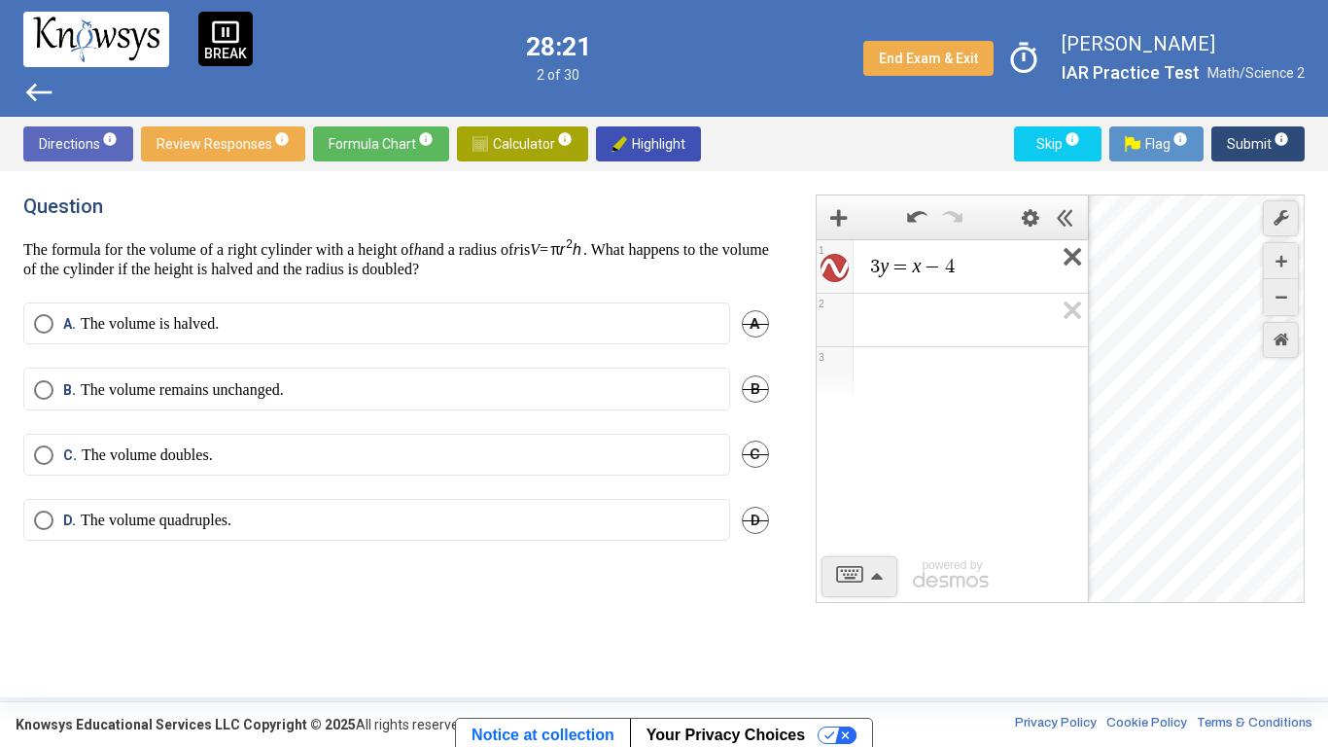
click at [1066, 245] on icon "Expression List" at bounding box center [1066, 262] width 44 height 45
click at [213, 459] on p "The volume doubles." at bounding box center [147, 454] width 131 height 19
click at [1248, 147] on span "Submit info" at bounding box center [1258, 143] width 62 height 35
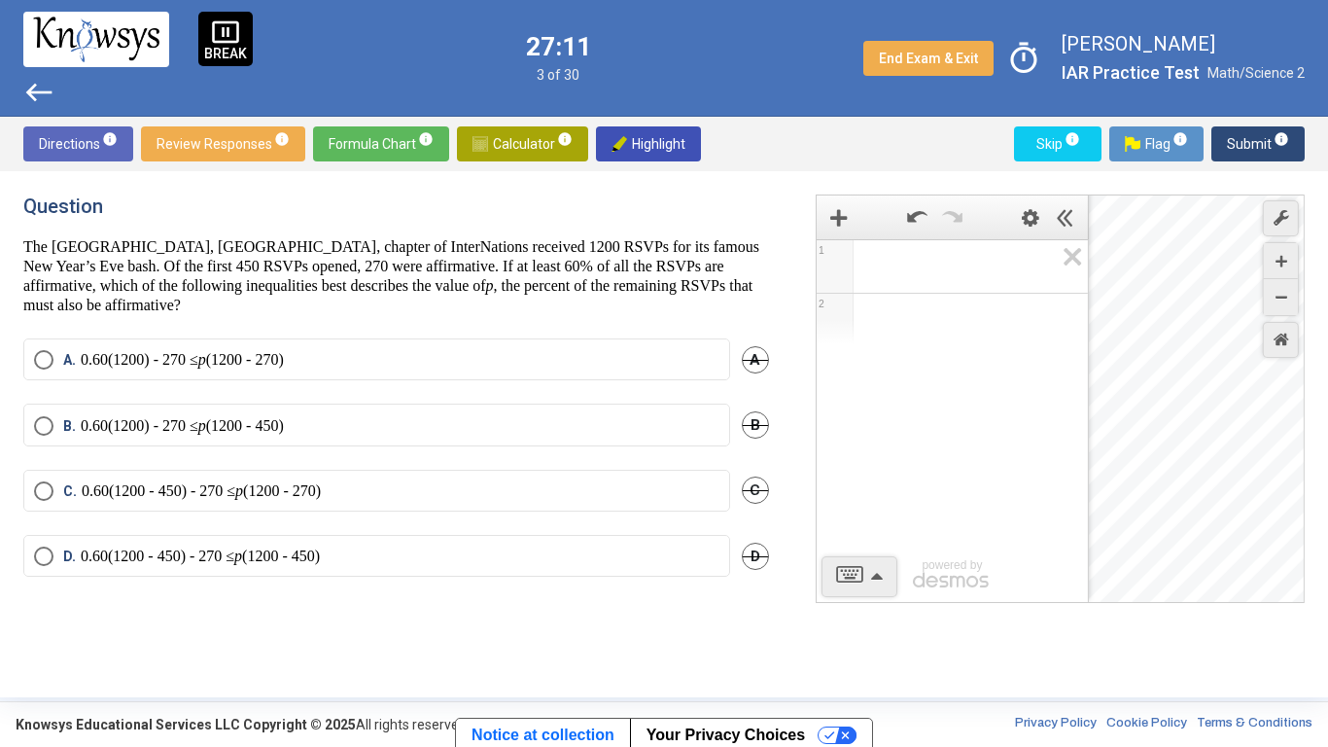
click at [458, 312] on p "The [GEOGRAPHIC_DATA], [GEOGRAPHIC_DATA], chapter of InterNations received 1200…" at bounding box center [396, 276] width 746 height 78
click at [1093, 141] on button "Skip info" at bounding box center [1058, 143] width 88 height 35
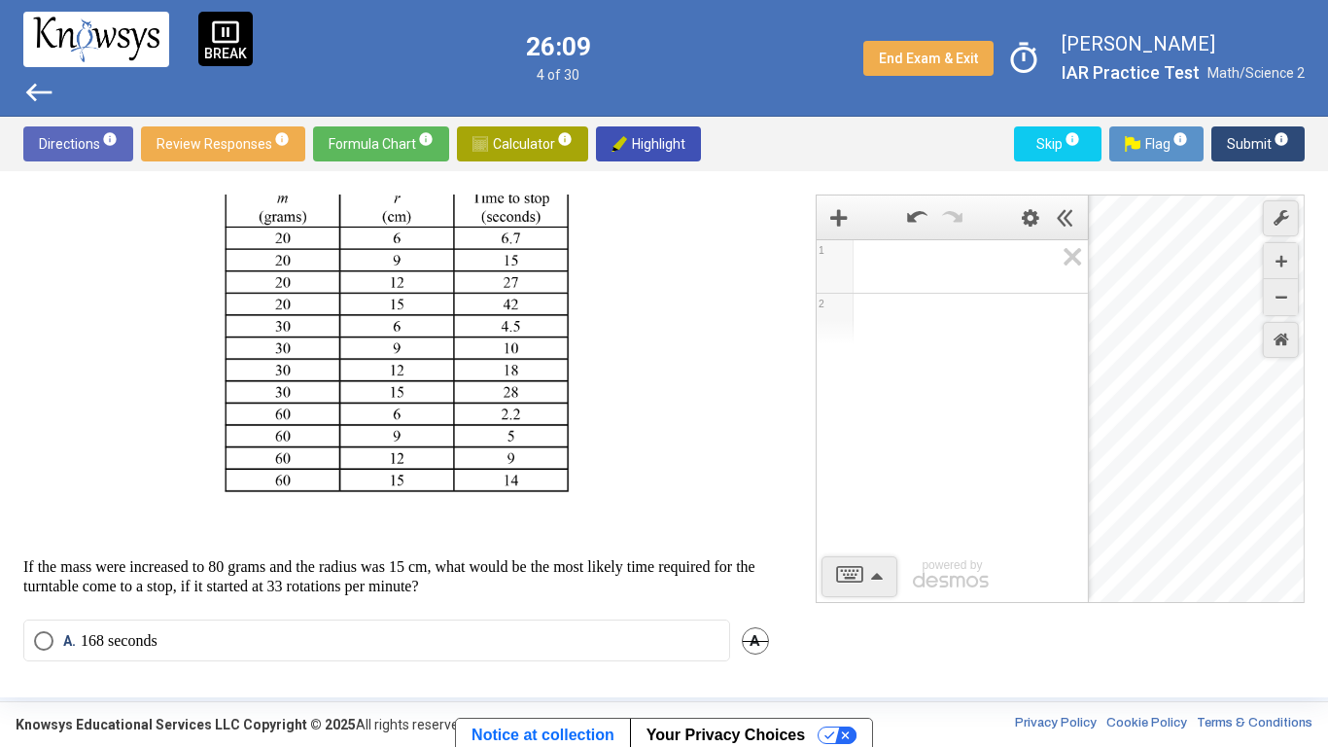
scroll to position [507, 0]
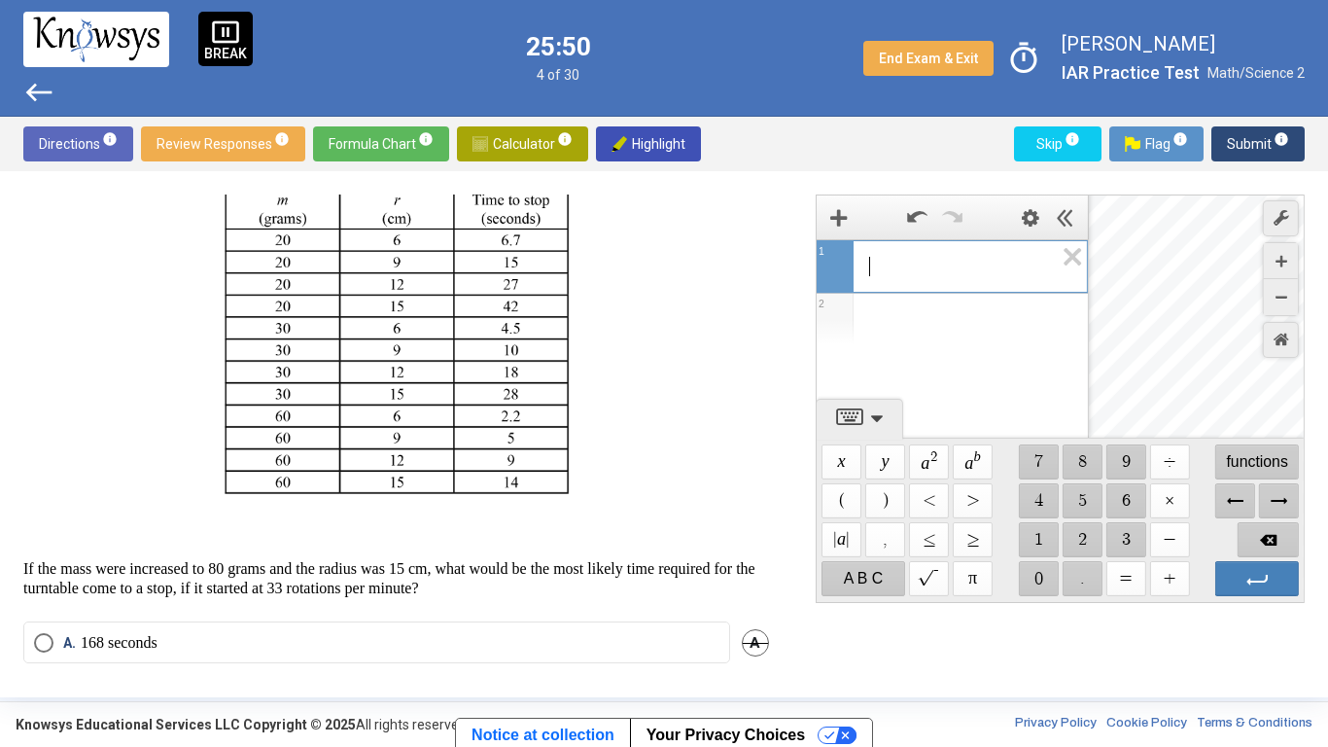
click at [877, 278] on div "​" at bounding box center [952, 263] width 270 height 47
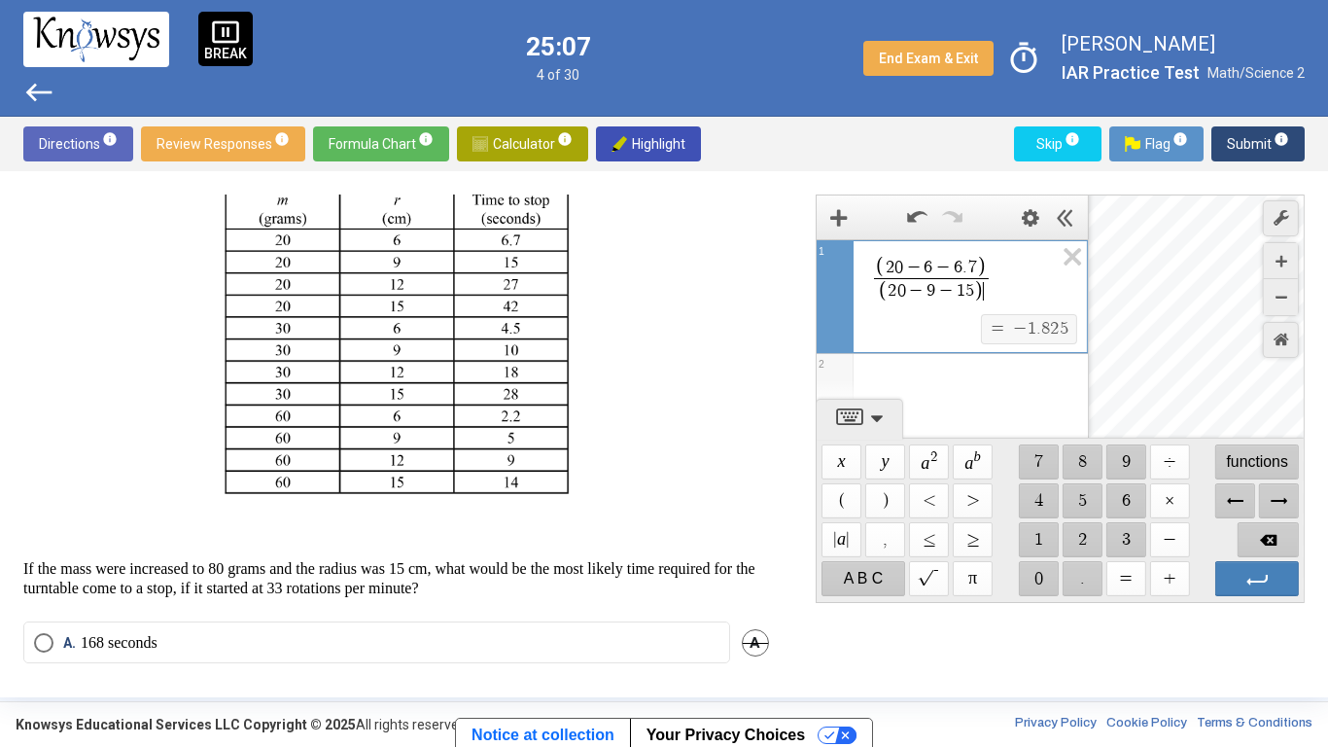
click at [970, 377] on div "Expression List" at bounding box center [952, 379] width 271 height 51
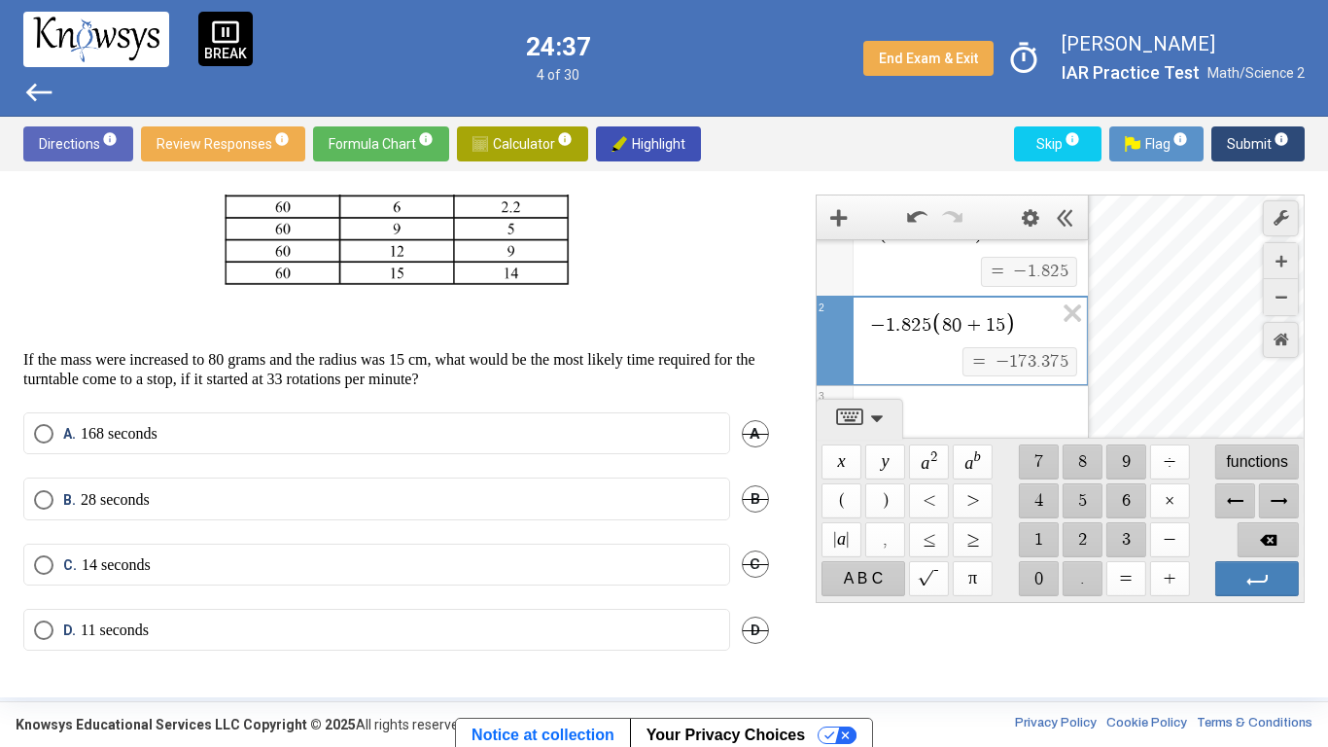
scroll to position [726, 0]
click at [617, 443] on label "A. 168 seconds" at bounding box center [377, 433] width 686 height 19
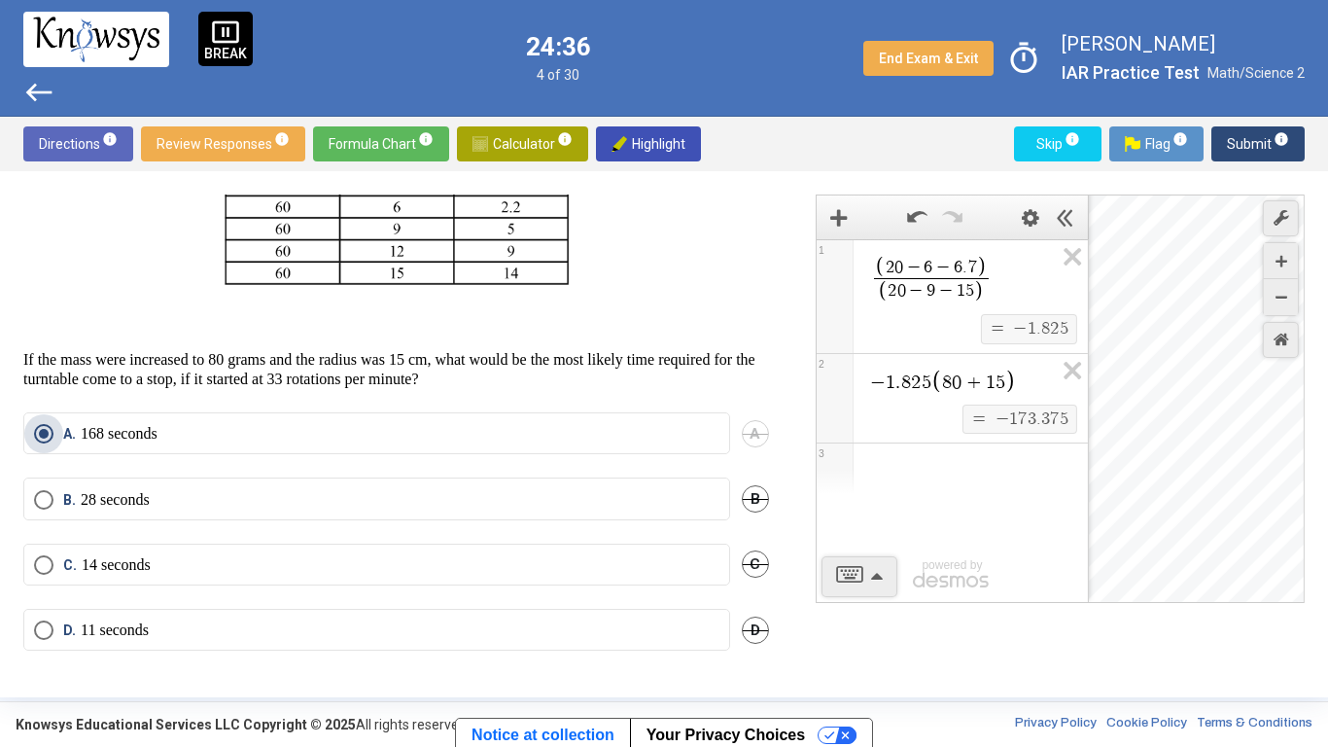
scroll to position [0, 0]
click at [1252, 145] on span "Submit info" at bounding box center [1258, 143] width 62 height 35
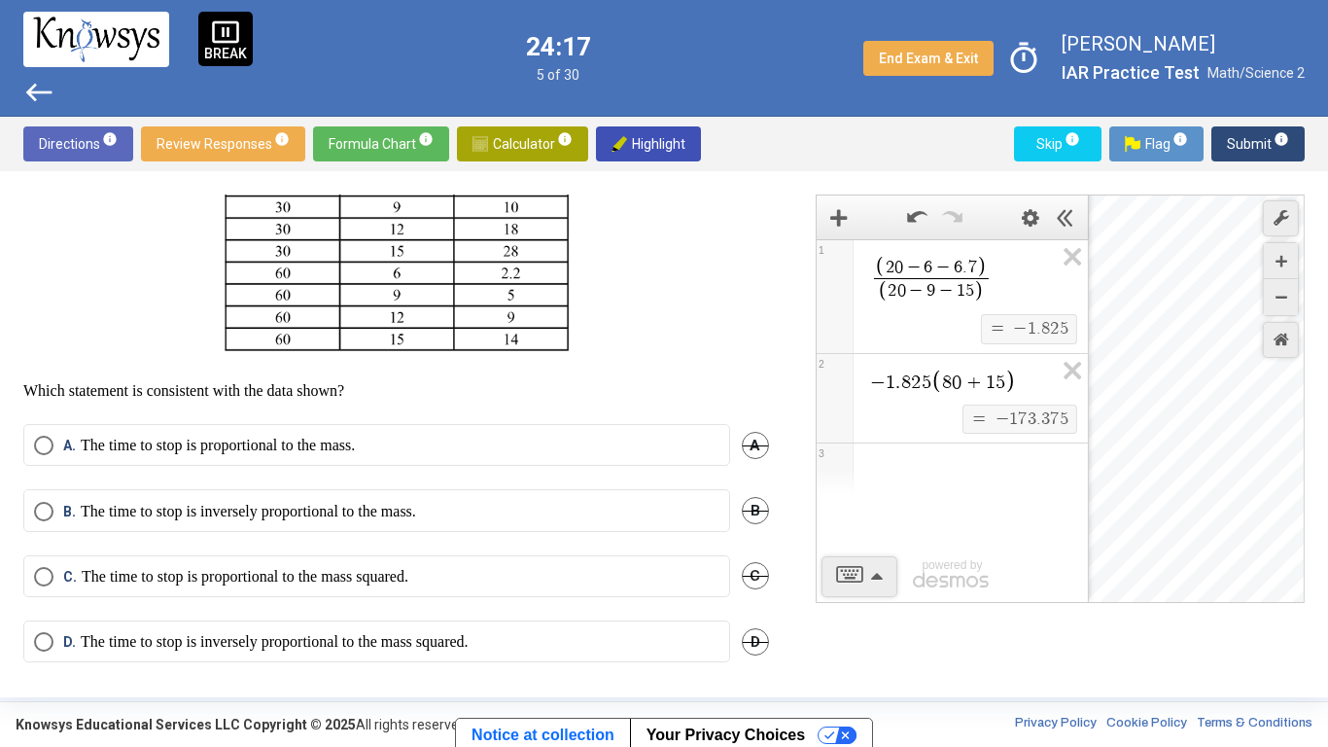
scroll to position [681, 0]
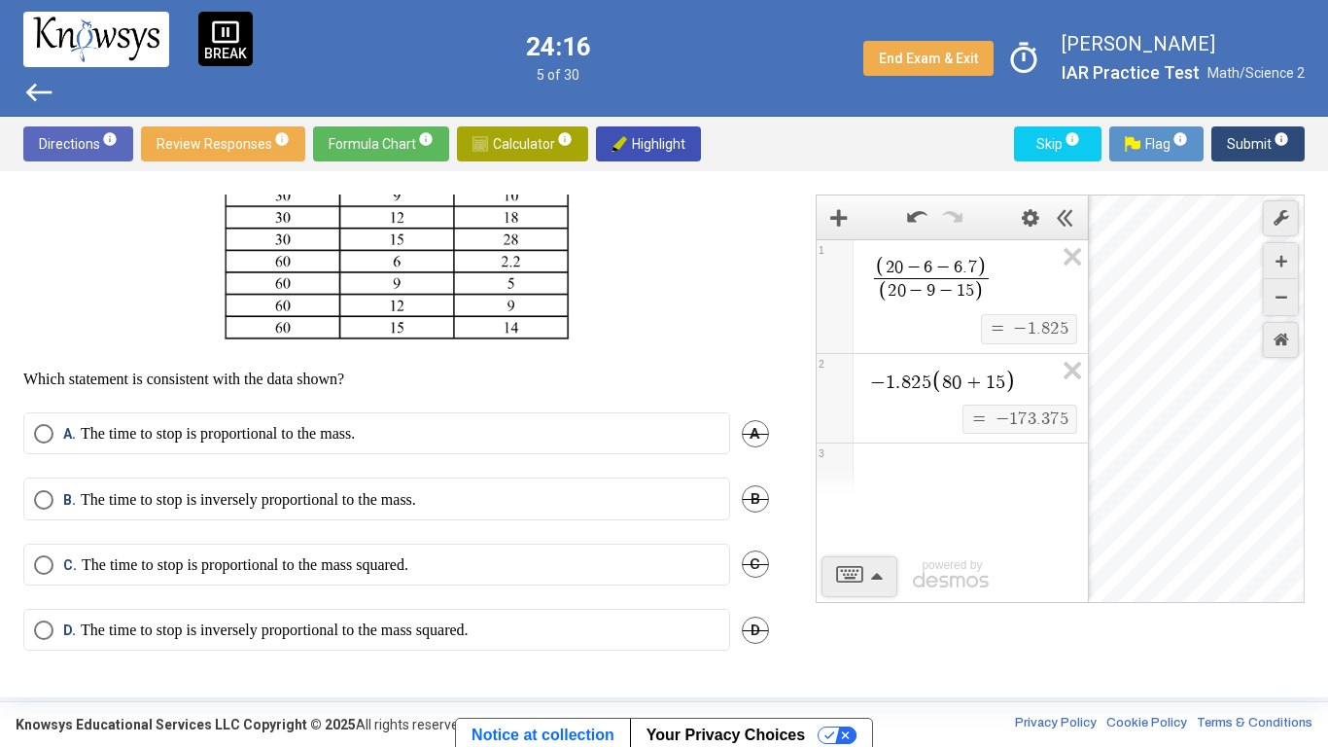
click at [416, 496] on p "The time to stop is inversely proportional to the mass." at bounding box center [248, 499] width 335 height 19
click at [1265, 135] on span "Submit info" at bounding box center [1258, 143] width 62 height 35
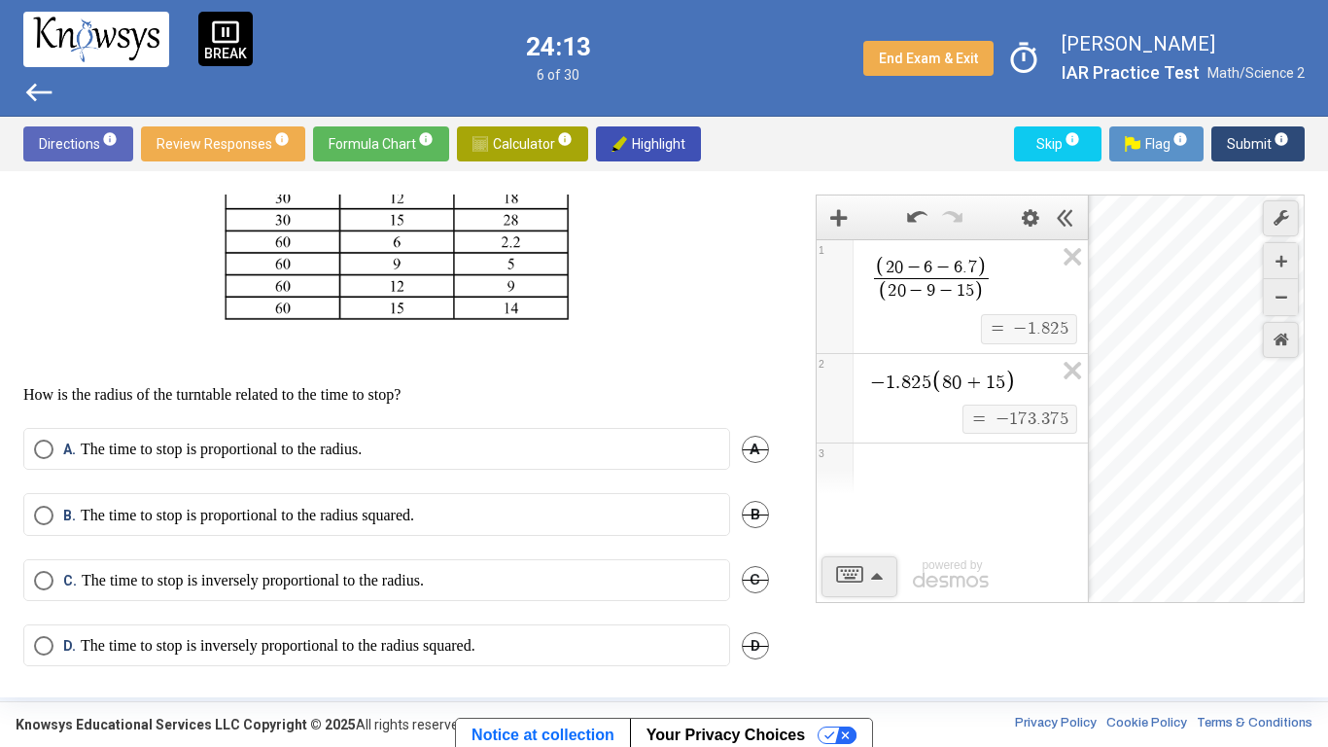
click at [1265, 135] on span "Submit info" at bounding box center [1258, 143] width 62 height 35
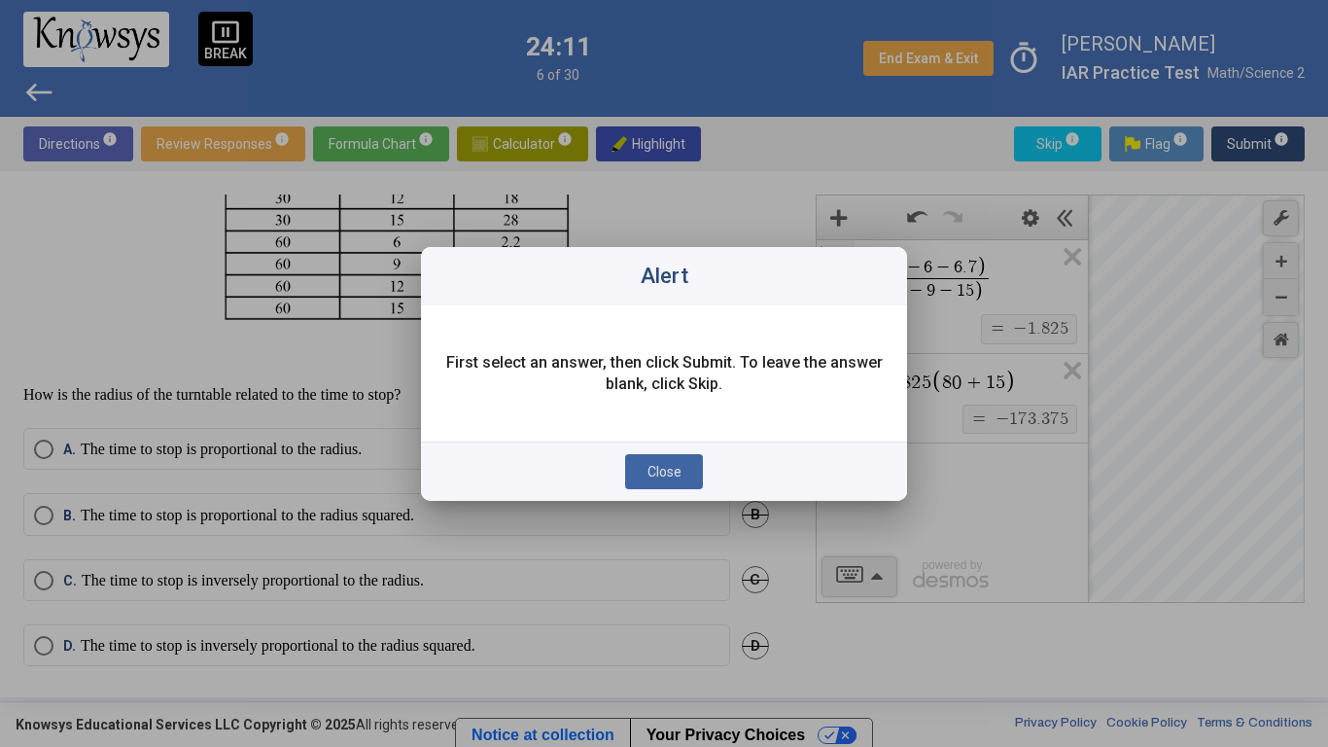
click at [658, 479] on button "Close" at bounding box center [664, 471] width 78 height 35
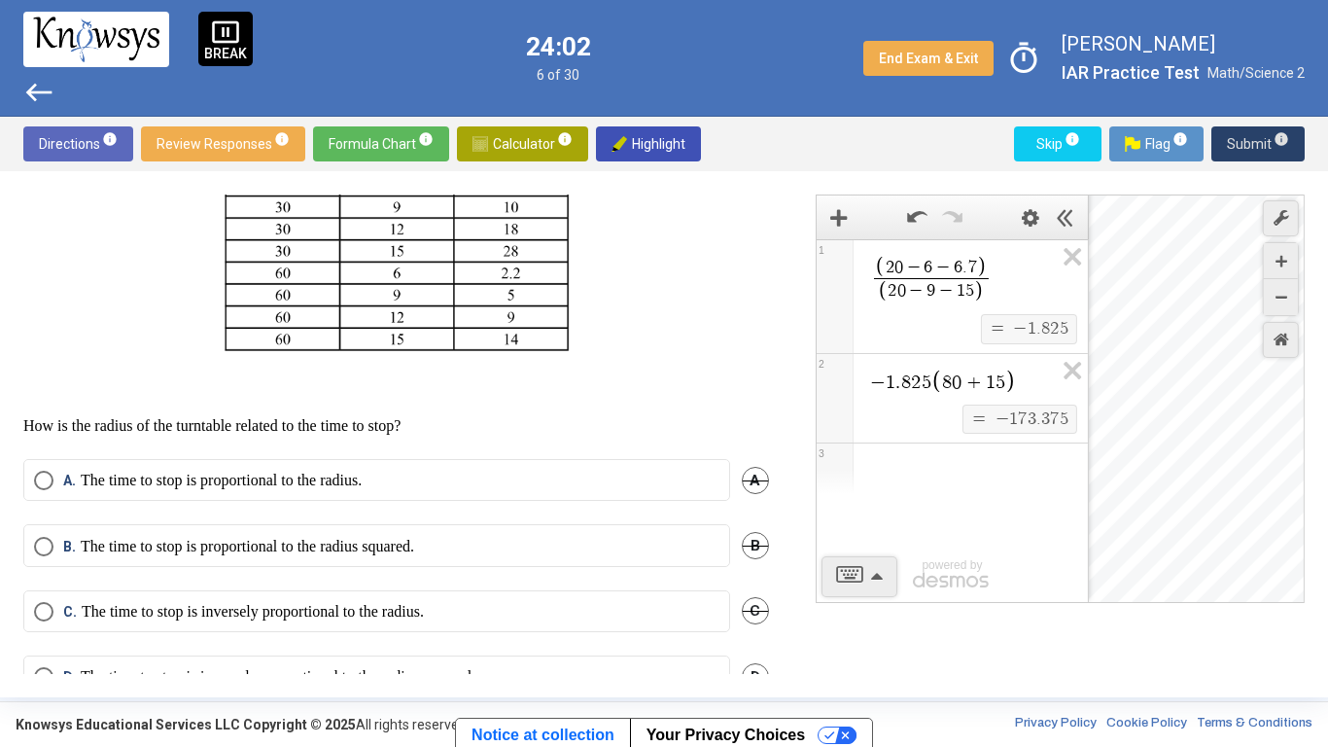
scroll to position [660, 0]
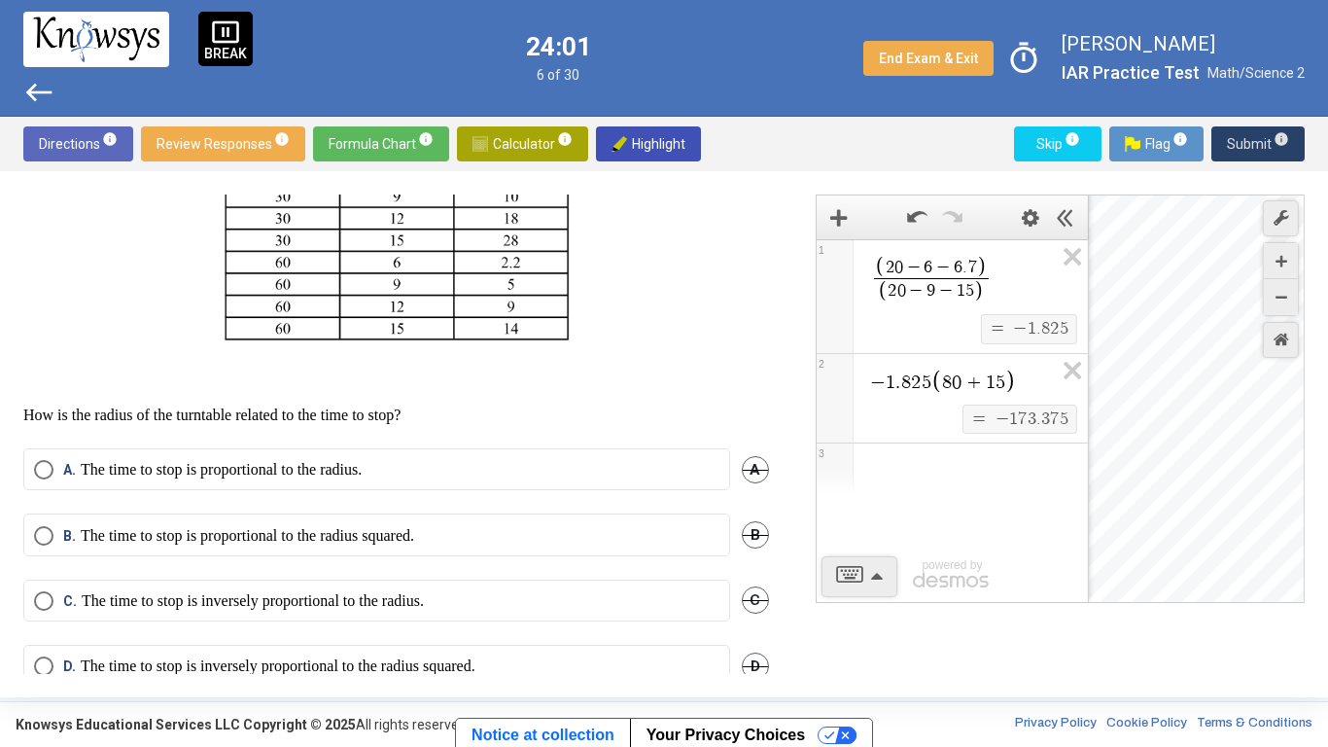
click at [640, 479] on label "A. The time to stop is proportional to the radius." at bounding box center [377, 469] width 686 height 19
click at [1283, 154] on span "Submit info" at bounding box center [1258, 143] width 62 height 35
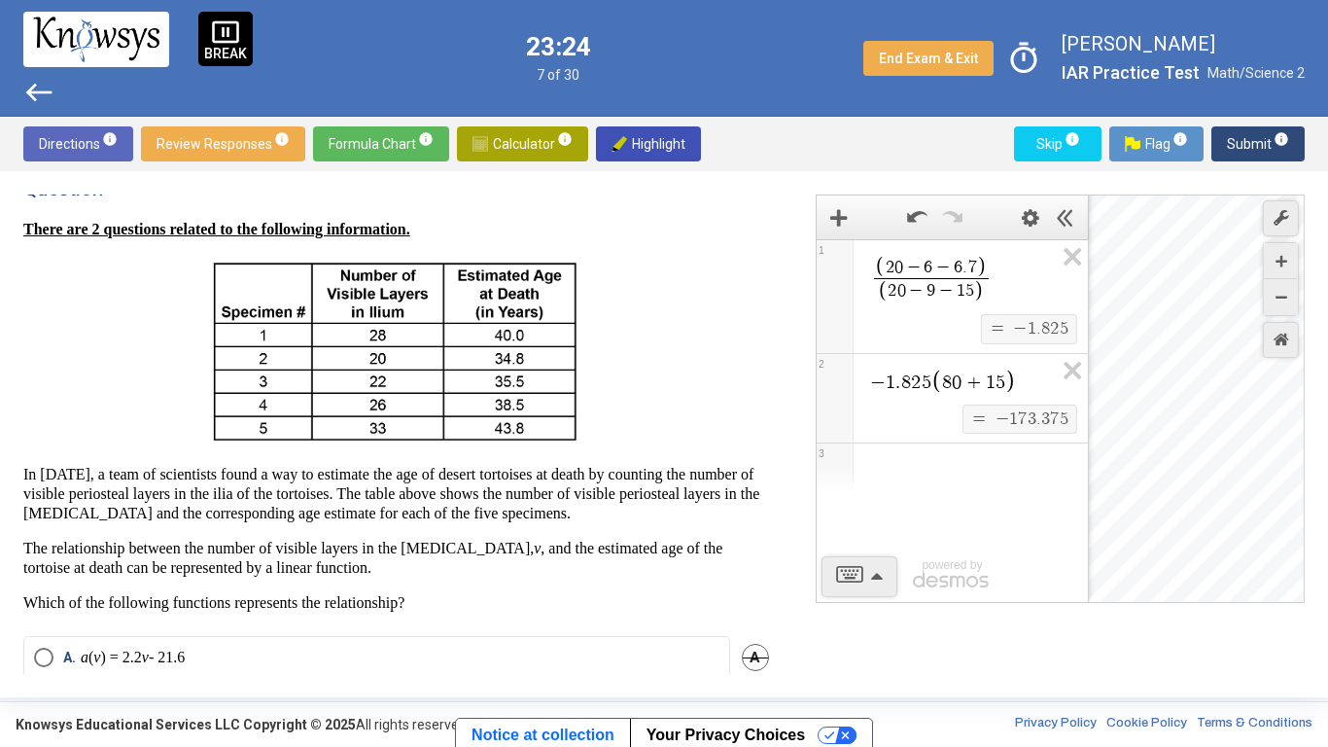
scroll to position [24, 0]
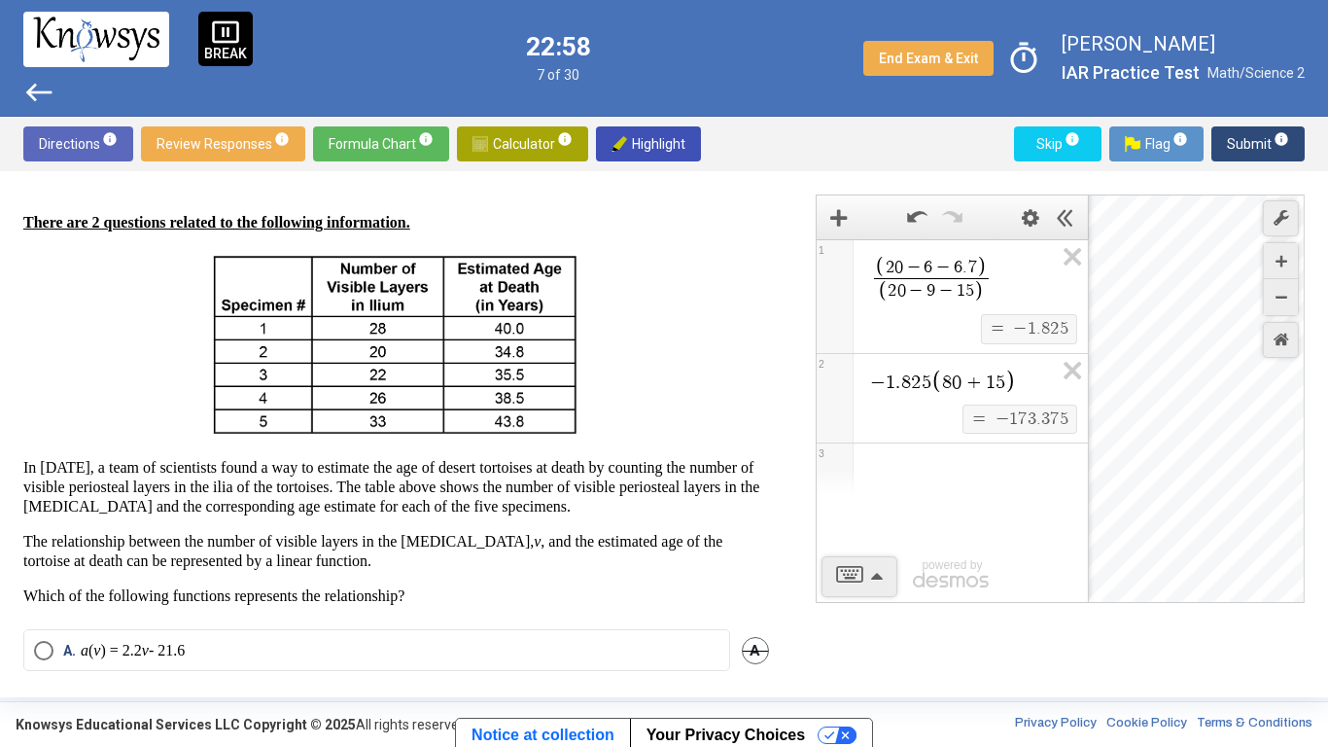
click at [1031, 152] on span "Skip info" at bounding box center [1058, 143] width 56 height 35
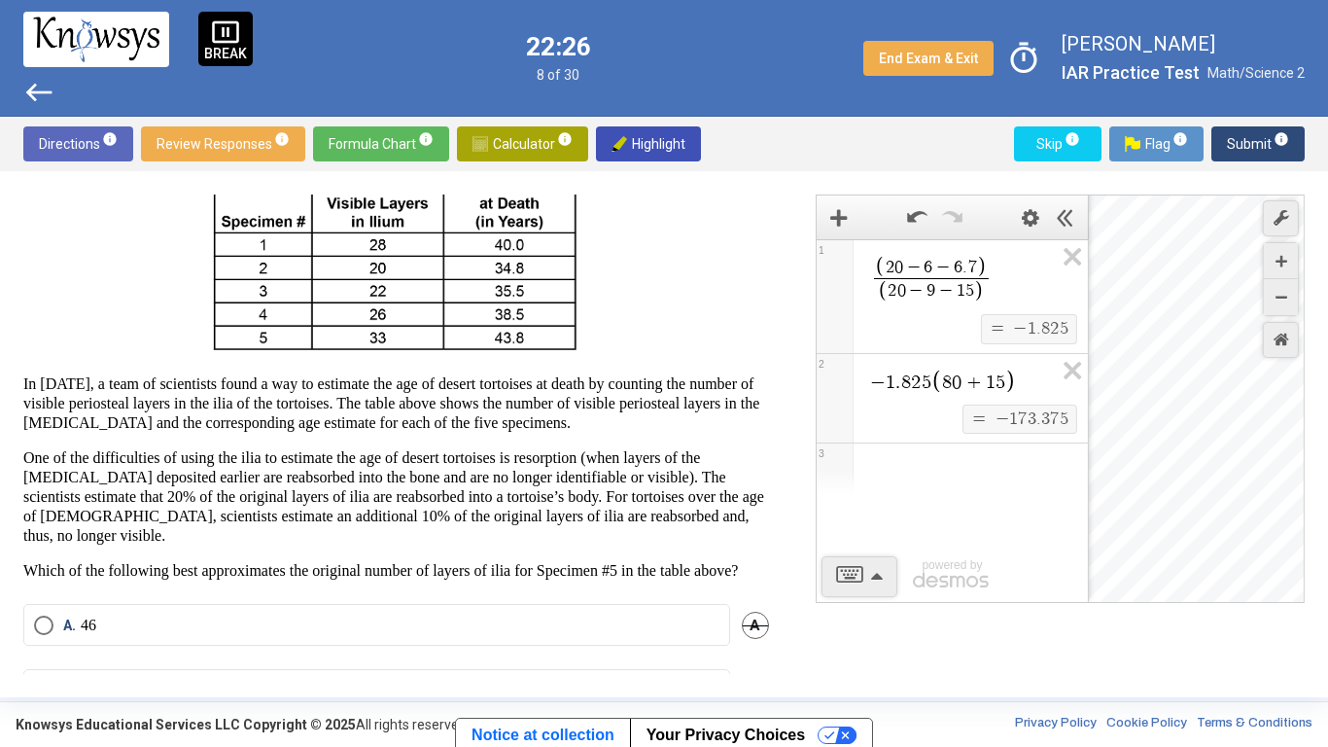
scroll to position [111, 0]
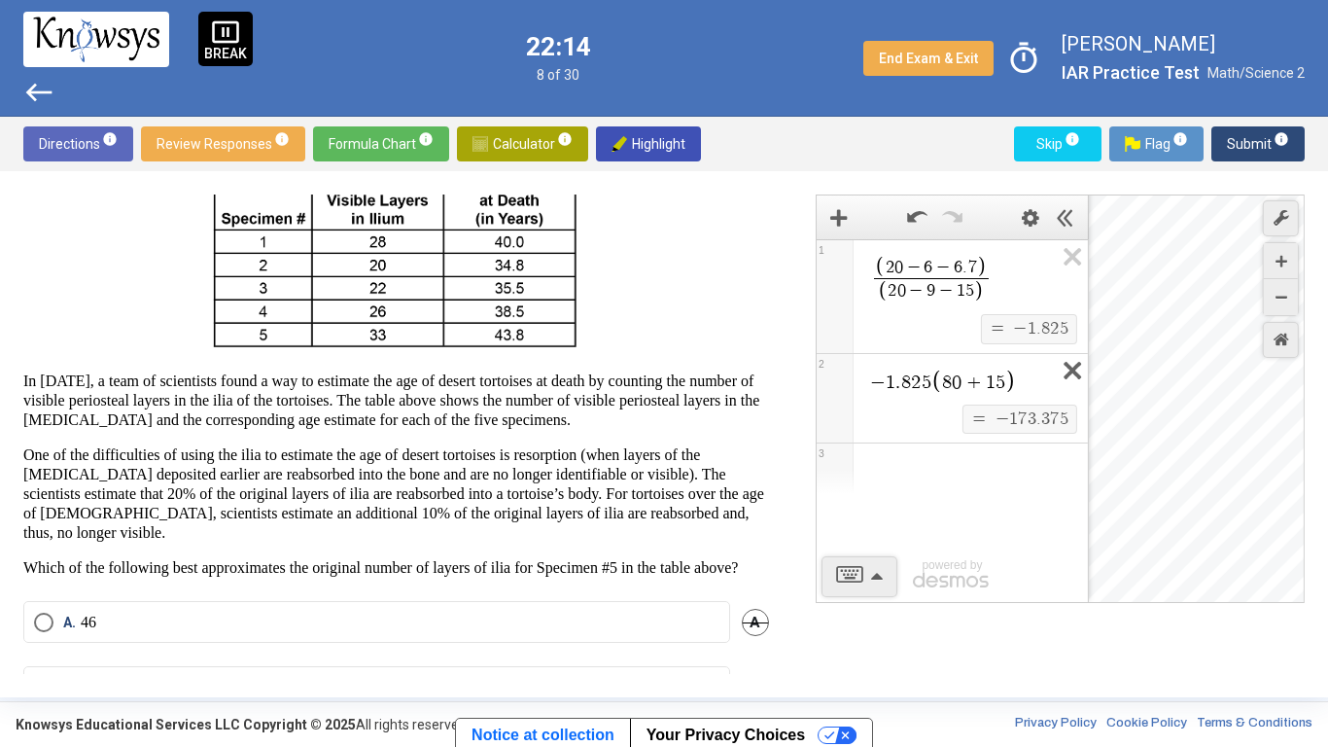
click at [1087, 372] on icon "Expression List" at bounding box center [1066, 376] width 44 height 45
click at [1037, 307] on div "2 0 − 6 − 6 . 7 2 0 − 9 − 1 5 ​" at bounding box center [952, 277] width 271 height 74
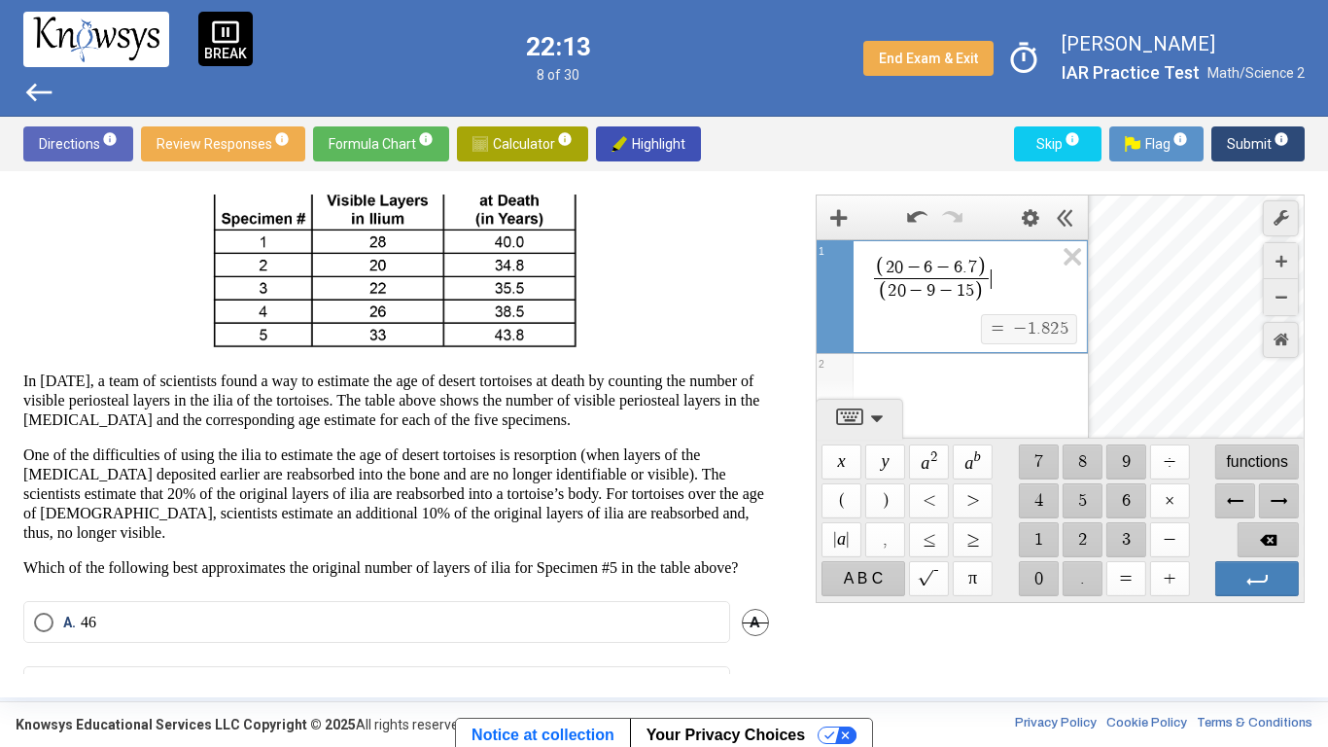
click at [1037, 307] on div "2 0 − 6 − 6 . 7 2 0 − 9 − 1 5 ​ ​" at bounding box center [952, 277] width 270 height 74
click at [1034, 288] on span "2 0 − 6 − 6 . 7 2 0 − 9 − 1 5 ​ ​" at bounding box center [960, 280] width 185 height 51
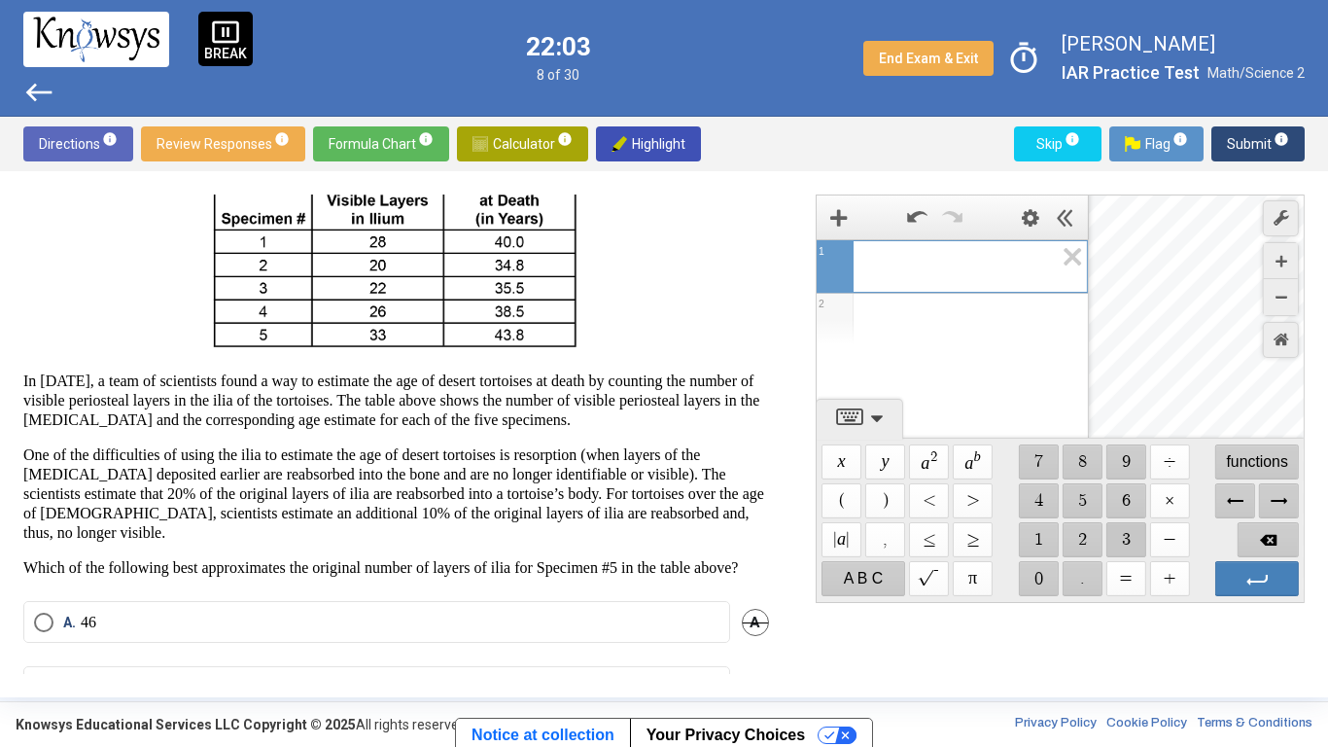
click at [1124, 539] on span "$$ 3" at bounding box center [1126, 539] width 40 height 35
click at [1037, 581] on span "$$ 0" at bounding box center [1038, 578] width 40 height 35
click at [1159, 454] on span "$$ ÷" at bounding box center [1169, 461] width 40 height 35
click at [1025, 532] on span "$$ 1" at bounding box center [1038, 539] width 40 height 35
click at [1033, 555] on span "$$ 1" at bounding box center [1038, 539] width 40 height 35
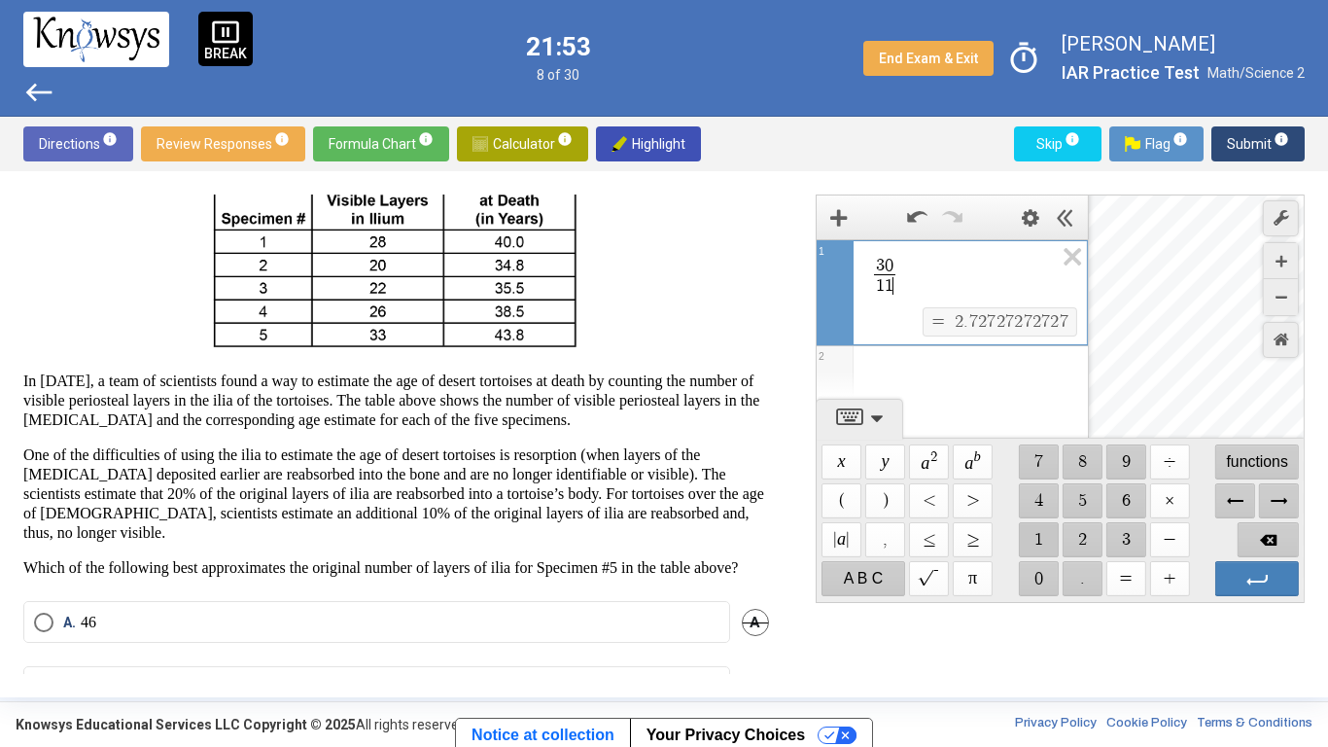
click at [1033, 555] on span "$$ 1" at bounding box center [1038, 539] width 40 height 35
click at [1238, 535] on span "Backspace" at bounding box center [1268, 539] width 62 height 35
click at [1039, 581] on span "$$ 0" at bounding box center [1038, 578] width 40 height 35
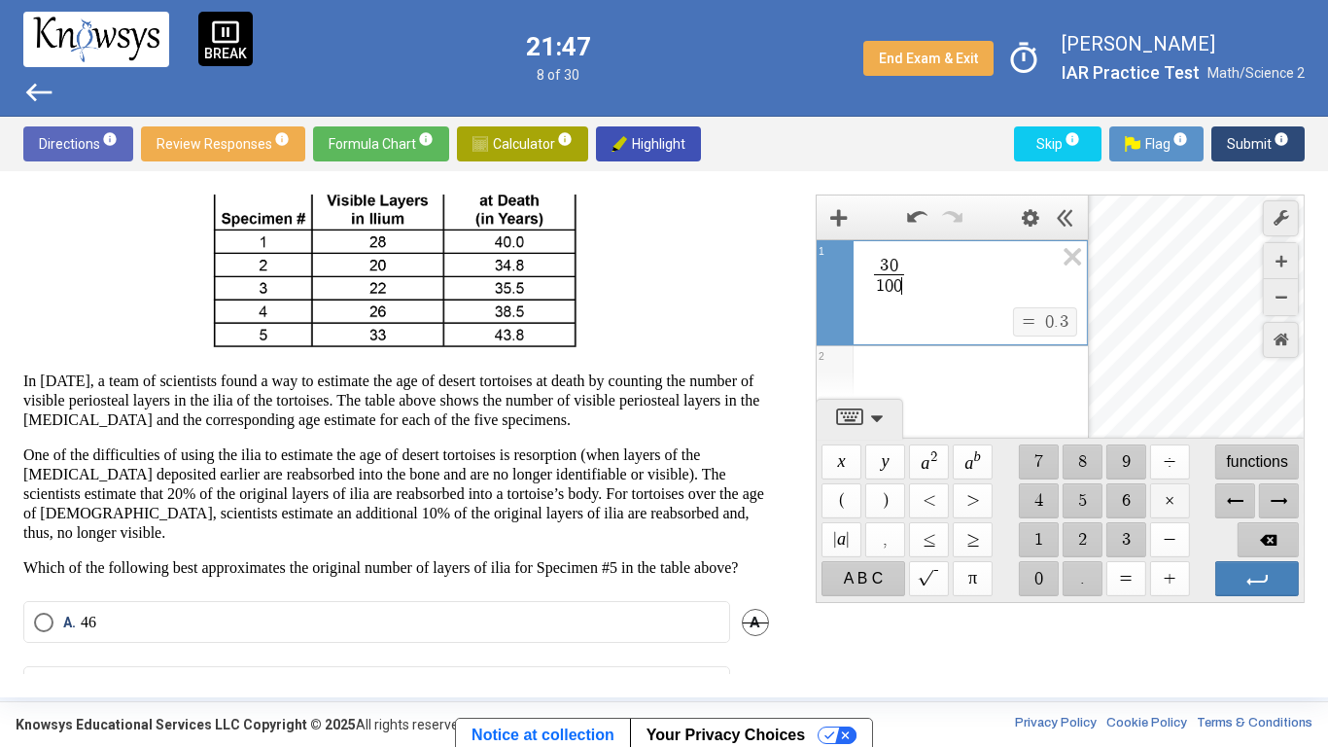
click at [1168, 504] on span "$$ ×" at bounding box center [1169, 500] width 40 height 35
click at [1278, 540] on span "Backspace" at bounding box center [1268, 539] width 62 height 35
click at [1155, 485] on span "$$ ×" at bounding box center [1169, 500] width 40 height 35
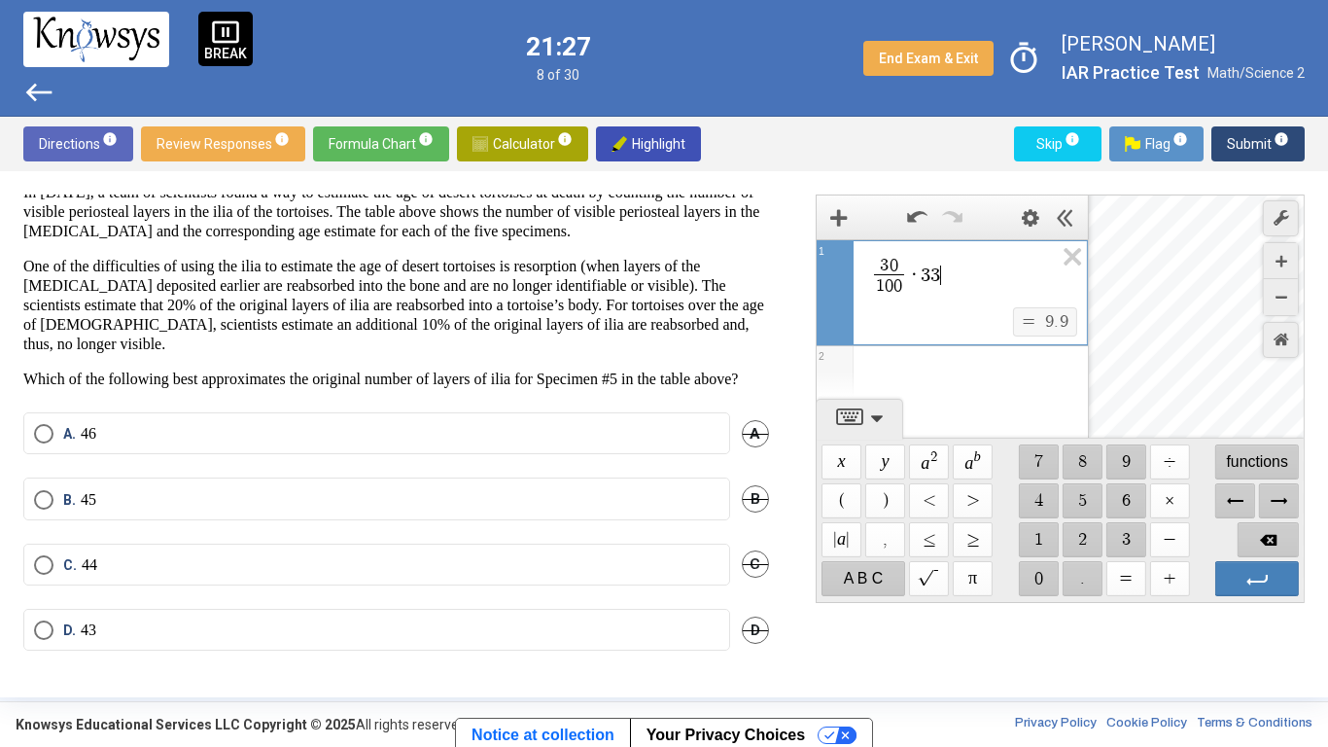
scroll to position [319, 0]
click at [184, 630] on label "D. 43" at bounding box center [377, 629] width 686 height 19
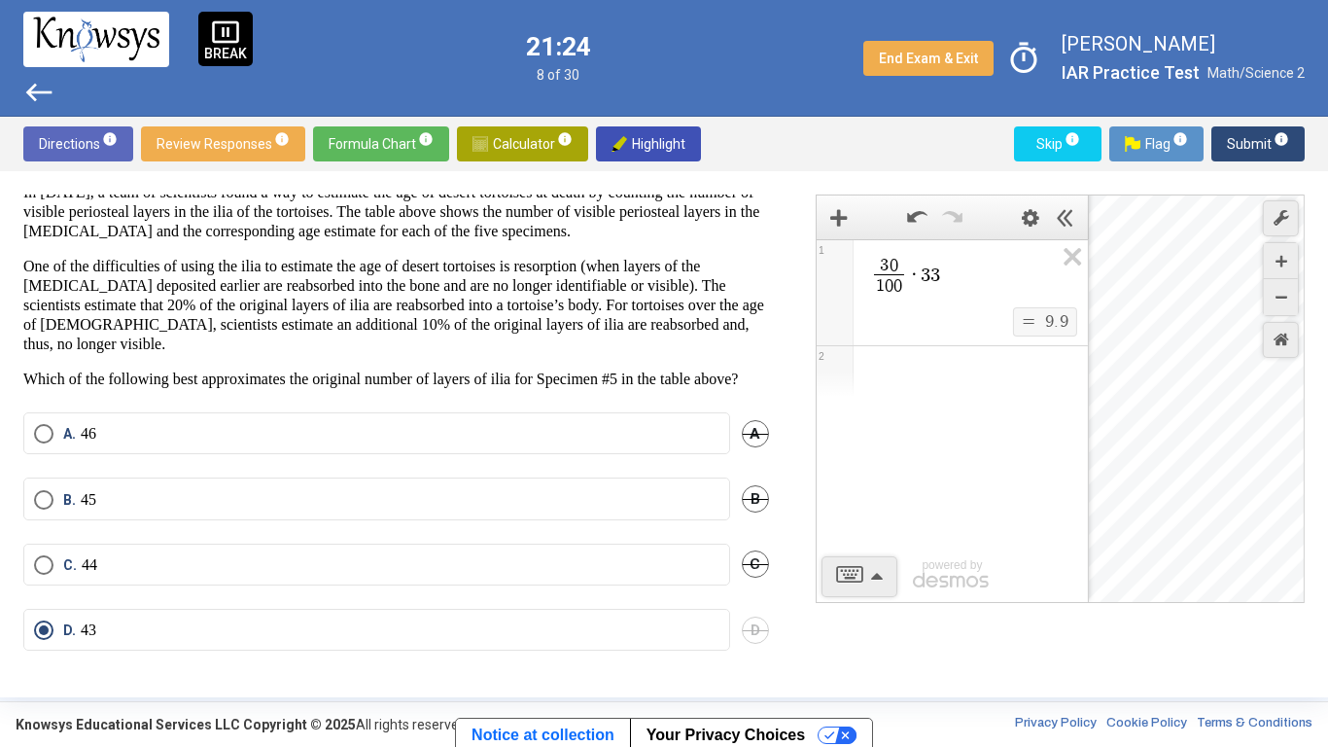
click at [1245, 126] on span "Submit info" at bounding box center [1258, 143] width 62 height 35
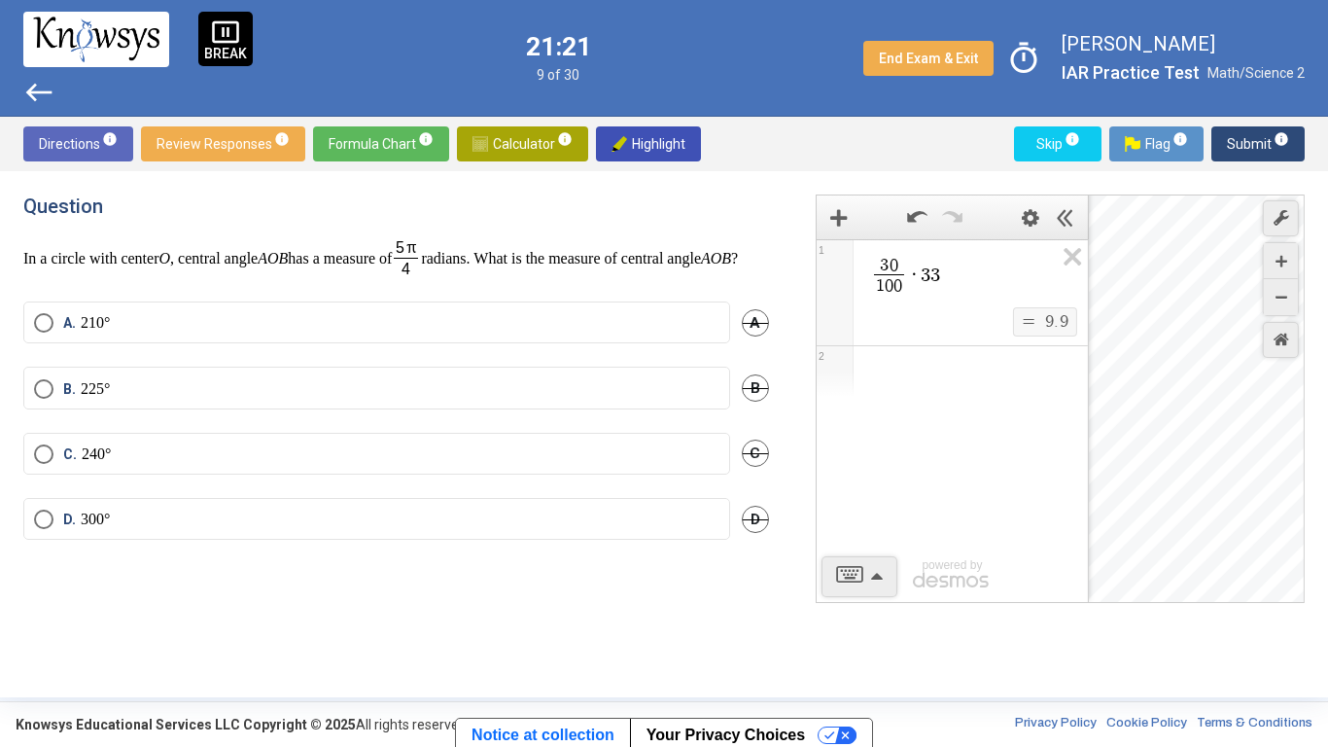
click at [544, 278] on p "In a circle with center O , central angle AOB has a measure of radians. What is…" at bounding box center [396, 257] width 746 height 41
click at [1057, 253] on icon "Expression List" at bounding box center [1066, 262] width 44 height 45
click at [922, 255] on span "Math Input:" at bounding box center [961, 266] width 186 height 23
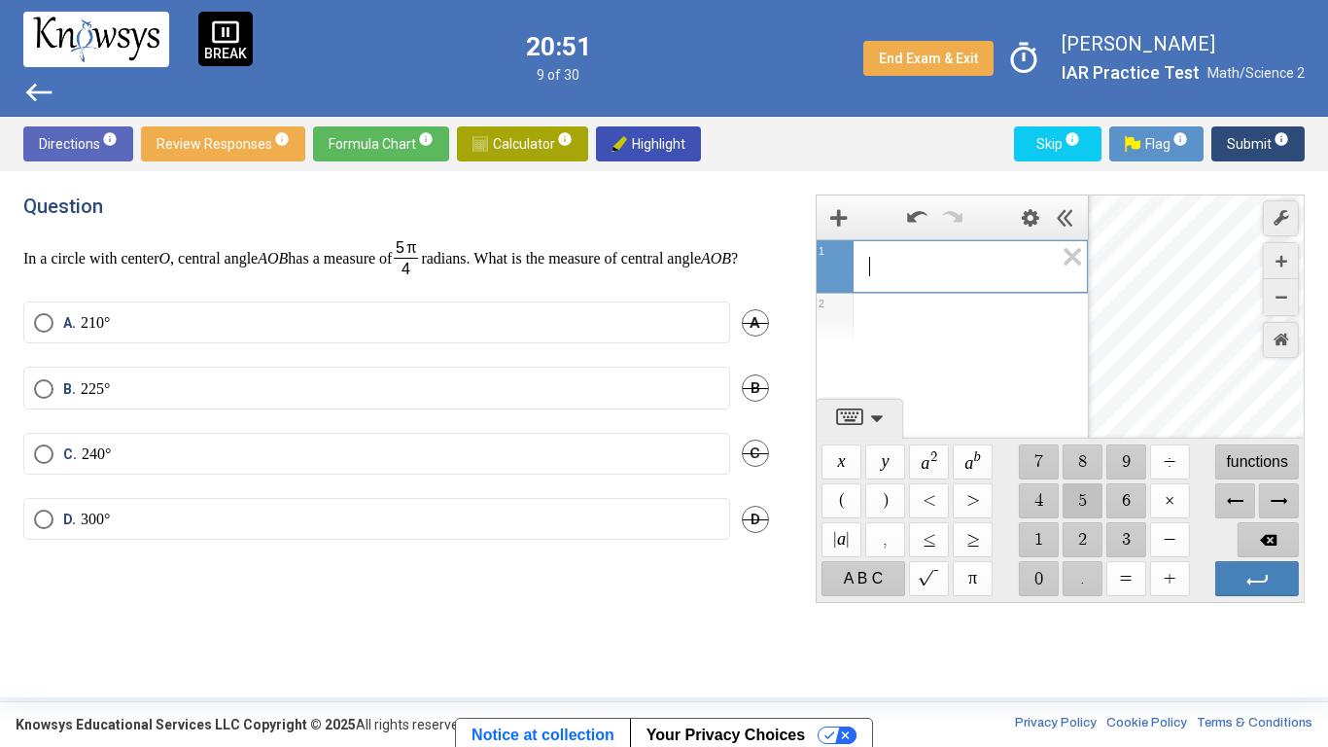
click at [1081, 501] on span "$$ 5" at bounding box center [1082, 500] width 40 height 35
click at [1176, 499] on span "$$ ×" at bounding box center [1169, 500] width 40 height 35
click at [1168, 506] on span "$$ ×" at bounding box center [1169, 500] width 40 height 35
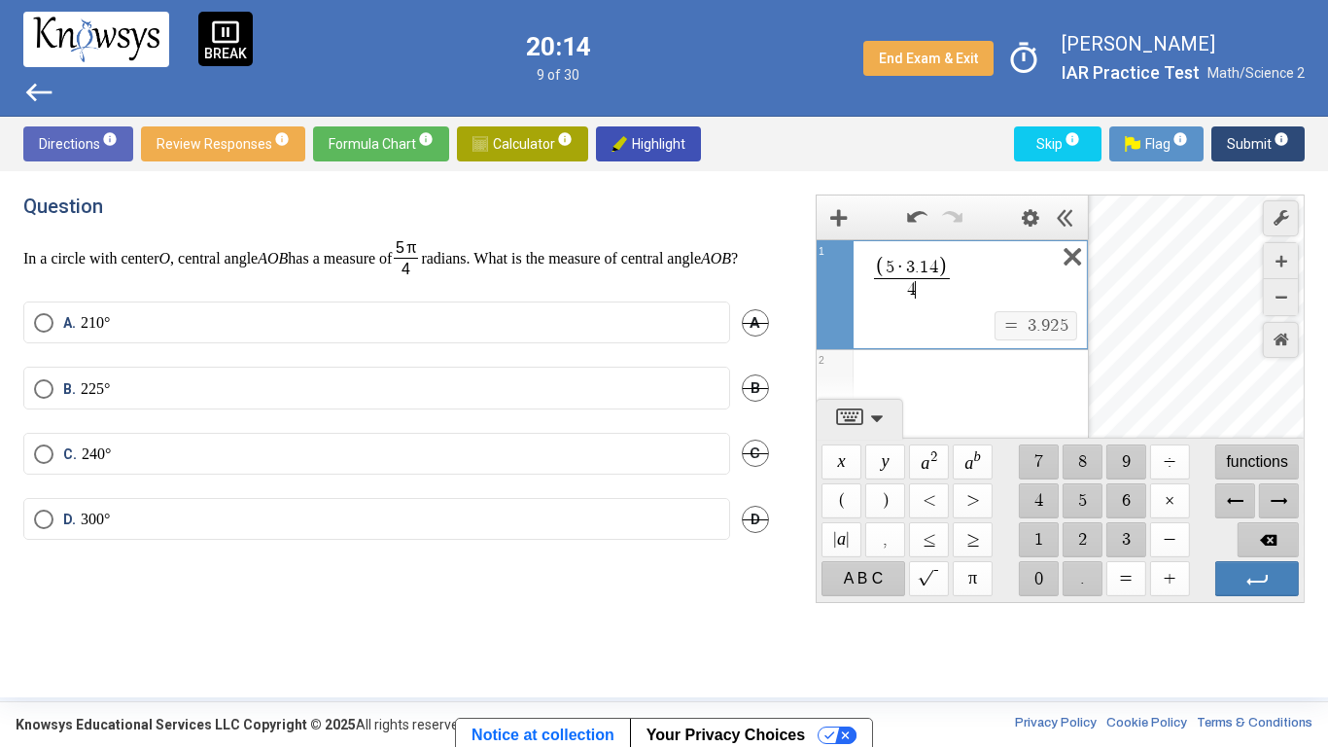
click at [1073, 251] on icon "Expression List" at bounding box center [1066, 262] width 44 height 45
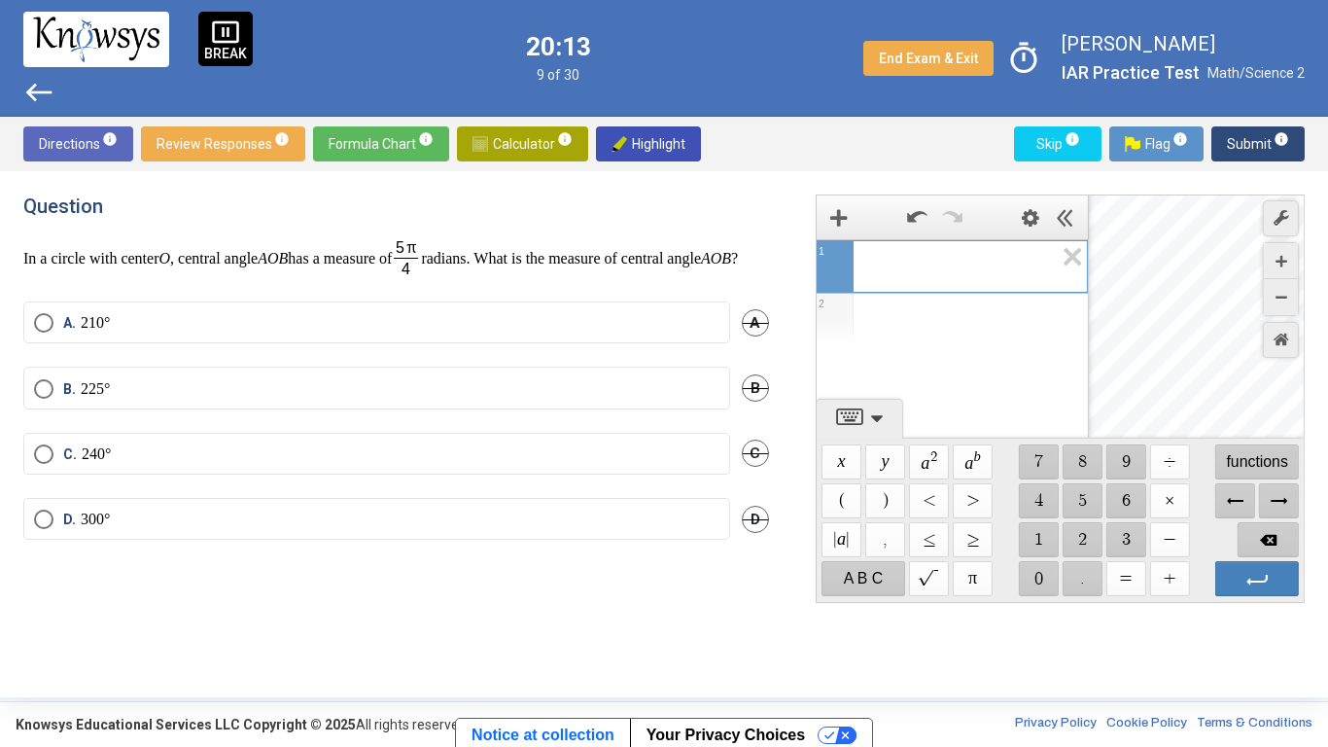
click at [652, 276] on p "In a circle with center O , central angle AOB has a measure of radians. What is…" at bounding box center [396, 257] width 746 height 41
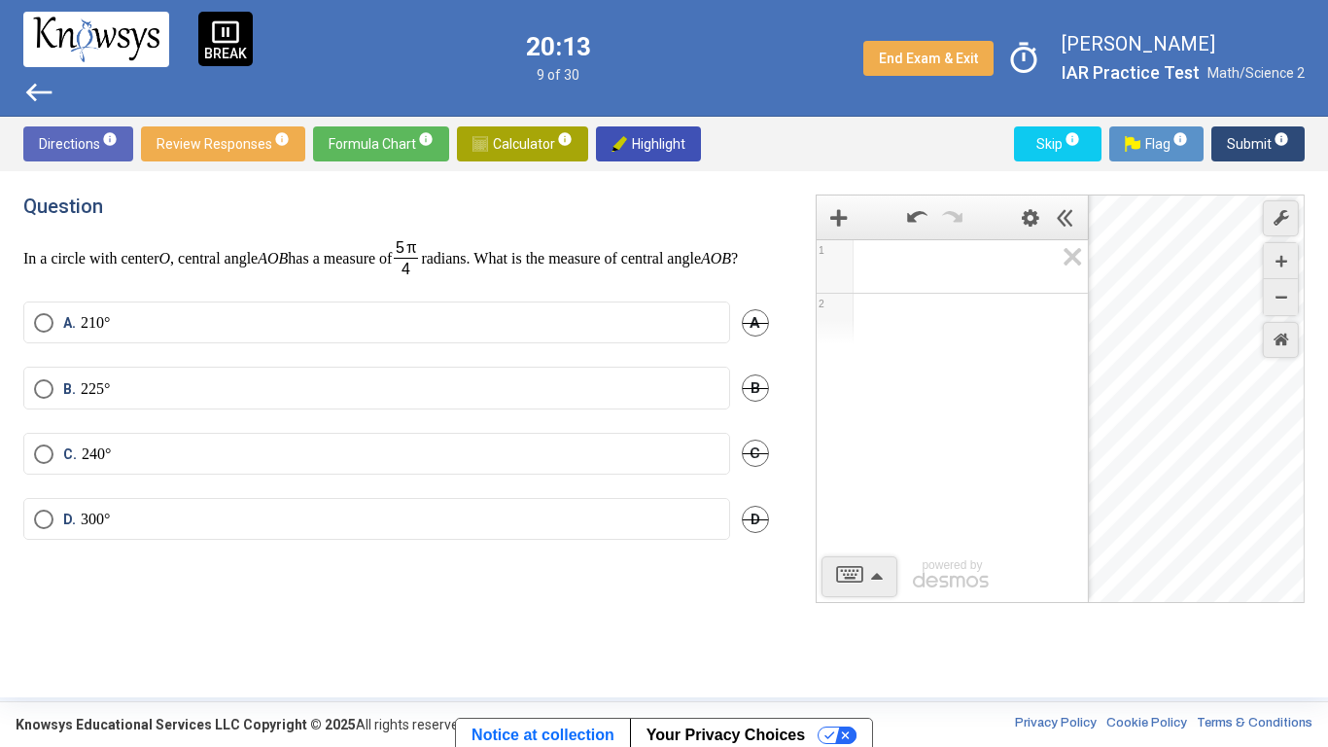
click at [652, 276] on p "In a circle with center O , central angle AOB has a measure of radians. What is…" at bounding box center [396, 257] width 746 height 41
click at [642, 276] on p "In a circle with center O , central angle AOB has a measure of radians. What is…" at bounding box center [396, 257] width 746 height 41
click at [900, 273] on span "Expression 1:" at bounding box center [961, 266] width 186 height 23
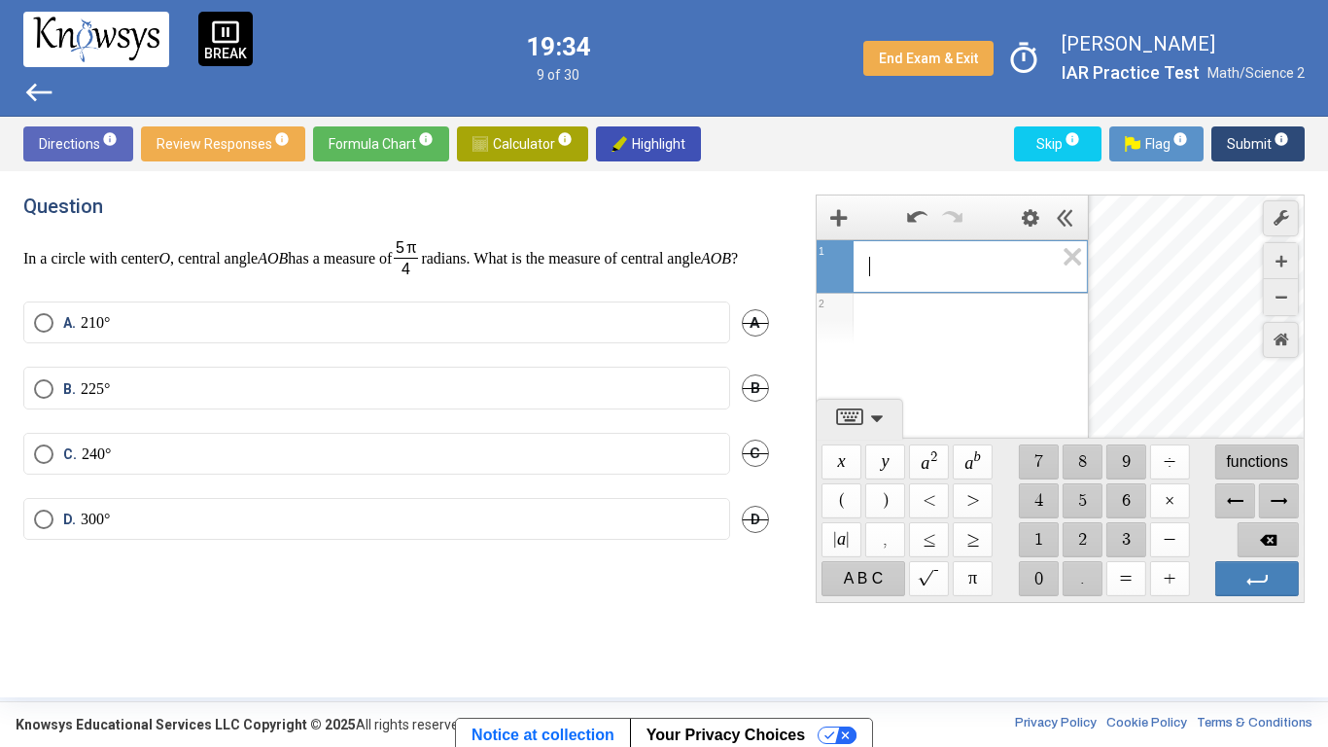
click at [1261, 475] on span "functions" at bounding box center [1257, 461] width 84 height 35
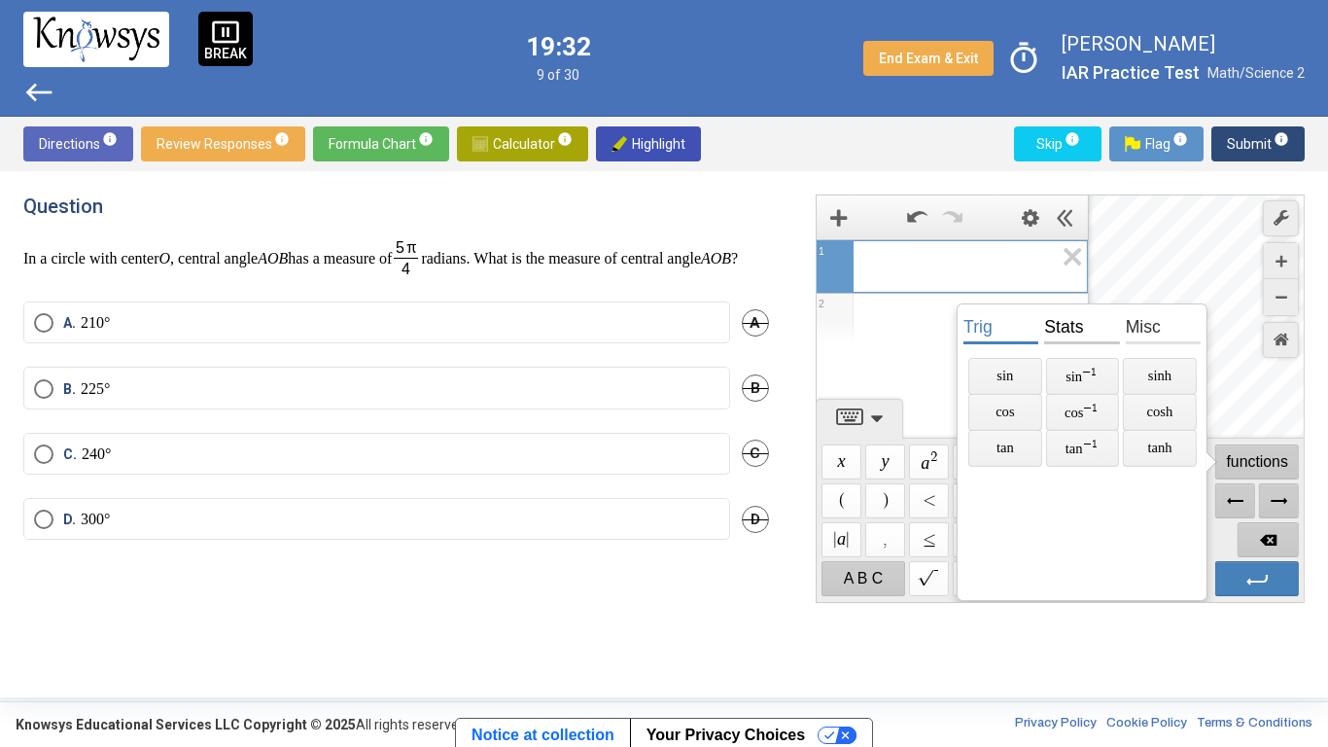
click at [1053, 336] on span "stats" at bounding box center [1081, 325] width 75 height 37
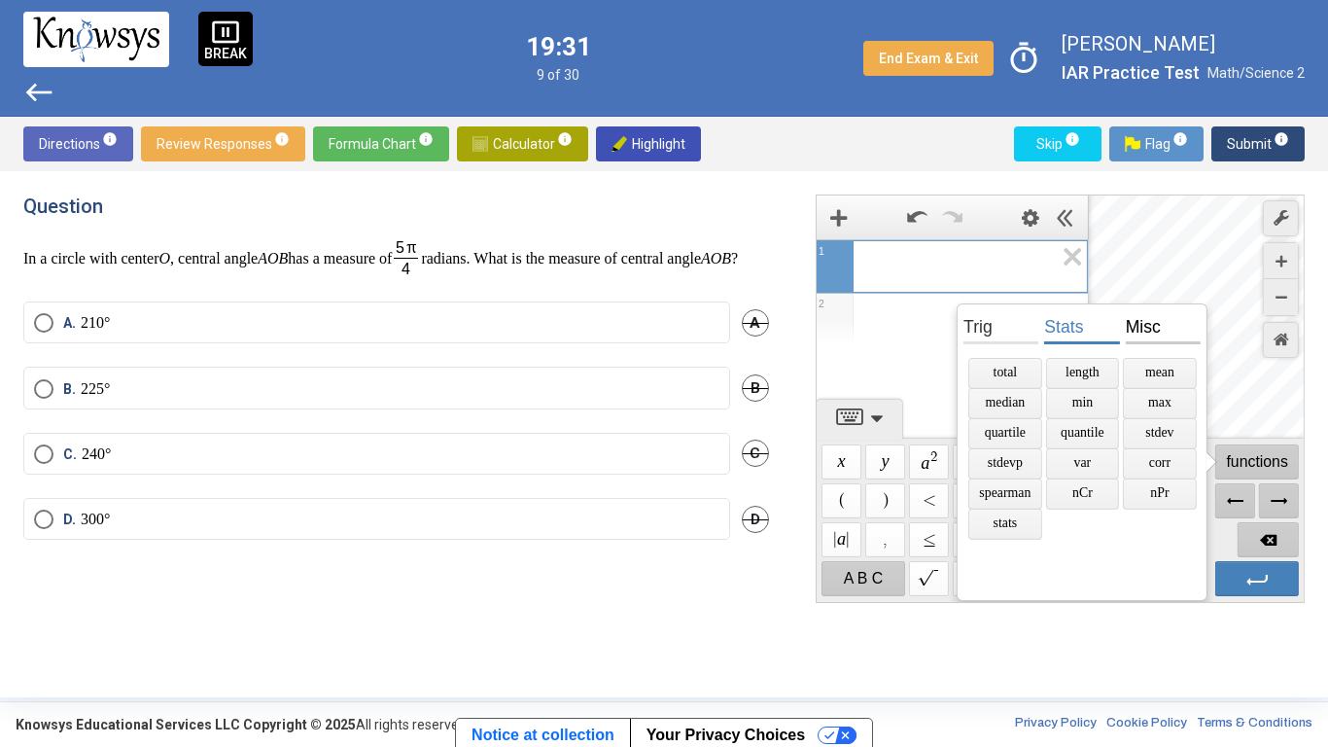
click at [1129, 327] on span "misc" at bounding box center [1162, 325] width 75 height 37
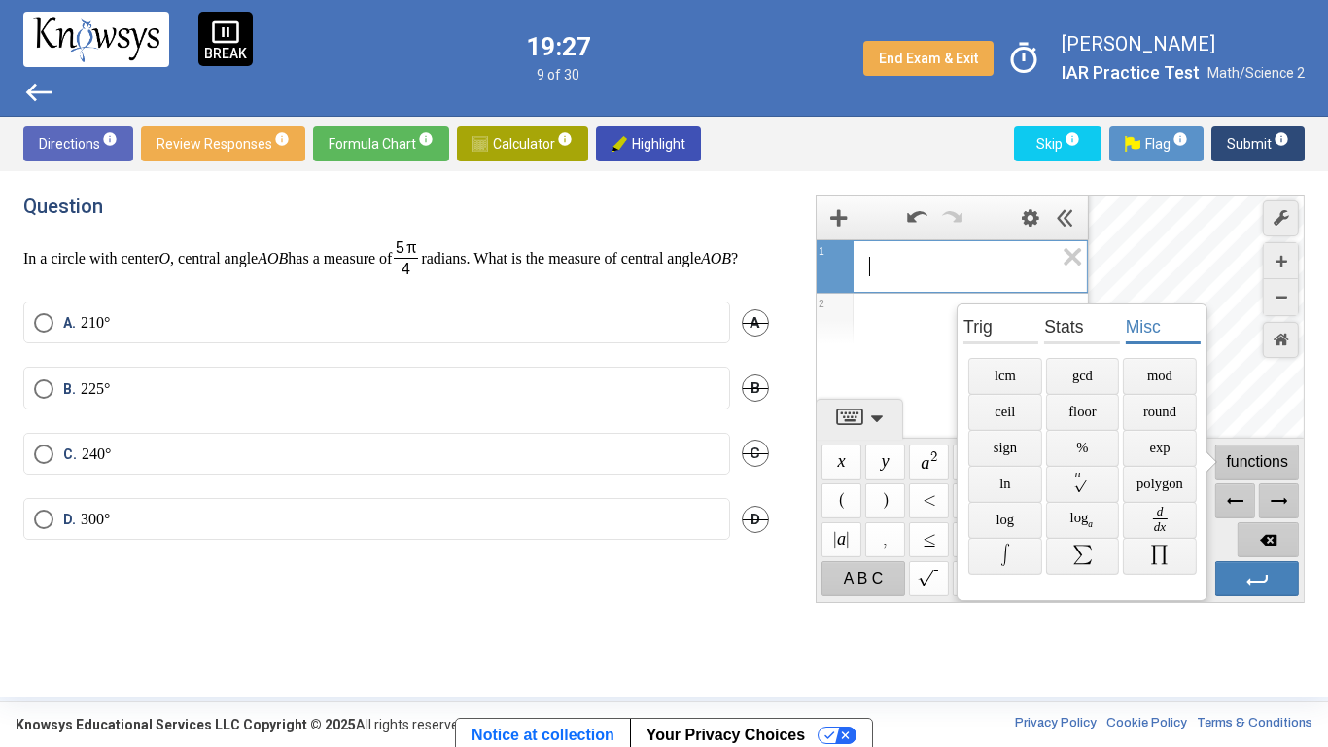
click at [1129, 327] on span "misc" at bounding box center [1162, 325] width 75 height 37
click at [788, 183] on div "Question In a circle with center O , central angle AOB has a measure of radians…" at bounding box center [664, 434] width 1328 height 526
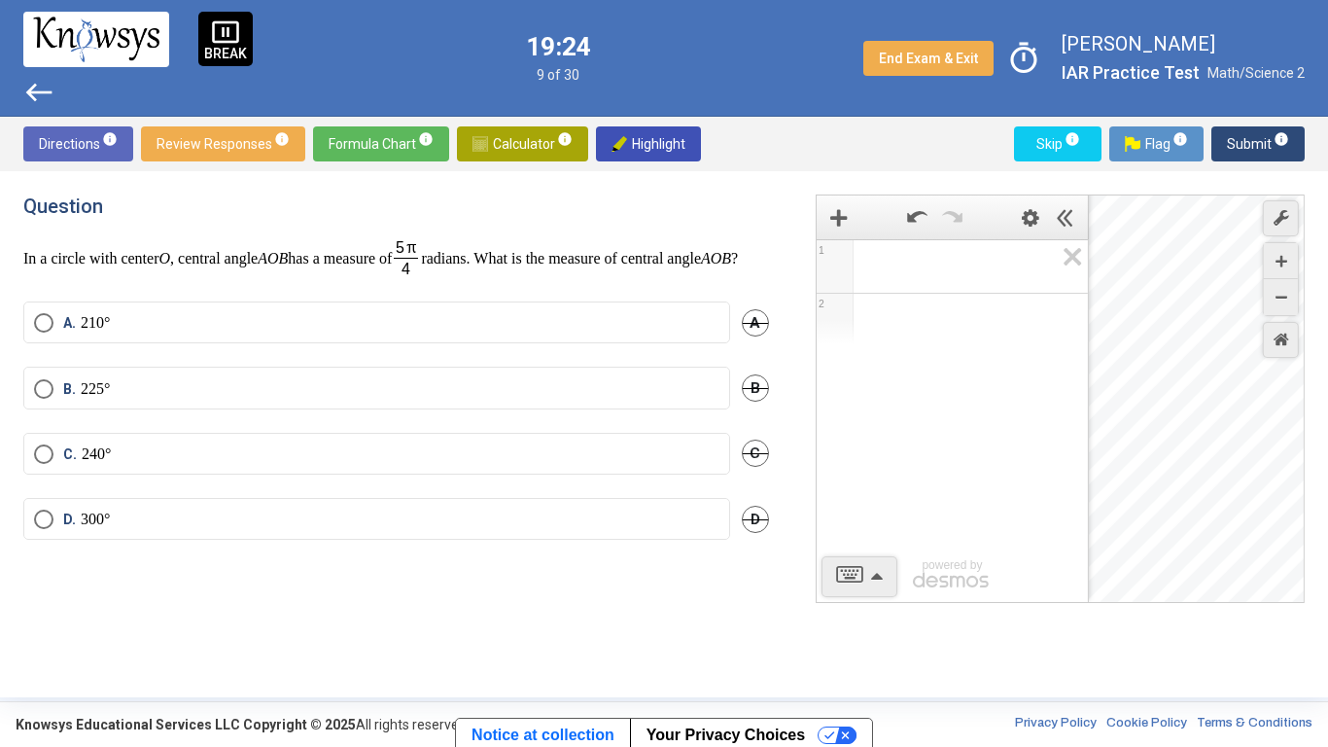
click at [648, 333] on label "A. 210°" at bounding box center [377, 322] width 686 height 19
click at [1217, 133] on button "Submit info" at bounding box center [1258, 143] width 93 height 35
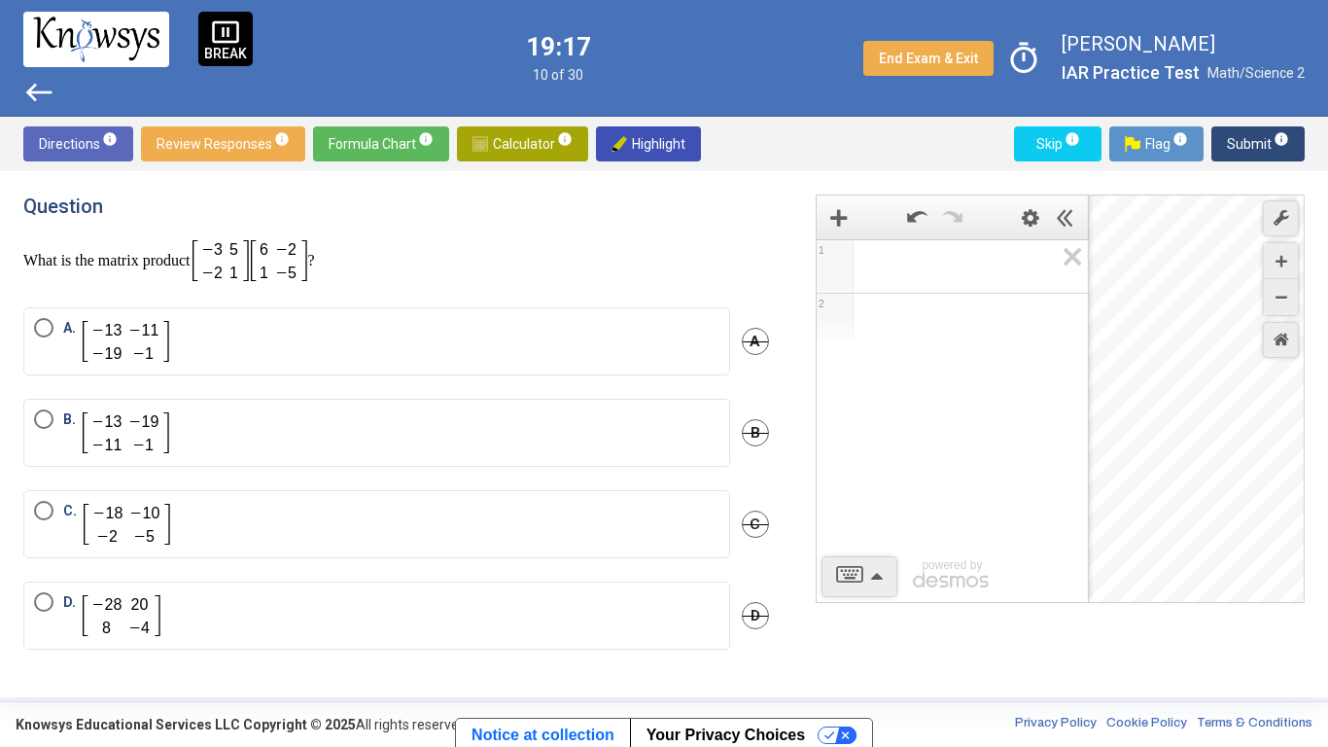
click at [1045, 139] on span "Skip info" at bounding box center [1058, 143] width 56 height 35
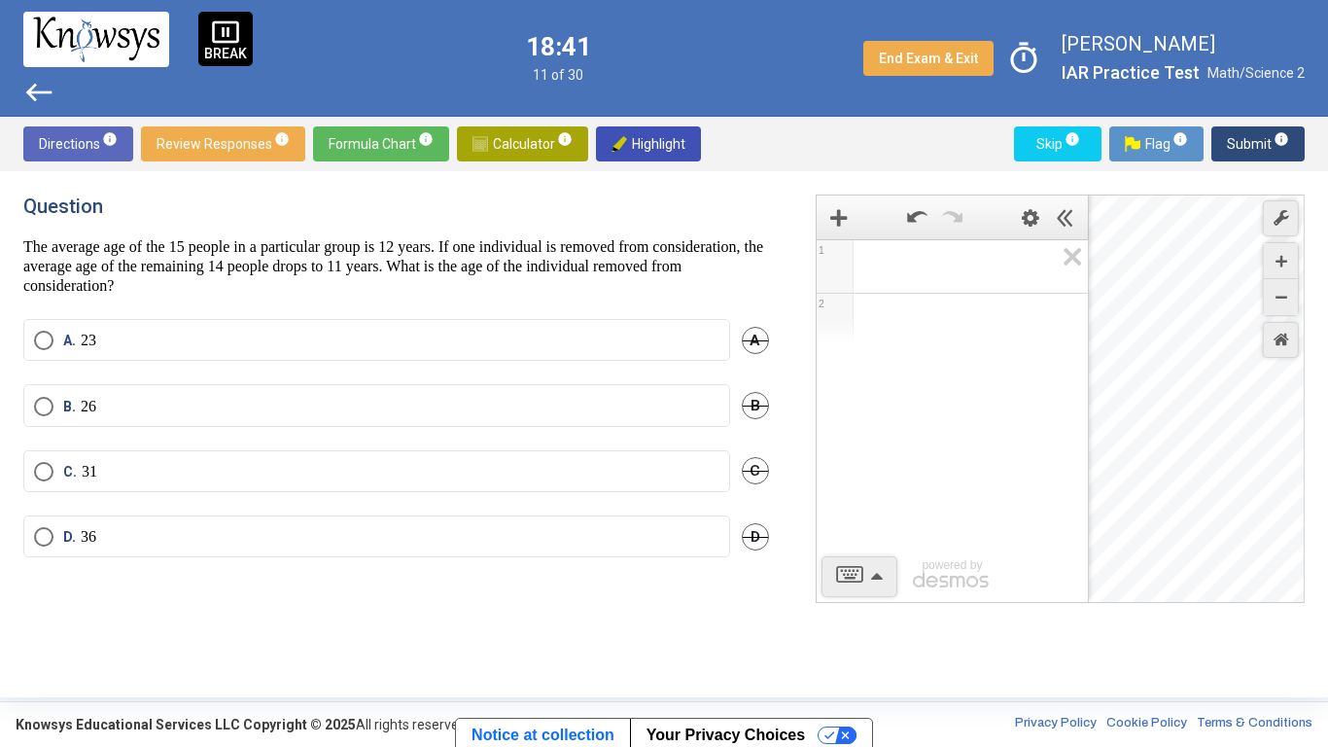
click at [914, 268] on span "Expression 1:" at bounding box center [961, 266] width 186 height 23
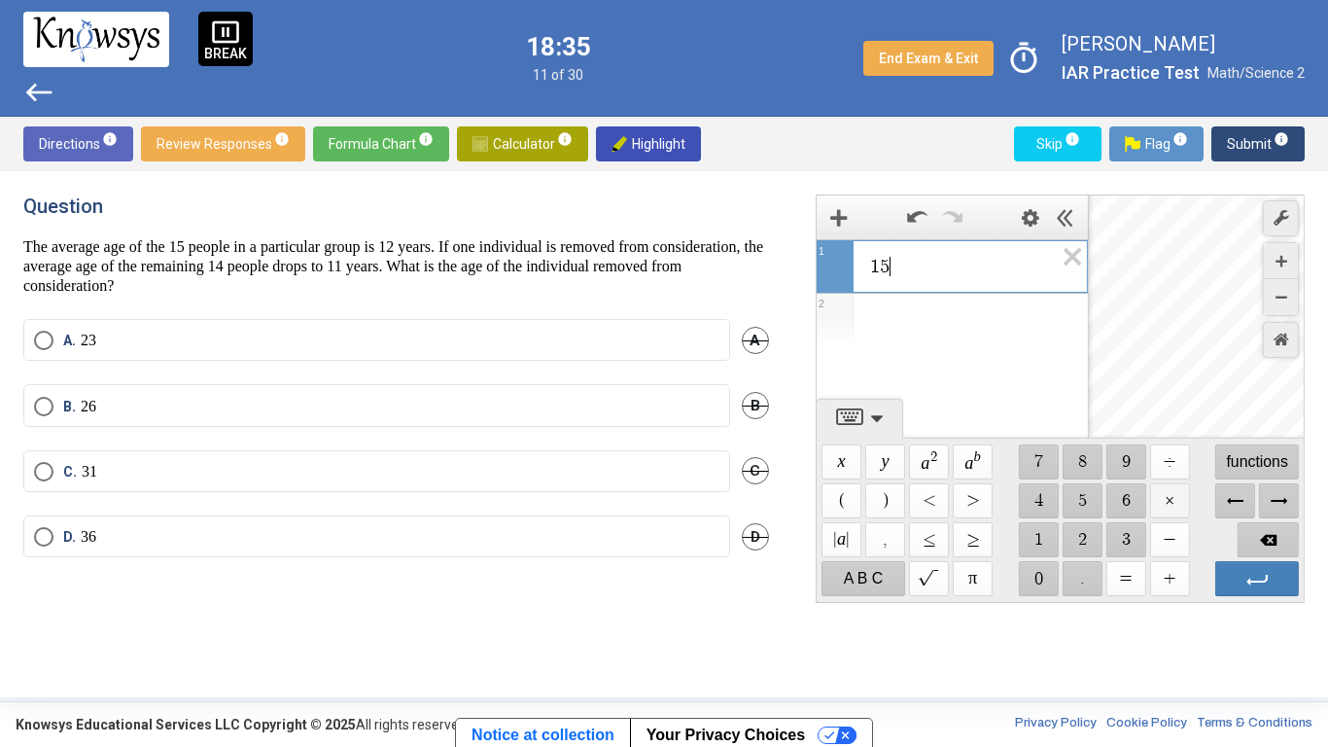
click at [1170, 500] on span "$$ ×" at bounding box center [1169, 500] width 40 height 35
click at [1075, 251] on icon "Expression List" at bounding box center [1066, 262] width 44 height 45
click at [1160, 495] on span "$$ ×" at bounding box center [1169, 500] width 40 height 35
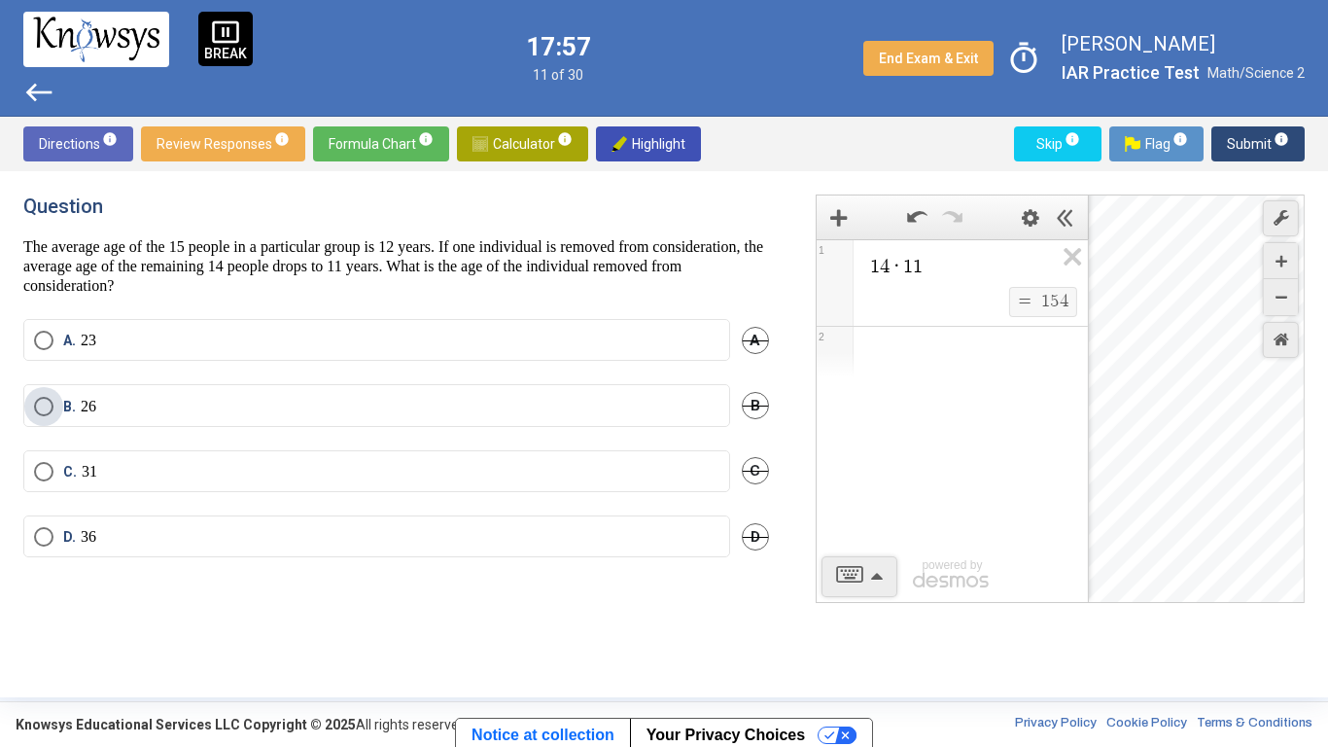
click at [657, 399] on label "B. 26" at bounding box center [377, 406] width 686 height 19
click at [1247, 142] on span "Submit info" at bounding box center [1258, 143] width 62 height 35
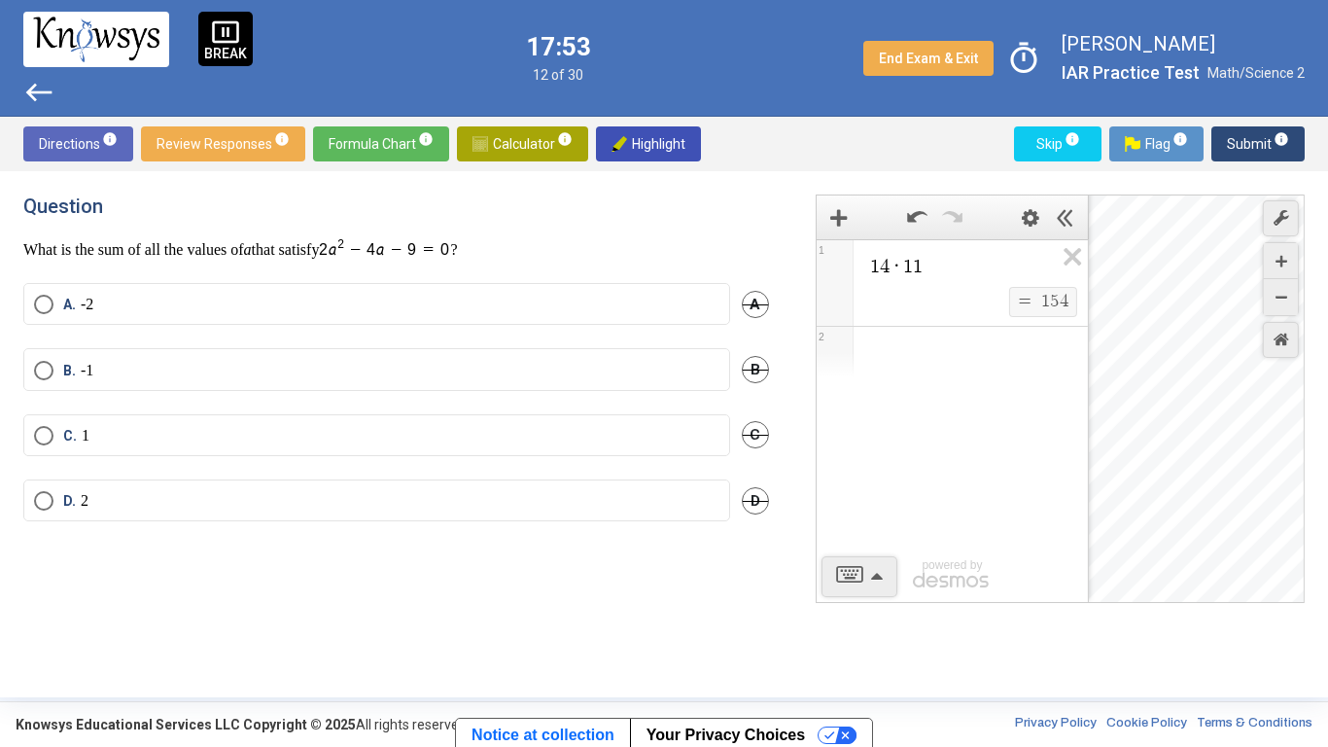
click at [1040, 141] on span "Skip info" at bounding box center [1058, 143] width 56 height 35
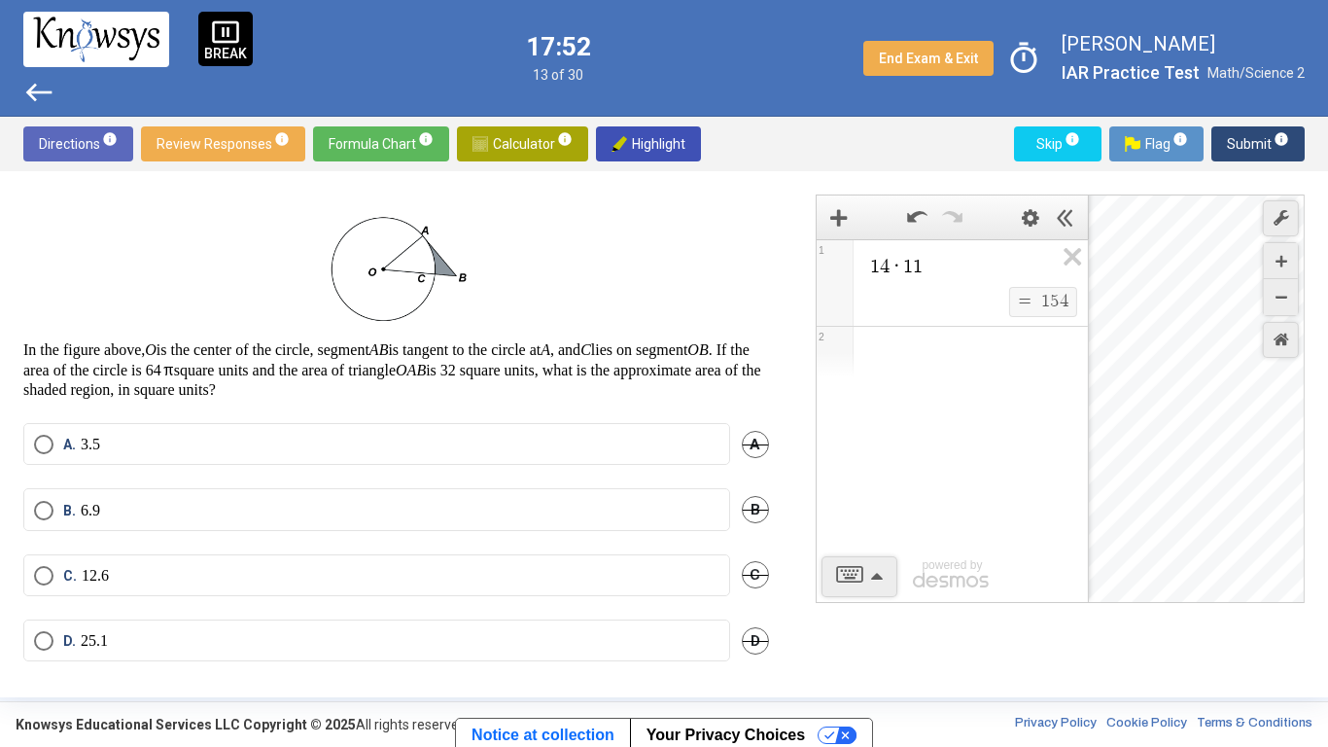
scroll to position [39, 0]
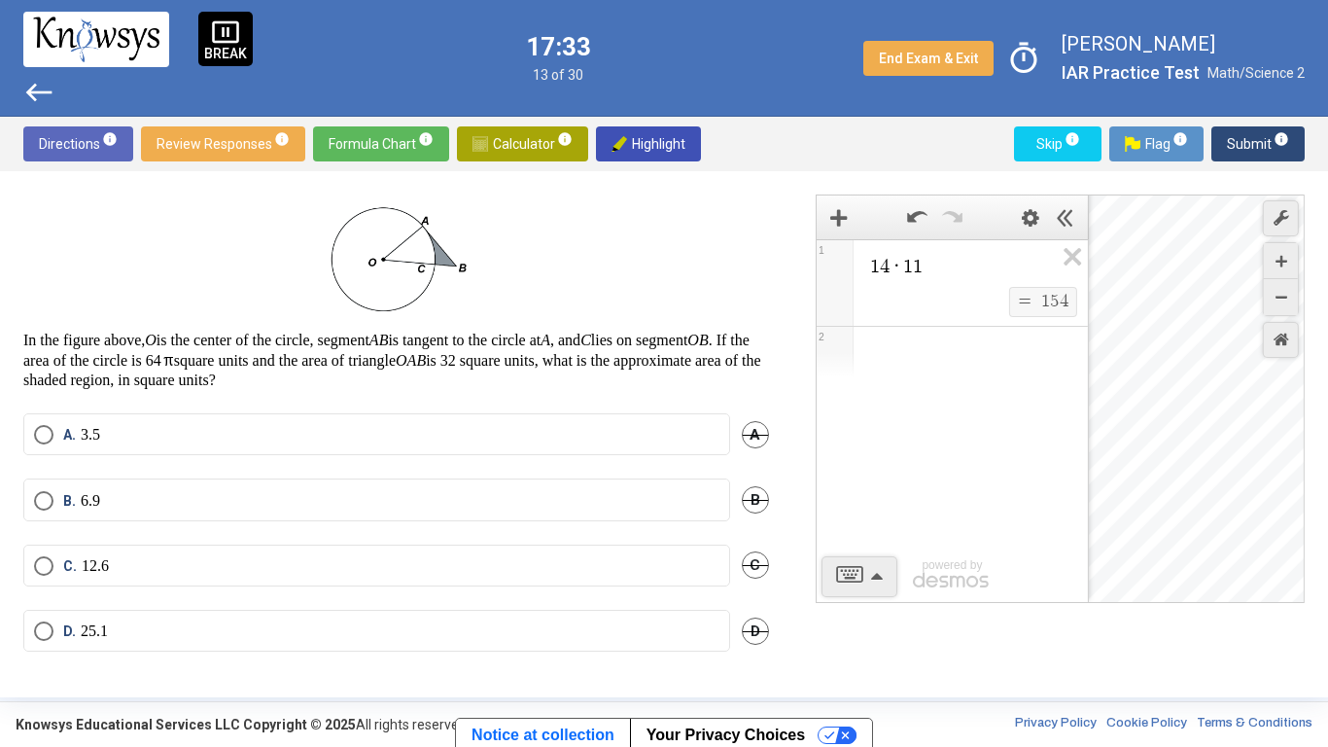
click at [455, 427] on label "A. 3.5" at bounding box center [377, 434] width 686 height 19
click at [1258, 137] on span "Submit info" at bounding box center [1258, 143] width 62 height 35
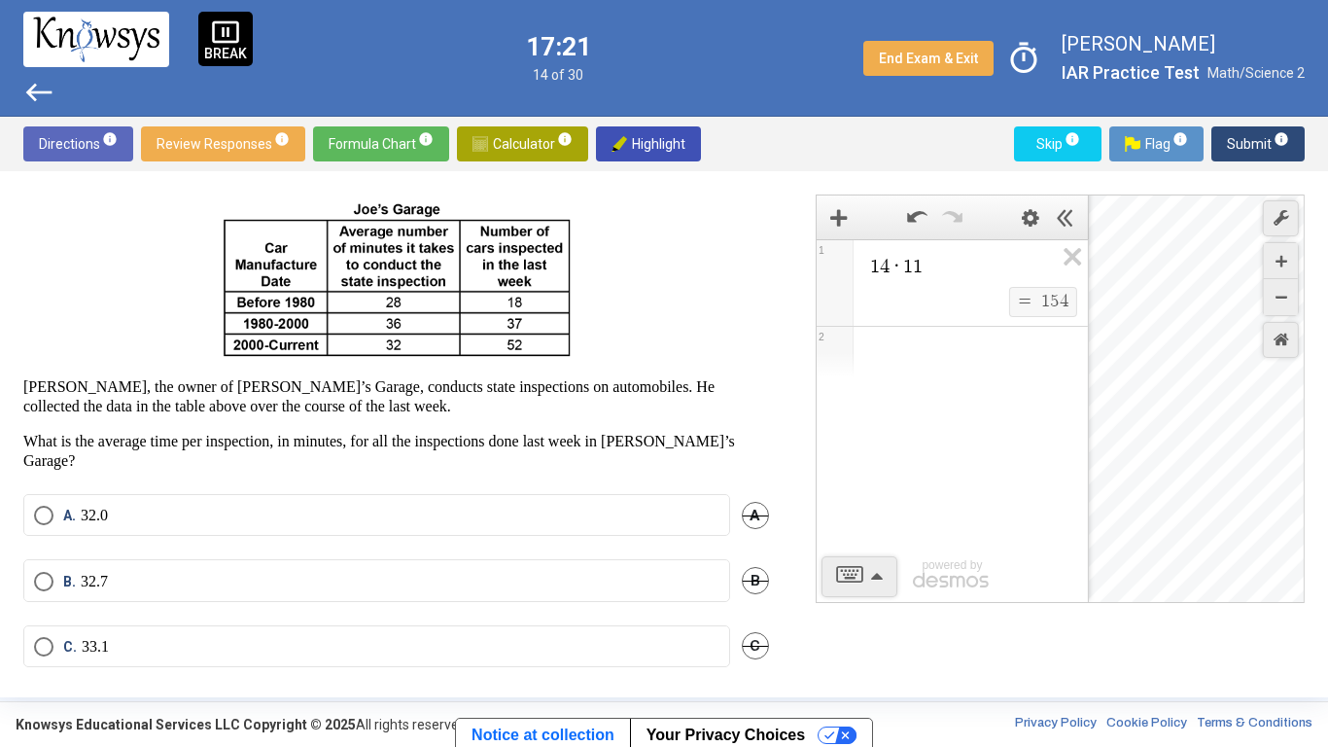
scroll to position [93, 0]
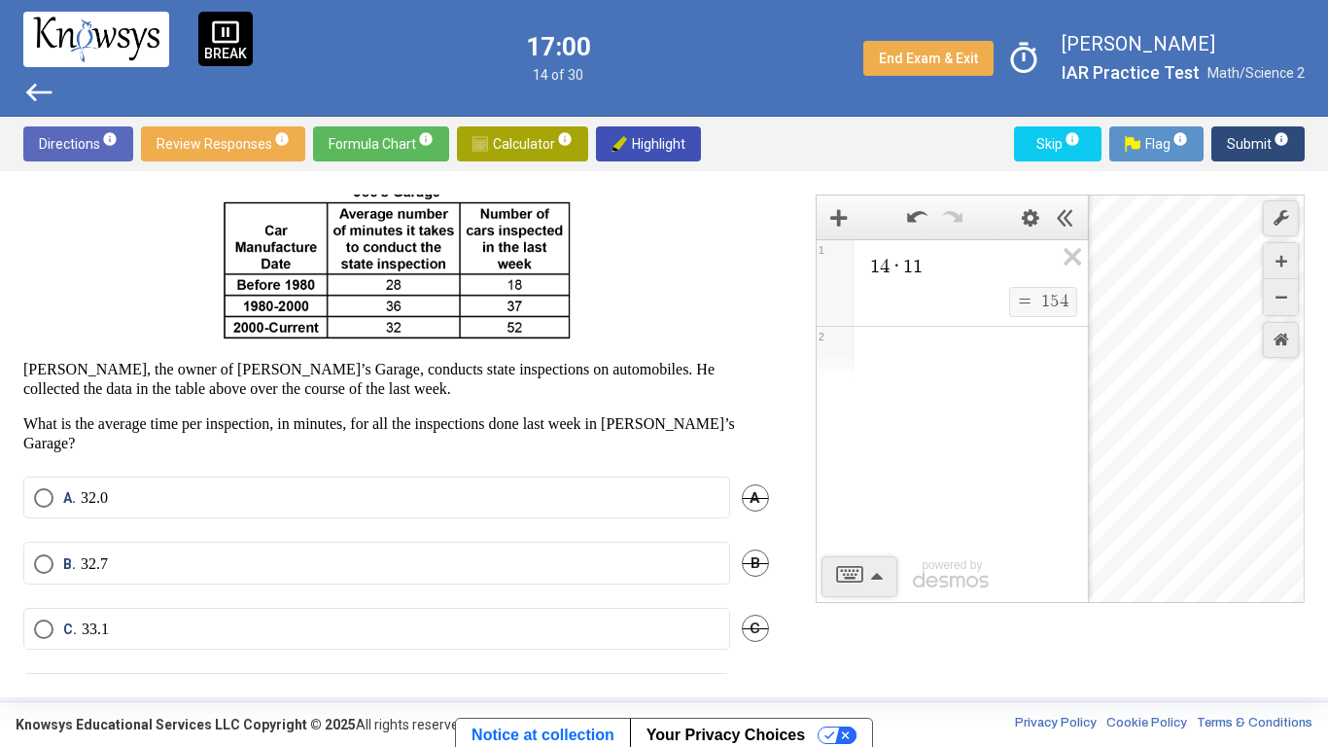
click at [951, 265] on span "1 4 · 1 1" at bounding box center [961, 266] width 186 height 23
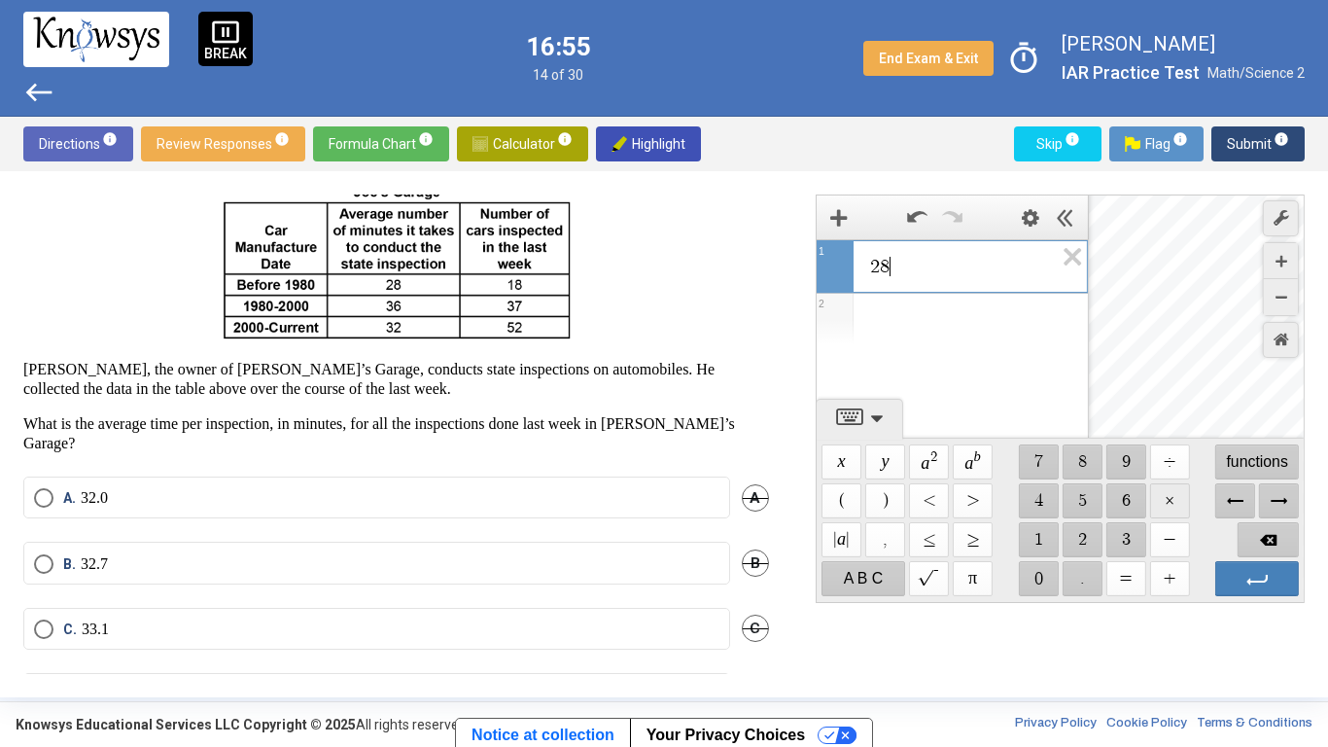
click at [1174, 497] on span "$$ ×" at bounding box center [1169, 500] width 40 height 35
click at [1176, 491] on span "$$ ×" at bounding box center [1169, 500] width 40 height 35
click at [1164, 503] on span "$$ ×" at bounding box center [1169, 500] width 40 height 35
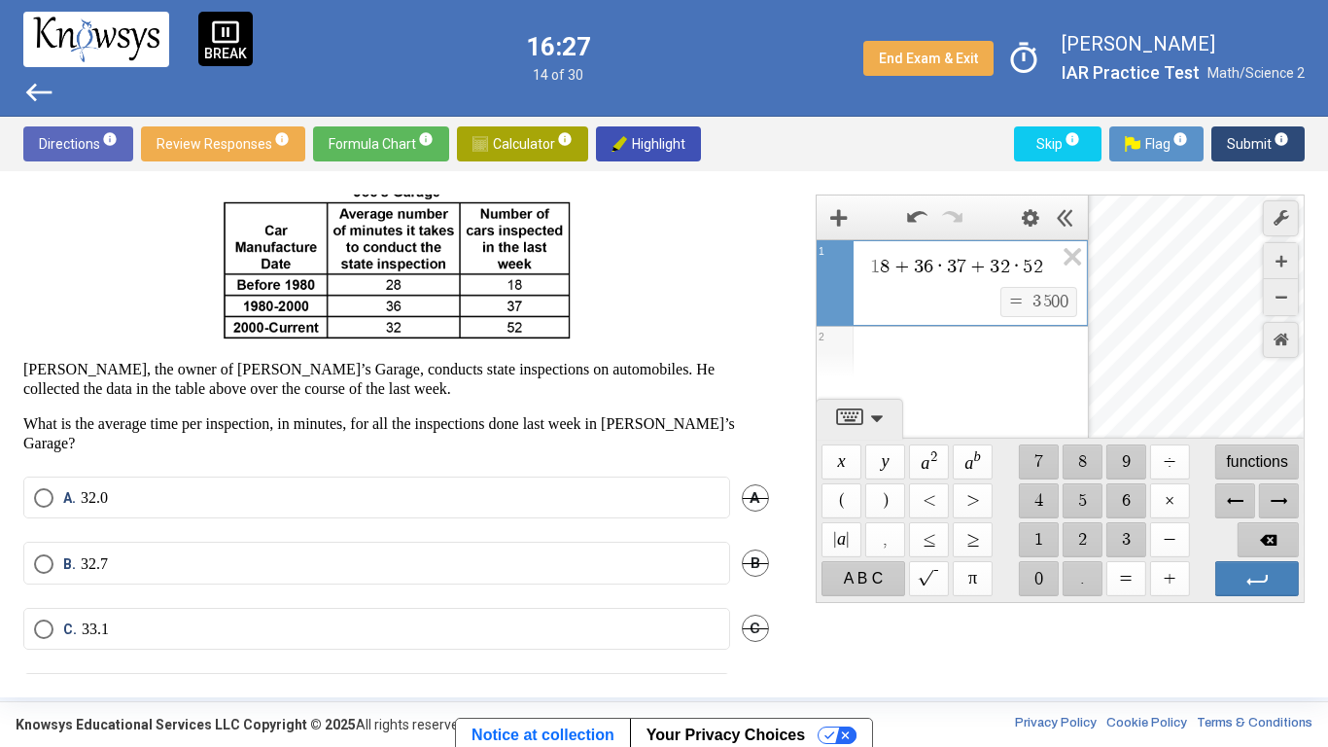
click at [1077, 385] on div "2 8 · 1 8 + 3 6 · 3 7 + 3 2 · 5 2 ​ $$ = $$ 3 5 0 0 1 2 powered by" at bounding box center [952, 338] width 271 height 199
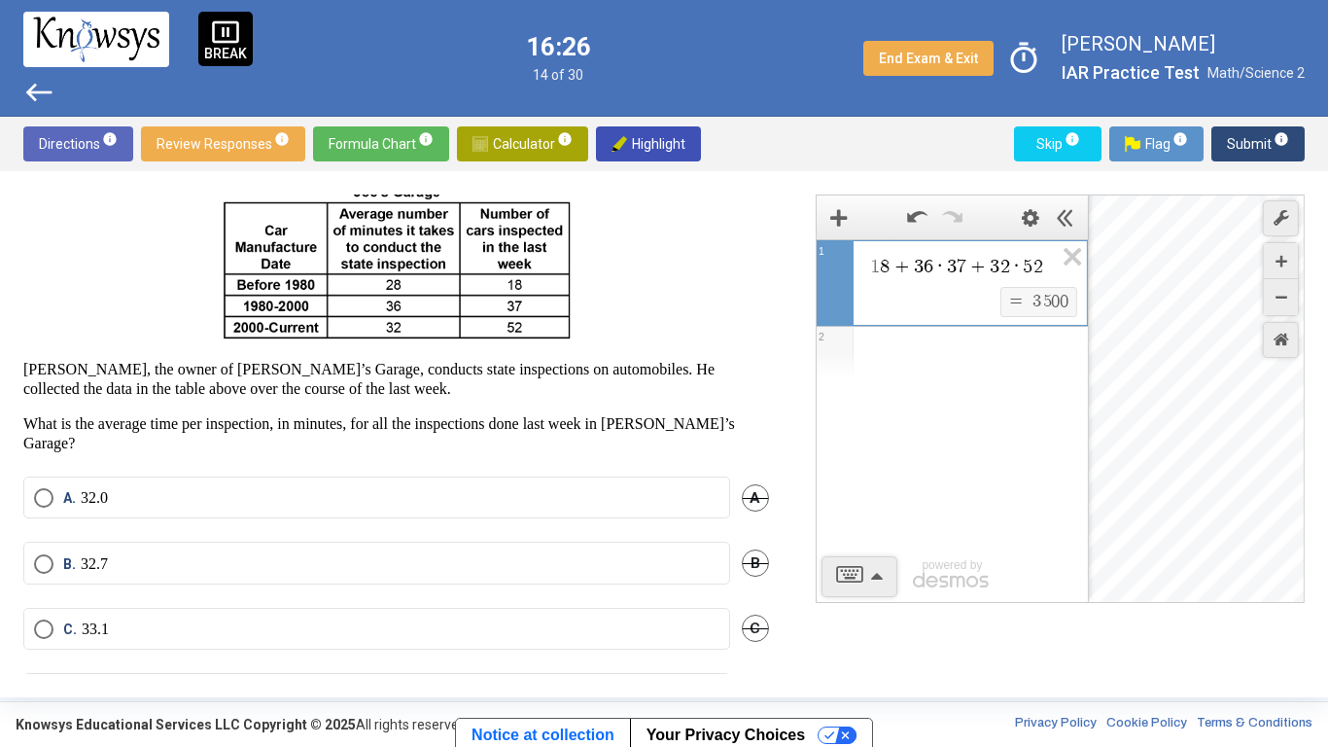
scroll to position [0, 0]
click at [1047, 390] on div "2 8 · 1 8 + 3 6 · 3 7 + 3 2 · 5 2 $$ = $$ 3 5 0 0 1 2 powered by" at bounding box center [952, 421] width 271 height 364
click at [1024, 377] on div "Expression List" at bounding box center [952, 352] width 271 height 51
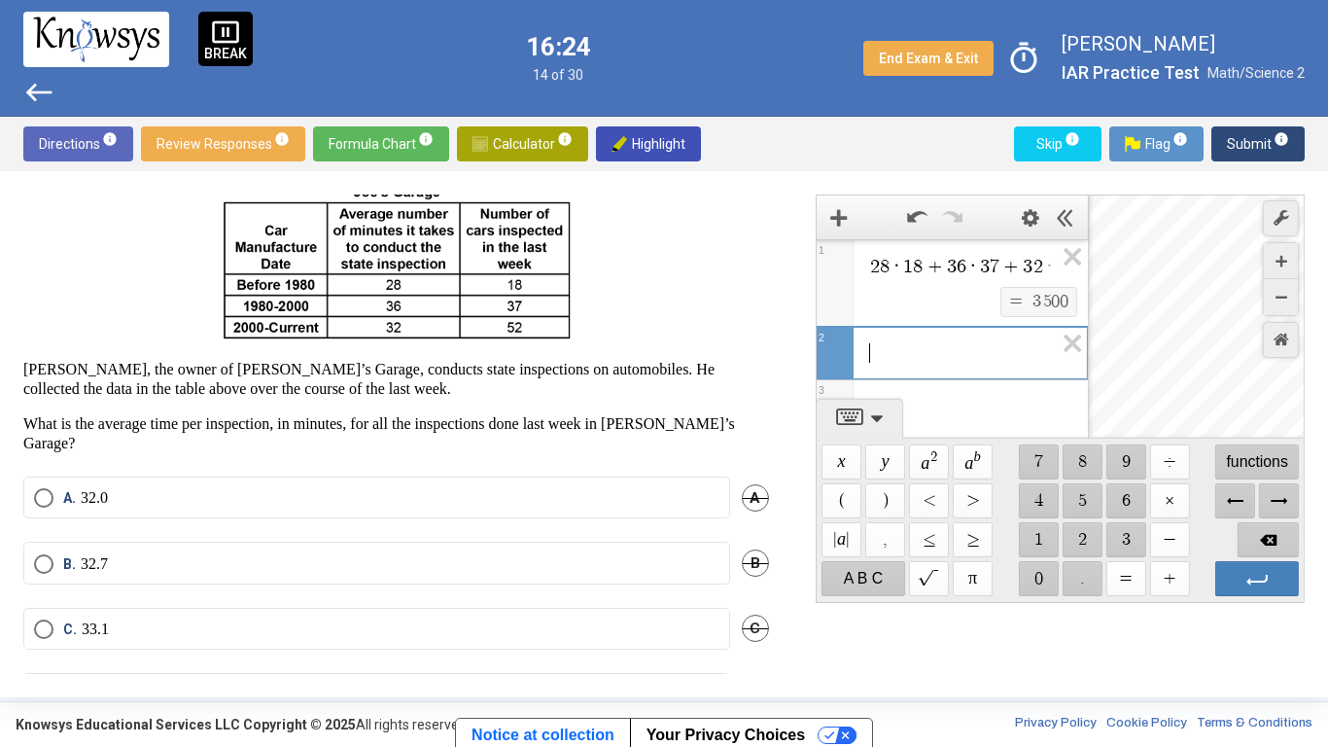
scroll to position [12, 0]
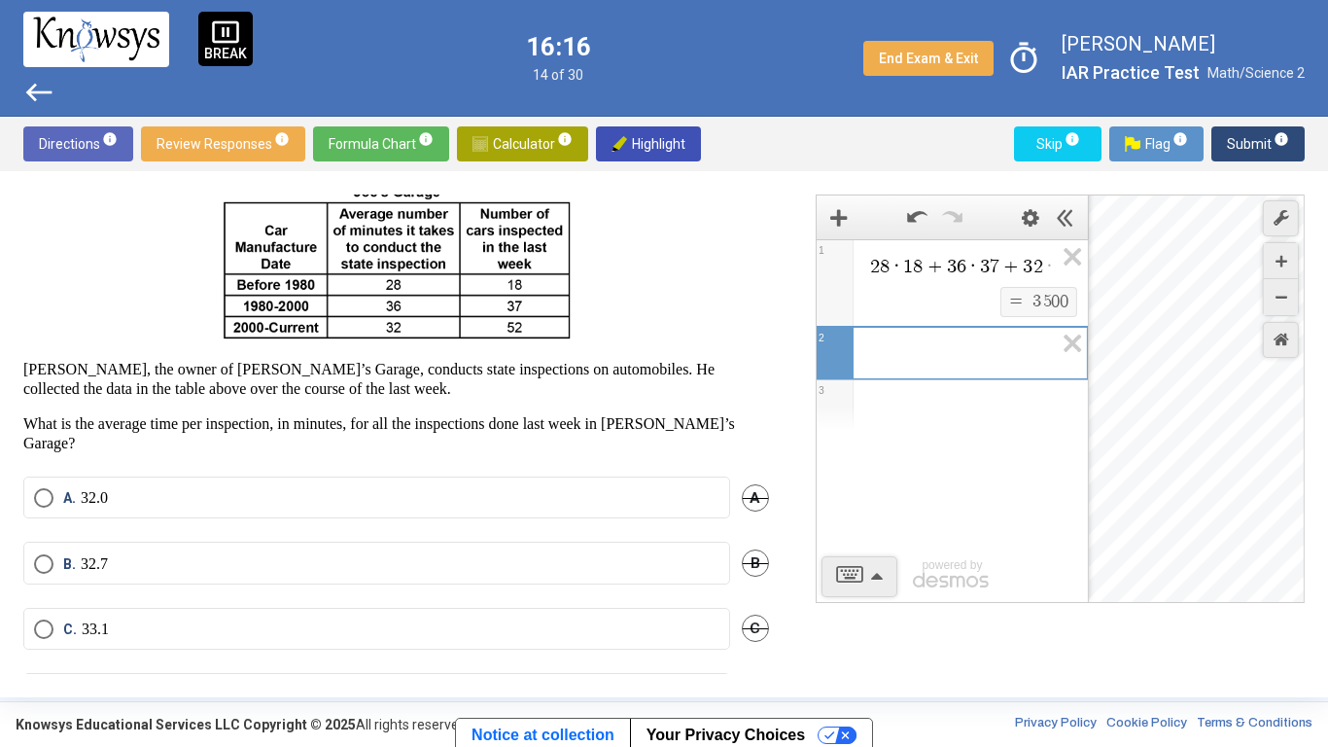
click at [1059, 286] on div "2 8 · 1 8 + 3 6 · 3 7 + 3 2 · 5 2" at bounding box center [952, 263] width 271 height 47
click at [1075, 256] on icon "Expression List" at bounding box center [1066, 262] width 44 height 45
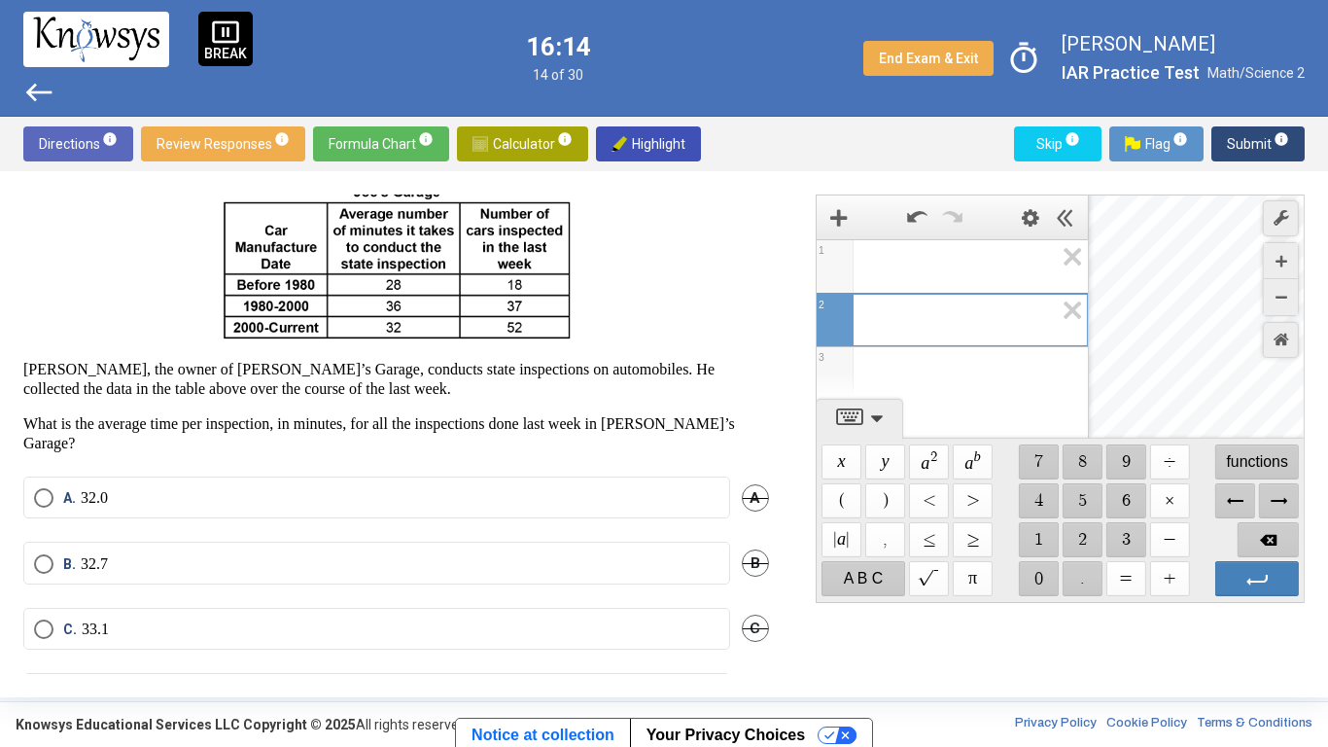
click at [1022, 276] on span "Expression 2:" at bounding box center [961, 266] width 186 height 23
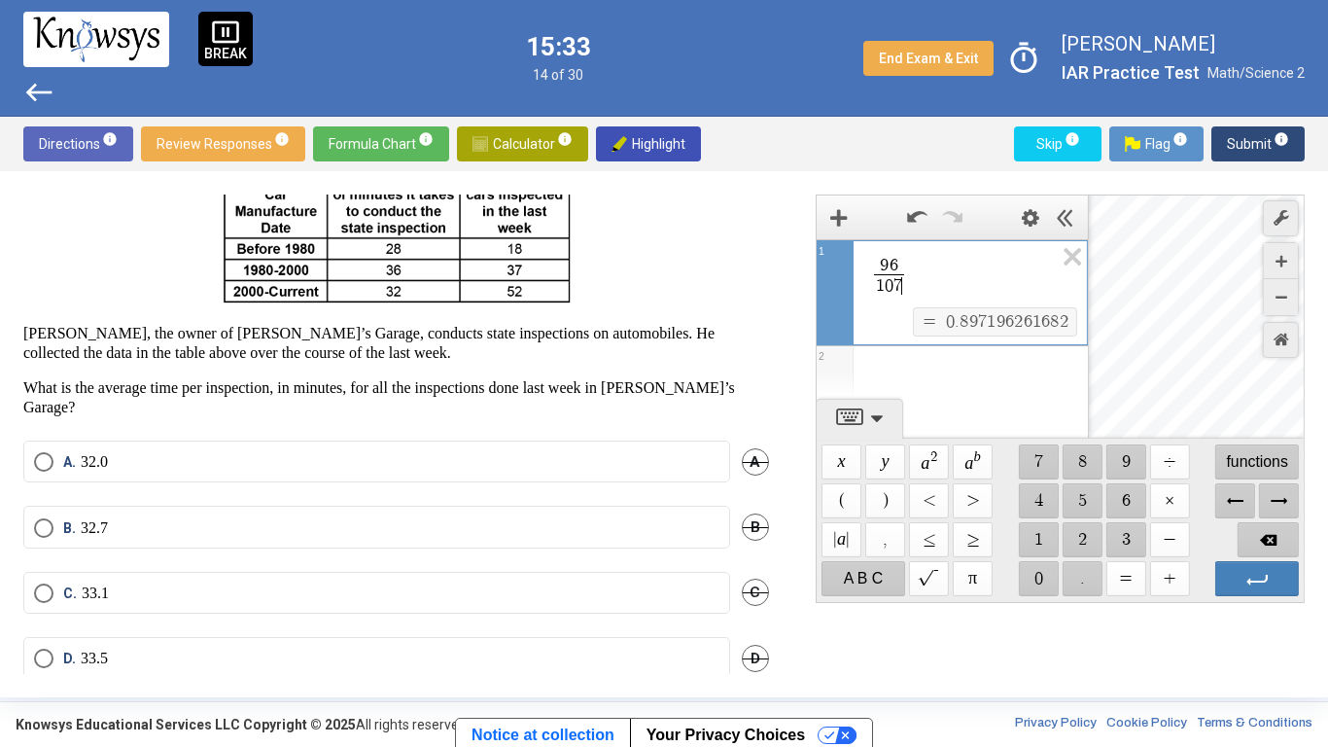
scroll to position [128, 0]
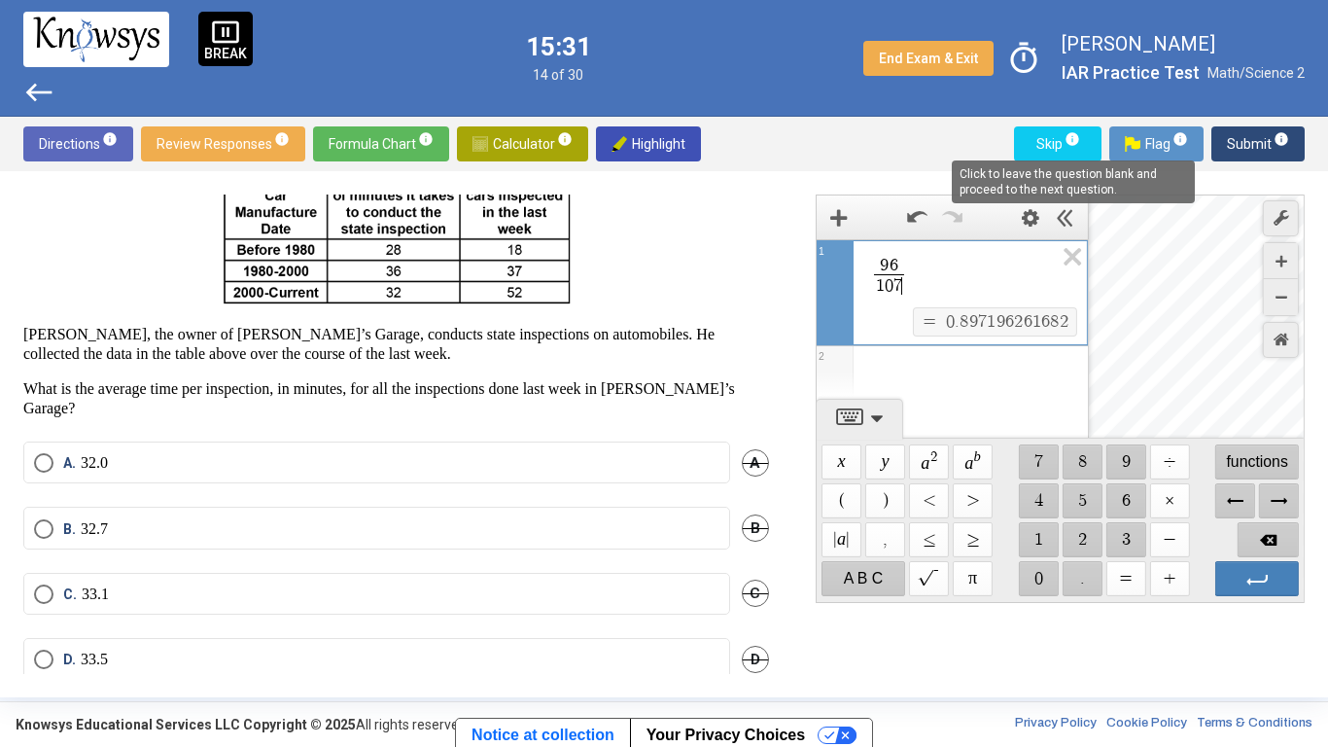
click at [1069, 144] on span "info" at bounding box center [1073, 139] width 16 height 16
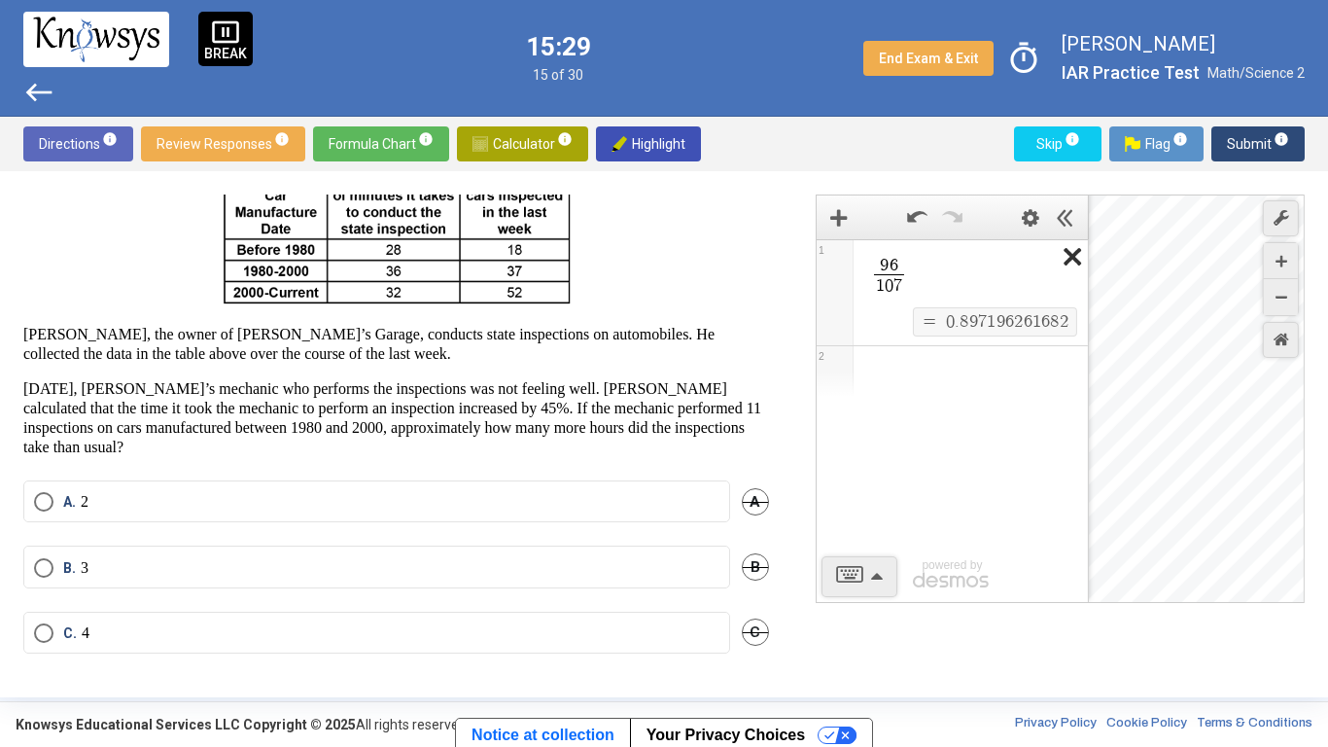
click at [1068, 246] on icon "Expression List" at bounding box center [1066, 262] width 44 height 45
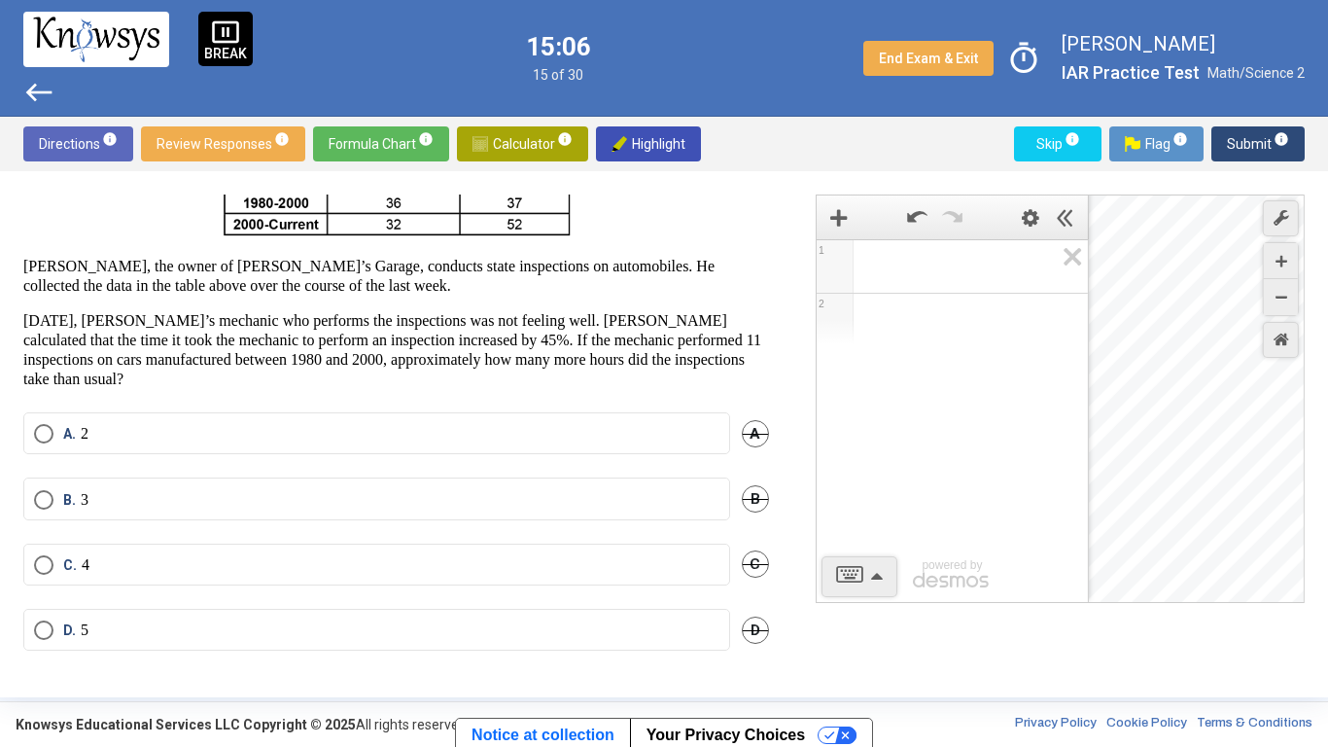
scroll to position [191, 0]
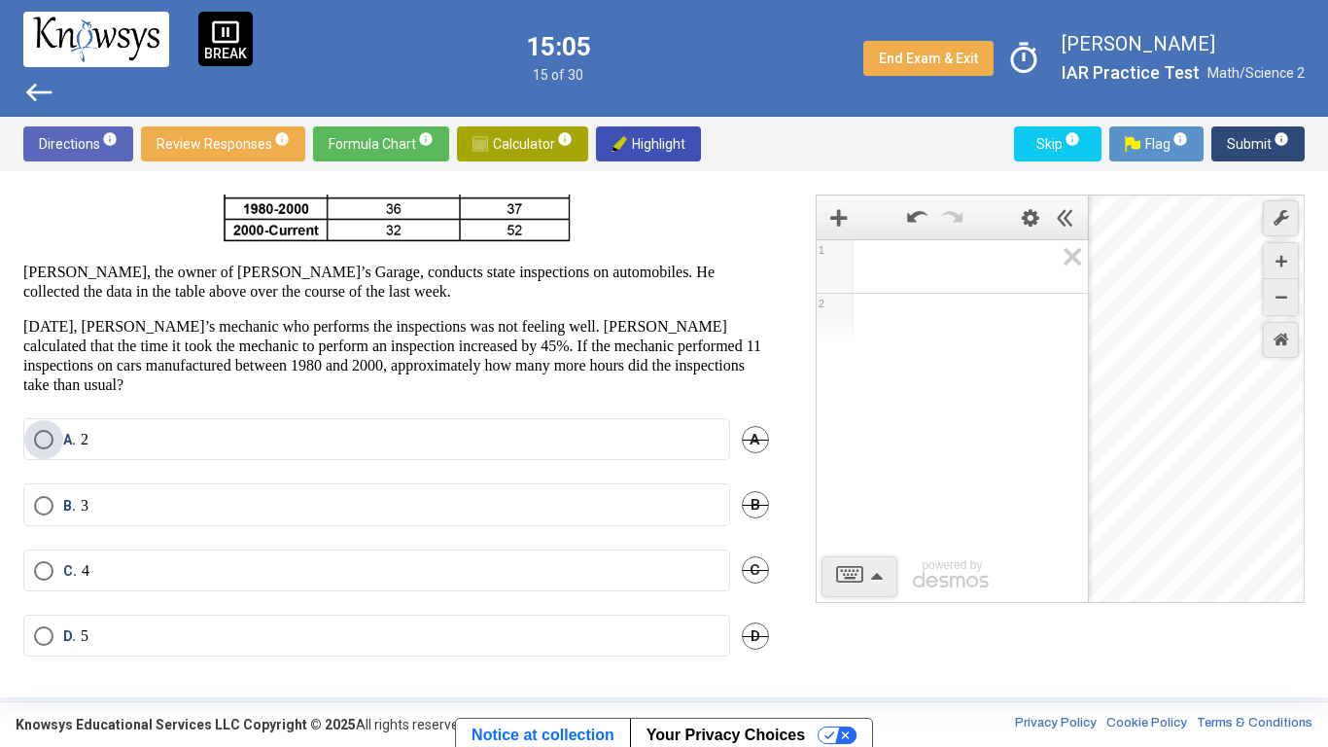
click at [215, 447] on label "A. 2" at bounding box center [377, 439] width 686 height 19
click at [44, 94] on span "west" at bounding box center [38, 92] width 31 height 31
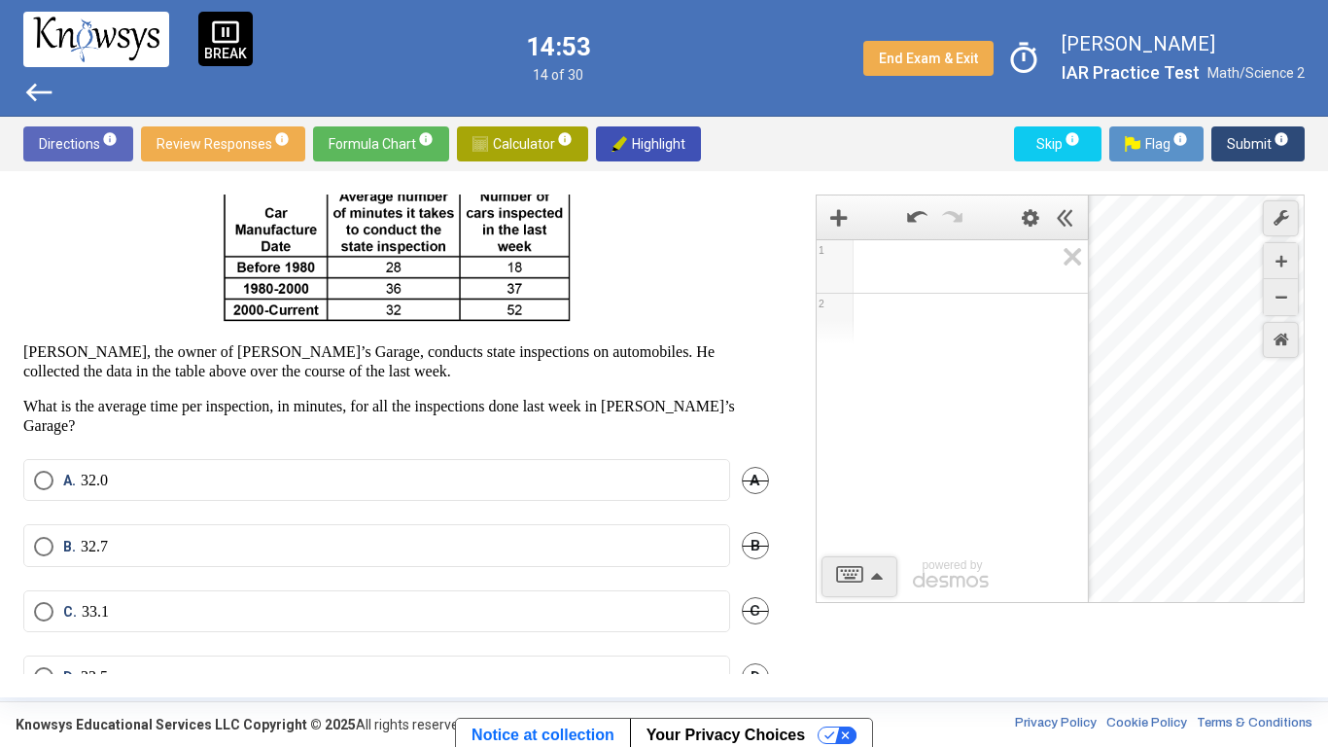
scroll to position [138, 0]
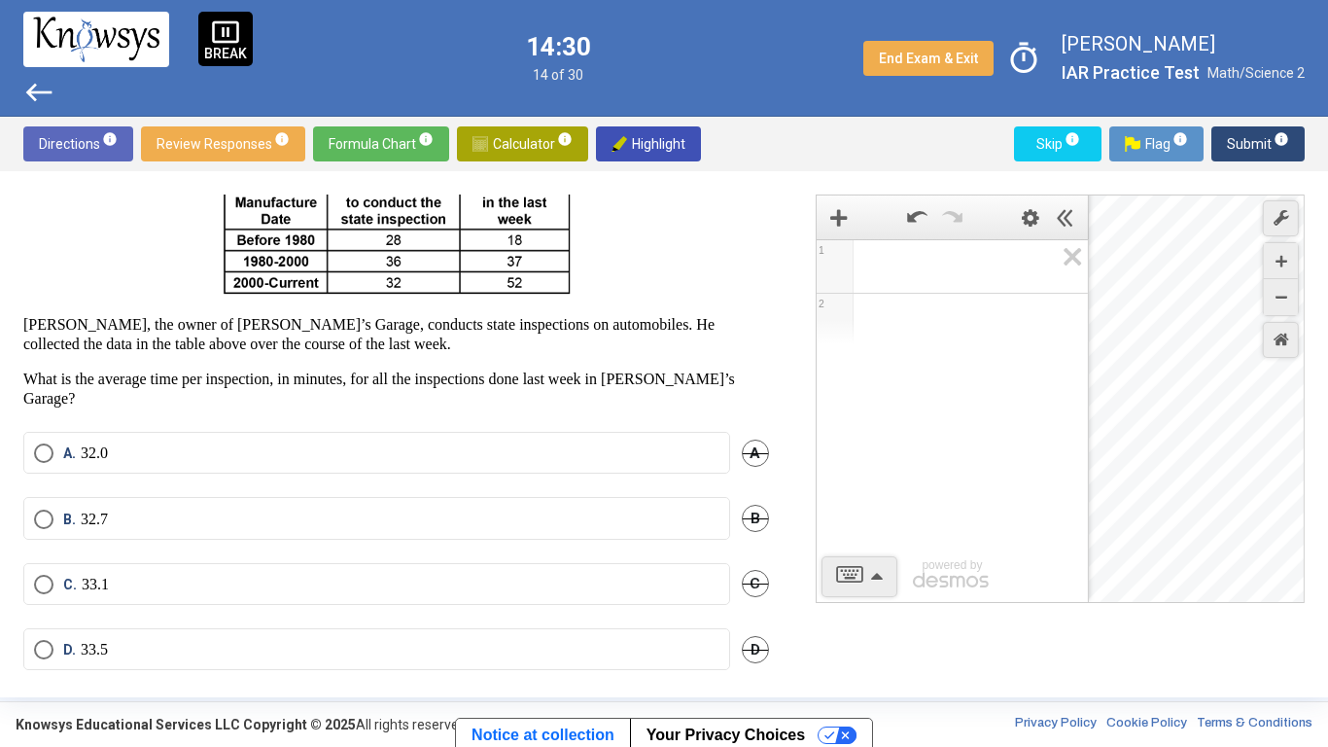
click at [883, 289] on div "Expression List" at bounding box center [952, 266] width 271 height 53
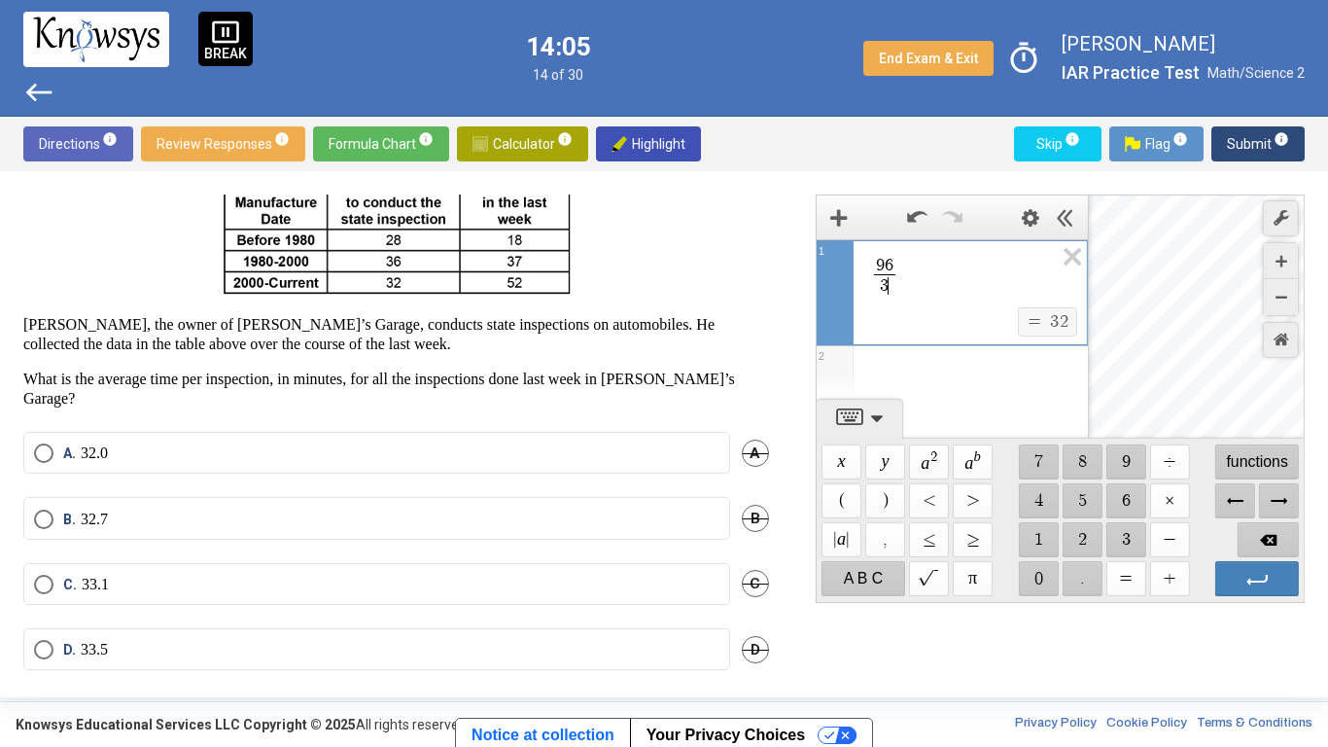
click at [267, 443] on label "A. 32.0" at bounding box center [377, 452] width 686 height 19
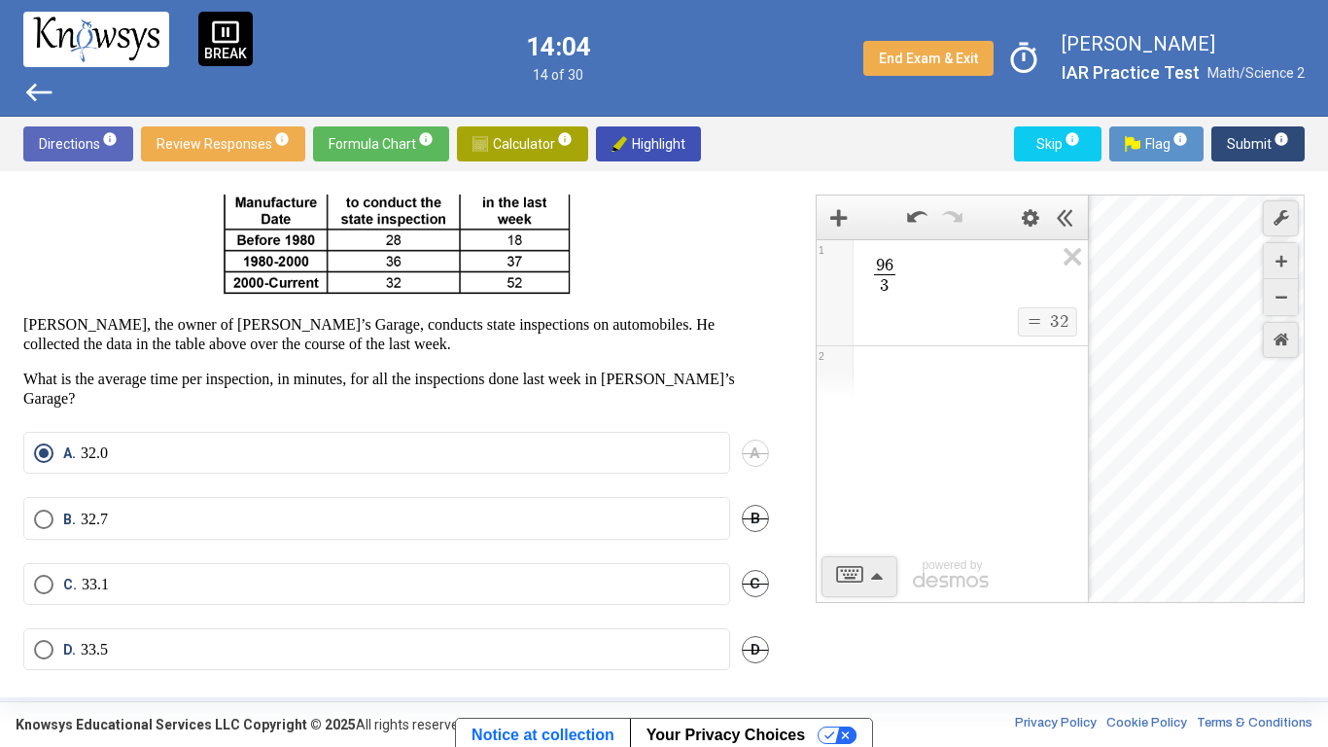
click at [1229, 148] on span "Submit info" at bounding box center [1258, 143] width 62 height 35
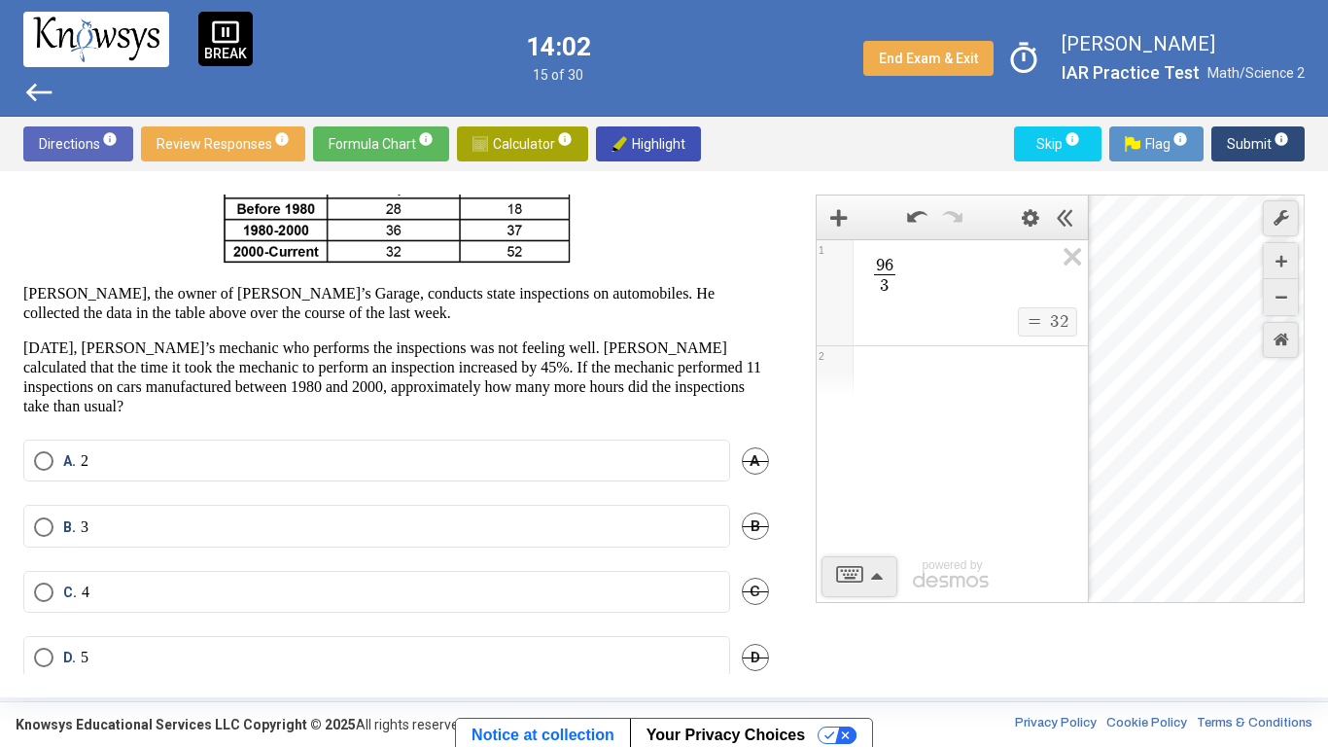
scroll to position [166, 0]
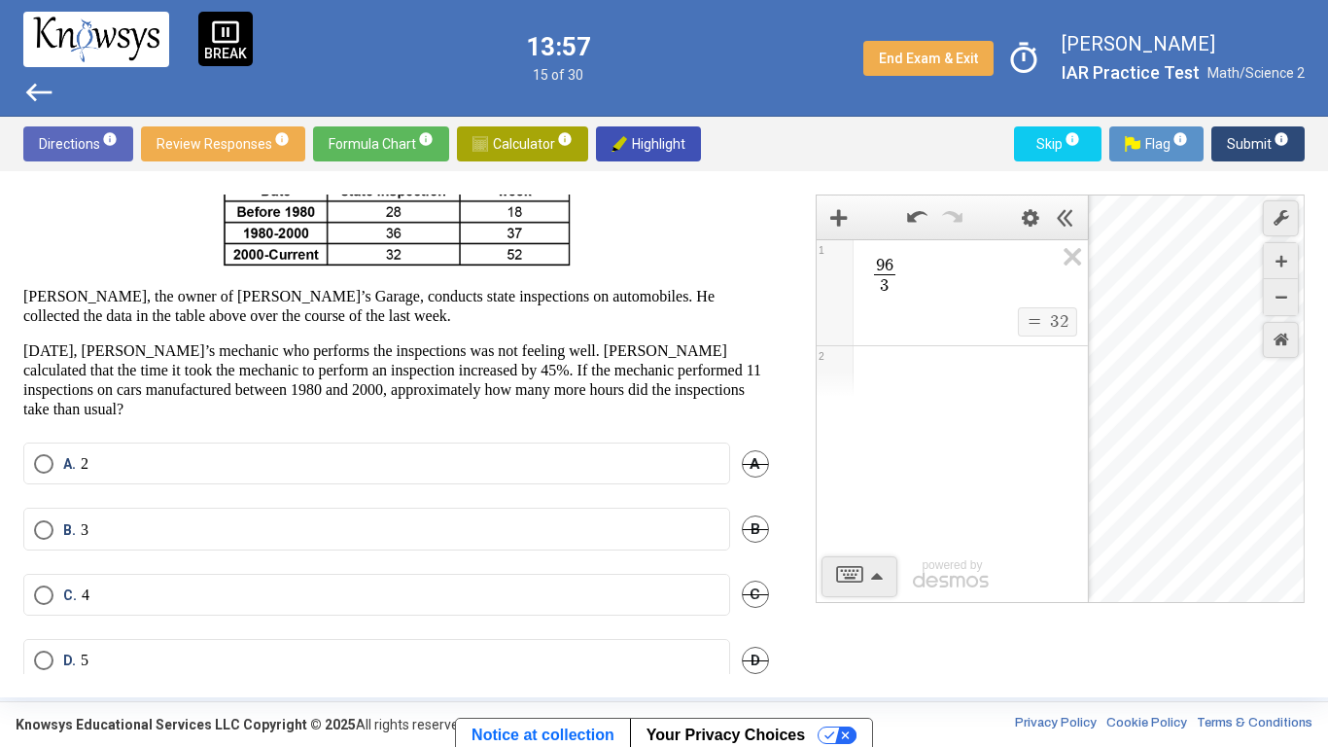
click at [1030, 142] on button "Skip info" at bounding box center [1058, 143] width 88 height 35
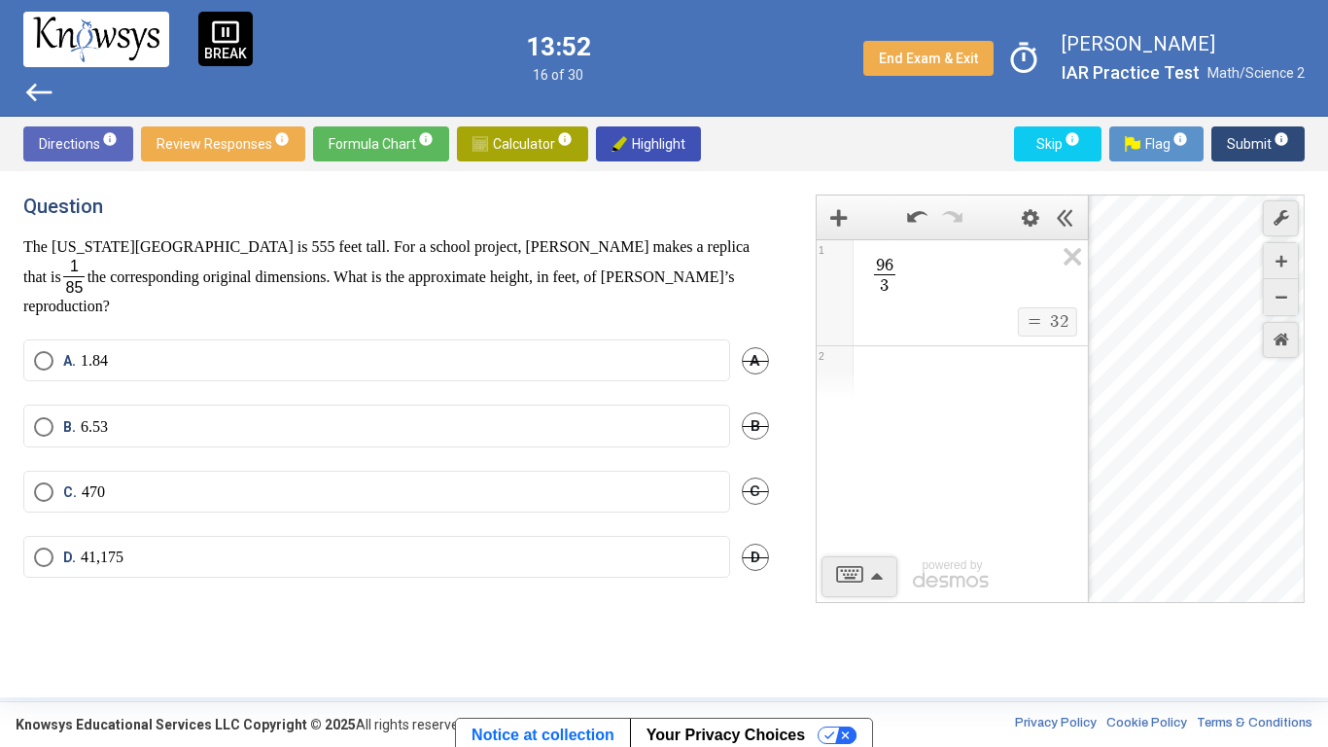
click at [918, 268] on span "9 6 3 ​" at bounding box center [961, 277] width 186 height 44
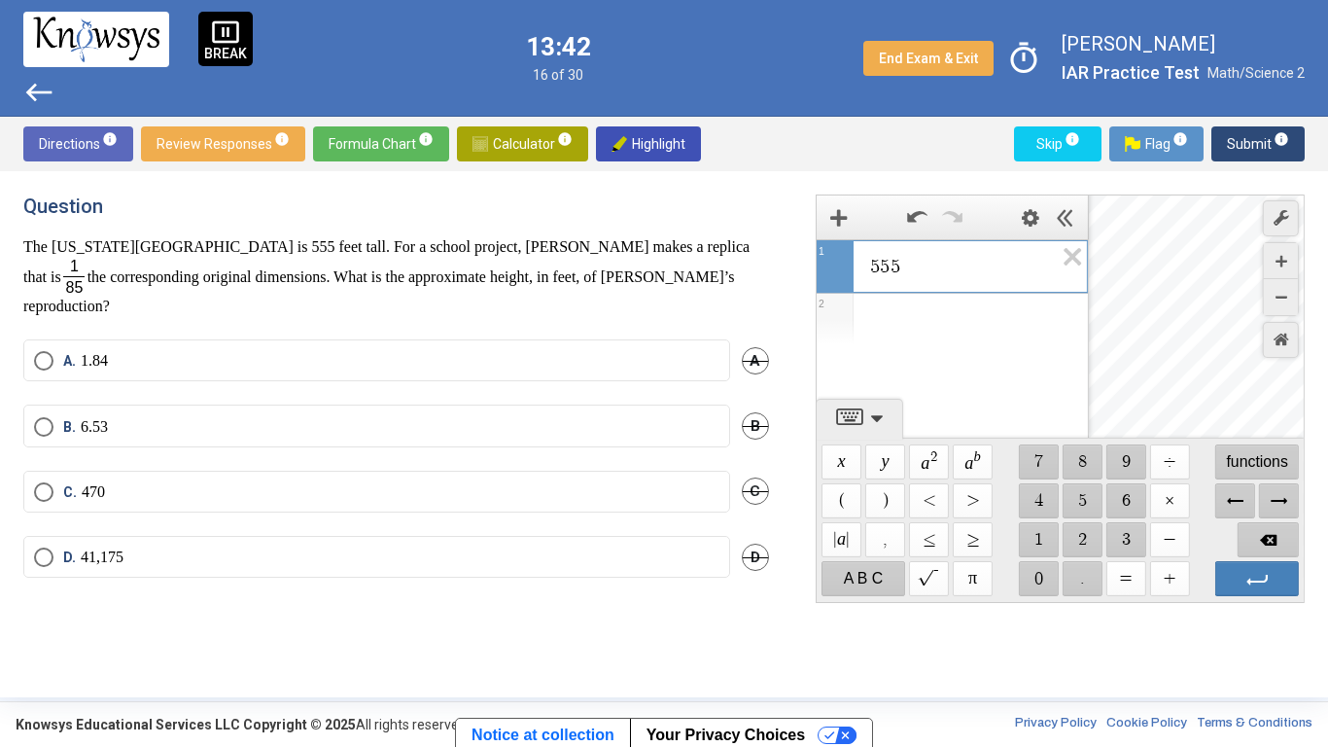
click at [1178, 494] on span "$$ ×" at bounding box center [1169, 500] width 40 height 35
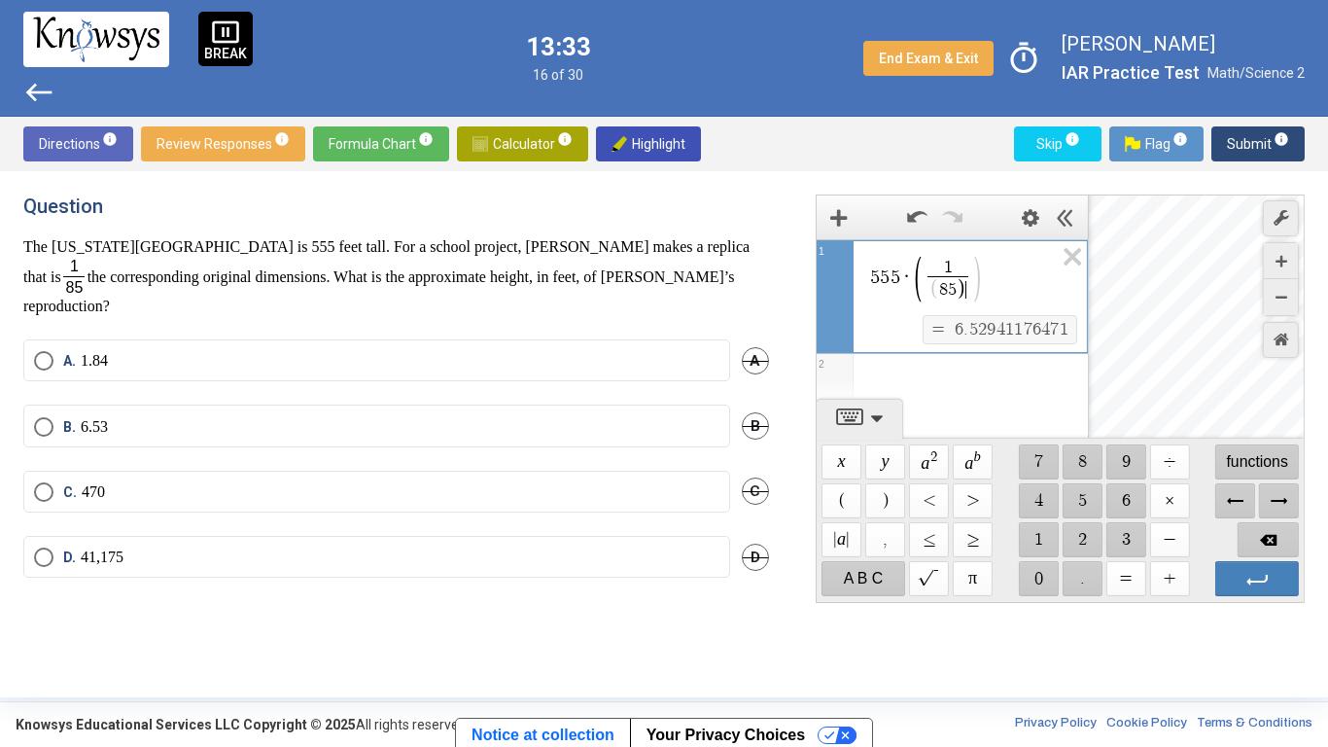
click at [524, 417] on label "B. 6.53" at bounding box center [377, 426] width 686 height 19
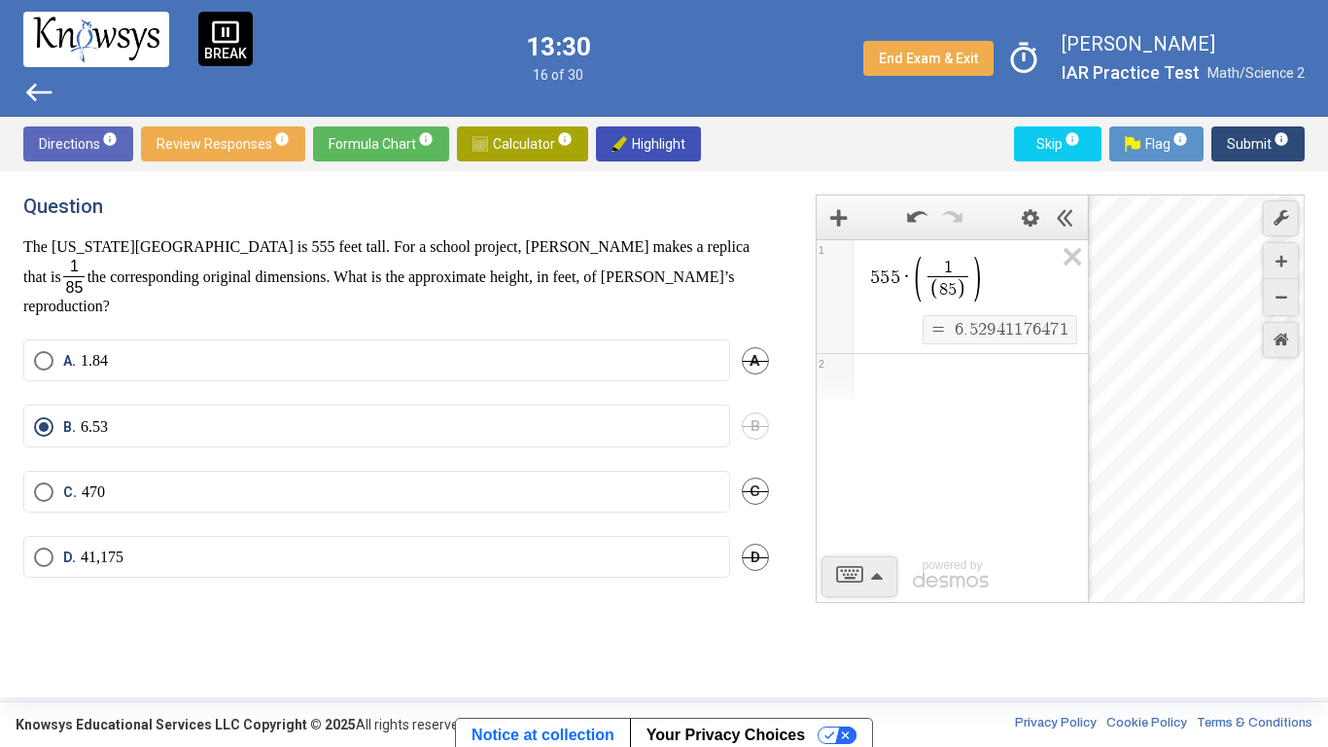
click at [1251, 130] on span "Submit info" at bounding box center [1258, 143] width 62 height 35
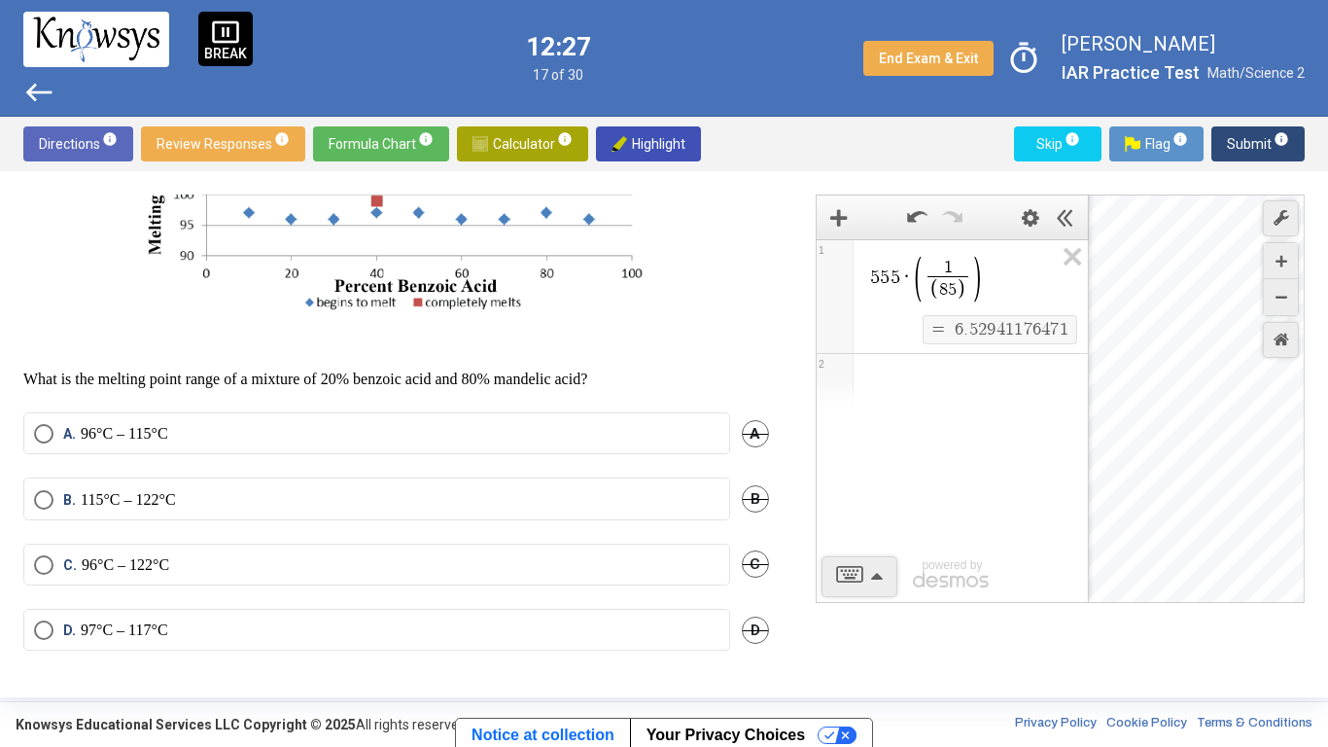
scroll to position [522, 0]
click at [252, 436] on label "A. 96°C – 115°C" at bounding box center [377, 433] width 686 height 19
click at [1250, 129] on span "Submit info" at bounding box center [1258, 143] width 62 height 35
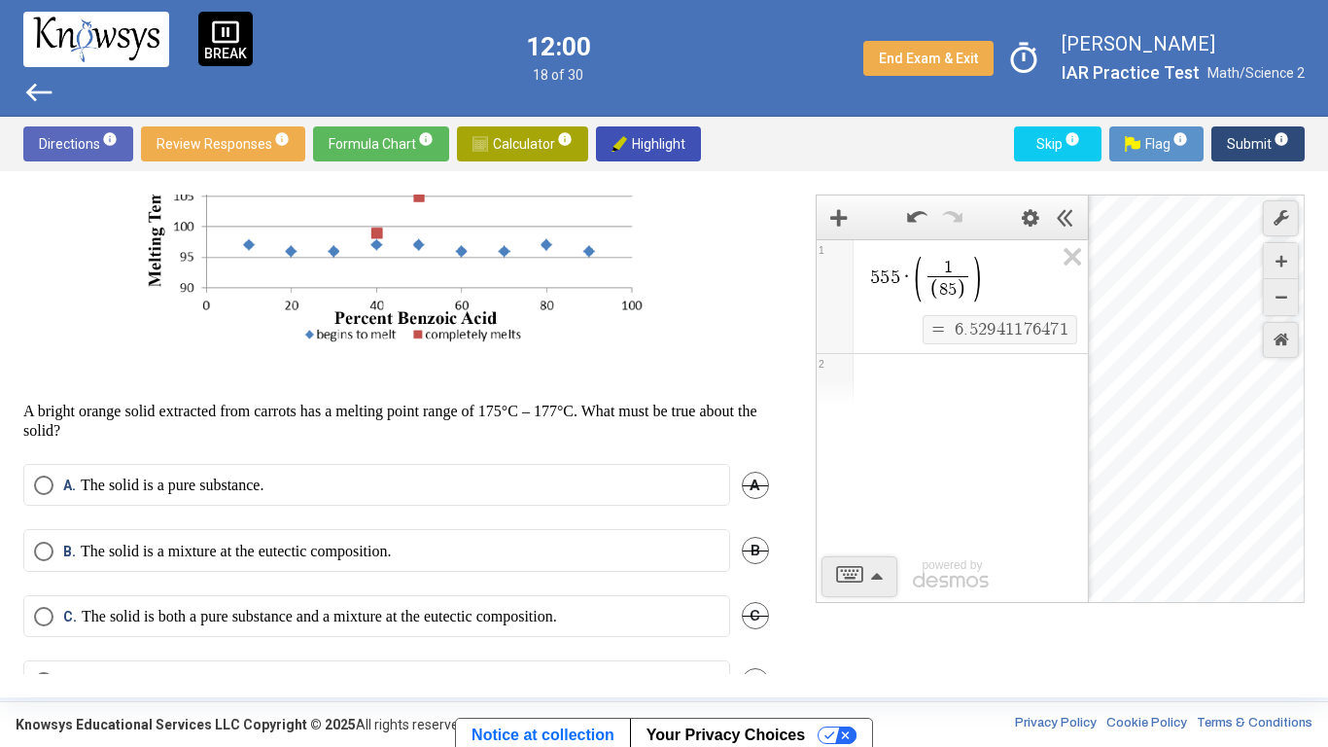
scroll to position [465, 0]
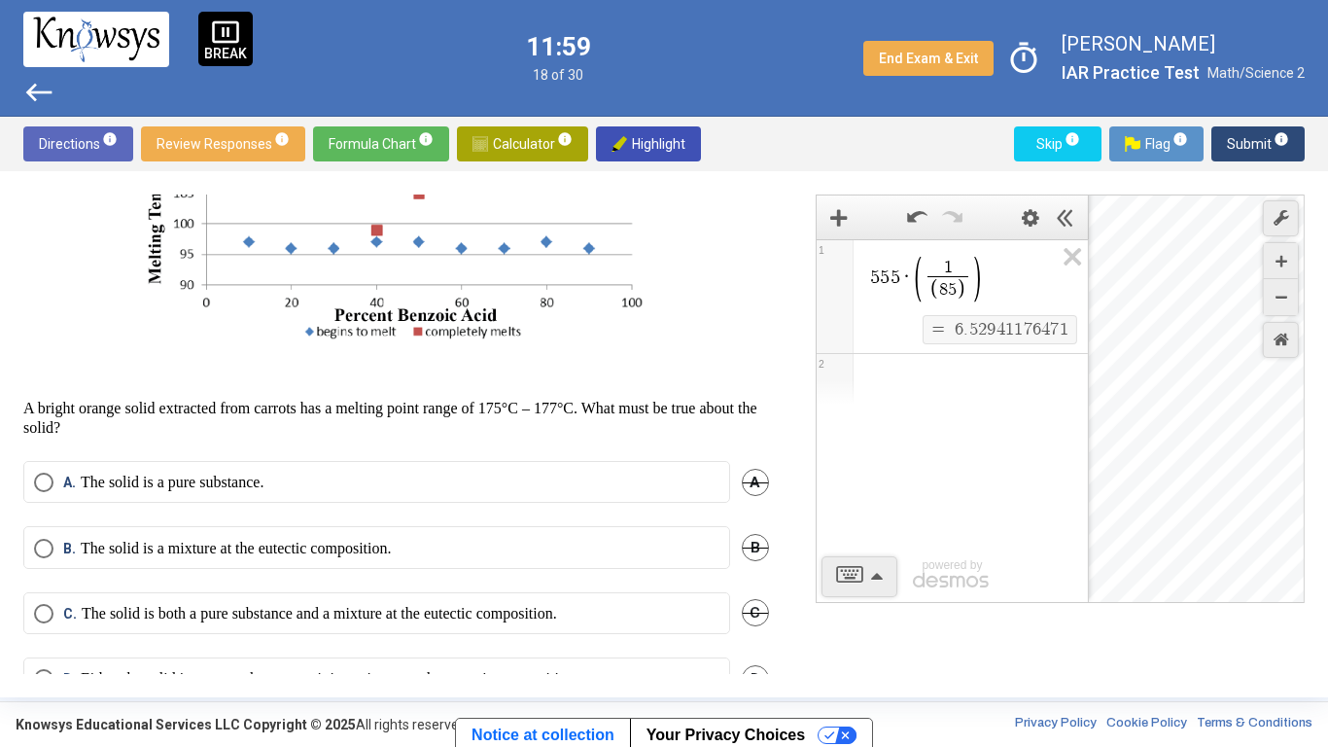
click at [617, 503] on mat-radio-button "A. The solid is a pure substance." at bounding box center [376, 482] width 707 height 42
click at [551, 492] on label "A. The solid is a pure substance." at bounding box center [377, 482] width 686 height 19
click at [1245, 135] on span "Submit info" at bounding box center [1258, 143] width 62 height 35
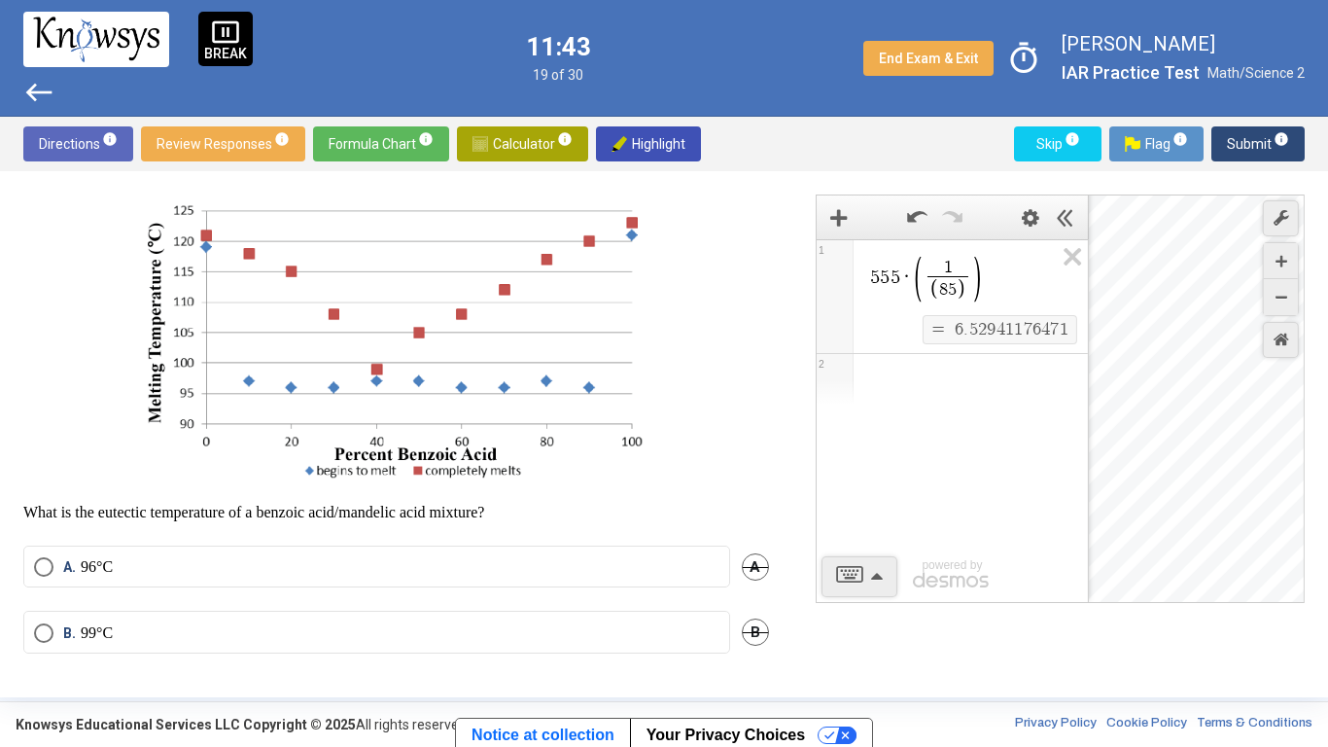
scroll to position [331, 0]
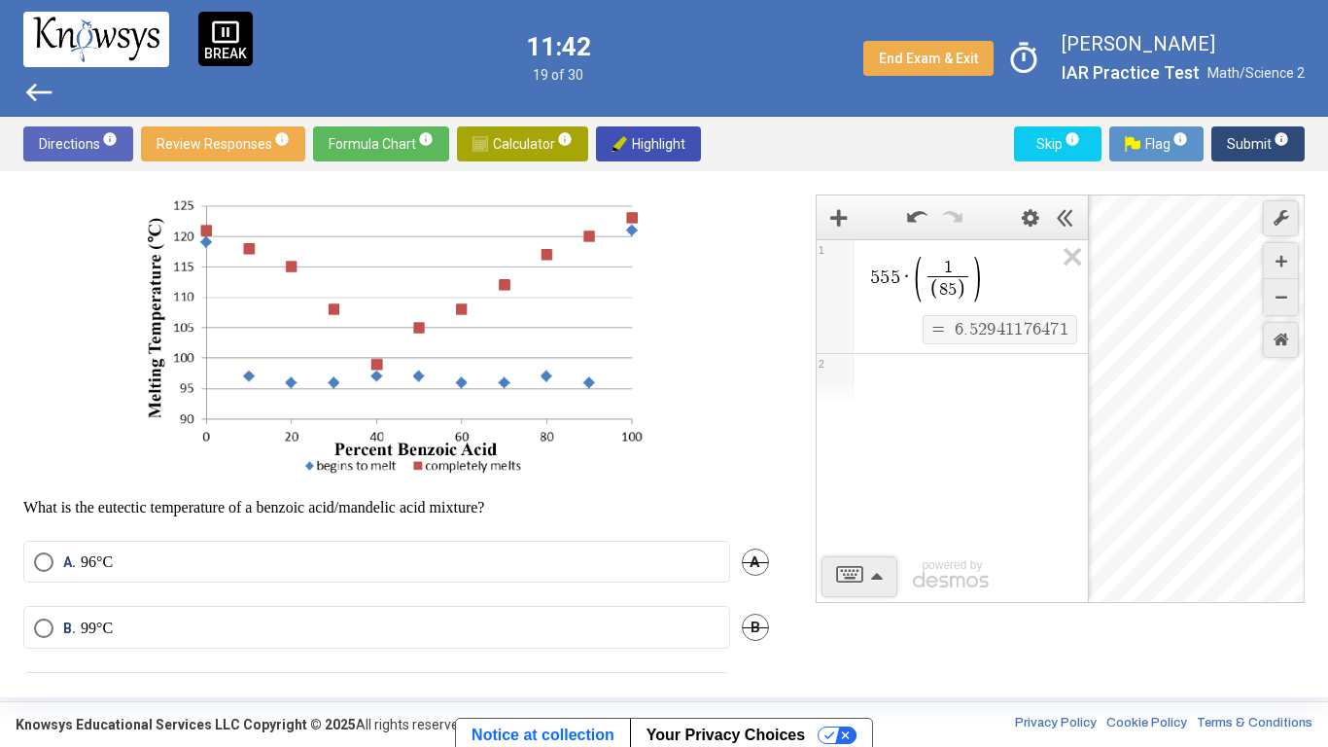
click at [247, 461] on img at bounding box center [397, 337] width 517 height 292
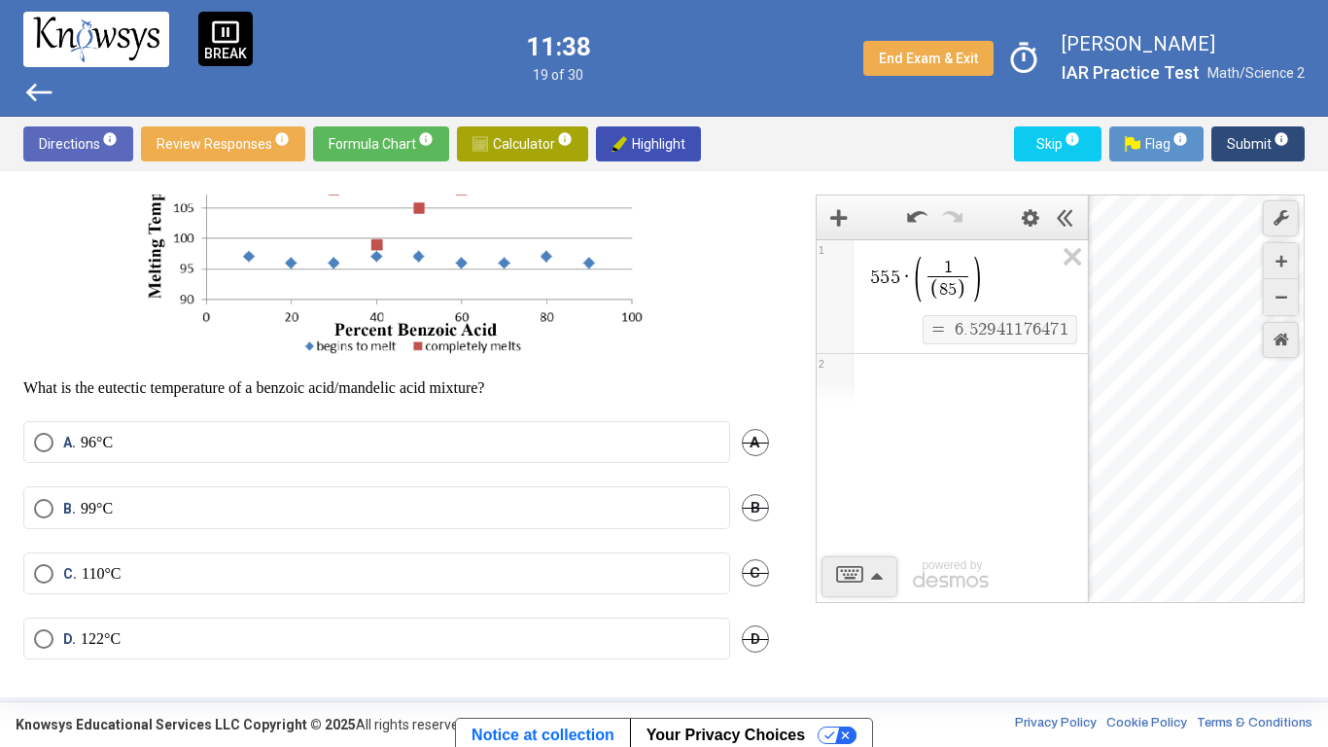
scroll to position [498, 0]
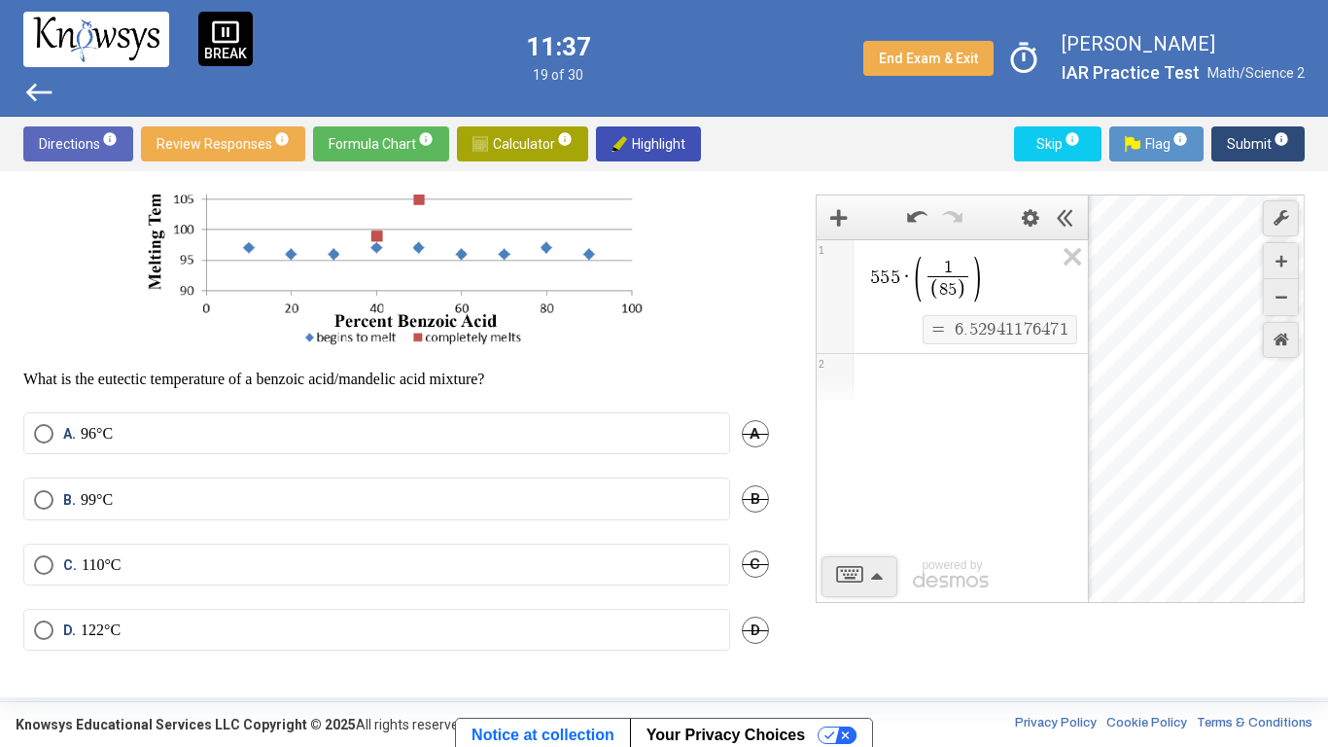
click at [308, 429] on label "A. 96°C" at bounding box center [377, 433] width 686 height 19
click at [1226, 137] on button "Submit info" at bounding box center [1258, 143] width 93 height 35
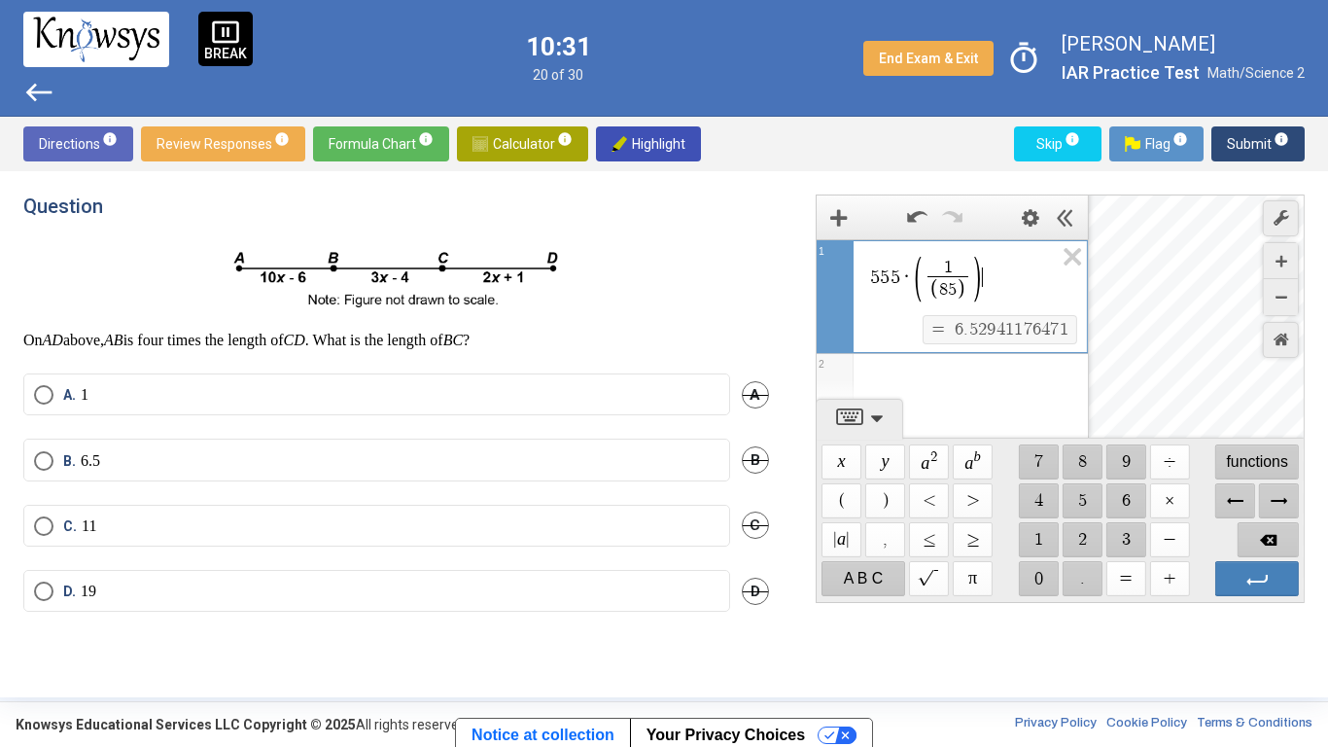
click at [997, 301] on span "5 5 5 · 1 8 5 ​ ​" at bounding box center [960, 281] width 185 height 52
click at [251, 462] on label "B. 6.5" at bounding box center [377, 460] width 686 height 19
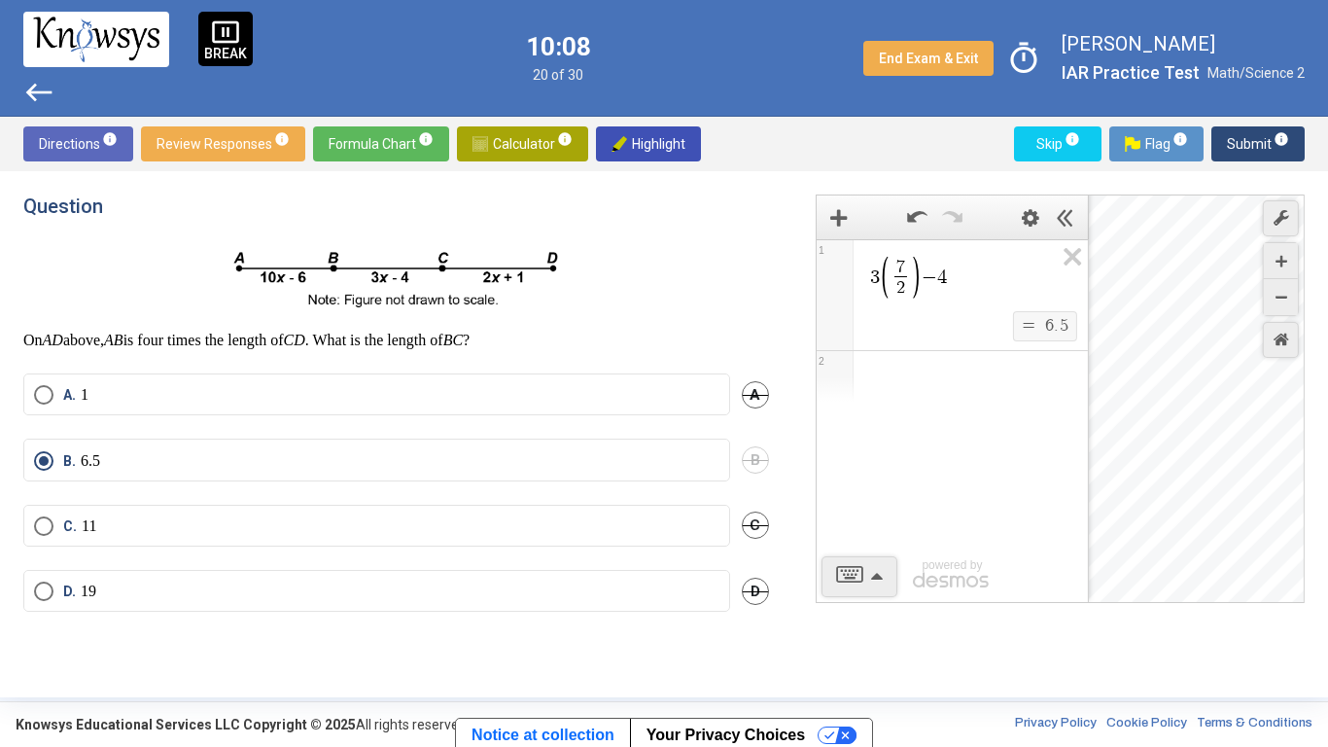
click at [1267, 139] on span "Submit info" at bounding box center [1258, 143] width 62 height 35
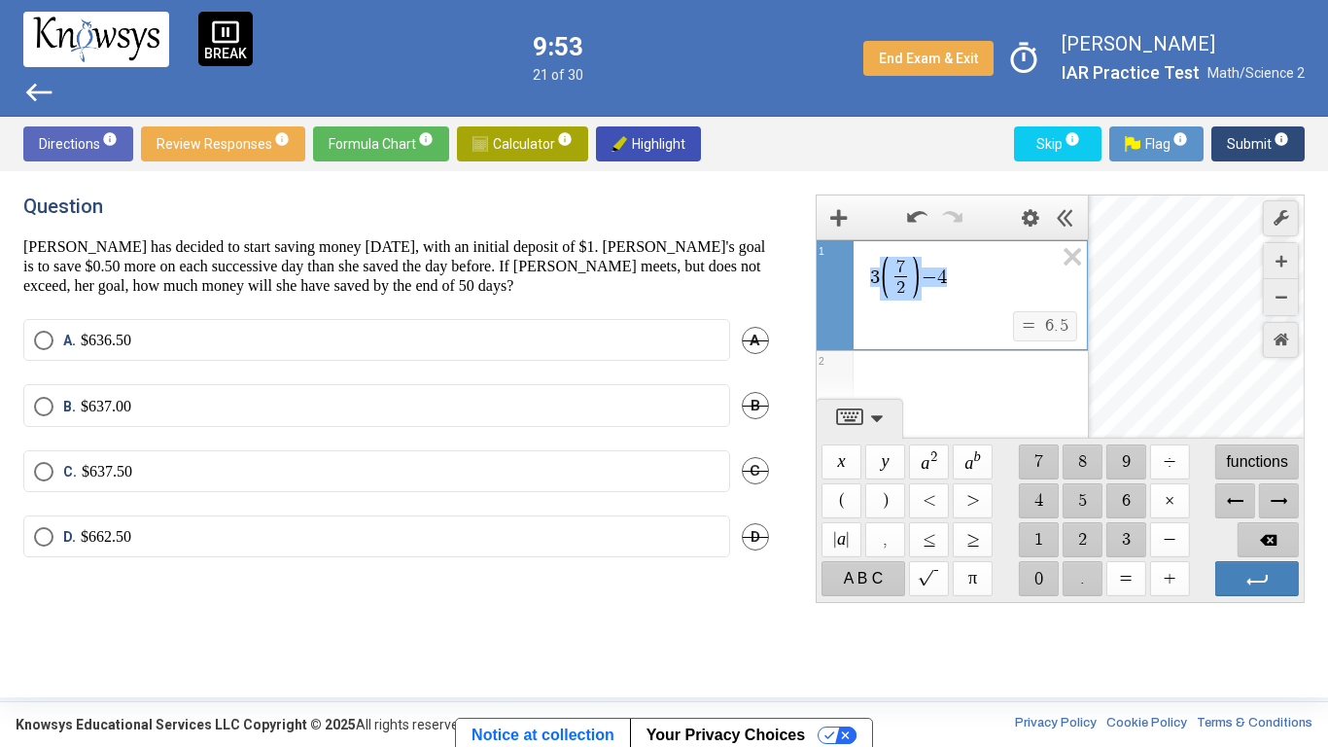
drag, startPoint x: 954, startPoint y: 277, endPoint x: 865, endPoint y: 285, distance: 88.8
click at [865, 285] on div "**********" at bounding box center [952, 275] width 270 height 71
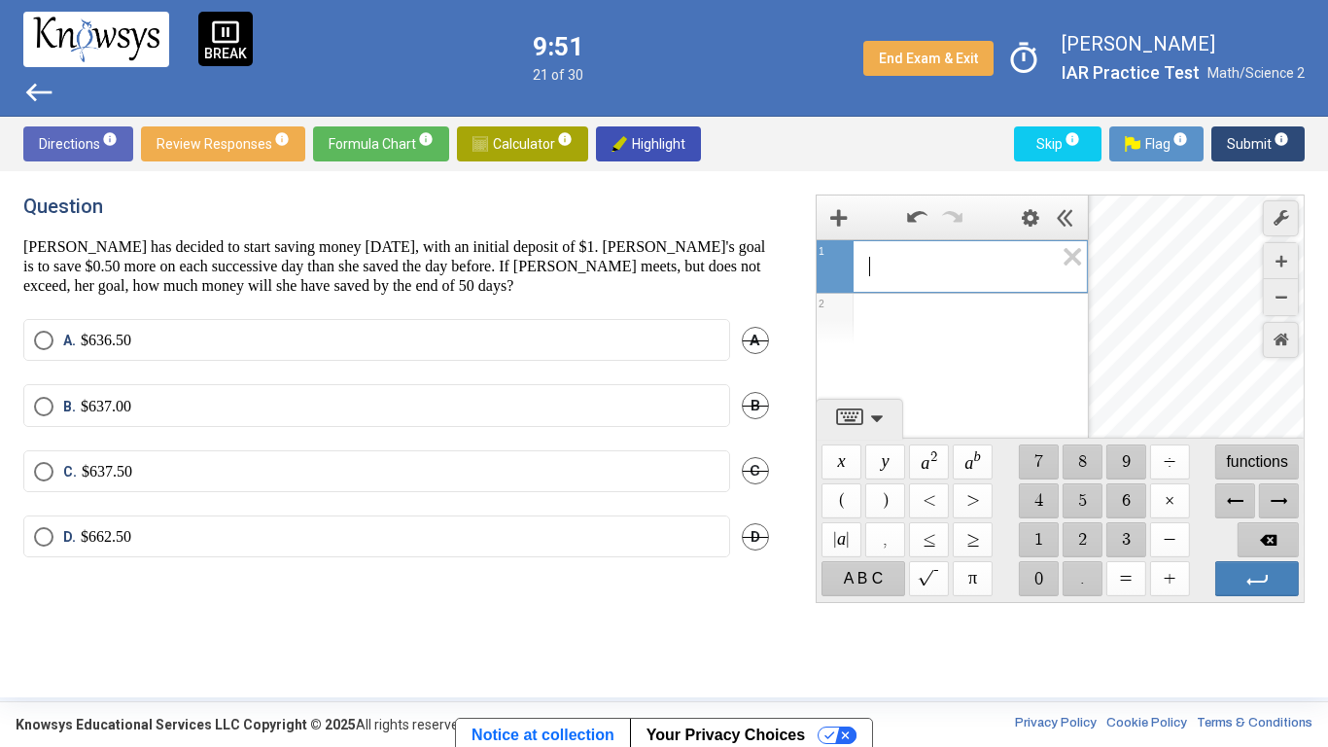
click at [735, 256] on p "[PERSON_NAME] has decided to start saving money [DATE], with an initial deposit…" at bounding box center [396, 266] width 746 height 58
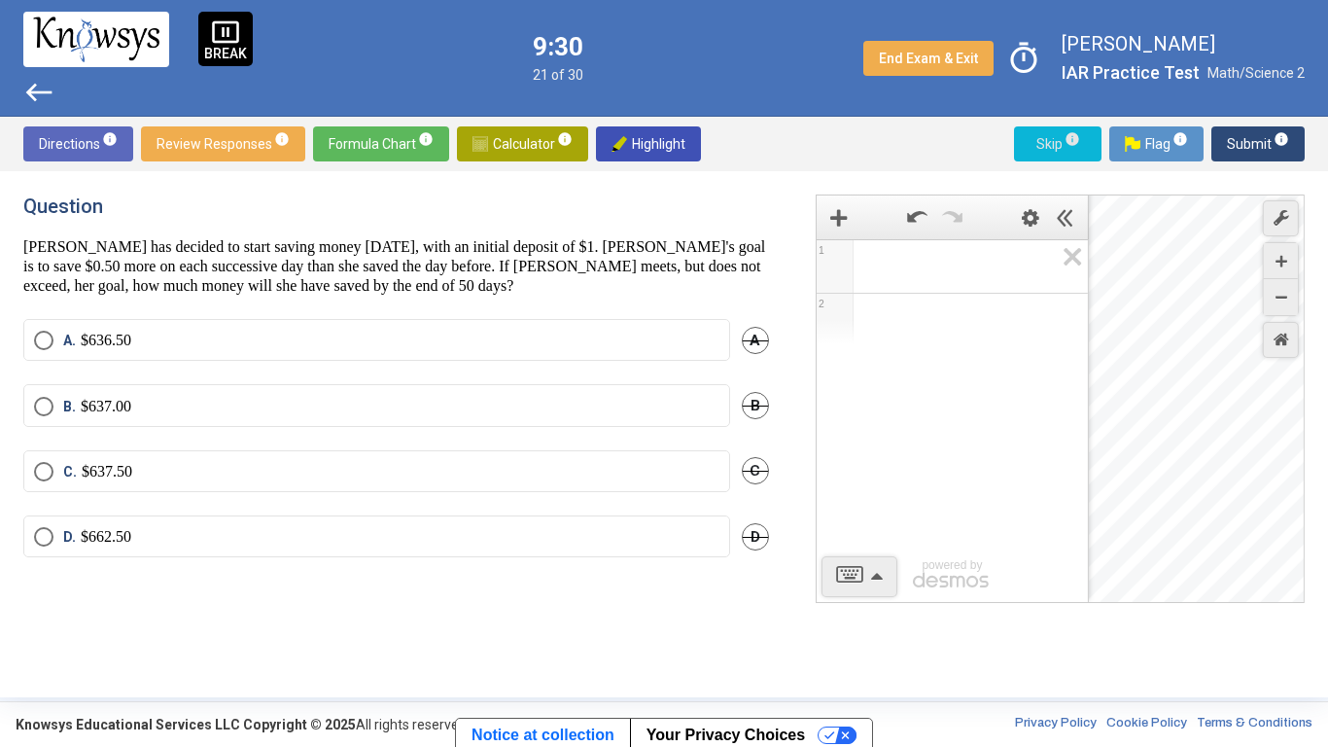
click at [1056, 140] on span "Skip info" at bounding box center [1058, 143] width 56 height 35
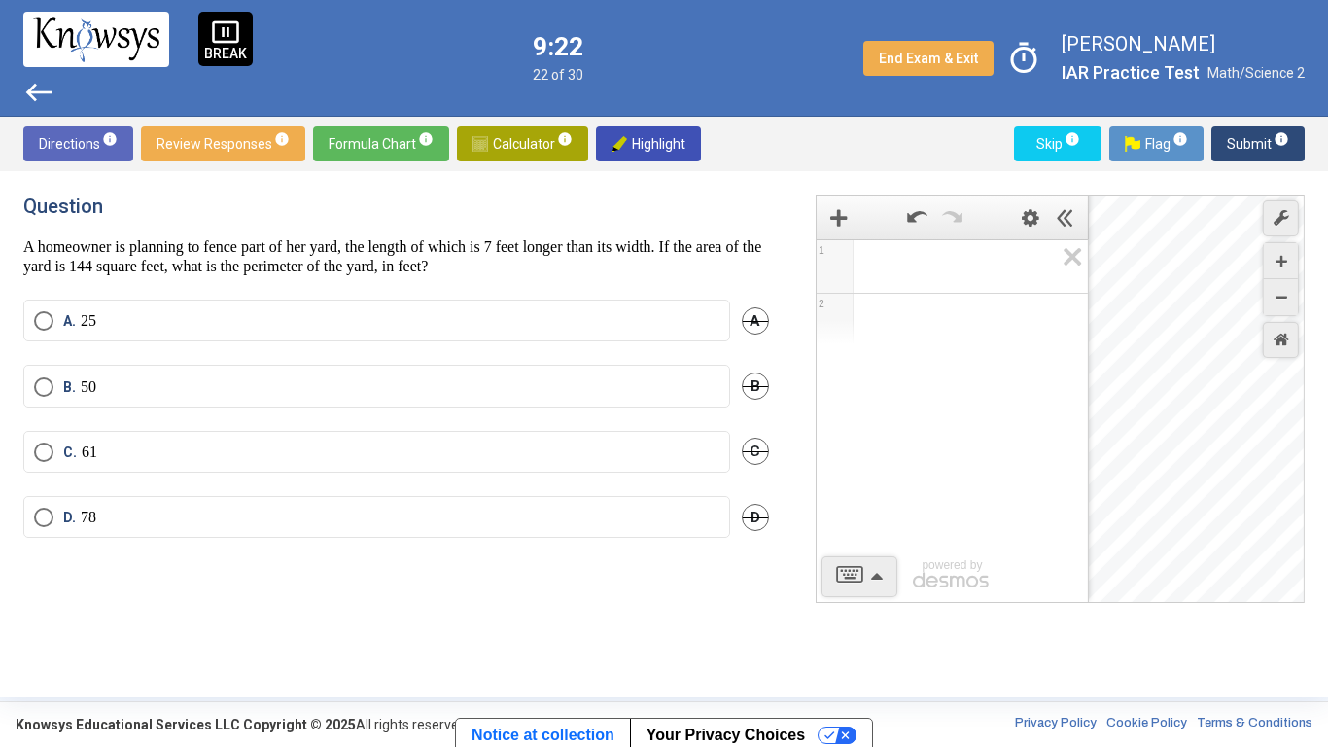
click at [363, 149] on span "Formula Chart info" at bounding box center [381, 143] width 105 height 35
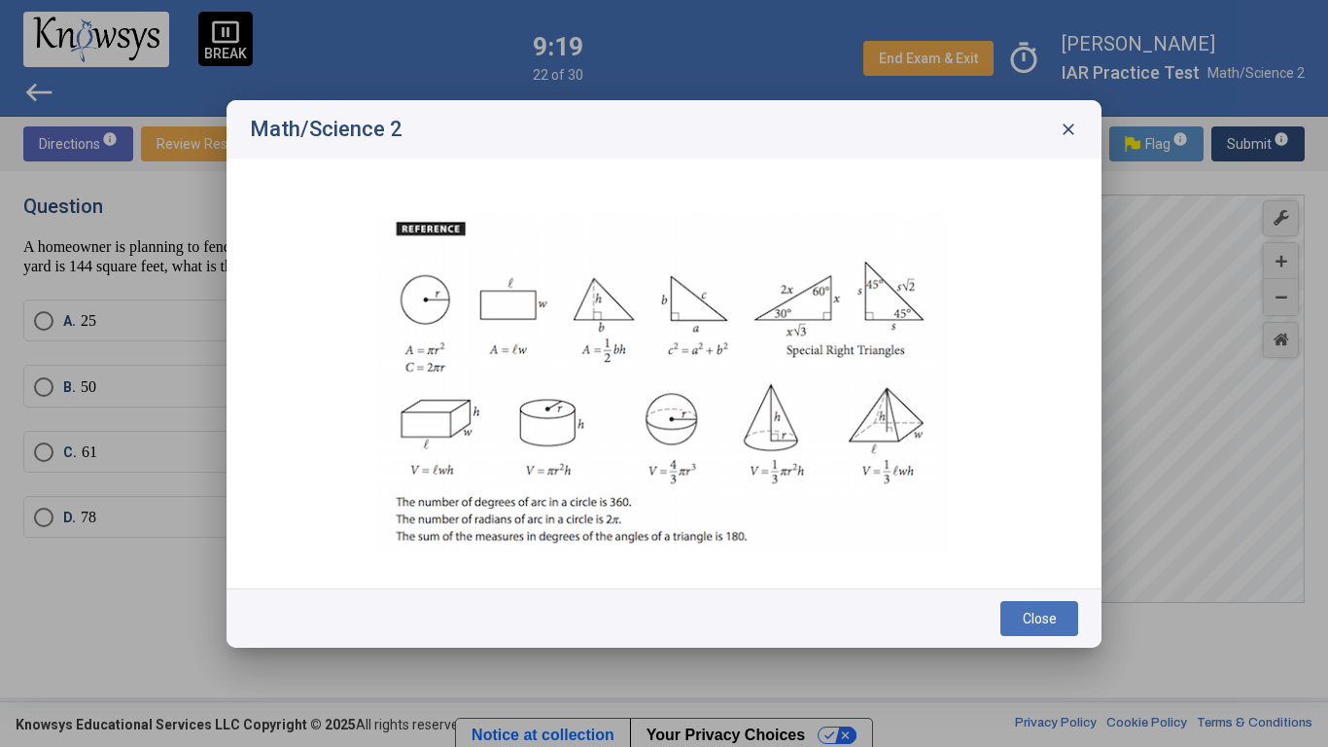
click at [1072, 124] on span "close" at bounding box center [1068, 129] width 19 height 19
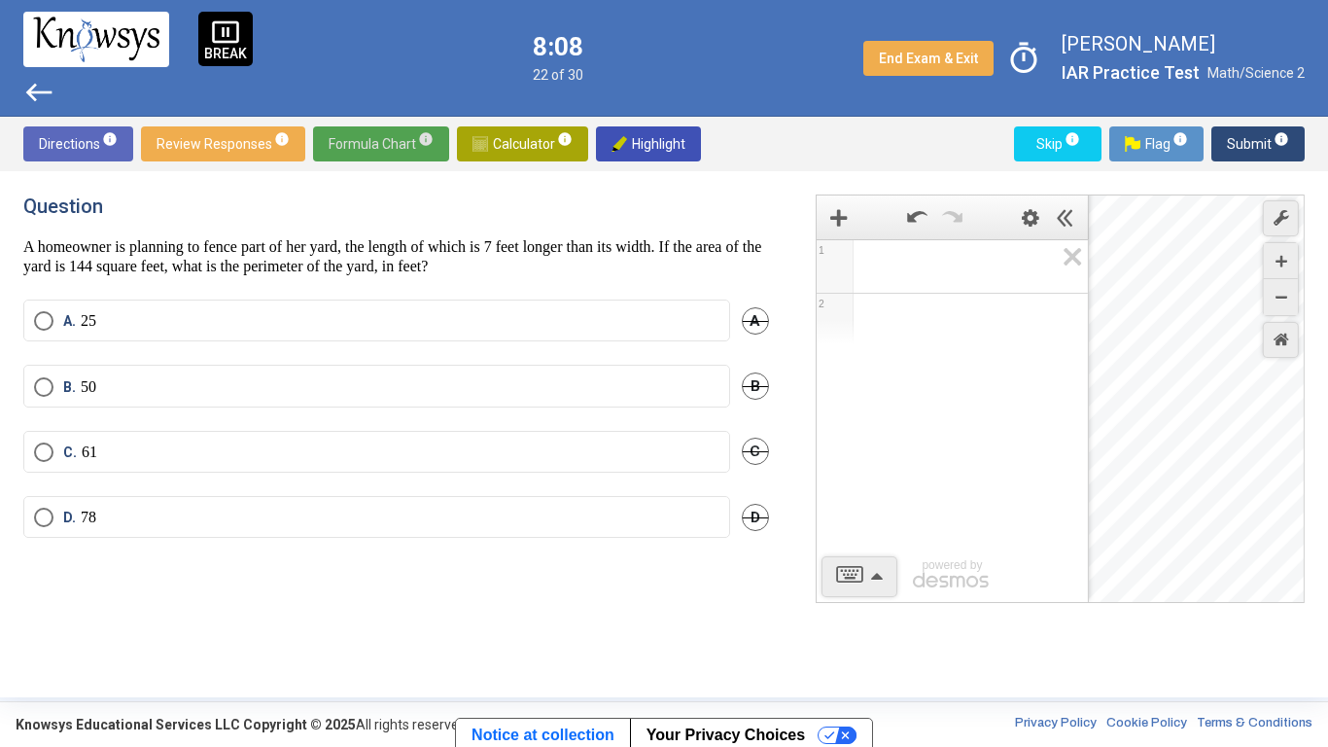
click at [941, 250] on div "Expression List" at bounding box center [952, 263] width 271 height 47
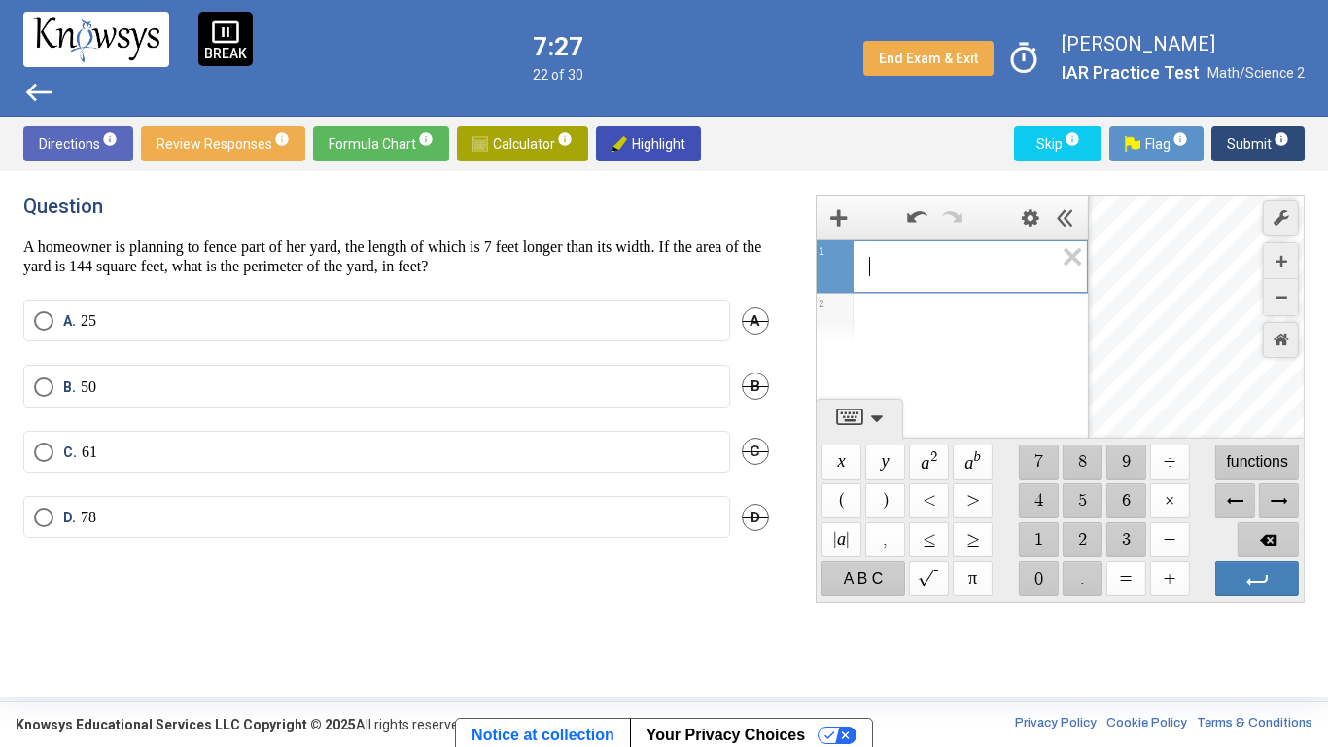
click at [1237, 151] on span "Submit info" at bounding box center [1258, 143] width 62 height 35
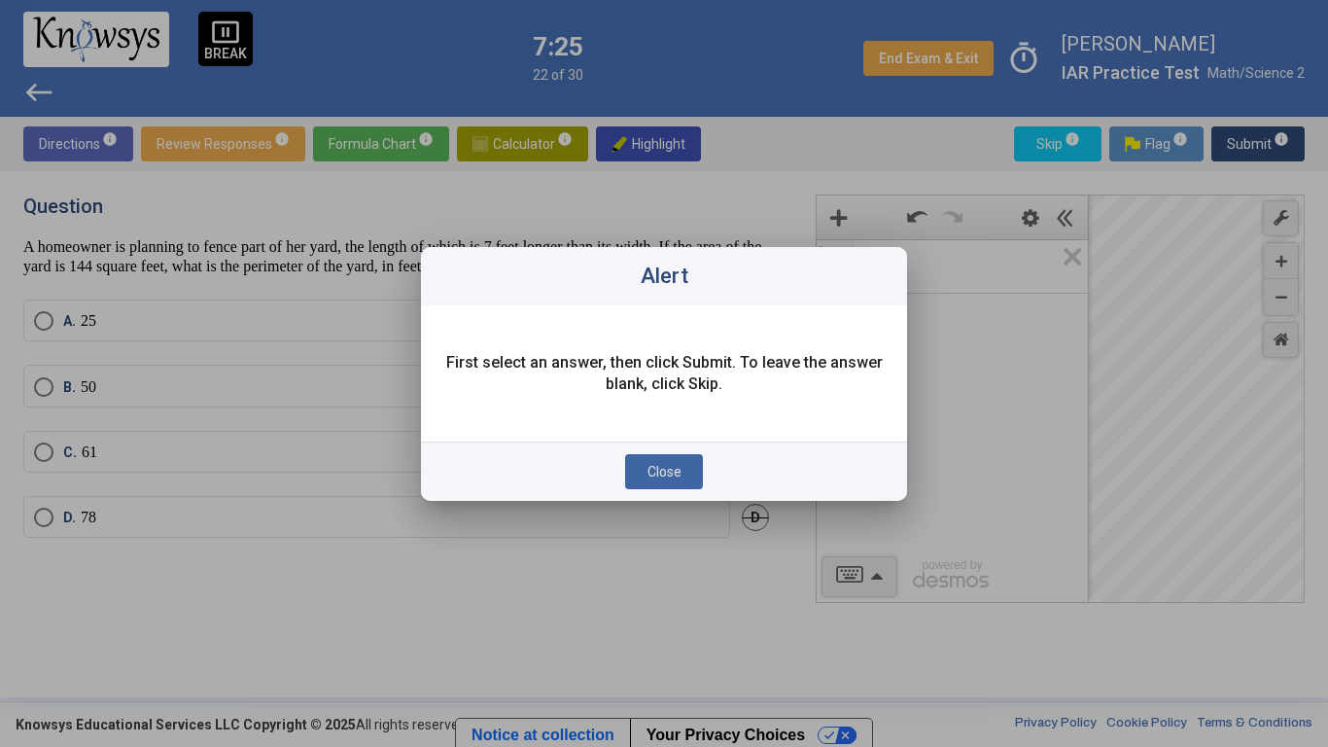
click at [640, 480] on button "Close" at bounding box center [664, 471] width 78 height 35
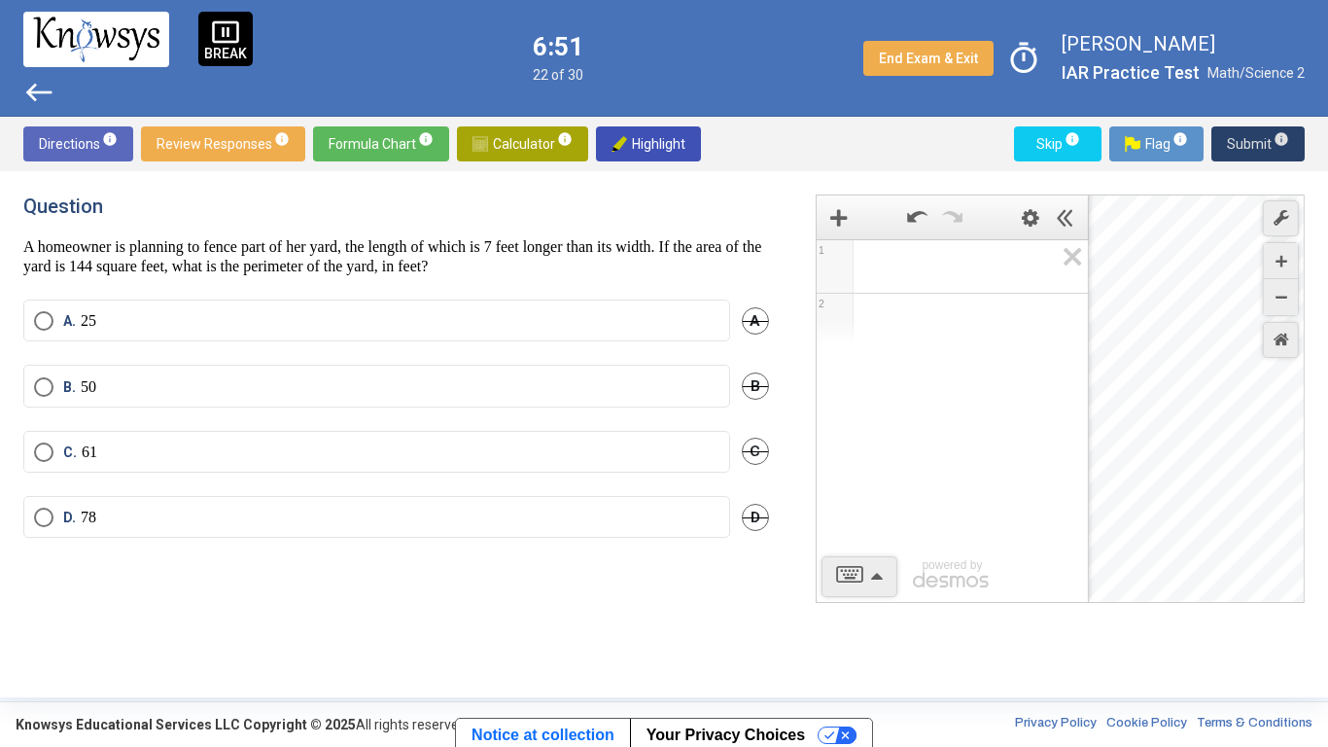
click at [390, 126] on span "Formula Chart info" at bounding box center [381, 143] width 105 height 35
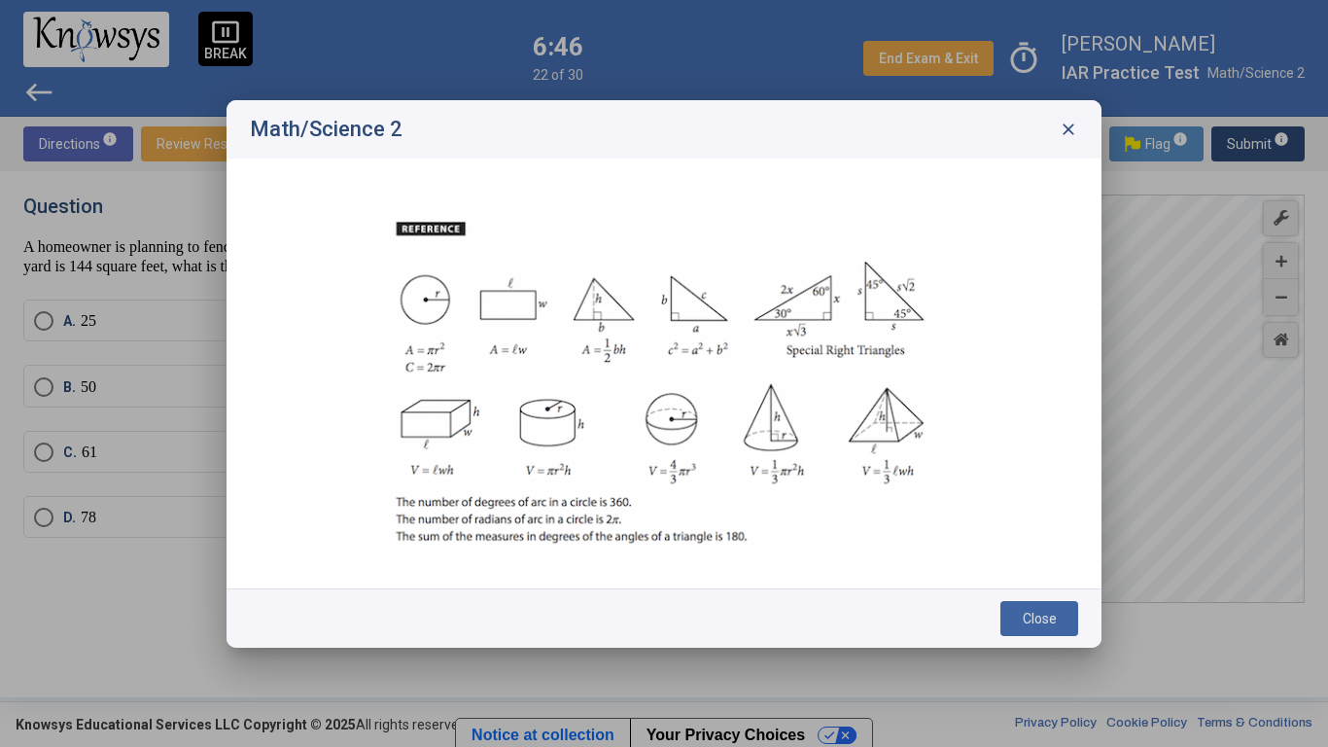
click at [1077, 127] on span "close" at bounding box center [1068, 129] width 19 height 19
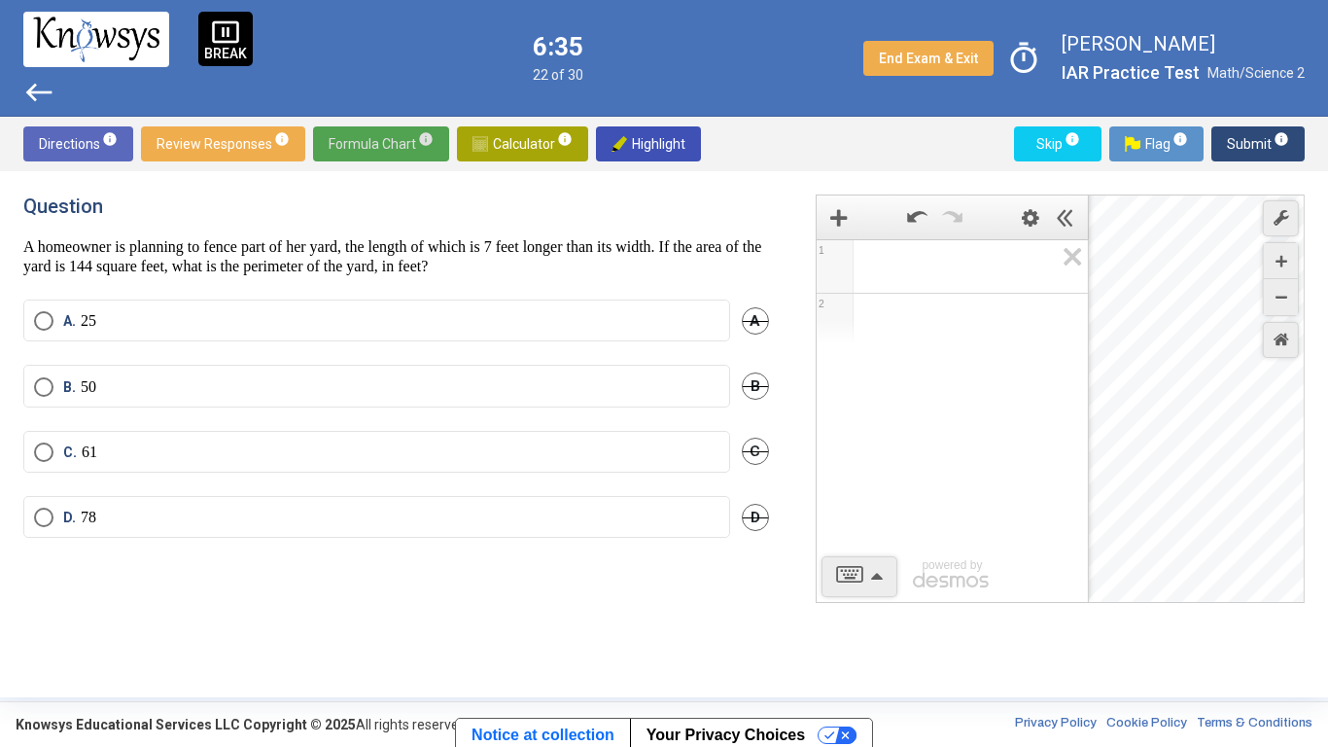
click at [467, 438] on mat-radio-button "C. 61" at bounding box center [376, 452] width 707 height 42
click at [365, 449] on label "C. 61" at bounding box center [377, 451] width 686 height 19
click at [1284, 156] on span "Submit info" at bounding box center [1258, 143] width 62 height 35
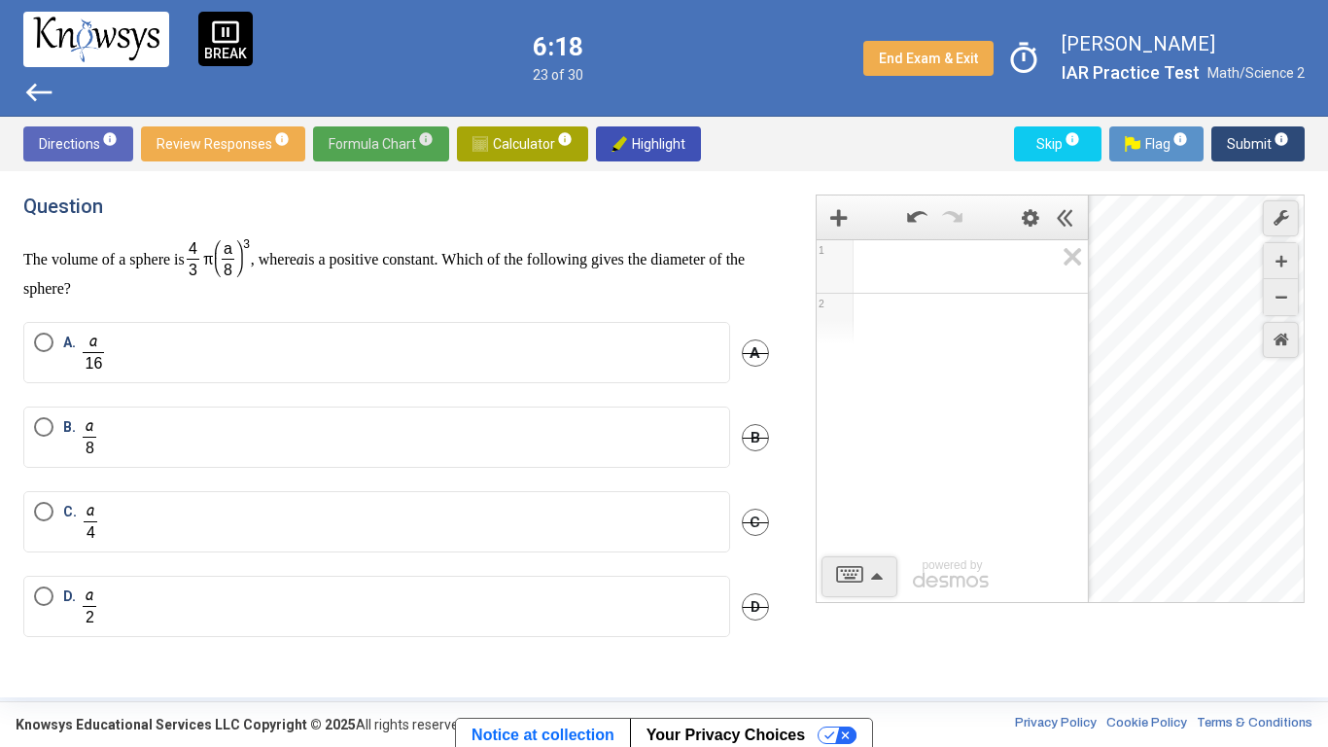
click at [387, 149] on span "Formula Chart info" at bounding box center [381, 143] width 105 height 35
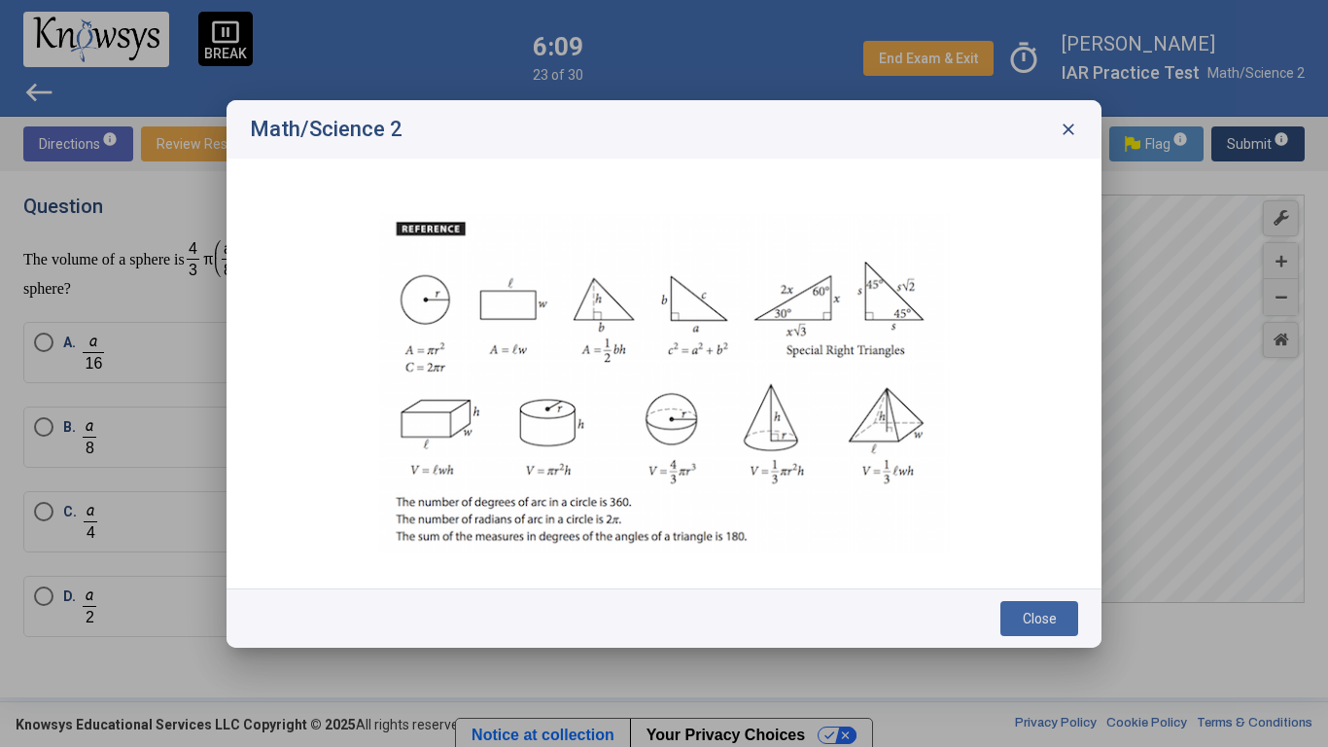
click at [1064, 136] on span "close" at bounding box center [1068, 129] width 19 height 19
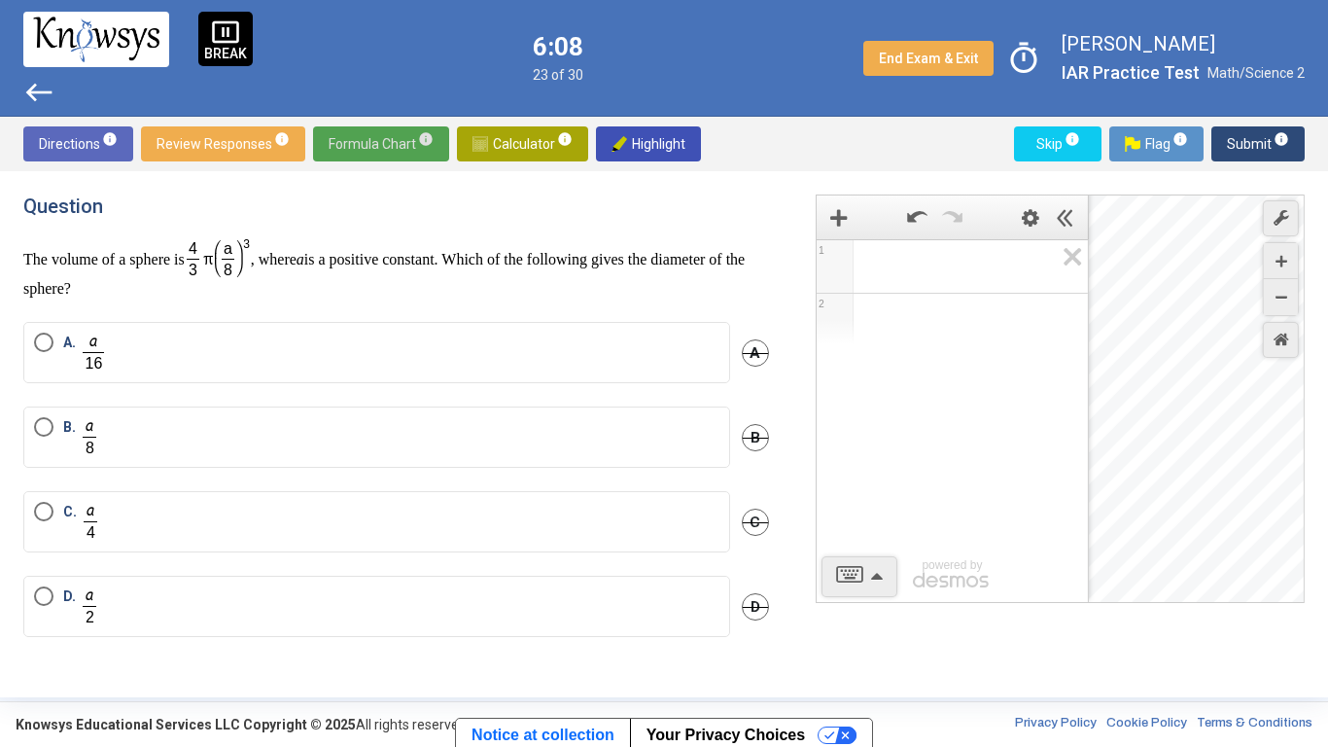
click at [693, 184] on div "Question The volume of a sphere is , where a is a positive constant. Which of t…" at bounding box center [664, 434] width 1328 height 526
click at [622, 352] on label "A." at bounding box center [377, 353] width 686 height 40
click at [1267, 150] on span "Submit info" at bounding box center [1258, 143] width 62 height 35
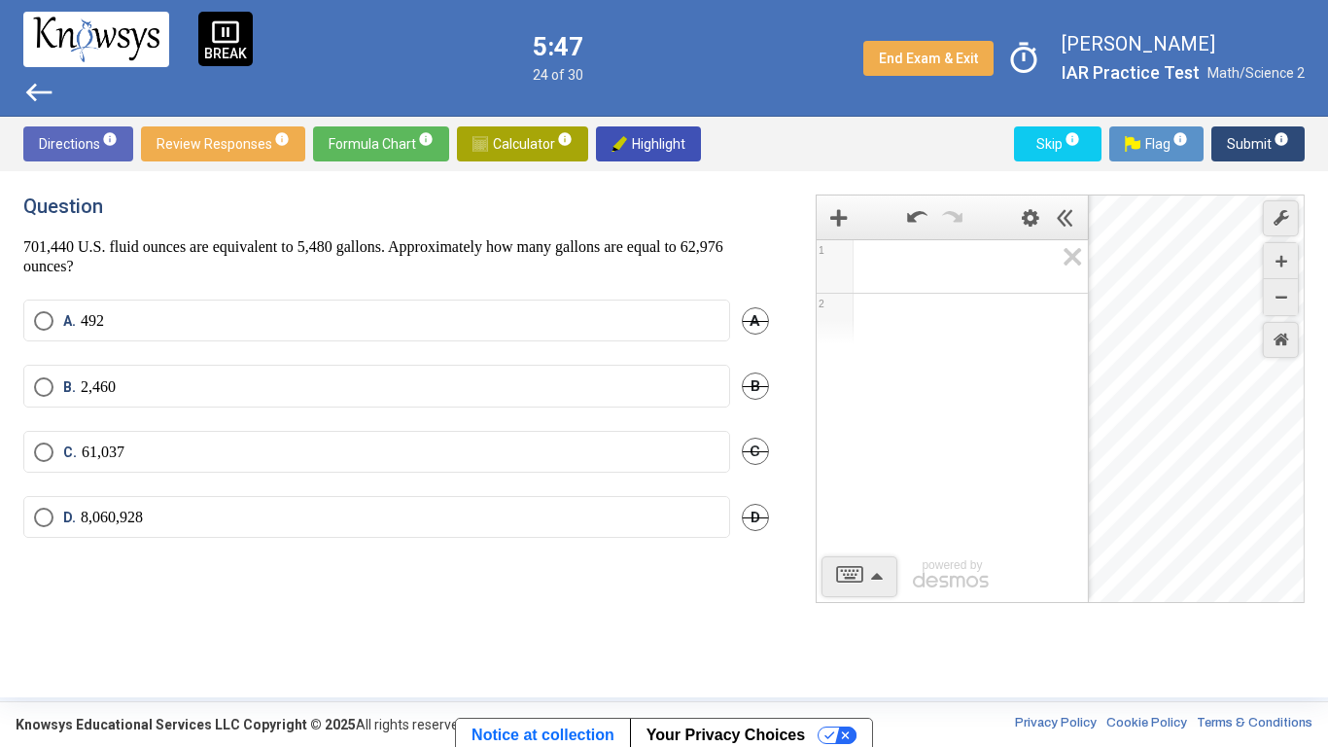
click at [396, 258] on p "701,440 U.S. fluid ounces are equivalent to 5,480 gallons. Approximately how ma…" at bounding box center [396, 256] width 746 height 39
click at [902, 253] on div "Expression List" at bounding box center [952, 263] width 271 height 47
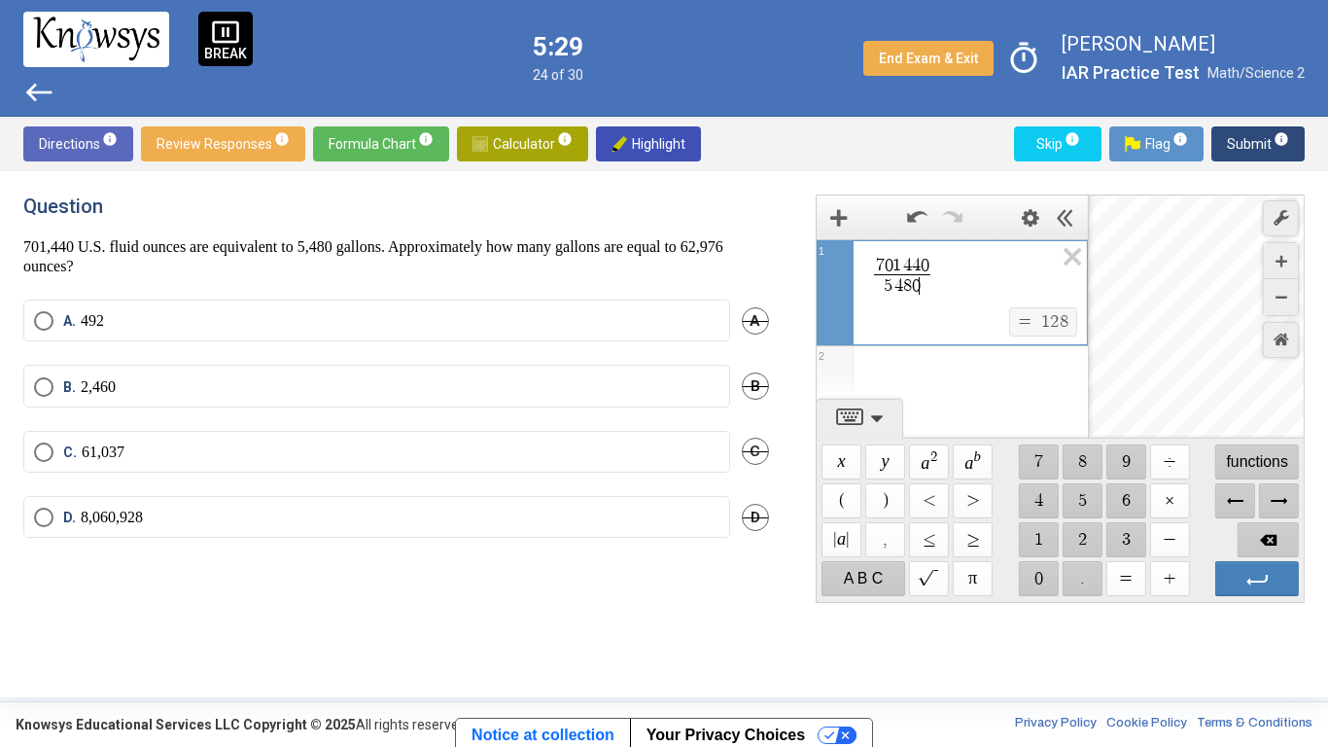
click at [909, 358] on div "Expression List" at bounding box center [952, 371] width 271 height 51
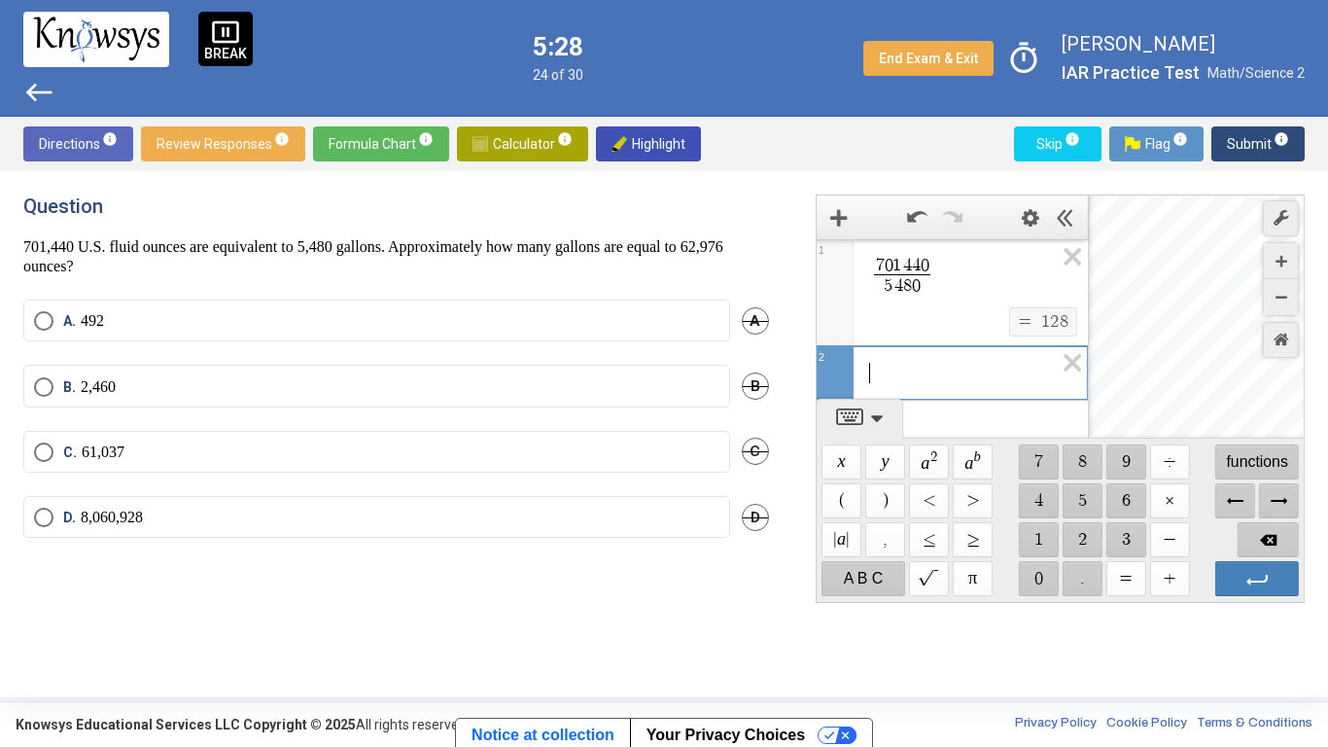
scroll to position [31, 0]
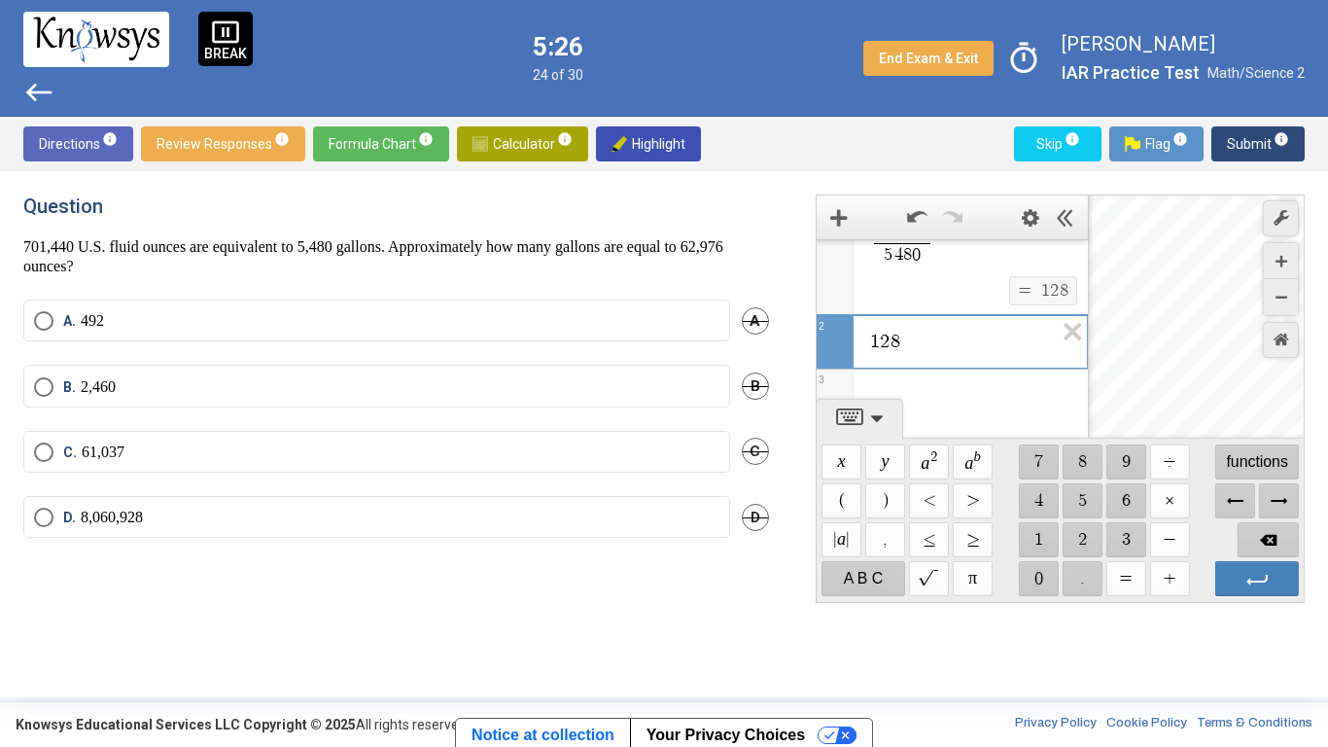
click at [1166, 506] on span "$$ ×" at bounding box center [1169, 500] width 40 height 35
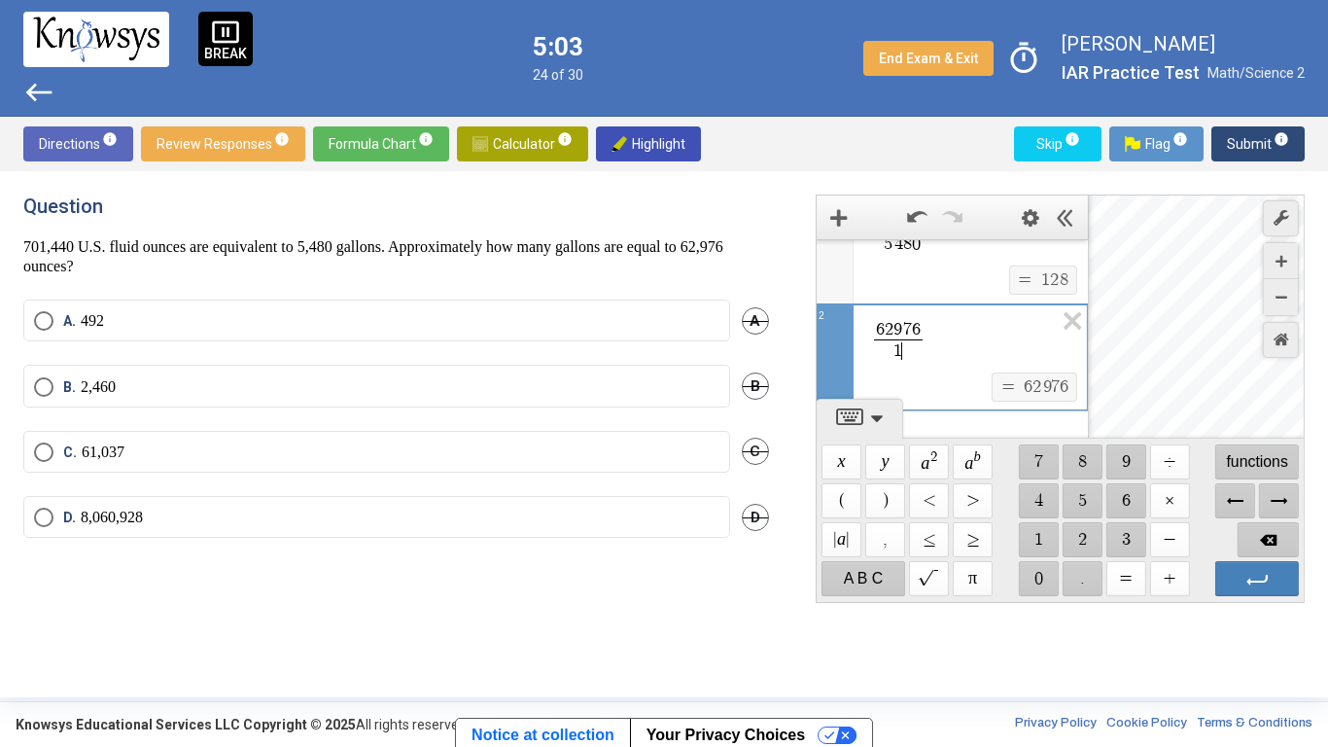
scroll to position [58, 0]
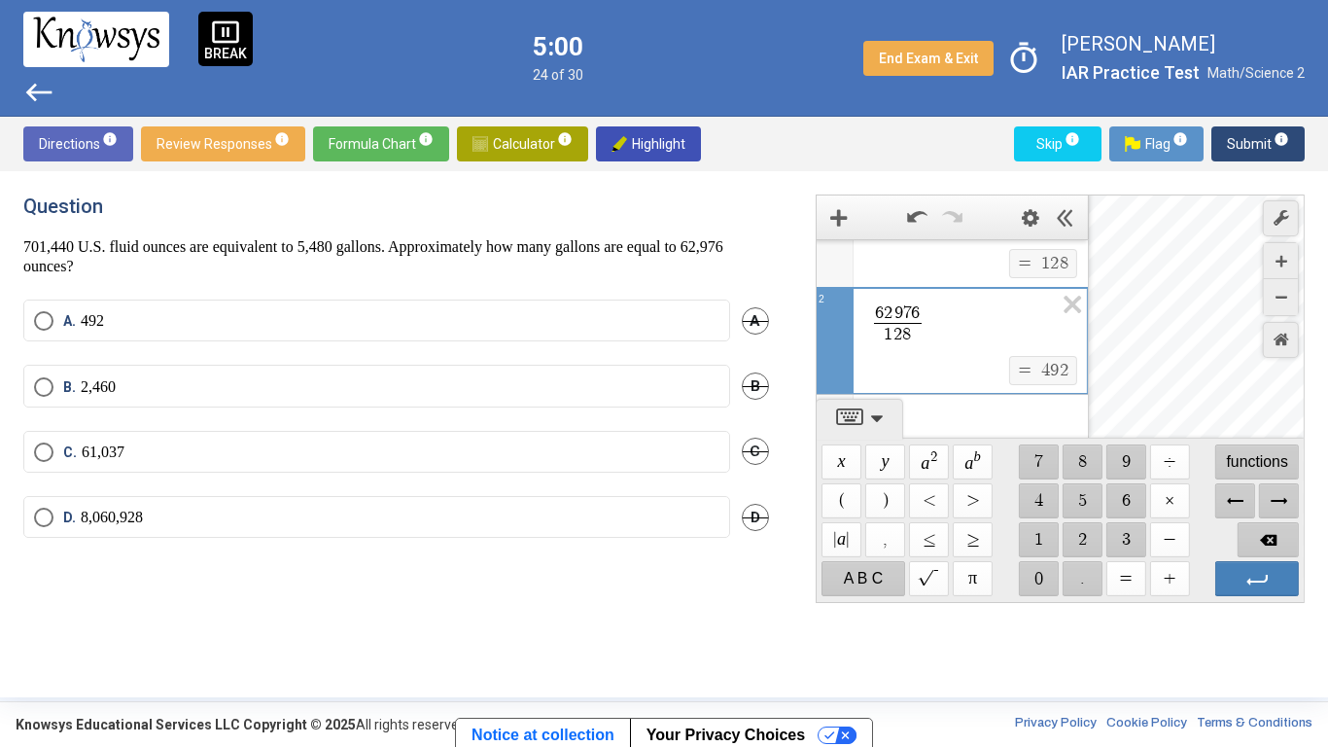
click at [204, 313] on label "A. 492" at bounding box center [377, 320] width 686 height 19
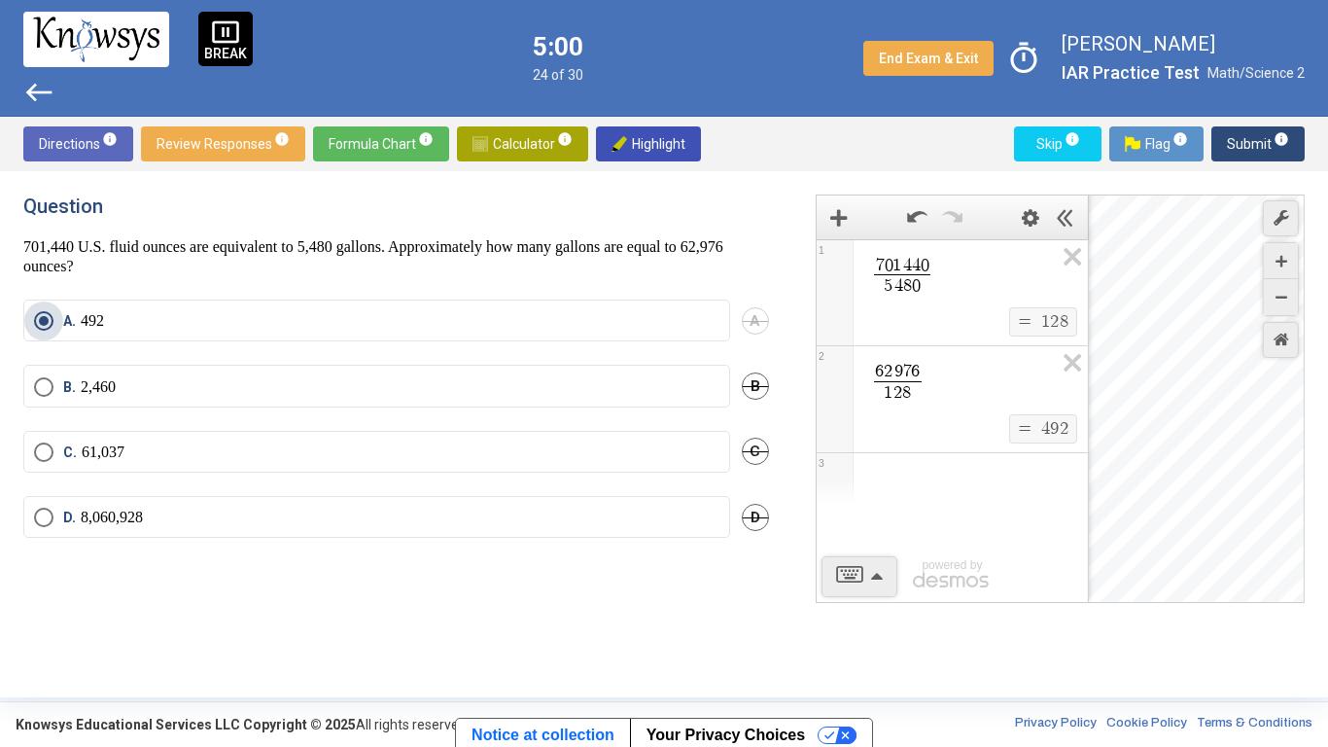
scroll to position [0, 0]
click at [1234, 142] on span "Submit info" at bounding box center [1258, 143] width 62 height 35
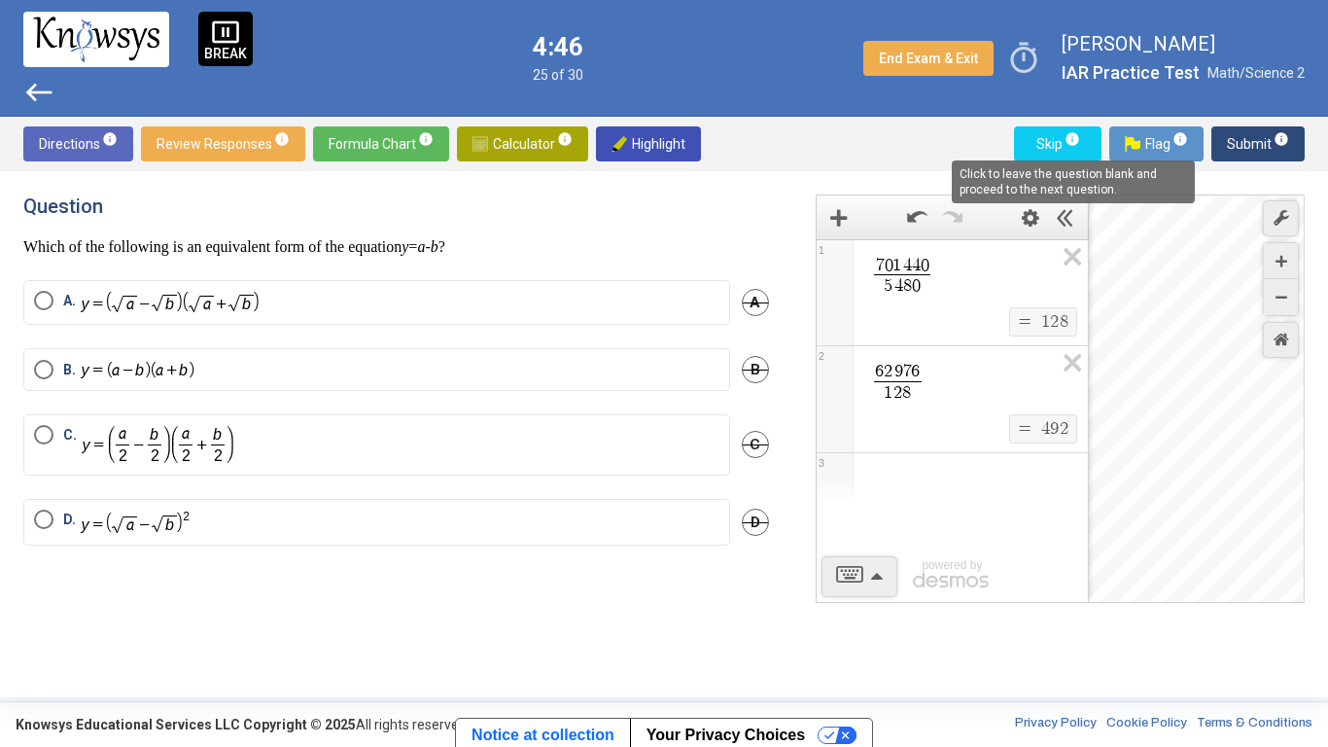
click at [1077, 142] on span "info" at bounding box center [1073, 139] width 16 height 16
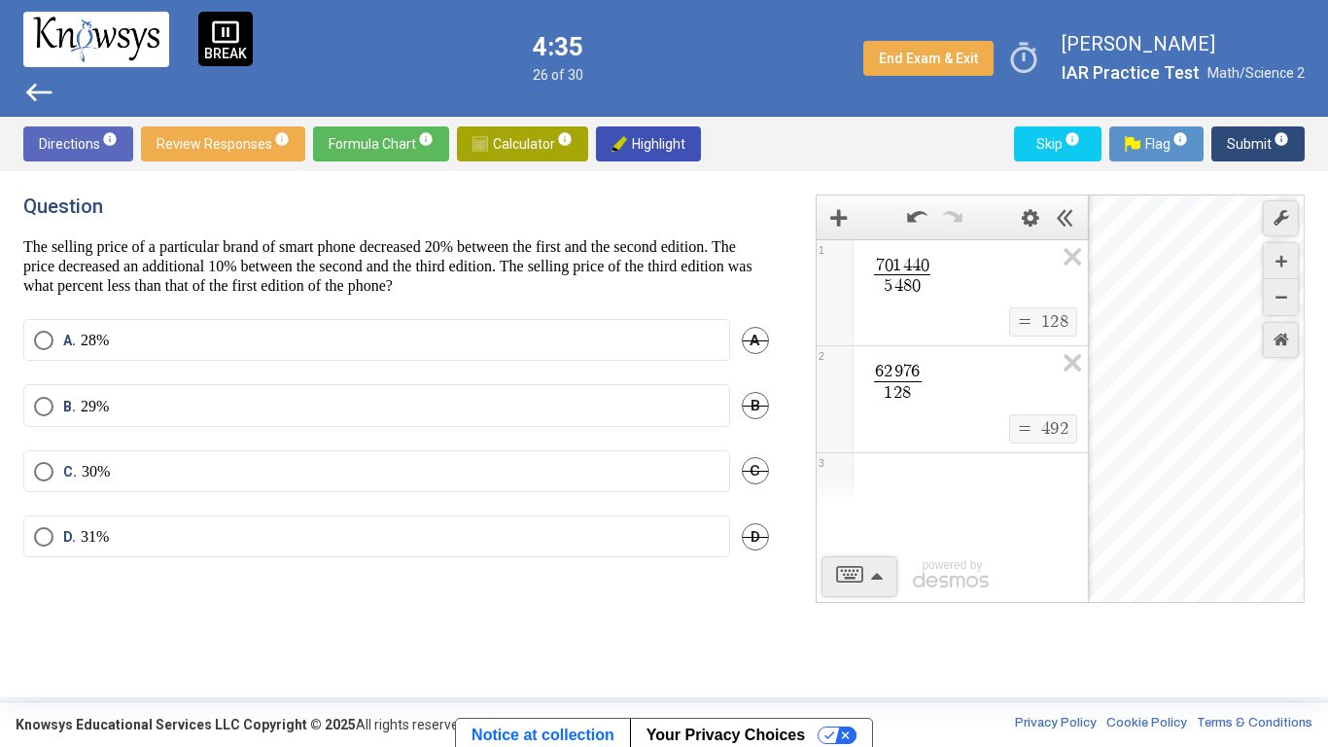
click at [463, 467] on label "C. 30%" at bounding box center [377, 471] width 686 height 19
click at [1248, 154] on span "Submit info" at bounding box center [1258, 143] width 62 height 35
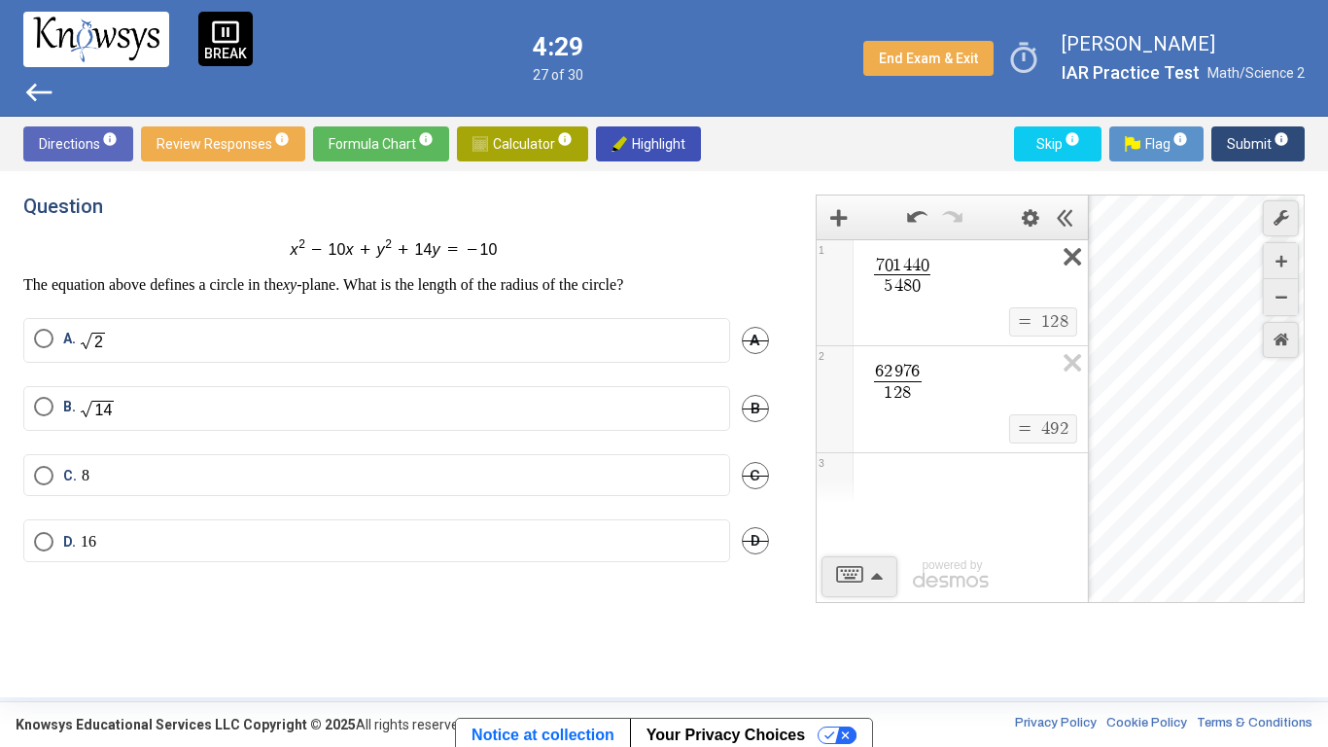
click at [1063, 257] on icon "Expression List" at bounding box center [1066, 262] width 44 height 45
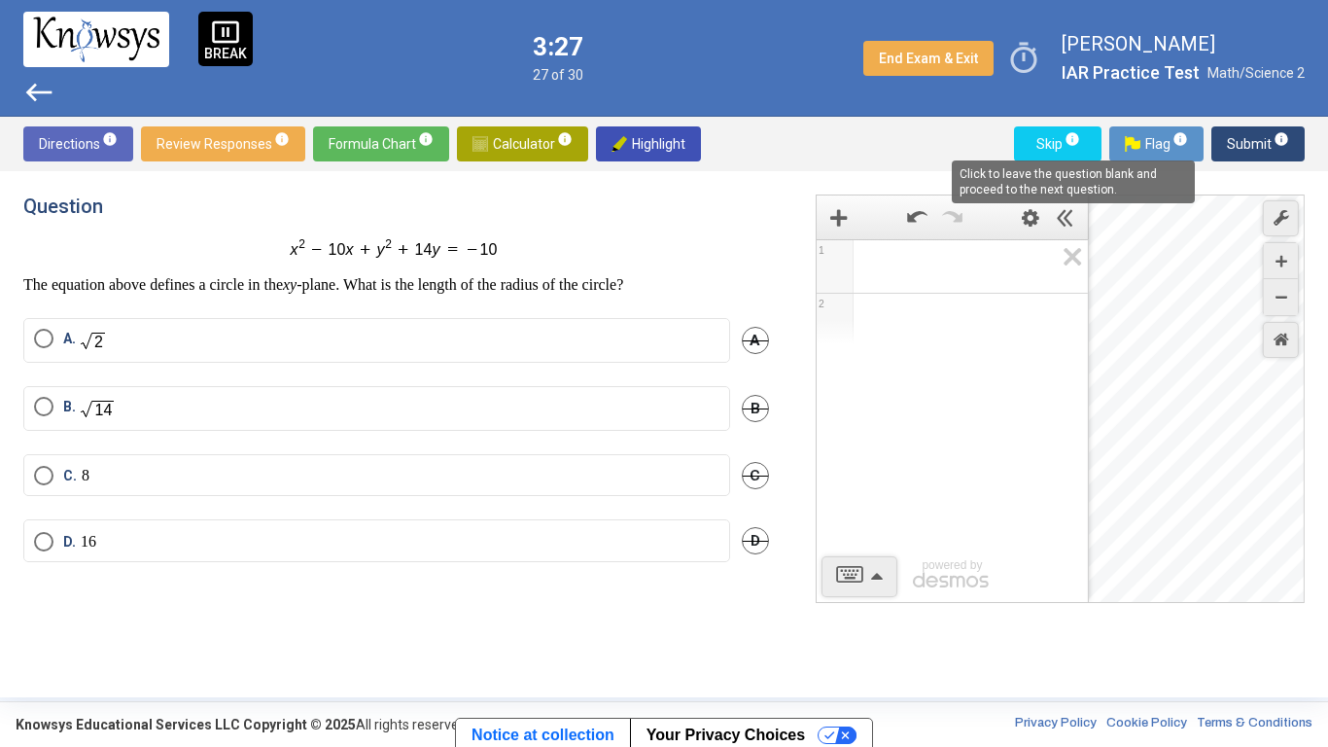
click at [1069, 136] on span "info" at bounding box center [1073, 139] width 16 height 16
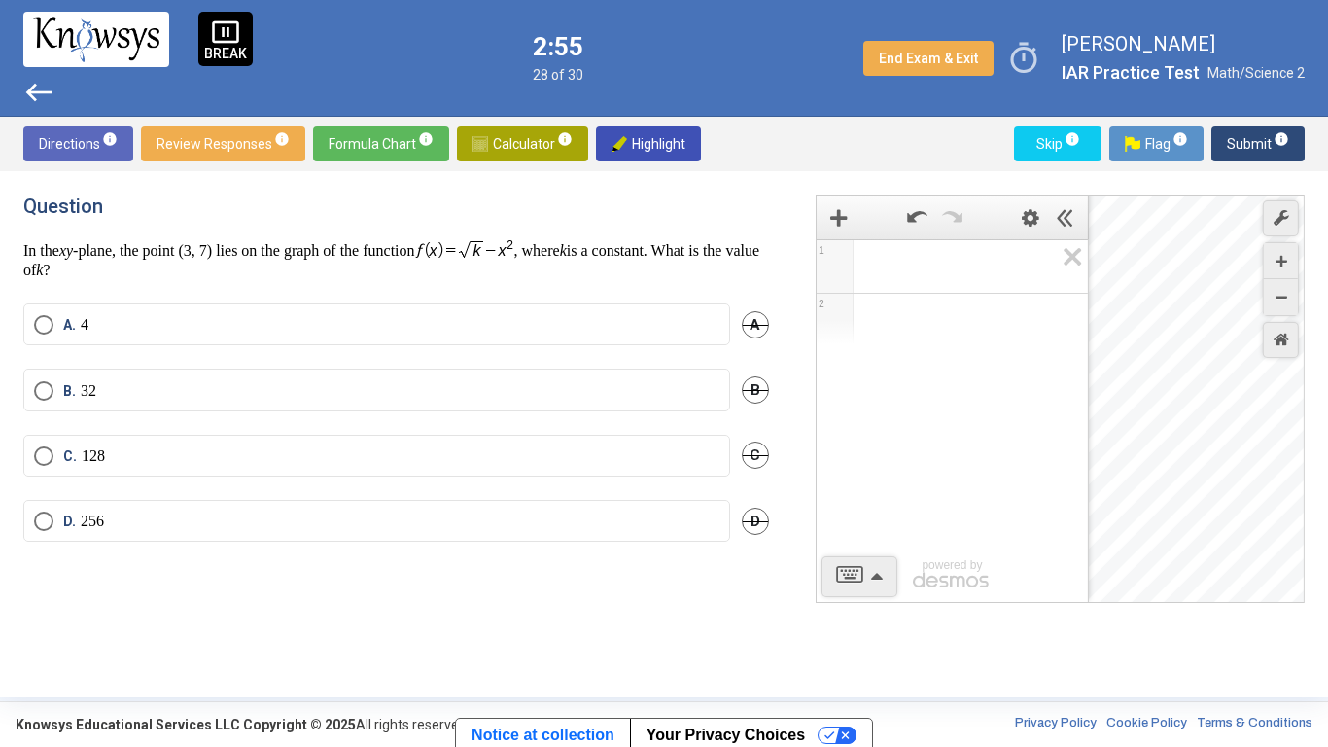
click at [926, 269] on span "Math Input:" at bounding box center [961, 266] width 186 height 23
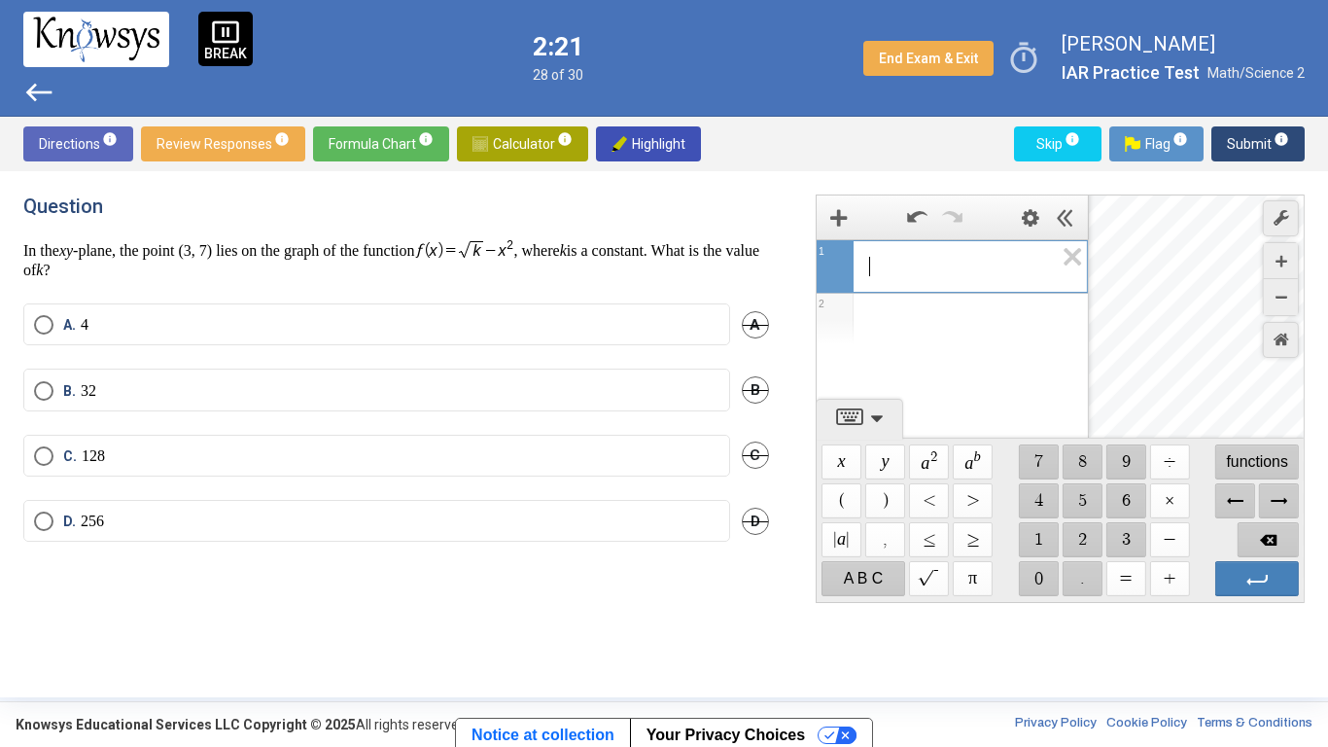
click at [592, 328] on label "A. 4" at bounding box center [377, 324] width 686 height 19
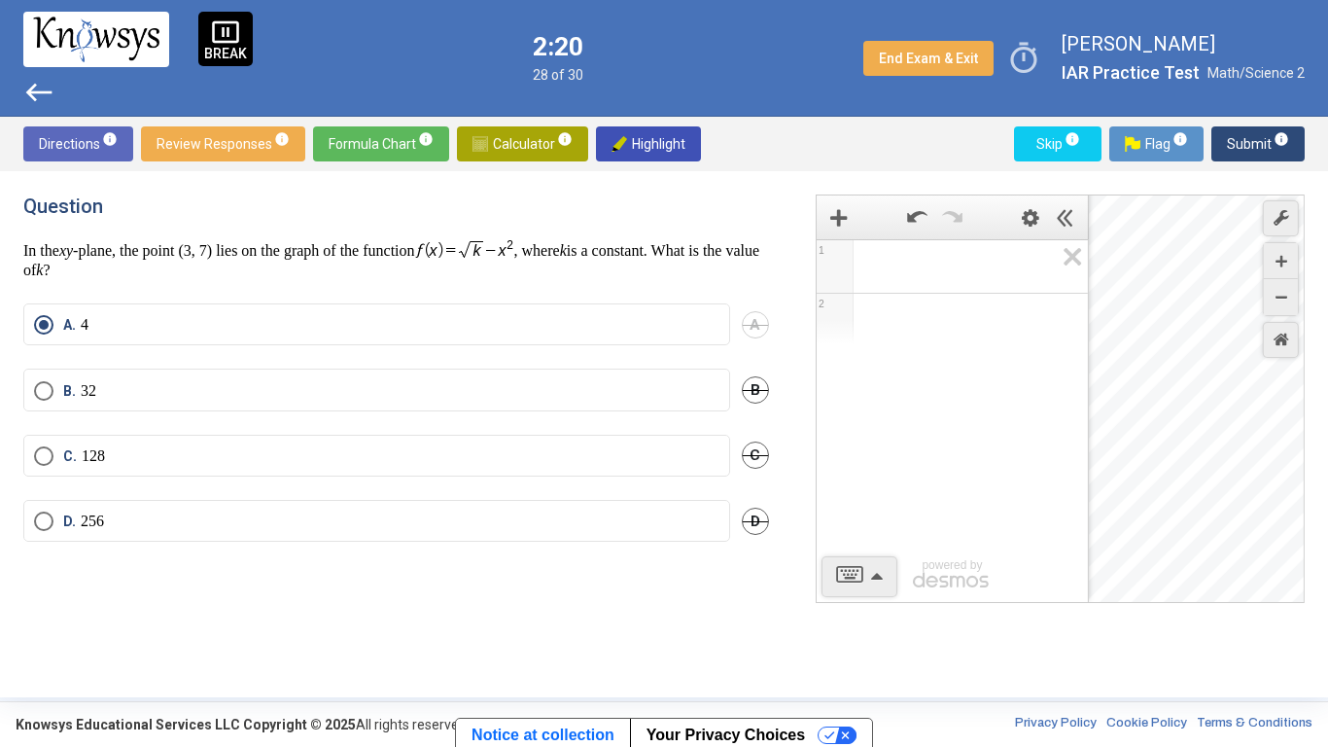
click at [1232, 140] on span "Submit info" at bounding box center [1258, 143] width 62 height 35
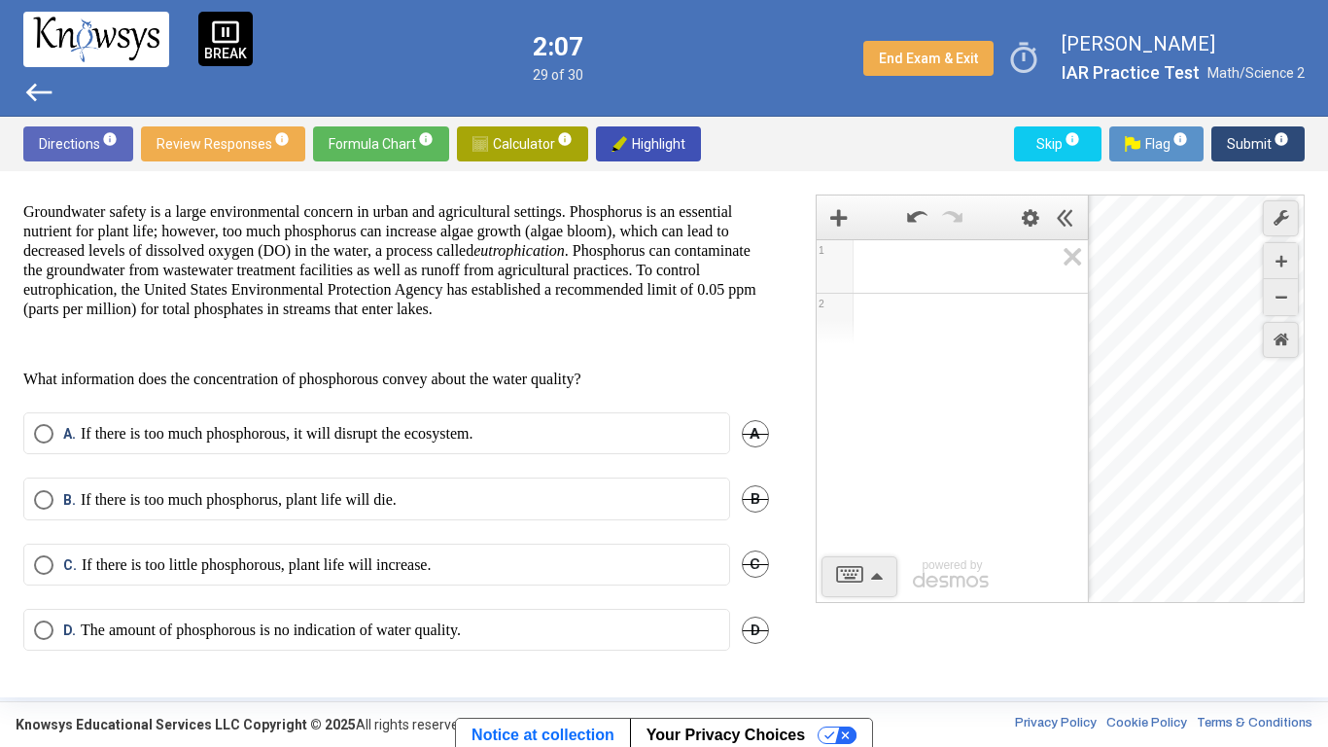
scroll to position [89, 0]
click at [698, 423] on mat-radio-button "A. If there is too much phosphorous, it will disrupt the ecosystem." at bounding box center [376, 433] width 707 height 42
click at [659, 428] on label "A. If there is too much phosphorous, it will disrupt the ecosystem." at bounding box center [377, 433] width 686 height 19
click at [1240, 150] on span "Submit info" at bounding box center [1258, 143] width 62 height 35
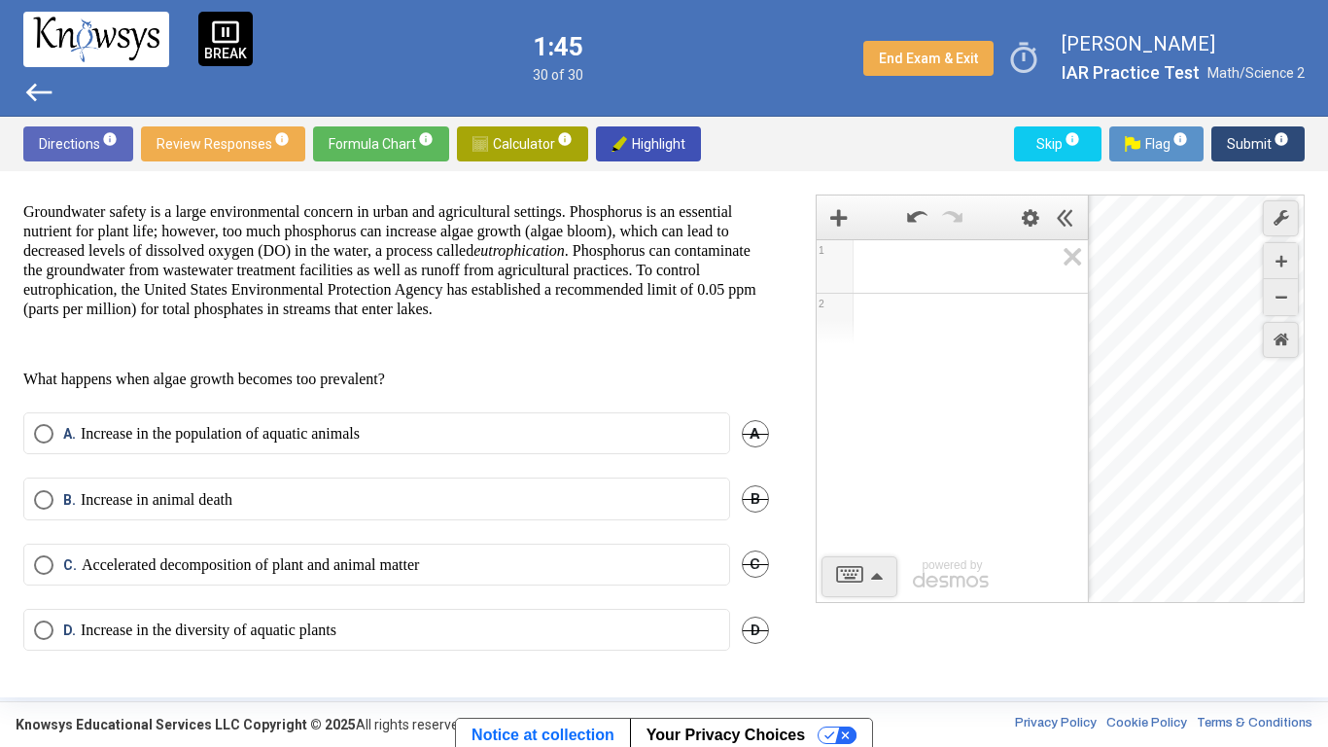
click at [358, 487] on mat-radio-button "B. Increase in animal death" at bounding box center [376, 498] width 707 height 42
click at [346, 496] on label "B. Increase in animal death" at bounding box center [377, 499] width 686 height 19
click at [240, 146] on span "Review Responses info" at bounding box center [223, 143] width 133 height 35
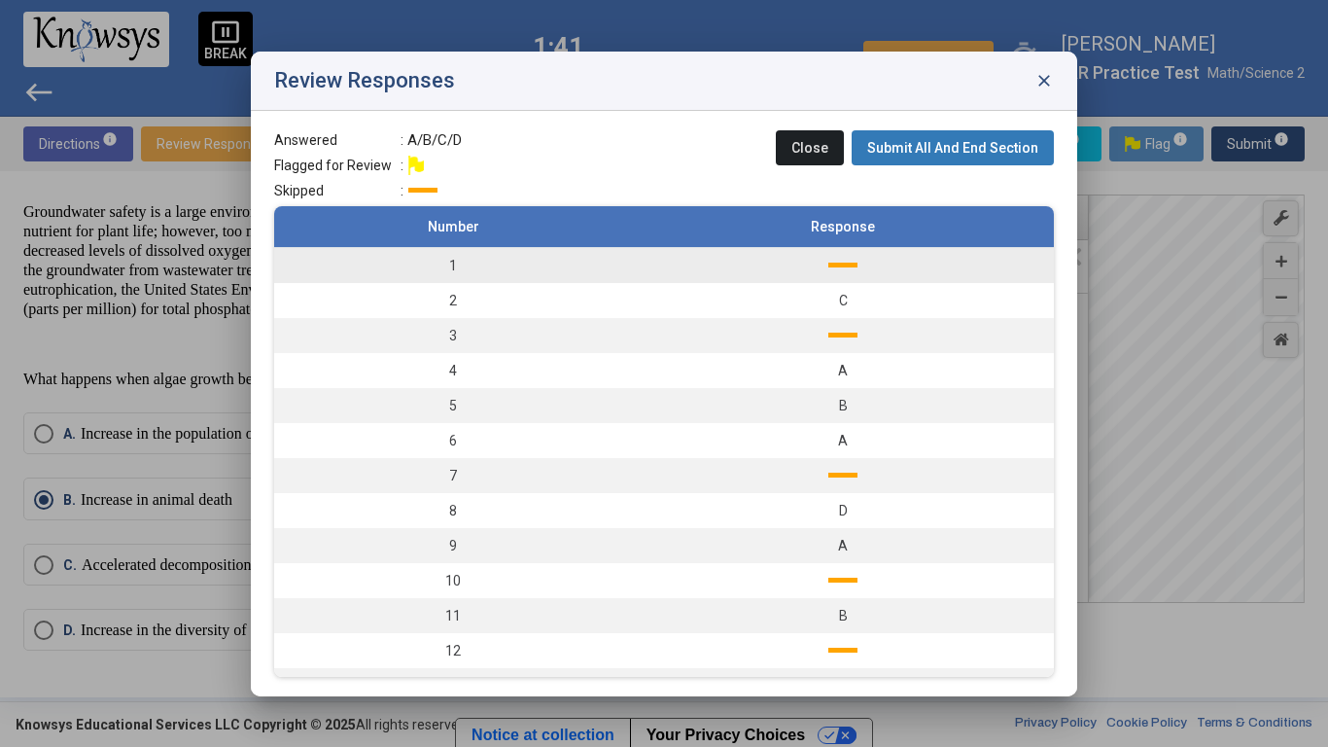
click at [666, 273] on td at bounding box center [843, 265] width 422 height 36
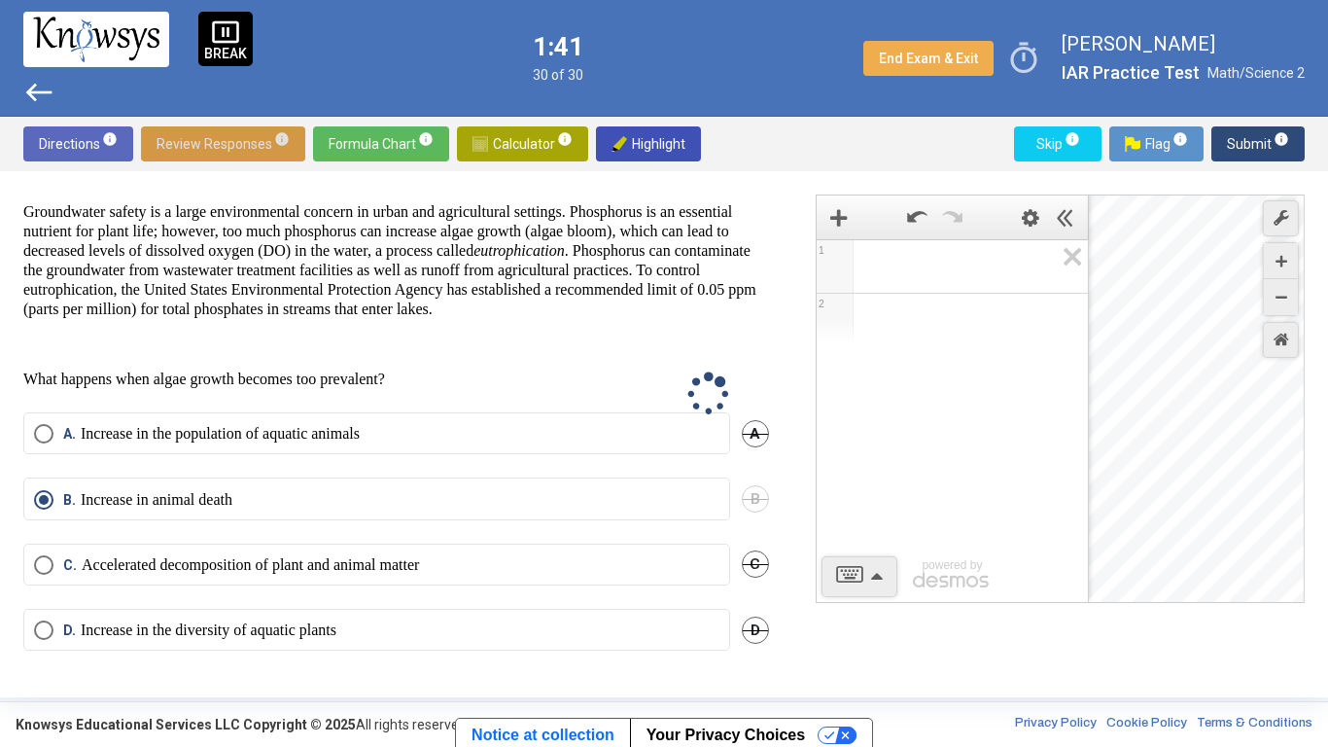
scroll to position [0, 0]
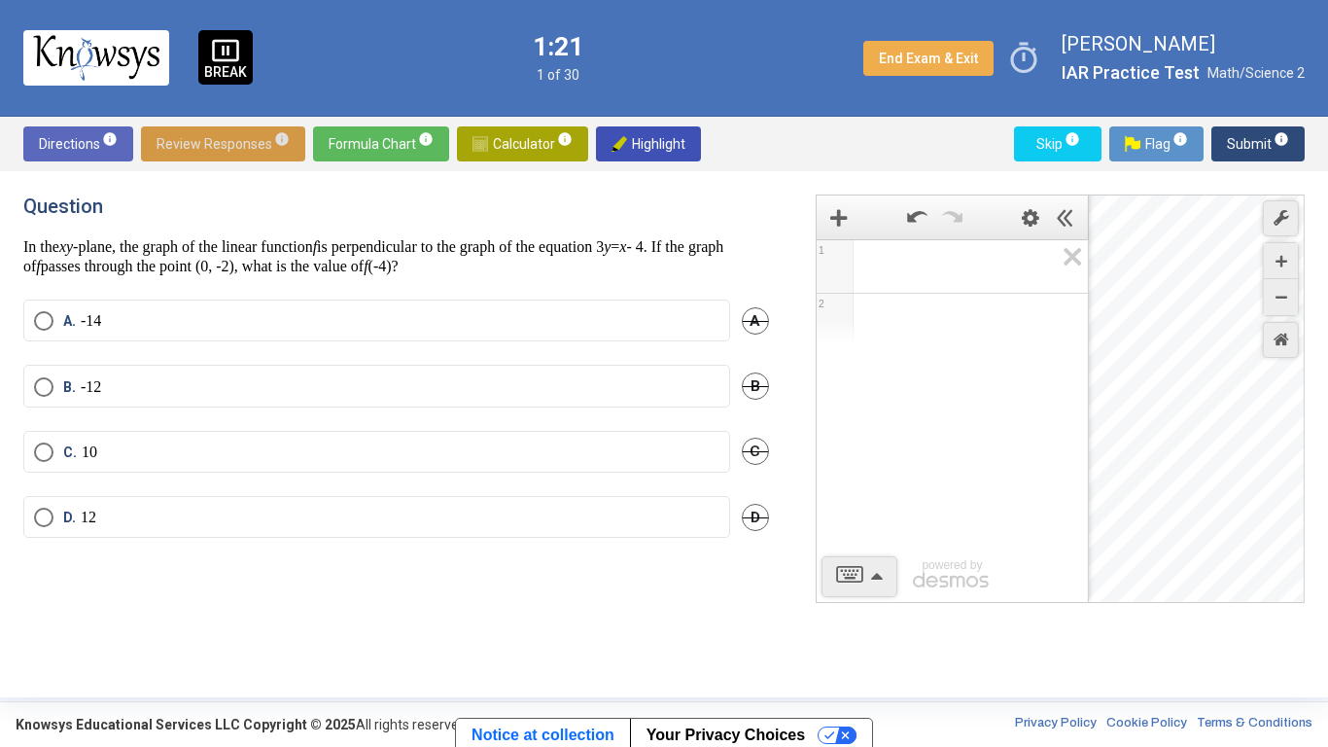
click at [553, 309] on mat-radio-button "A. -14" at bounding box center [376, 320] width 707 height 42
click at [220, 323] on label "A. -14" at bounding box center [377, 320] width 686 height 19
click at [1234, 144] on span "Submit info" at bounding box center [1258, 143] width 62 height 35
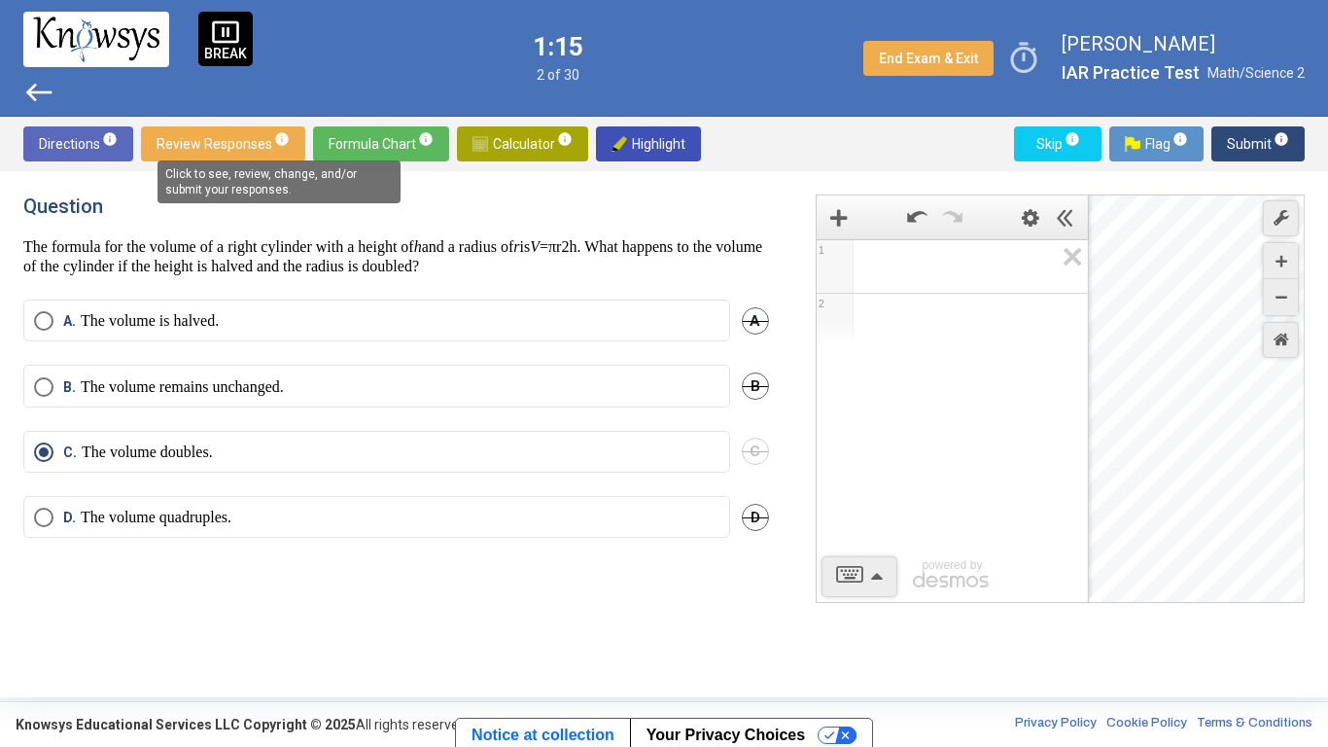
click at [234, 158] on mat-tooltip-component "Click to see, review, change, and/or submit your responses." at bounding box center [279, 182] width 270 height 70
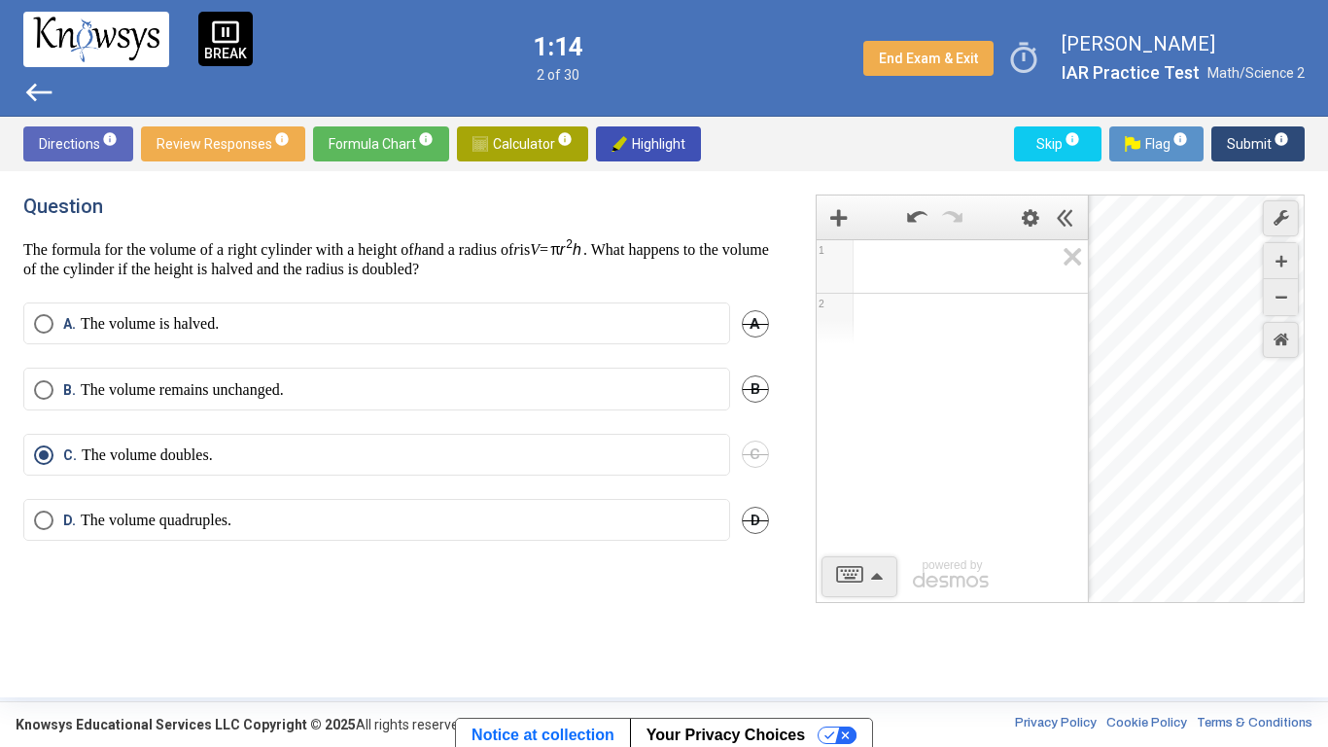
click at [226, 150] on span "Review Responses info" at bounding box center [223, 143] width 133 height 35
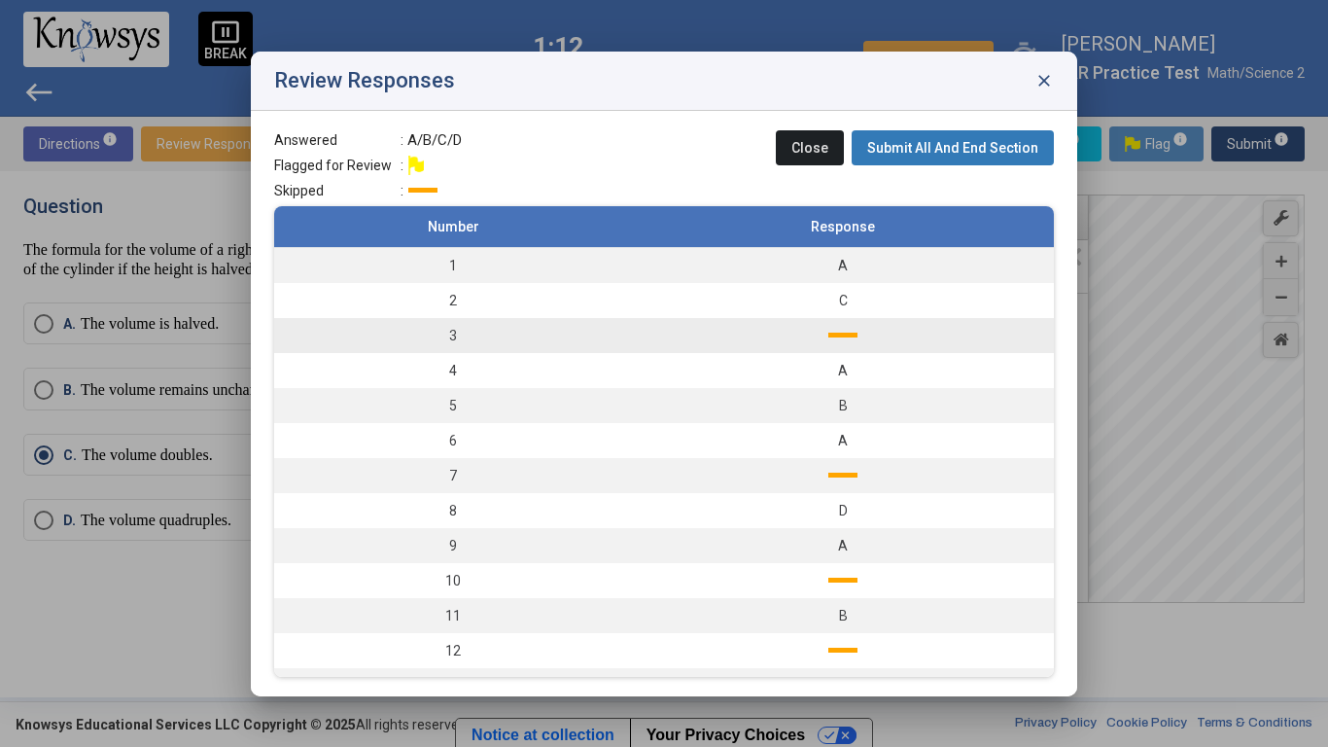
click at [771, 326] on td at bounding box center [843, 335] width 422 height 35
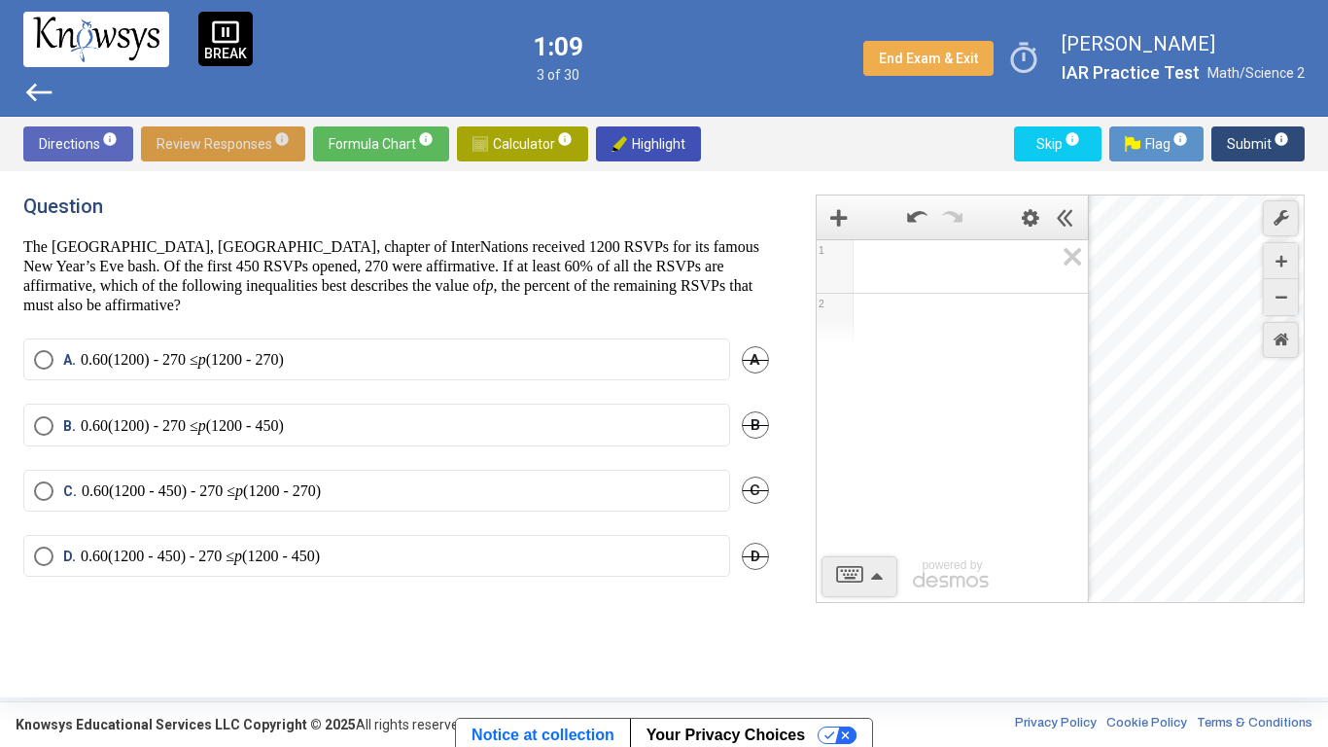
click at [181, 139] on span "Review Responses info" at bounding box center [223, 143] width 133 height 35
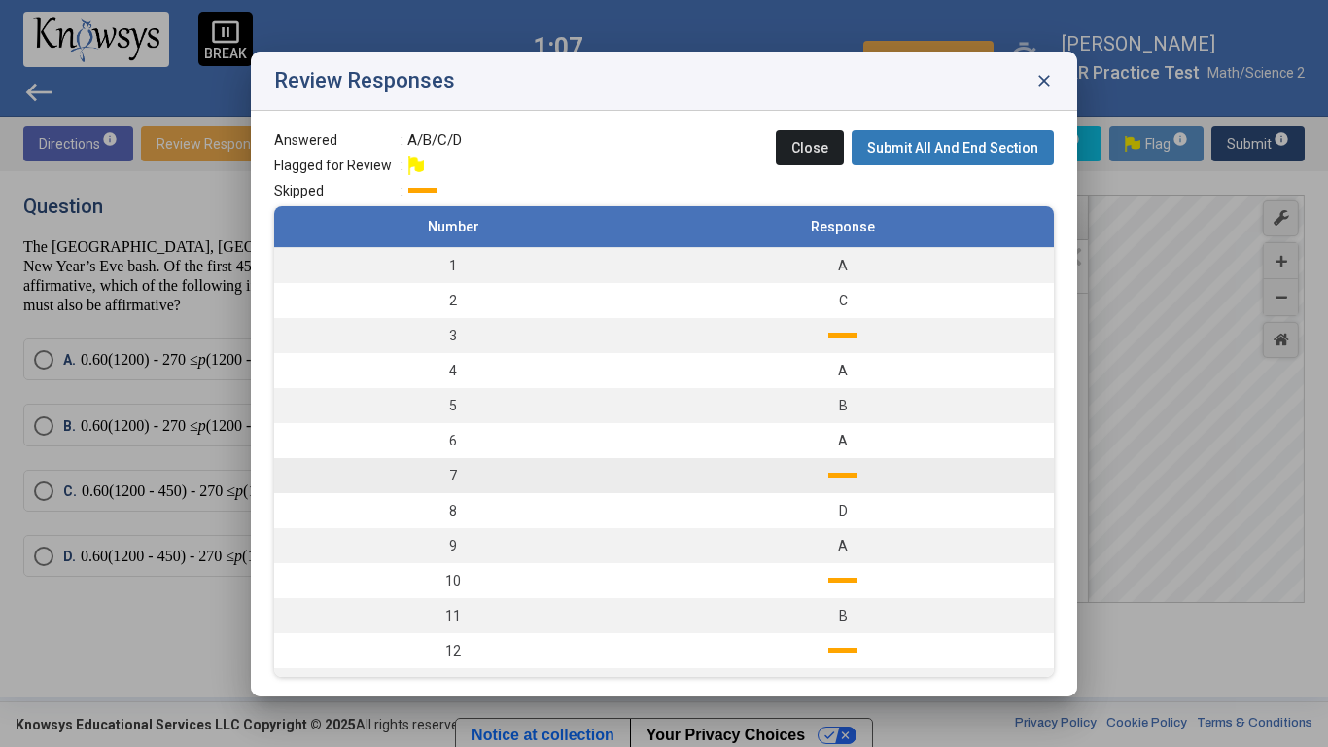
click at [347, 480] on td "7" at bounding box center [453, 475] width 358 height 35
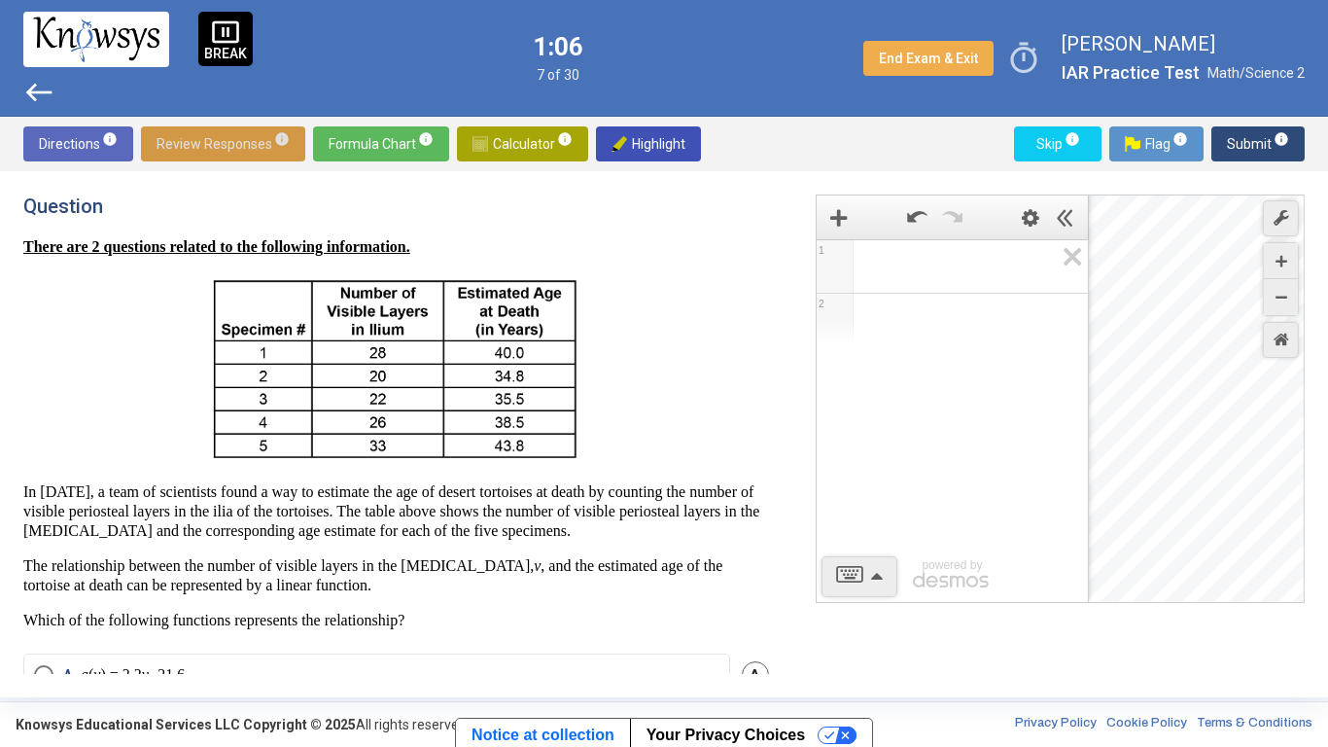
click at [277, 152] on span "Review Responses info" at bounding box center [223, 143] width 133 height 35
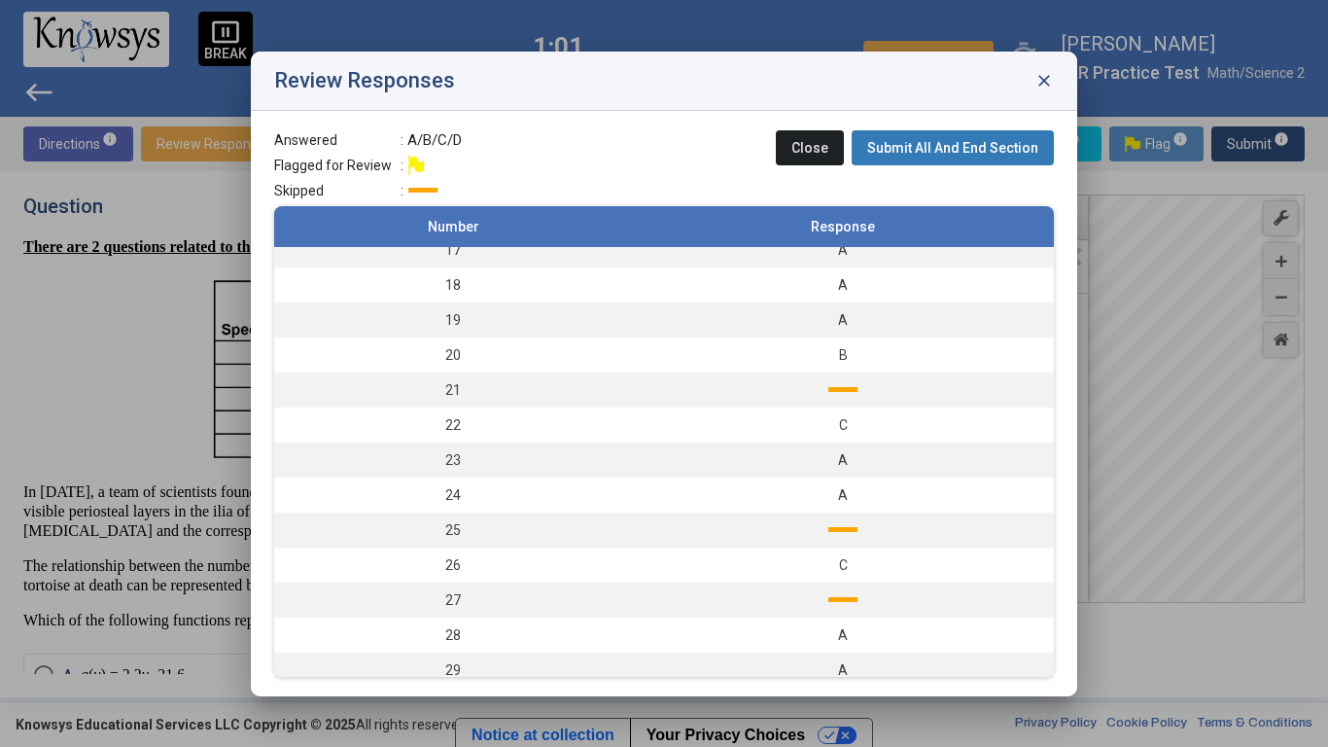
scroll to position [621, 0]
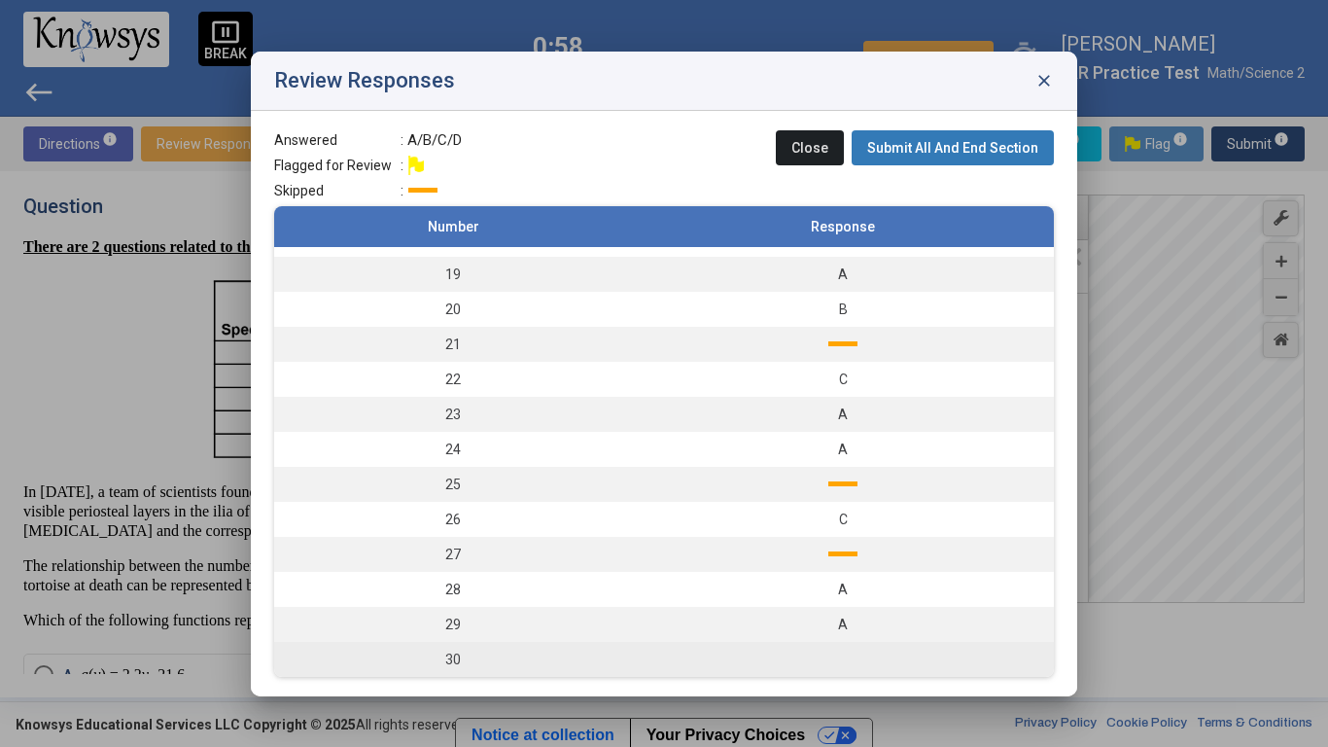
click at [817, 649] on td at bounding box center [843, 659] width 422 height 35
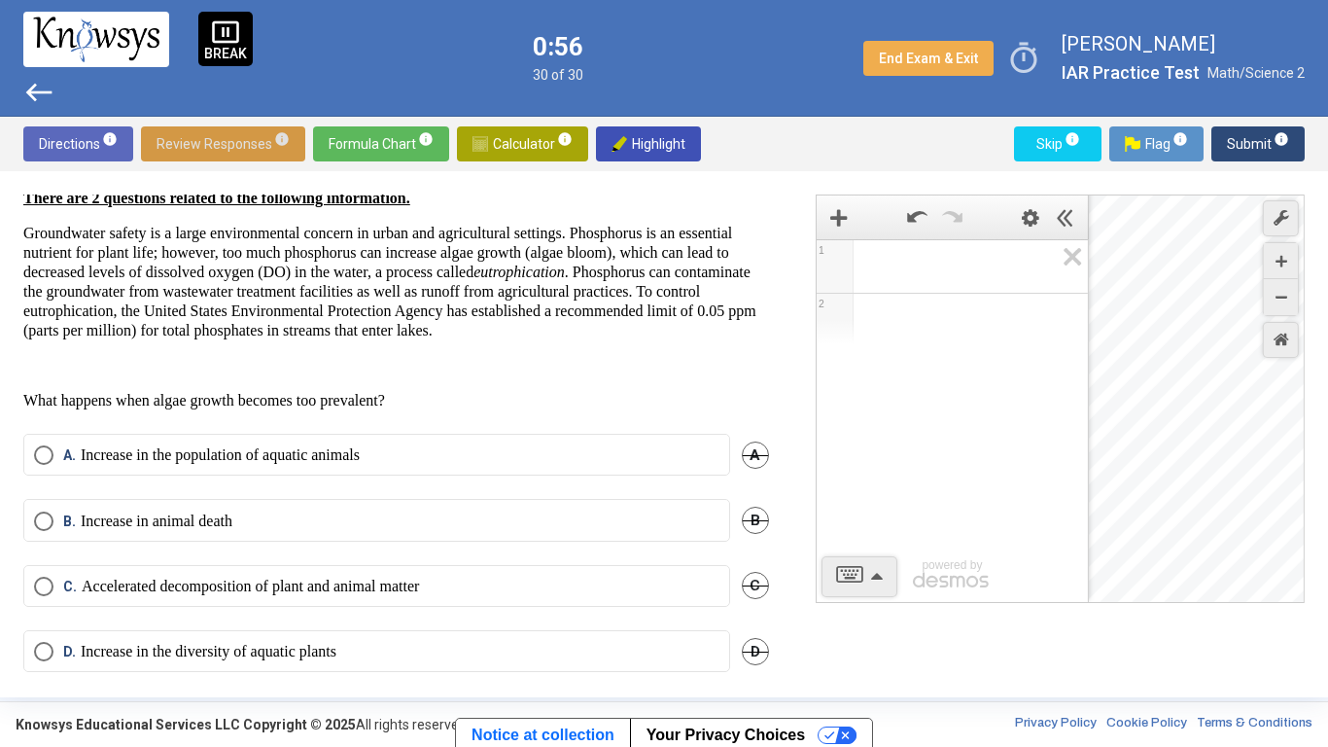
scroll to position [89, 0]
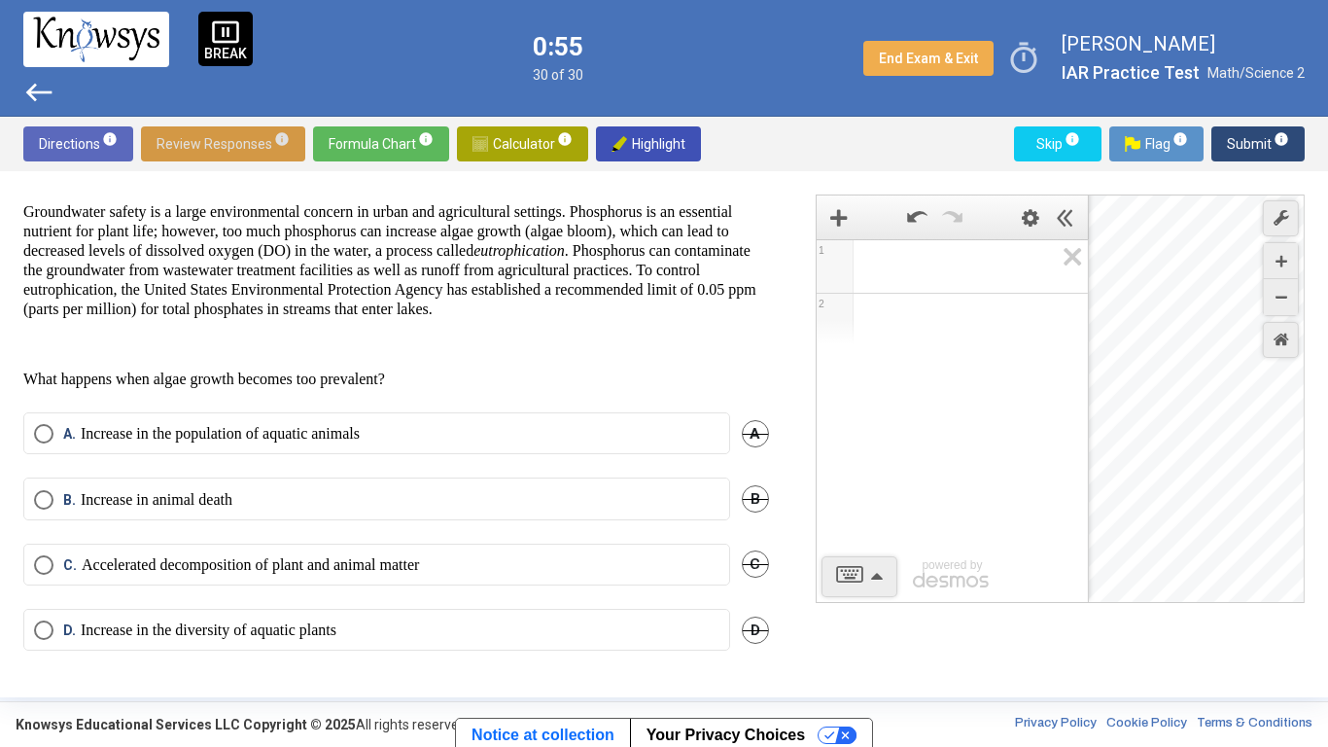
click at [356, 501] on label "B. Increase in animal death" at bounding box center [377, 499] width 686 height 19
click at [1248, 135] on span "Submit info" at bounding box center [1258, 143] width 62 height 35
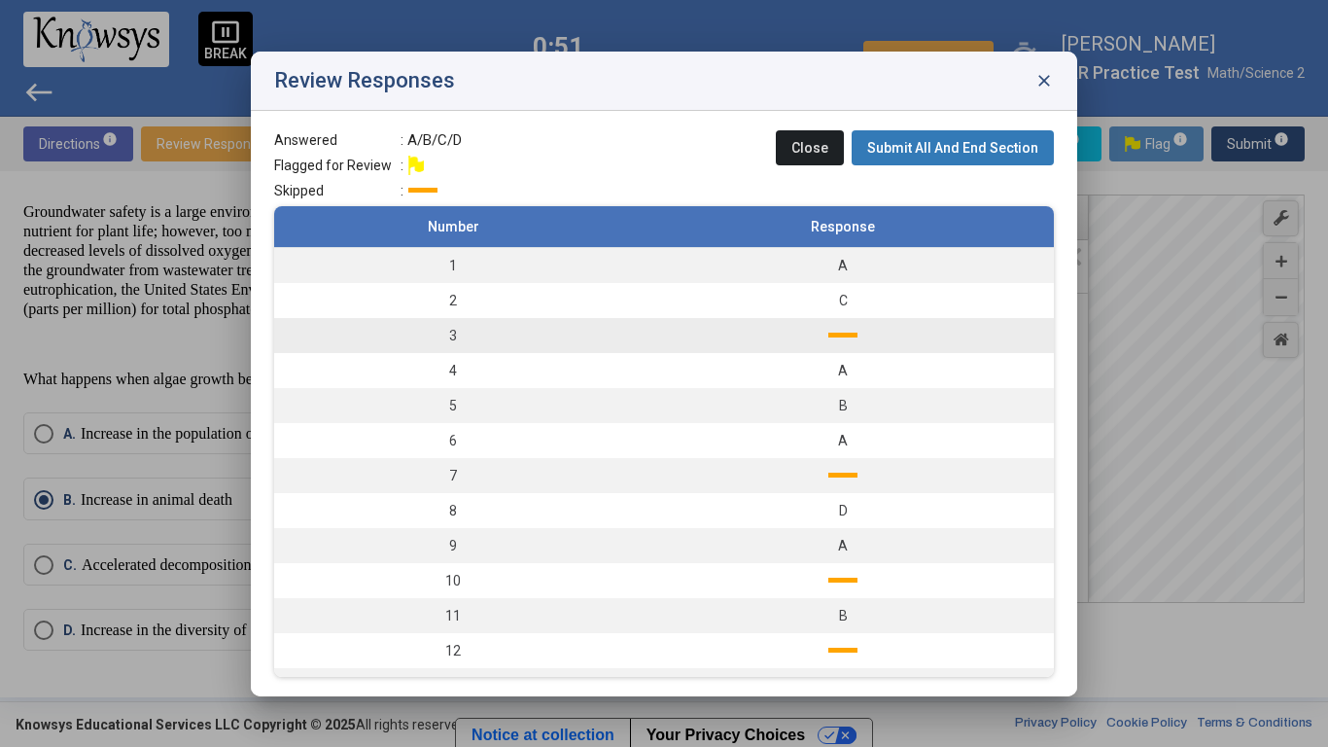
click at [678, 321] on td at bounding box center [843, 335] width 422 height 35
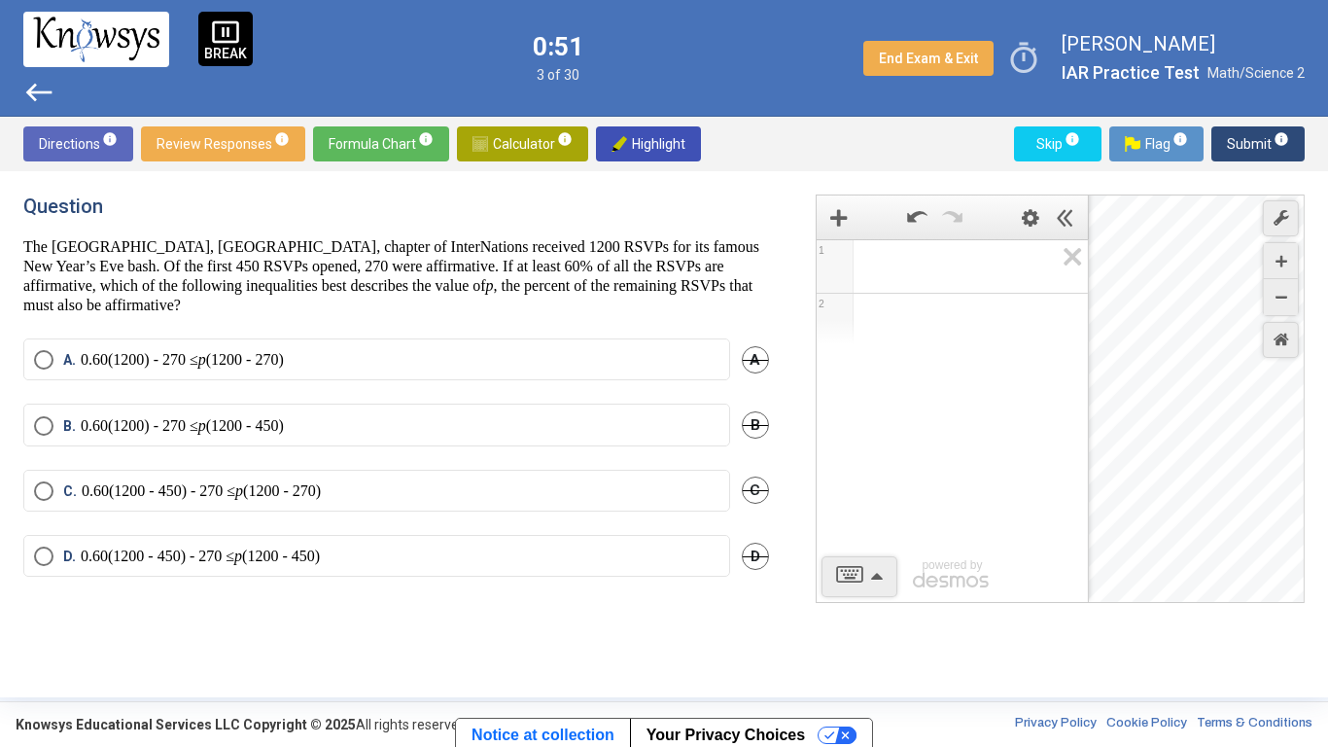
scroll to position [0, 0]
click at [235, 140] on span "Review Responses info" at bounding box center [223, 143] width 133 height 35
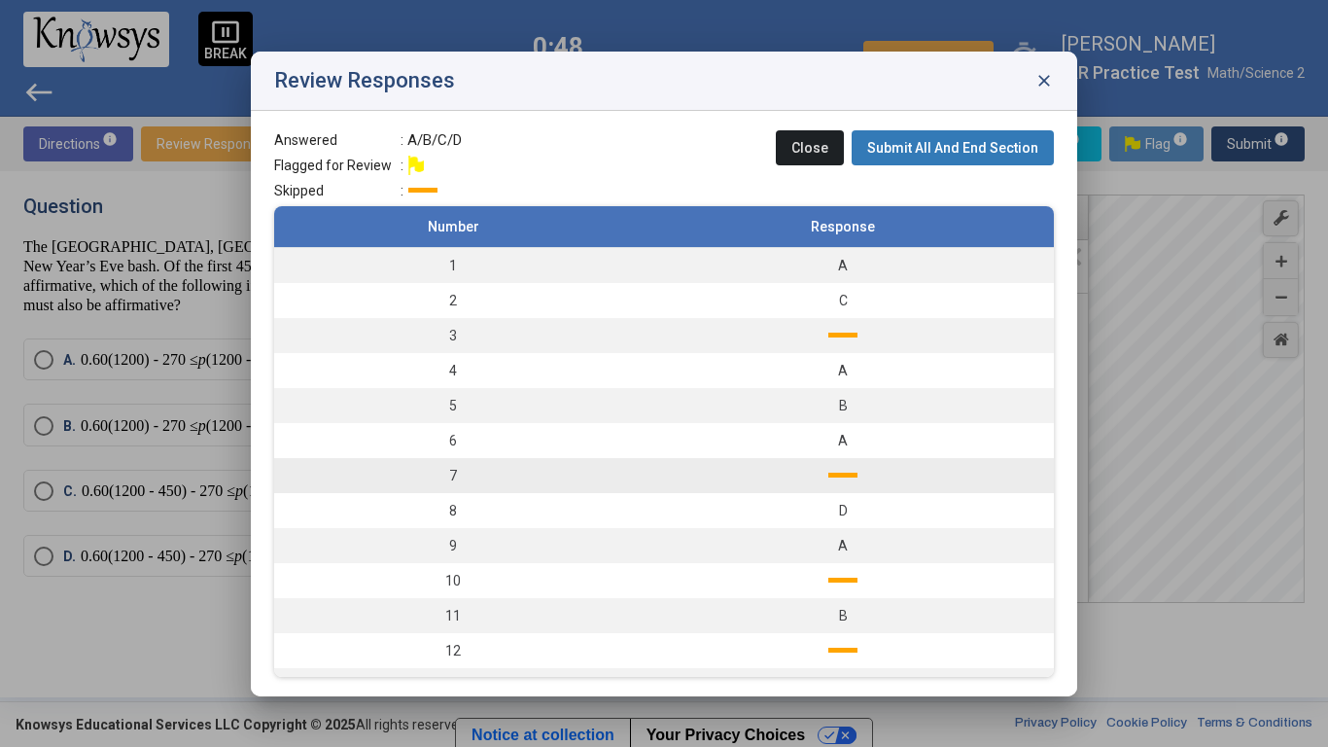
click at [599, 485] on td "7" at bounding box center [453, 475] width 358 height 35
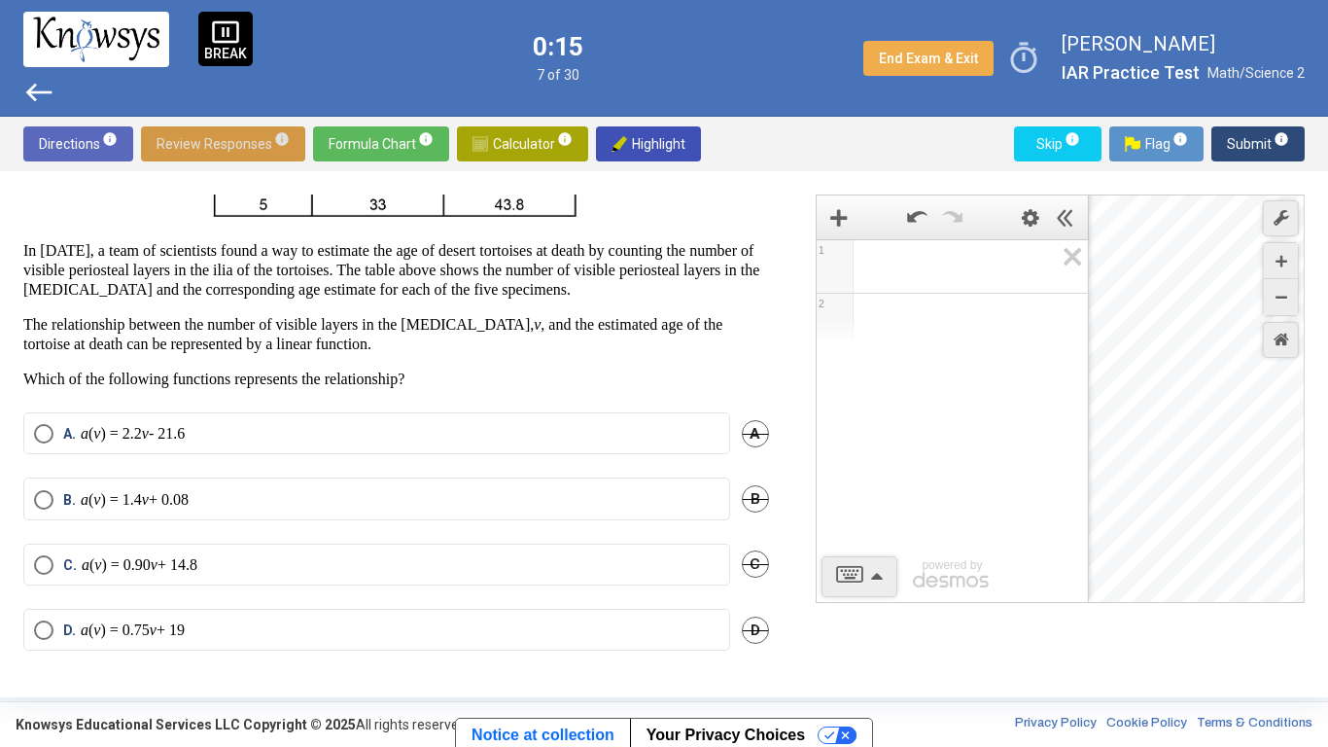
scroll to position [241, 0]
click at [250, 149] on span "Review Responses info" at bounding box center [223, 143] width 133 height 35
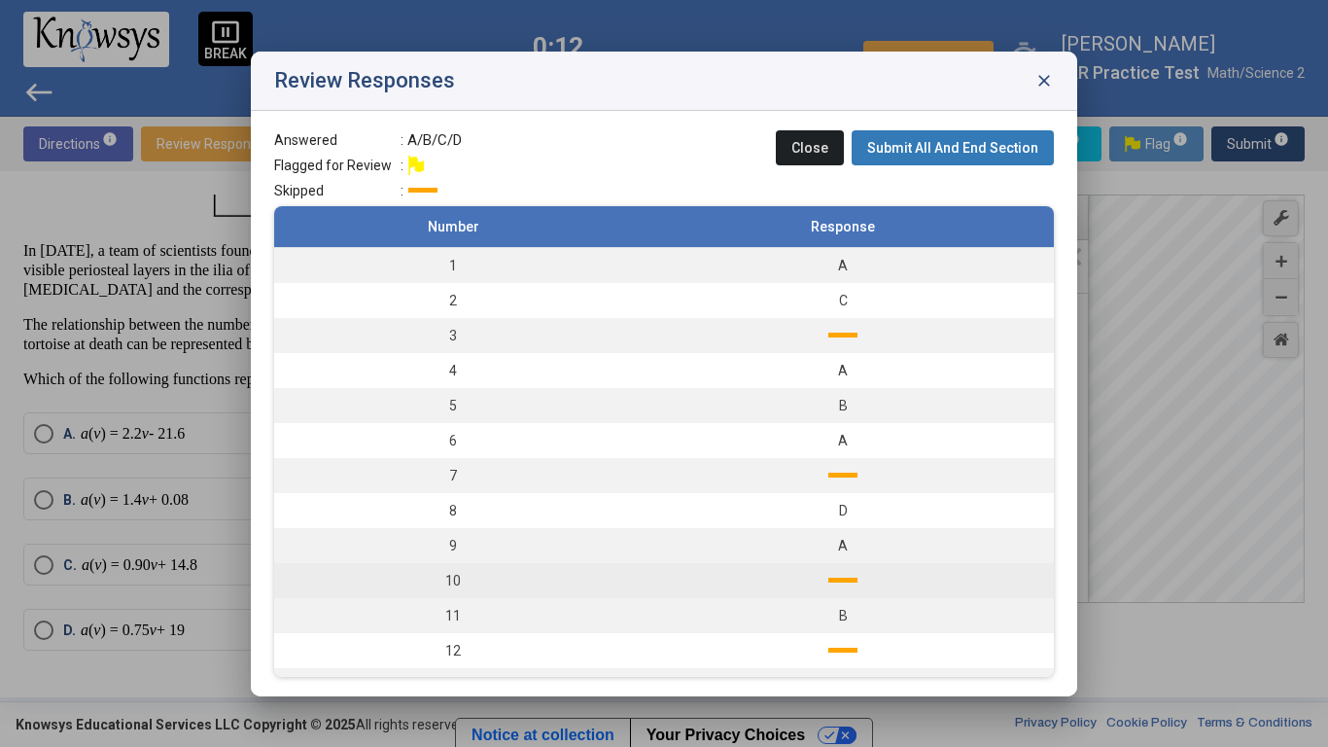
click at [370, 572] on td "10" at bounding box center [453, 580] width 358 height 35
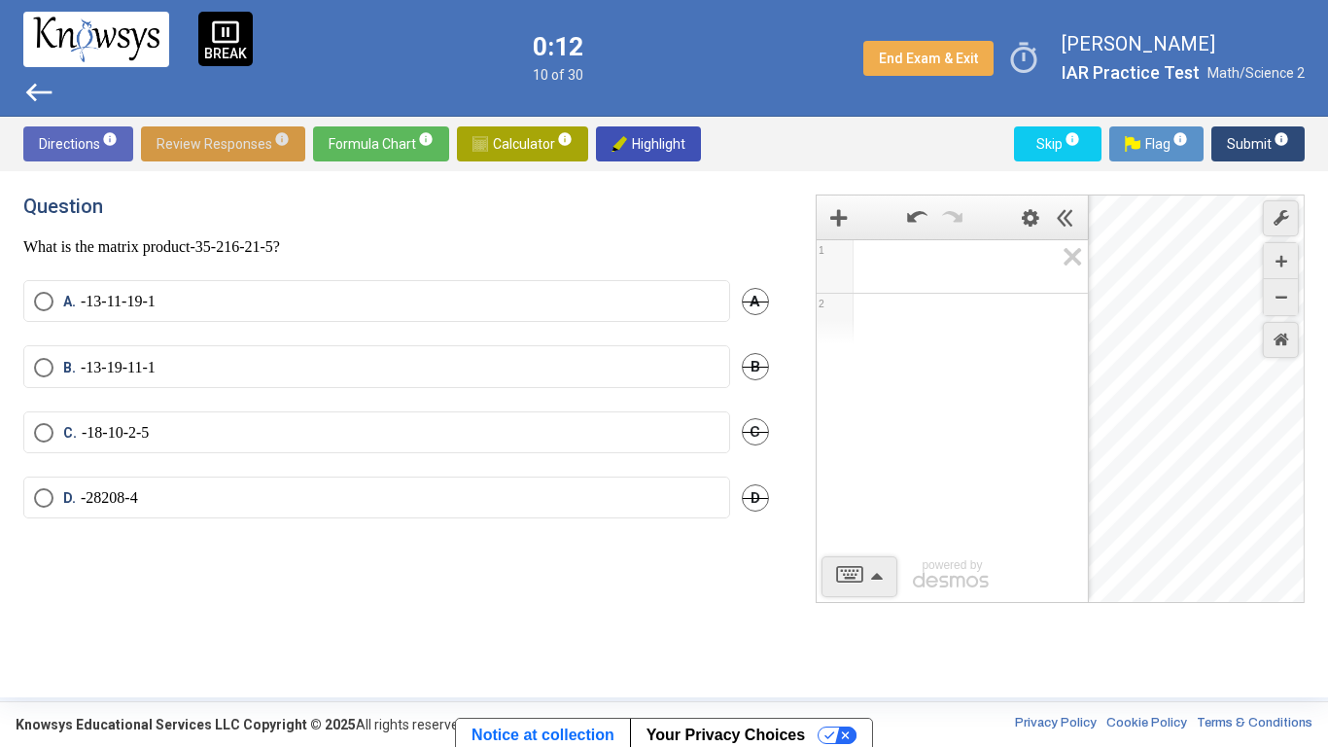
scroll to position [0, 0]
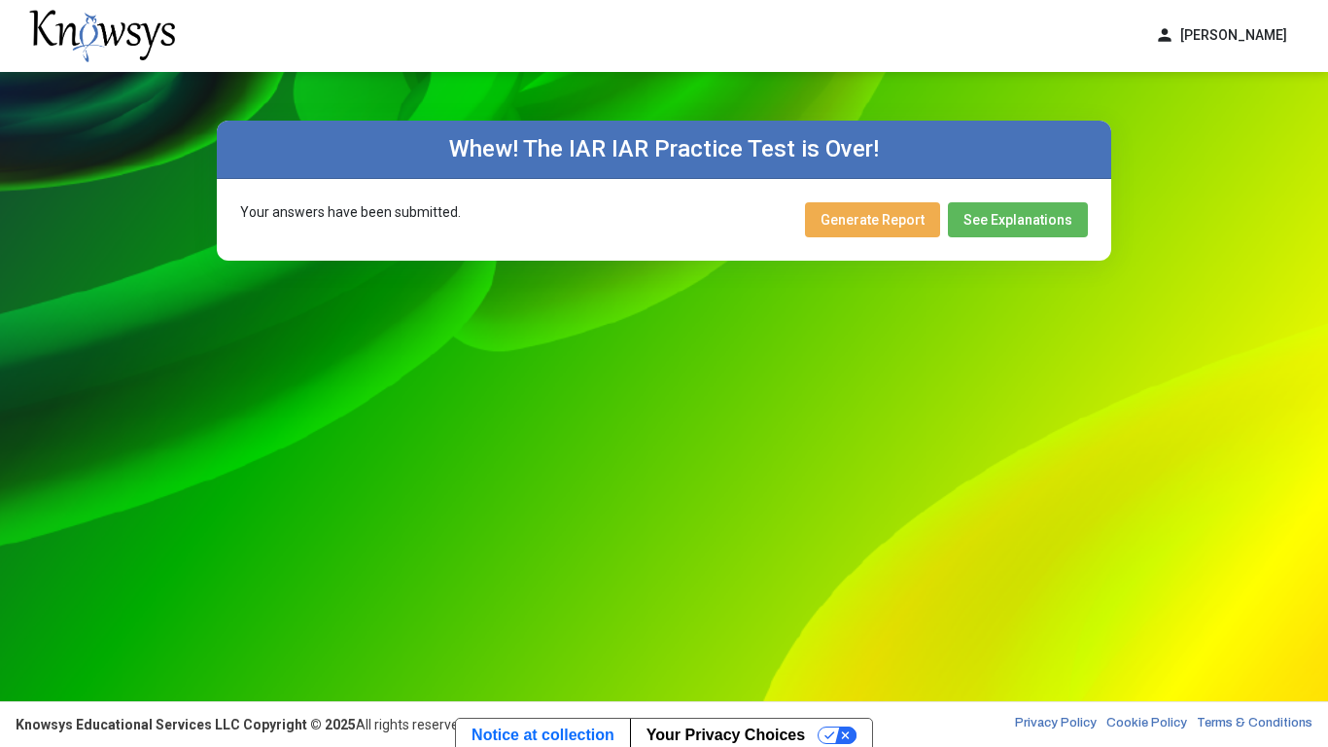
click at [889, 216] on span "Generate Report" at bounding box center [873, 220] width 104 height 16
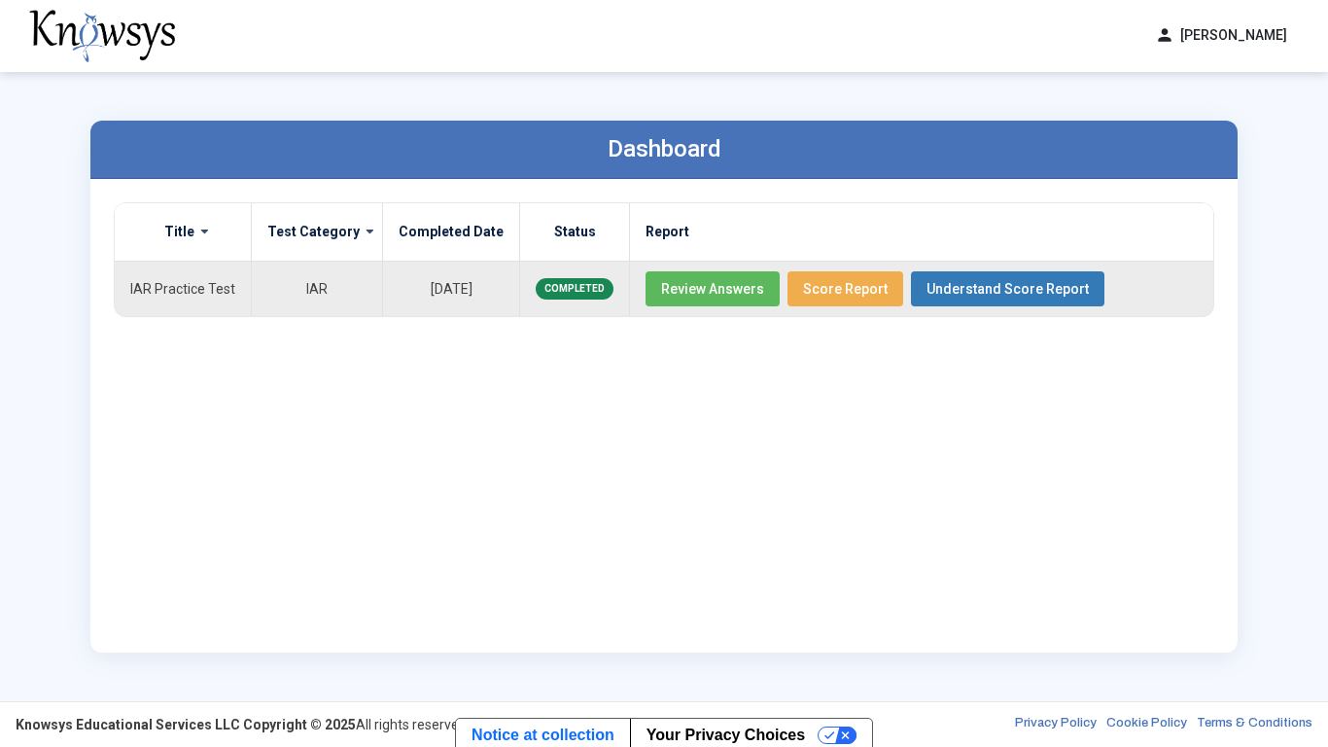
click at [733, 287] on span "Review Answers" at bounding box center [712, 289] width 103 height 16
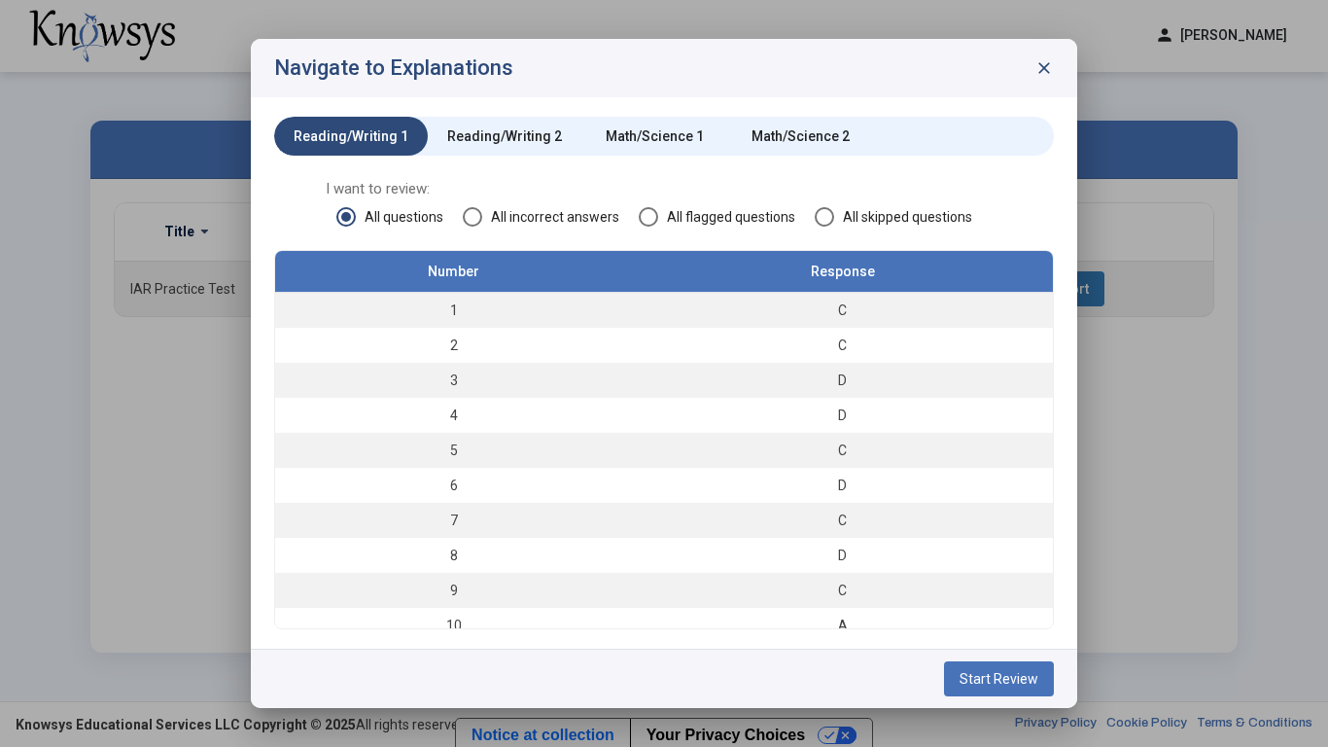
click at [1043, 66] on span "close" at bounding box center [1044, 67] width 19 height 19
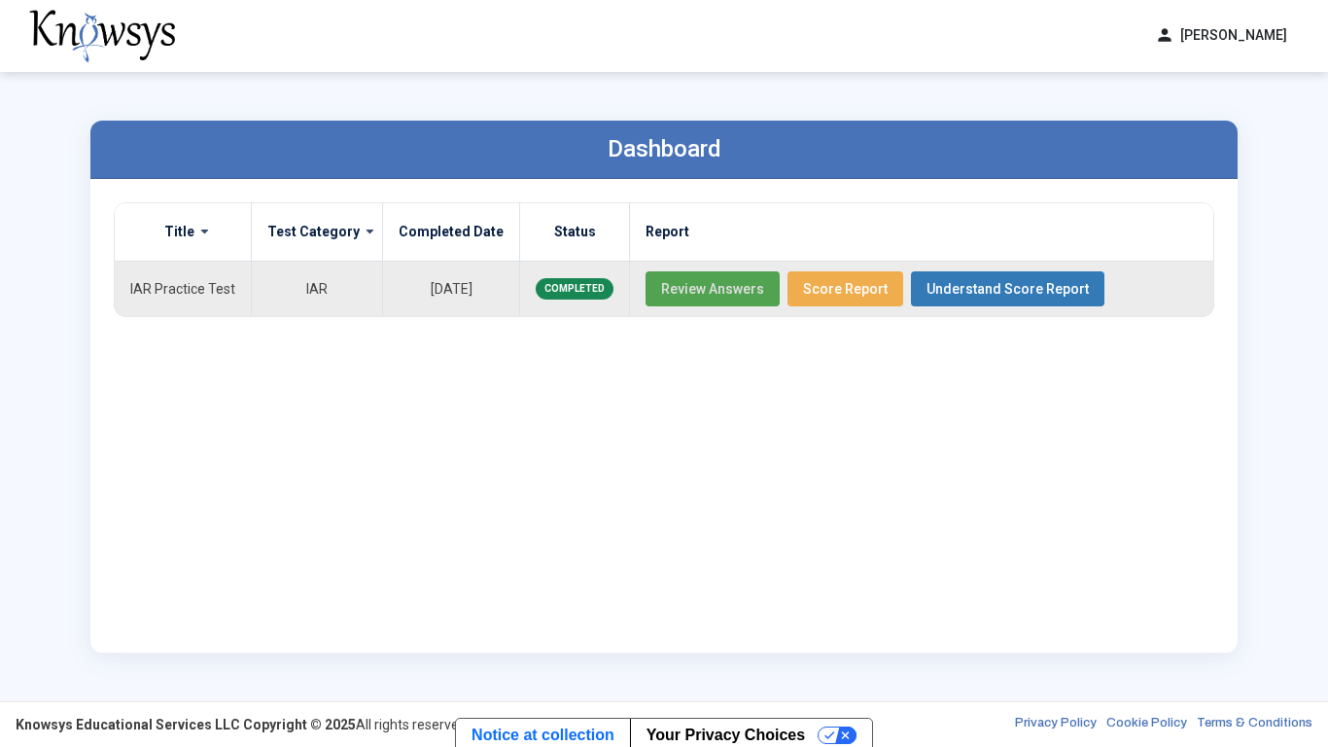
click at [819, 292] on span "Score Report" at bounding box center [845, 289] width 85 height 16
